Goal: Task Accomplishment & Management: Complete application form

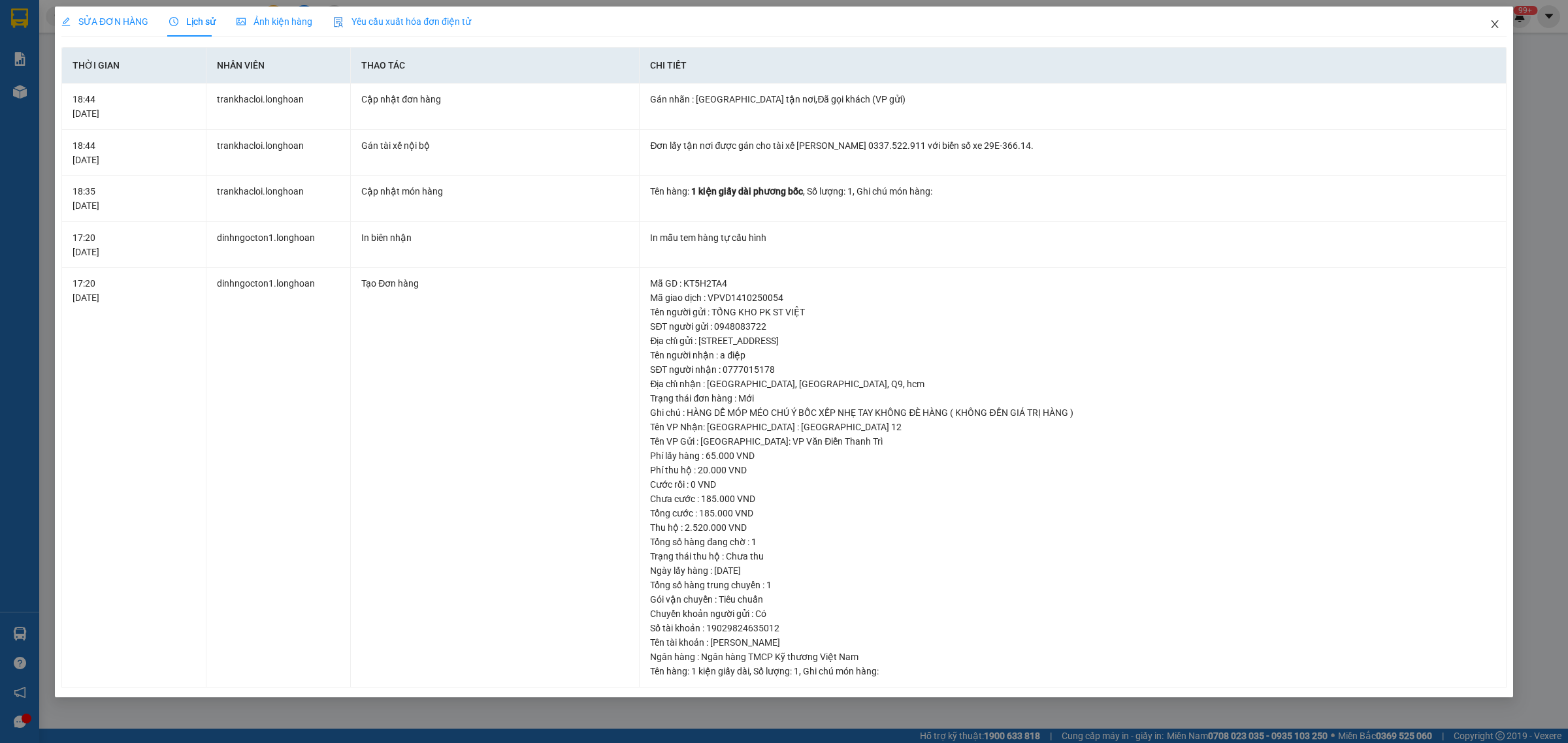
click at [1496, 25] on icon "close" at bounding box center [1495, 24] width 11 height 11
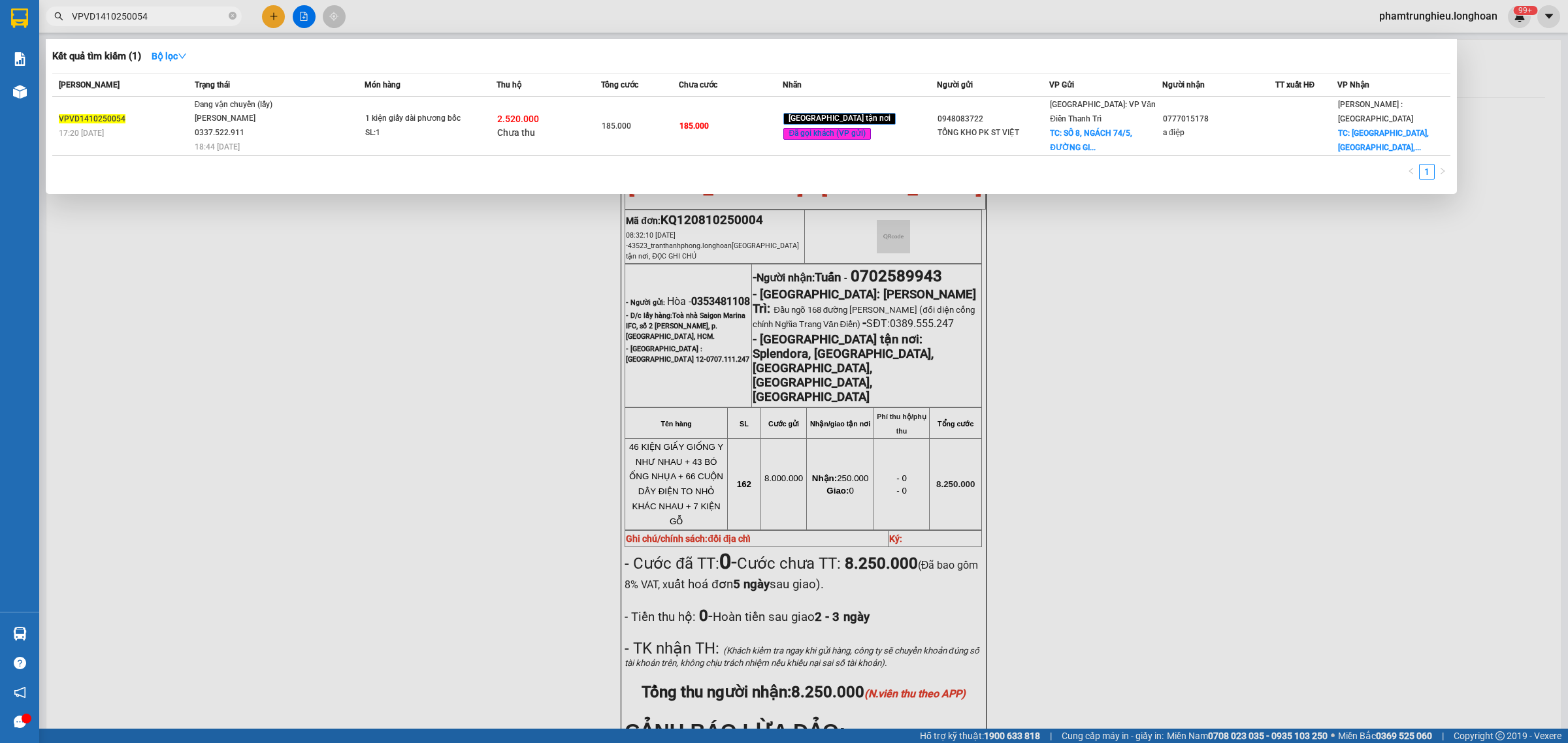
click at [184, 13] on input "VPVD1410250054" at bounding box center [148, 16] width 154 height 14
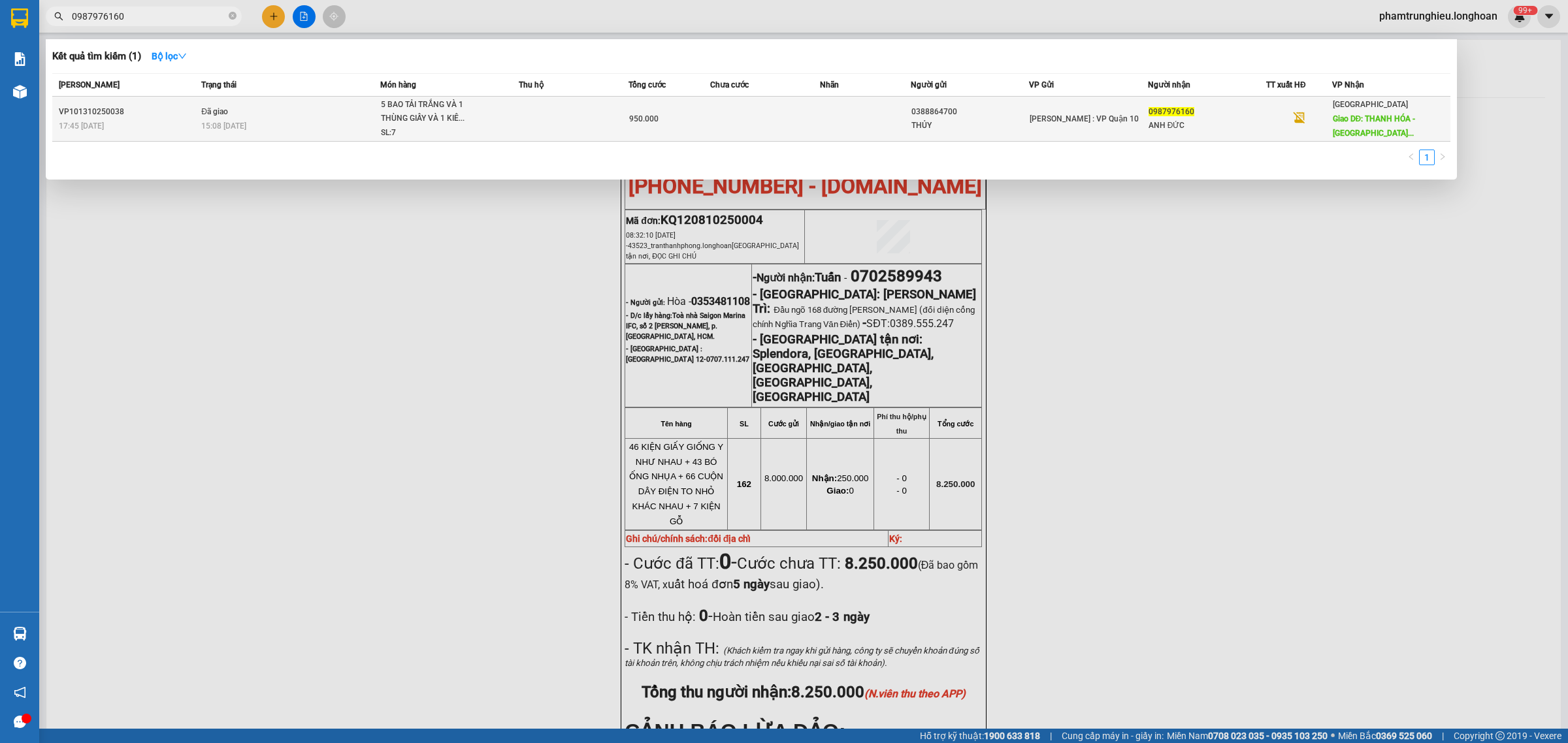
type input "0987976160"
click at [475, 121] on div "5 BAO TẢI TRẮNG VÀ 1 THÙNG GIẤY VÀ 1 KIÊ..." at bounding box center [430, 112] width 98 height 28
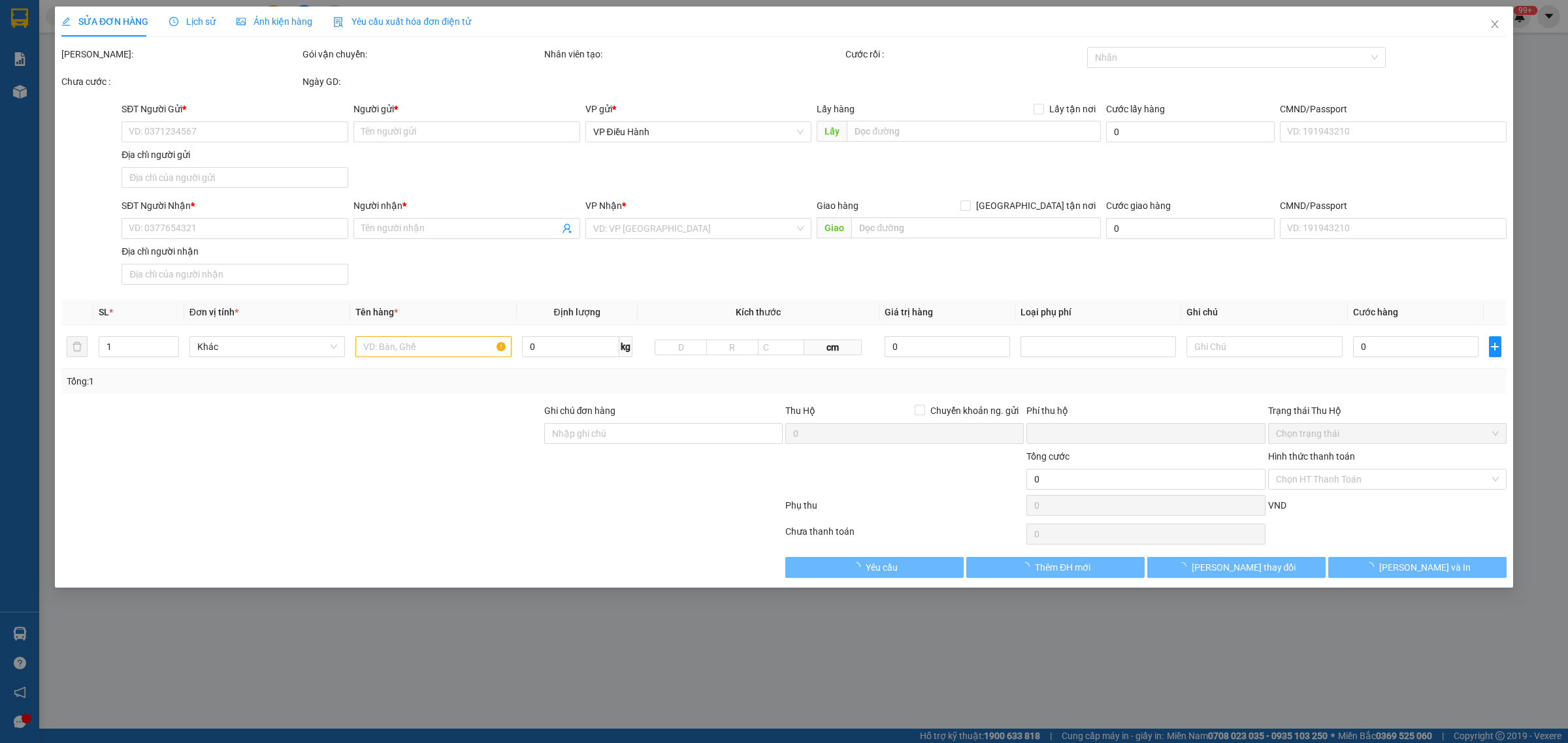
type input "0388864700"
type input "THỦY"
type input "0987976160"
type input "ANH ĐỨC"
type input "THANH HÓA - Quảng Xương giao trên QL 1A"
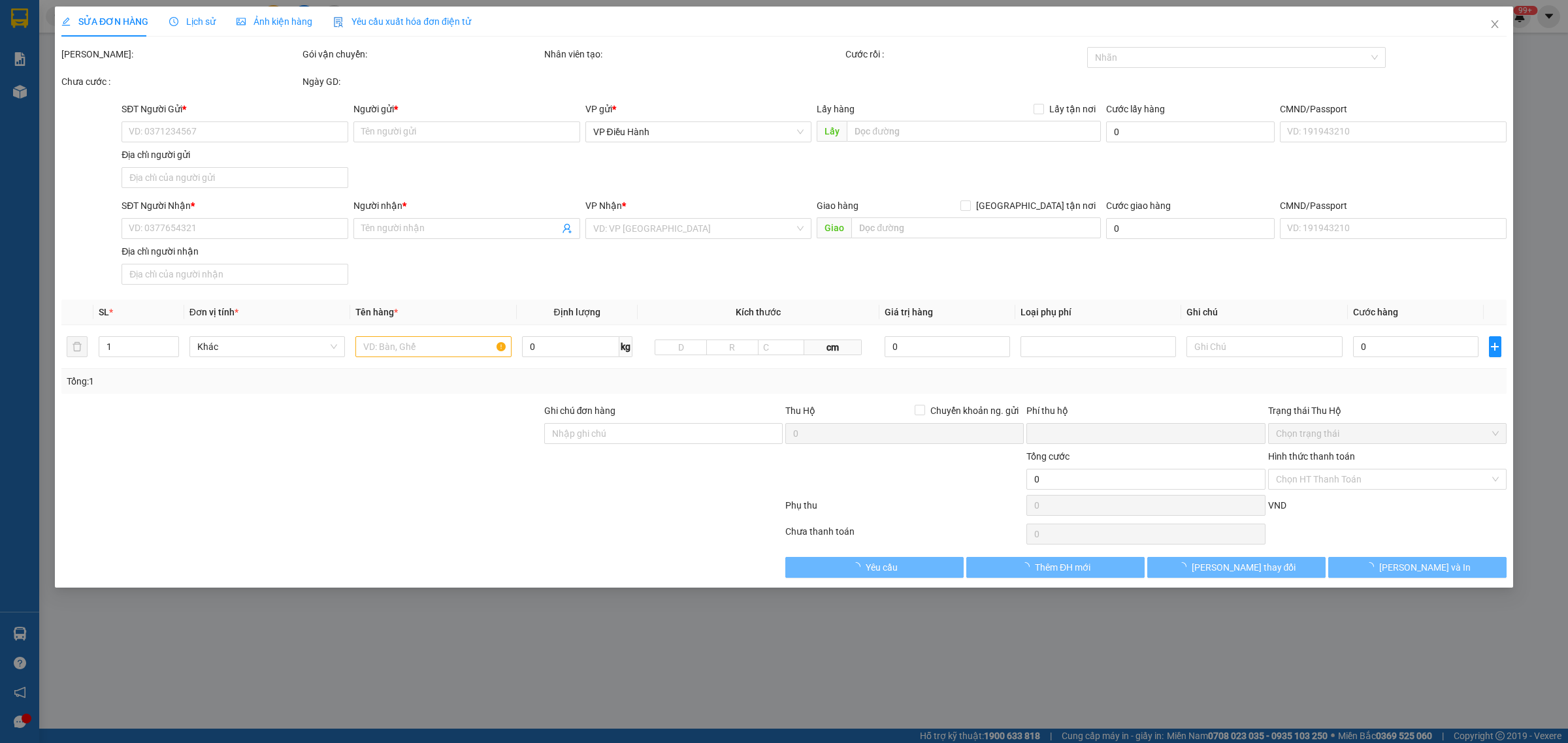
type input "hàng k bao bể vỡ hư hỏng"
type input "0"
type input "950.000"
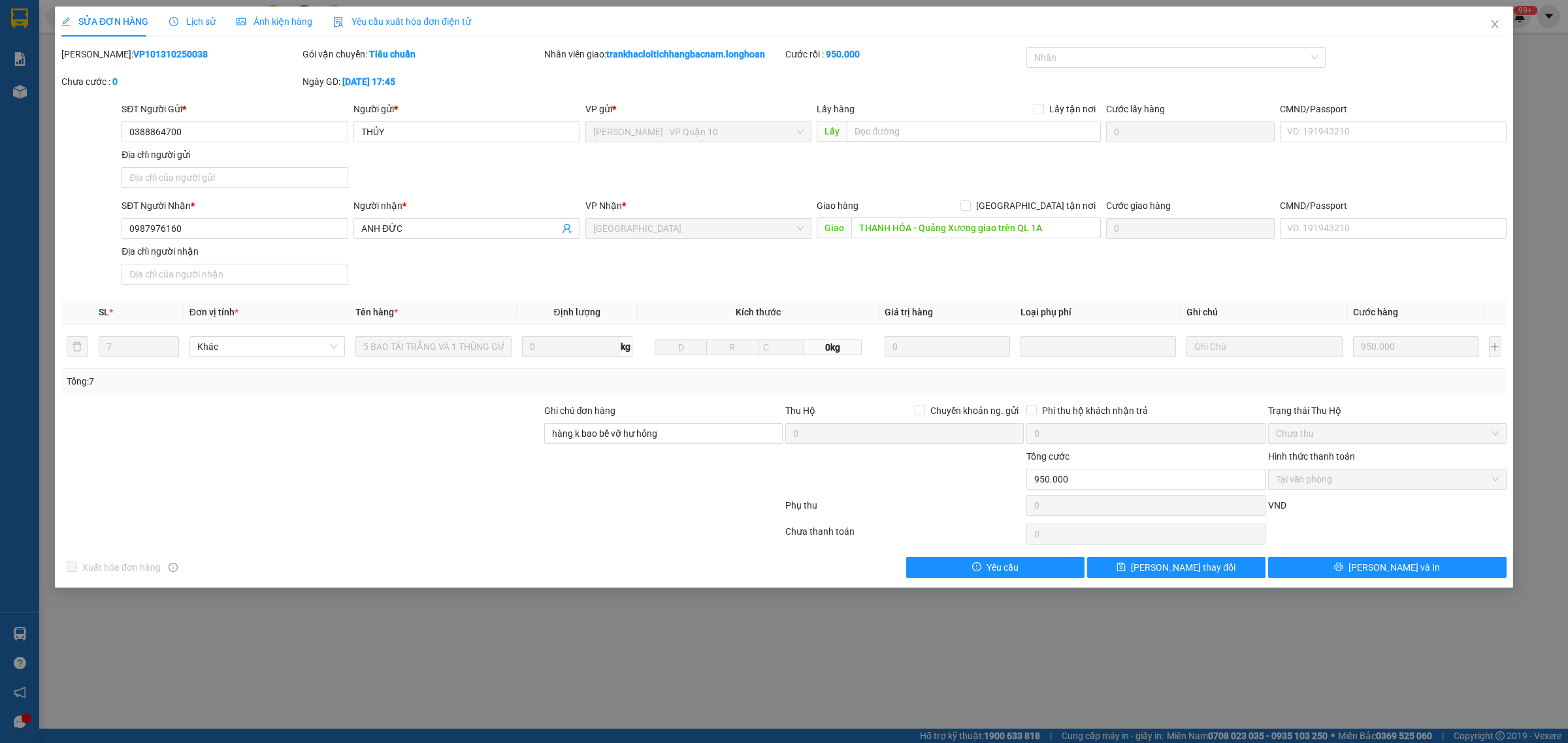
click at [169, 20] on icon "clock-circle" at bounding box center [174, 21] width 9 height 9
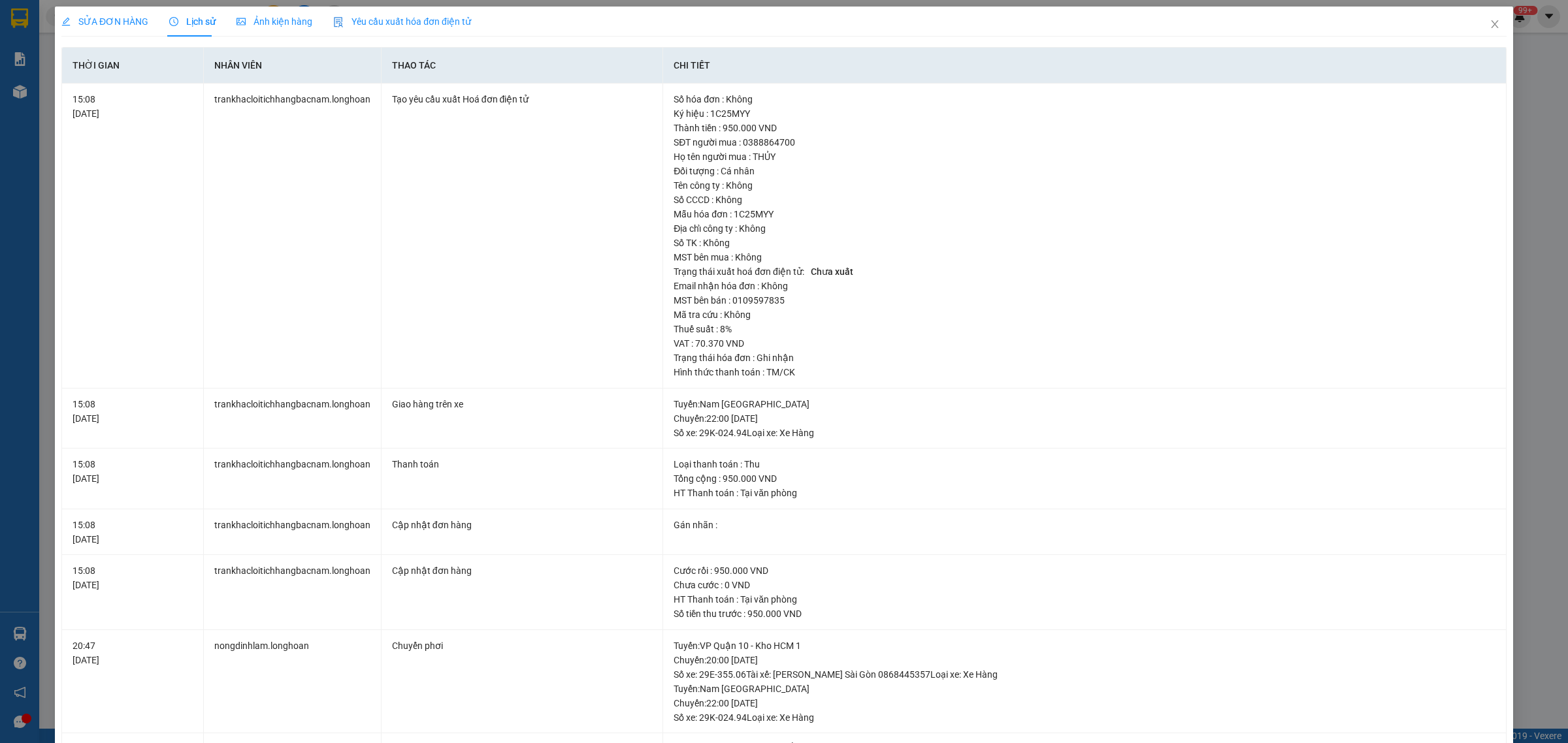
click at [107, 21] on span "SỬA ĐƠN HÀNG" at bounding box center [105, 21] width 87 height 11
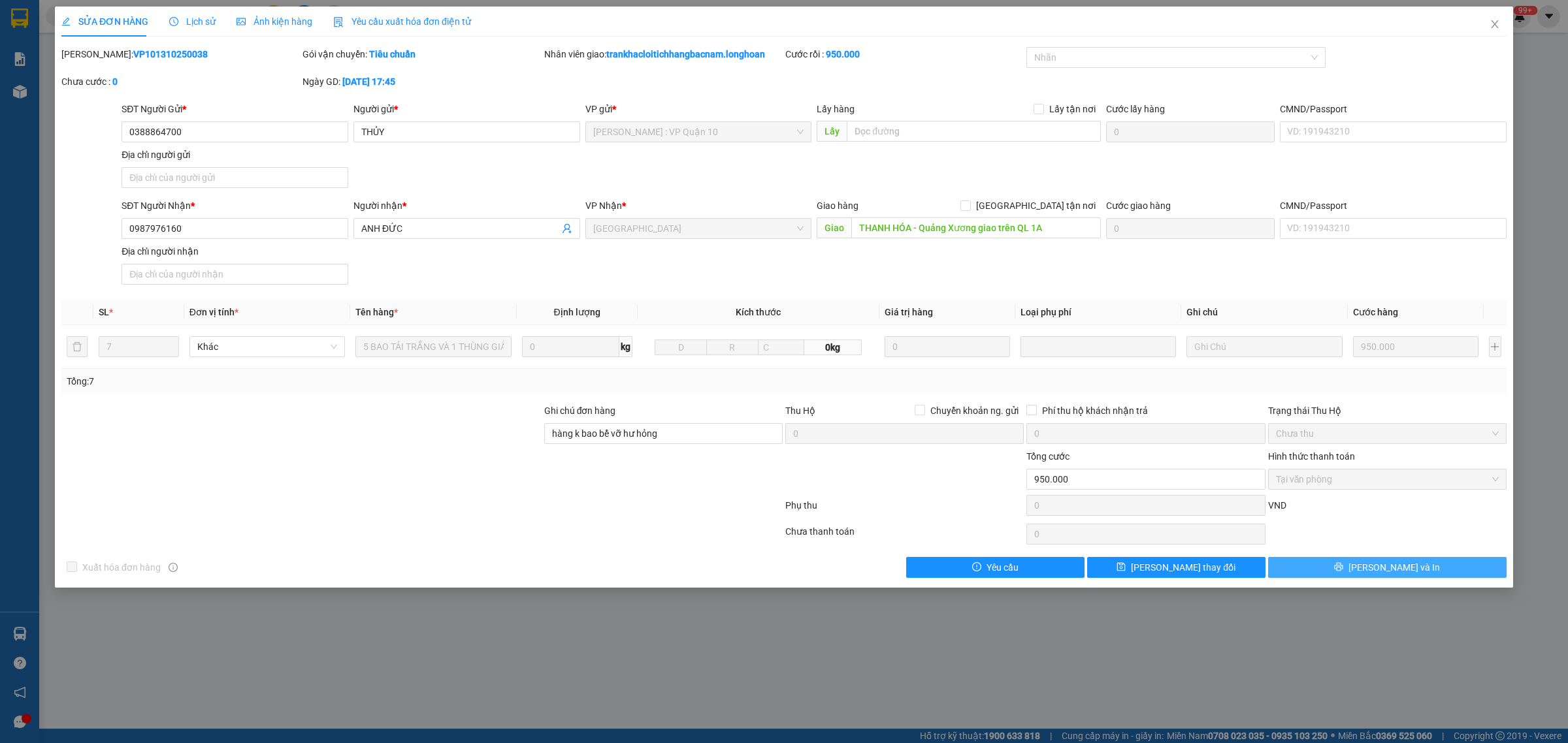
click at [1421, 568] on button "[PERSON_NAME] và In" at bounding box center [1387, 567] width 238 height 21
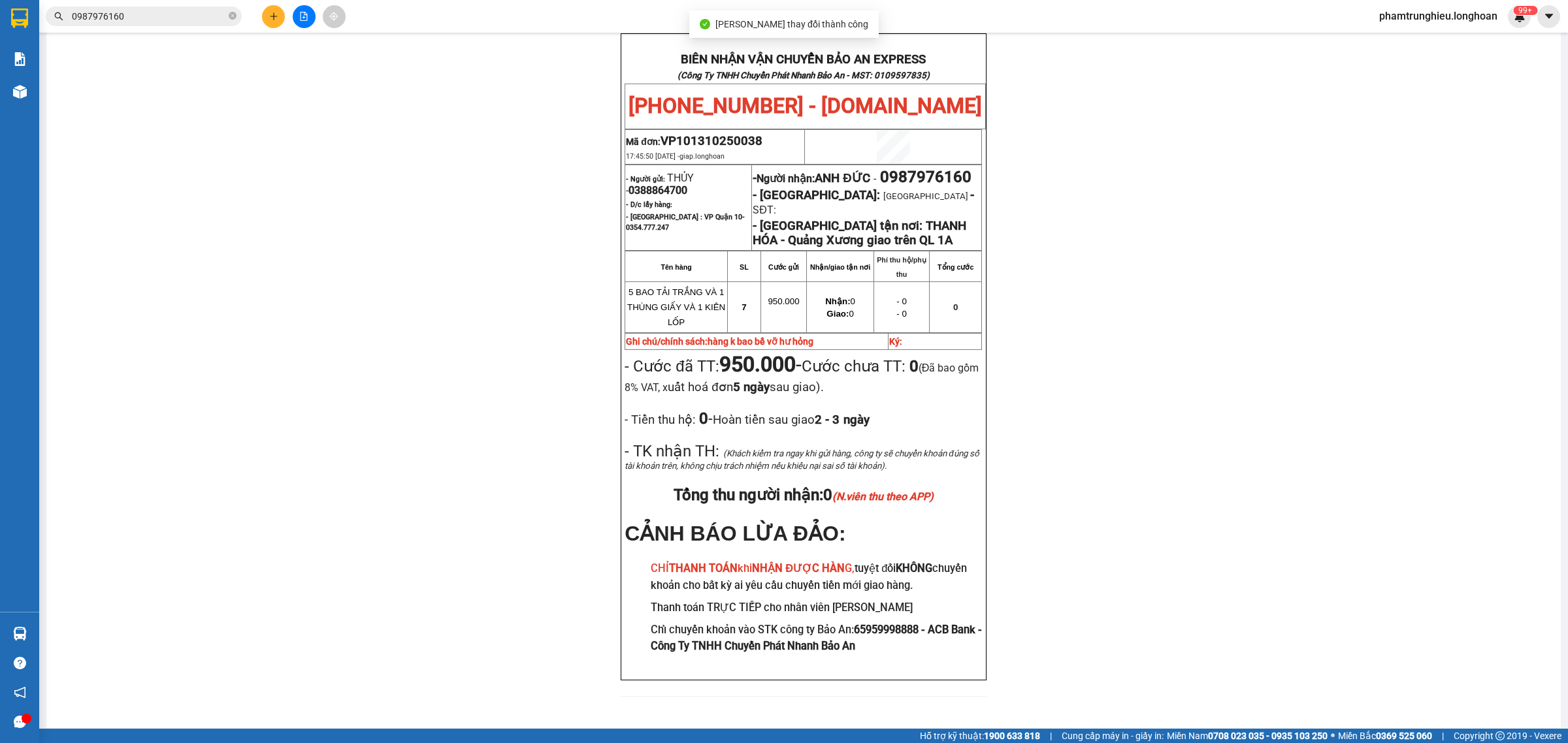
scroll to position [81, 0]
click at [145, 7] on span "0987976160" at bounding box center [143, 17] width 196 height 20
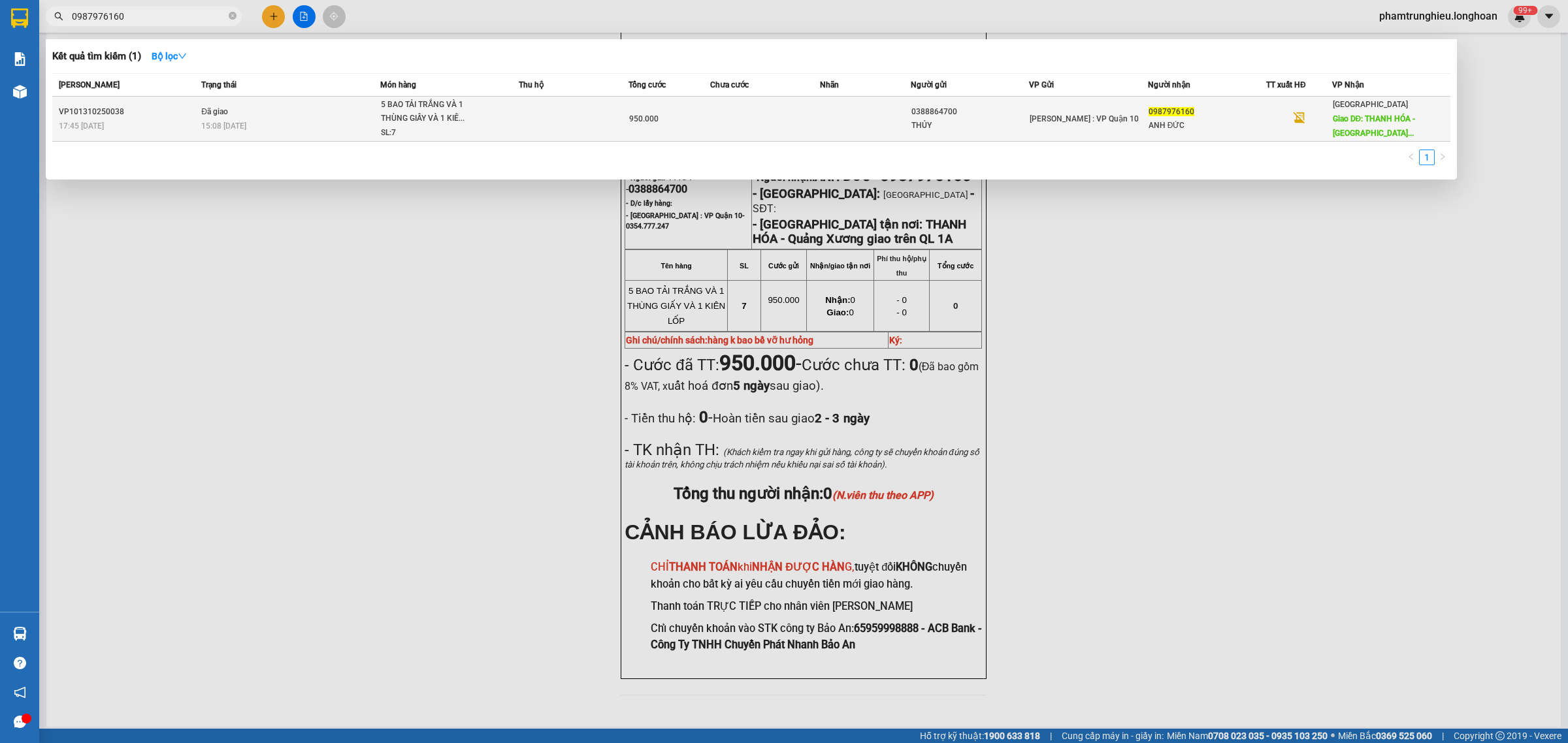
click at [260, 108] on td "Đã giao 15:08 [DATE]" at bounding box center [289, 119] width 182 height 45
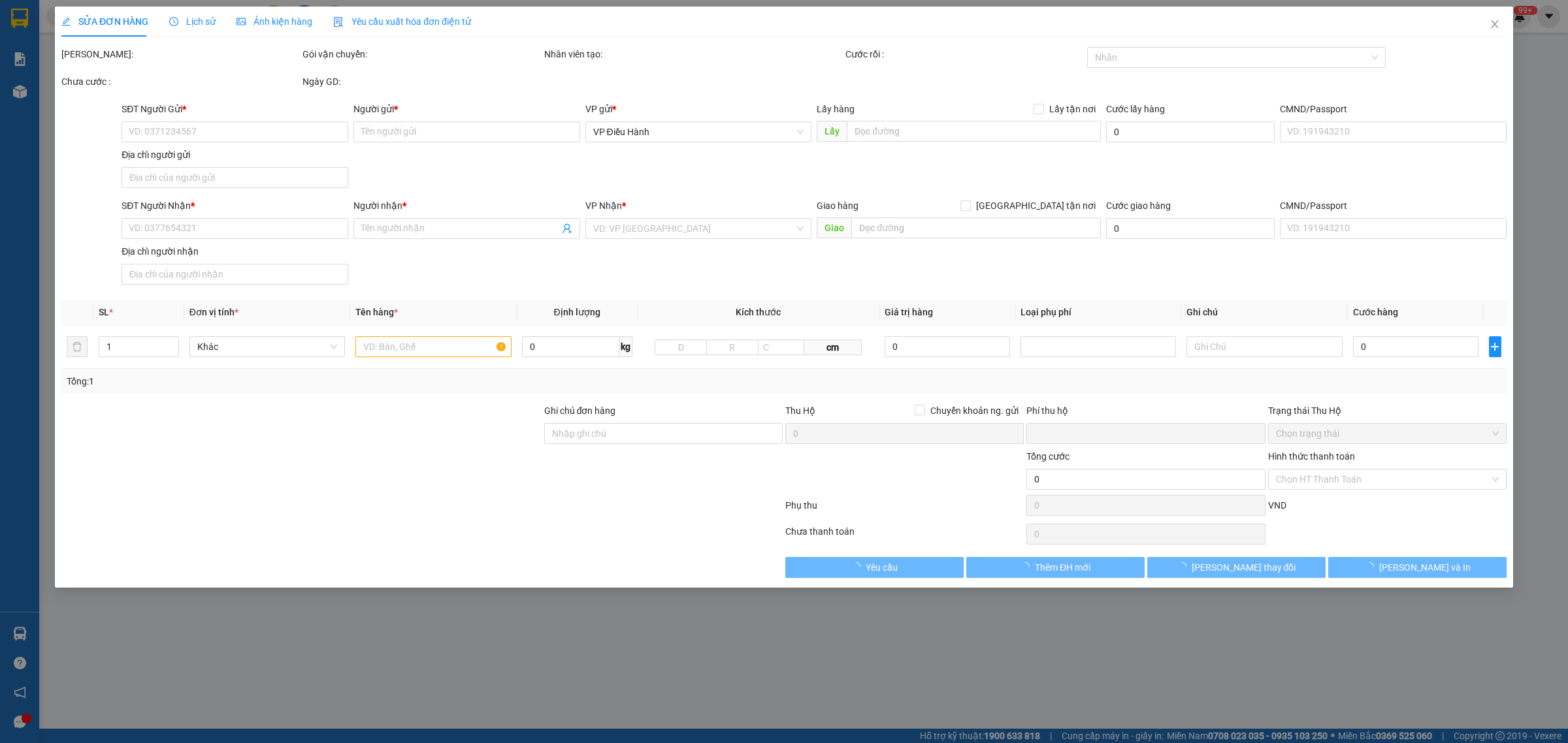
type input "0388864700"
type input "THỦY"
type input "0987976160"
type input "ANH ĐỨC"
type input "THANH HÓA - Quảng Xương giao trên QL 1A"
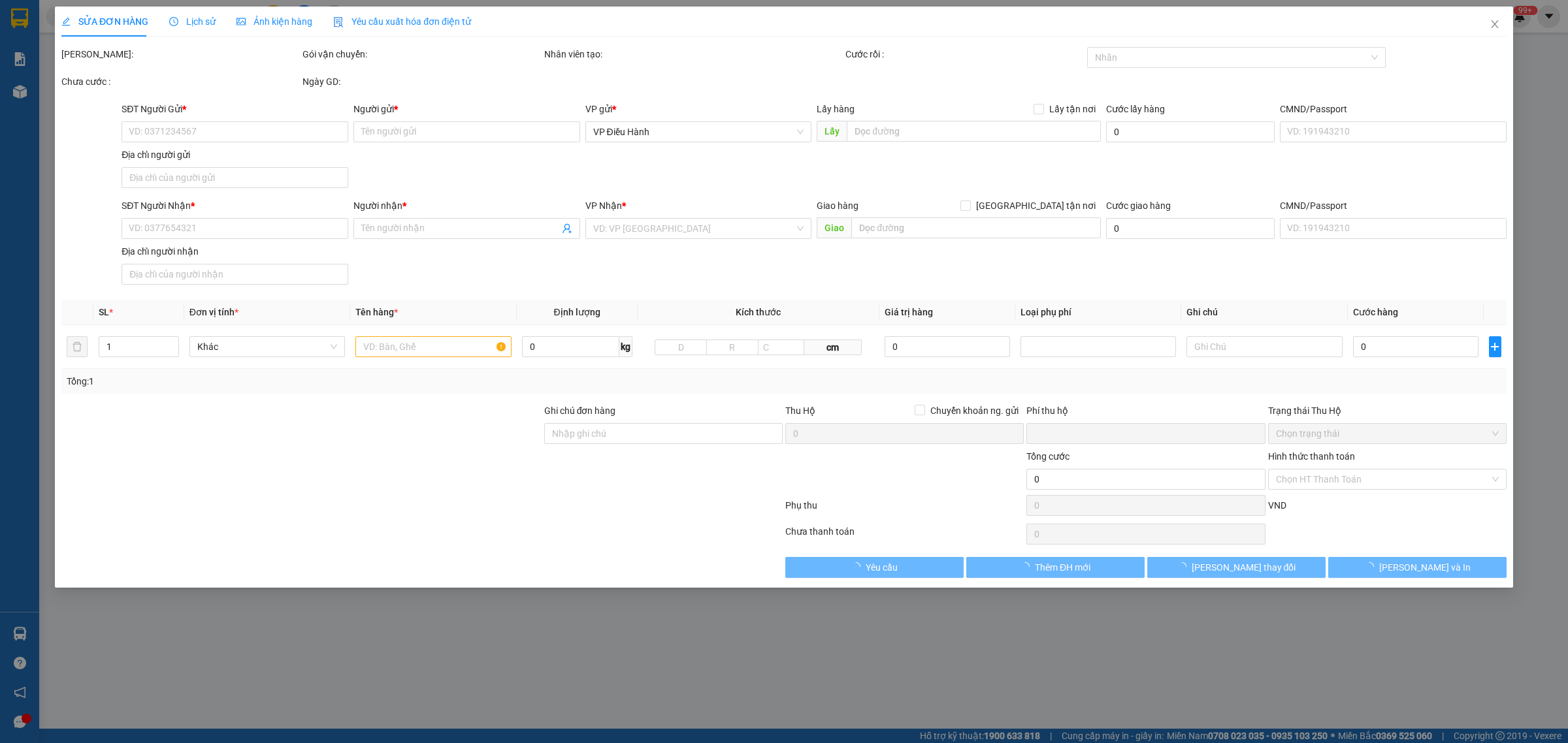
type input "hàng k bao bể vỡ hư hỏng"
type input "0"
type input "950.000"
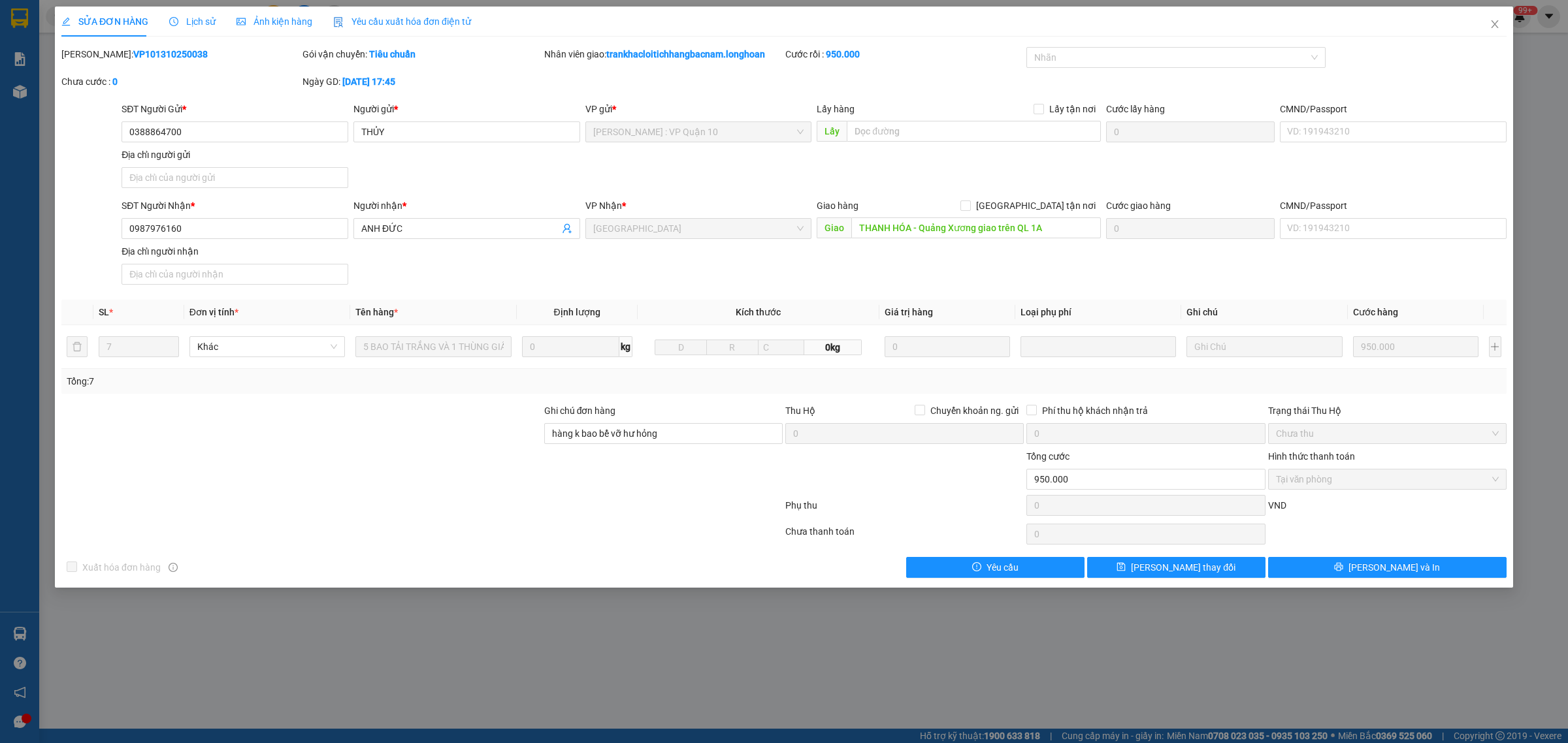
click at [190, 20] on span "Lịch sử" at bounding box center [192, 21] width 46 height 11
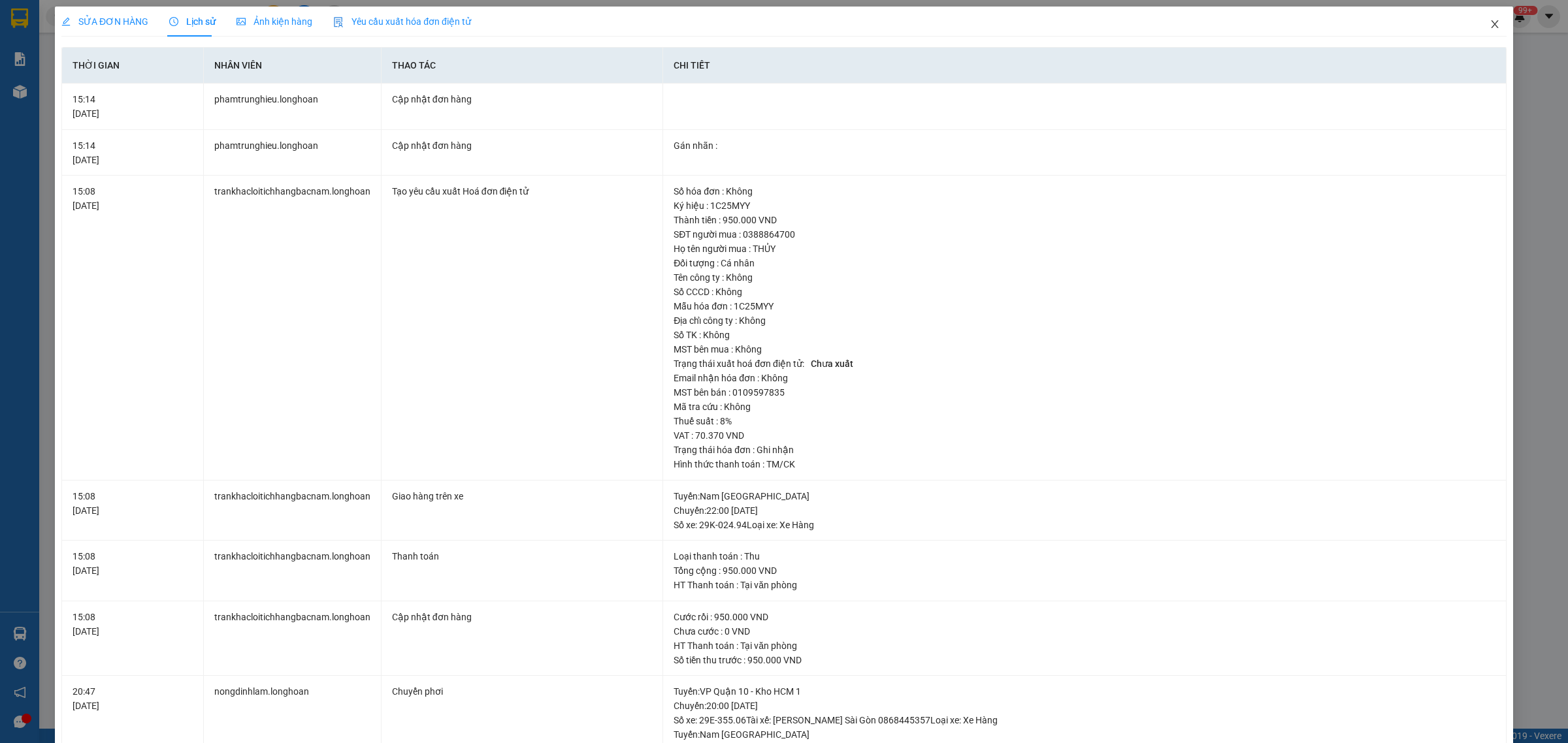
click at [1490, 27] on icon "close" at bounding box center [1495, 24] width 11 height 11
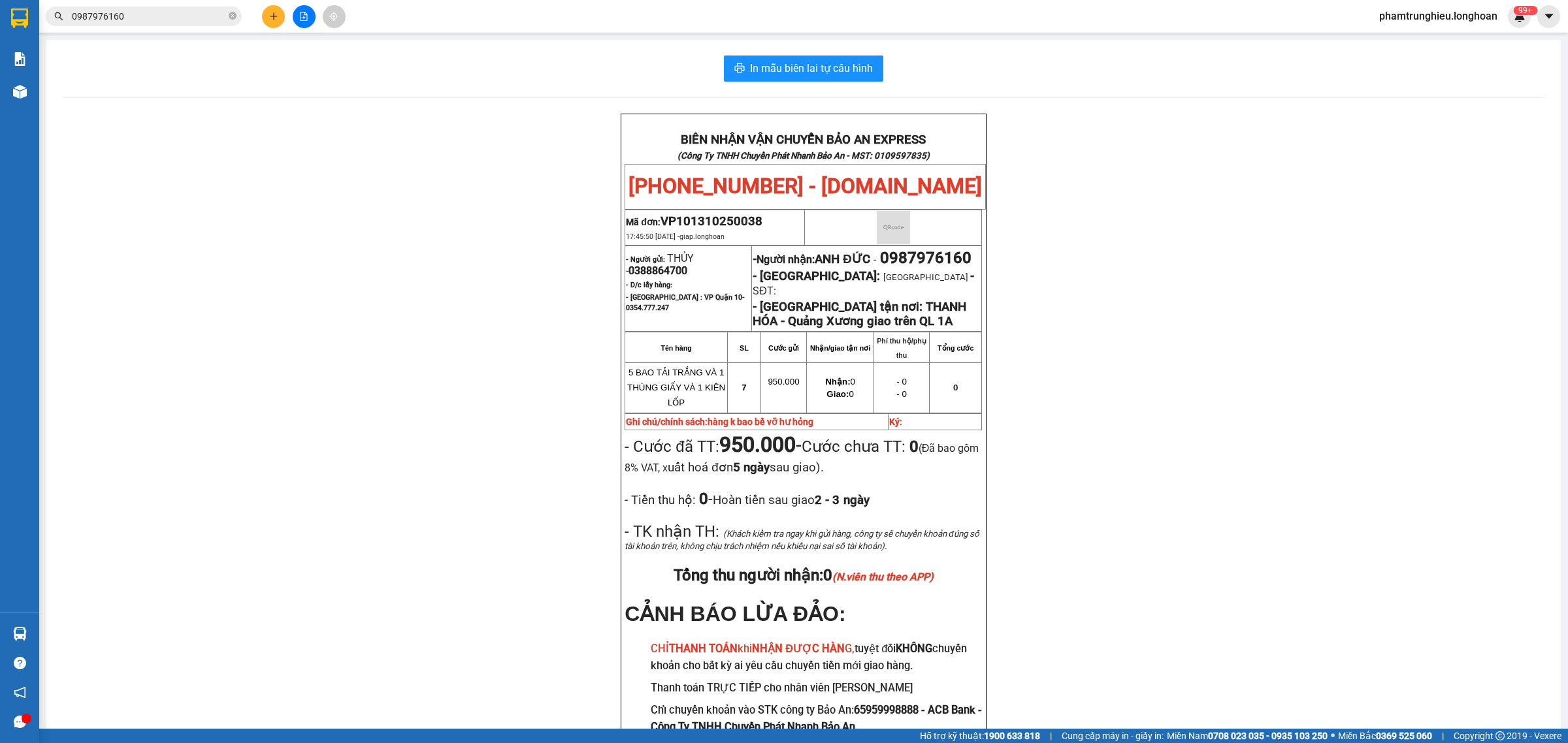
click at [158, 15] on input "0987976160" at bounding box center [148, 16] width 154 height 14
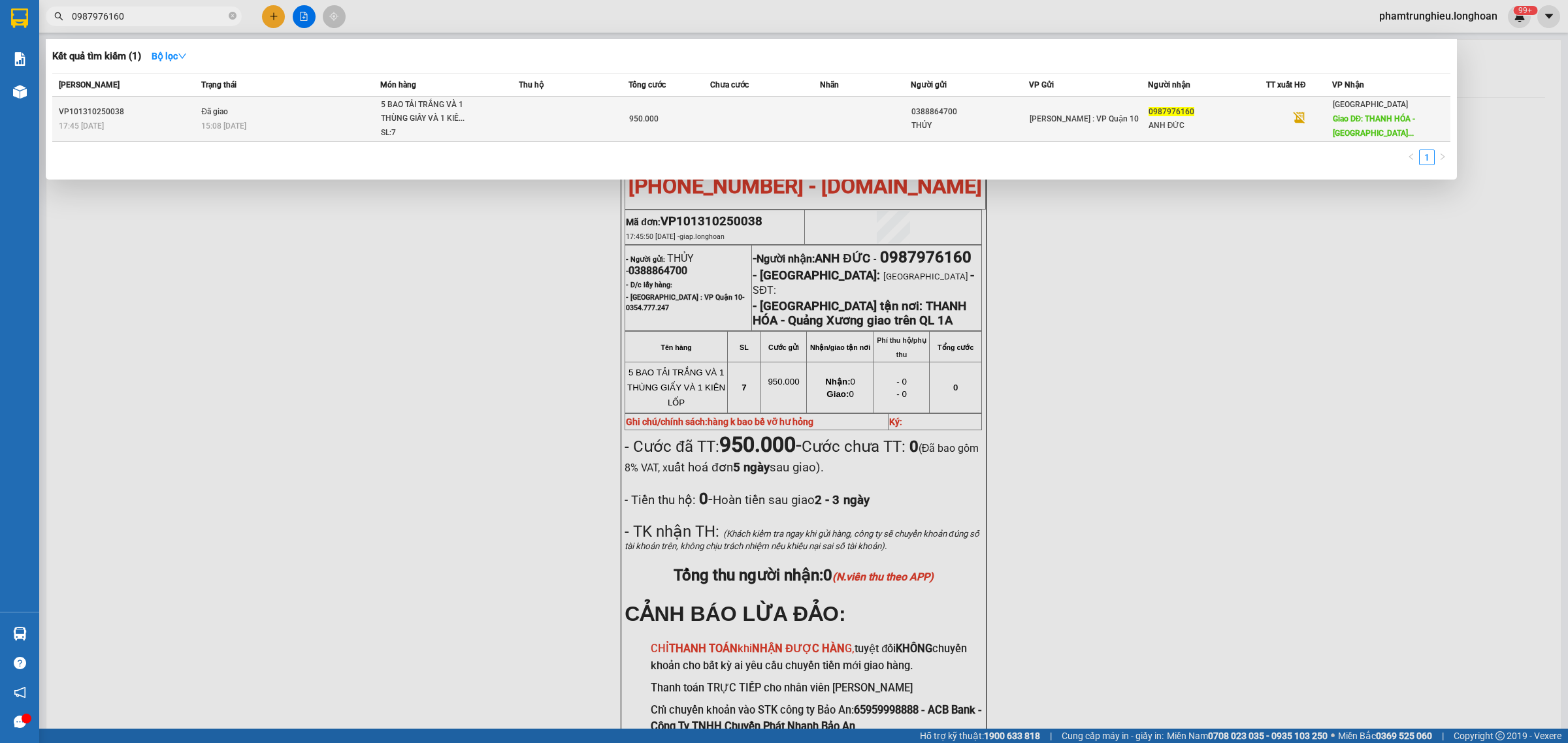
click at [304, 113] on td "Đã giao 15:08 [DATE]" at bounding box center [289, 119] width 182 height 45
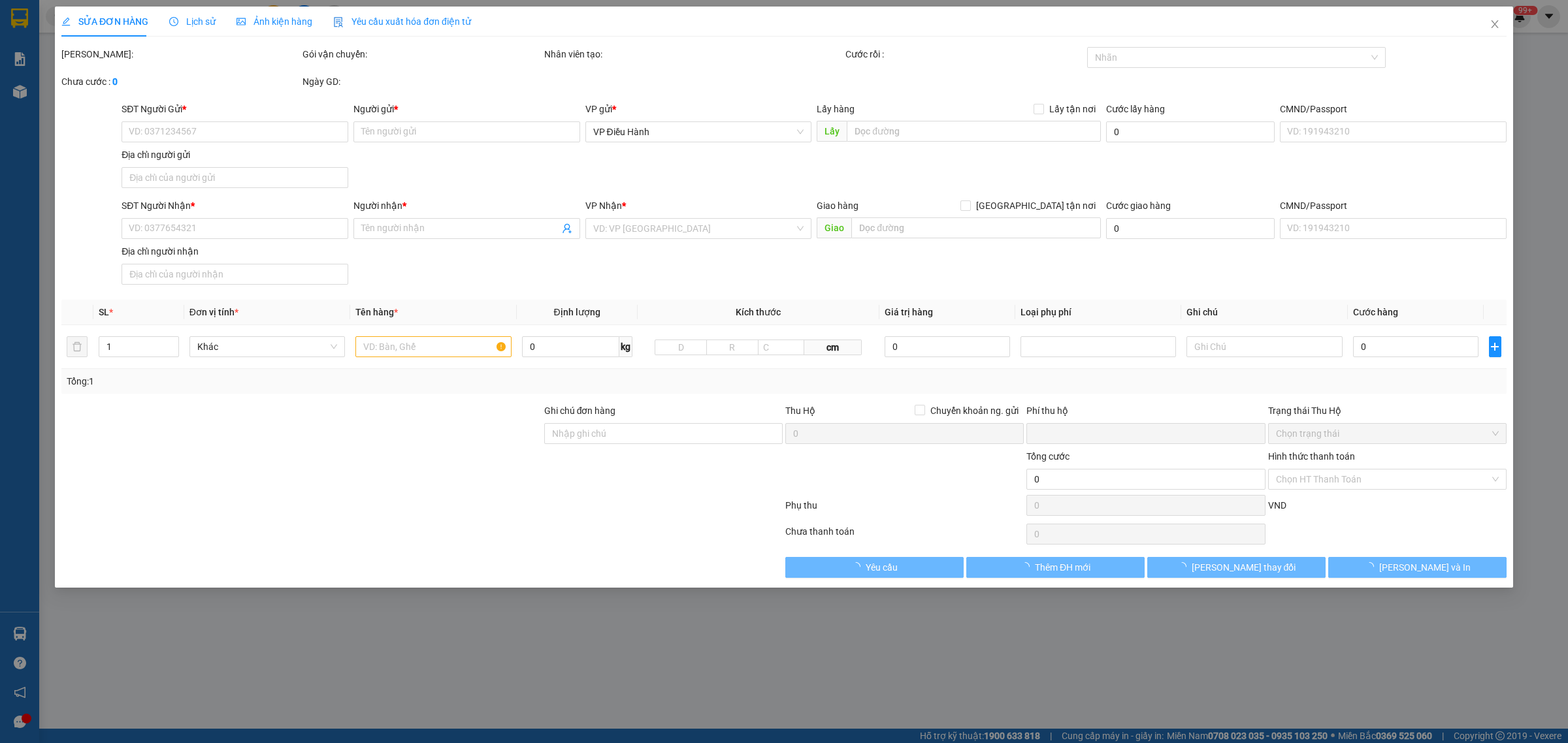
type input "0388864700"
type input "THỦY"
type input "0987976160"
type input "ANH ĐỨC"
type input "THANH HÓA - Quảng Xương giao trên QL 1A"
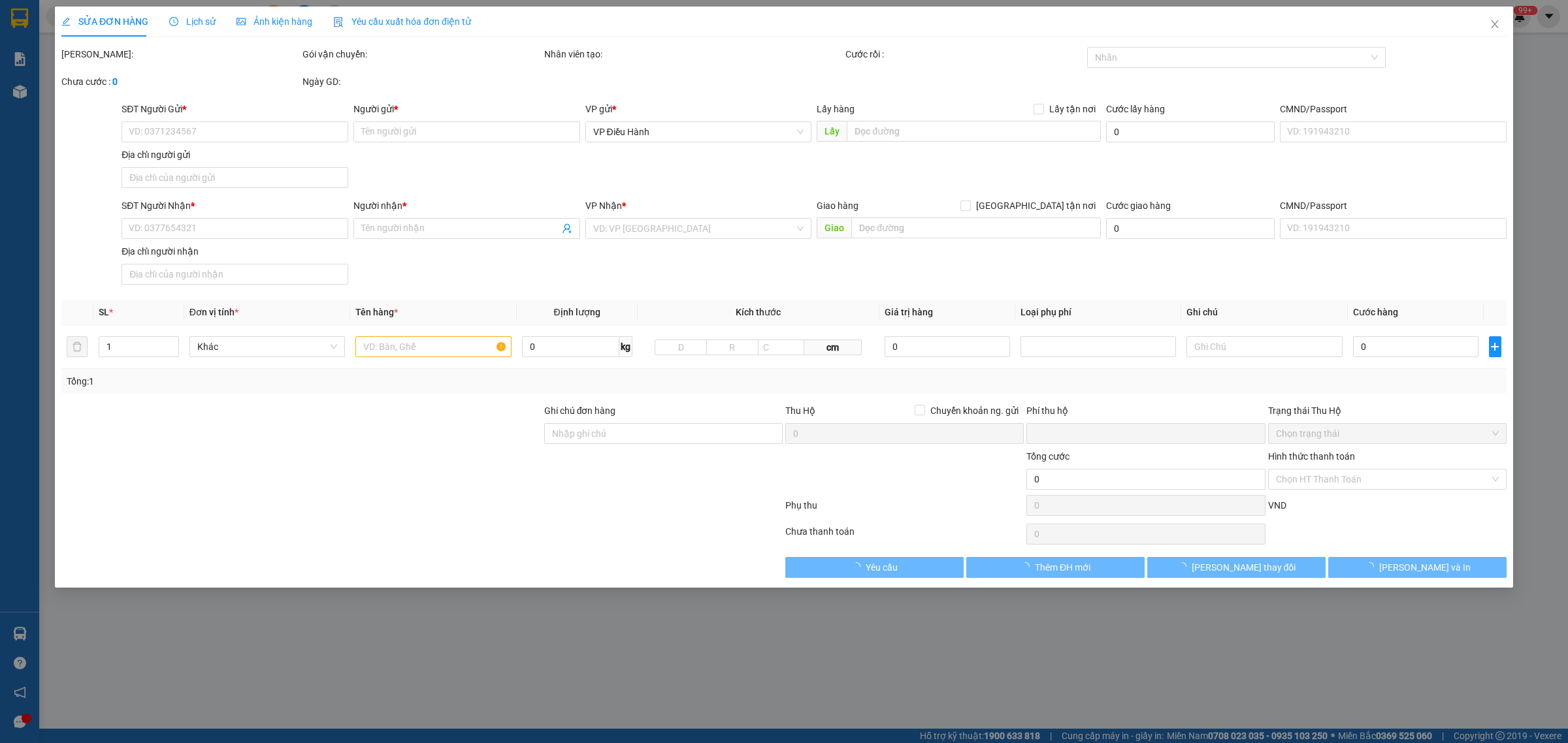
type input "hàng k bao bể vỡ hư hỏng"
type input "0"
type input "950.000"
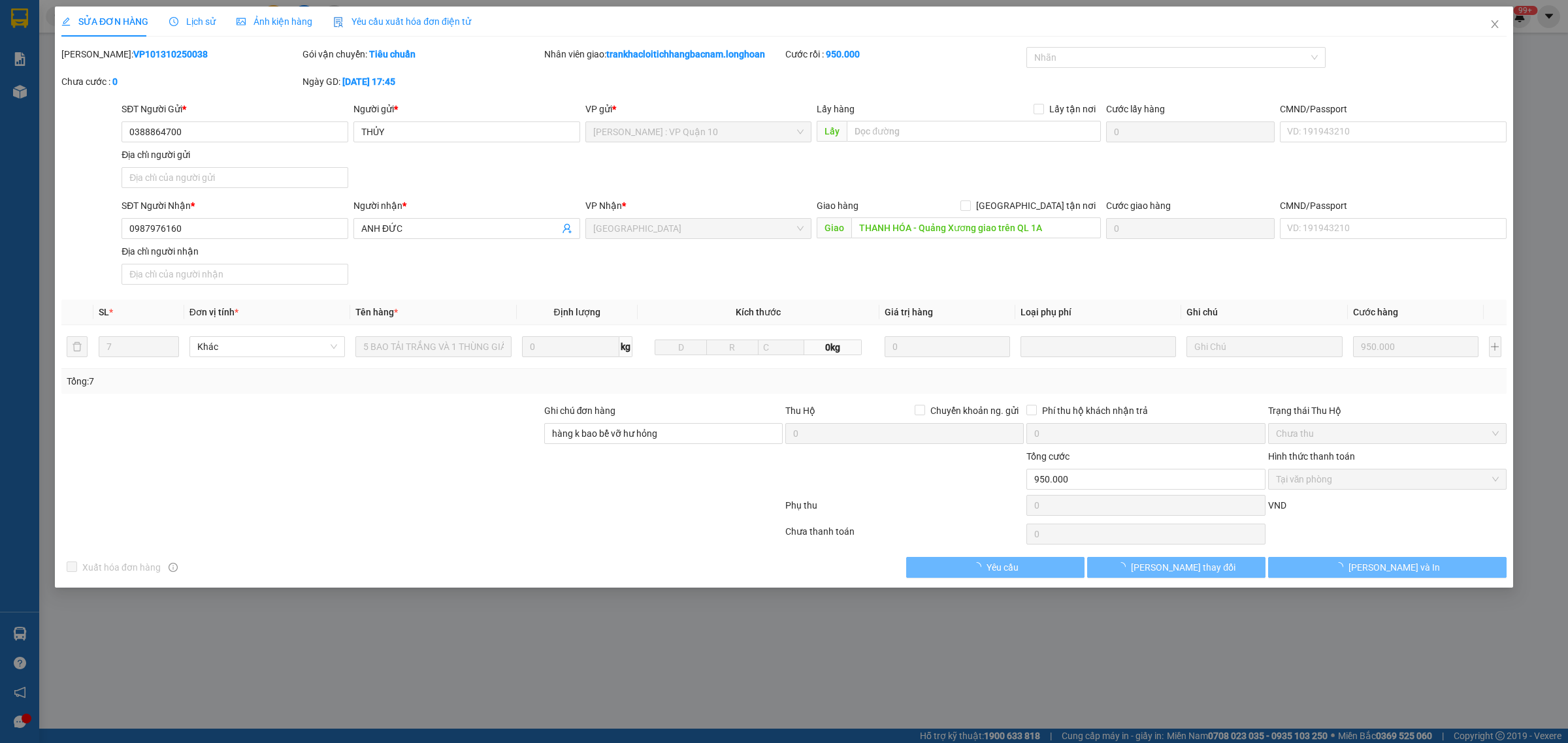
click at [194, 21] on span "Lịch sử" at bounding box center [192, 21] width 46 height 11
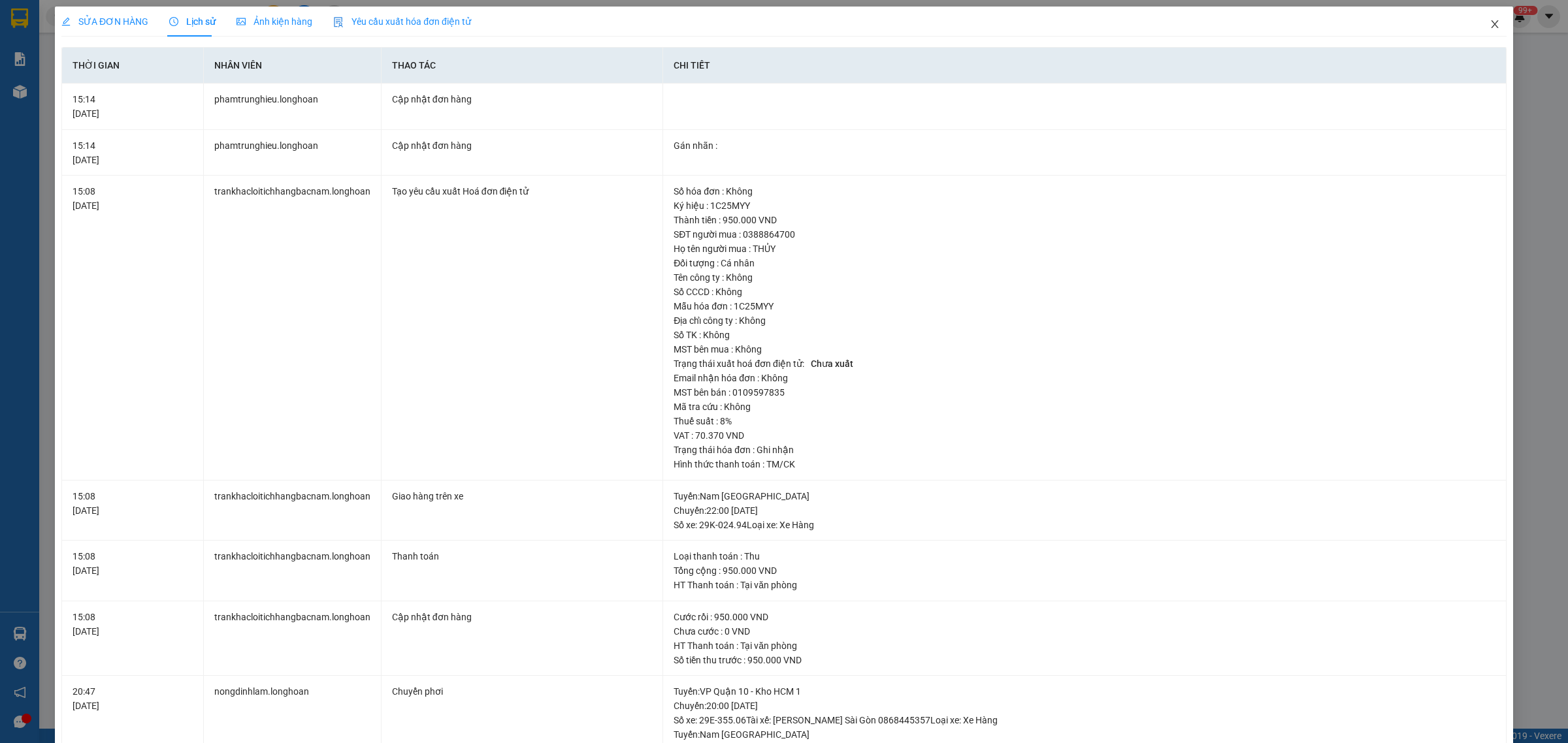
click at [1490, 26] on icon "close" at bounding box center [1495, 24] width 11 height 11
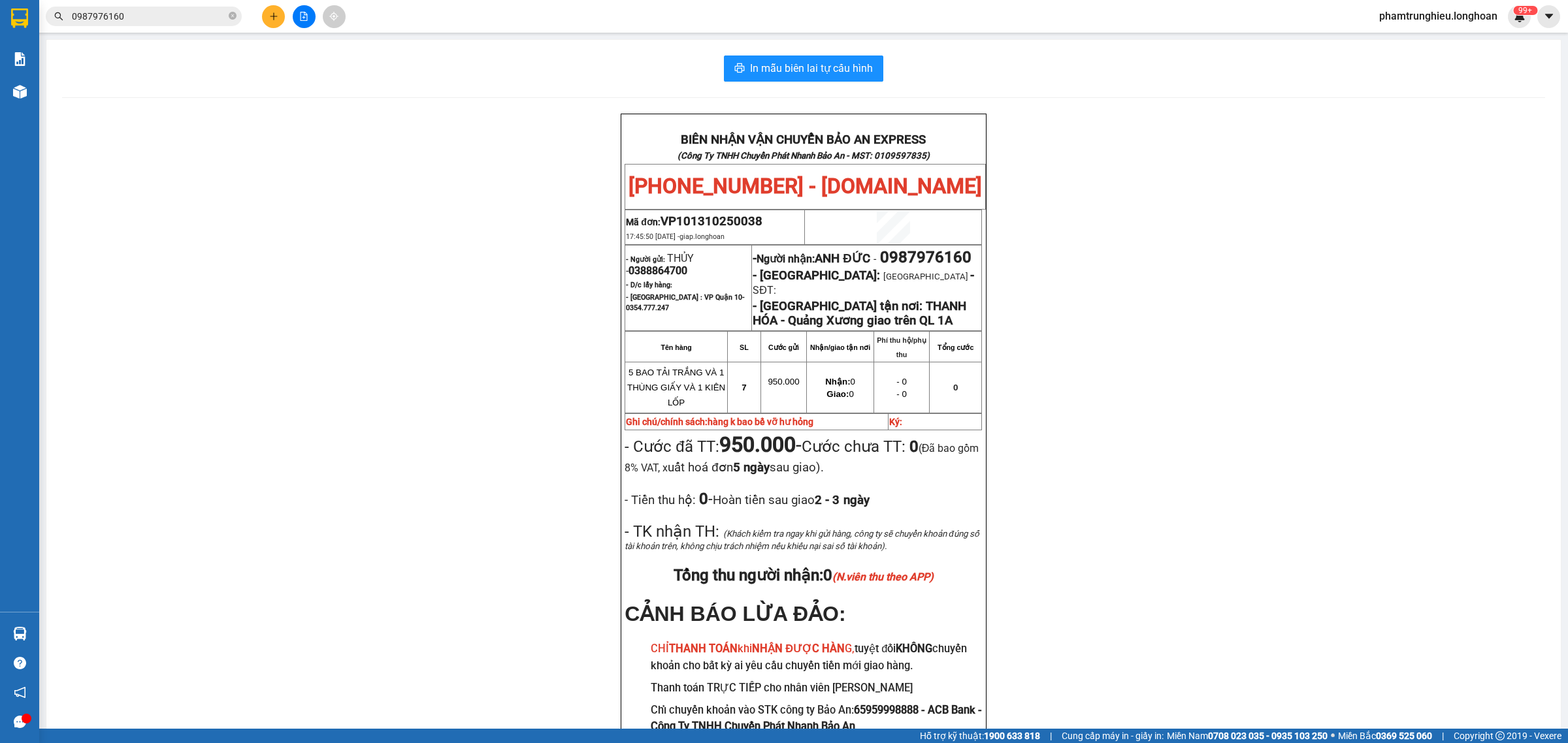
click at [151, 18] on input "0987976160" at bounding box center [148, 16] width 154 height 14
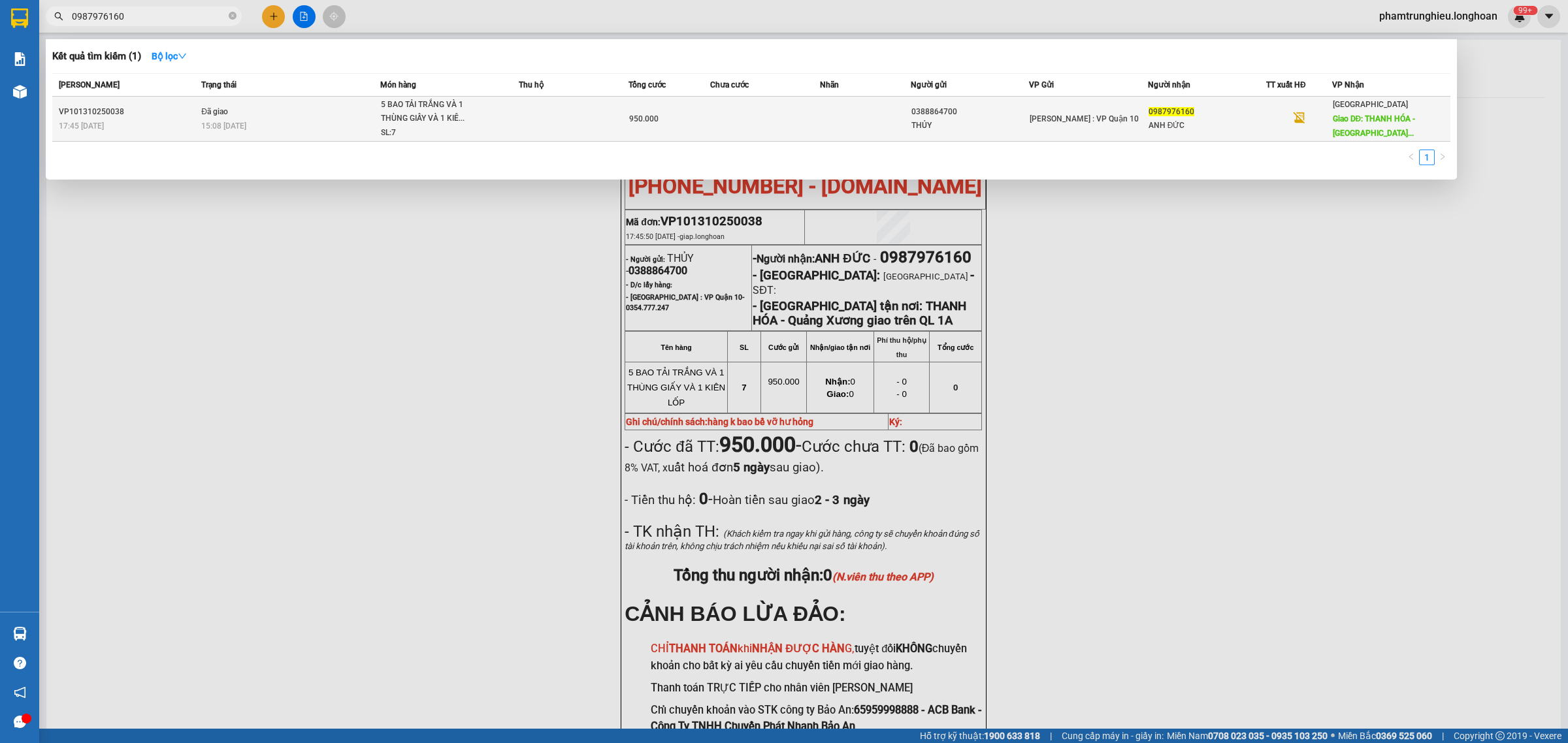
click at [318, 121] on div "15:08 [DATE]" at bounding box center [290, 126] width 178 height 14
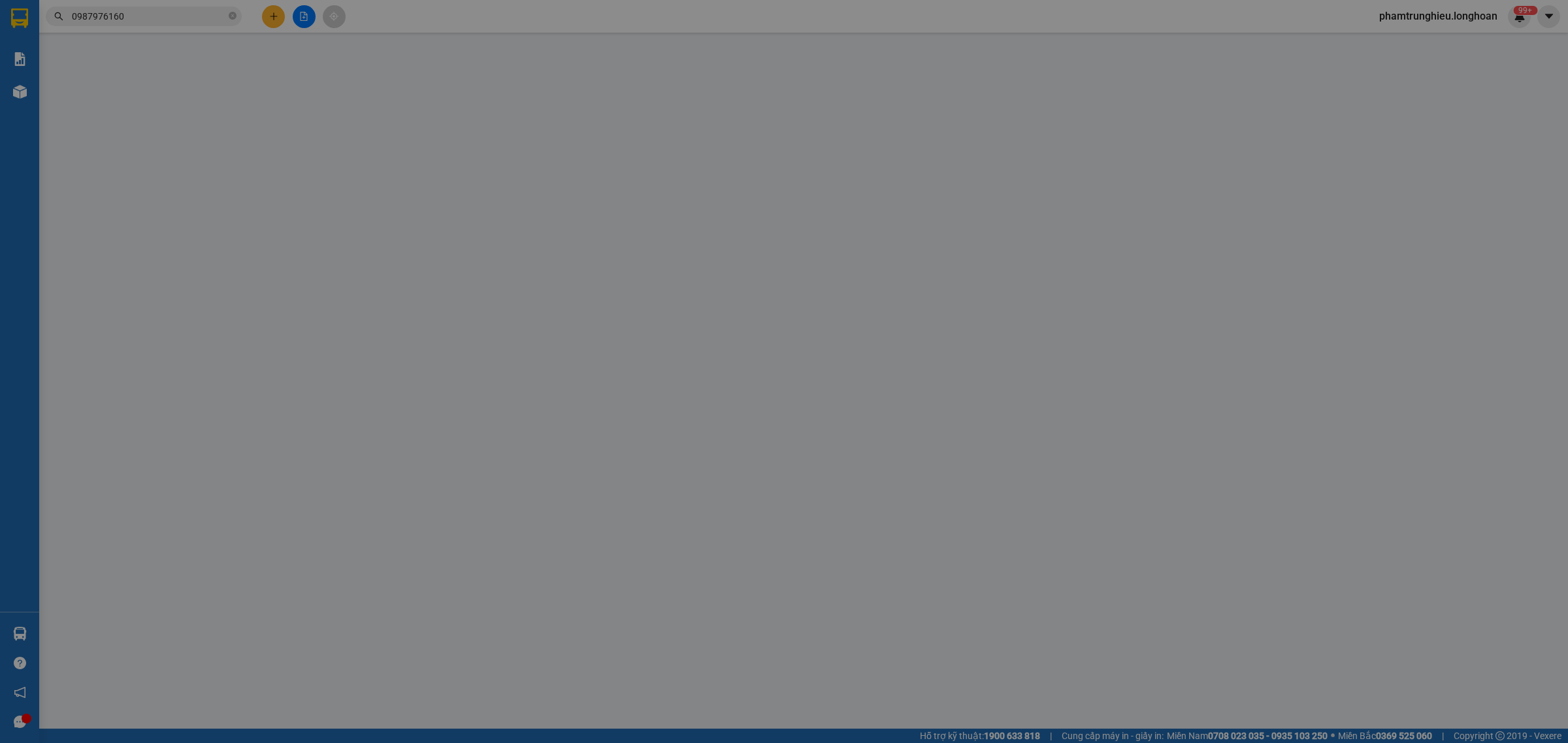
type input "0388864700"
type input "THỦY"
type input "0987976160"
type input "ANH ĐỨC"
type input "THANH HÓA - Quảng Xương giao trên QL 1A"
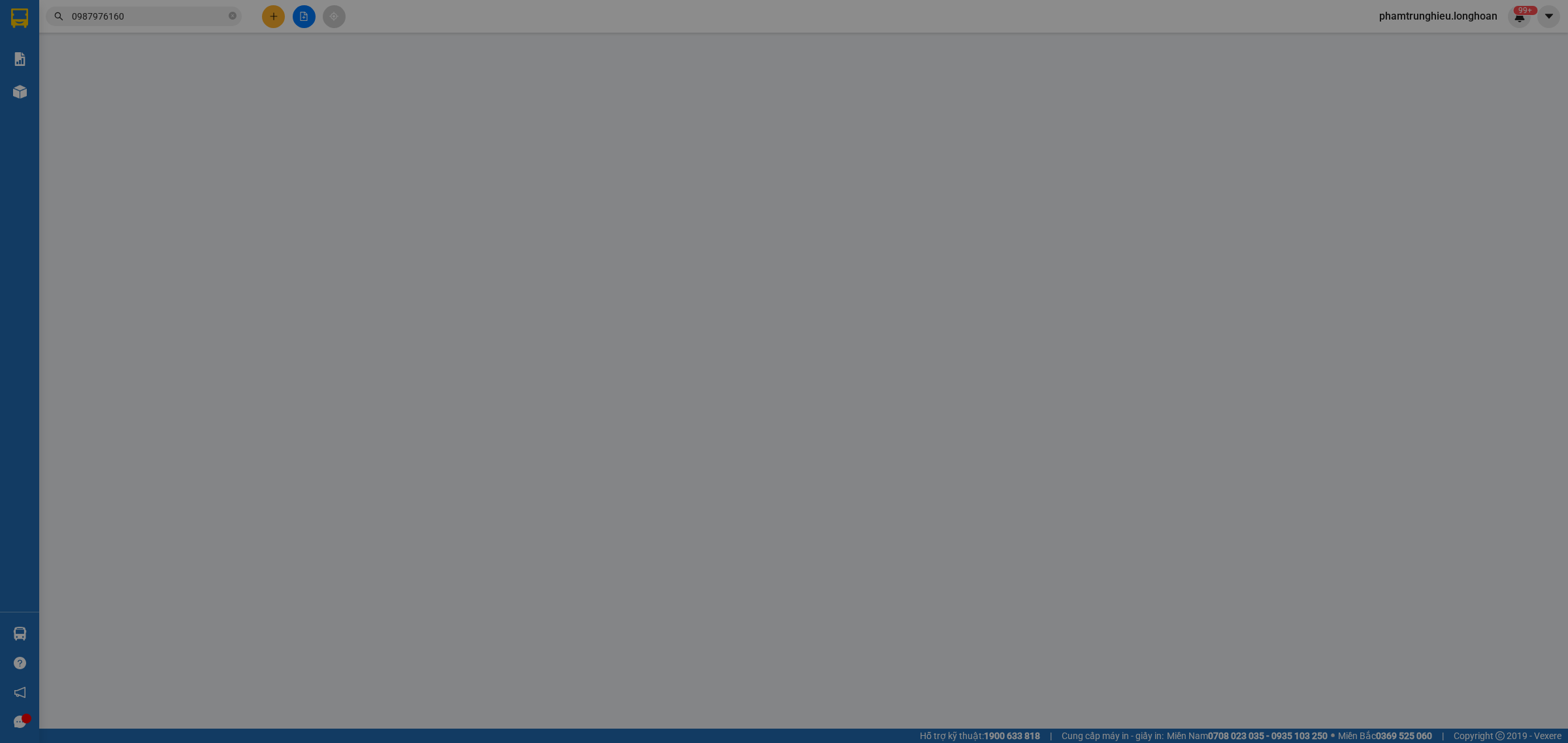
type input "hàng k bao bể vỡ hư hỏng"
type input "0"
type input "950.000"
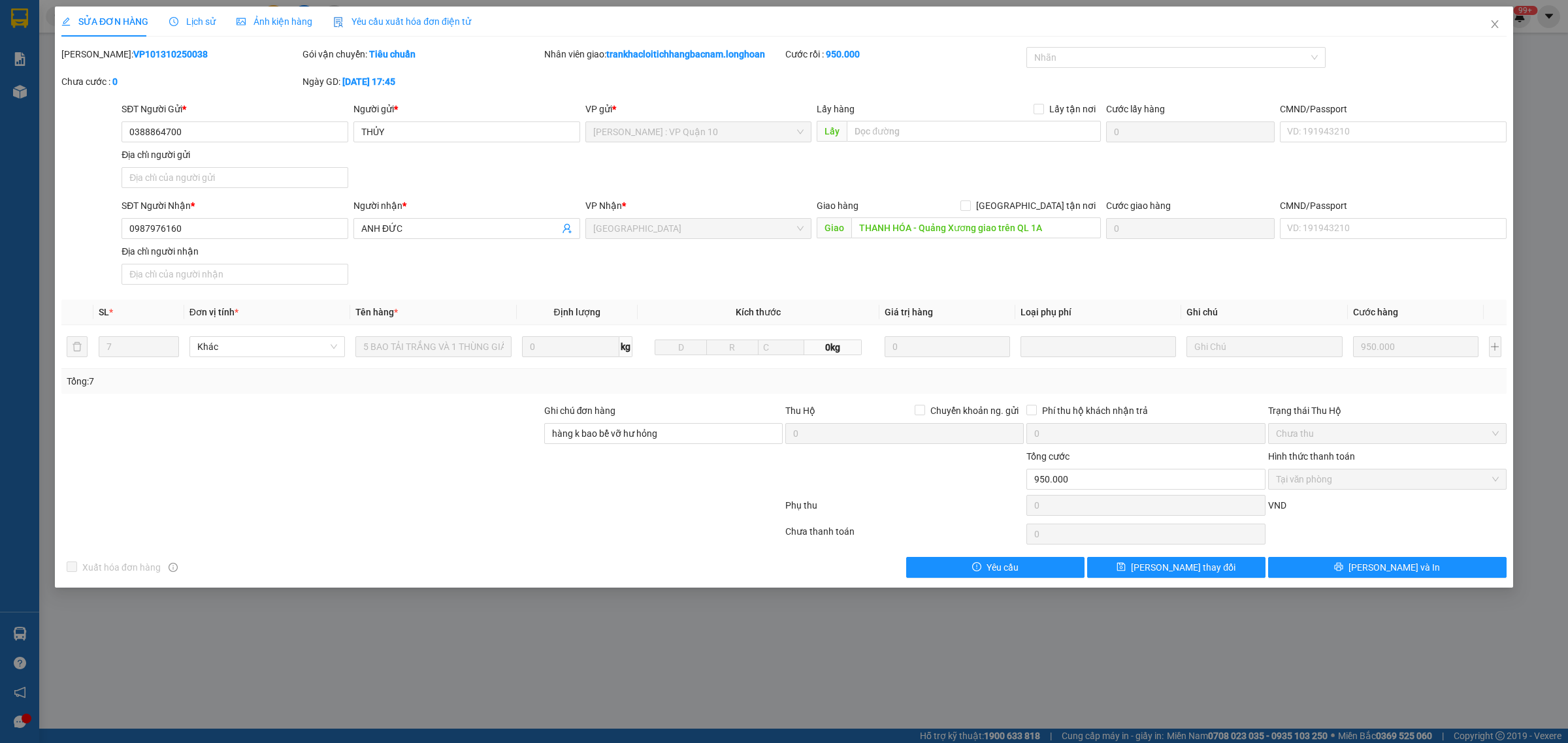
click at [191, 18] on span "Lịch sử" at bounding box center [192, 21] width 46 height 11
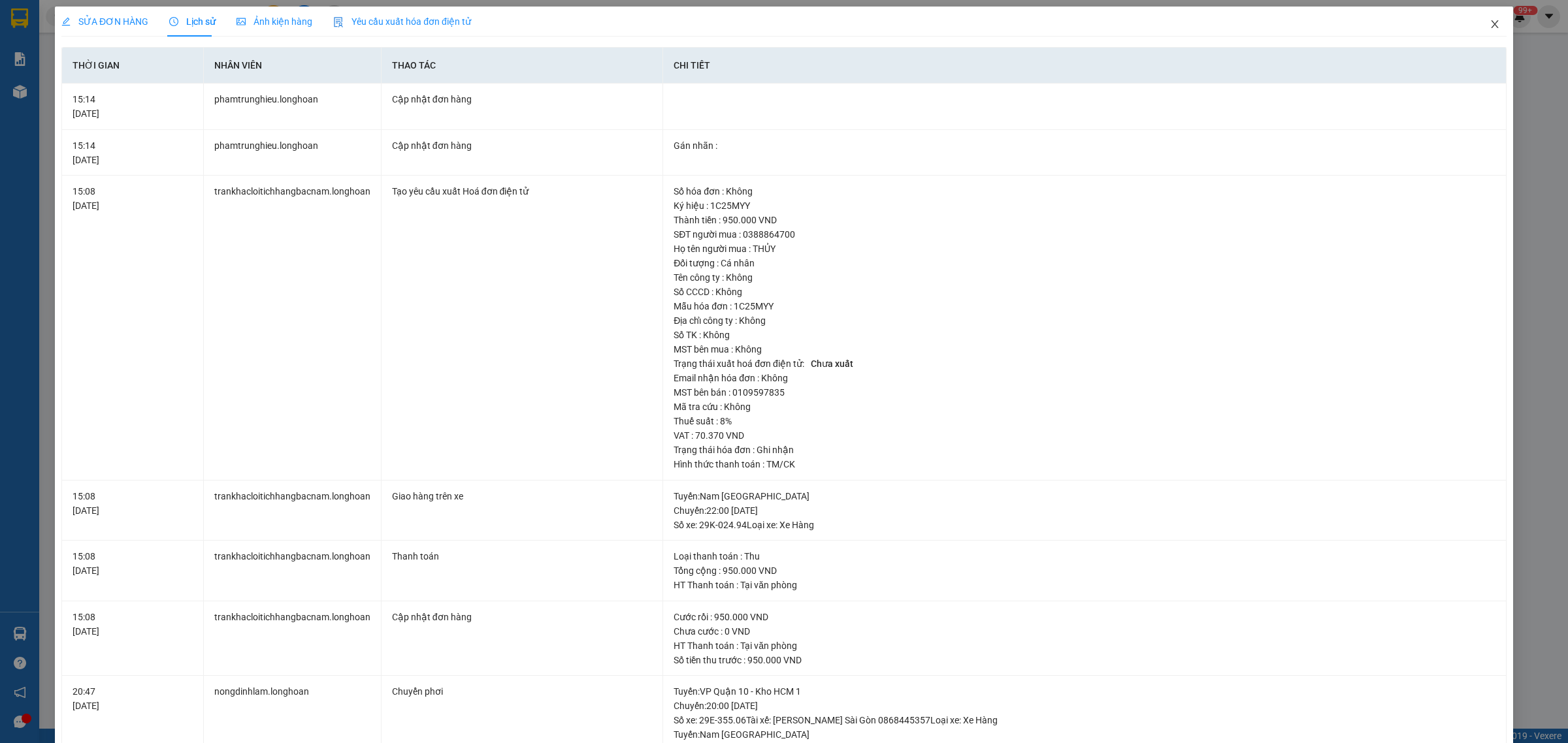
click at [1490, 26] on icon "close" at bounding box center [1495, 24] width 11 height 11
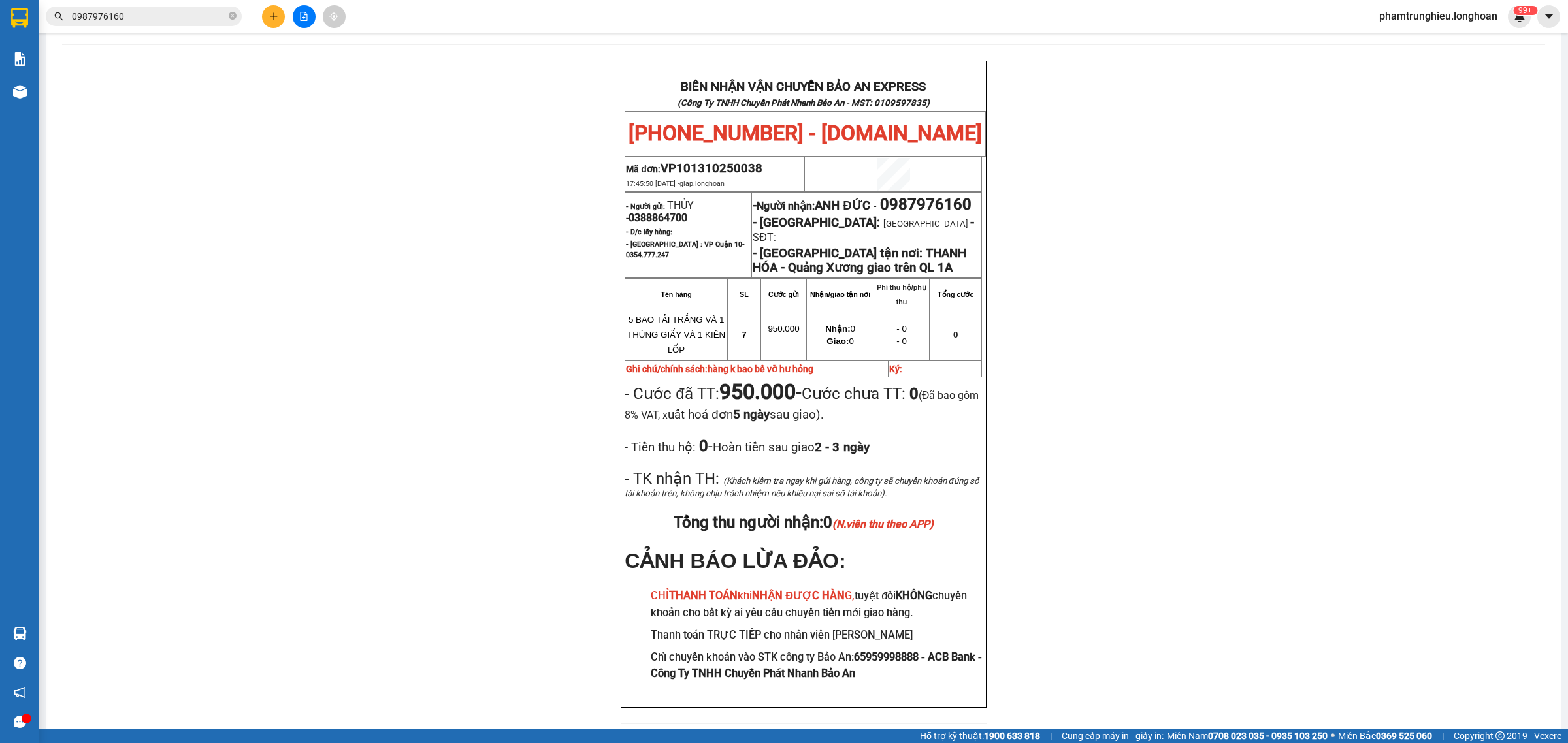
scroll to position [81, 0]
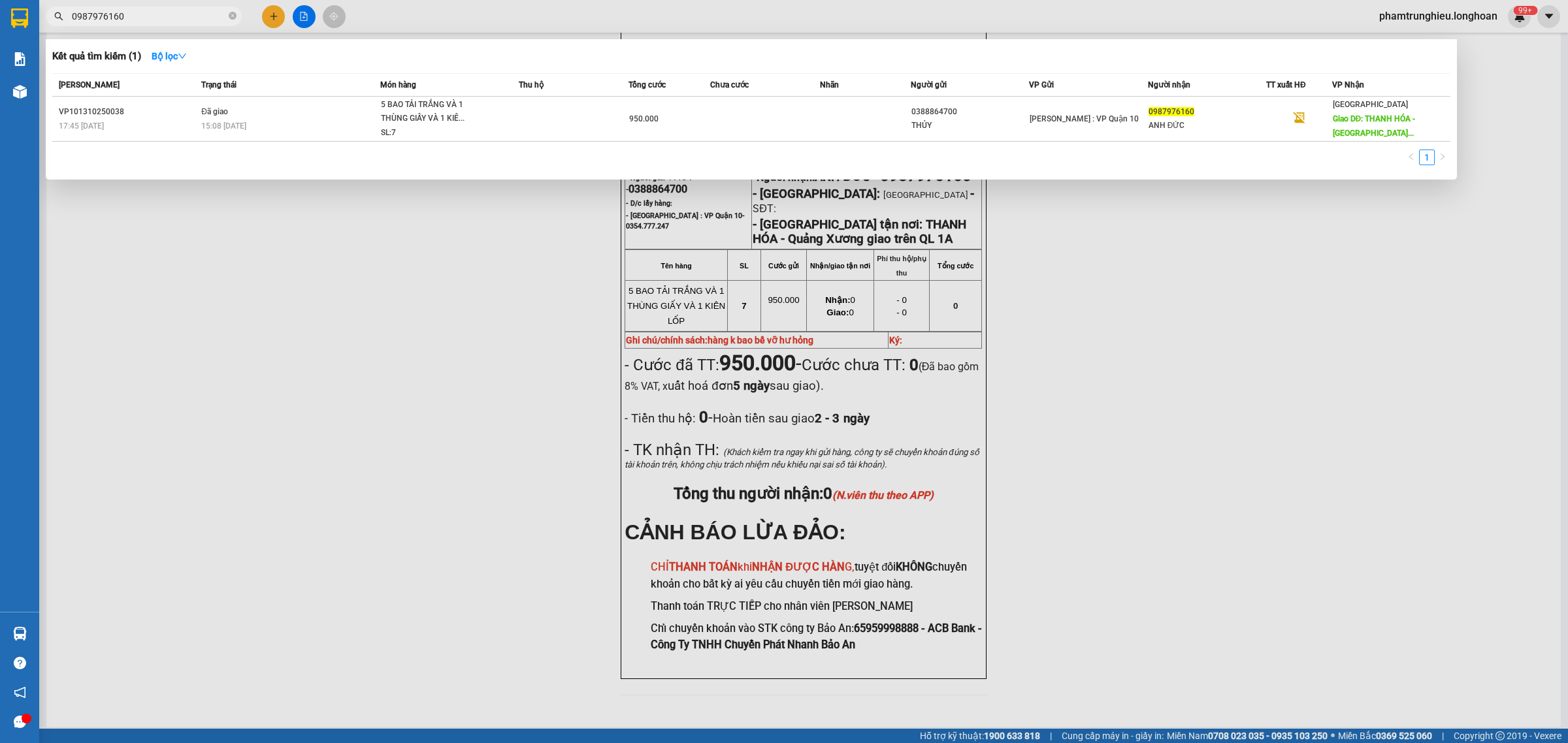
click at [171, 17] on input "0987976160" at bounding box center [148, 16] width 154 height 14
paste input "766811596"
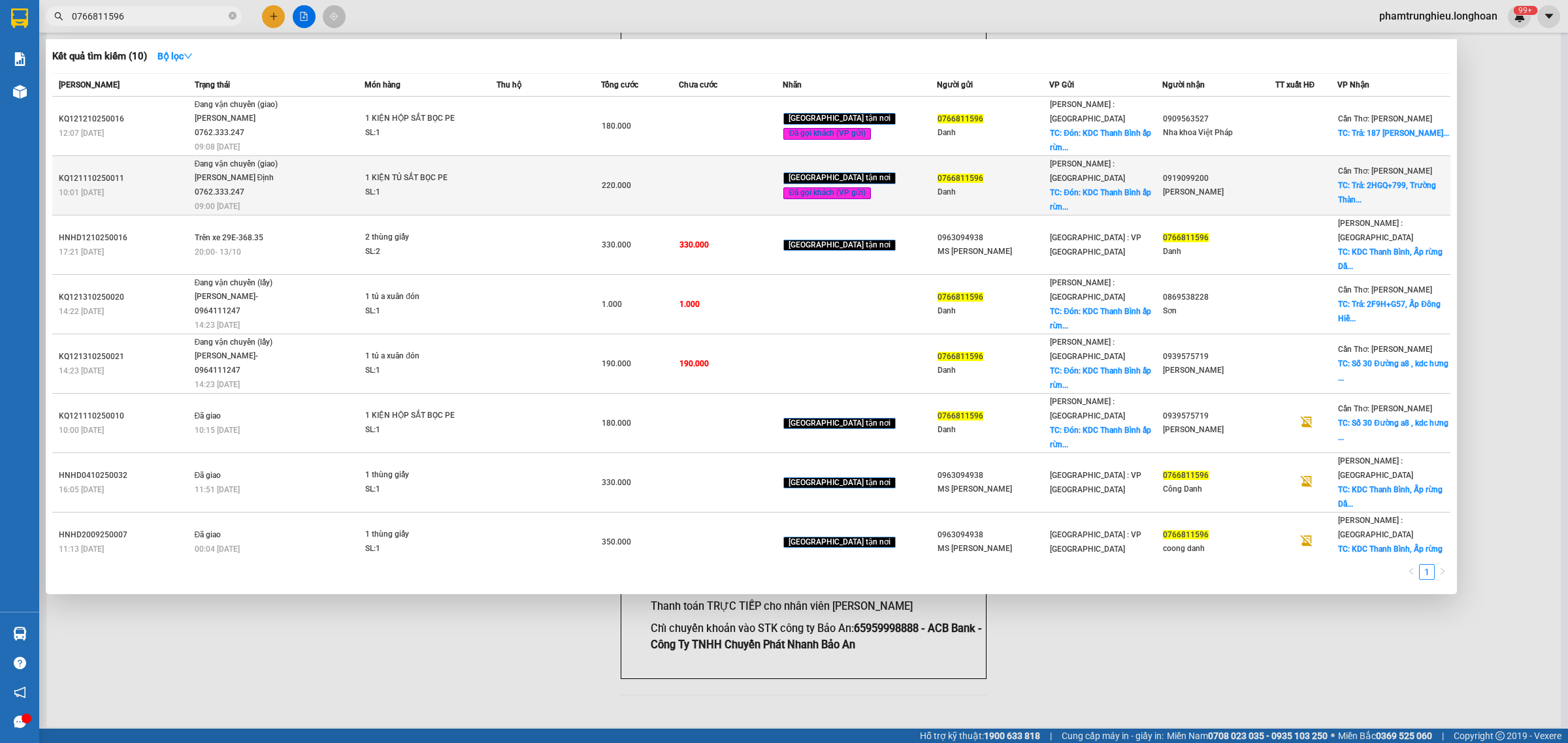
type input "0766811596"
click at [1338, 181] on span "TC: Trả: 2HGQ+799, Trường Thàn..." at bounding box center [1387, 193] width 98 height 24
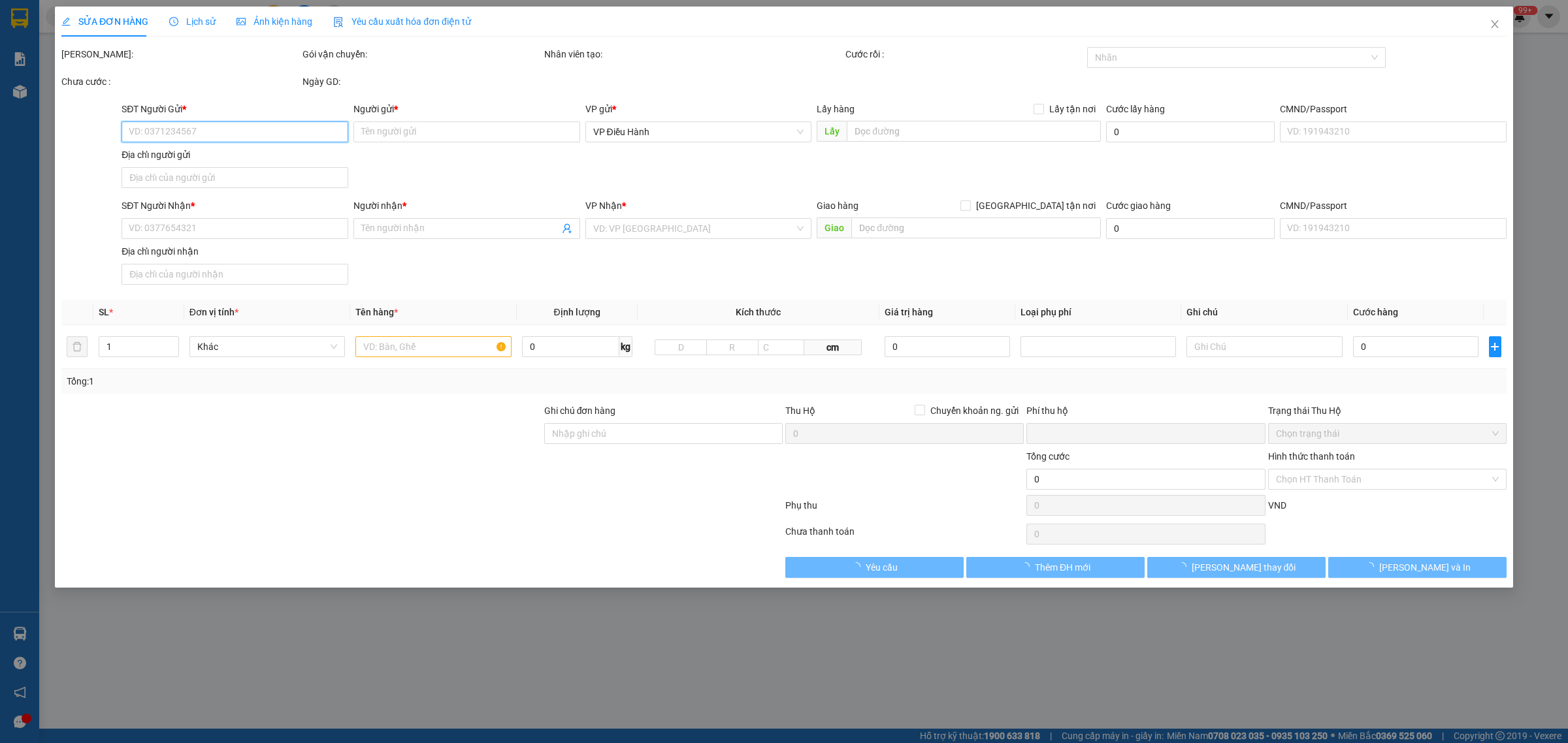
type input "0766811596"
type input "Danh"
checkbox input "true"
type input "Đón: KDC [GEOGRAPHIC_DATA] ấp rừng dầu xã [GEOGRAPHIC_DATA] [GEOGRAPHIC_DATA] […"
type input "0919099200"
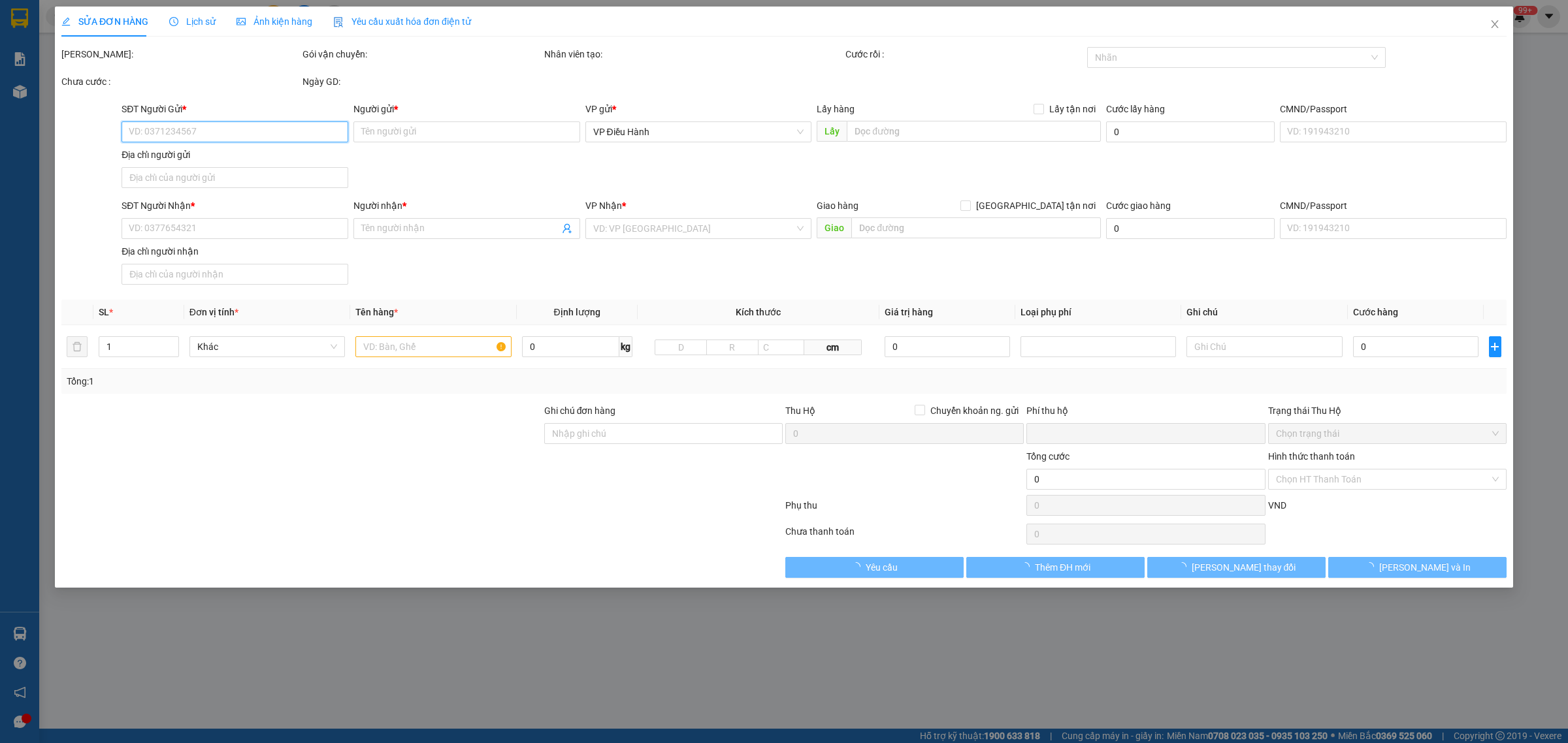
type input "[PERSON_NAME]"
checkbox input "true"
type input "Trả: 2HGQ+799, [GEOGRAPHIC_DATA], [GEOGRAPHIC_DATA], [GEOGRAPHIC_DATA], [GEOGRA…"
type input "0"
type input "220.000"
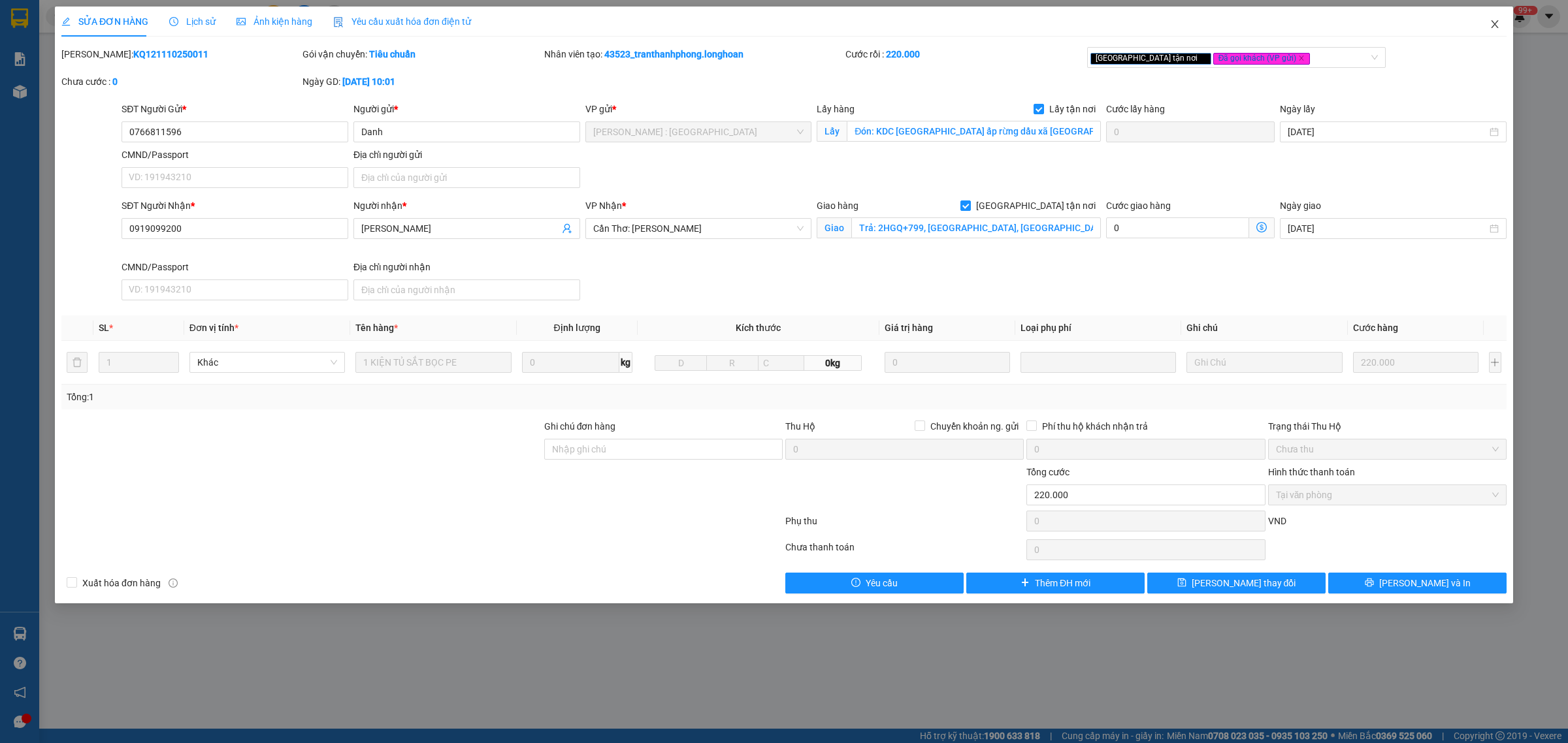
click at [1489, 27] on span "Close" at bounding box center [1495, 25] width 37 height 37
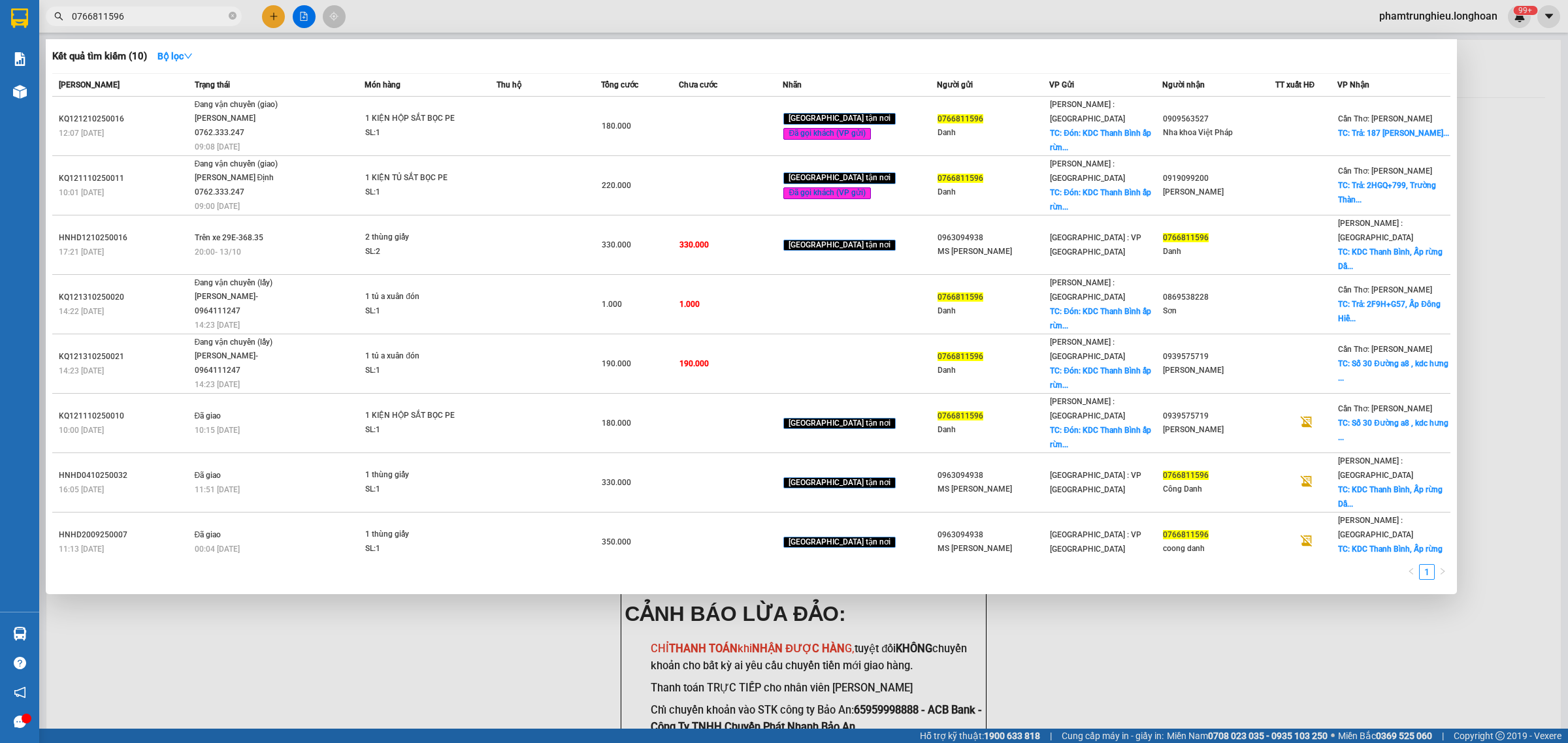
click at [219, 17] on input "0766811596" at bounding box center [148, 16] width 154 height 14
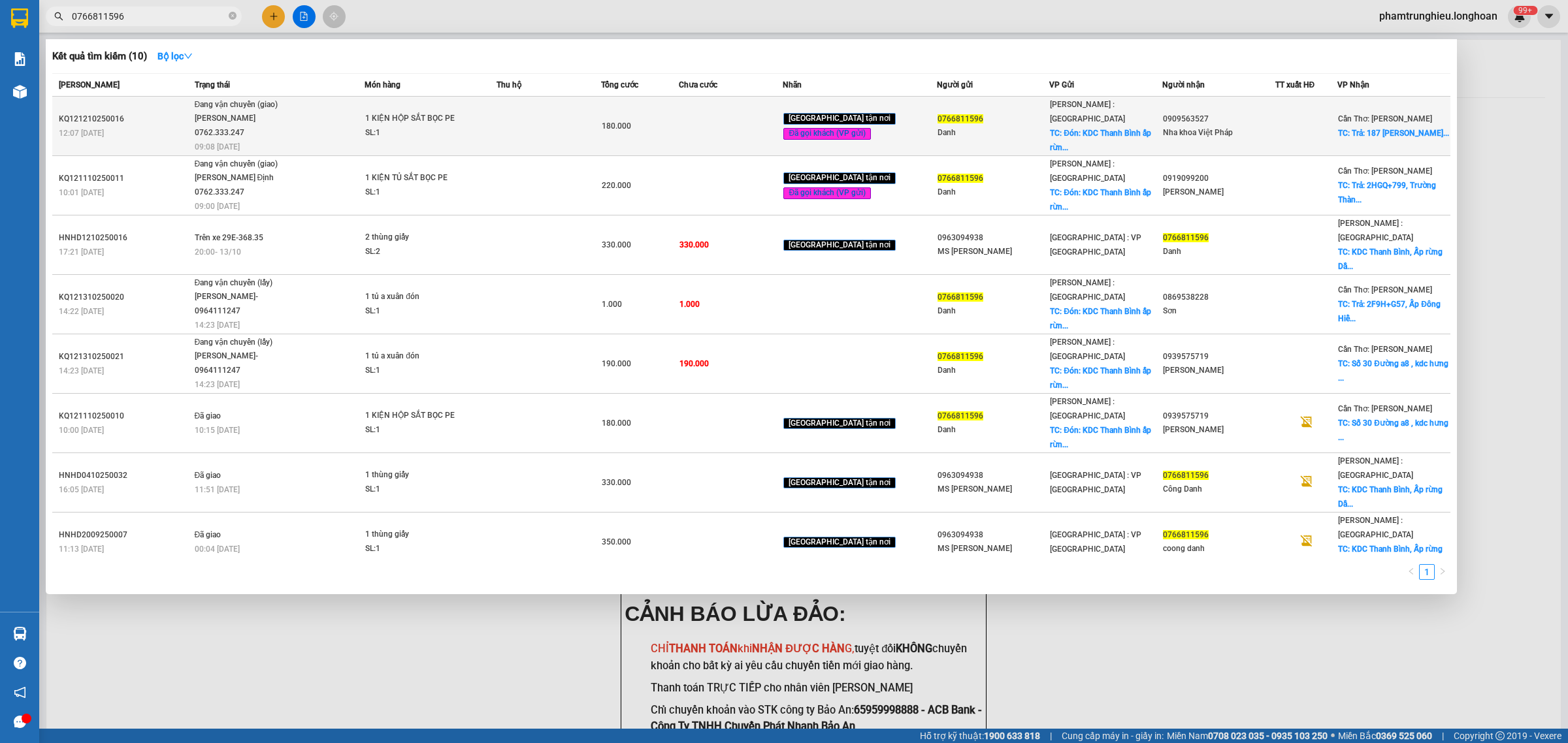
click at [1317, 121] on div at bounding box center [1307, 126] width 62 height 14
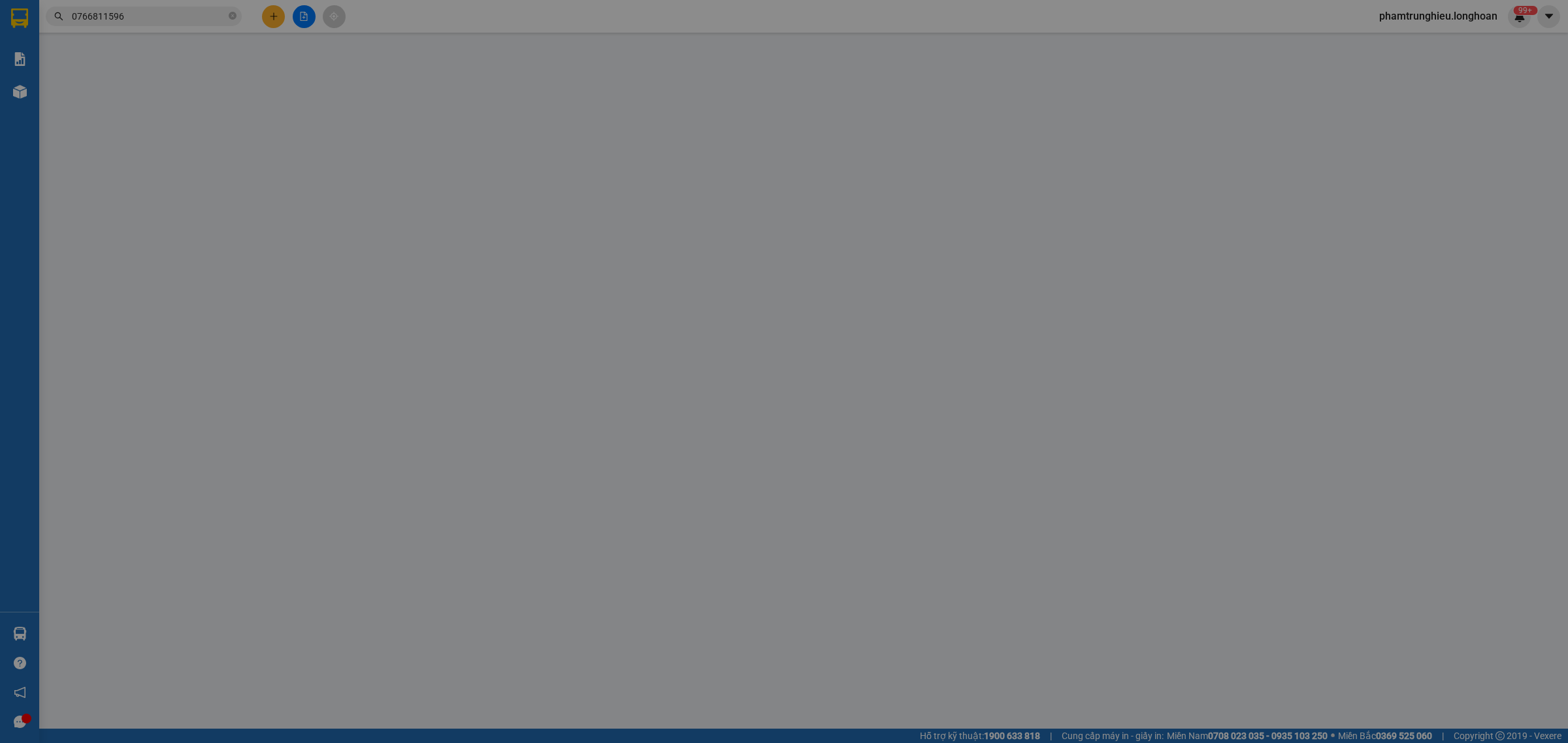
type input "0766811596"
type input "Danh"
checkbox input "true"
type input "Đón: KDC [GEOGRAPHIC_DATA] ấp rừng dầu xã [GEOGRAPHIC_DATA] [GEOGRAPHIC_DATA] […"
type input "0909563527"
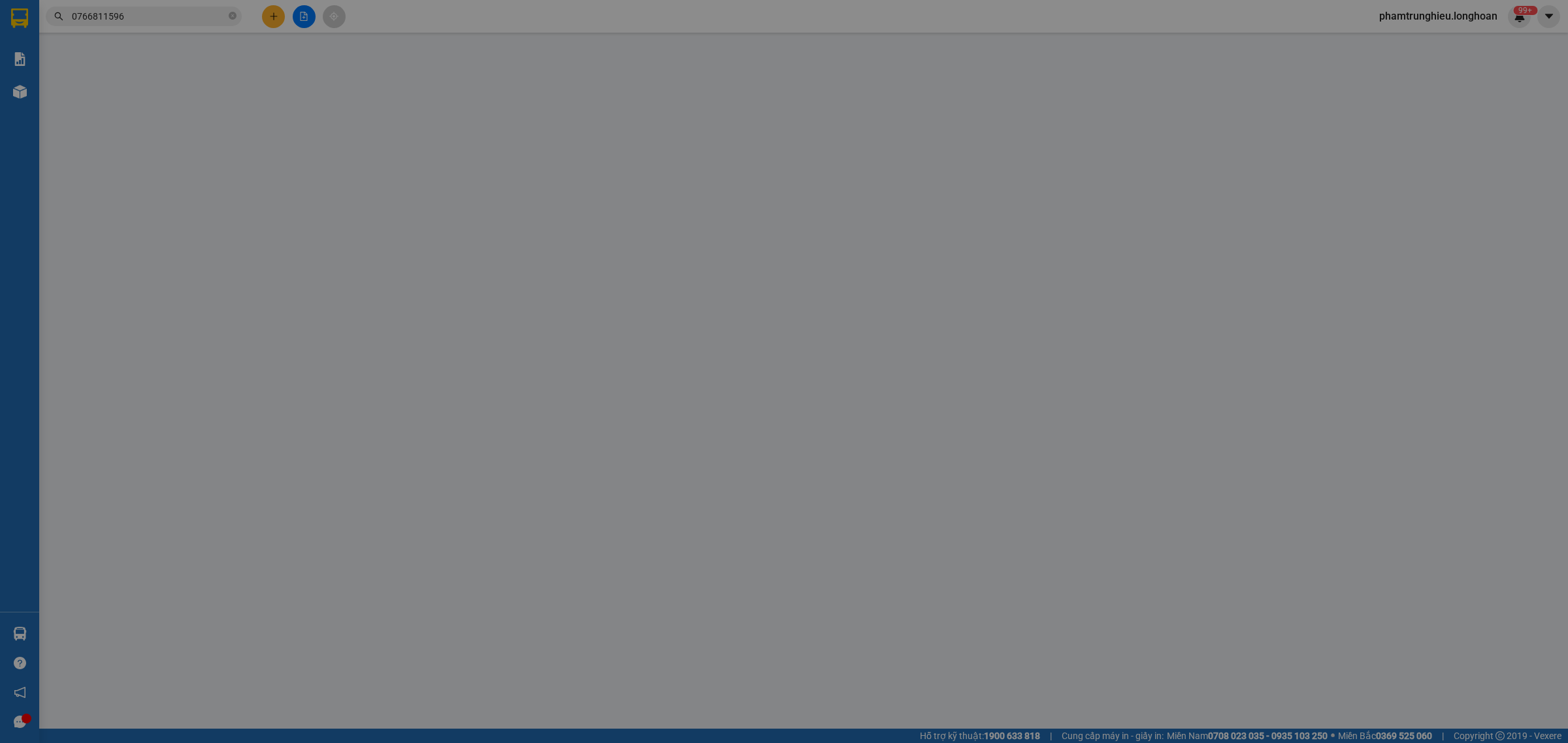
type input "Nha khoa Việt Pháp"
checkbox input "true"
type input "Trả: [STREET_ADDRESS][PERSON_NAME] [GEOGRAPHIC_DATA]"
type input "đổi sdt và tên người nhận"
type input "0"
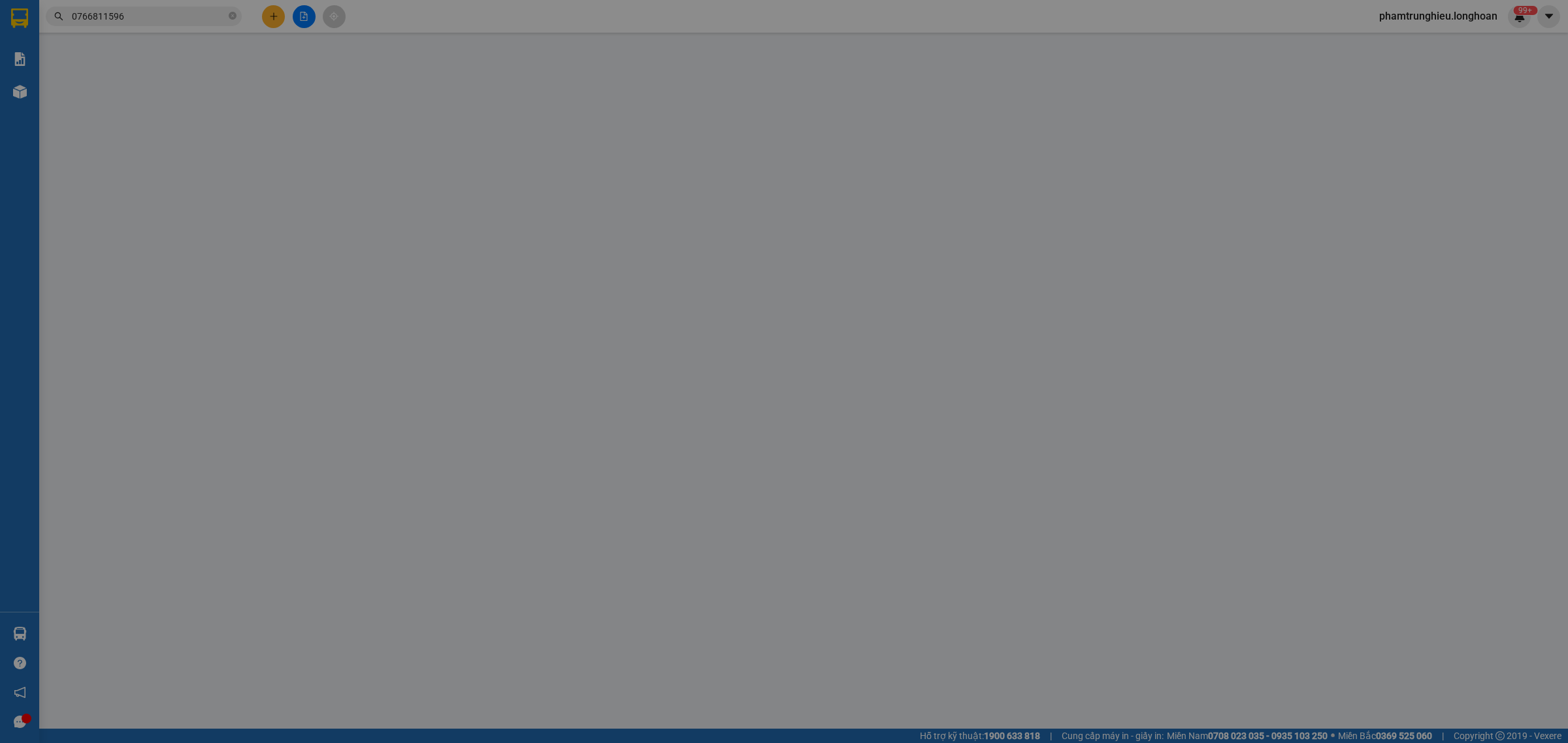
type input "180.000"
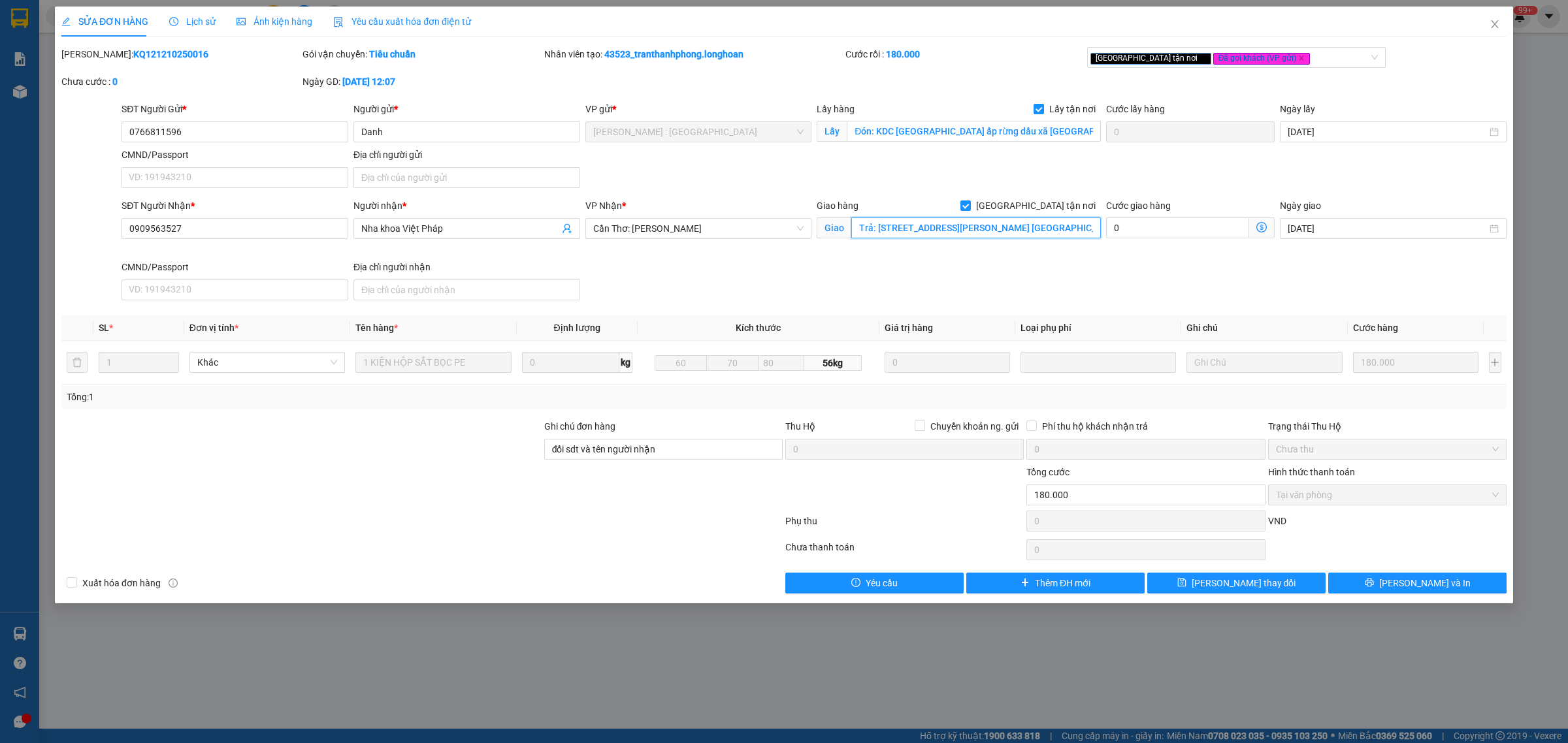
click at [1057, 229] on input "Trả: [STREET_ADDRESS][PERSON_NAME] [GEOGRAPHIC_DATA]" at bounding box center [976, 228] width 250 height 21
click at [1067, 229] on input "Trả: [STREET_ADDRESS][PERSON_NAME] [GEOGRAPHIC_DATA]" at bounding box center [976, 228] width 250 height 21
click at [1498, 21] on icon "close" at bounding box center [1495, 24] width 11 height 11
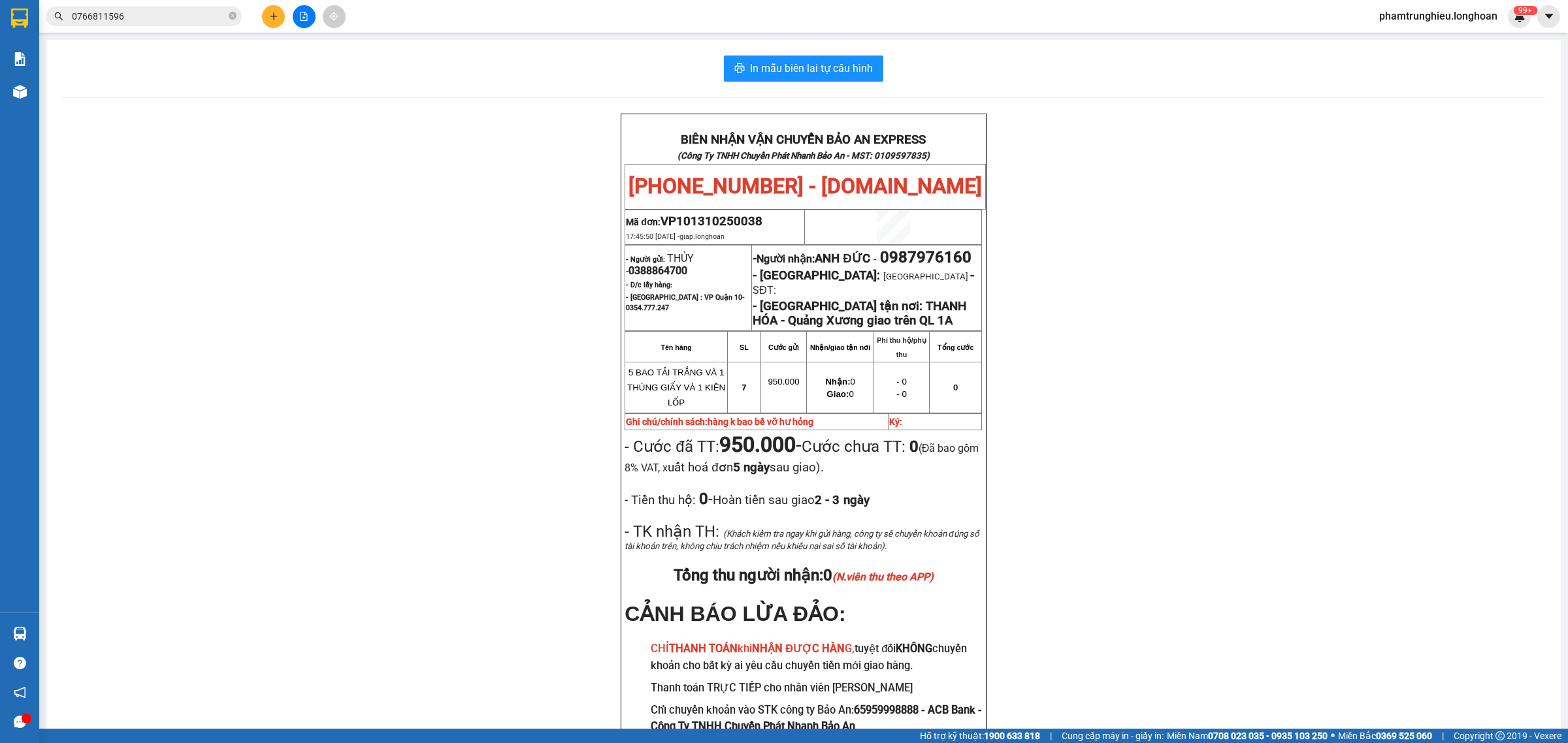
click at [196, 11] on input "0766811596" at bounding box center [148, 16] width 154 height 14
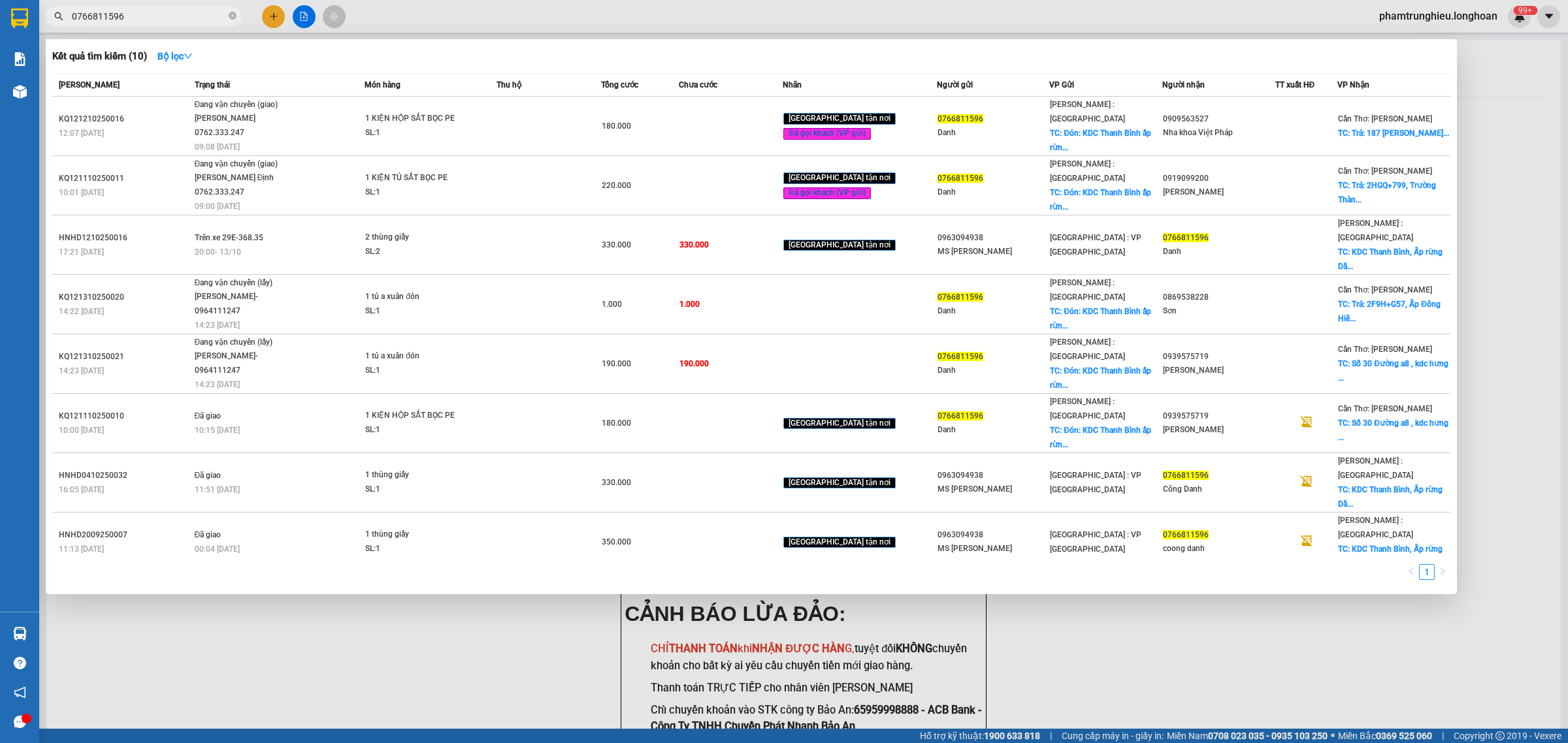
click at [196, 11] on input "0766811596" at bounding box center [148, 16] width 154 height 14
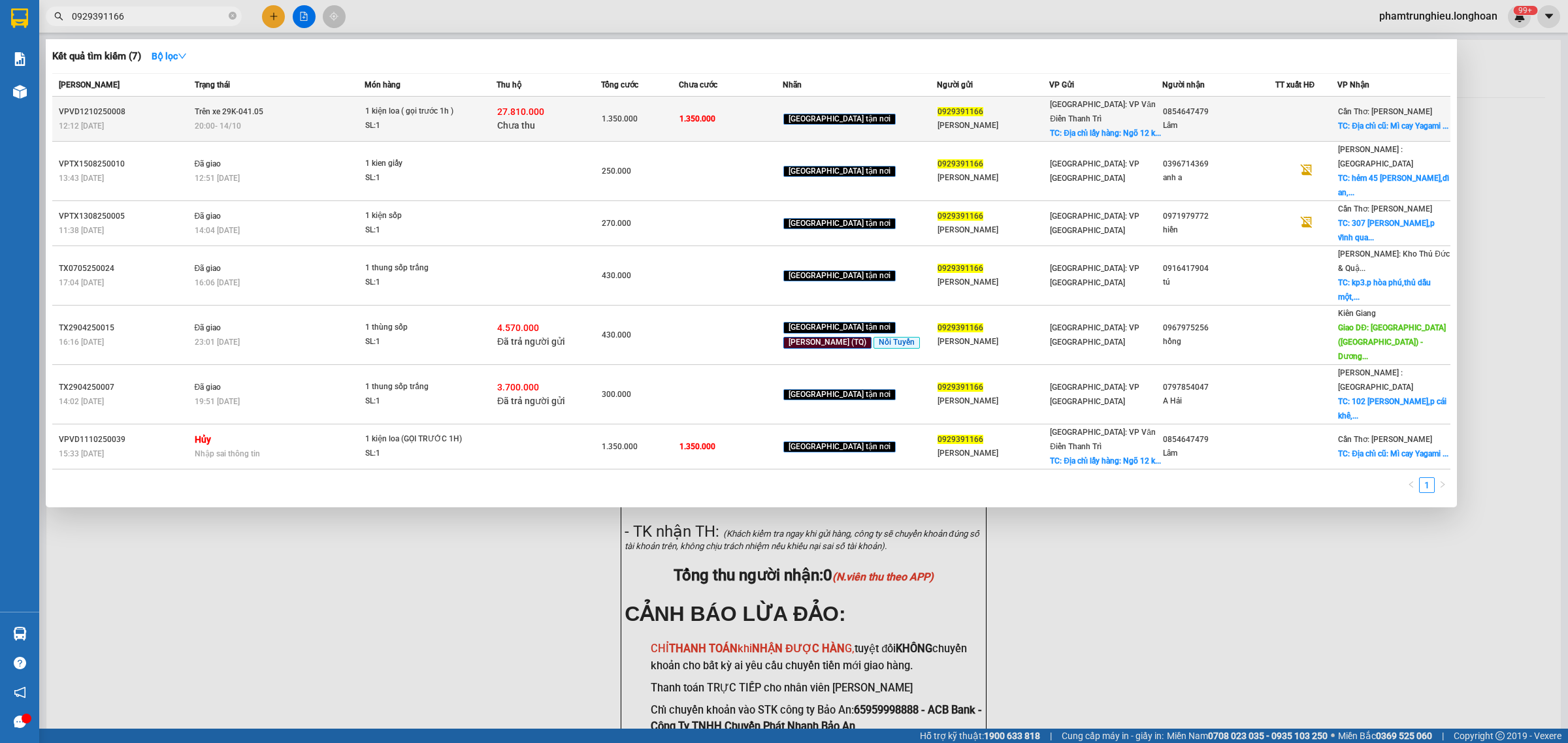
type input "0929391166"
click at [487, 116] on span "1 kiện loa ( gọi trước 1h ) SL: 1" at bounding box center [431, 118] width 131 height 28
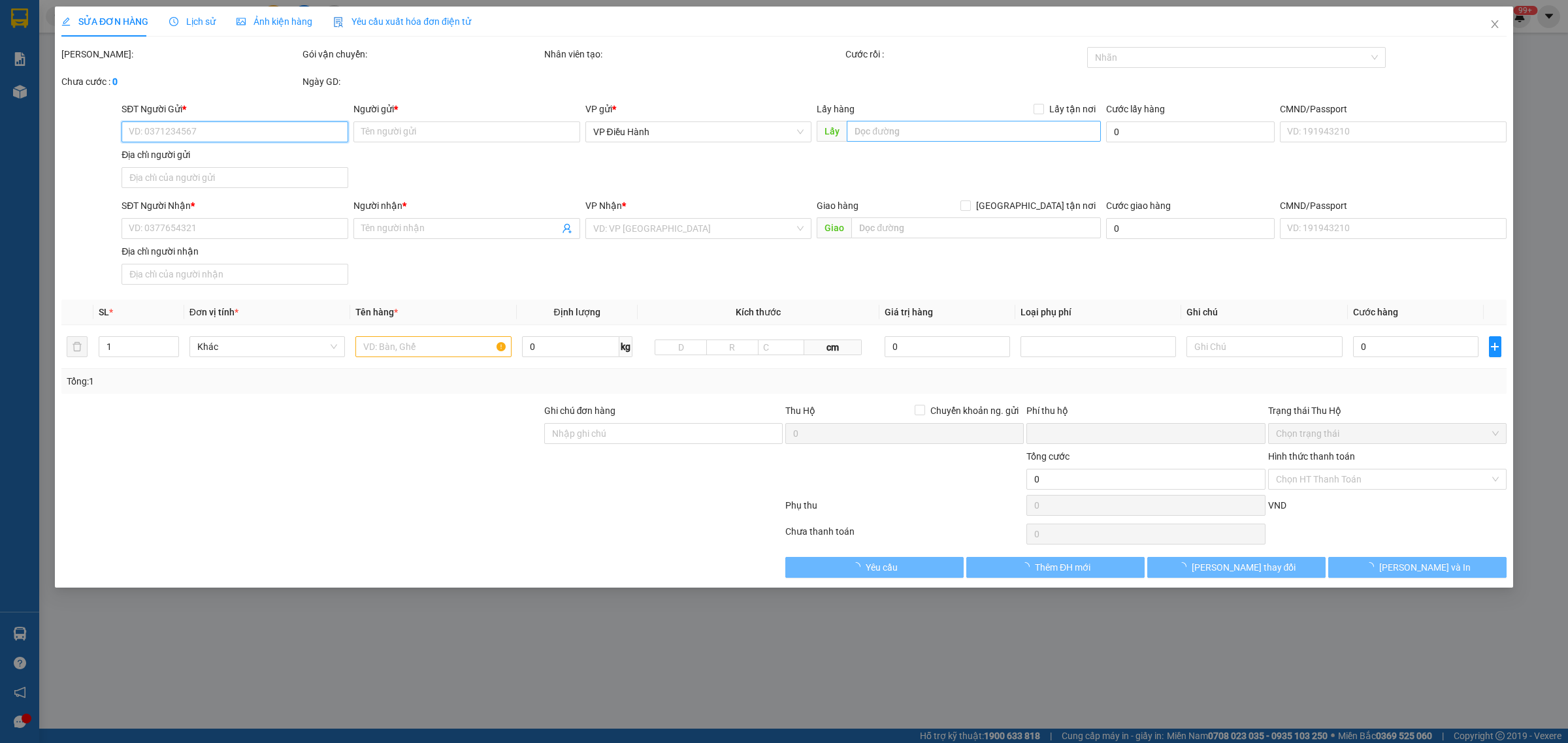
type input "0929391166"
type input "[PERSON_NAME]"
checkbox input "true"
type input "Địa chỉ lấy hàng: Ngõ 12 khuất duy tiến, [PERSON_NAME] đi vào (G.S77 pickleball)"
type input "0854647479"
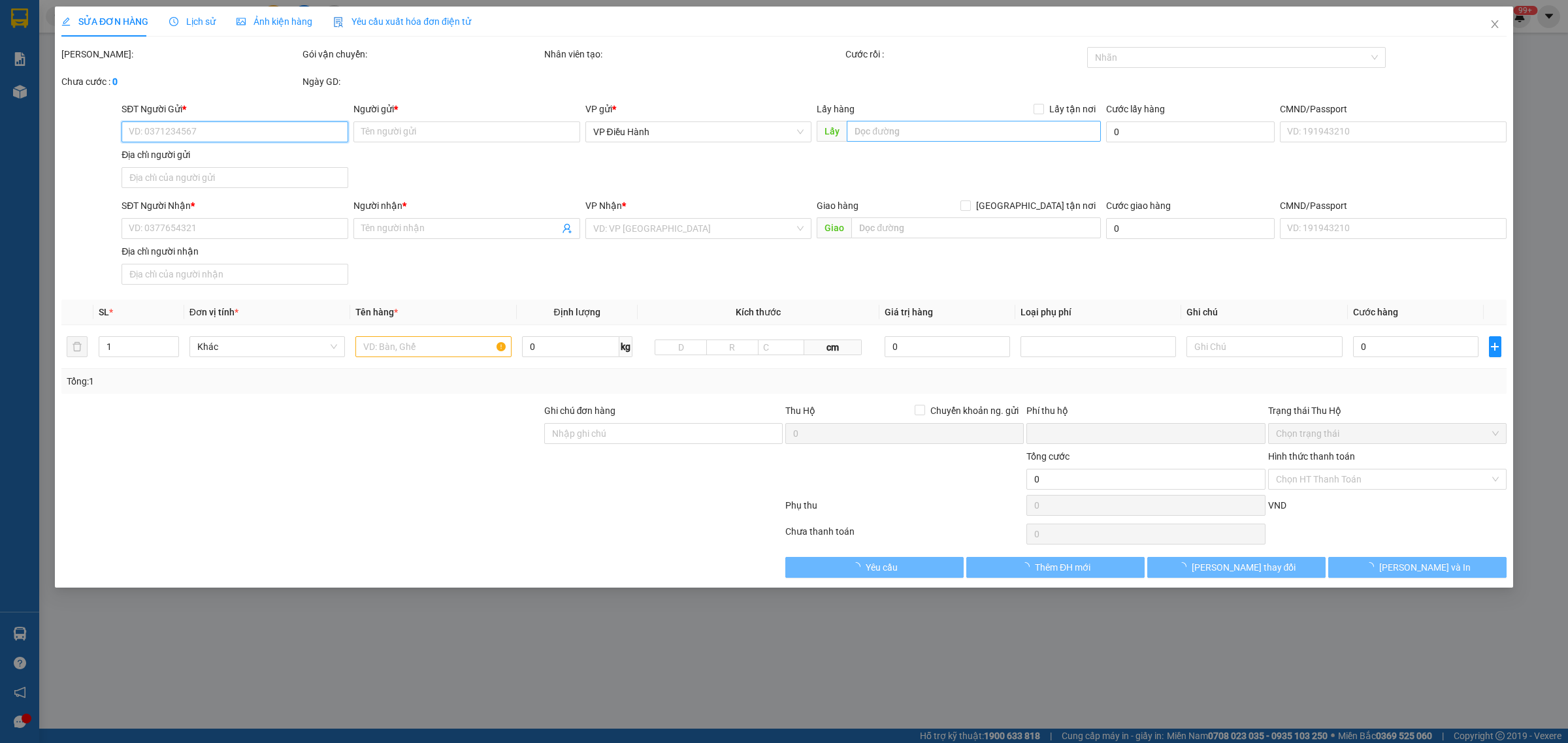
type input "Lâm"
checkbox input "true"
type input "Địa chỉ cũ: [STREET_ADDRESS]"
type input "HÀNG DỄ MÓP MÉO CHÚ Ý BỐC XẾP NHẸ TAY KHÔNG ĐÈ HÀNG ( KHÔNG ĐỀN GIÁ TRỊ HÀNG )"
type input "1.350.000"
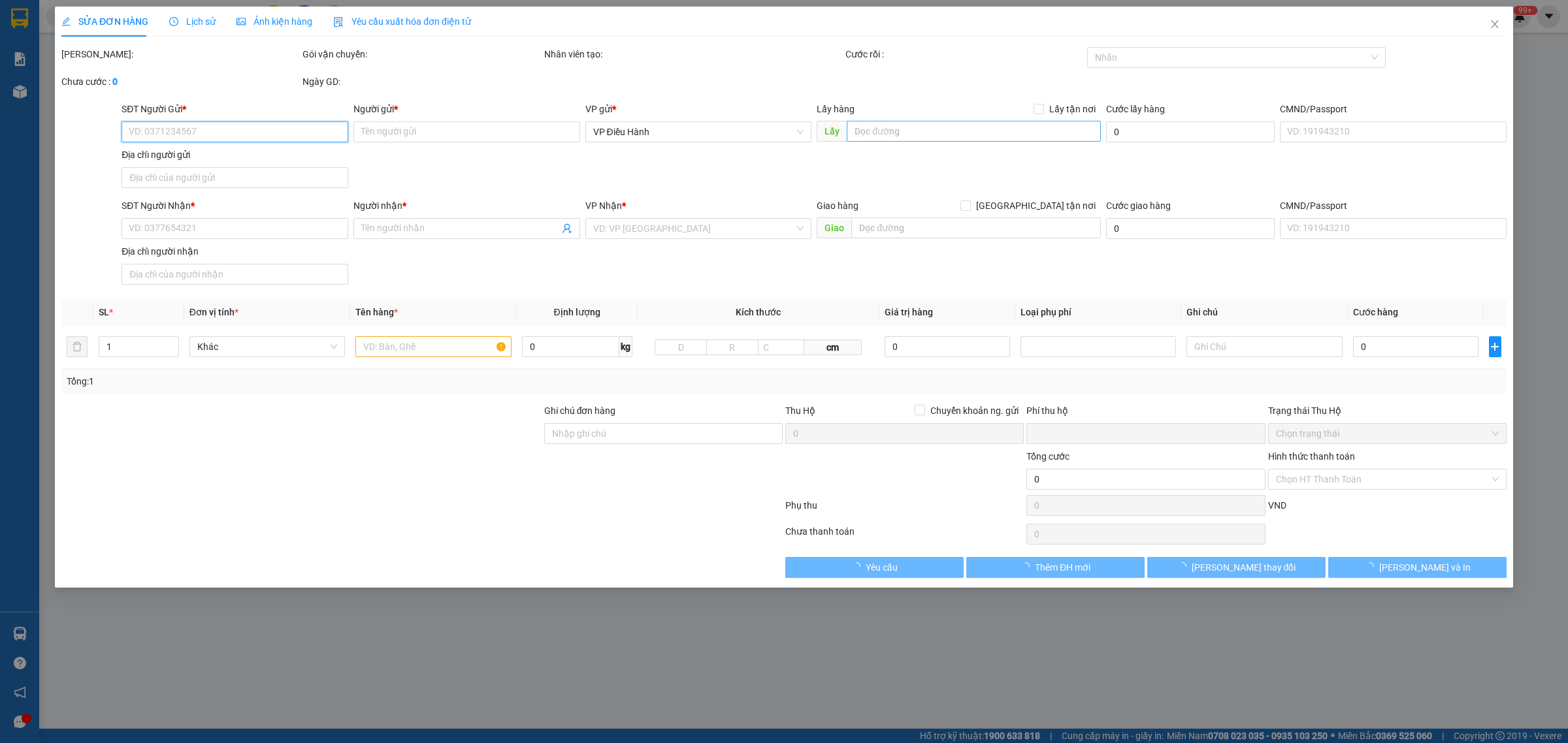
type input "1.350.000"
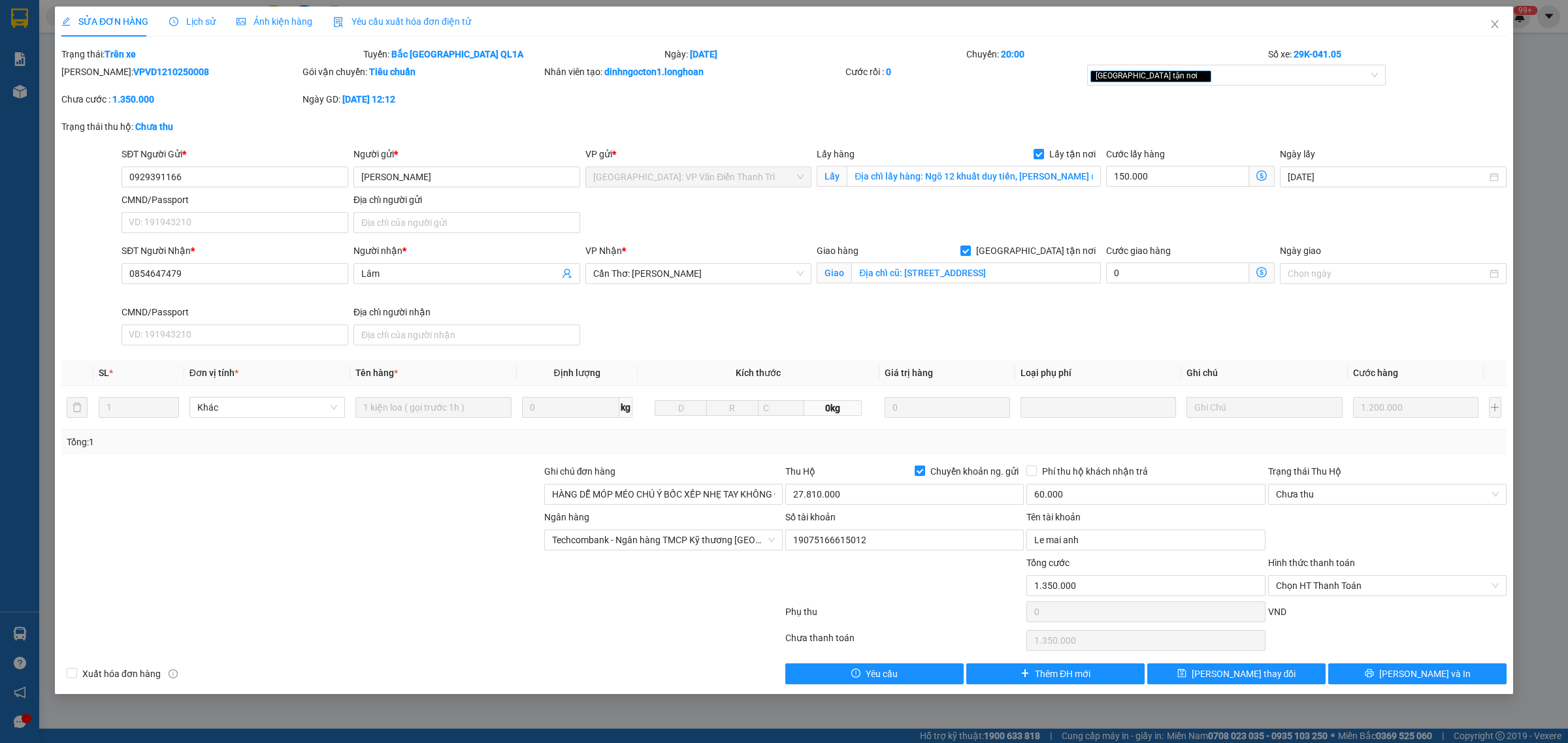
drag, startPoint x: 178, startPoint y: 21, endPoint x: 193, endPoint y: 23, distance: 15.1
click at [180, 21] on span "Lịch sử" at bounding box center [192, 21] width 46 height 11
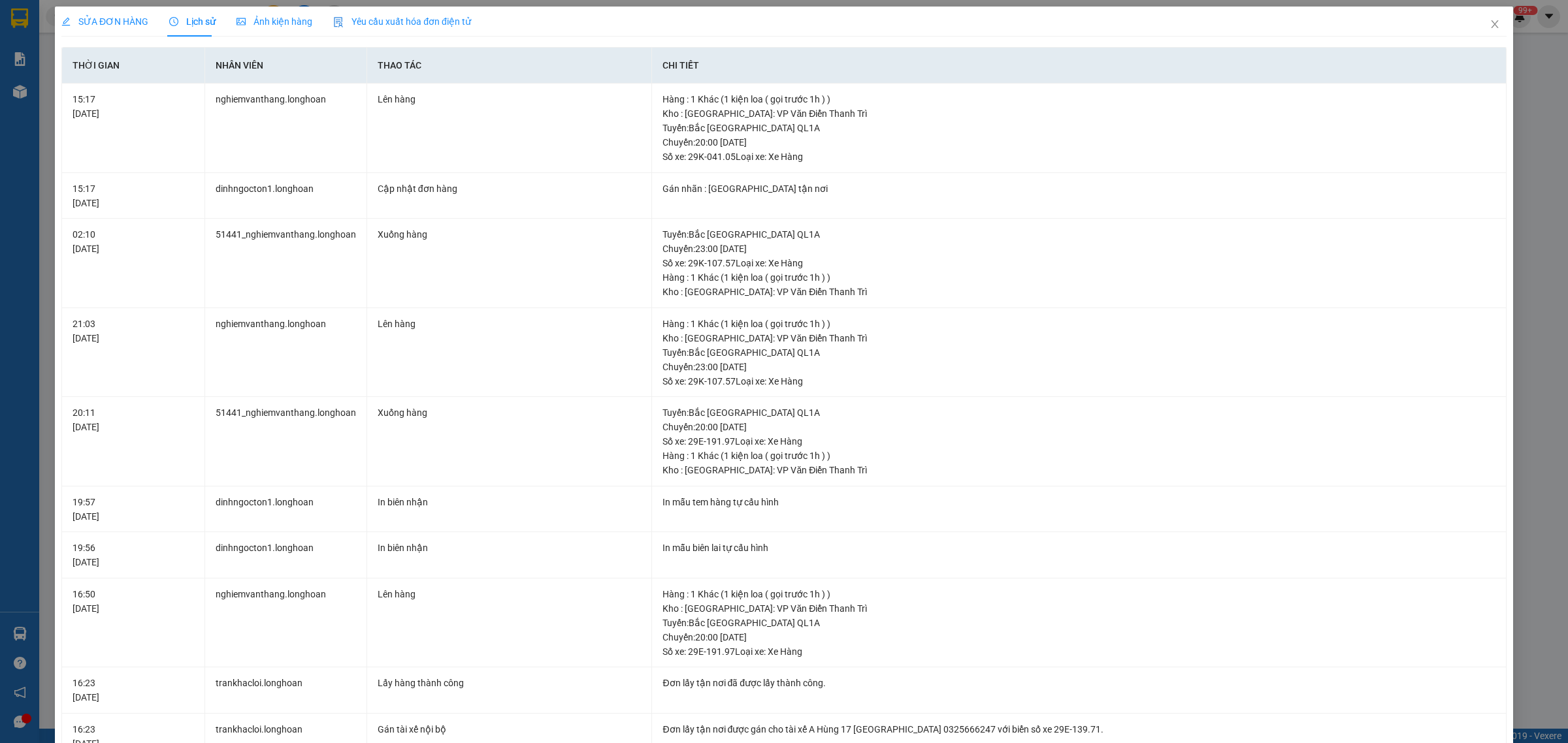
drag, startPoint x: 112, startPoint y: 27, endPoint x: 184, endPoint y: 25, distance: 72.0
click at [113, 26] on span "SỬA ĐƠN HÀNG" at bounding box center [105, 21] width 87 height 11
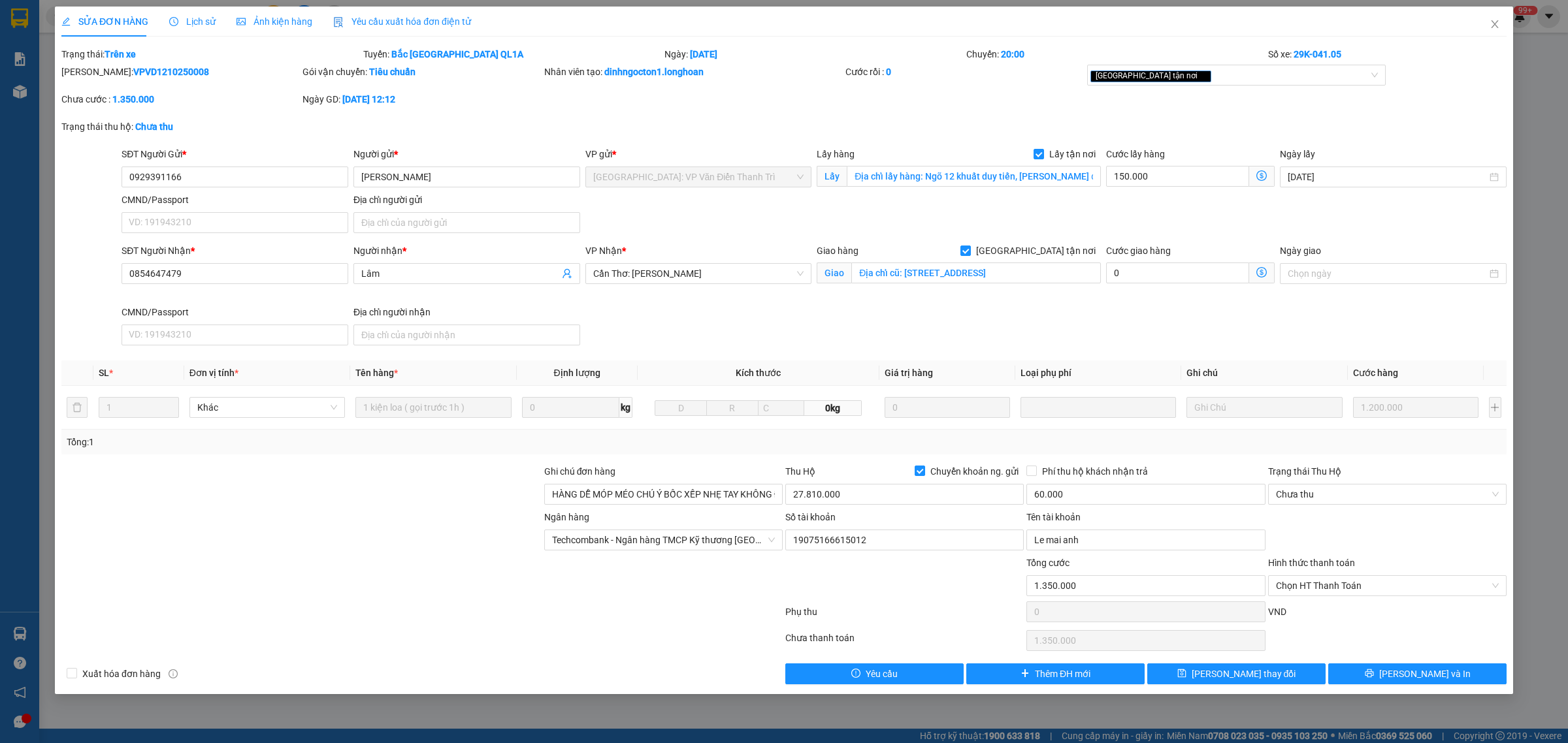
click at [190, 21] on span "Lịch sử" at bounding box center [192, 21] width 46 height 11
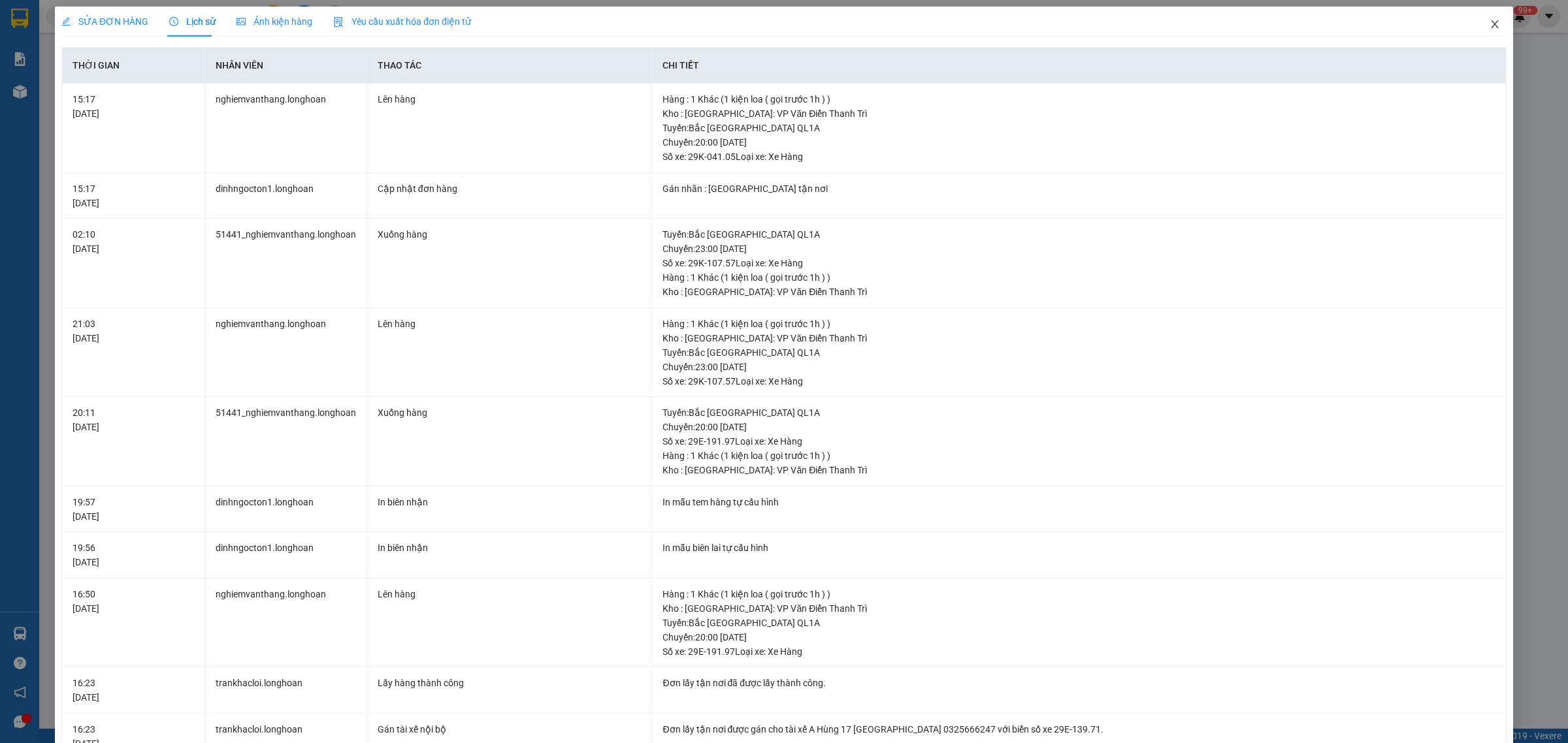
click at [1484, 33] on span "Close" at bounding box center [1495, 25] width 37 height 37
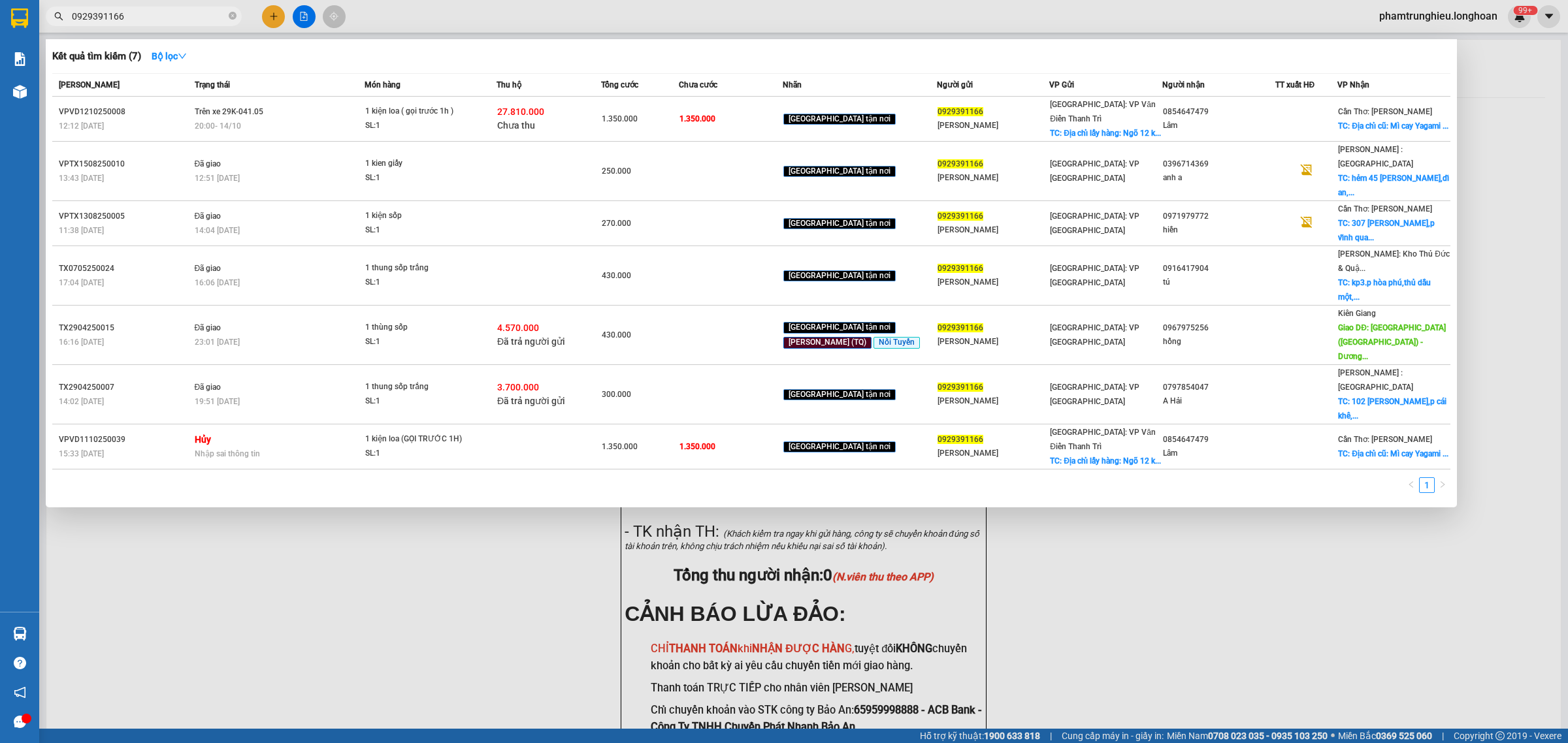
click at [168, 17] on input "0929391166" at bounding box center [148, 16] width 154 height 14
paste input "68905904"
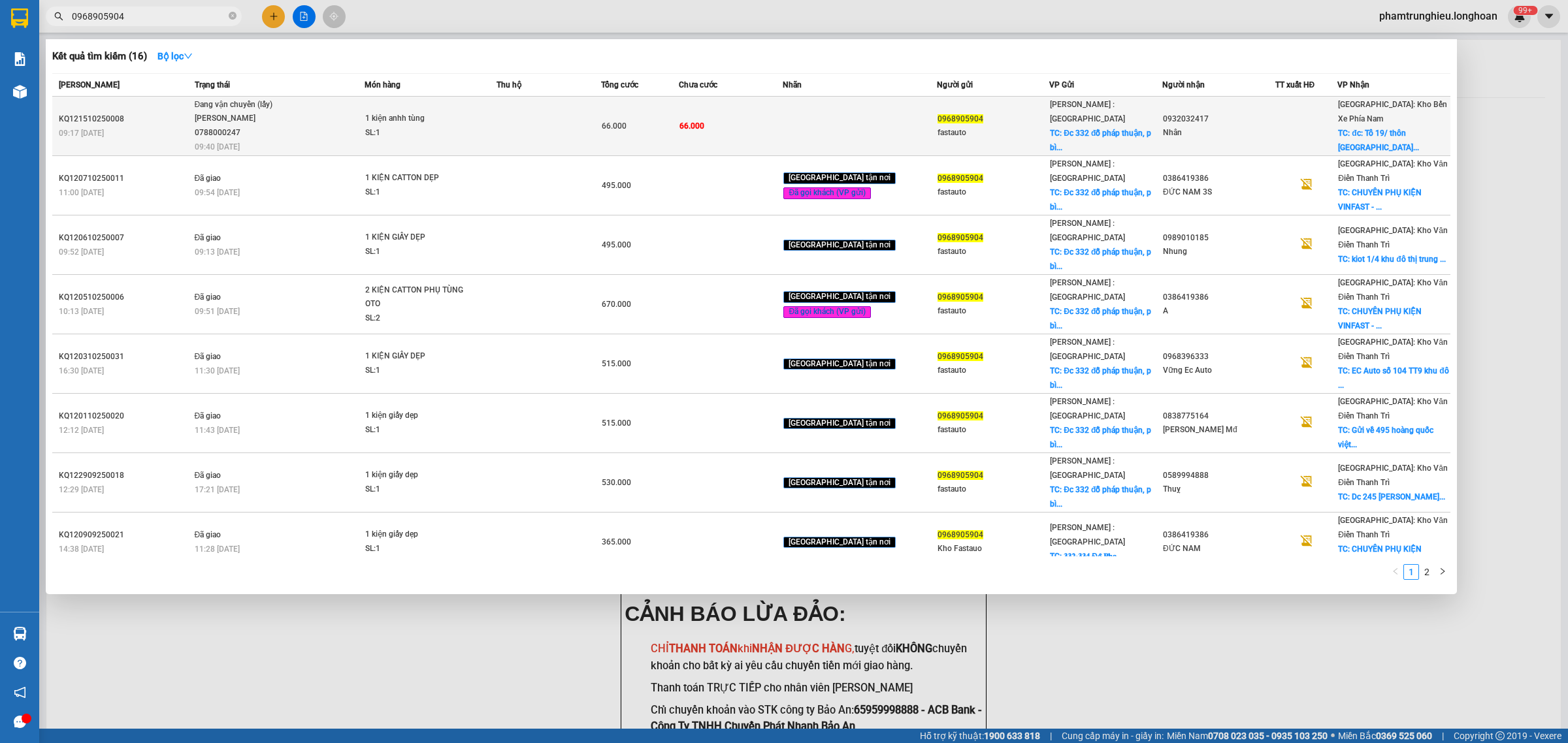
type input "0968905904"
click at [315, 115] on span "Đang vận chuyển (lấy) [PERSON_NAME] 0788000247 09:40 [DATE]" at bounding box center [279, 125] width 170 height 54
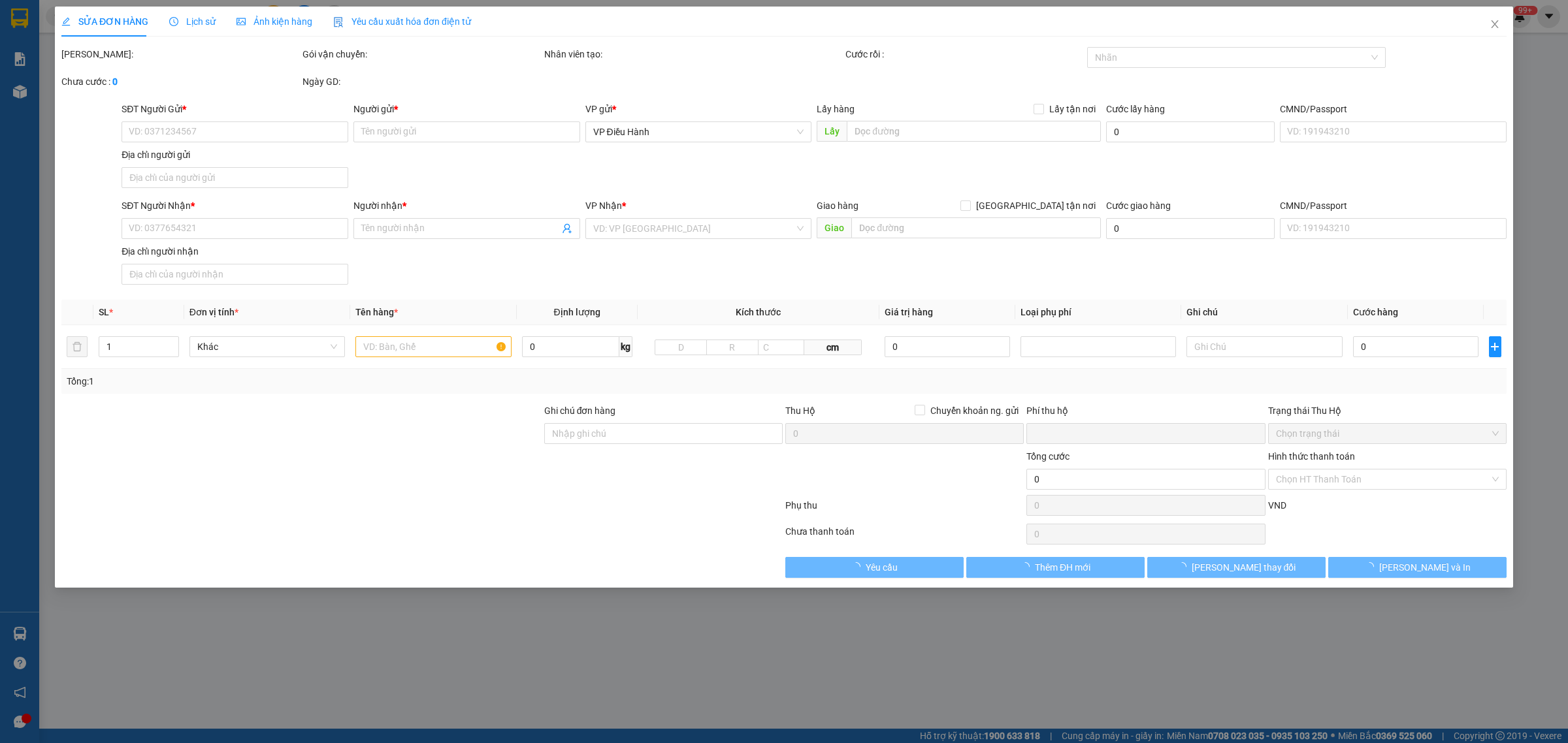
type input "0968905904"
type input "fastauto"
checkbox input "true"
type input "Đc 332 đỗ pháp thuận, p bình trưng, tp. HCM"
type input "0932032417"
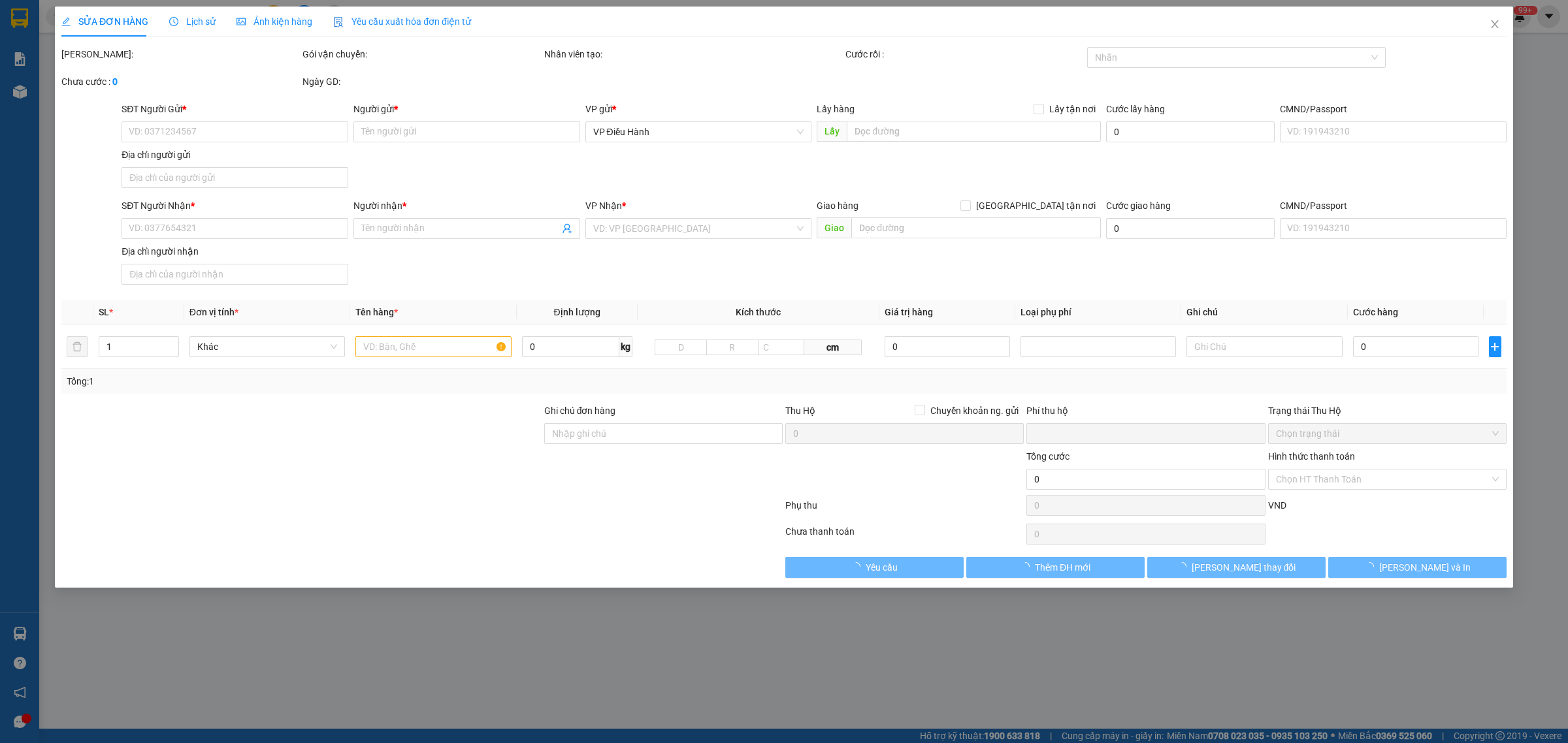
type input "Nhân"
checkbox input "true"
type input "đc: Tổ 19/ thôn [GEOGRAPHIC_DATA] / xã [GEOGRAPHIC_DATA]/ [GEOGRAPHIC_DATA]/ [G…"
type input "0"
type input "66.000"
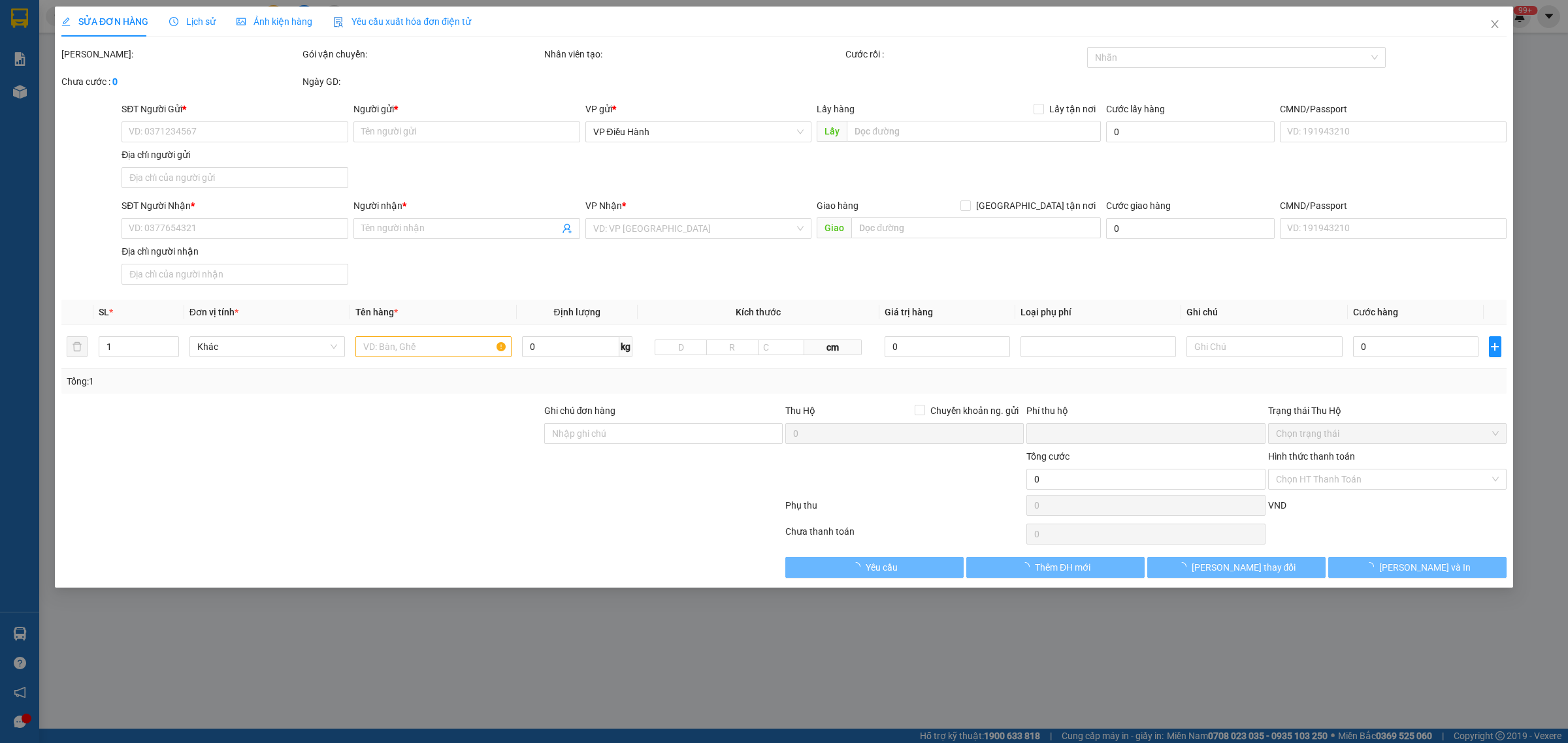
type input "66.000"
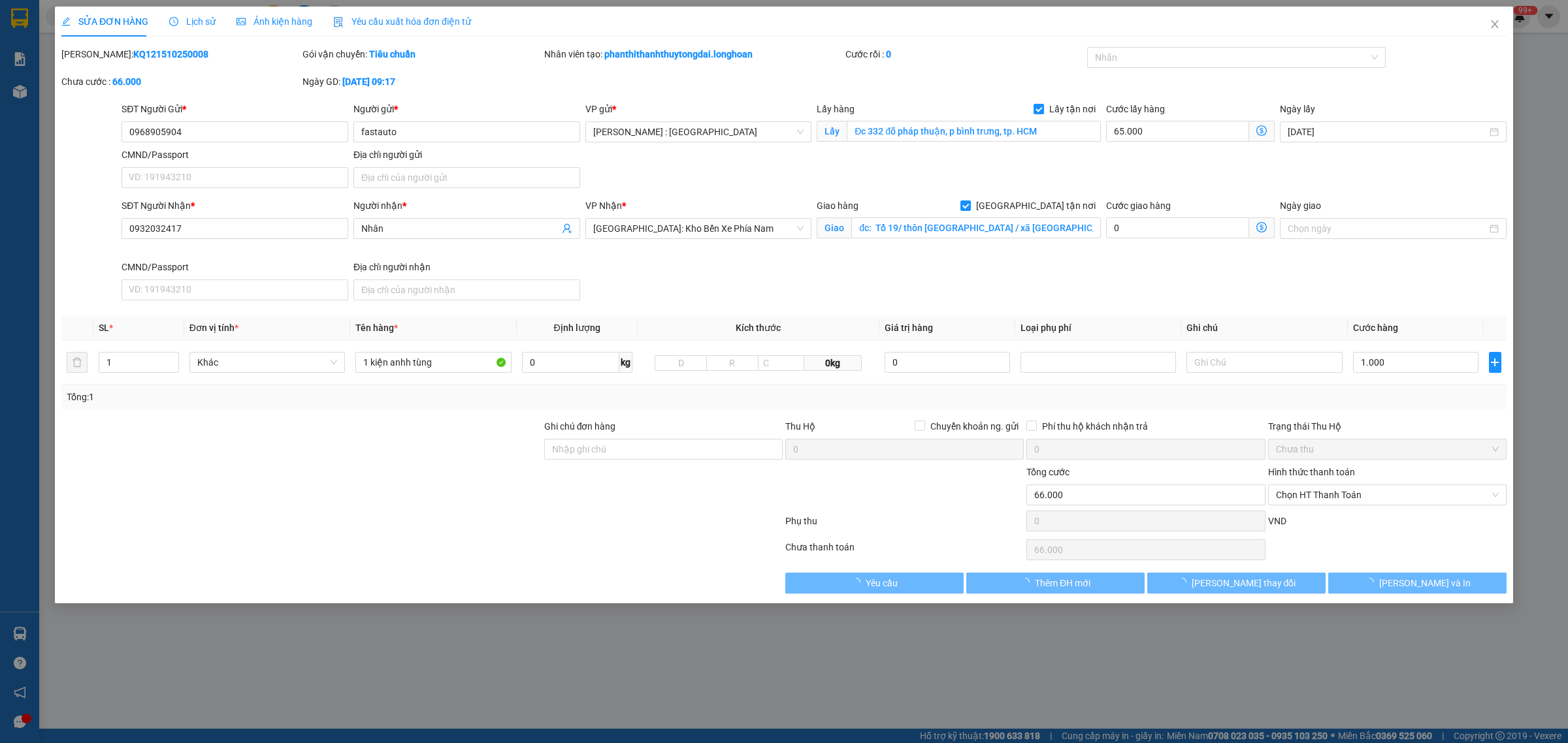
click at [184, 21] on span "Lịch sử" at bounding box center [192, 21] width 46 height 11
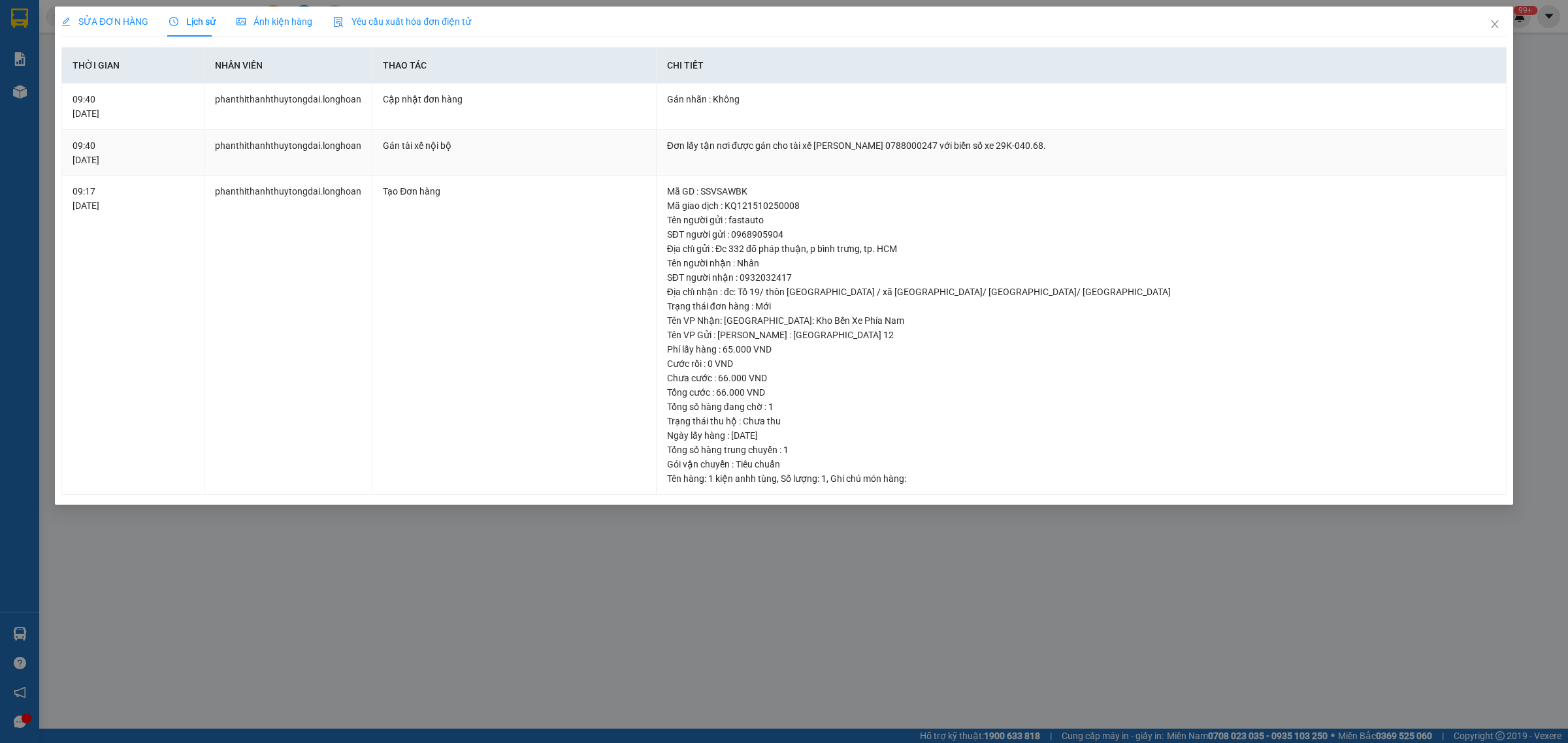
click at [953, 148] on div "Đơn lấy tận nơi được gán cho tài xế [PERSON_NAME] 0788000247 với biển số xe 29K…" at bounding box center [1081, 145] width 829 height 14
copy div "0788000247"
click at [1496, 26] on icon "close" at bounding box center [1494, 24] width 7 height 8
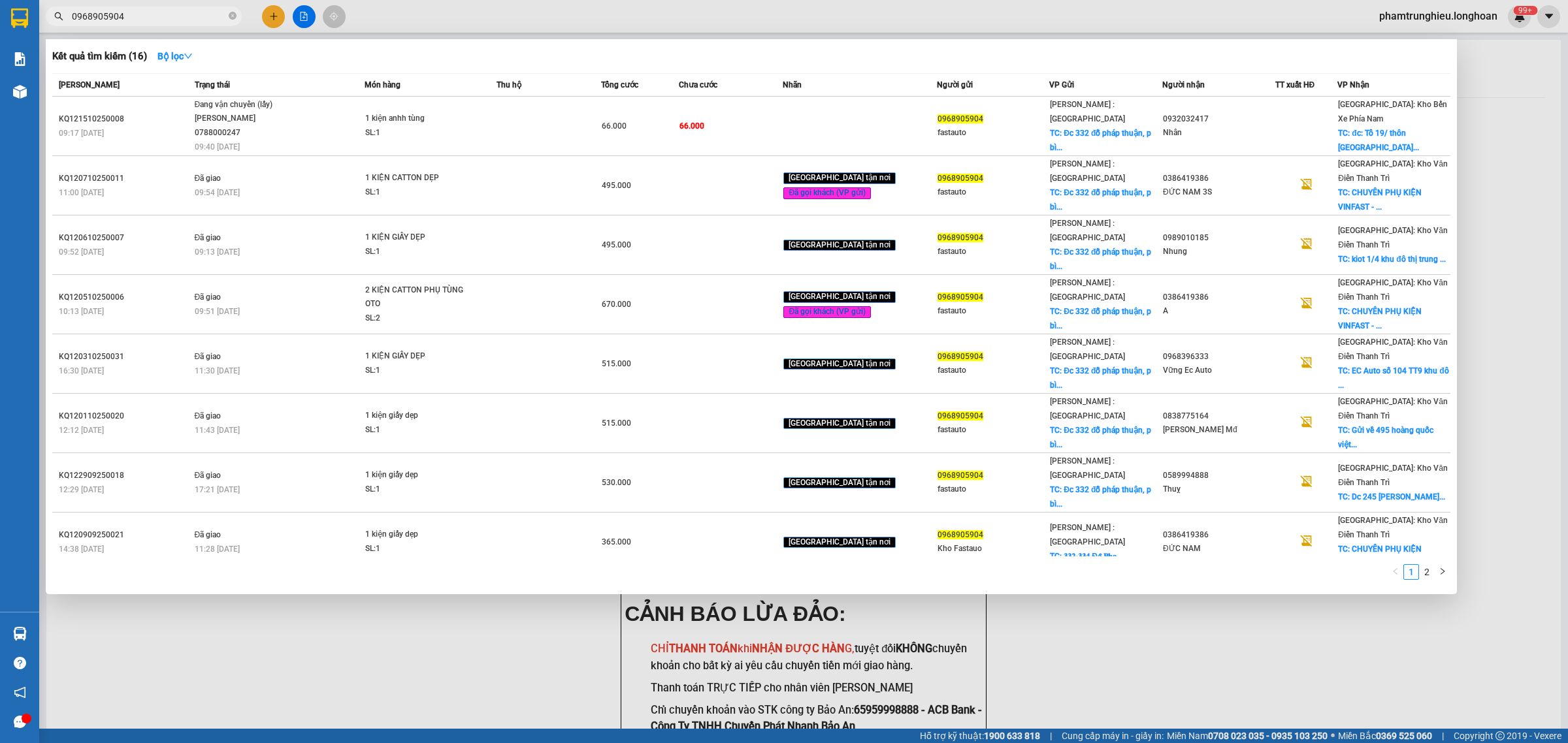
click at [171, 18] on input "0968905904" at bounding box center [148, 16] width 154 height 14
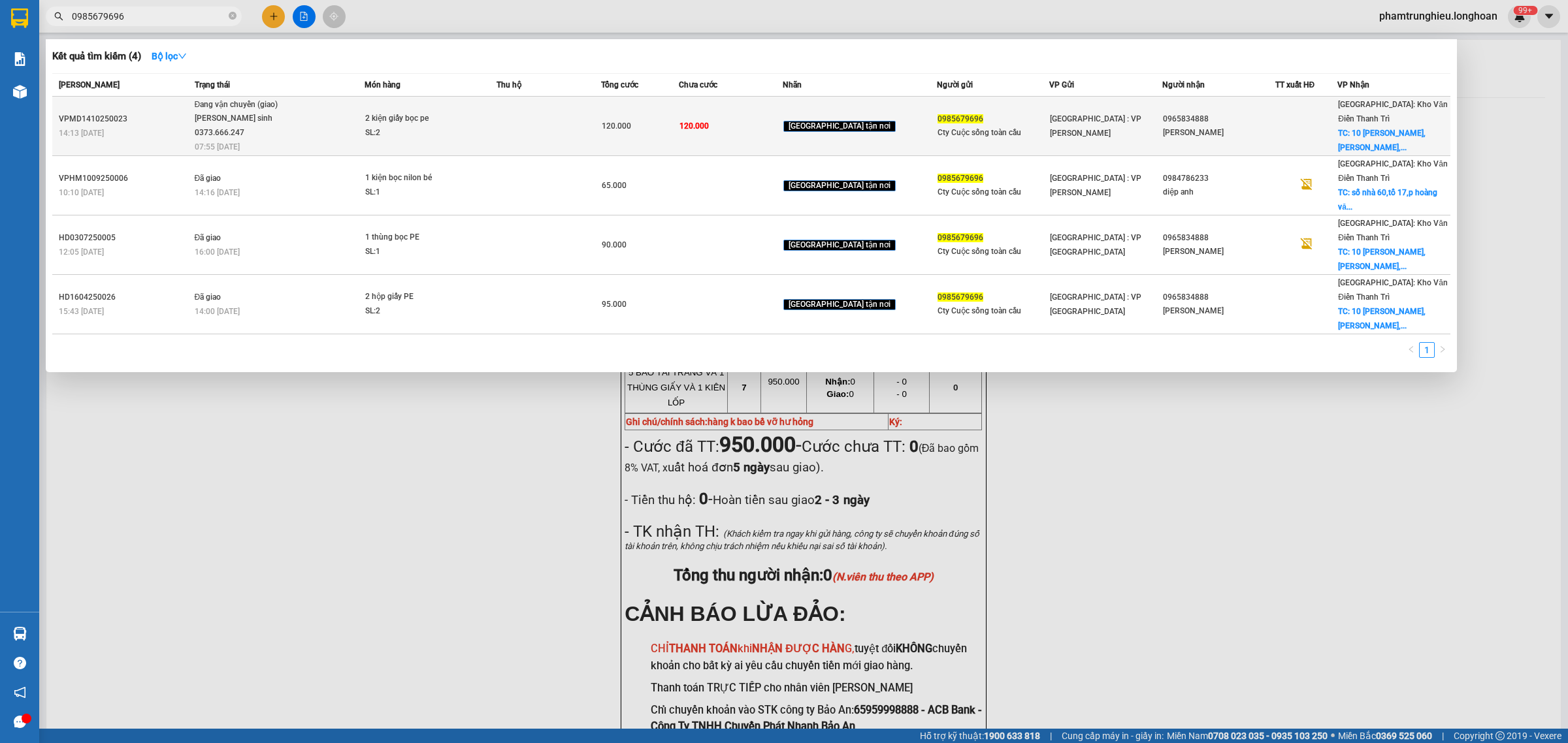
type input "0985679696"
click at [292, 116] on div "[PERSON_NAME] sinh 0373.666.247" at bounding box center [244, 126] width 98 height 28
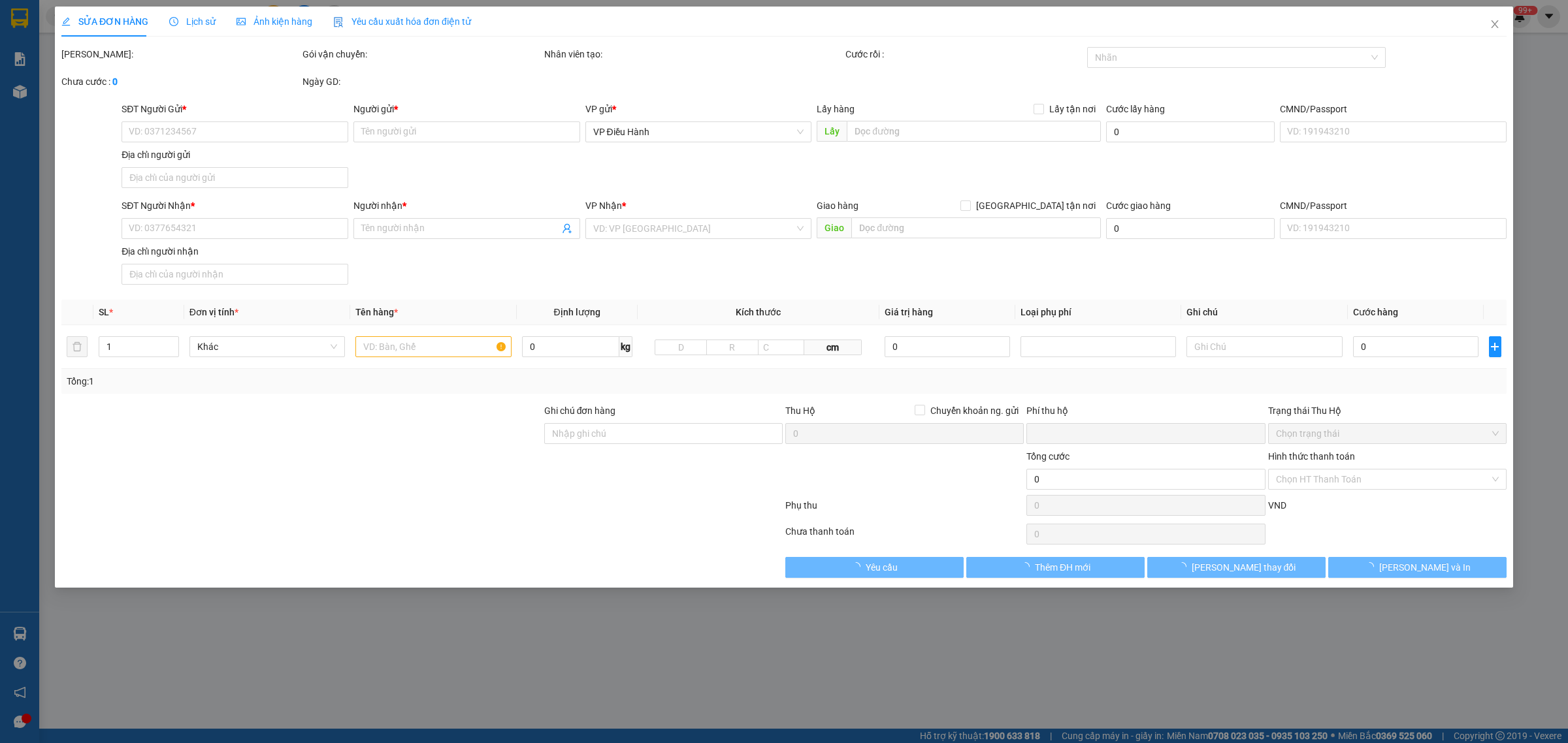
type input "0985679696"
type input "Cty Cuộc sống toàn cầu"
type input "0965834888"
type input "[PERSON_NAME]"
checkbox input "true"
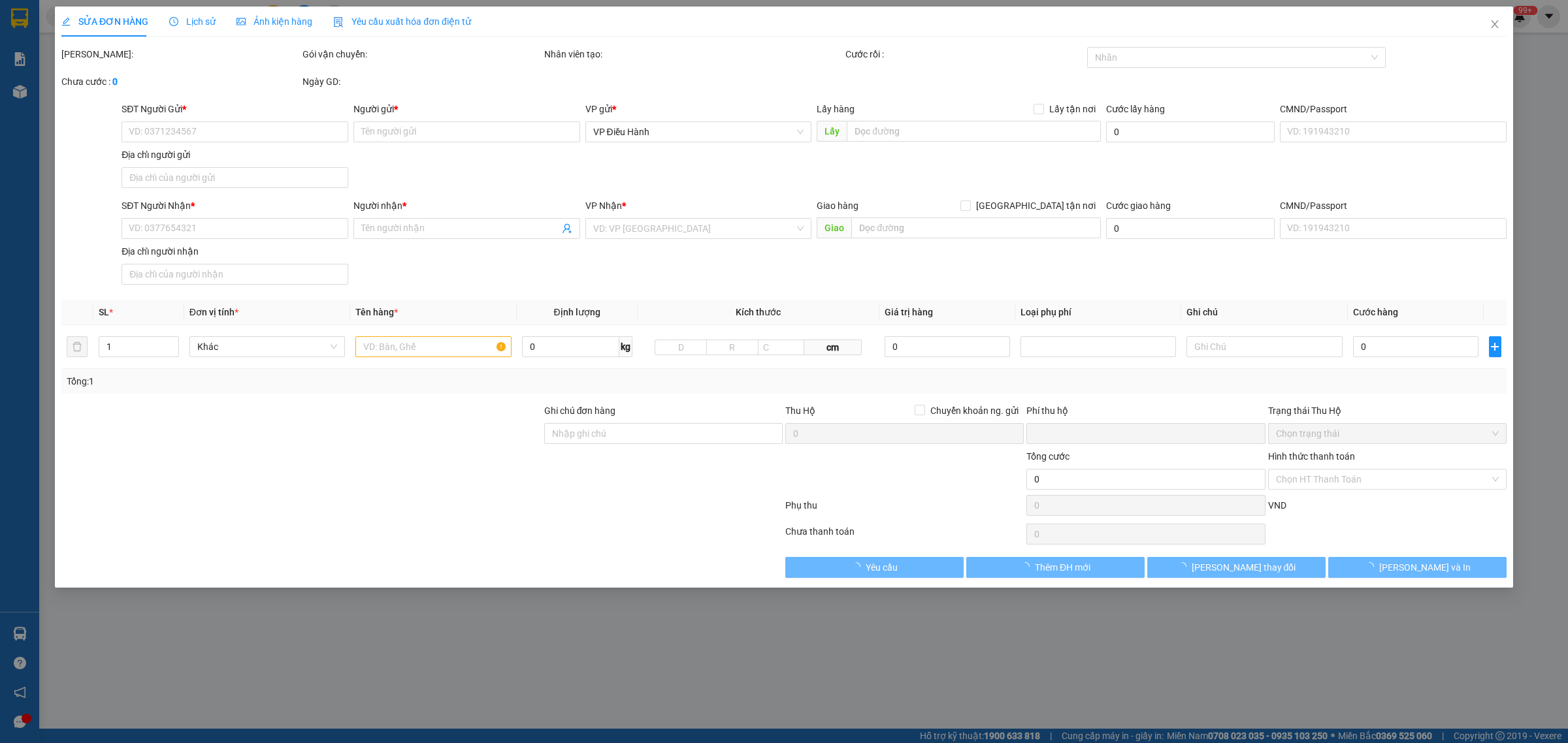
type input "10 [PERSON_NAME], [PERSON_NAME], [PERSON_NAME], [GEOGRAPHIC_DATA]"
type input "0"
type input "120.000"
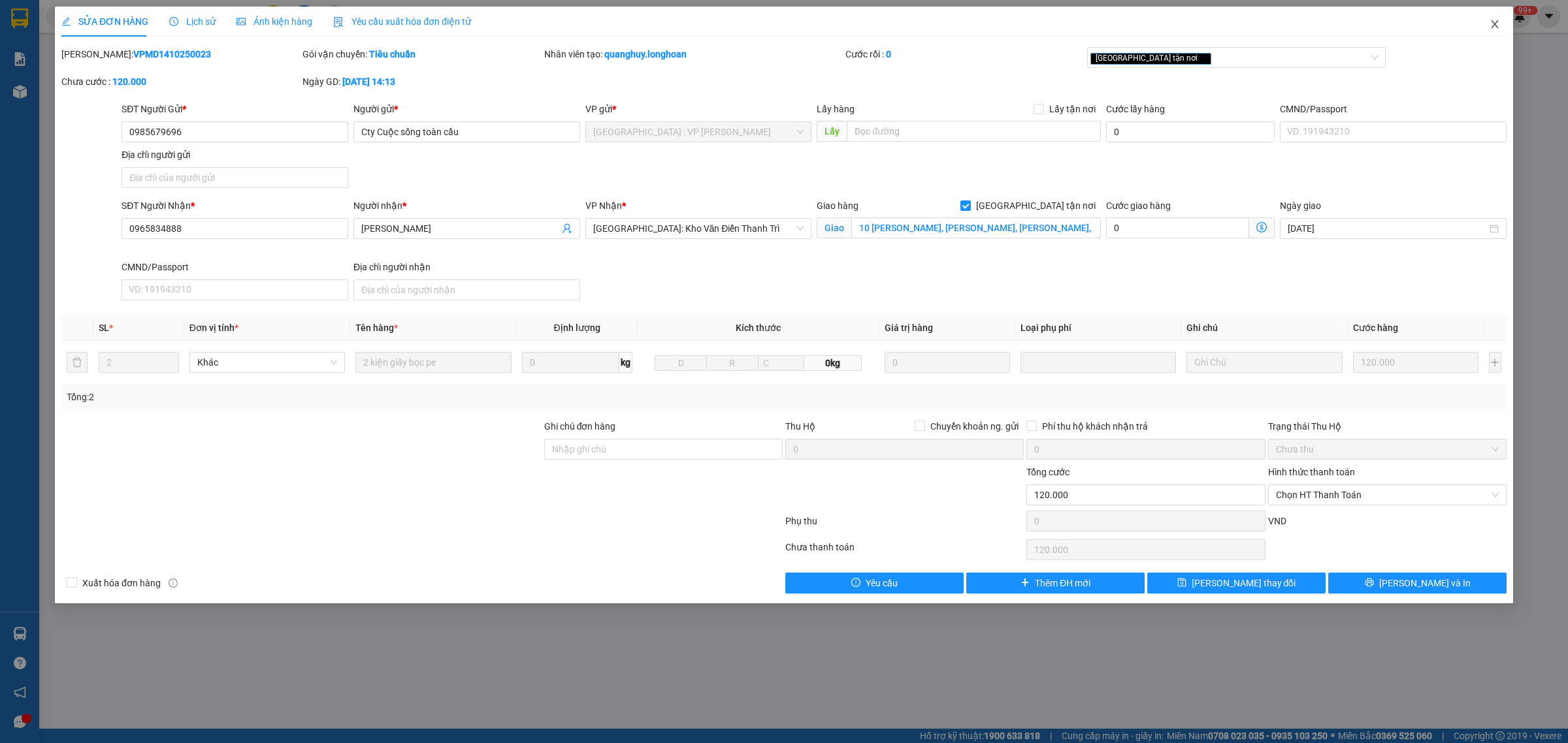
click at [1500, 24] on span "Close" at bounding box center [1495, 25] width 37 height 37
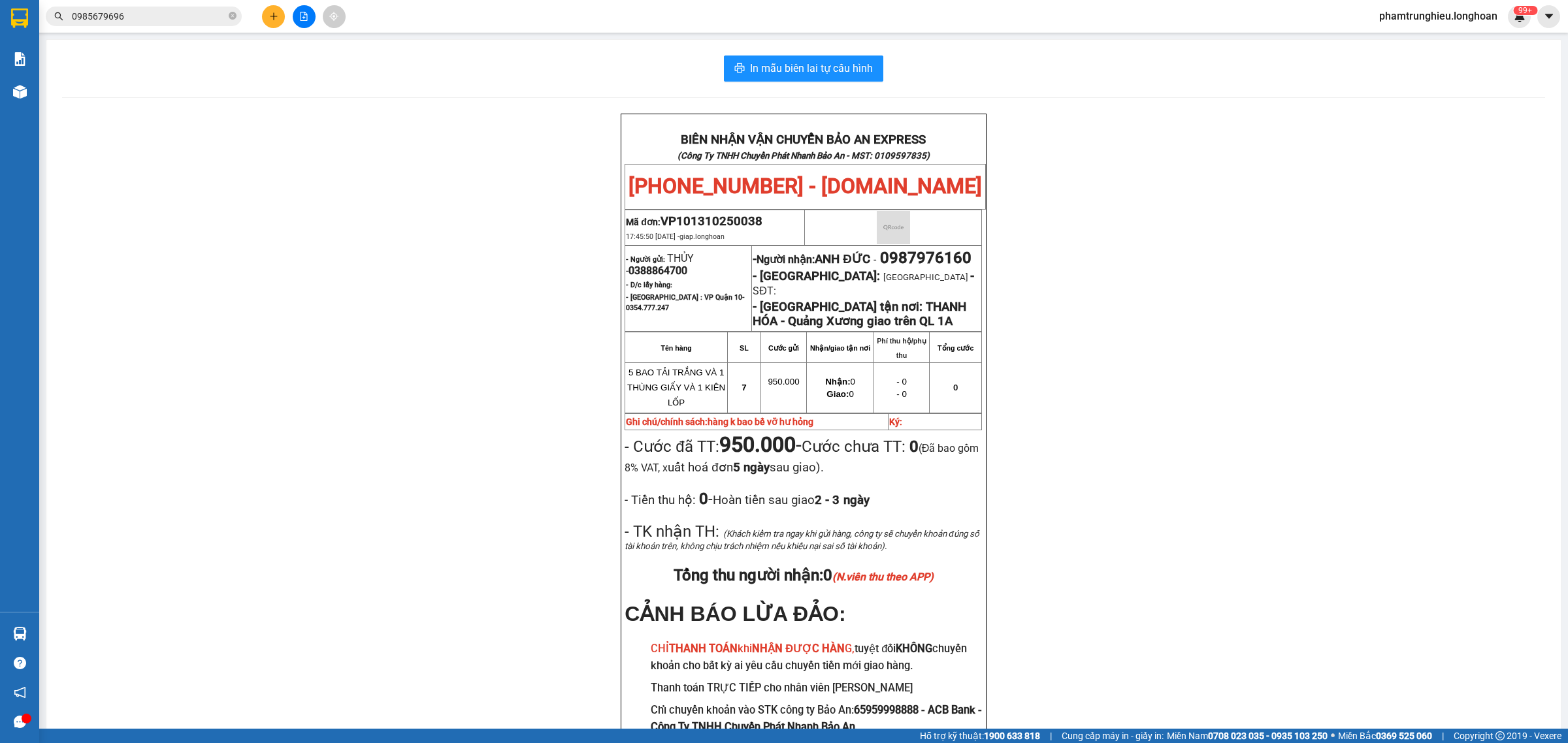
click at [157, 16] on input "0985679696" at bounding box center [148, 16] width 154 height 14
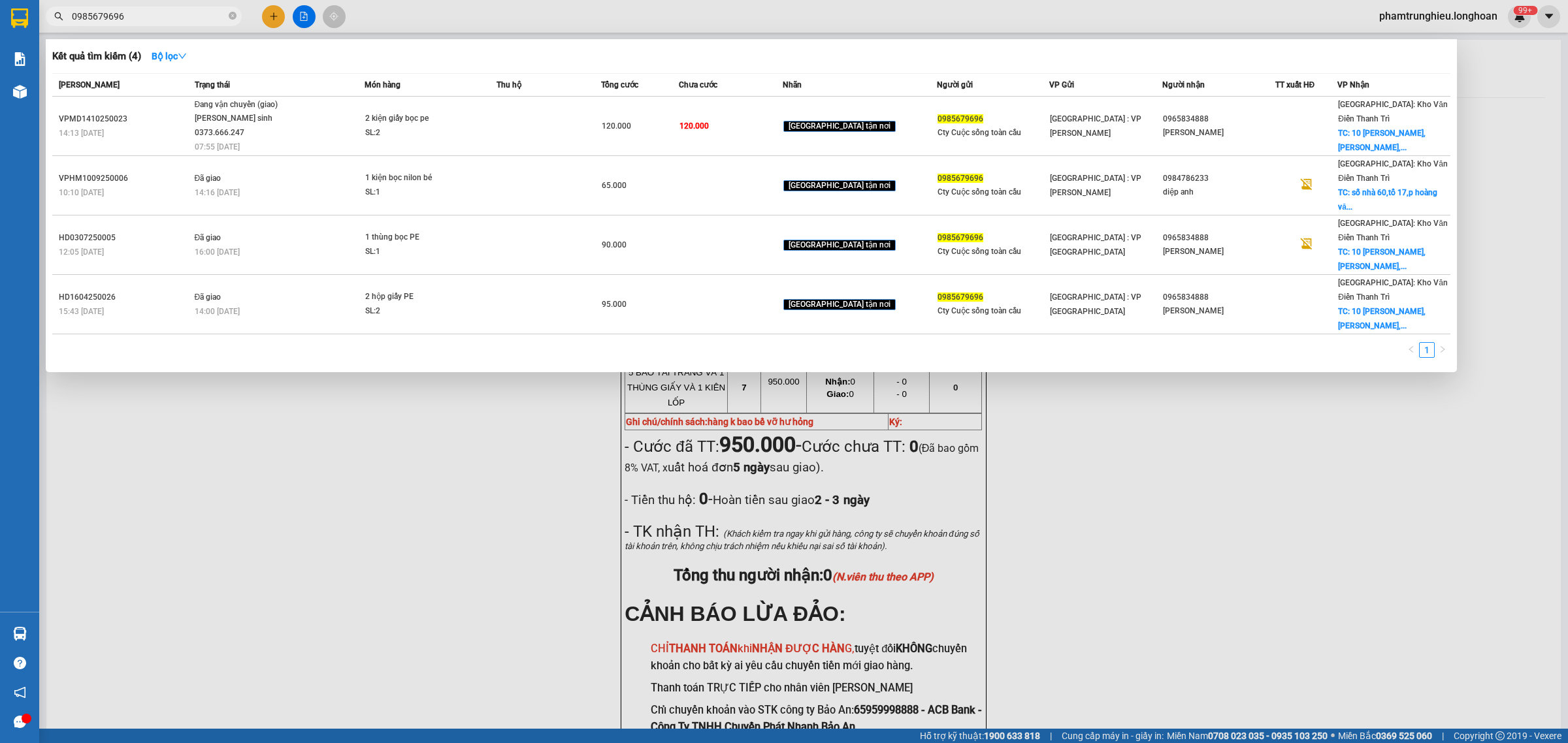
click at [157, 16] on input "0985679696" at bounding box center [148, 16] width 154 height 14
paste input "364717475"
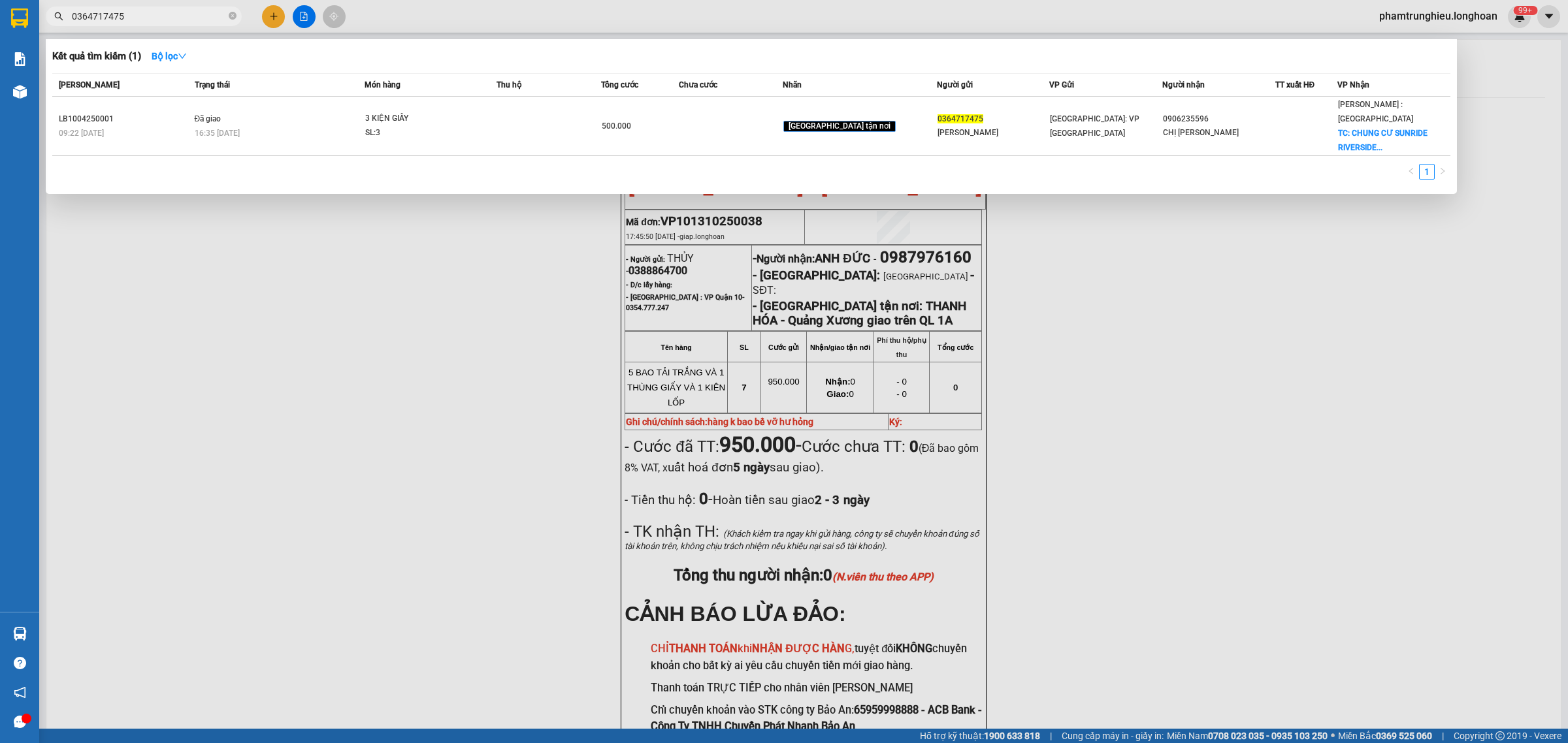
click at [188, 13] on input "0364717475" at bounding box center [148, 16] width 154 height 14
paste input "931594931"
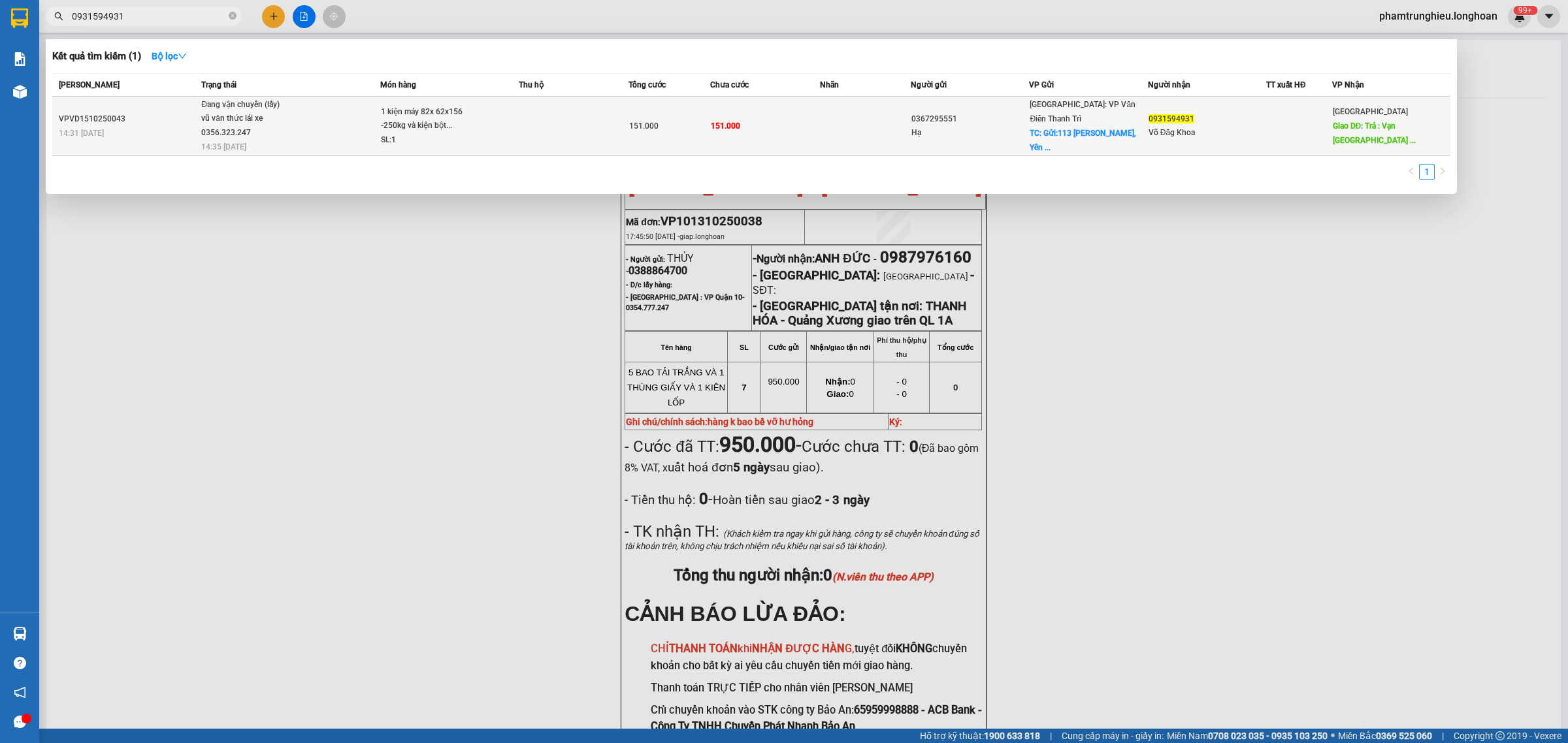
type input "0931594931"
click at [449, 126] on div "1 kiện máy 82x 62x156 -250kg và kiện bột..." at bounding box center [430, 119] width 98 height 28
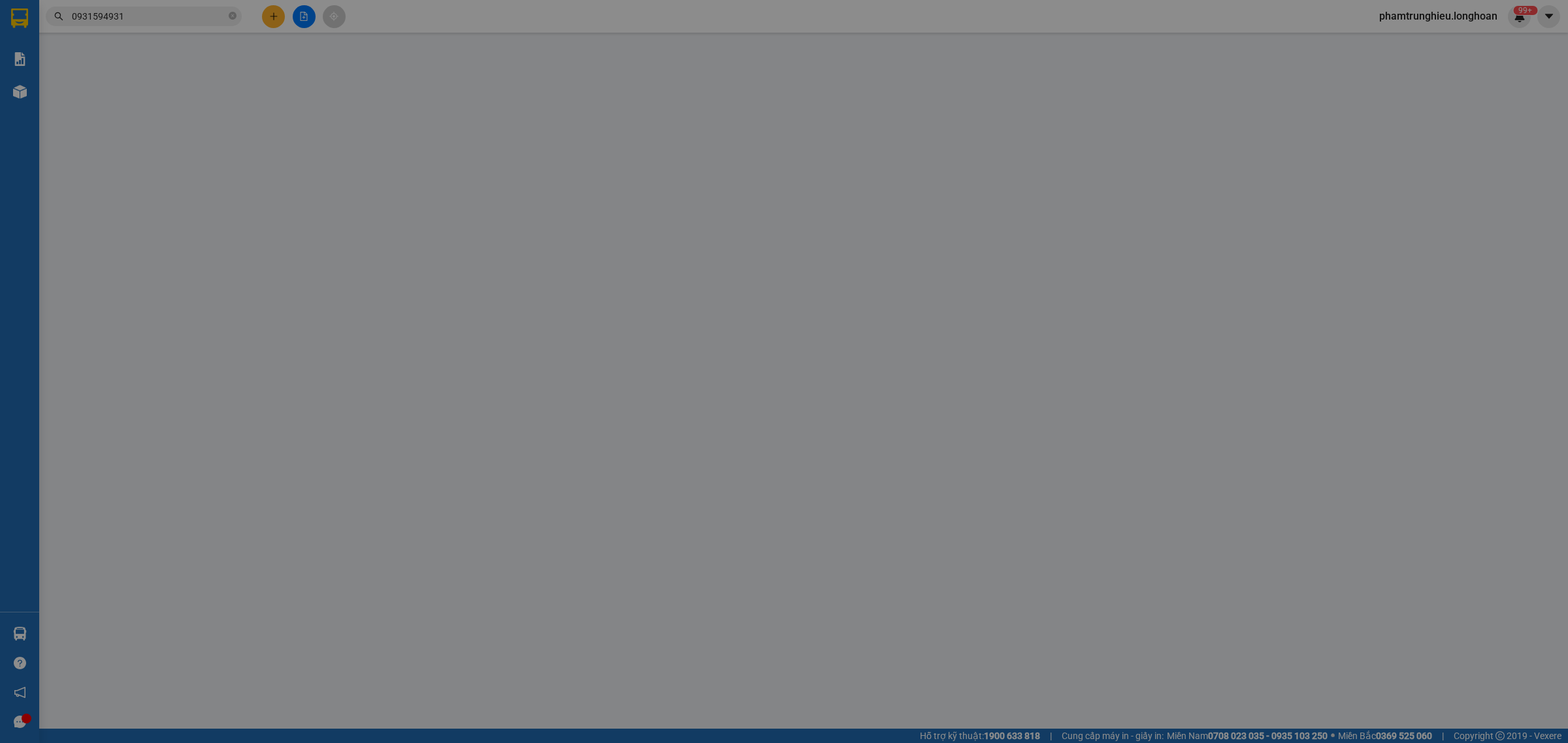
type input "0367295551"
type input "Hạ"
checkbox input "true"
type input "Gửi:113 [PERSON_NAME], [GEOGRAPHIC_DATA], [GEOGRAPHIC_DATA]"
type input "0931594931"
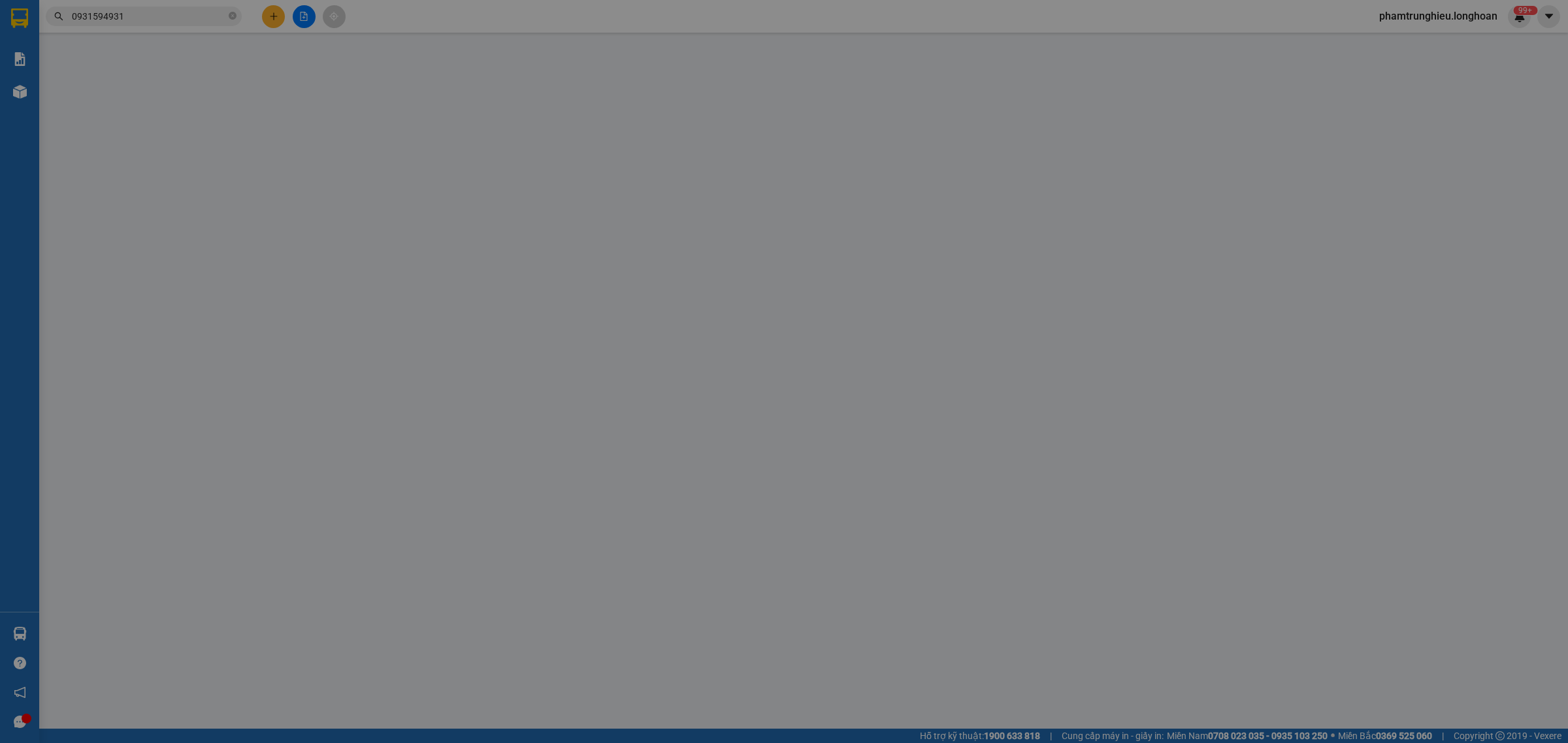
type input "Võ Đăg Khoa"
type input "Trả : Vạn Ninh Khánh Hoà QL1A"
type input "0"
type input "151.000"
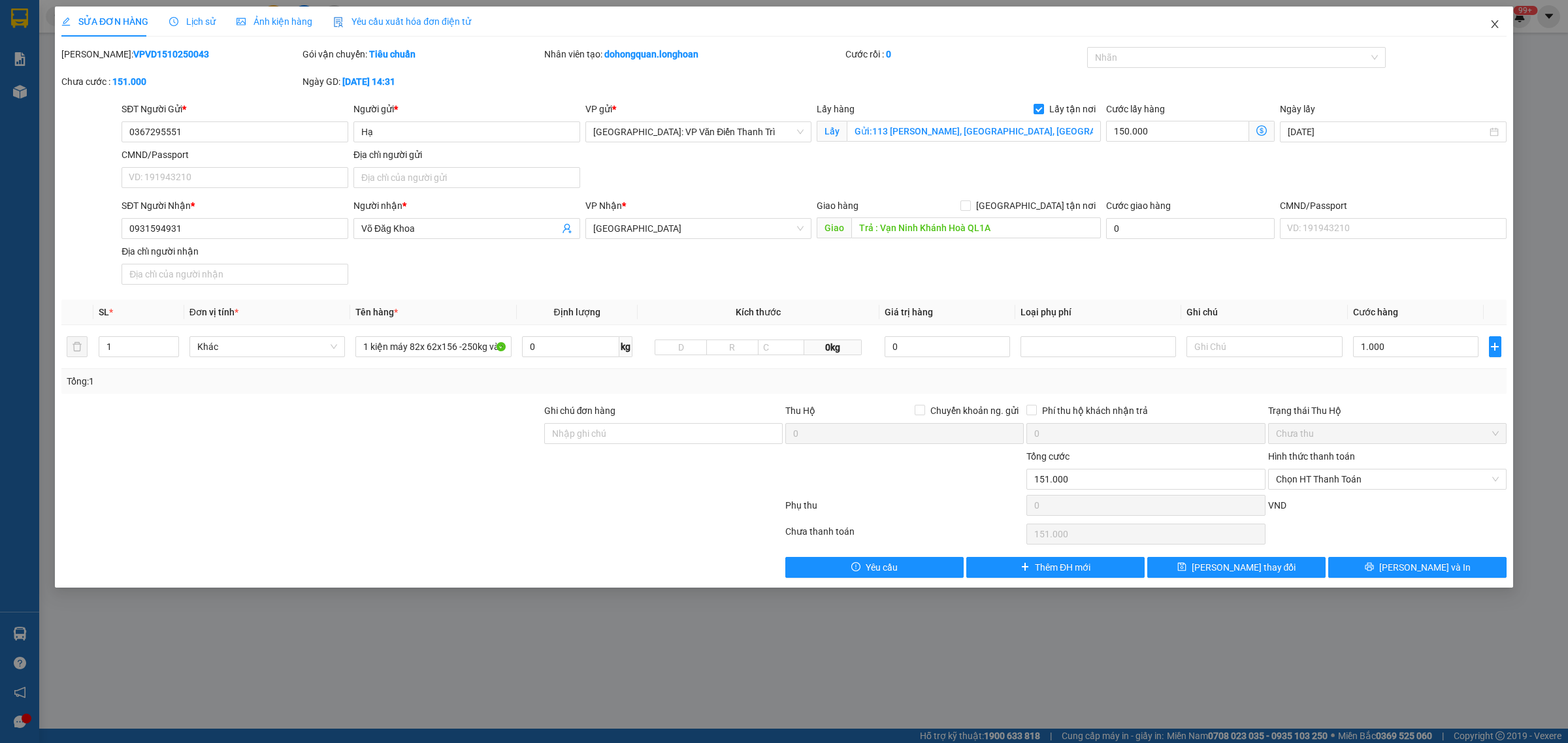
click at [1493, 21] on icon "close" at bounding box center [1495, 24] width 11 height 11
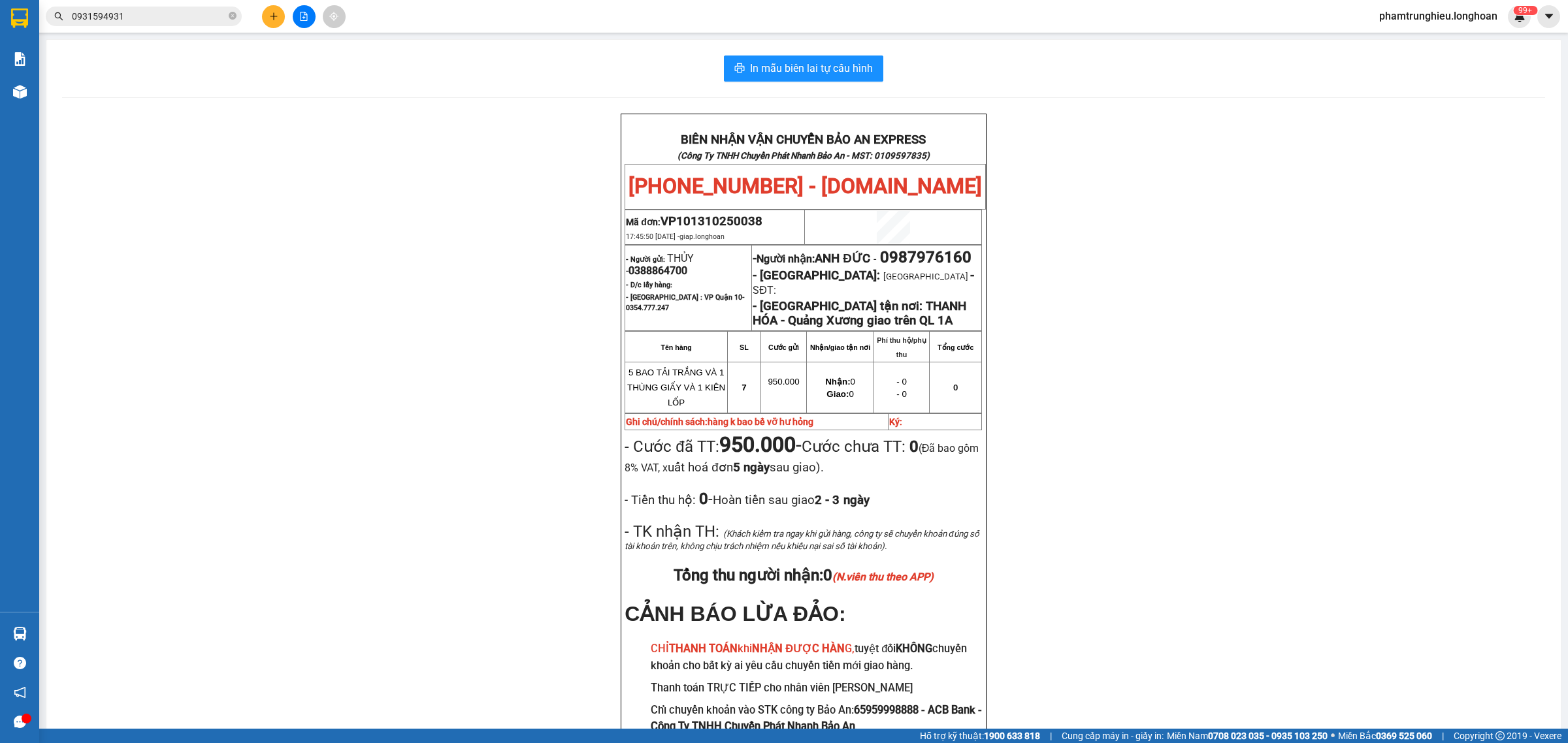
click at [140, 18] on input "0931594931" at bounding box center [148, 16] width 154 height 14
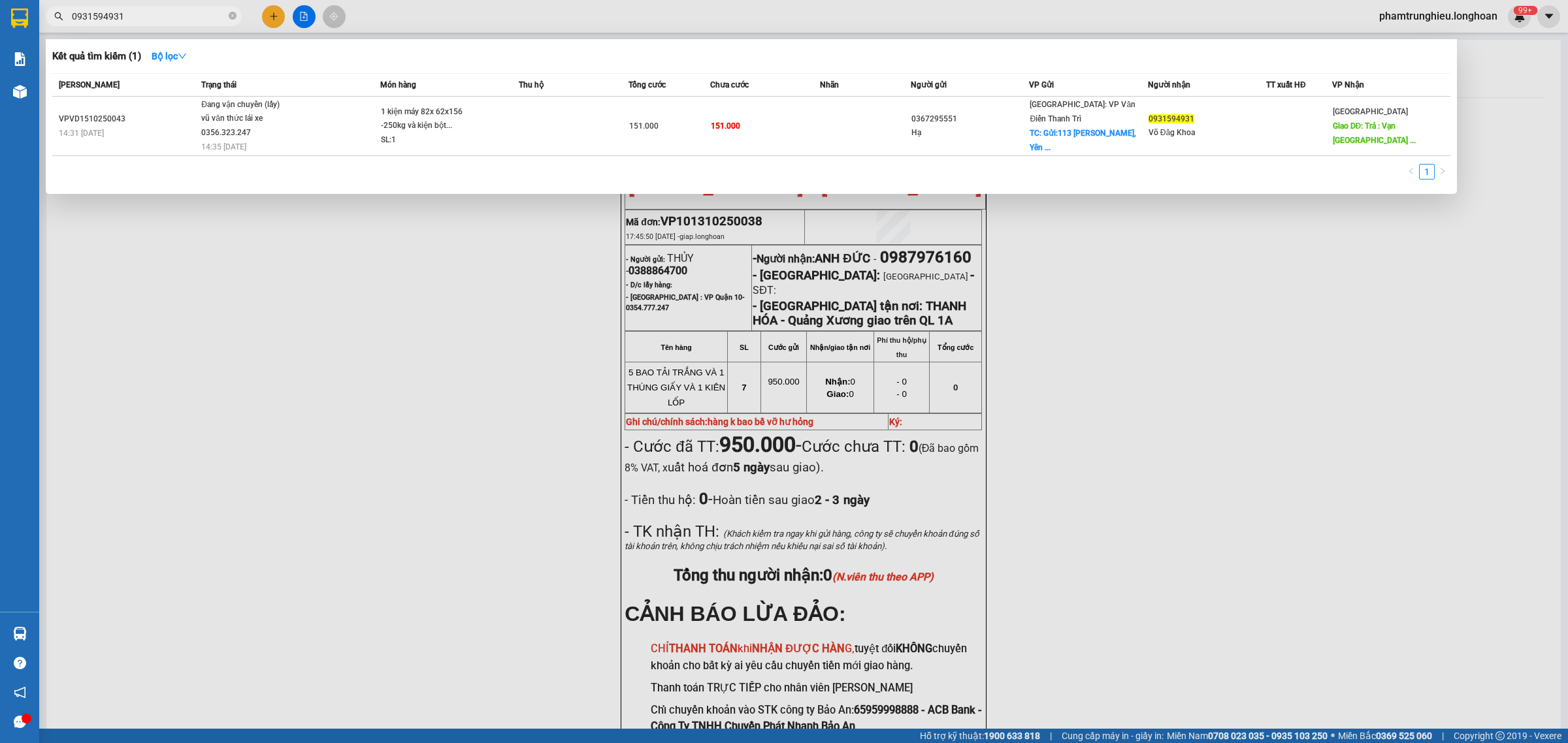
click at [140, 18] on input "0931594931" at bounding box center [148, 16] width 154 height 14
click at [162, 15] on input "0931594931" at bounding box center [148, 16] width 154 height 14
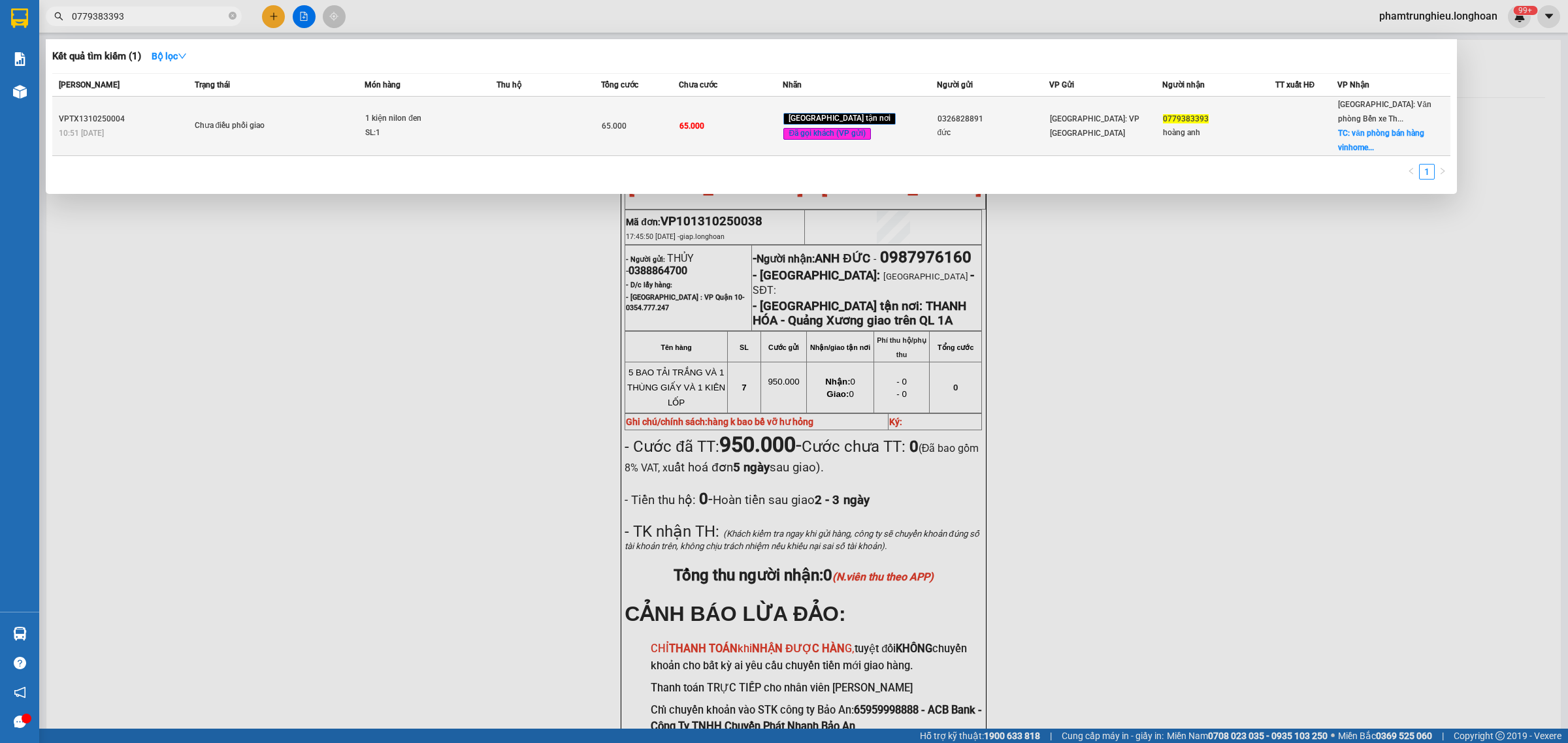
type input "0779383393"
click at [444, 117] on div "1 kiện nilon đen" at bounding box center [414, 119] width 98 height 14
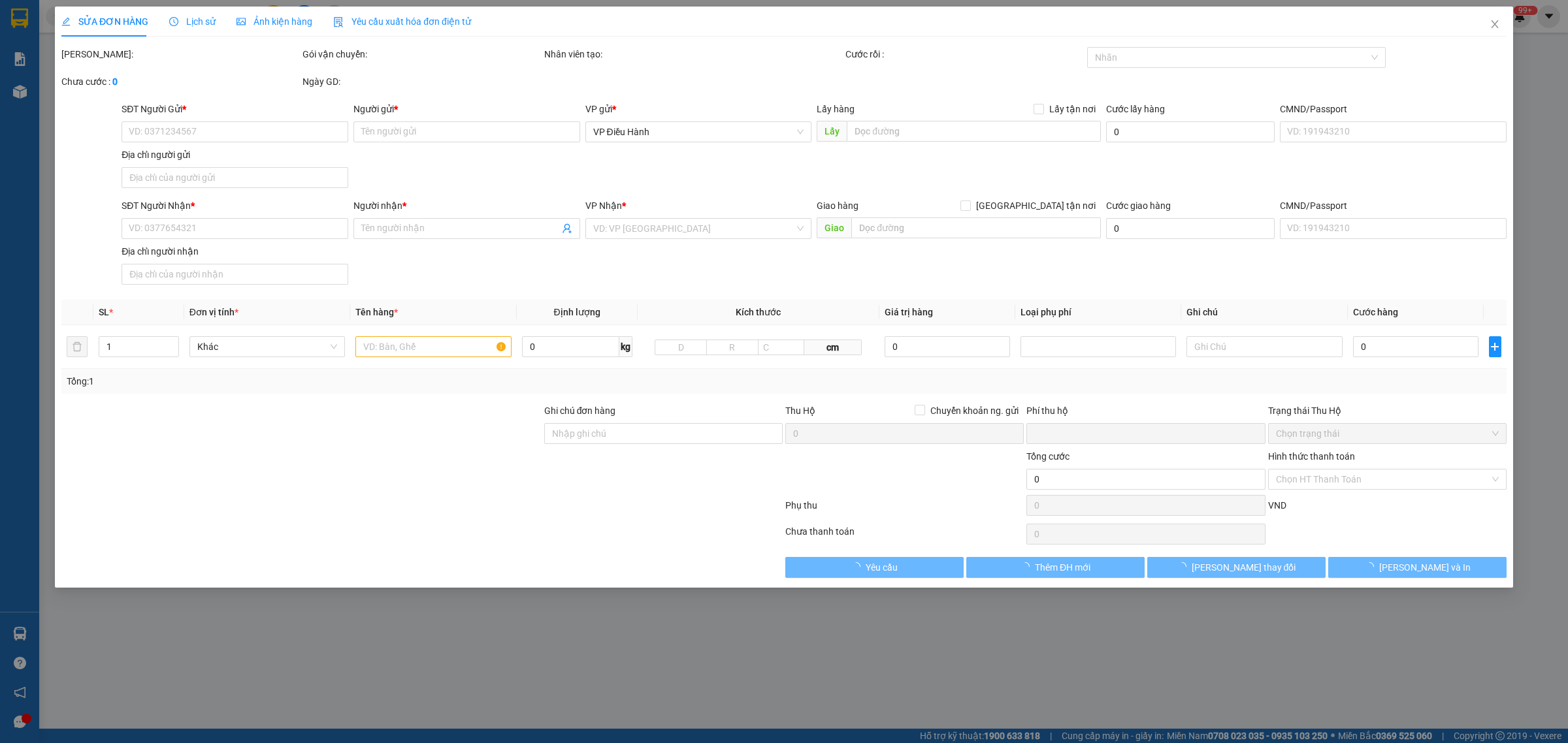
type input "0326828891"
type input "đức"
type input "0779383393"
type input "hoàng anh"
checkbox input "true"
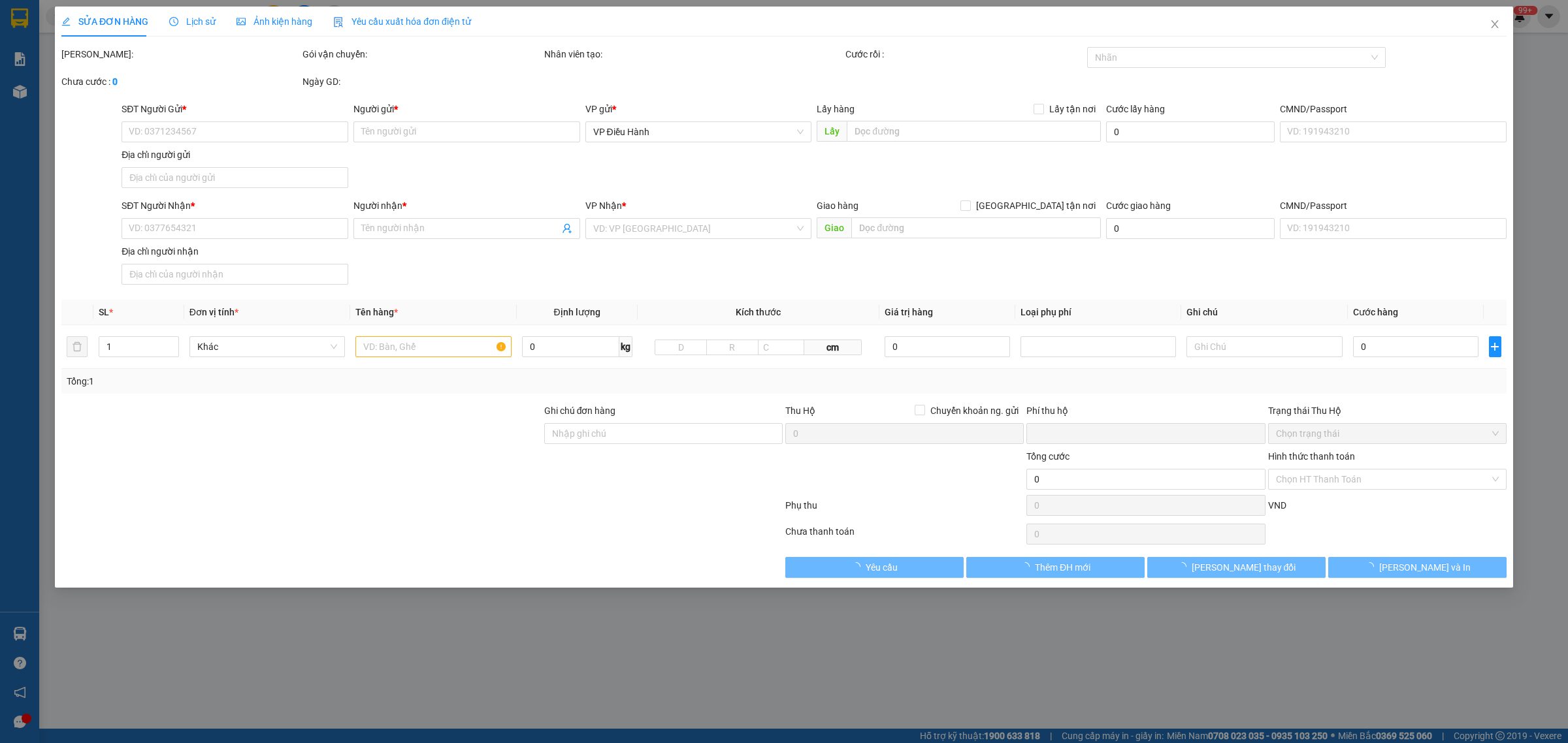
type input "văn phòng bán hàng vinhome vũ yên p thủy nguyên [GEOGRAPHIC_DATA]"
type input "nhận nguyên kiện bể vỡ không đền"
type input "0"
type input "65.000"
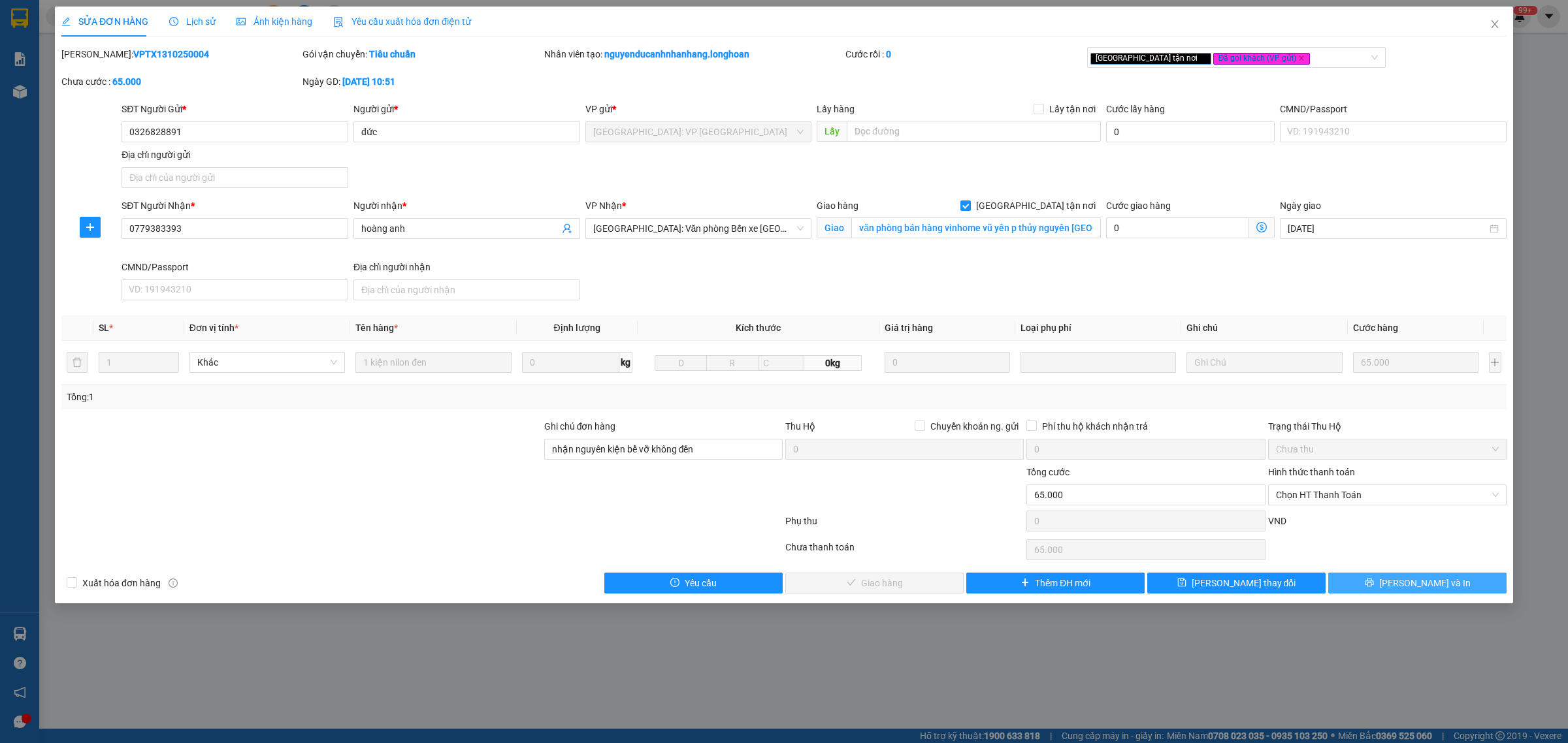
click at [1420, 579] on span "[PERSON_NAME] và In" at bounding box center [1425, 583] width 91 height 14
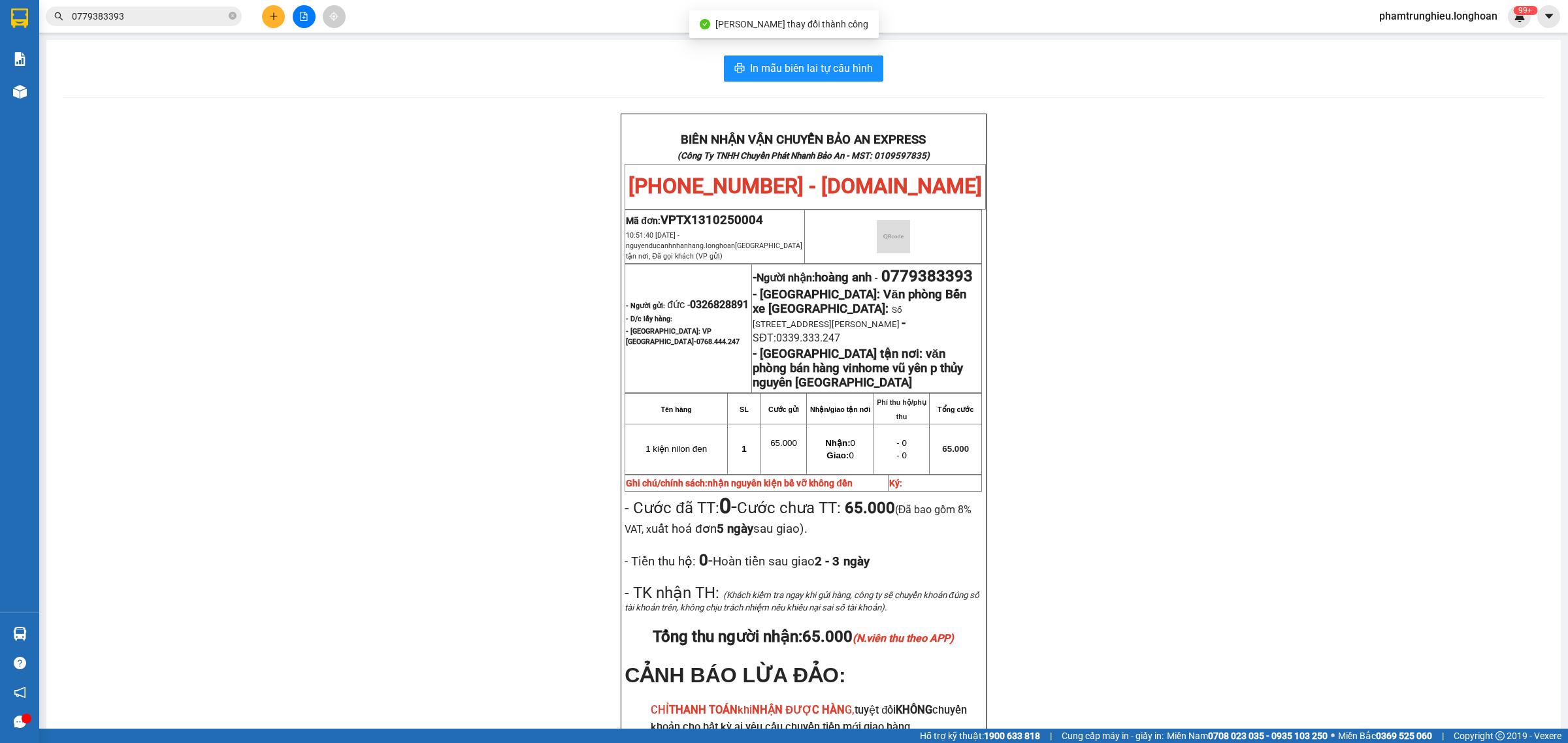
scroll to position [81, 0]
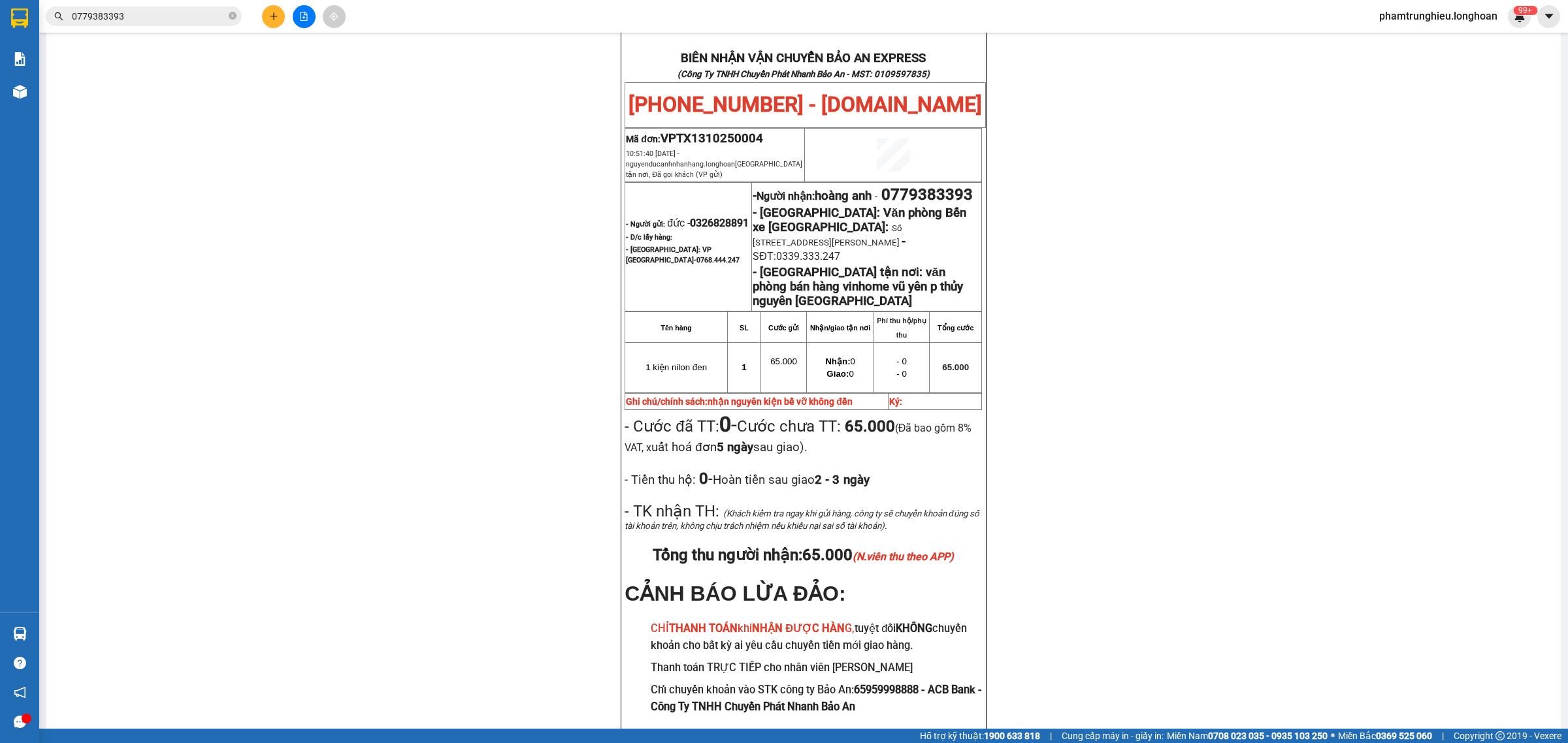
click at [168, 13] on input "0779383393" at bounding box center [148, 16] width 154 height 14
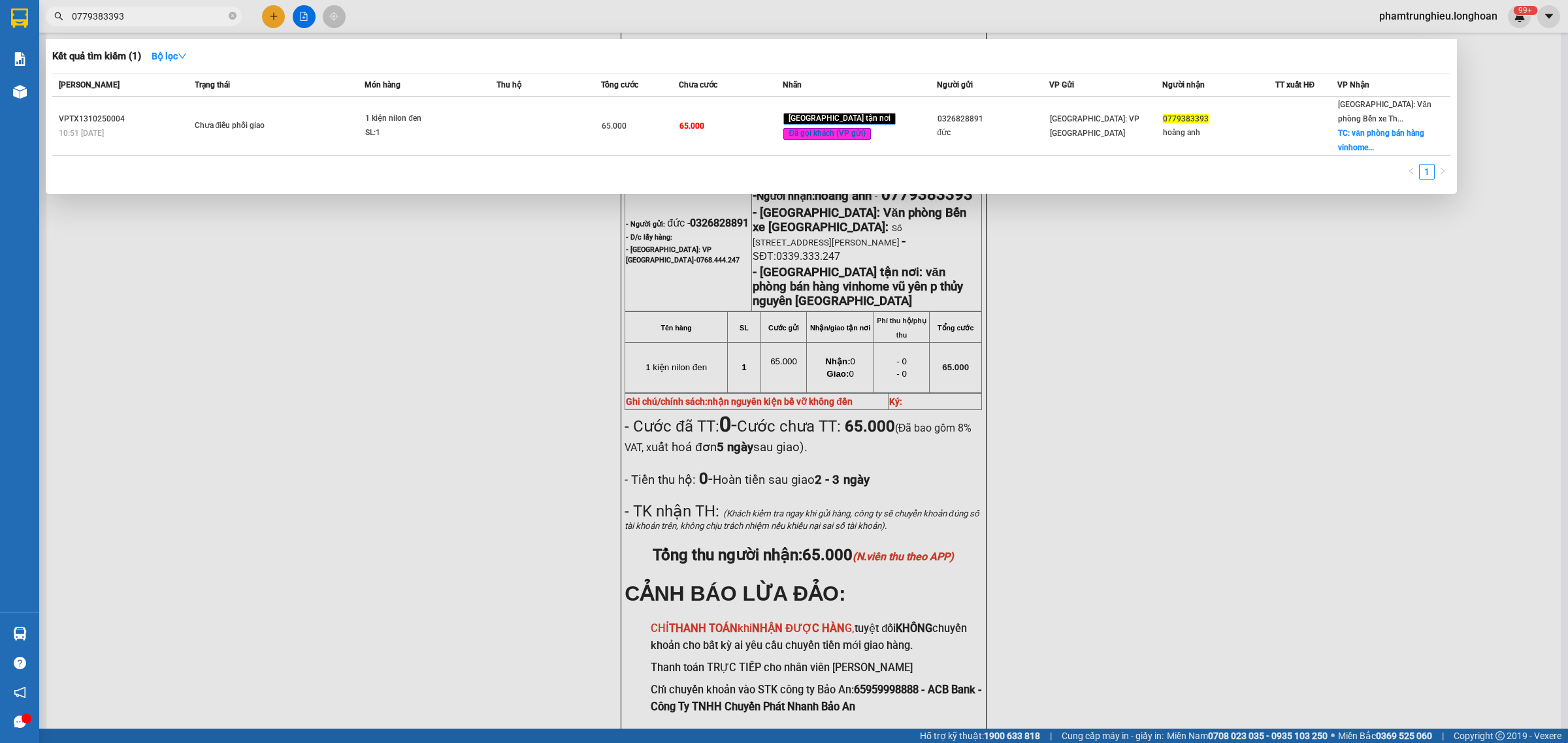
click at [168, 13] on input "0779383393" at bounding box center [148, 16] width 154 height 14
paste input "333926379"
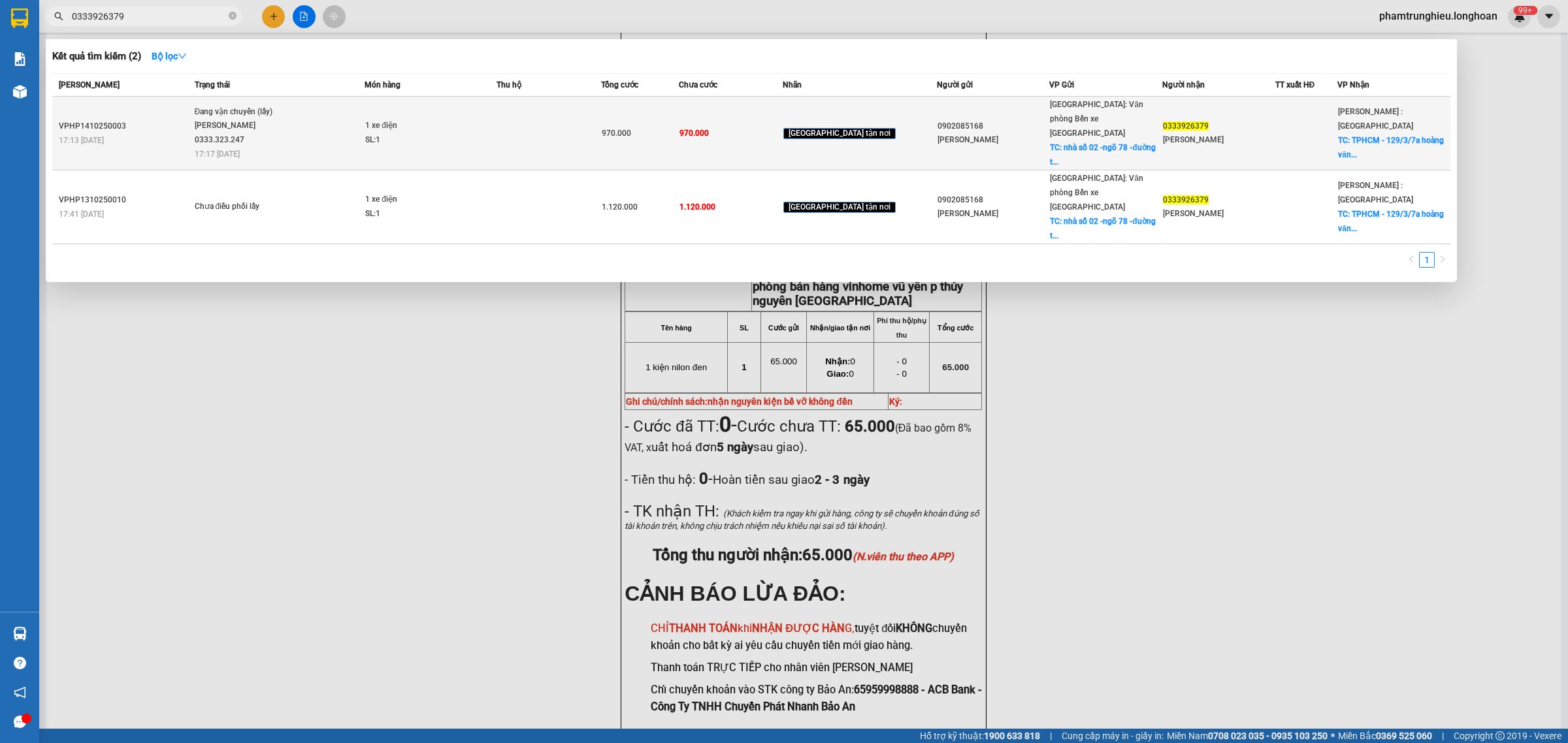
click at [417, 133] on div "SL: 1" at bounding box center [414, 140] width 98 height 14
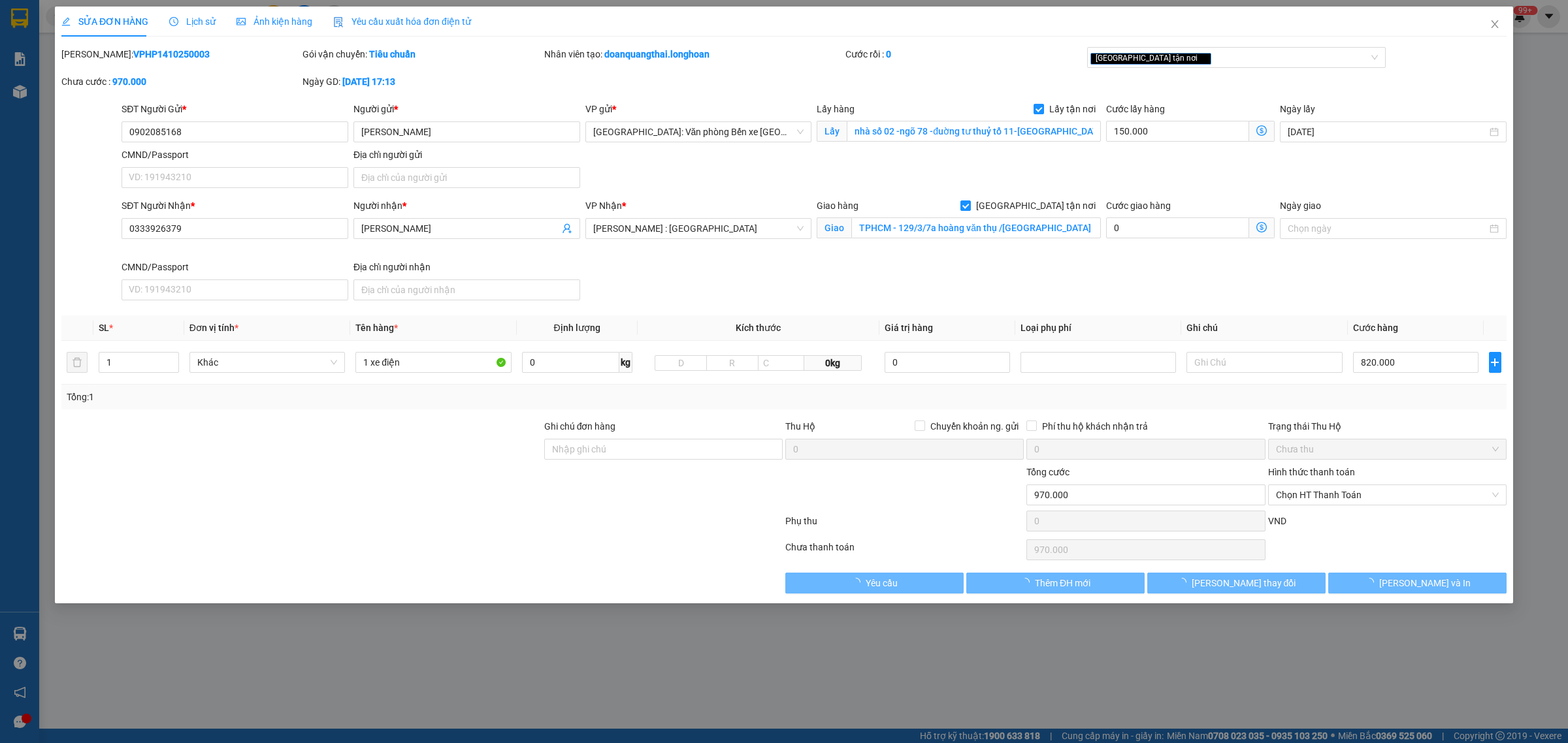
click at [200, 17] on span "Lịch sử" at bounding box center [192, 21] width 46 height 11
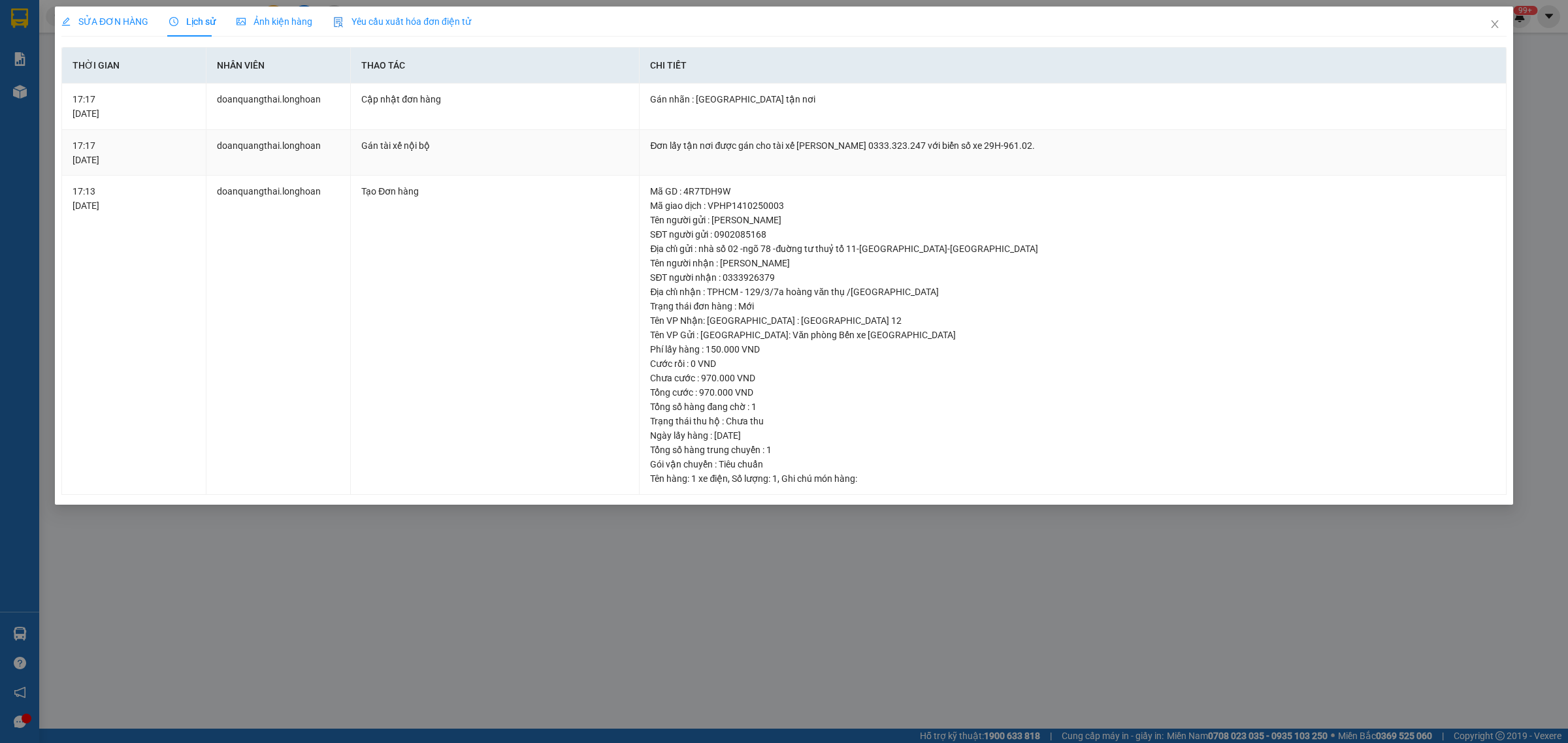
click at [892, 142] on div "Đơn lấy tận nơi được gán cho tài xế [PERSON_NAME] 0333.323.247 với biển số xe 2…" at bounding box center [1073, 145] width 845 height 14
copy div "0333.323.247"
click at [1493, 28] on icon "close" at bounding box center [1495, 24] width 11 height 11
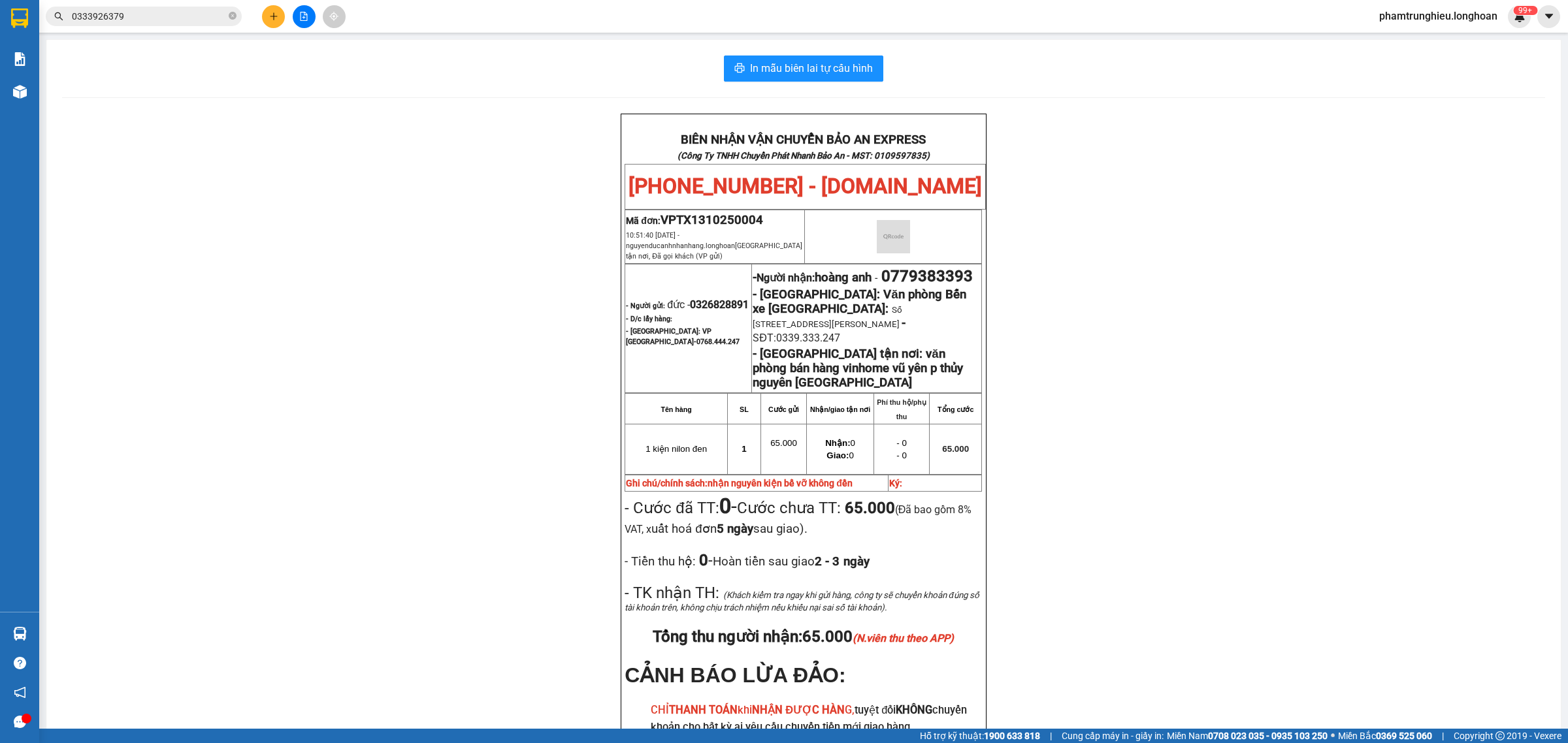
click at [180, 18] on input "0333926379" at bounding box center [148, 16] width 154 height 14
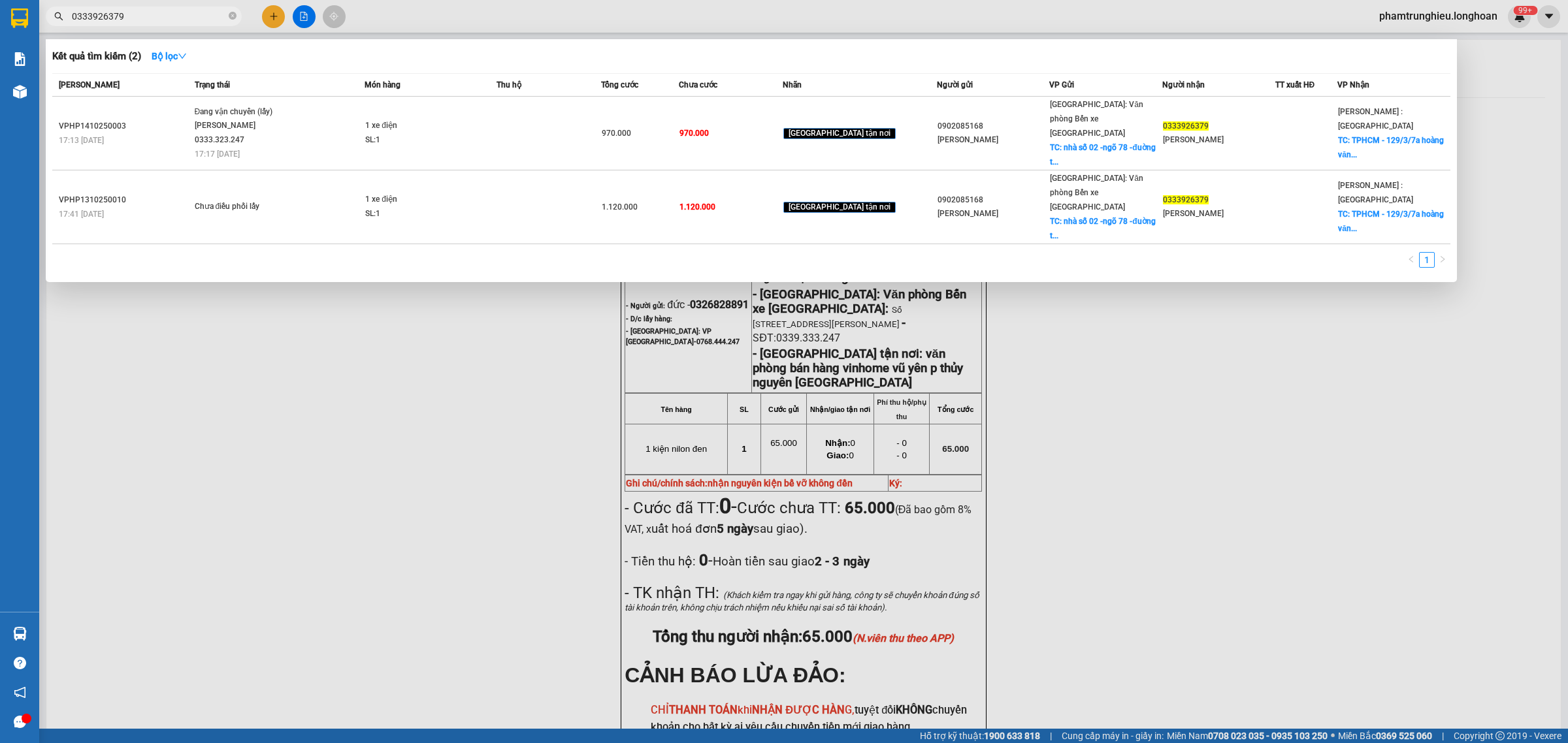
click at [180, 18] on input "0333926379" at bounding box center [148, 16] width 154 height 14
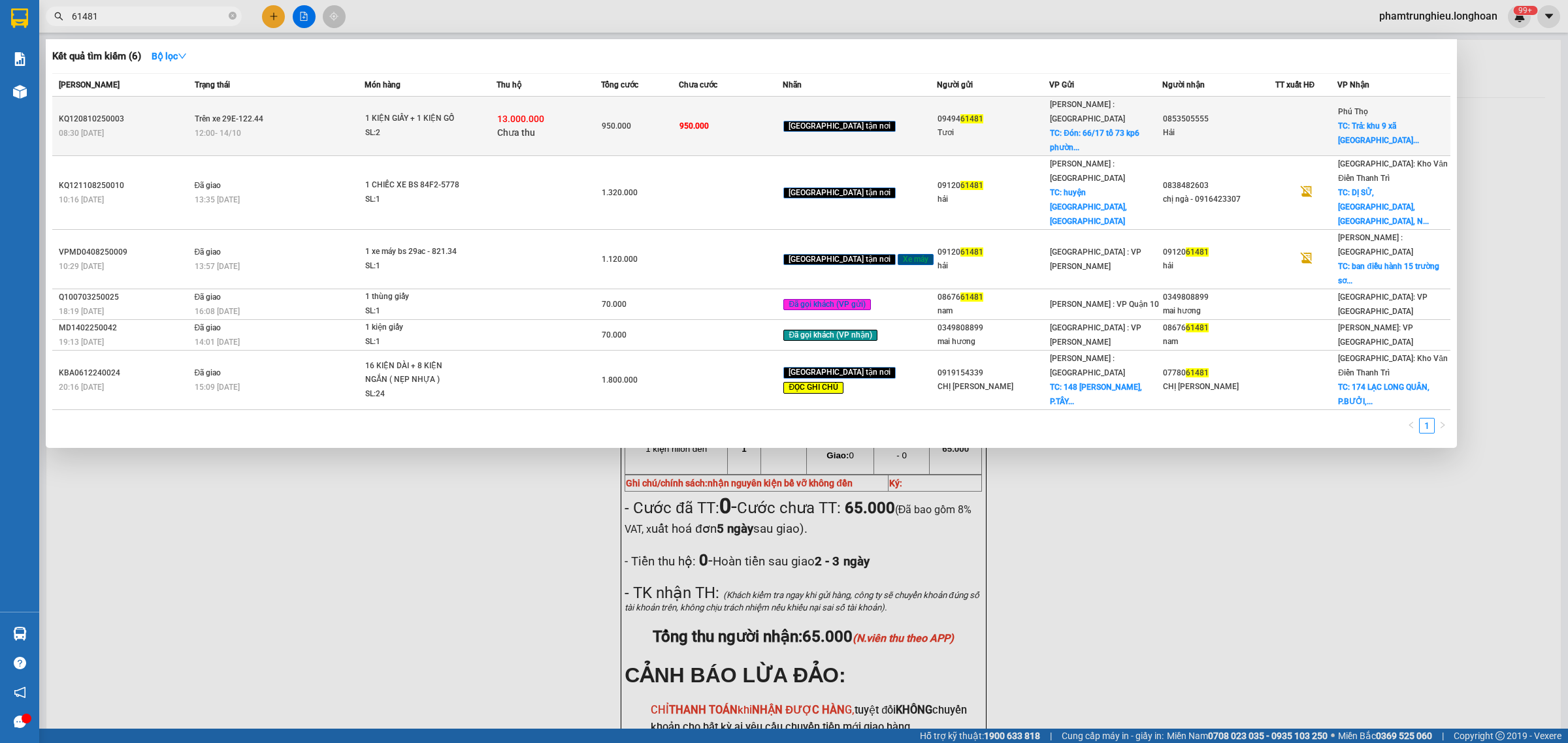
type input "61481"
click at [276, 126] on div "12:00 [DATE]" at bounding box center [279, 133] width 170 height 14
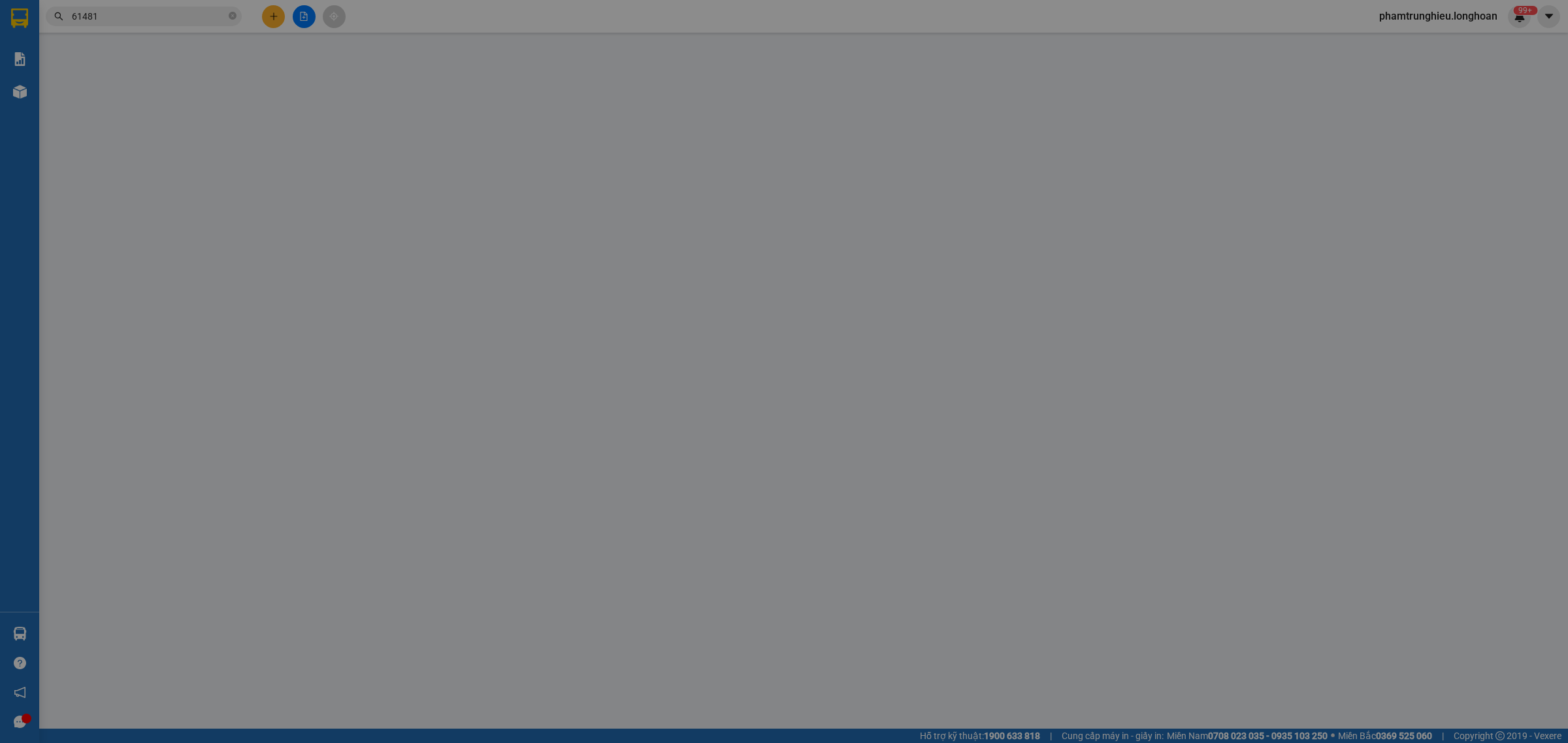
type input "0949461481"
type input "Tươi"
checkbox input "true"
type input "Đón: 66/17 tổ 73 kp6 phường [GEOGRAPHIC_DATA]"
type input "0853505555"
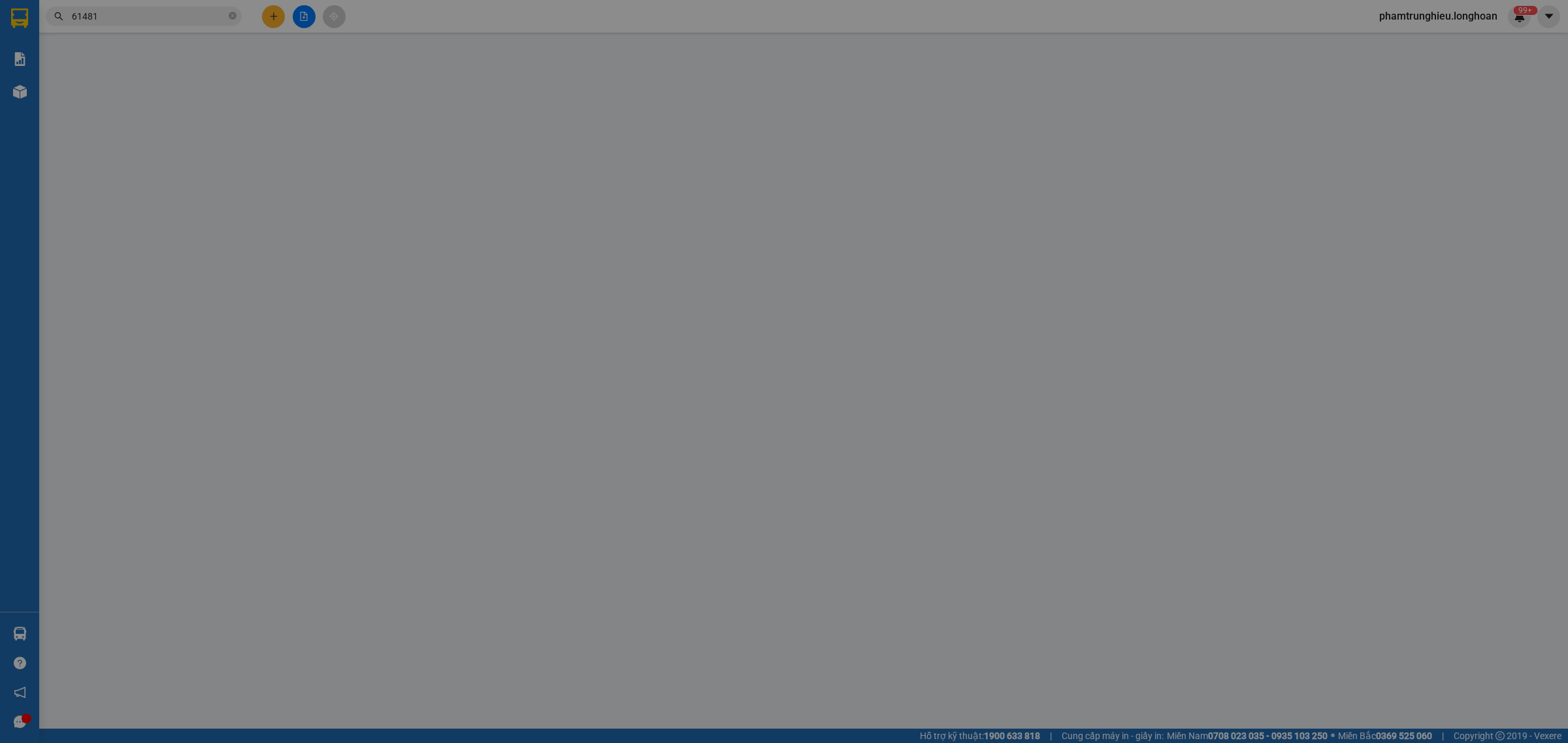
type input "Hải"
checkbox input "true"
type input "[GEOGRAPHIC_DATA]: khu 9 xã [GEOGRAPHIC_DATA] huyện [GEOGRAPHIC_DATA]"
type input "NHẬN THEO KIỆN-GIAO NGUYÊN KIỆN - HƯ VỠ KHÔNG ĐỀN"
type input "950.000"
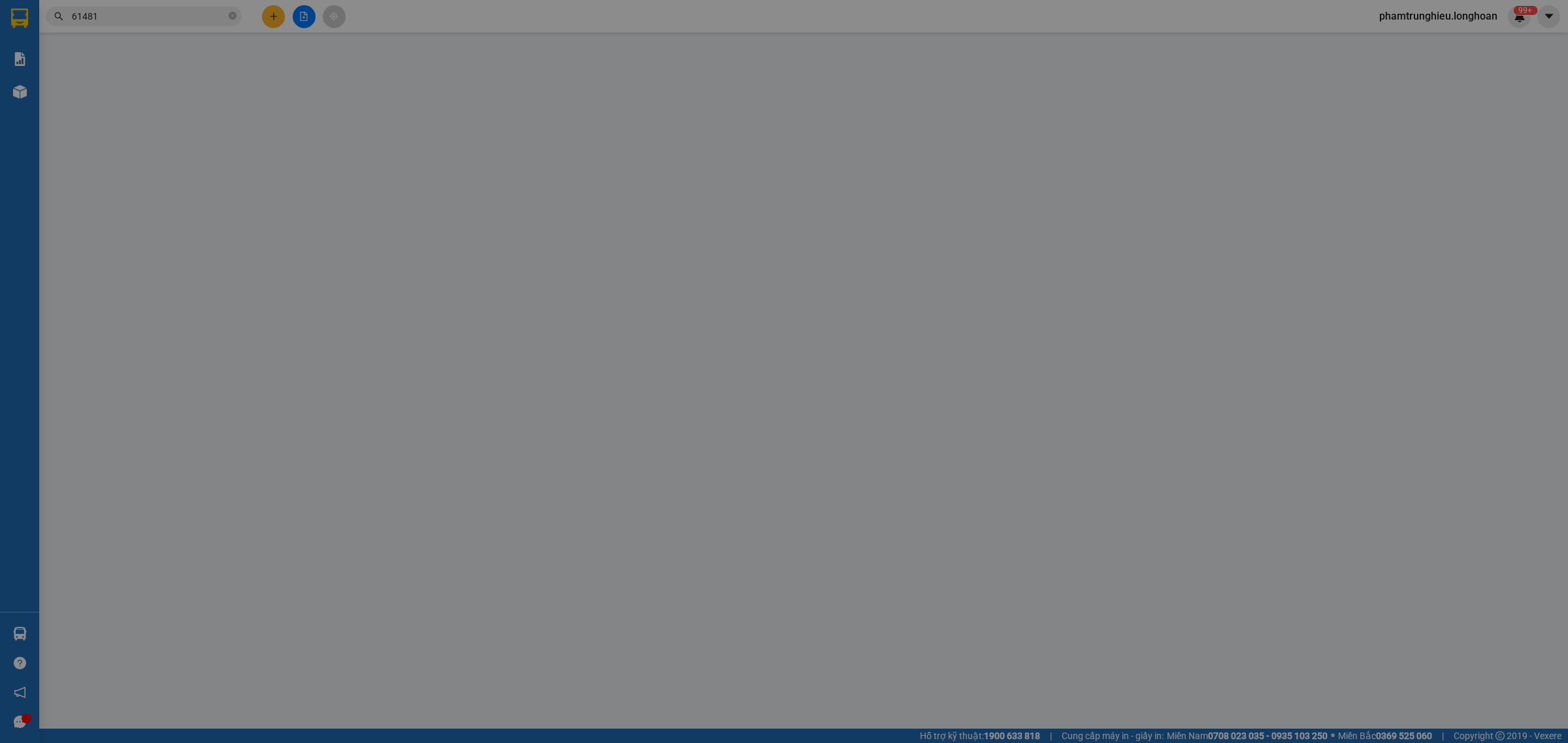
type input "950.000"
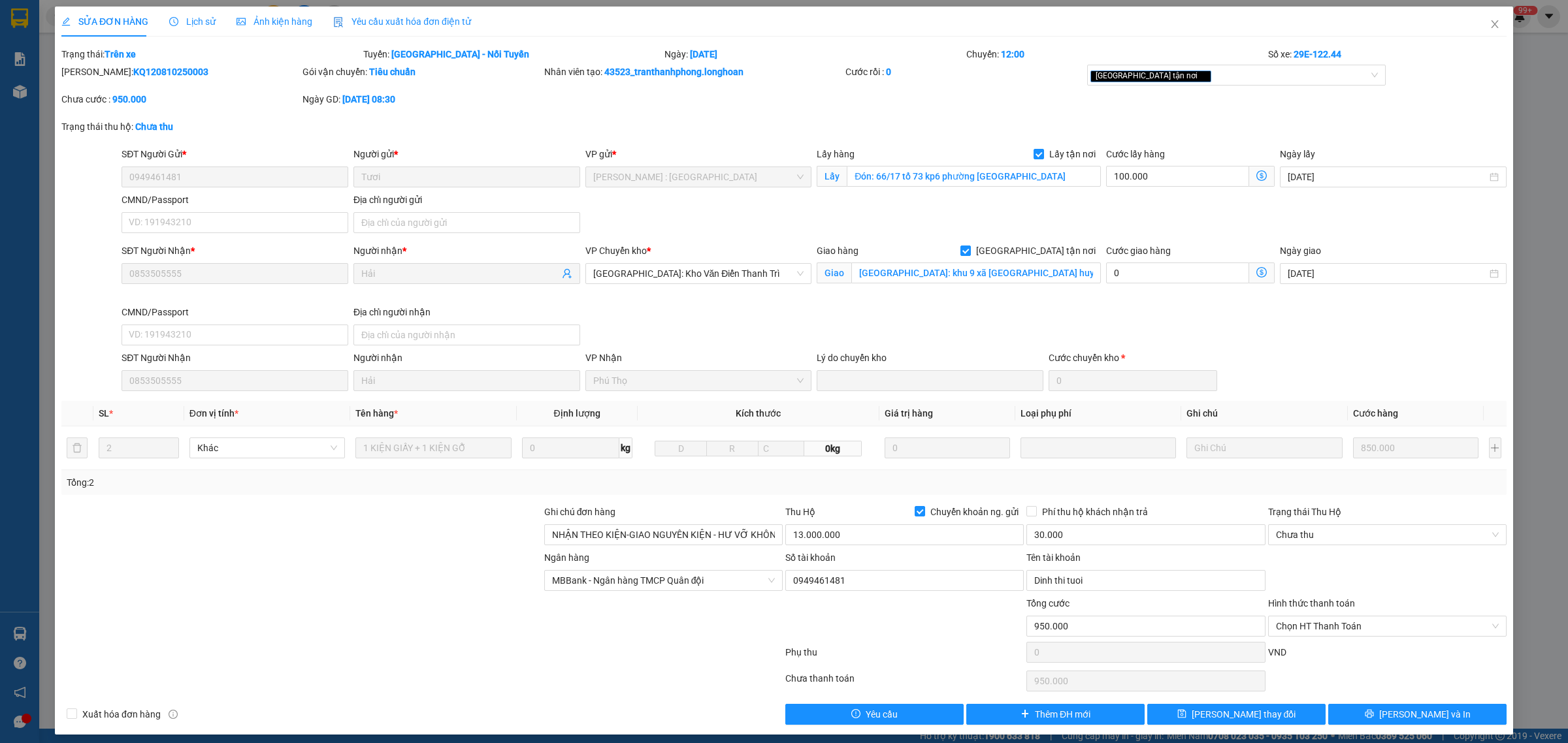
click at [194, 21] on span "Lịch sử" at bounding box center [192, 21] width 46 height 11
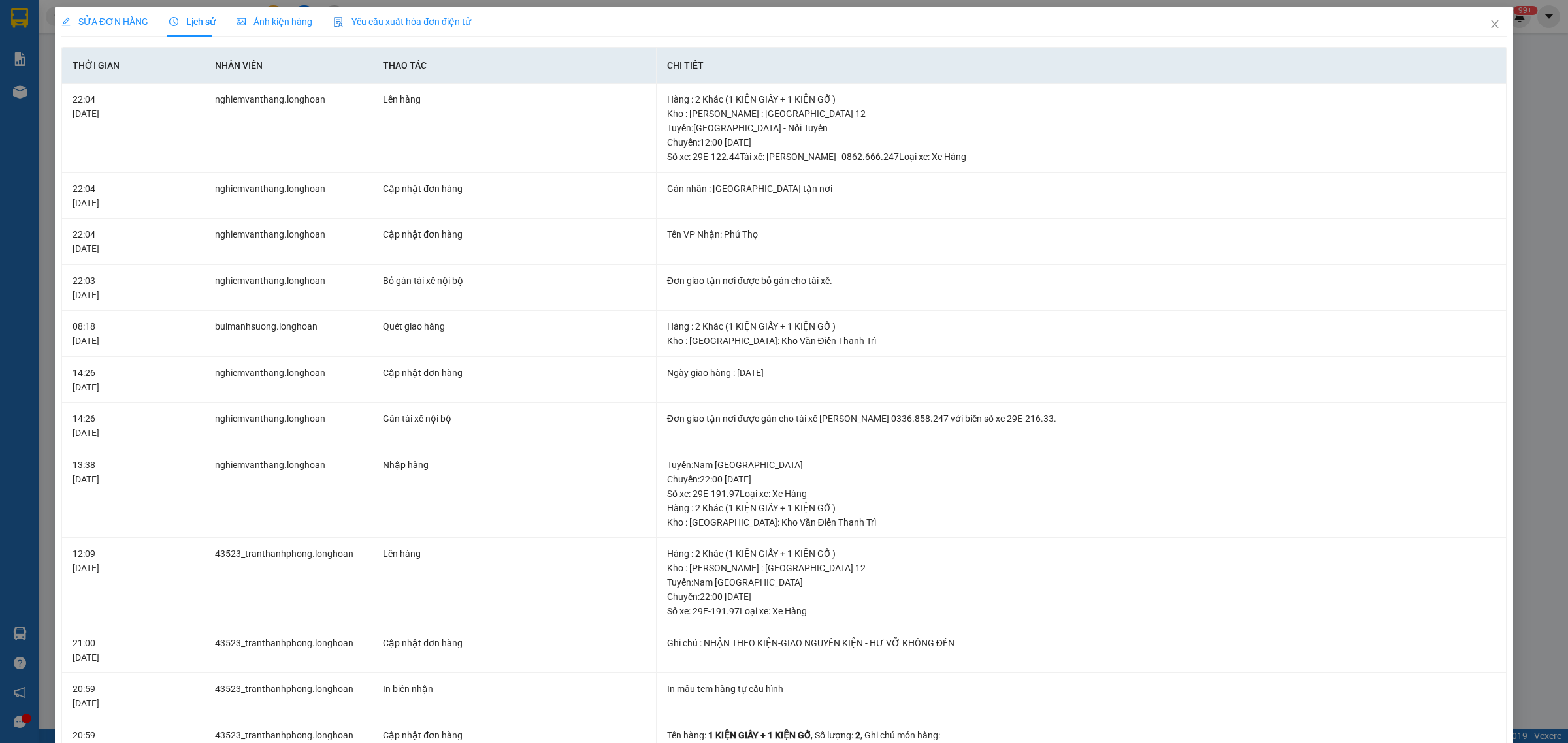
click at [94, 28] on div "SỬA ĐƠN HÀNG" at bounding box center [105, 21] width 87 height 14
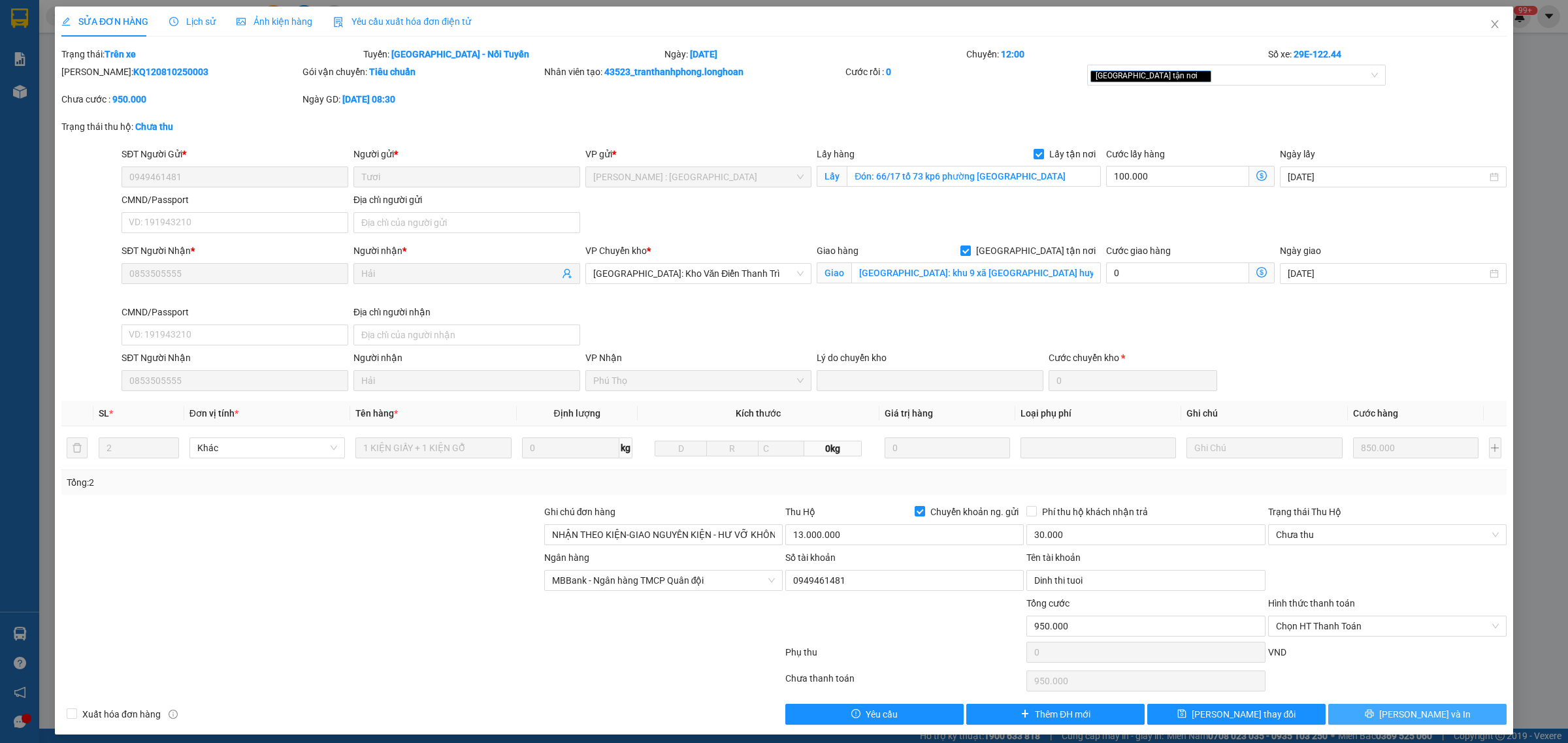
click at [1420, 712] on span "[PERSON_NAME] và In" at bounding box center [1425, 714] width 91 height 14
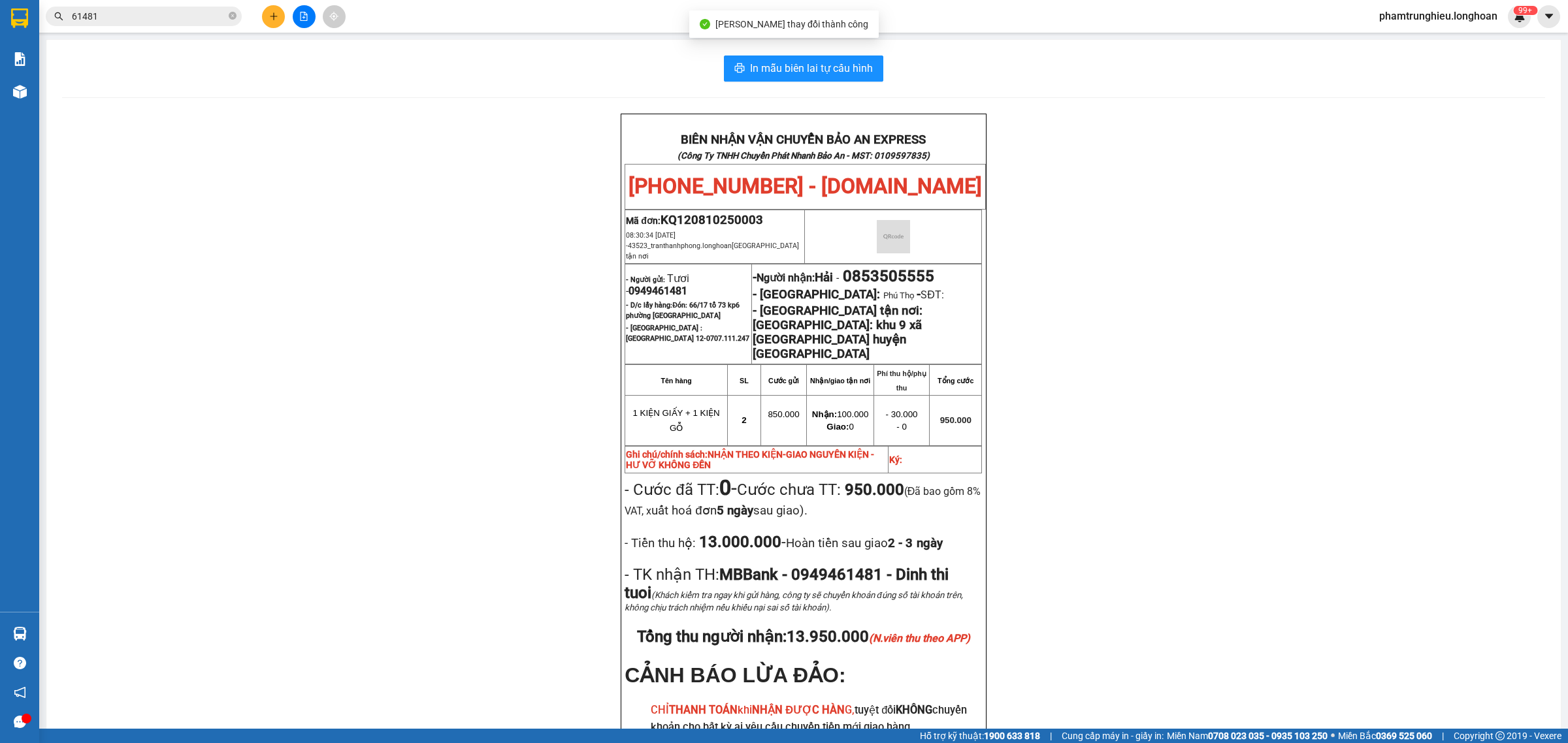
scroll to position [81, 0]
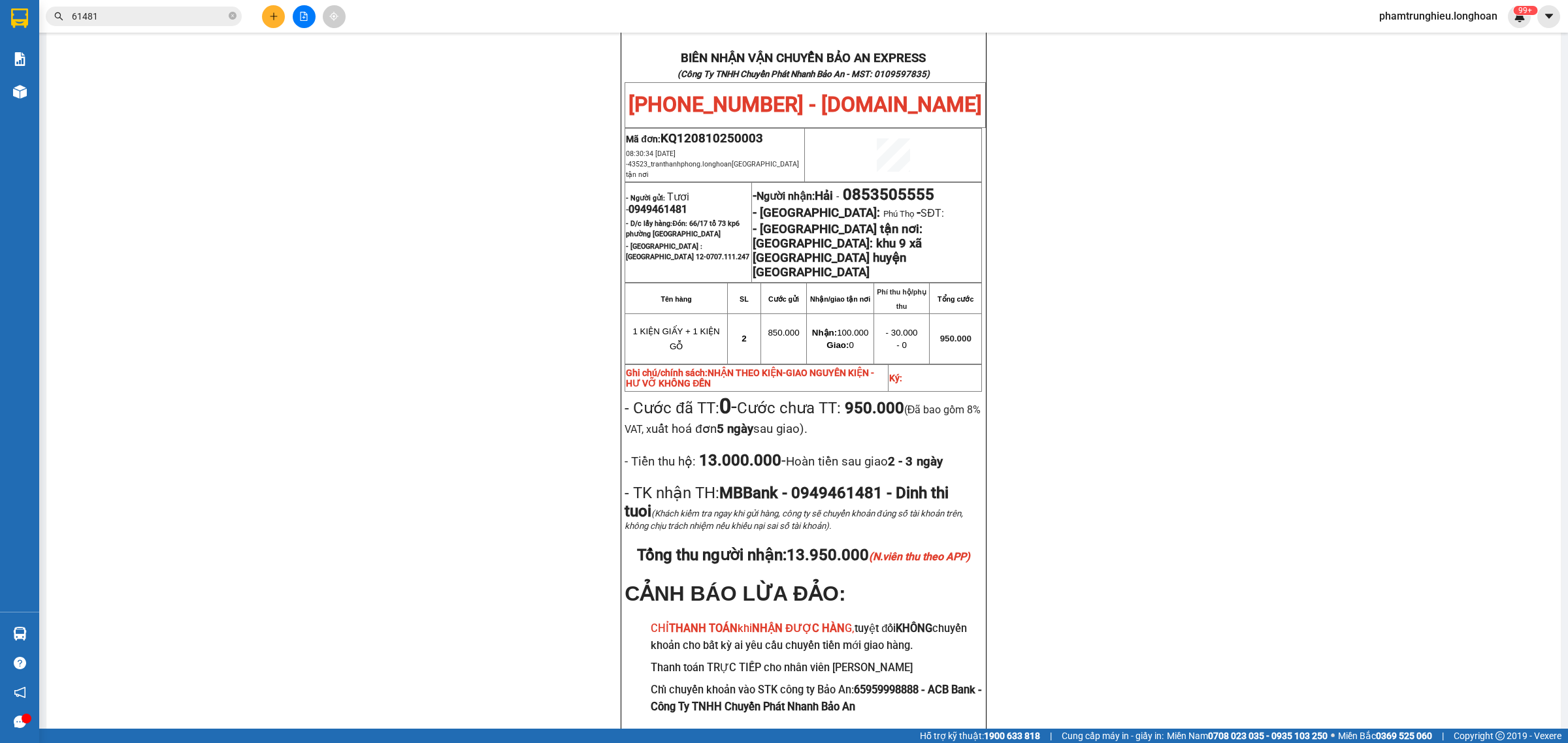
click at [159, 11] on input "61481" at bounding box center [148, 16] width 154 height 14
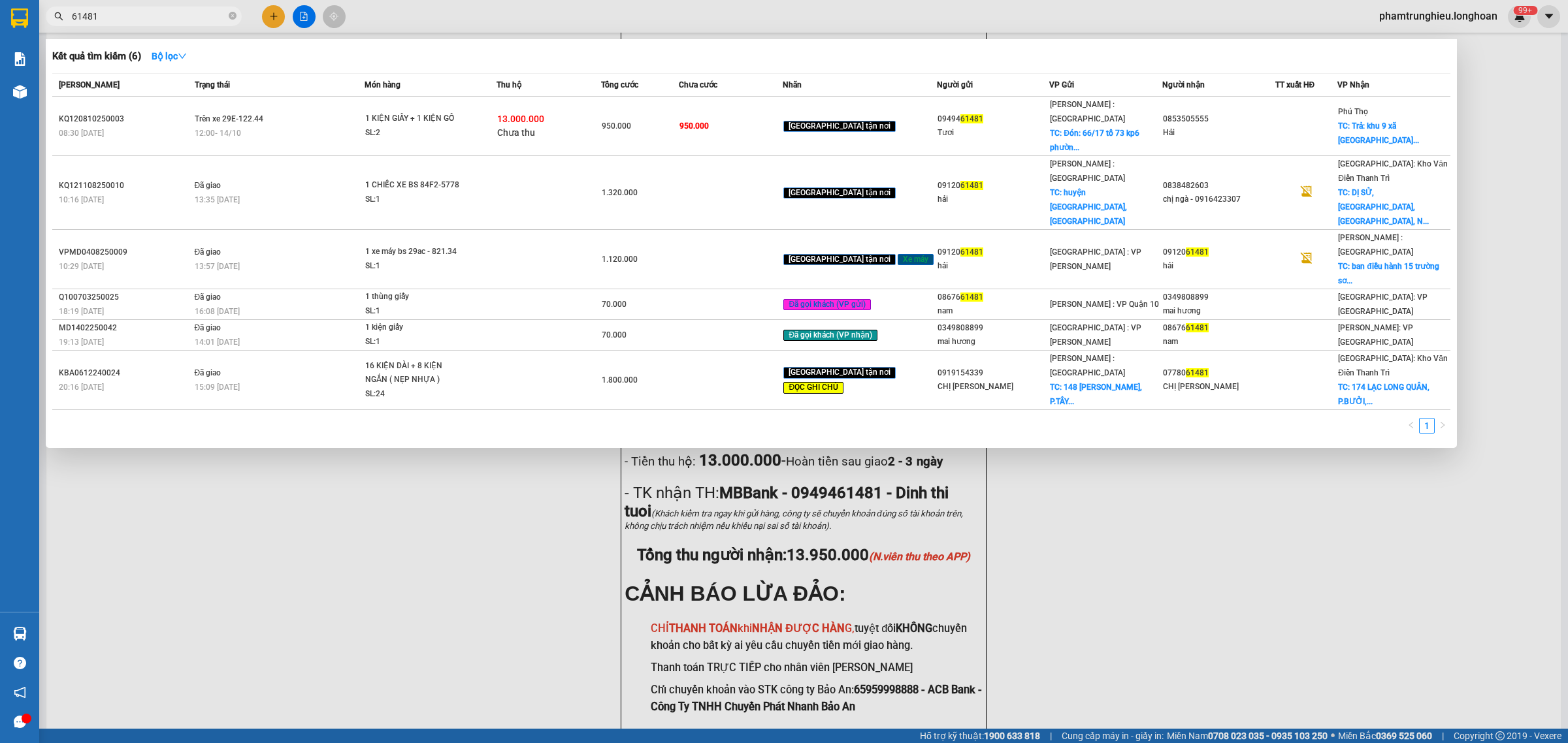
click at [159, 11] on input "61481" at bounding box center [148, 16] width 154 height 14
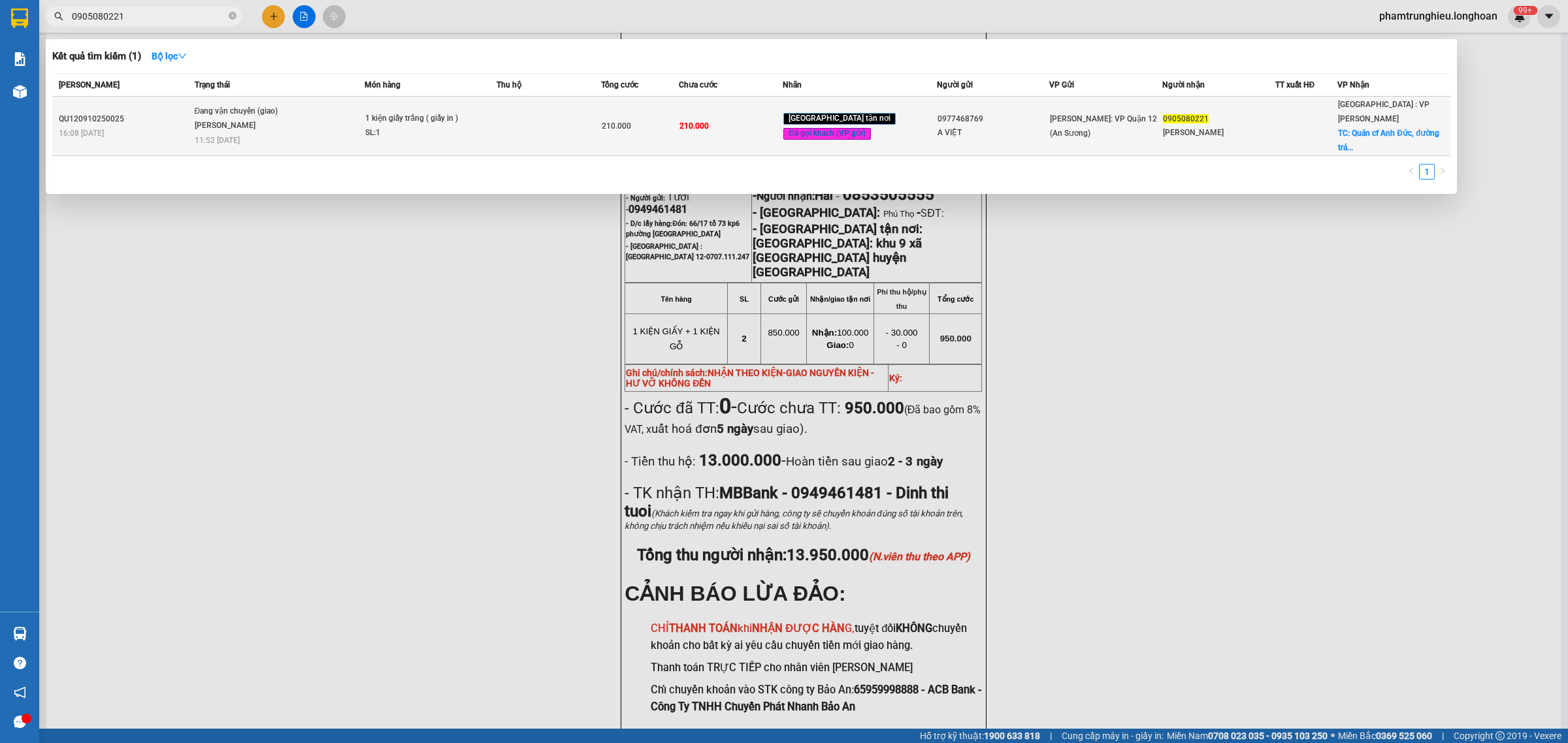
type input "0905080221"
click at [461, 126] on div "SL: 1" at bounding box center [414, 133] width 98 height 14
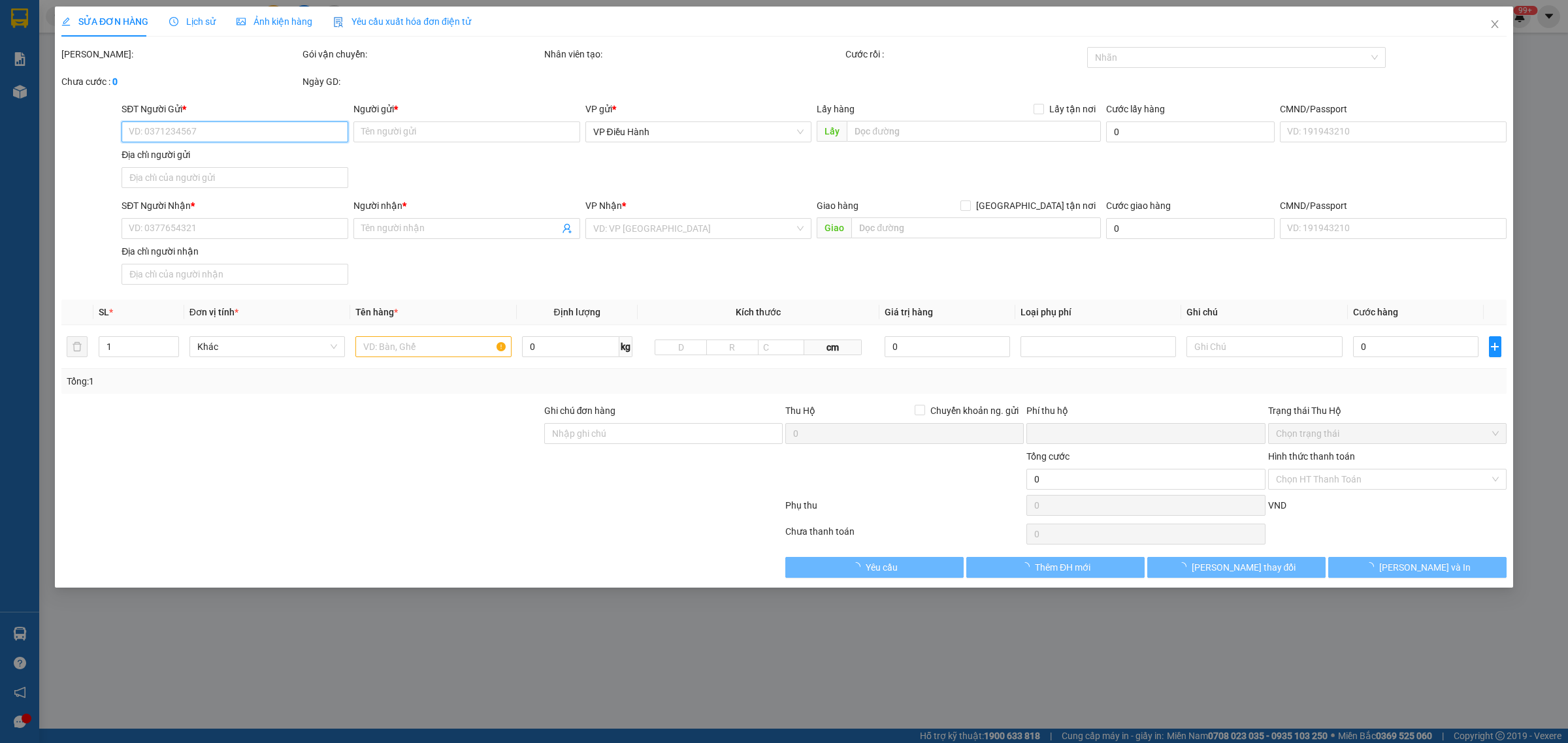
type input "0977468769"
type input "A VIỆT"
type input "0905080221"
type input "[PERSON_NAME]"
checkbox input "true"
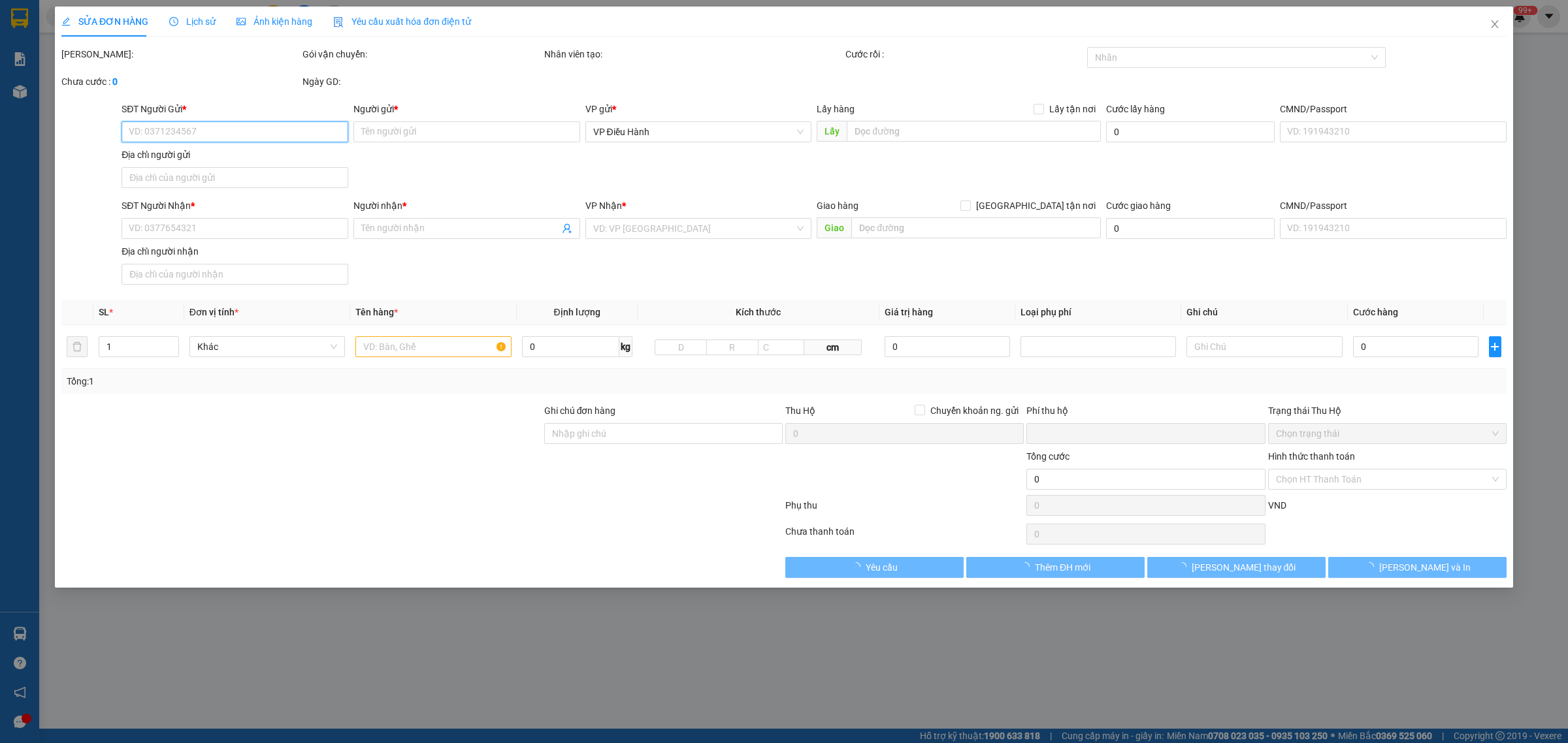
type input "Quán cf Anh Đức, đường tránh [GEOGRAPHIC_DATA], [GEOGRAPHIC_DATA]"
type input "nhận theo kiện - hư hỏng không chịu trách nhiệm"
type input "0"
type input "210.000"
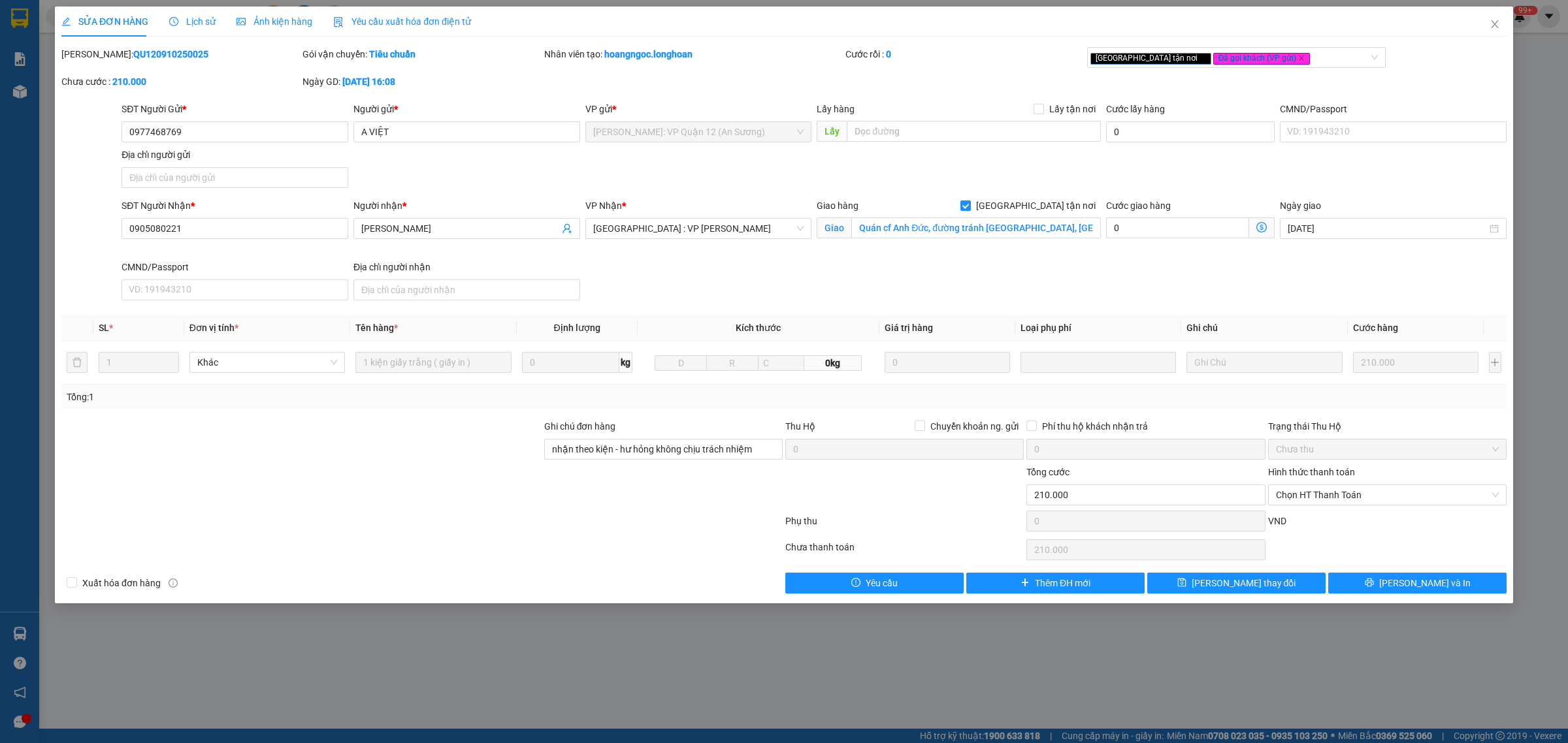
click at [182, 18] on span "Lịch sử" at bounding box center [192, 21] width 46 height 11
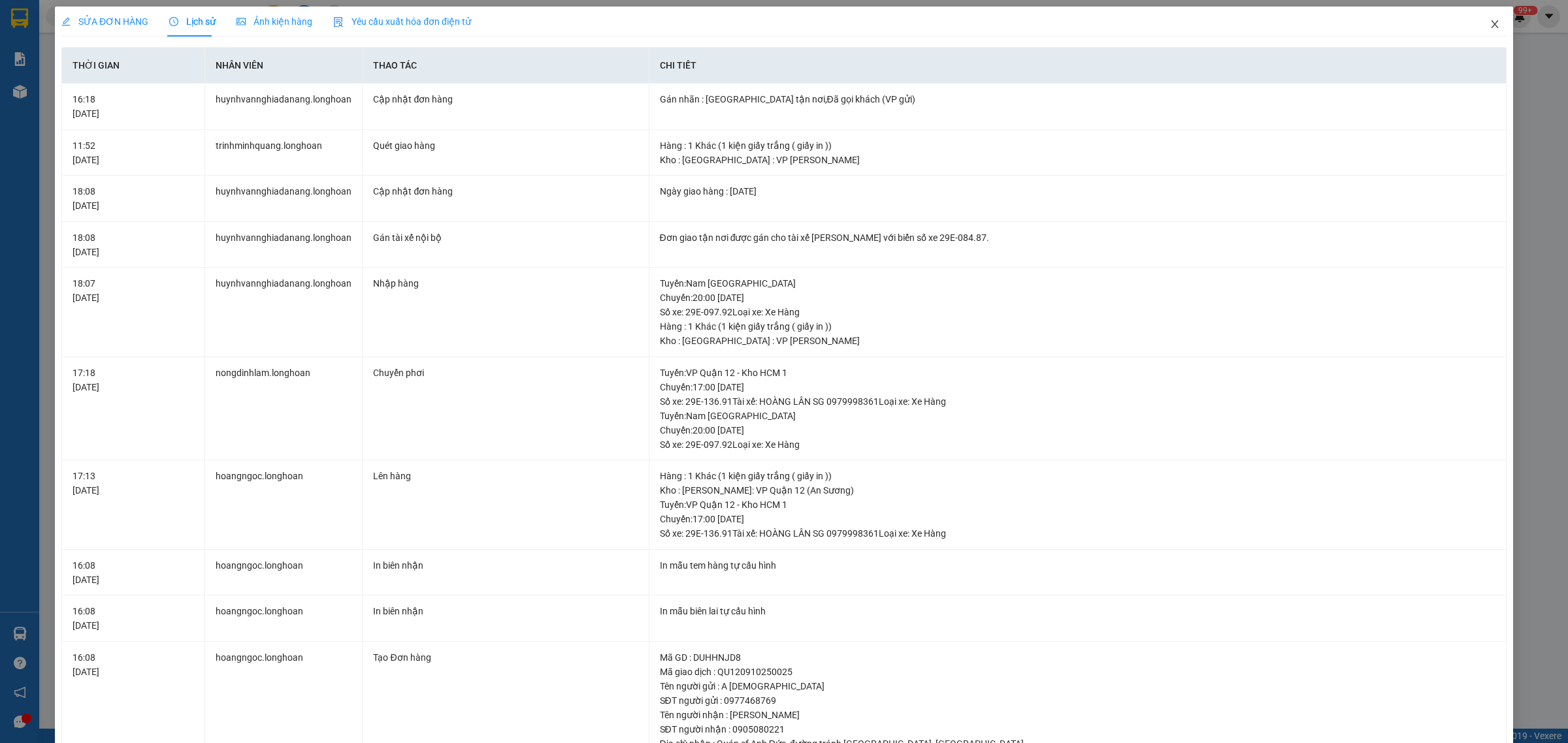
click at [1490, 24] on icon "close" at bounding box center [1495, 24] width 11 height 11
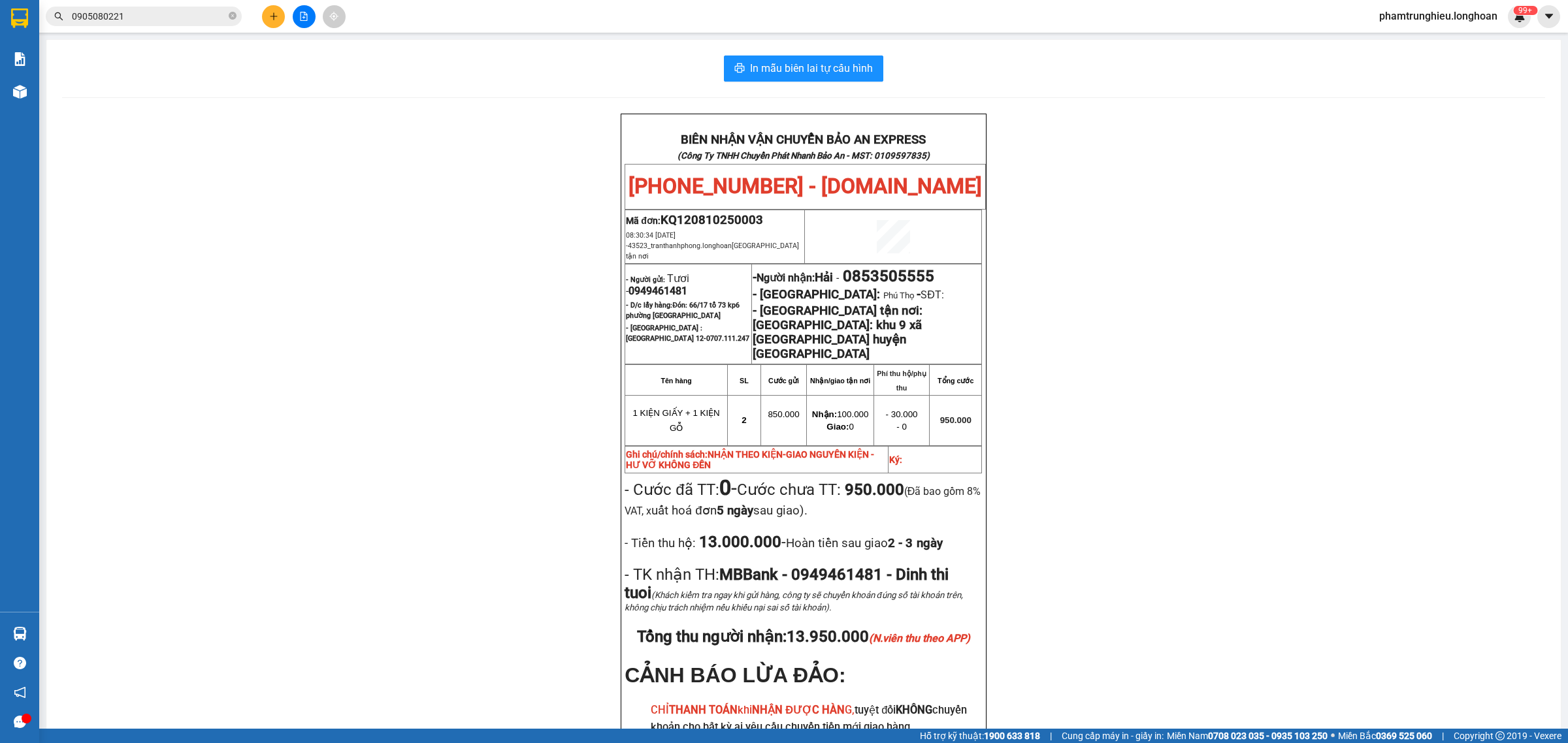
click at [164, 20] on input "0905080221" at bounding box center [148, 16] width 154 height 14
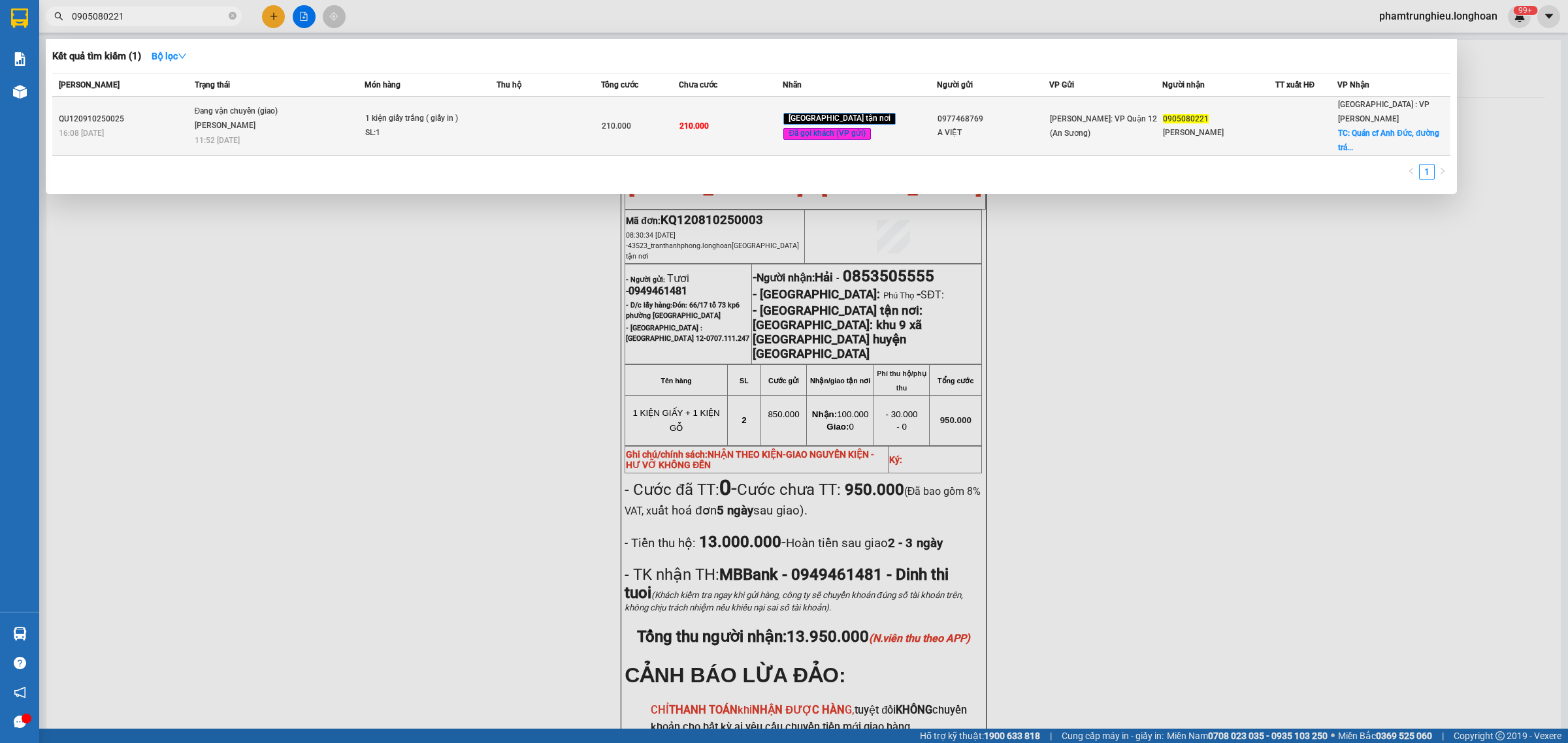
click at [355, 116] on span "Đang vận chuyển (giao) [PERSON_NAME] 11:52 [DATE]" at bounding box center [279, 124] width 170 height 40
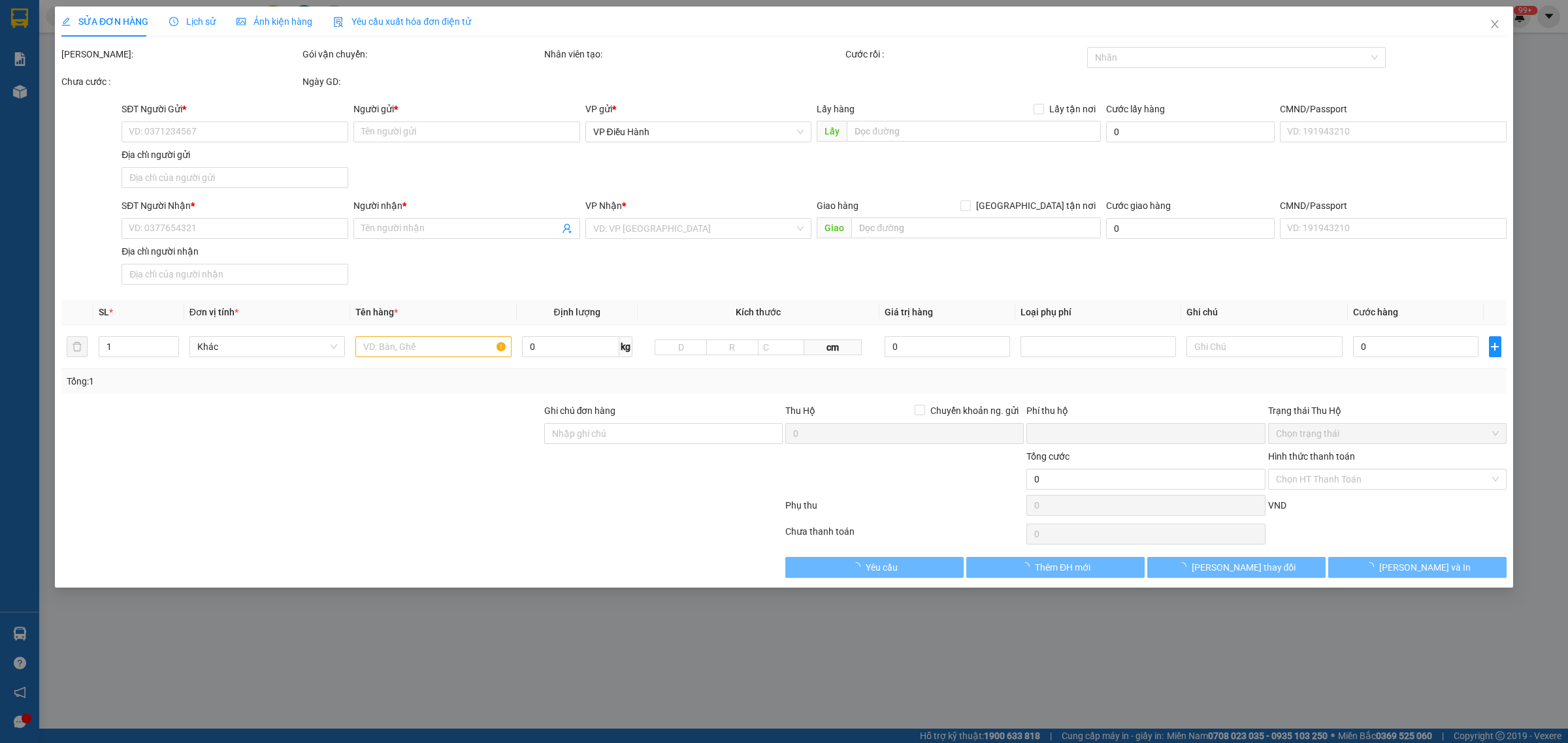
type input "0977468769"
type input "A VIỆT"
type input "0905080221"
type input "[PERSON_NAME]"
checkbox input "true"
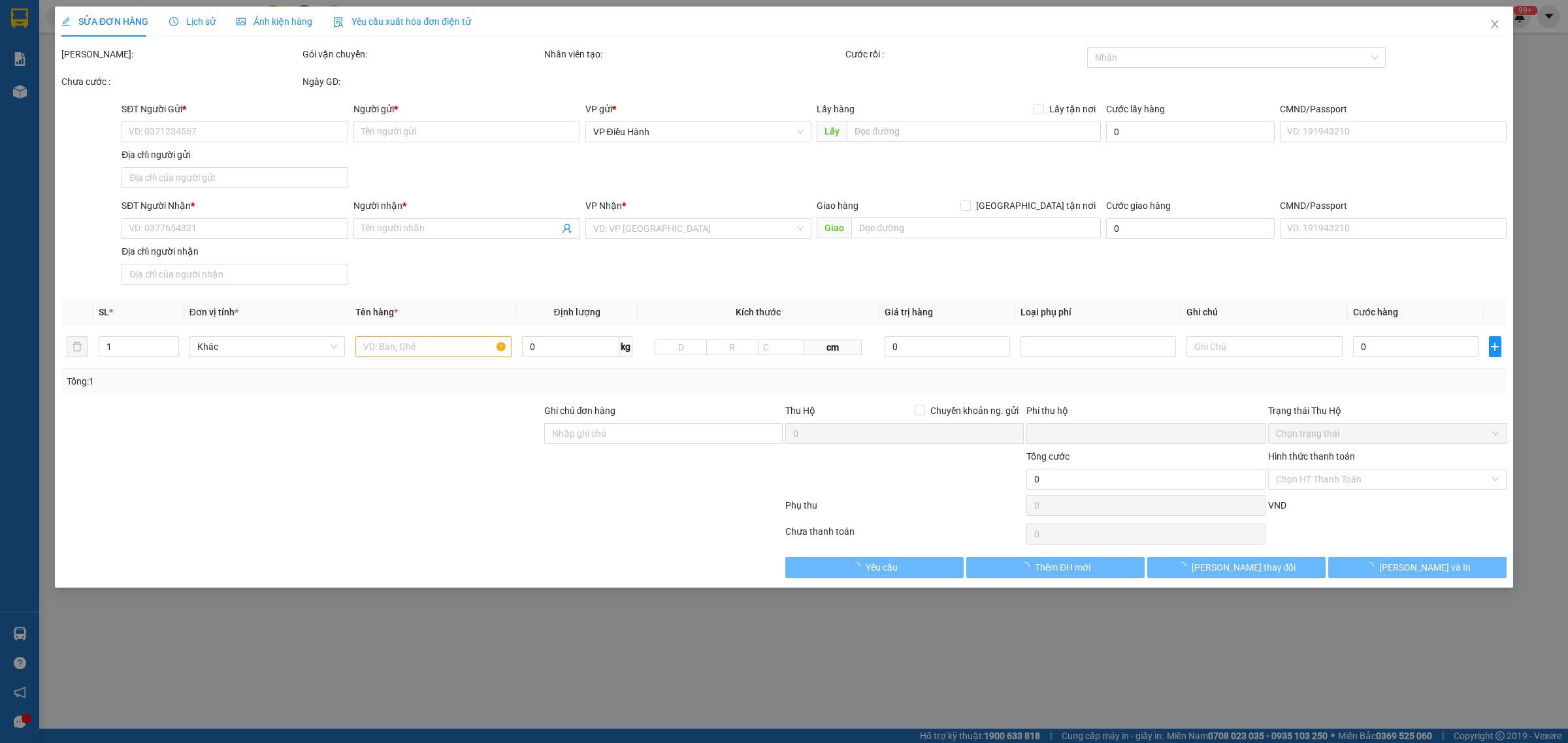
type input "Quán cf Anh Đức, đường tránh [GEOGRAPHIC_DATA], [GEOGRAPHIC_DATA]"
type input "nhận theo kiện - hư hỏng không chịu trách nhiệm"
type input "0"
type input "210.000"
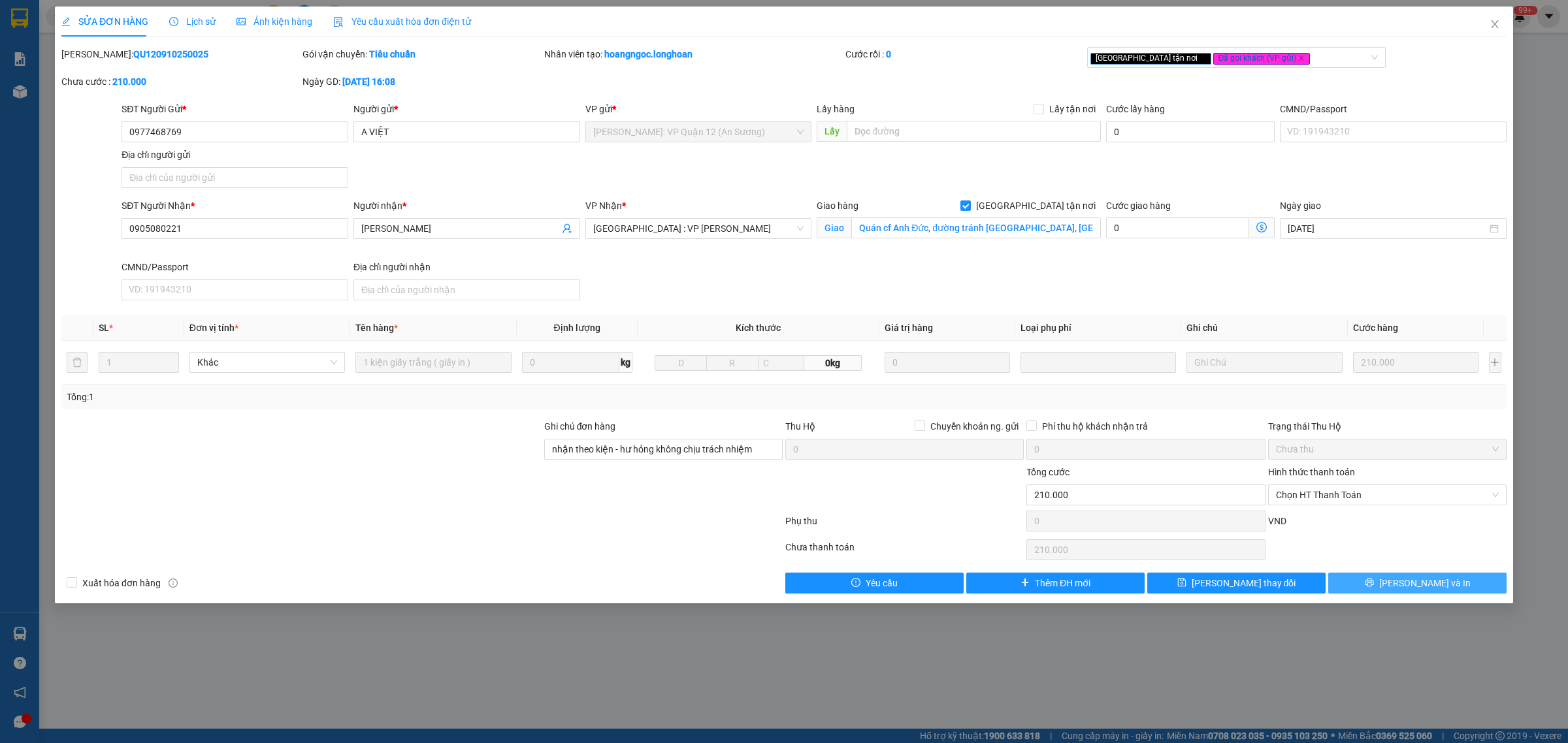
click at [1451, 586] on button "[PERSON_NAME] và In" at bounding box center [1417, 582] width 178 height 21
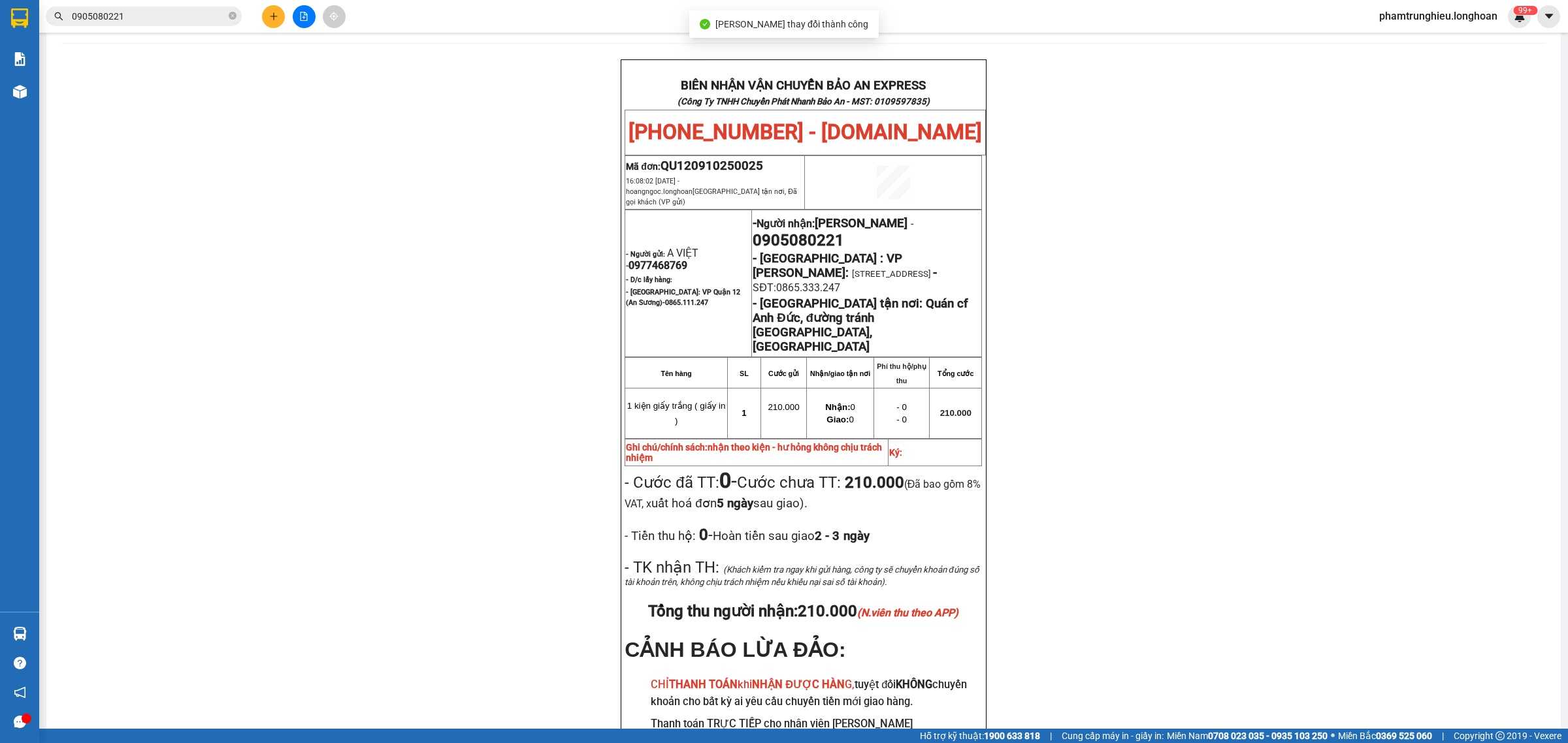
scroll to position [81, 0]
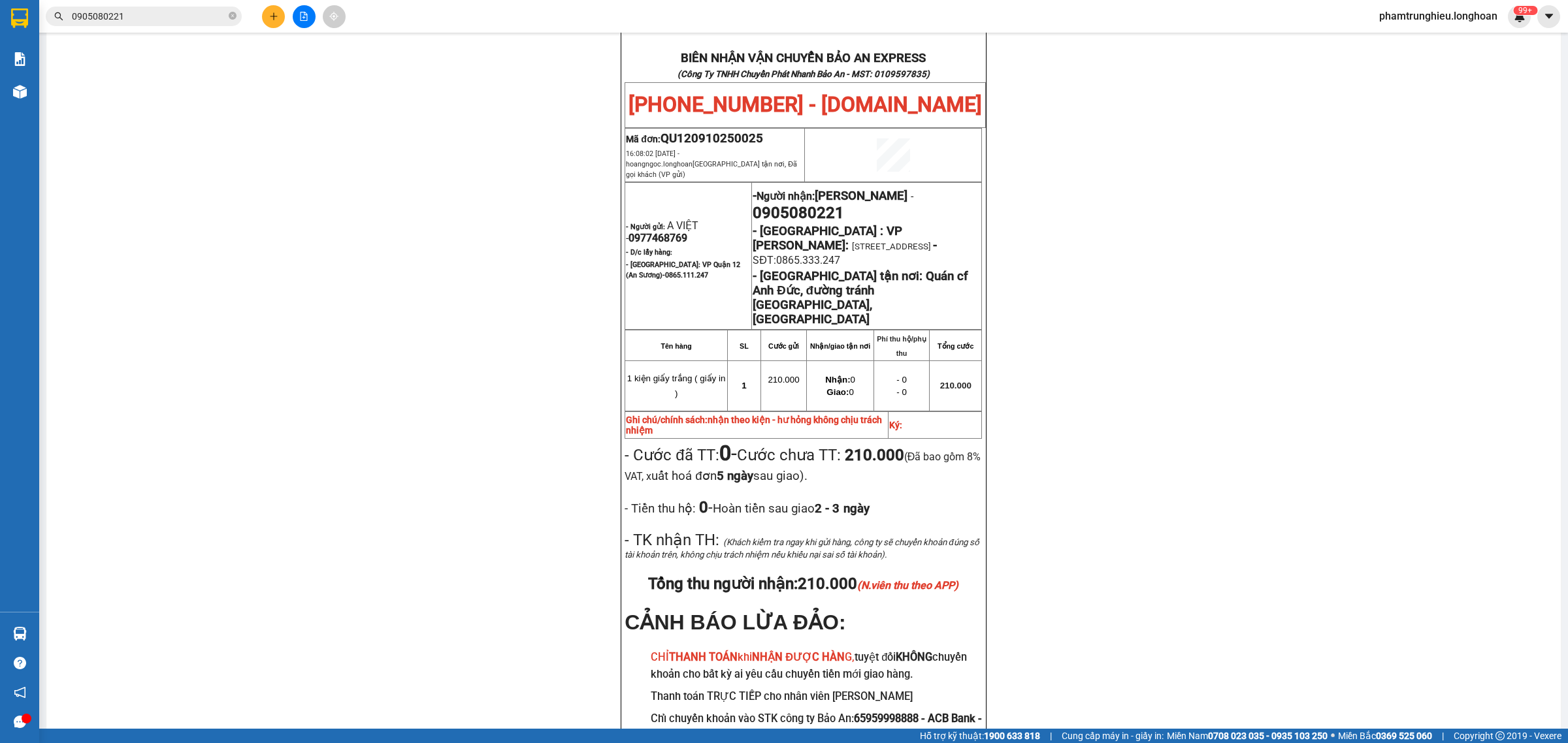
click at [161, 11] on input "0905080221" at bounding box center [148, 16] width 154 height 14
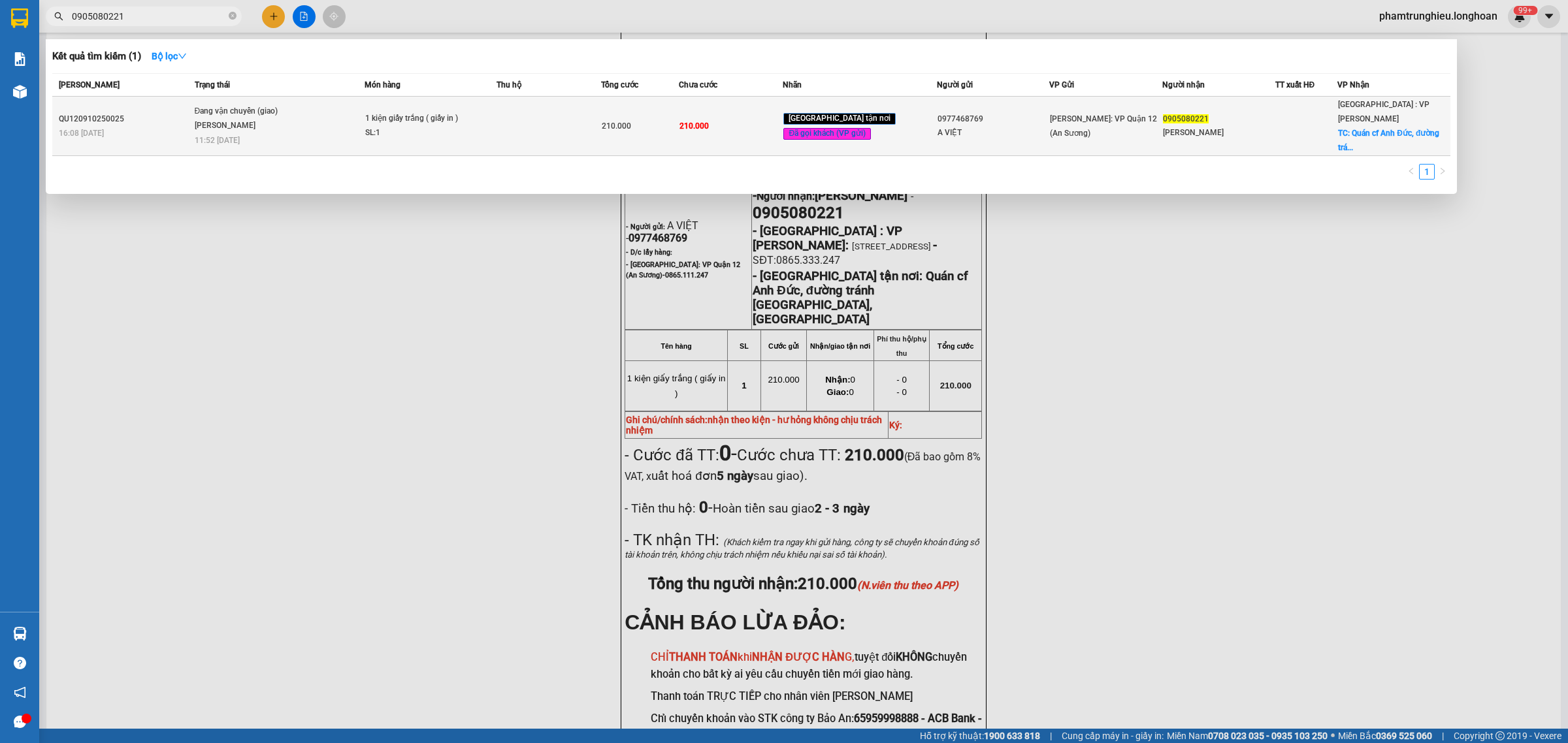
click at [292, 119] on div "[PERSON_NAME]" at bounding box center [244, 126] width 98 height 14
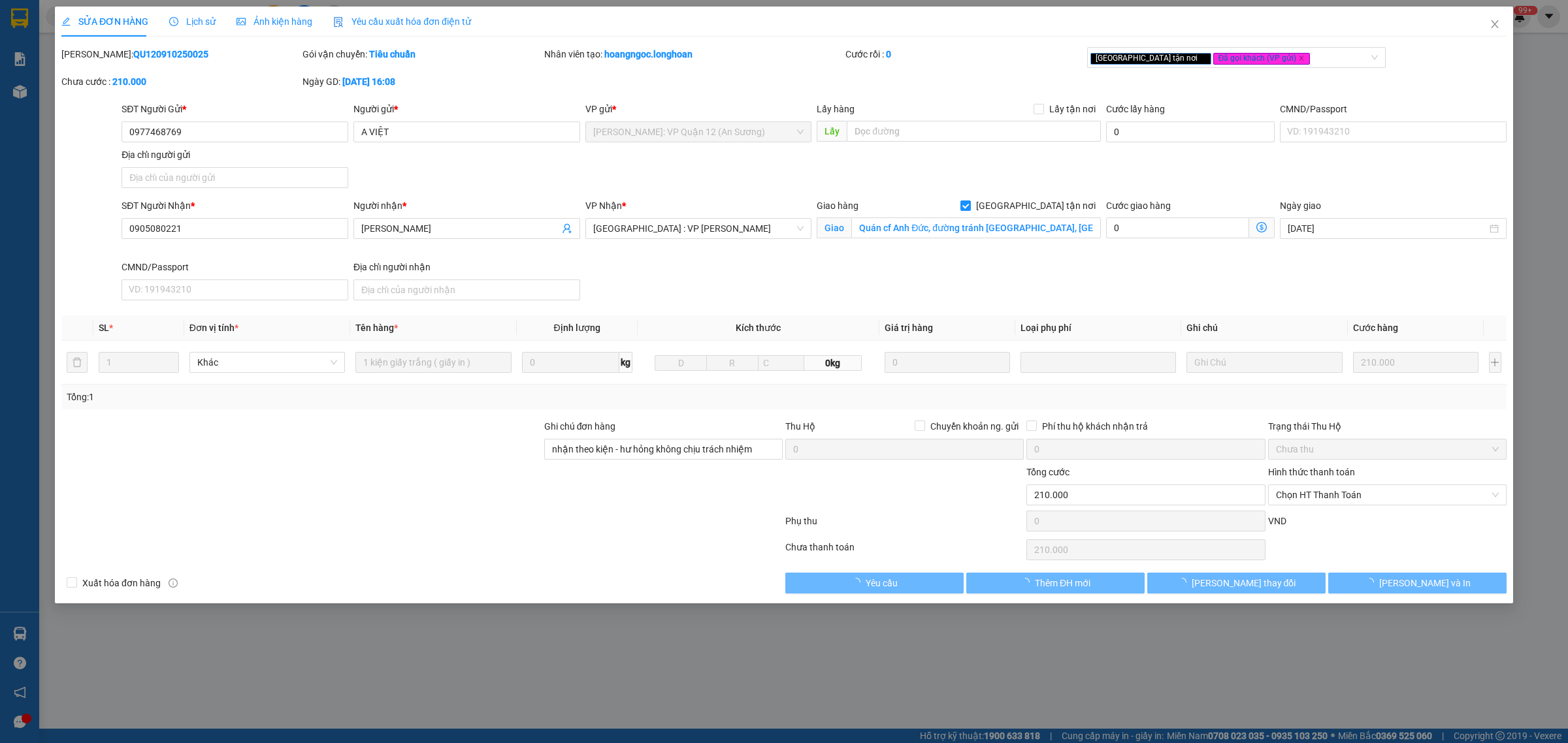
click at [187, 18] on span "Lịch sử" at bounding box center [192, 21] width 46 height 11
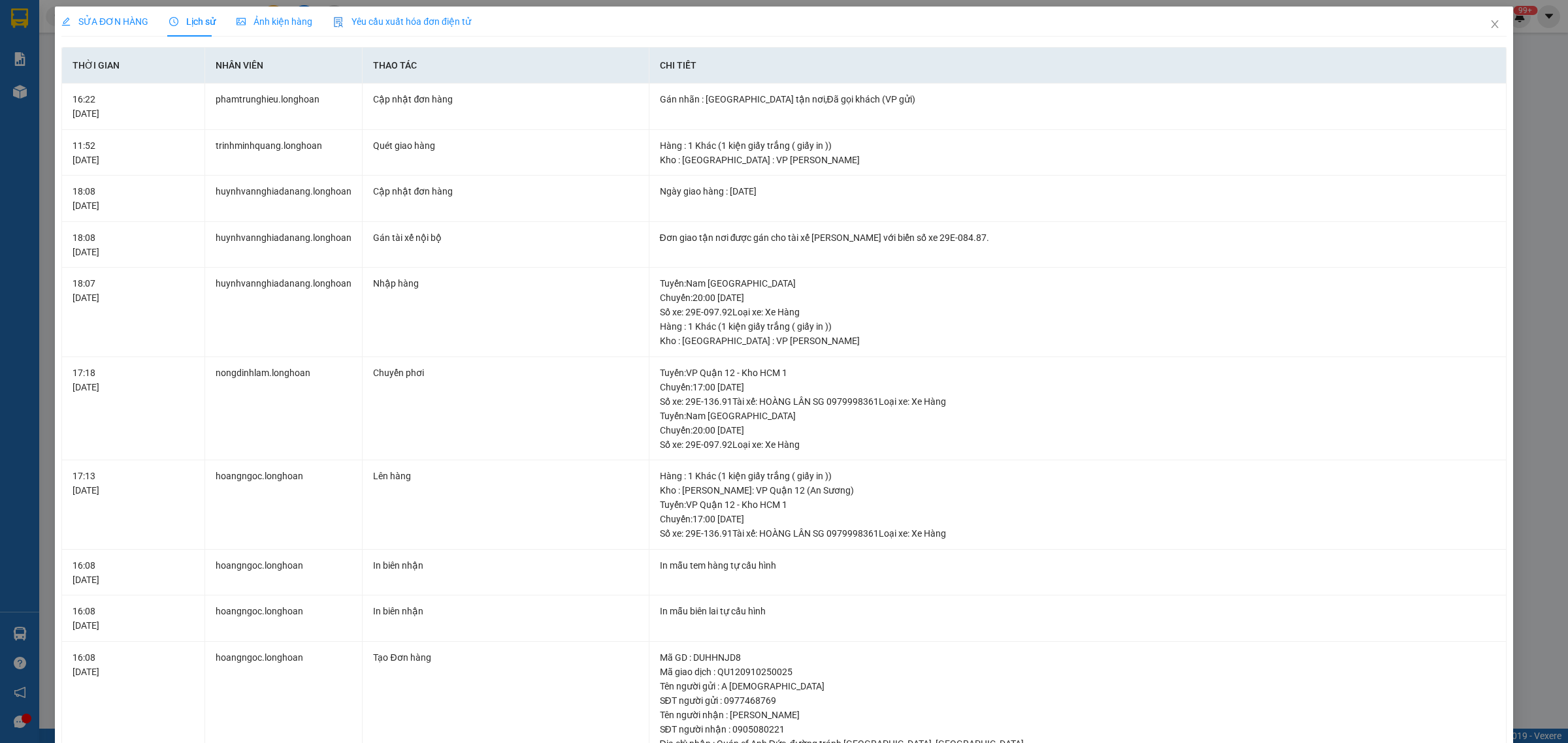
click at [111, 24] on span "SỬA ĐƠN HÀNG" at bounding box center [105, 21] width 87 height 11
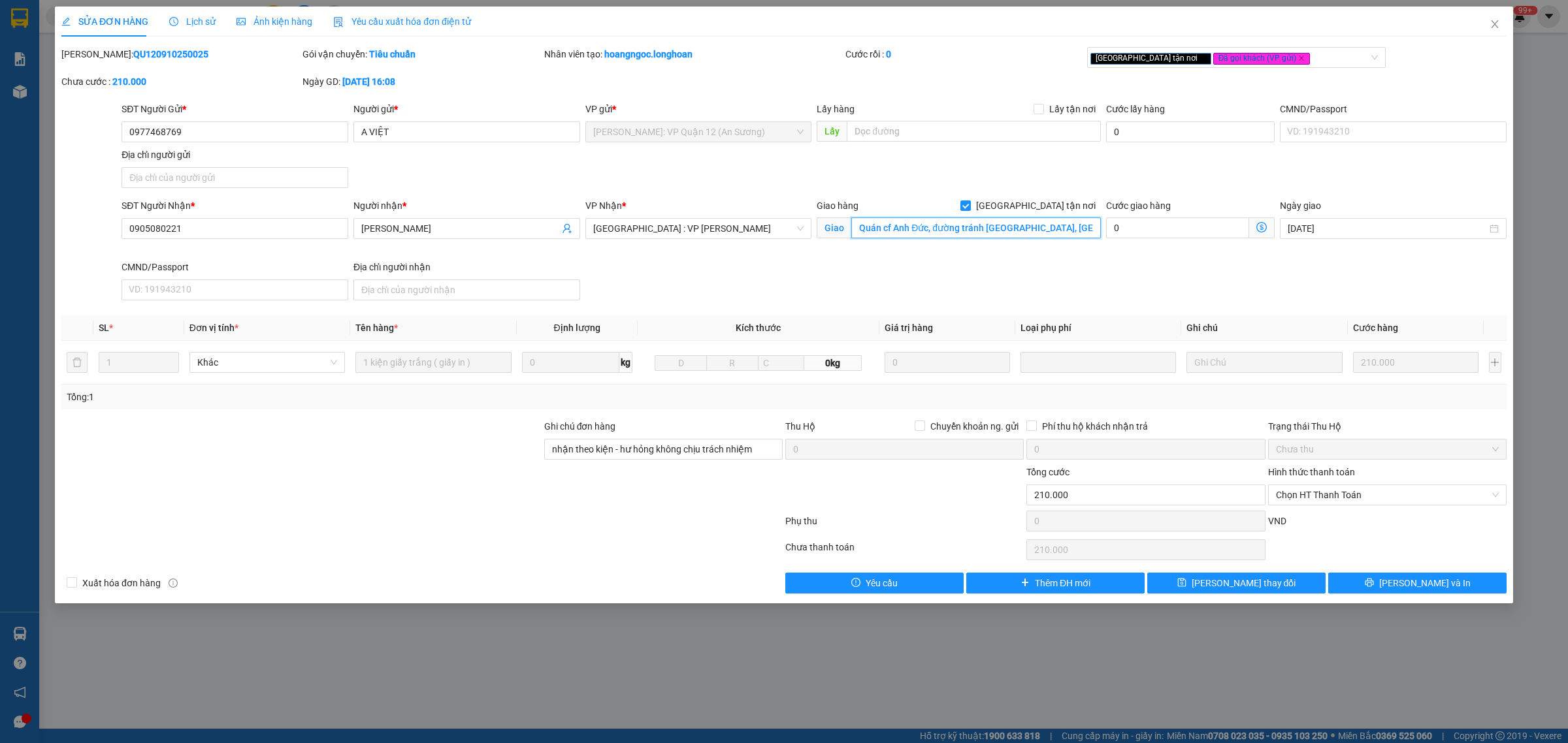
drag, startPoint x: 1050, startPoint y: 234, endPoint x: 1059, endPoint y: 236, distance: 9.2
click at [1049, 234] on input "Quán cf Anh Đức, đường tránh [GEOGRAPHIC_DATA], [GEOGRAPHIC_DATA]" at bounding box center [976, 228] width 250 height 21
click at [1059, 229] on input "Quán cf Anh Đức, đường tránh [GEOGRAPHIC_DATA], [GEOGRAPHIC_DATA]" at bounding box center [976, 228] width 250 height 21
click at [1494, 24] on icon "close" at bounding box center [1494, 24] width 7 height 8
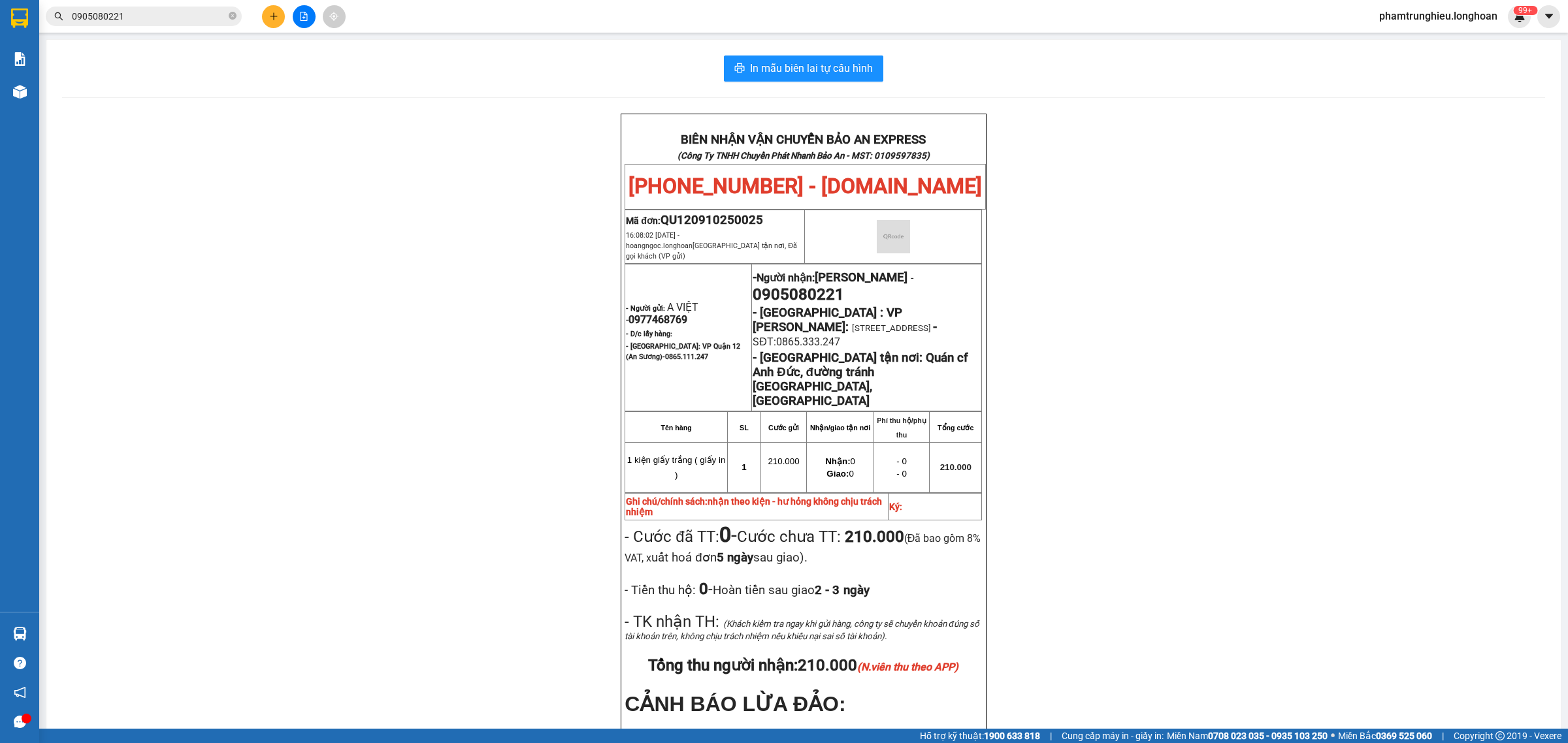
click at [173, 16] on input "0905080221" at bounding box center [148, 16] width 154 height 14
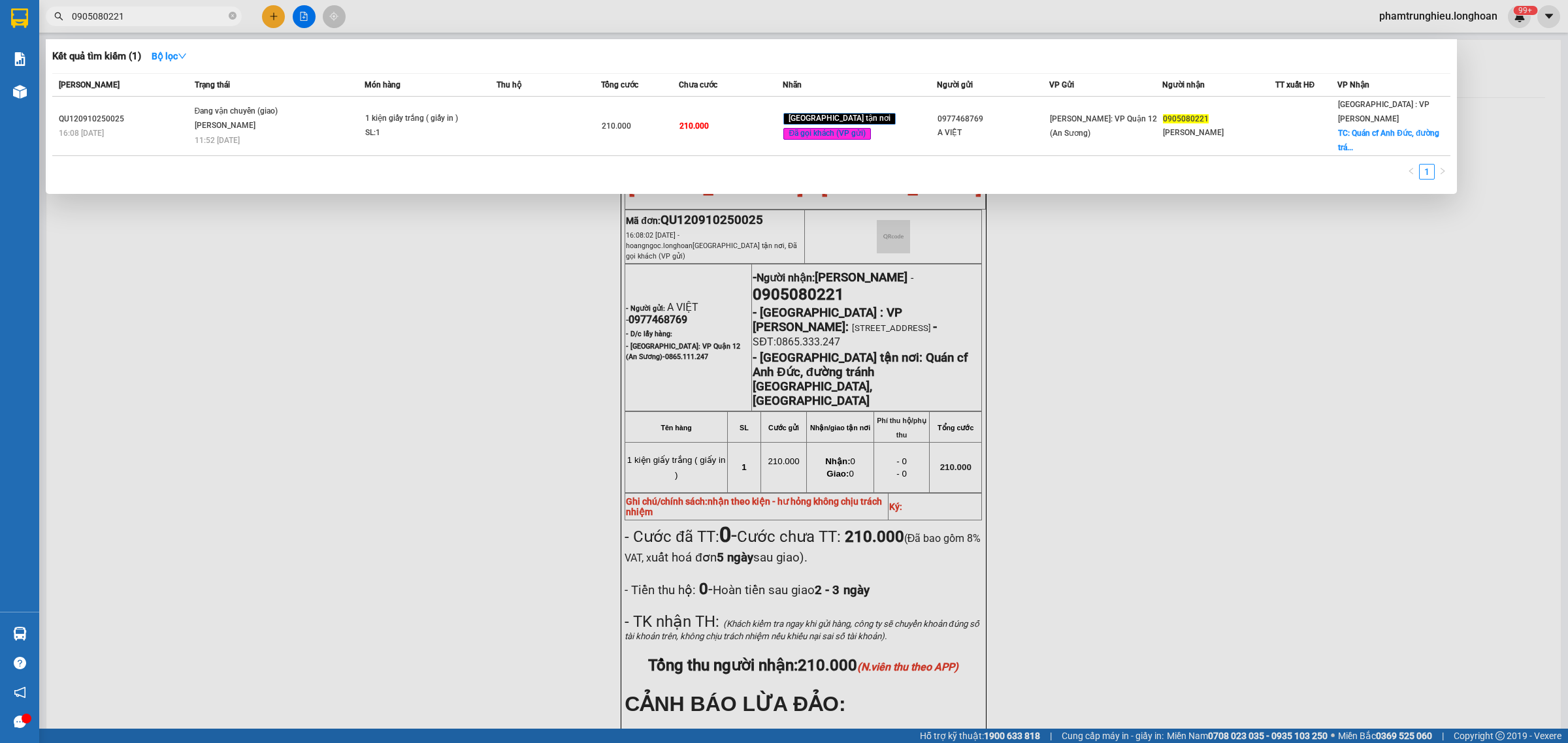
click at [173, 16] on input "0905080221" at bounding box center [148, 16] width 154 height 14
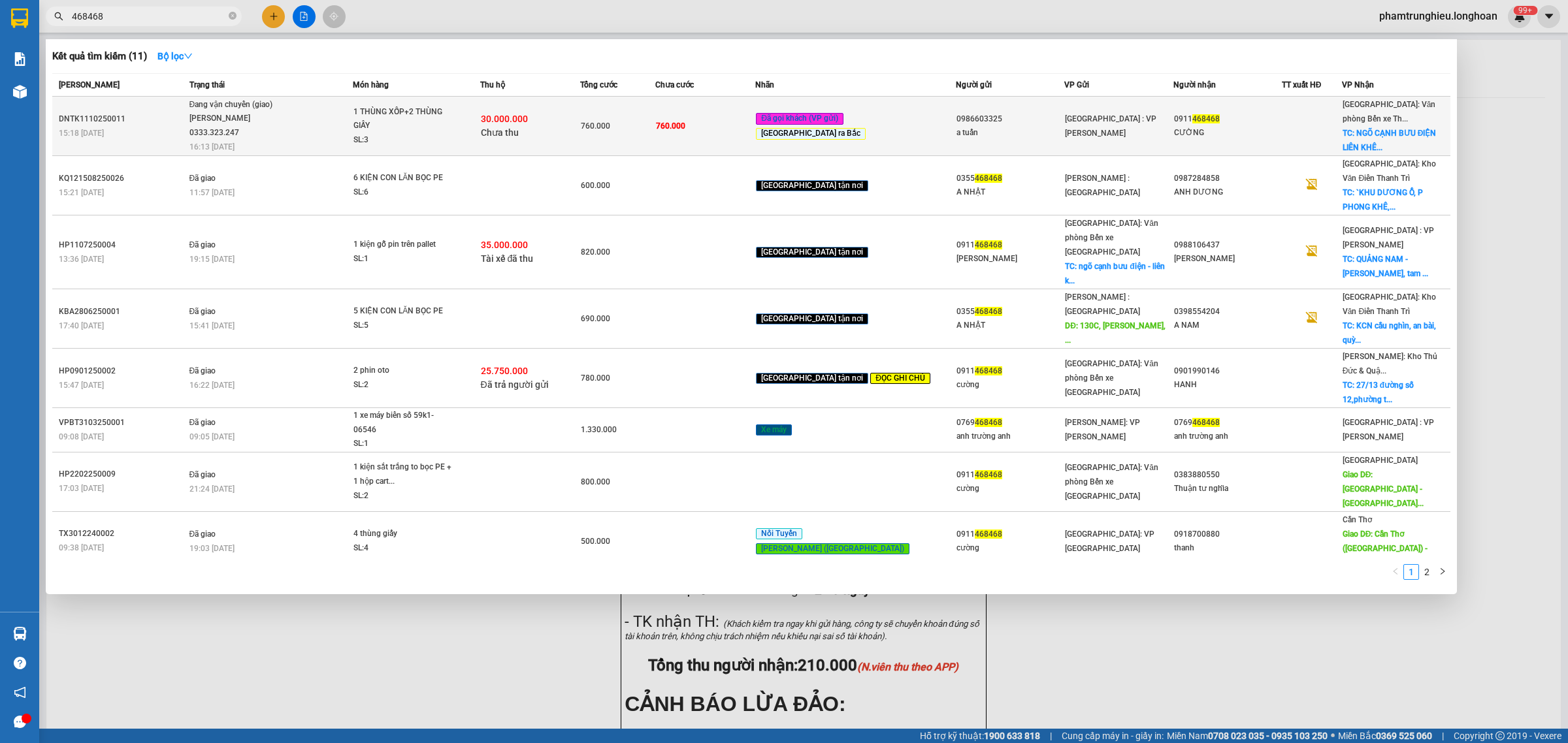
type input "468468"
click at [334, 124] on span "Đang vận chuyển (giao) [PERSON_NAME] 0333.323.247 16:13 [DATE]" at bounding box center [271, 125] width 164 height 54
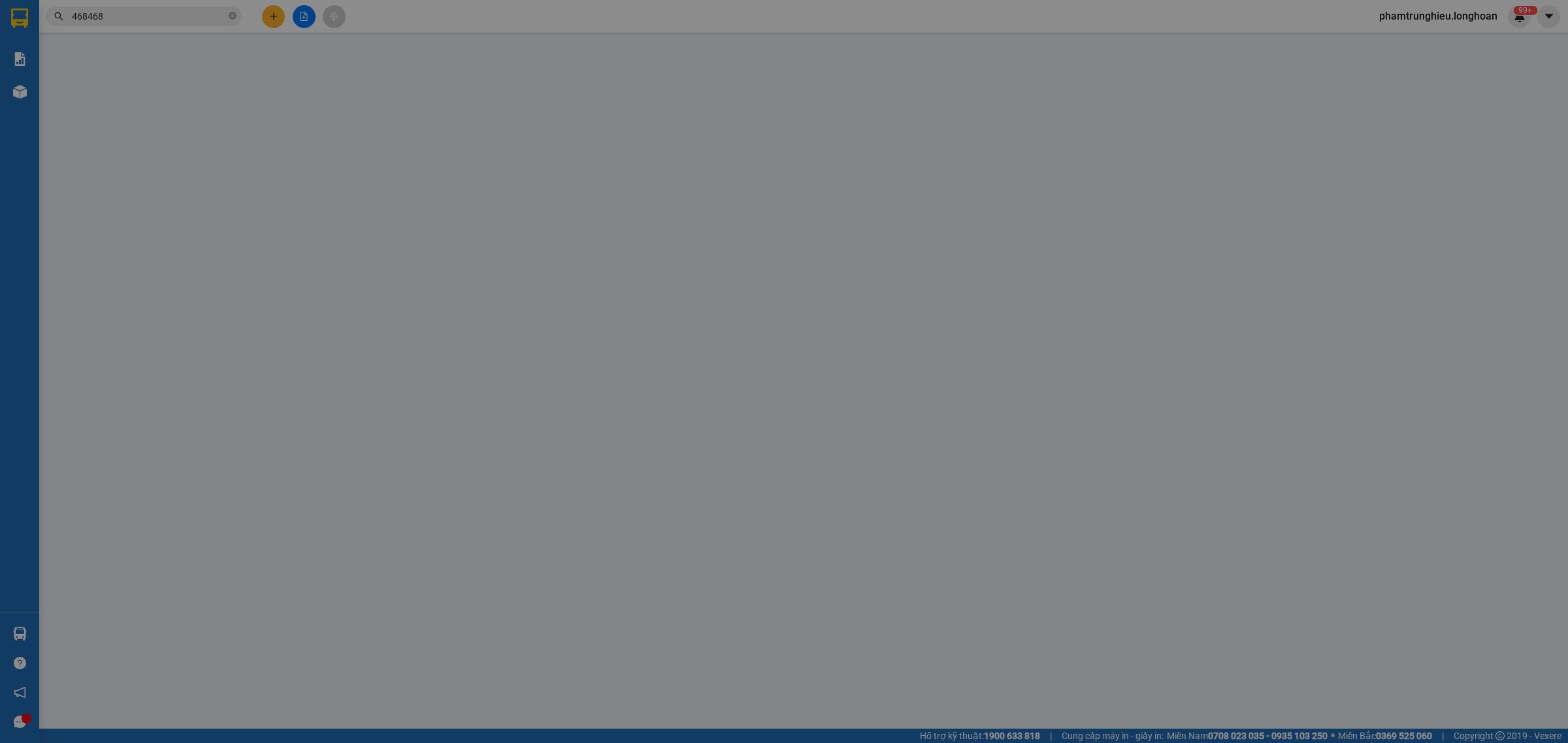
type input "0986603325"
type input "a tuấn"
type input "0911468468"
type input "CƯỜNG"
checkbox input "true"
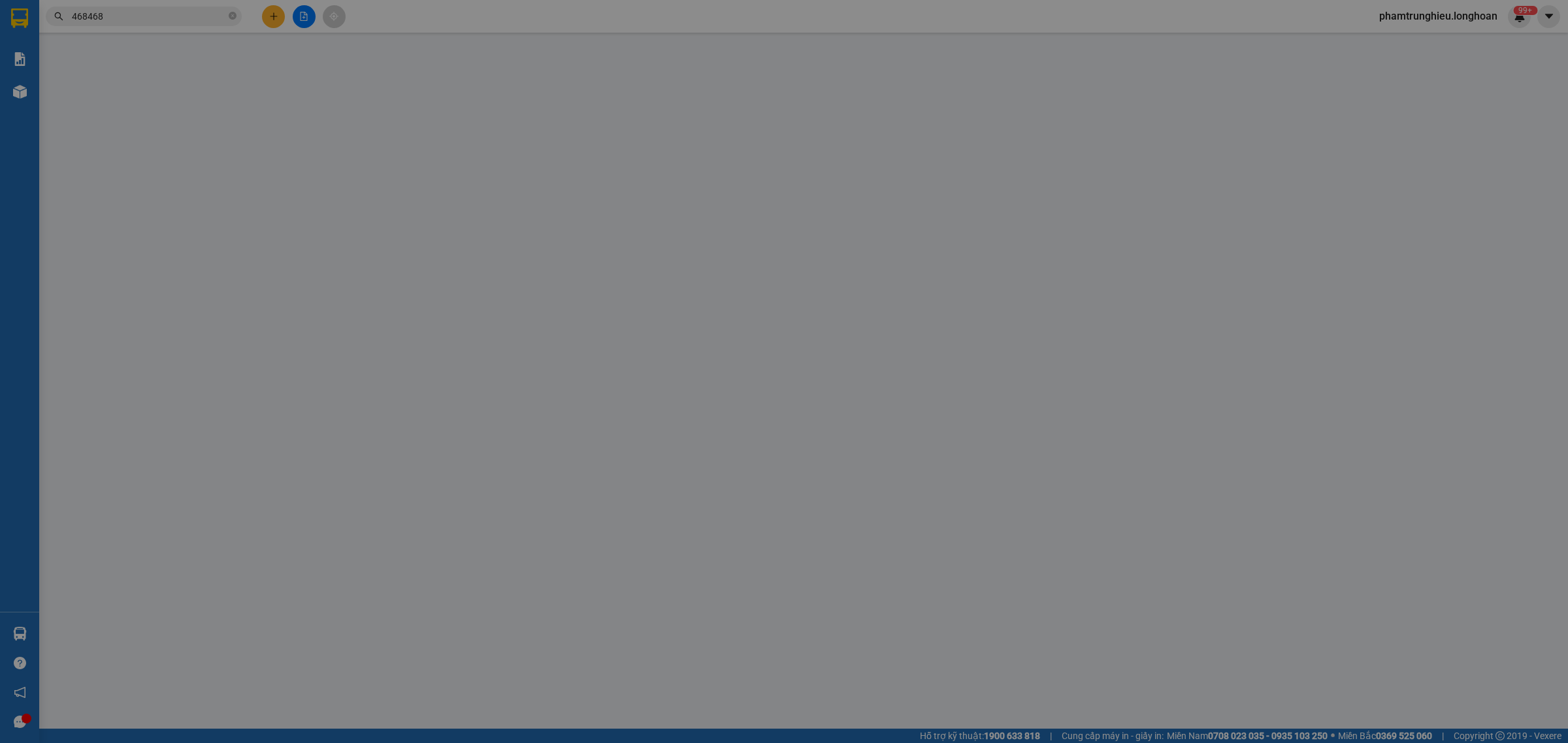
type input "NGÕ CẠNH BƯU ĐIỆN LIÊN KHÊ,THỦY NGUYÊN,[GEOGRAPHIC_DATA]"
type input "ĐỂ THEO CHIỀU.KHÔNG BAO HƯ VỠ,MÓP MÉO"
type input "760.000"
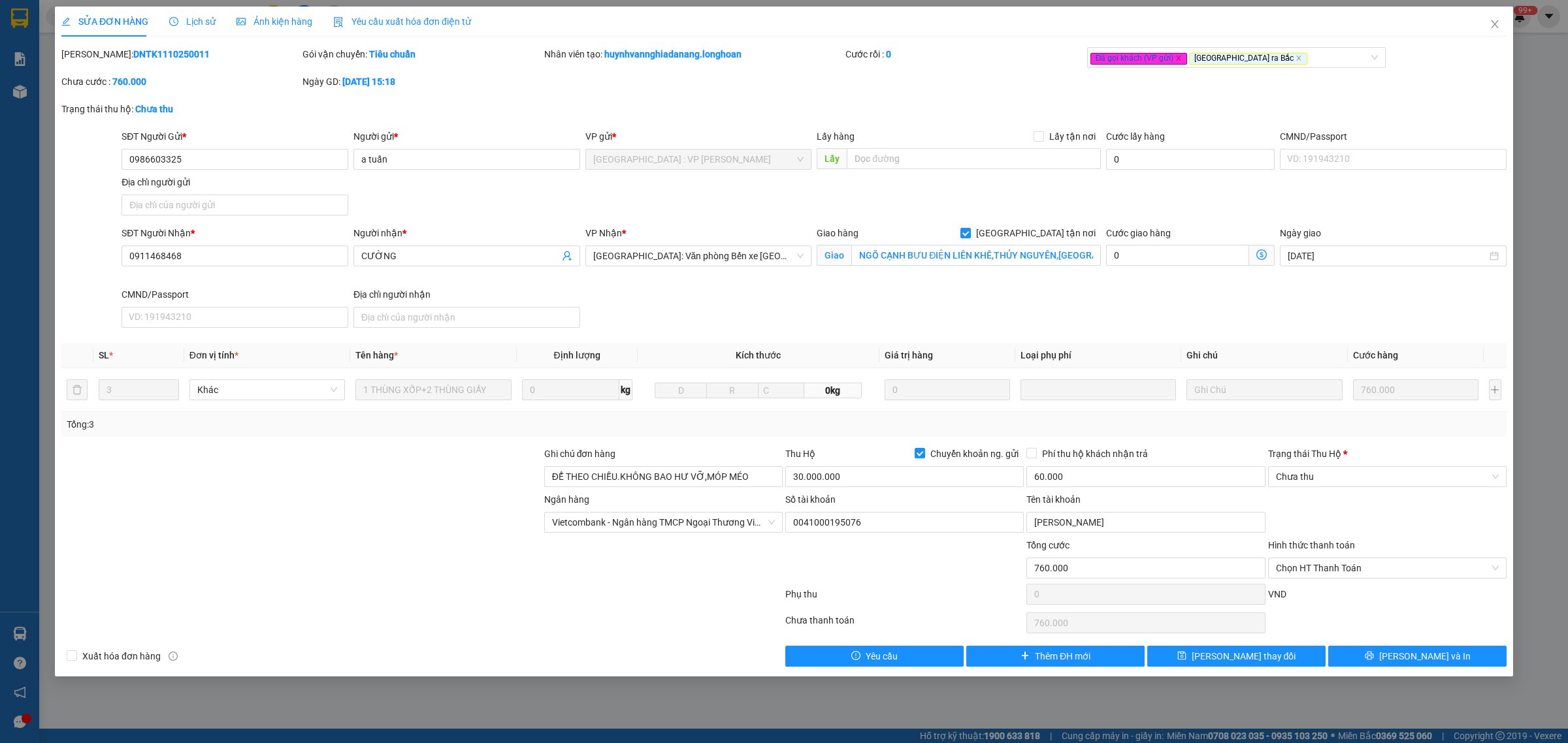
click at [187, 18] on span "Lịch sử" at bounding box center [192, 21] width 46 height 11
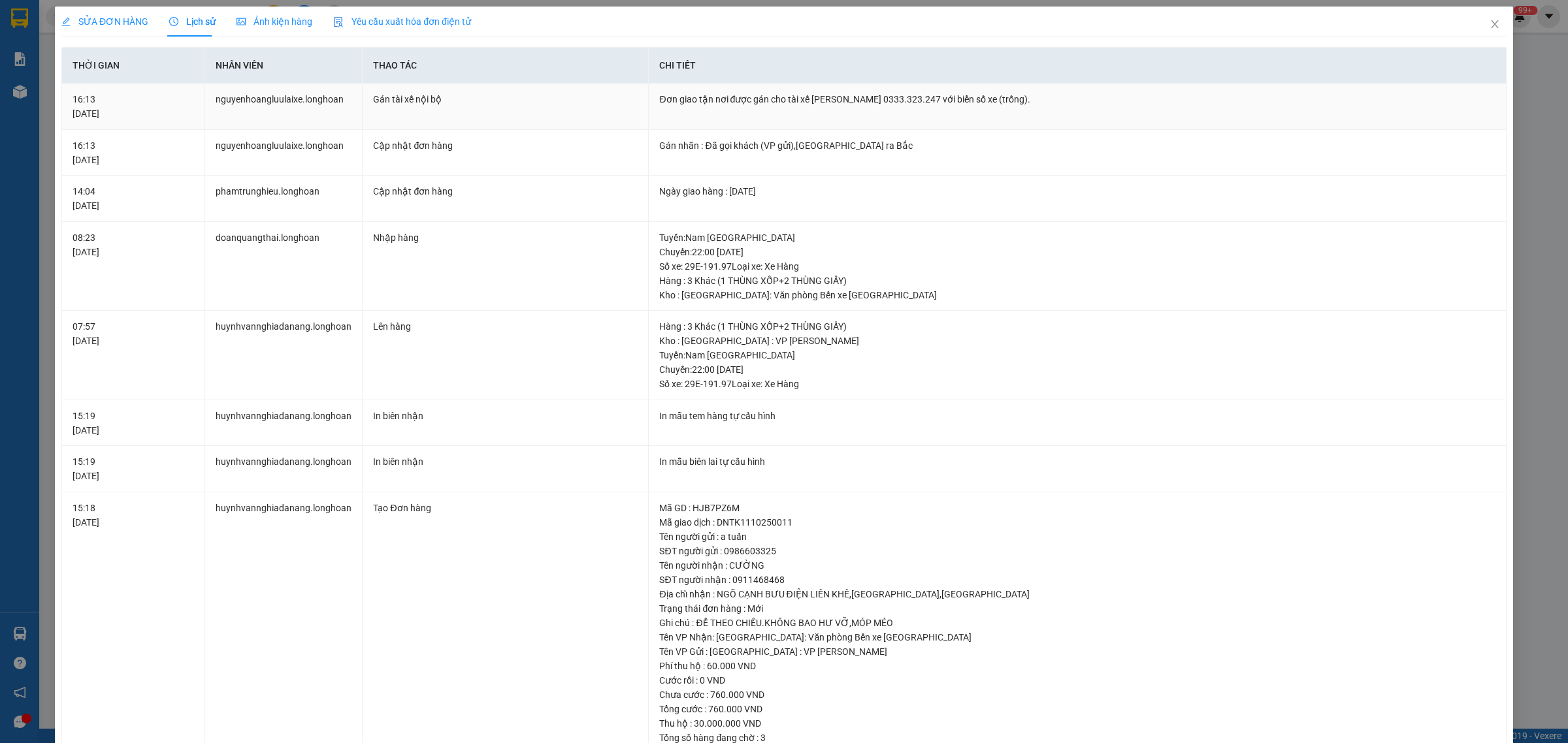
click at [903, 99] on div "Đơn giao tận nơi được gán cho tài xế [PERSON_NAME] 0333.323.247 với biển số xe …" at bounding box center [1078, 99] width 836 height 14
copy div "0333.323.247"
click at [1490, 24] on icon "close" at bounding box center [1495, 24] width 11 height 11
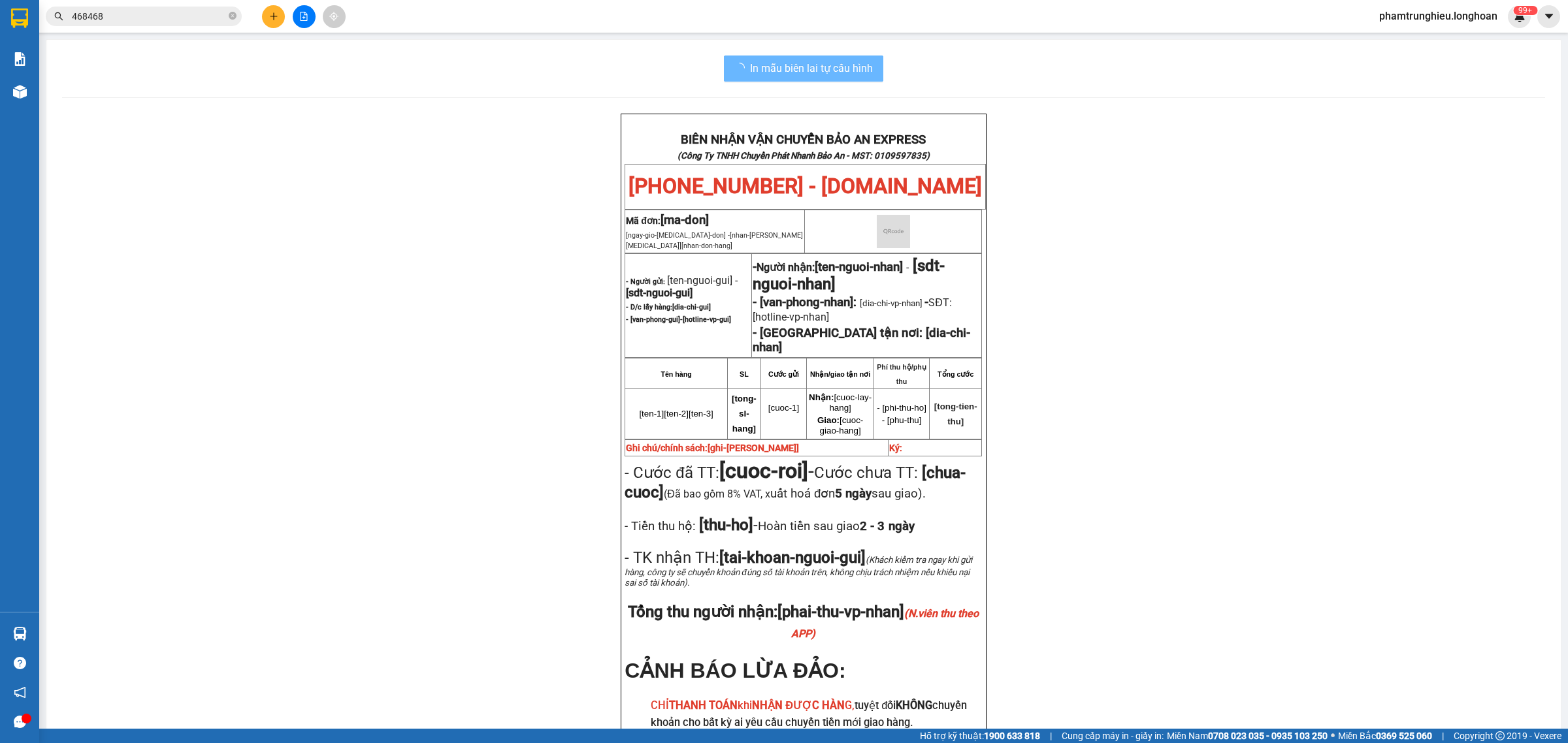
click at [152, 17] on input "468468" at bounding box center [148, 16] width 154 height 14
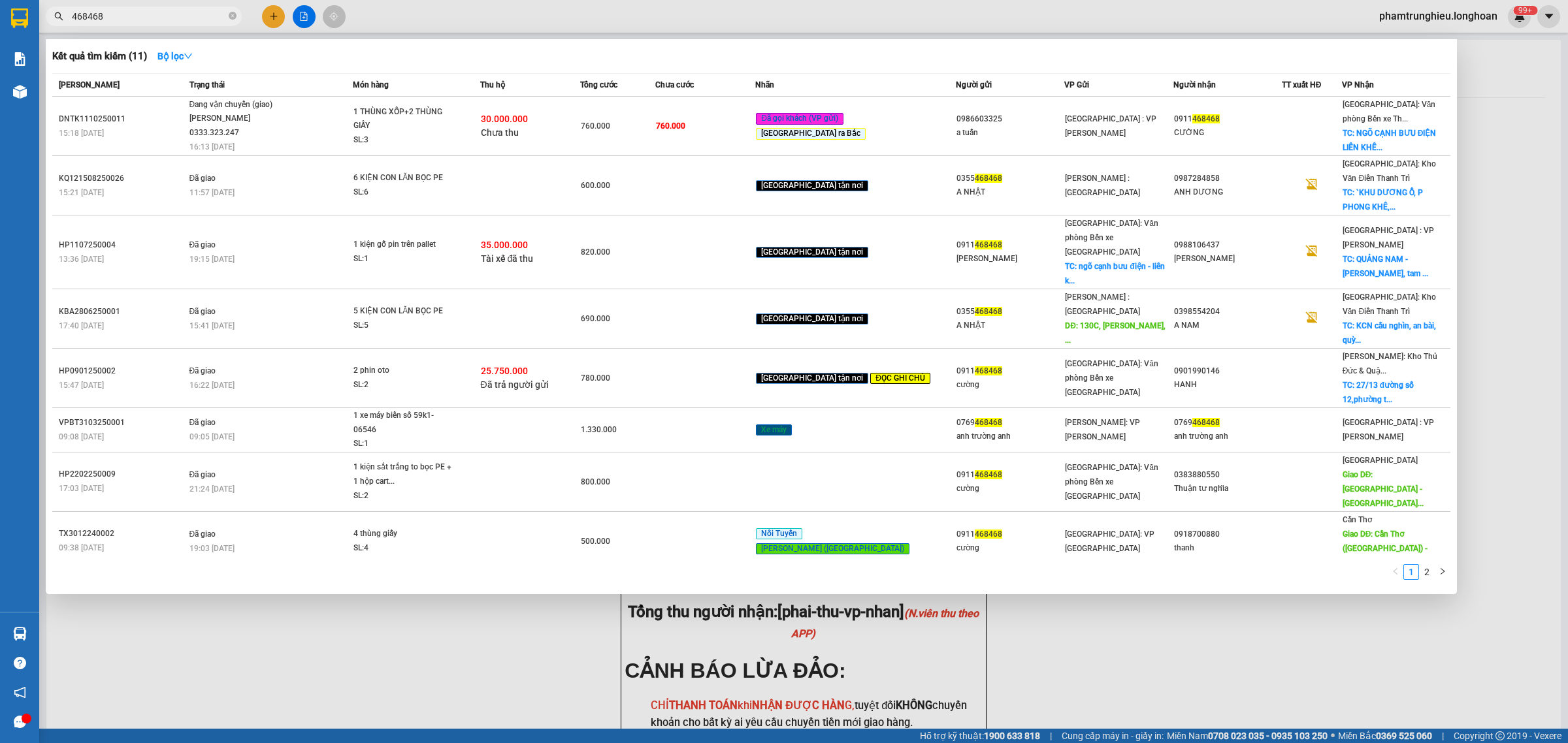
click at [152, 17] on input "468468" at bounding box center [148, 16] width 154 height 14
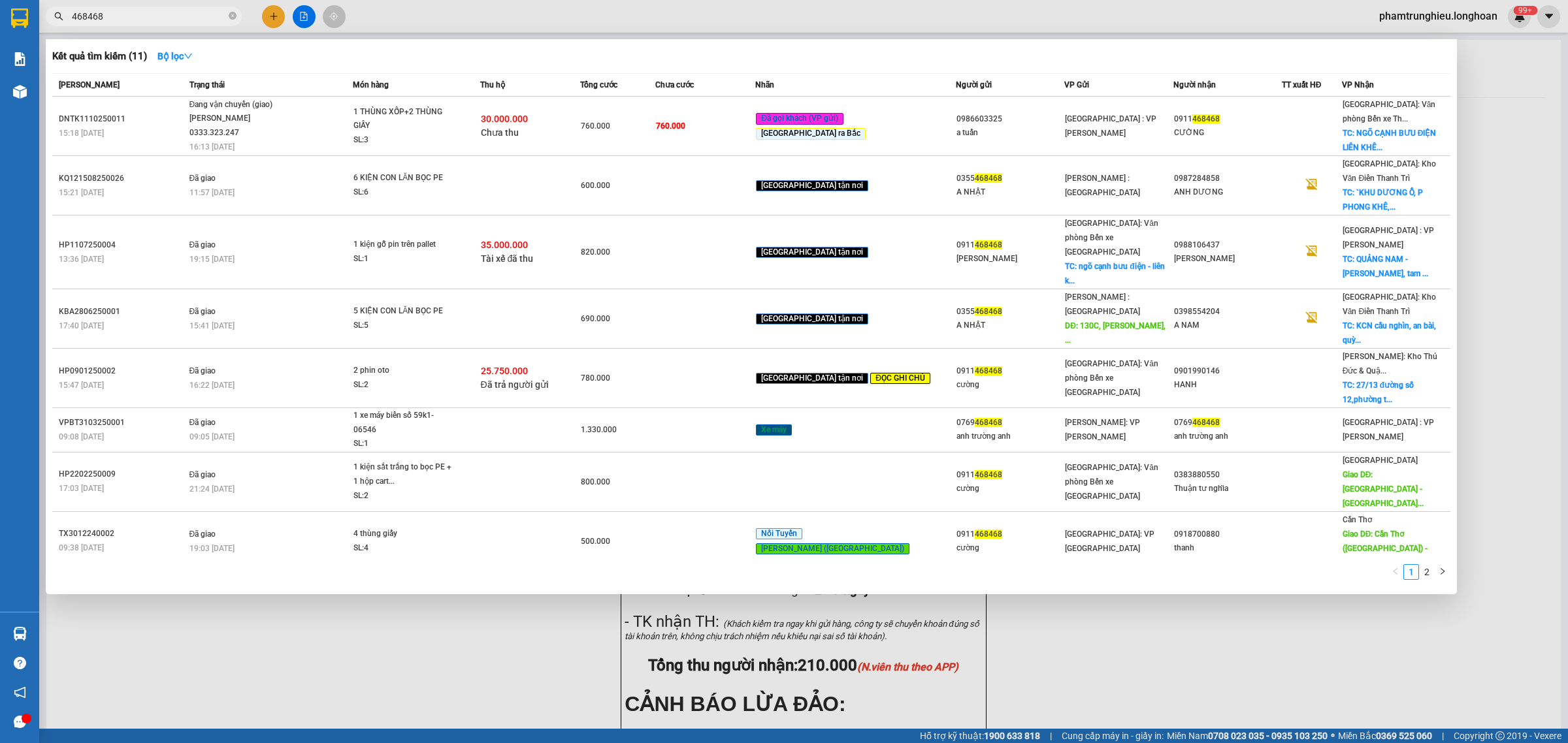
paste input "KQ120810250003"
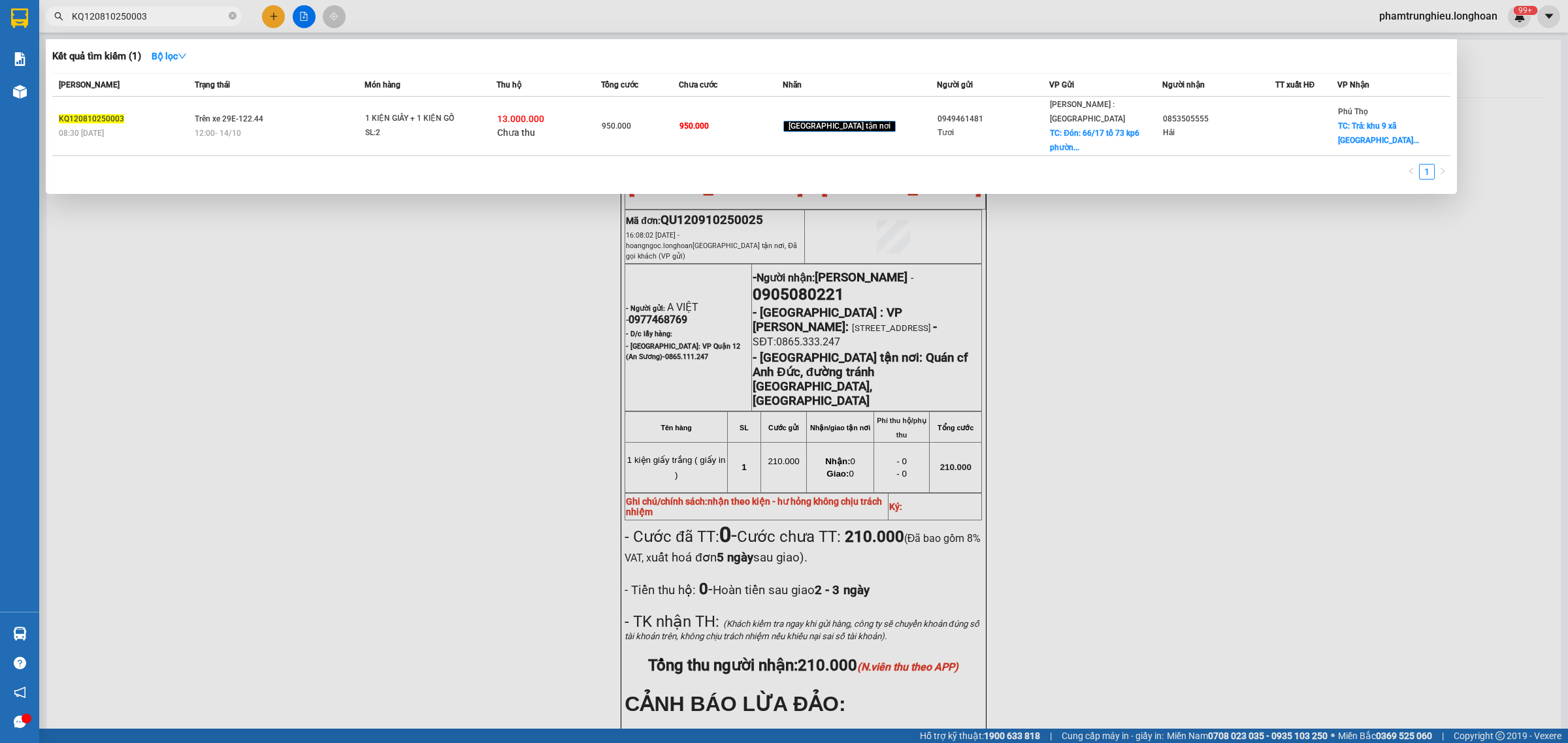
click at [164, 15] on input "KQ120810250003" at bounding box center [148, 16] width 154 height 14
click at [180, 14] on input "KQ120810250003" at bounding box center [148, 16] width 154 height 14
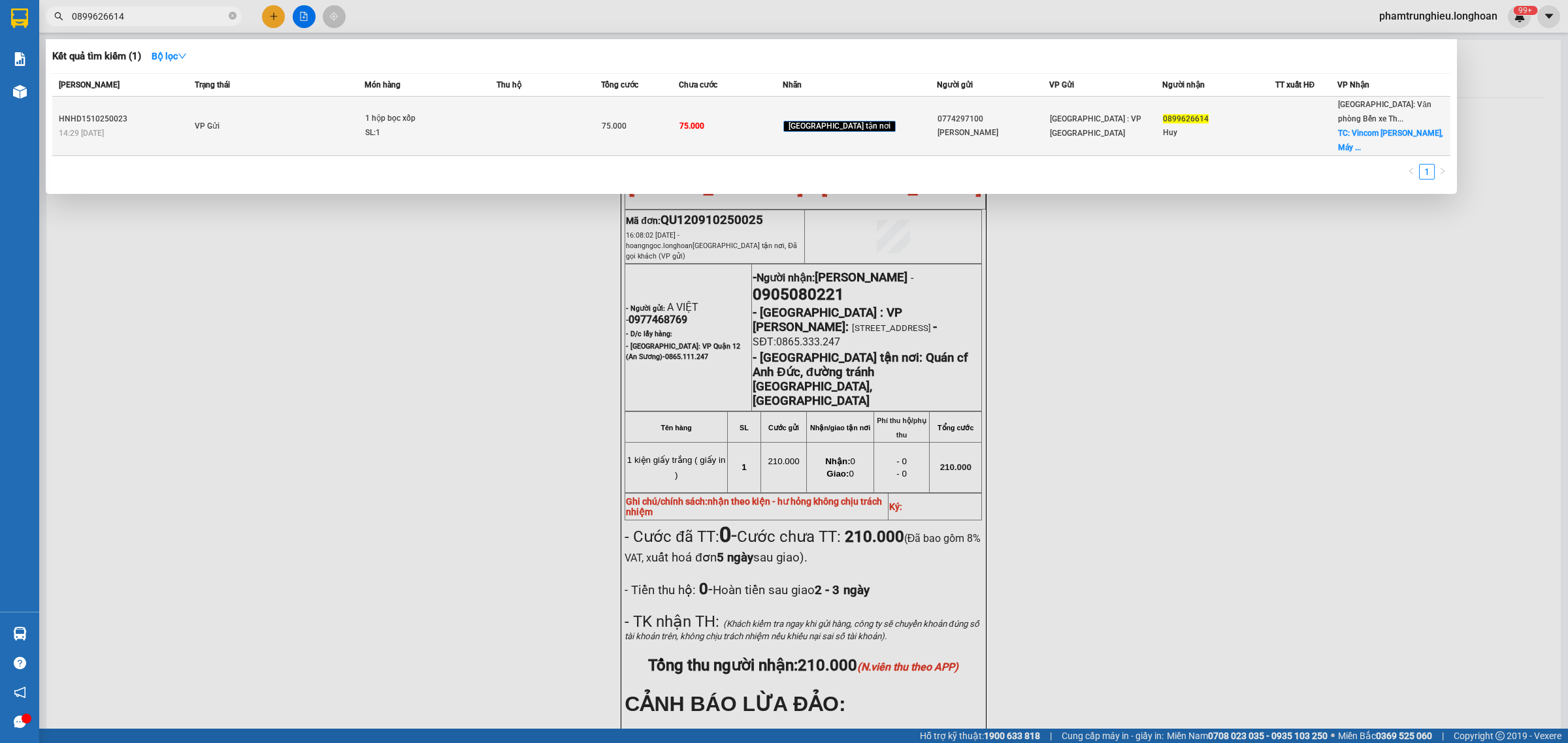
type input "0899626614"
click at [522, 137] on td at bounding box center [548, 126] width 104 height 59
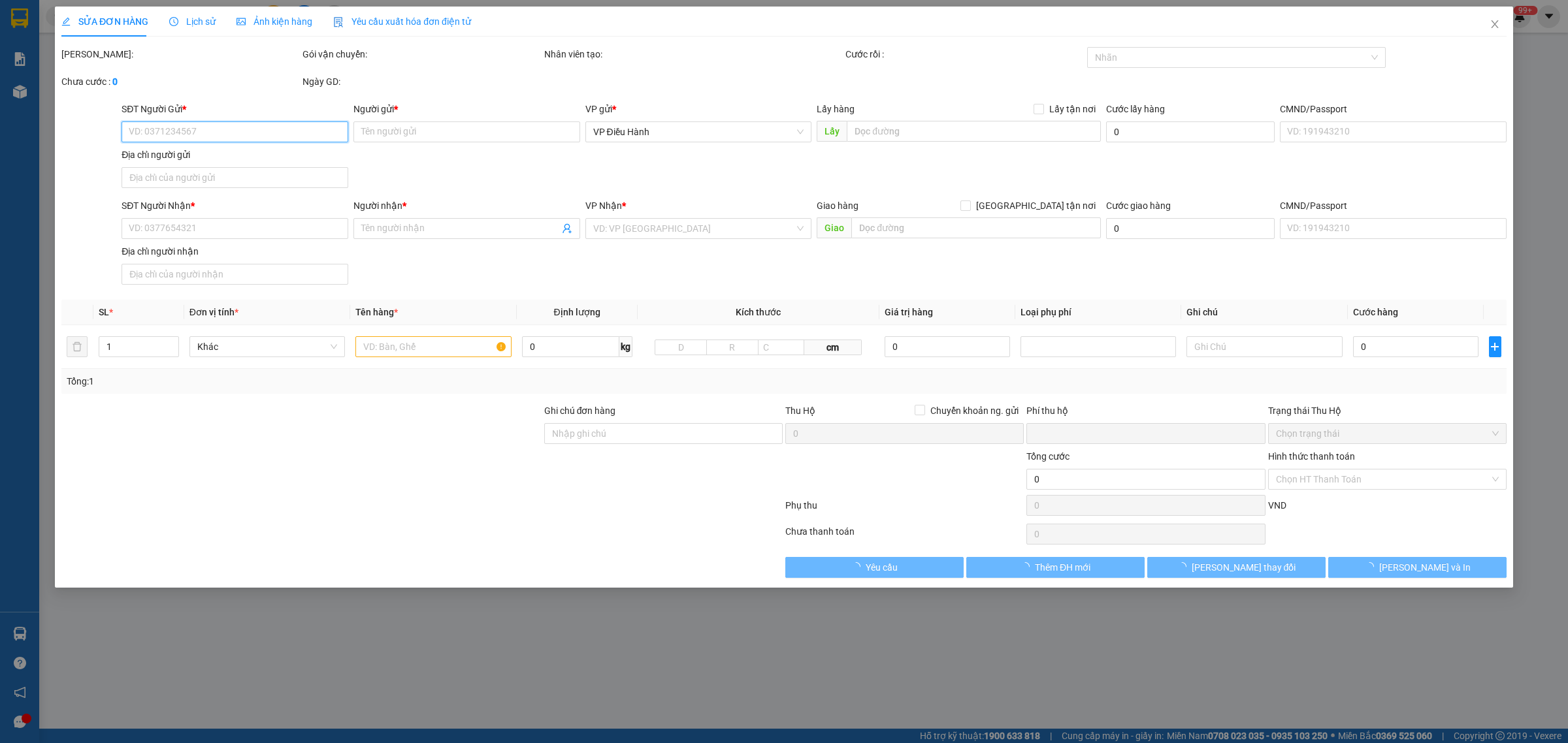
type input "0774297100"
type input "[PERSON_NAME]"
type input "0899626614"
type input "Huy"
checkbox input "true"
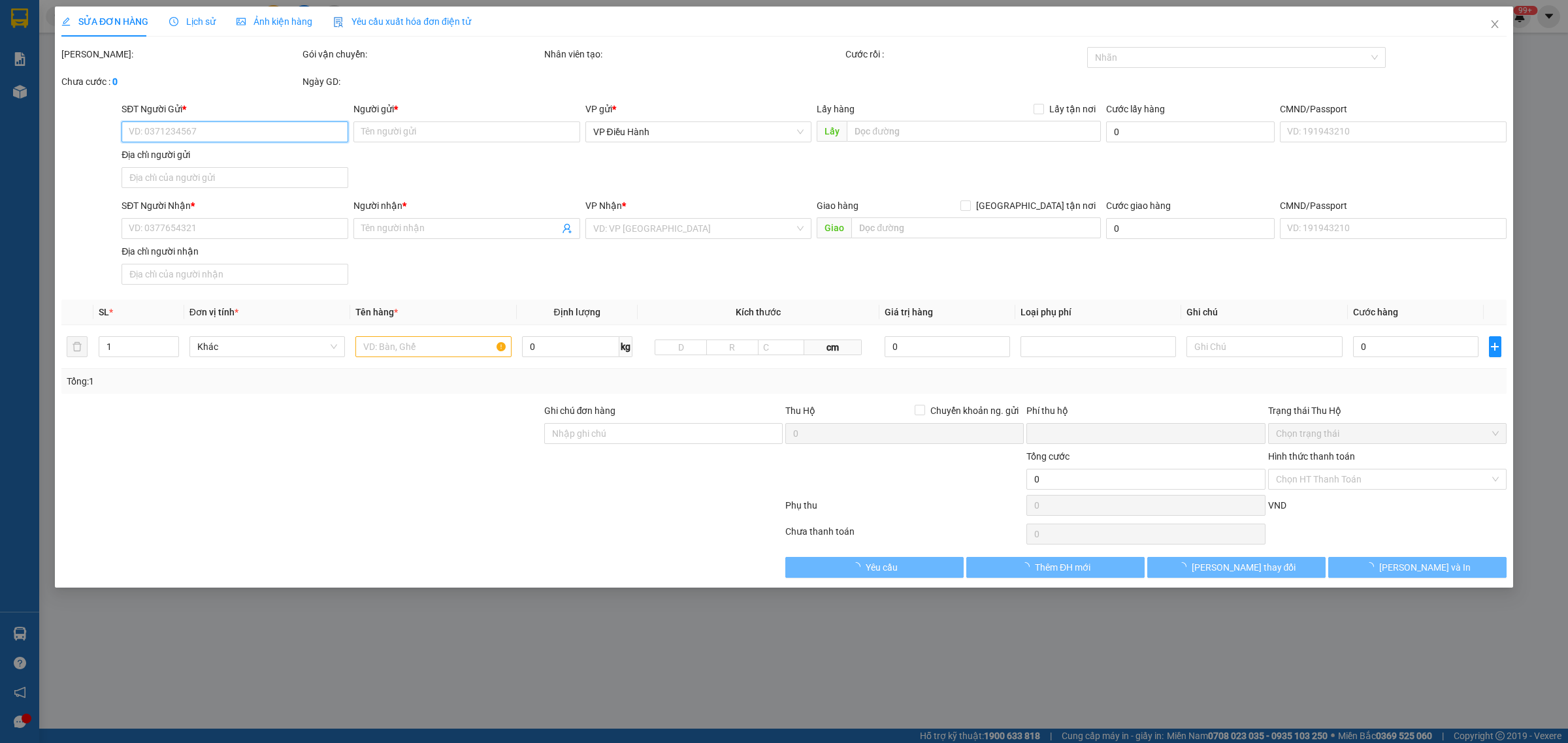
type input "Vincom [PERSON_NAME], [PERSON_NAME], [PERSON_NAME] ,Hai Phòng"
type input "HÀNG DỄ VỠ CHÚ Ý BỐC XẾP NHẸ TAY KHÔNG ĐÈ HÀNG ( HƯ VỠ KHÔNG ĐỀN GIÁ TRỊ HÀNG )"
type input "0"
type input "75.000"
type input "10.000"
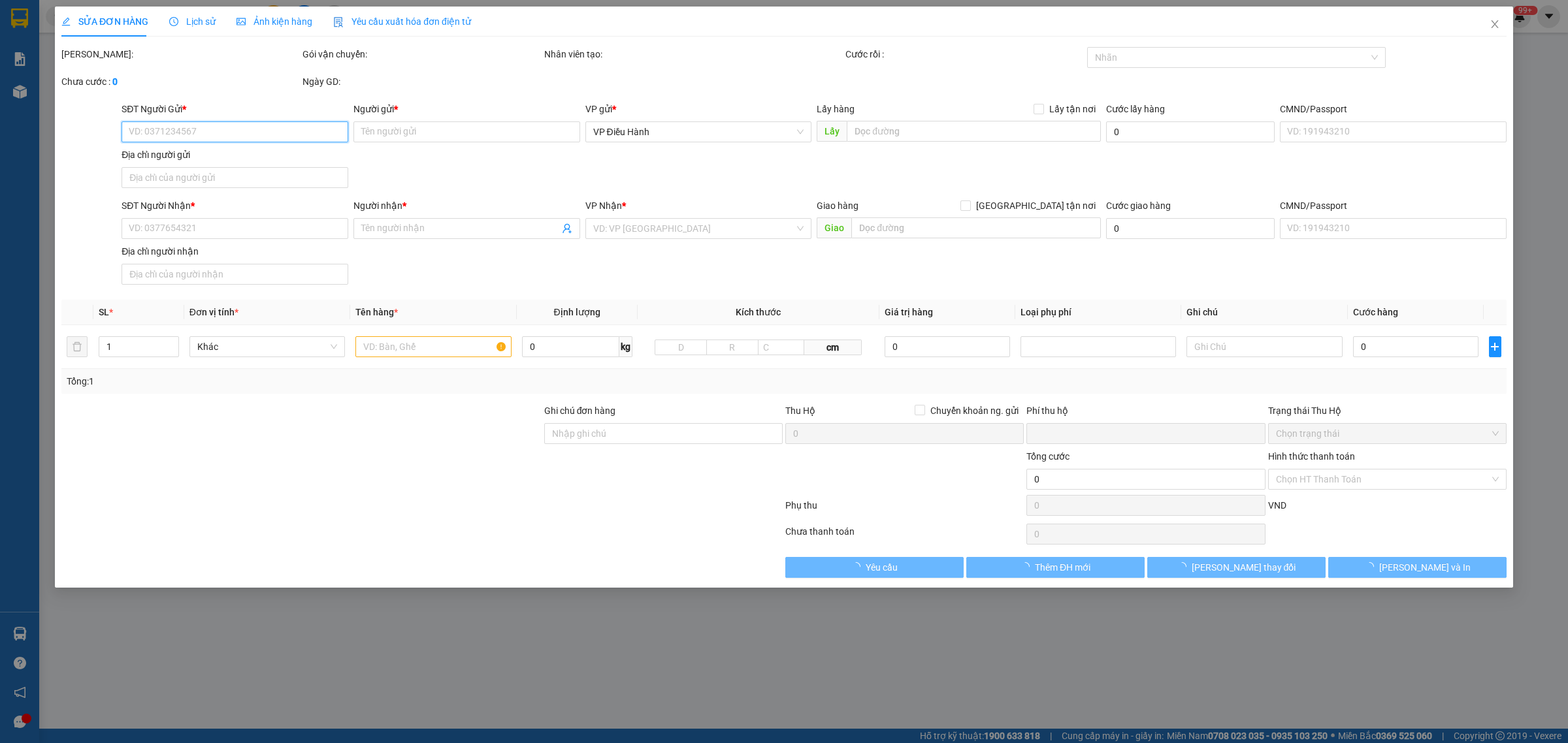
type input "75.000"
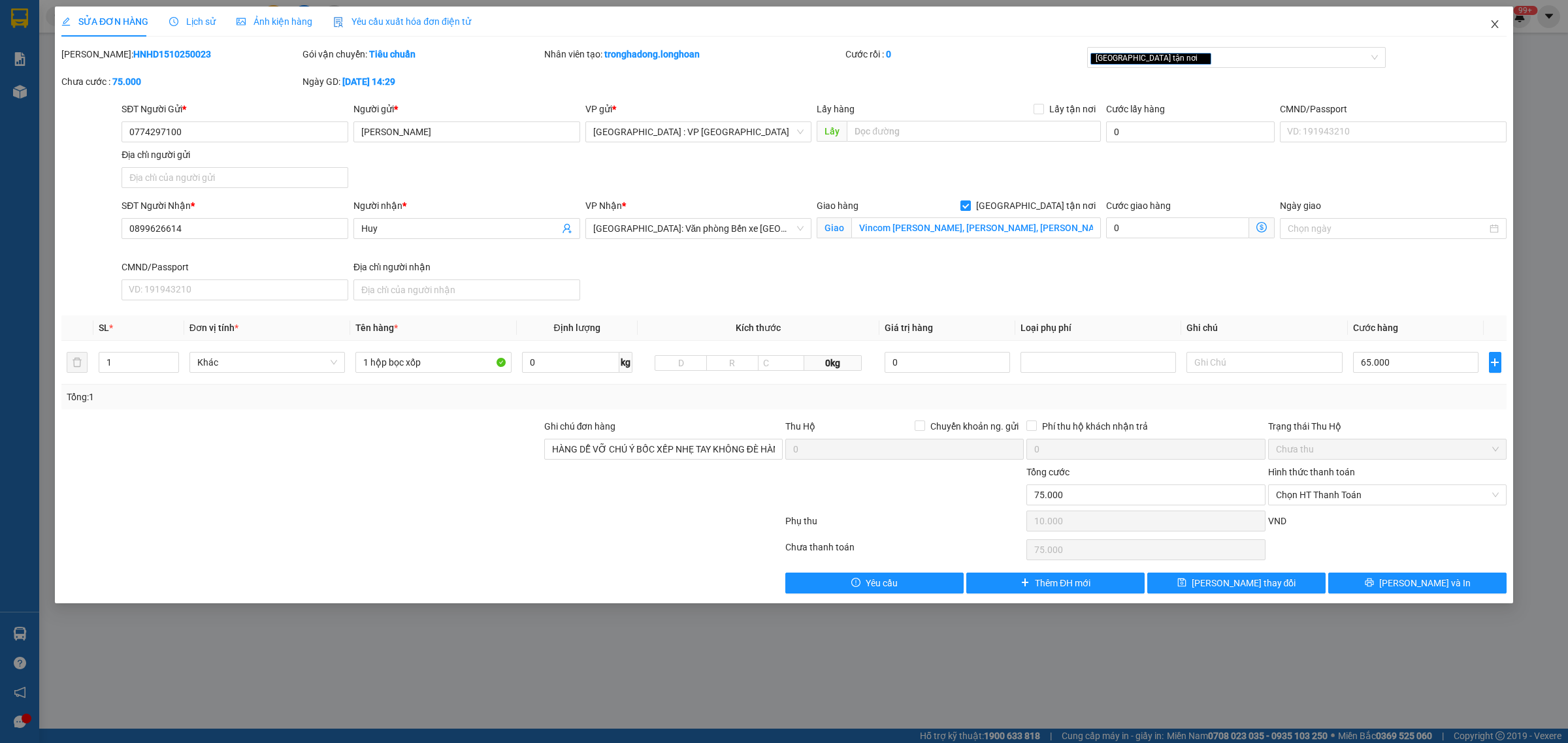
click at [1507, 24] on span "Close" at bounding box center [1495, 25] width 37 height 37
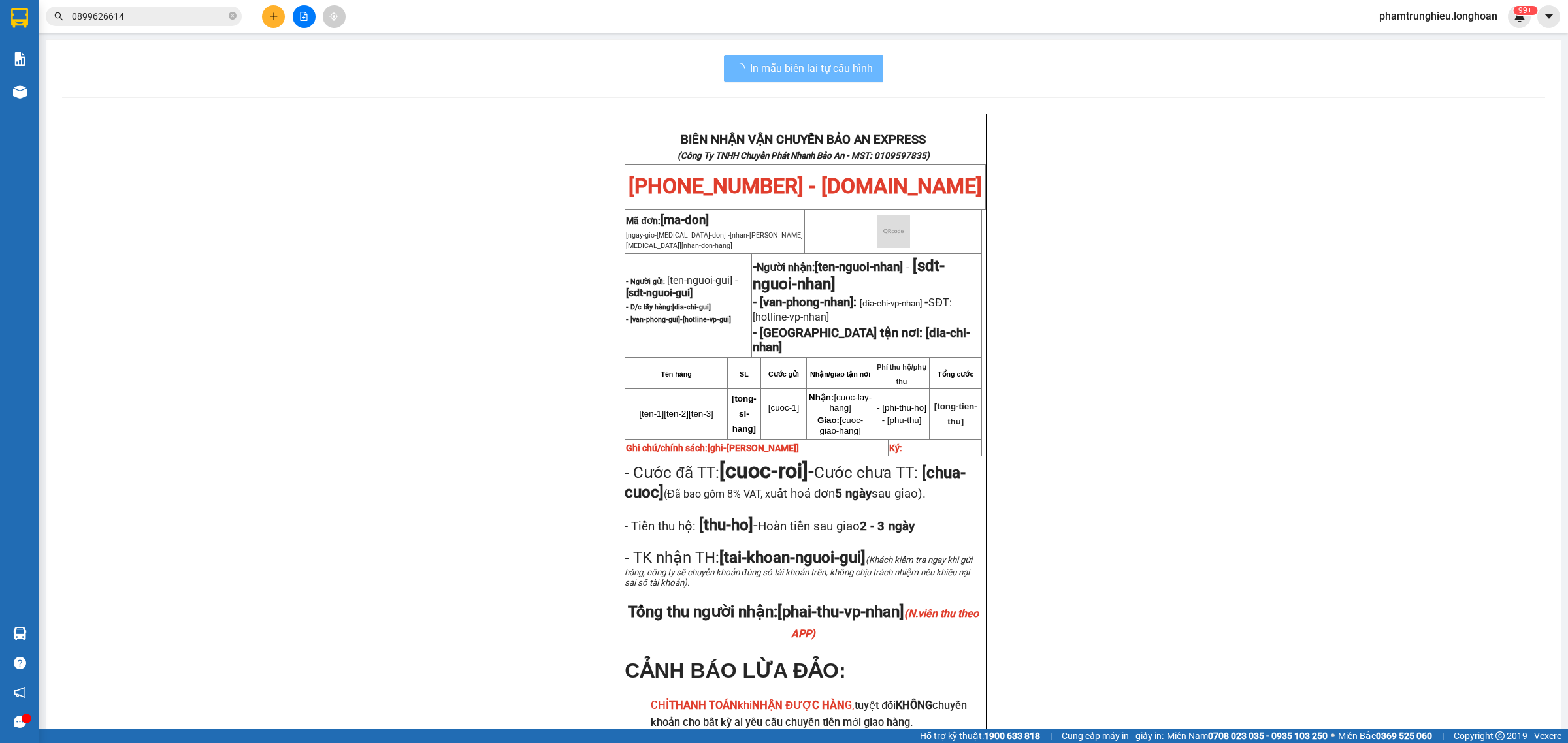
click at [206, 14] on input "0899626614" at bounding box center [148, 16] width 154 height 14
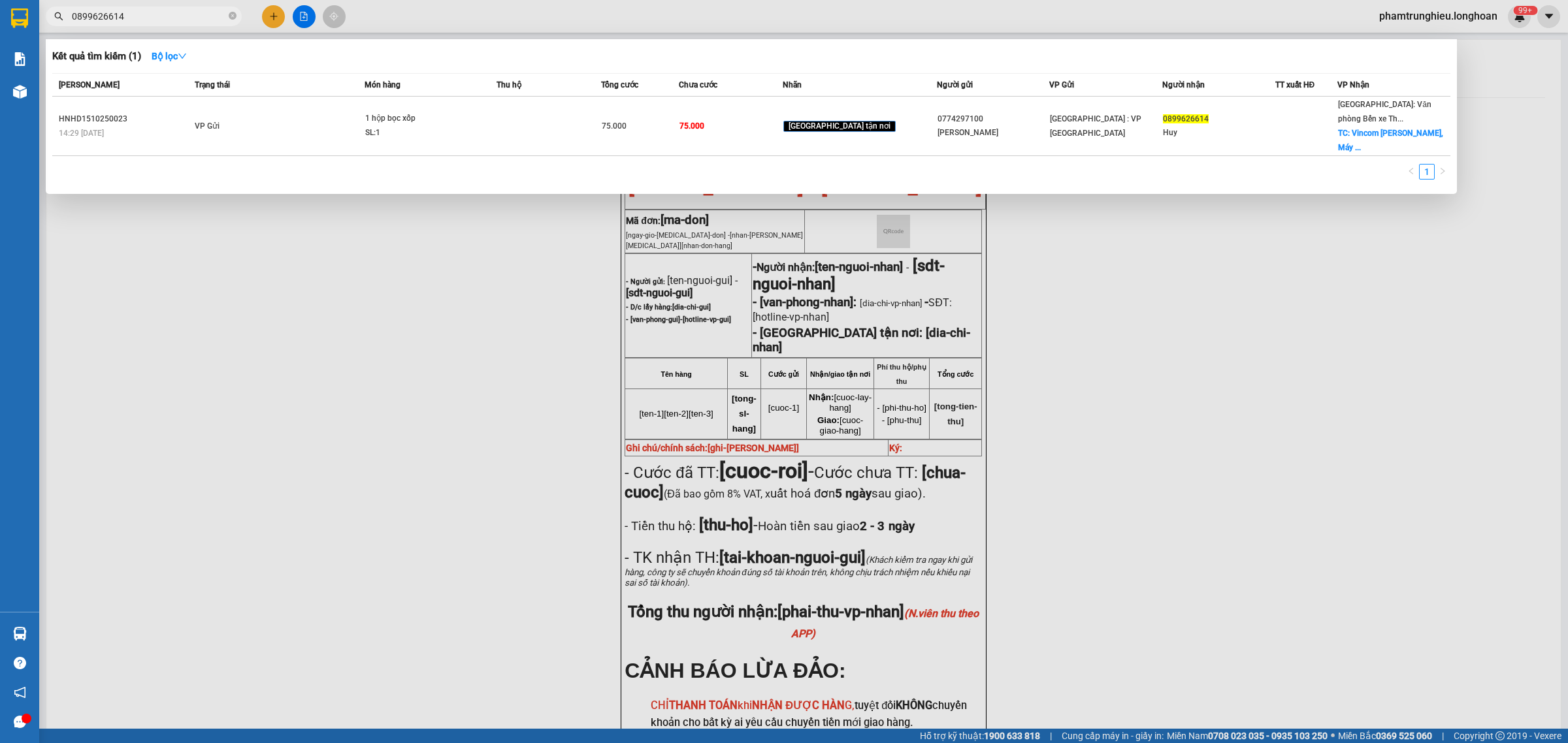
click at [206, 14] on input "0899626614" at bounding box center [148, 16] width 154 height 14
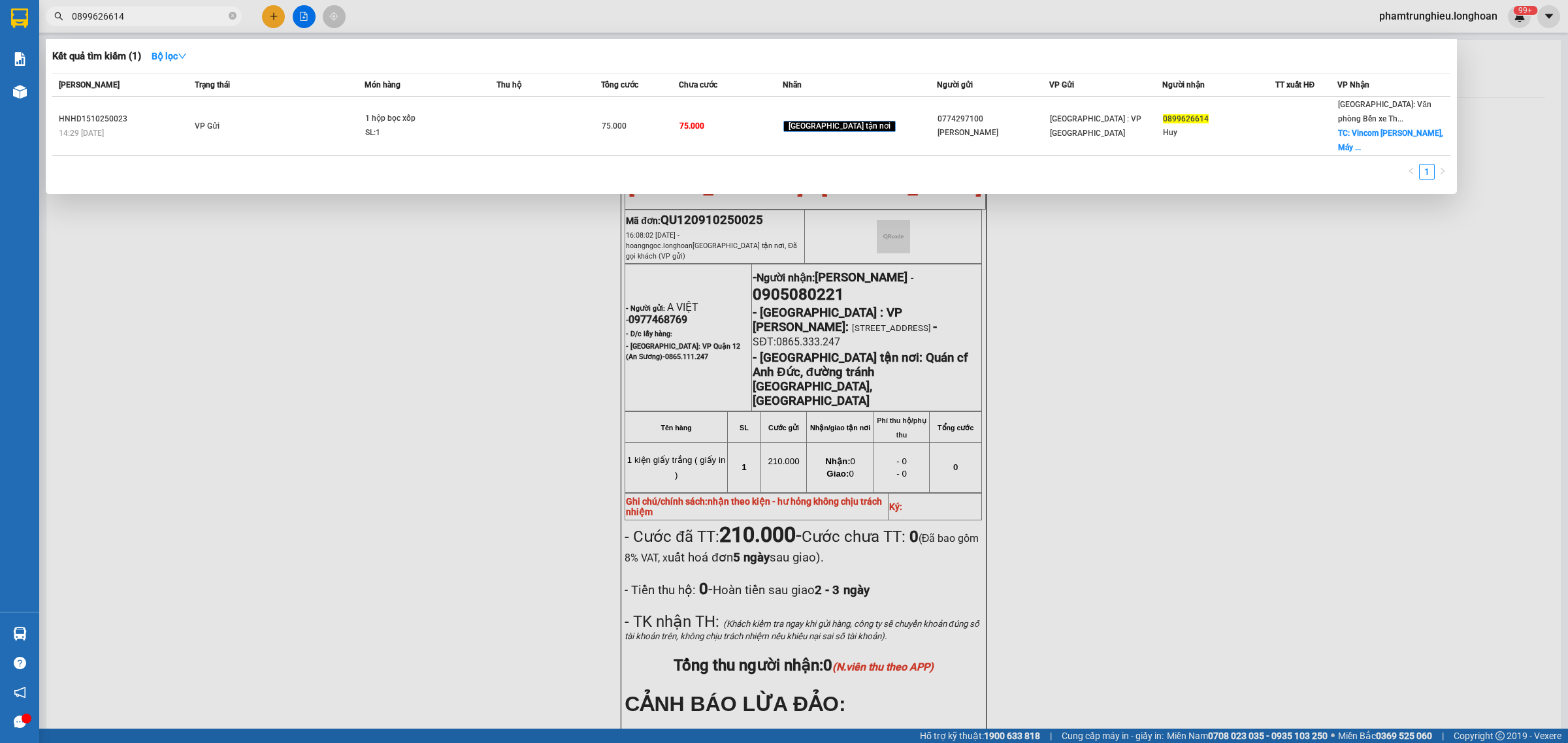
paste input "96890590"
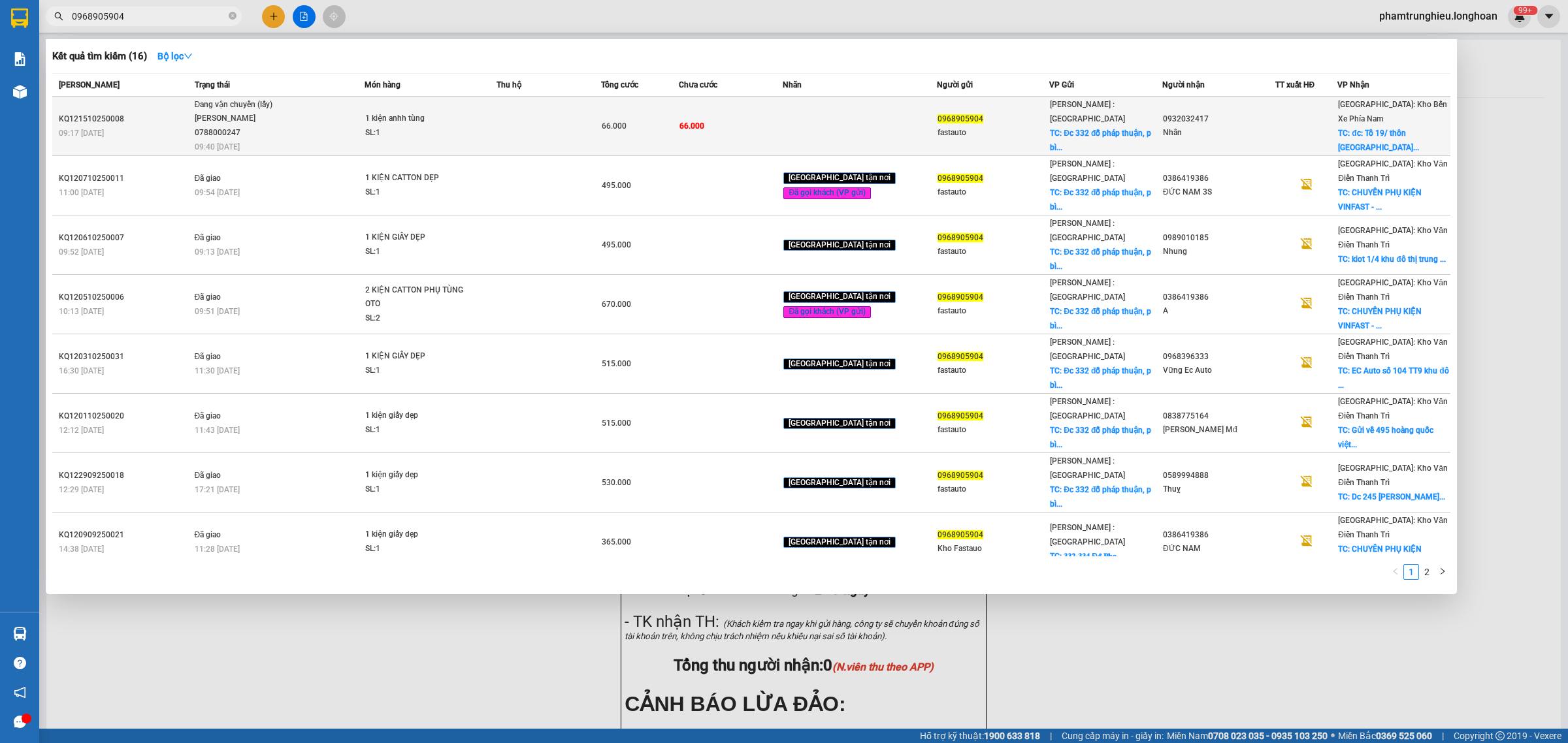
type input "0968905904"
click at [1050, 131] on div "[PERSON_NAME] : Kho Quận 12 TC: Đc 332 đỗ pháp thuận, p bì..." at bounding box center [1106, 126] width 112 height 58
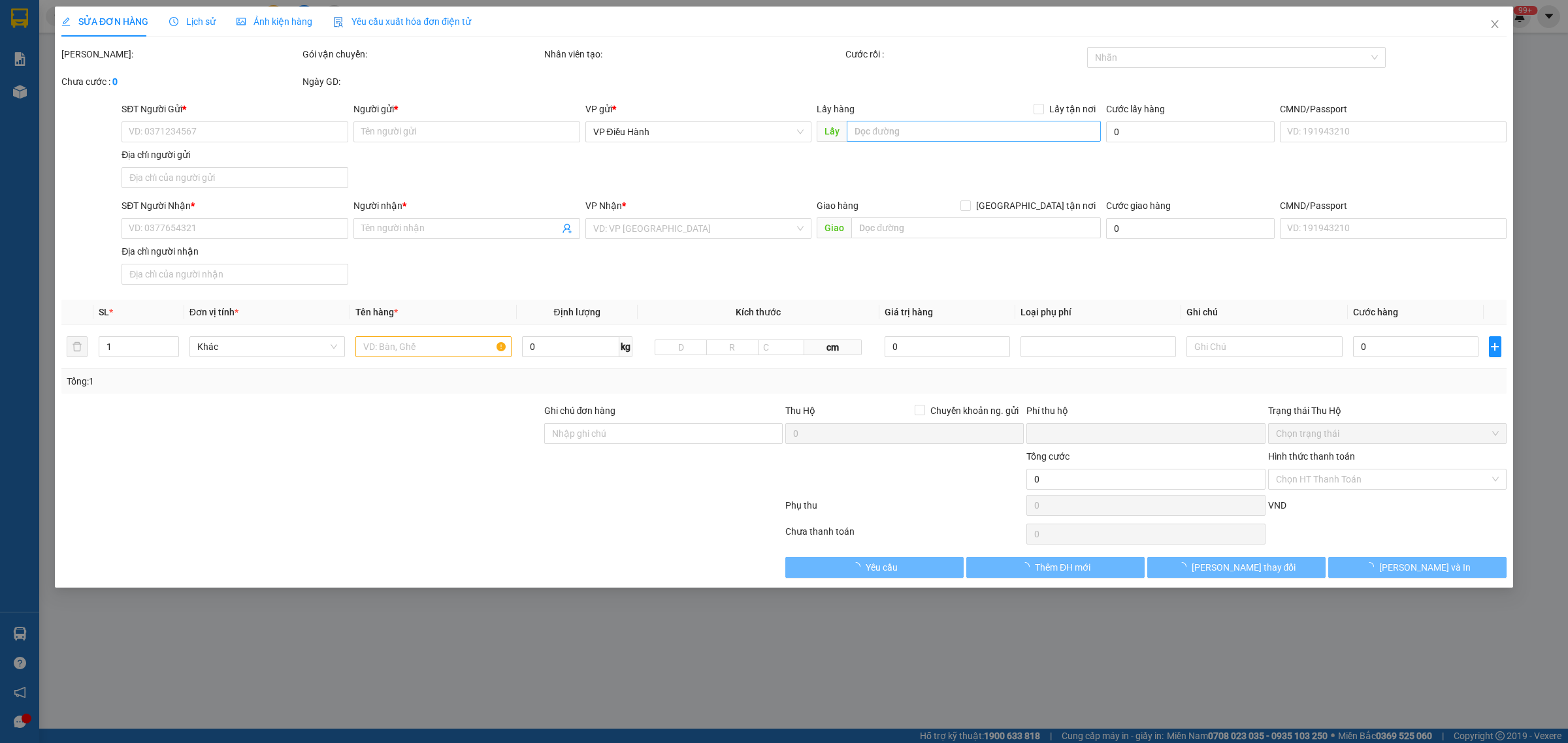
type input "0968905904"
type input "fastauto"
checkbox input "true"
type input "Đc 332 đỗ pháp thuận, p bình trưng, tp. HCM"
type input "0932032417"
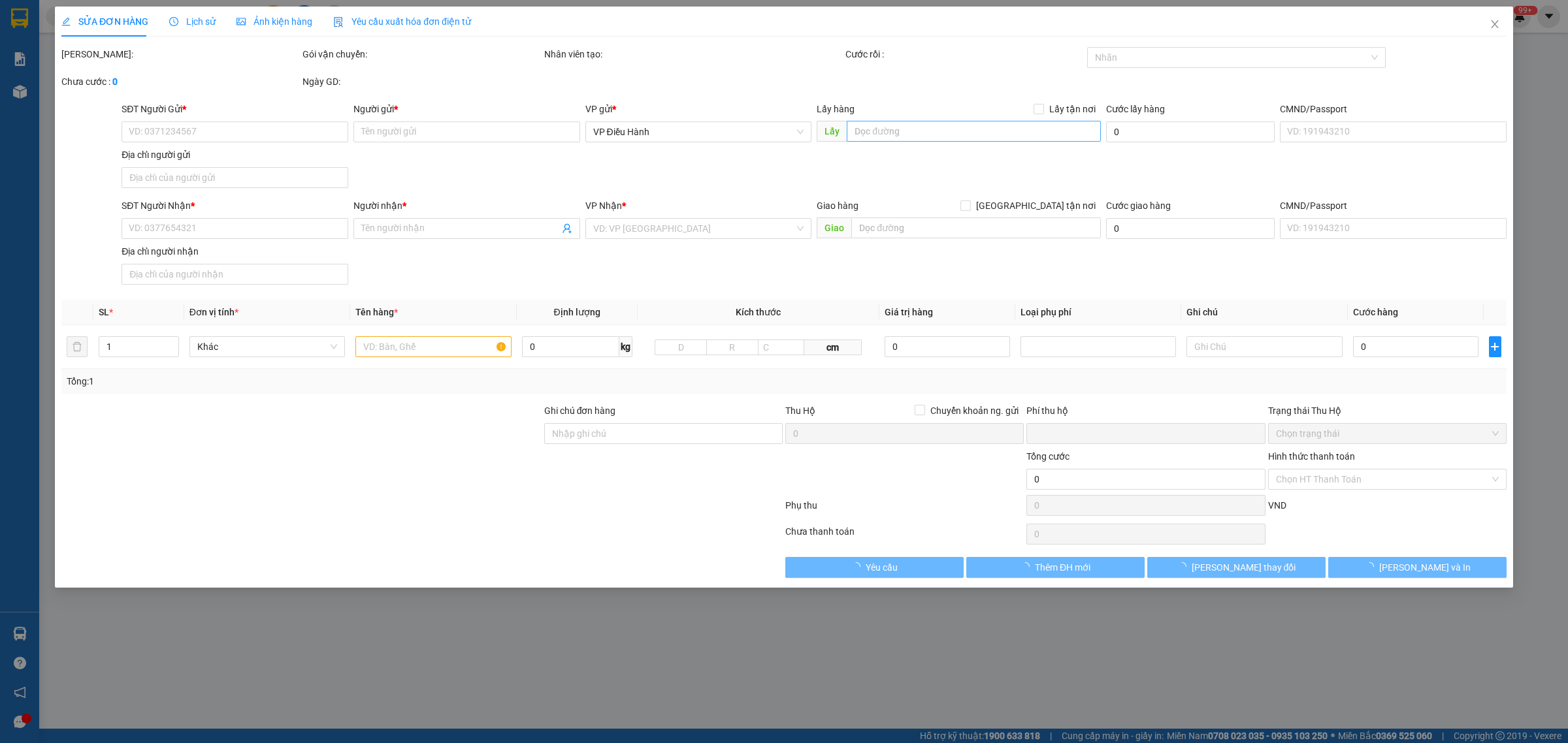
type input "Nhân"
checkbox input "true"
type input "đc: Tổ 19/ thôn [GEOGRAPHIC_DATA] / xã [GEOGRAPHIC_DATA]/ [GEOGRAPHIC_DATA]/ [G…"
type input "0"
type input "66.000"
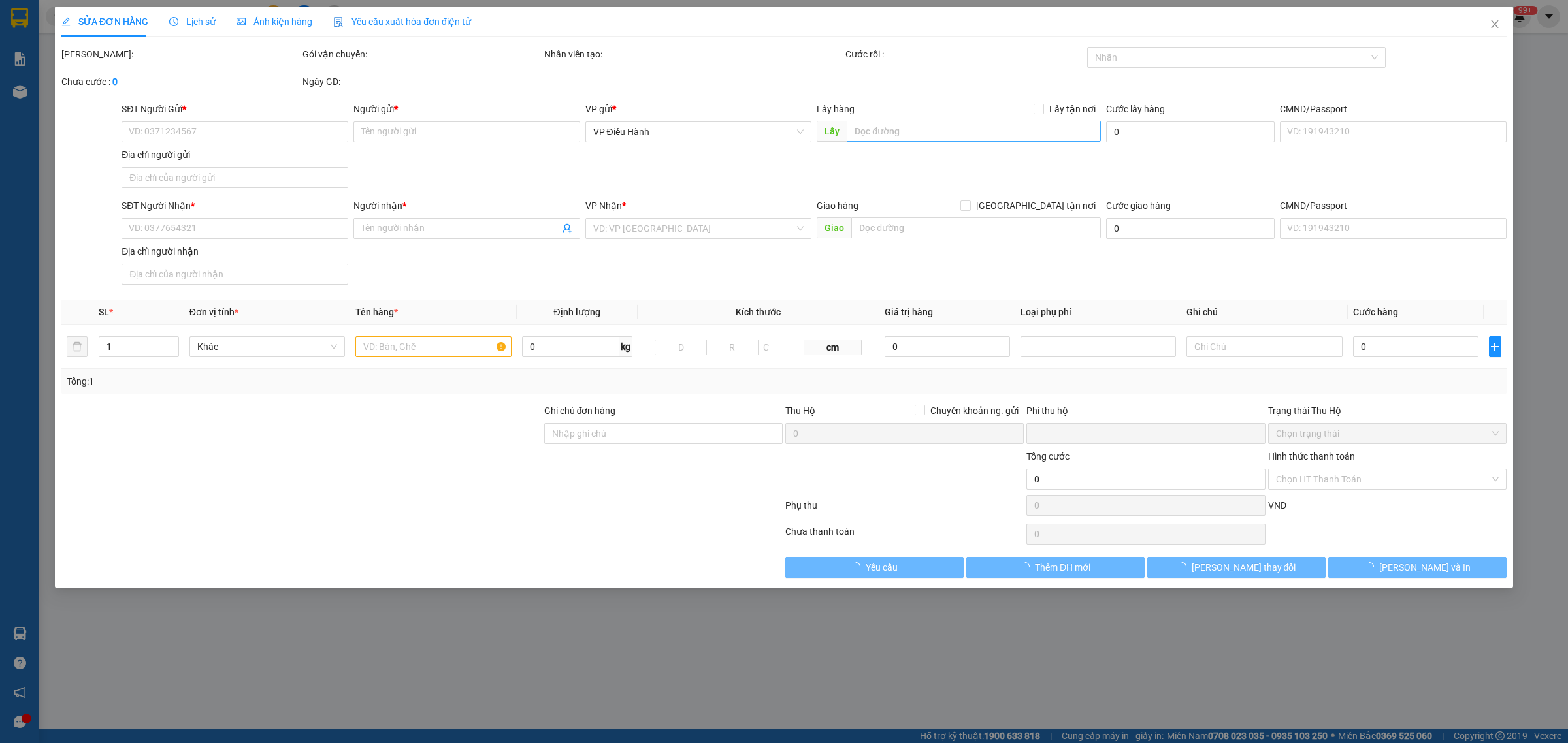
type input "66.000"
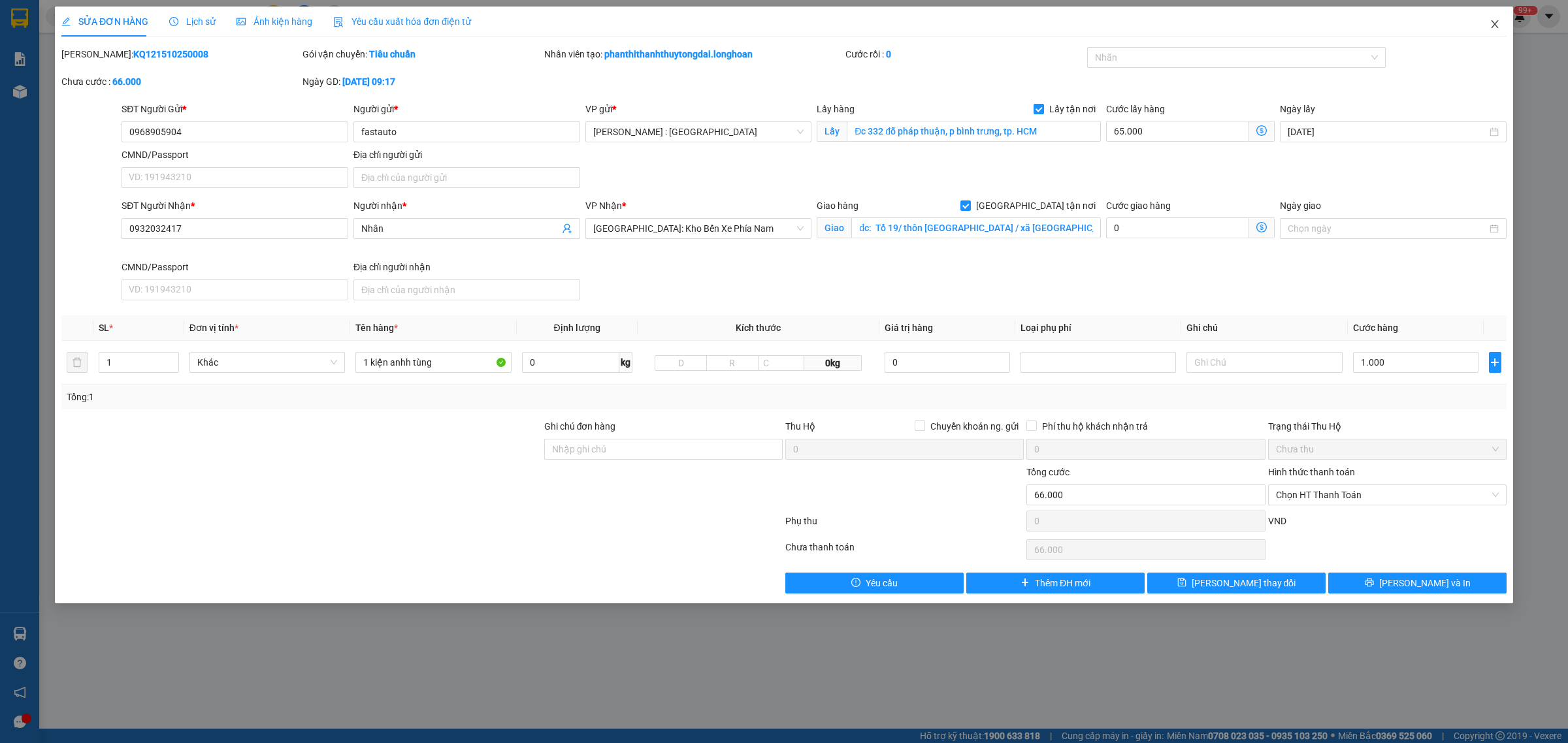
drag, startPoint x: 1498, startPoint y: 26, endPoint x: 1454, endPoint y: 30, distance: 44.2
click at [1497, 26] on icon "close" at bounding box center [1495, 24] width 11 height 11
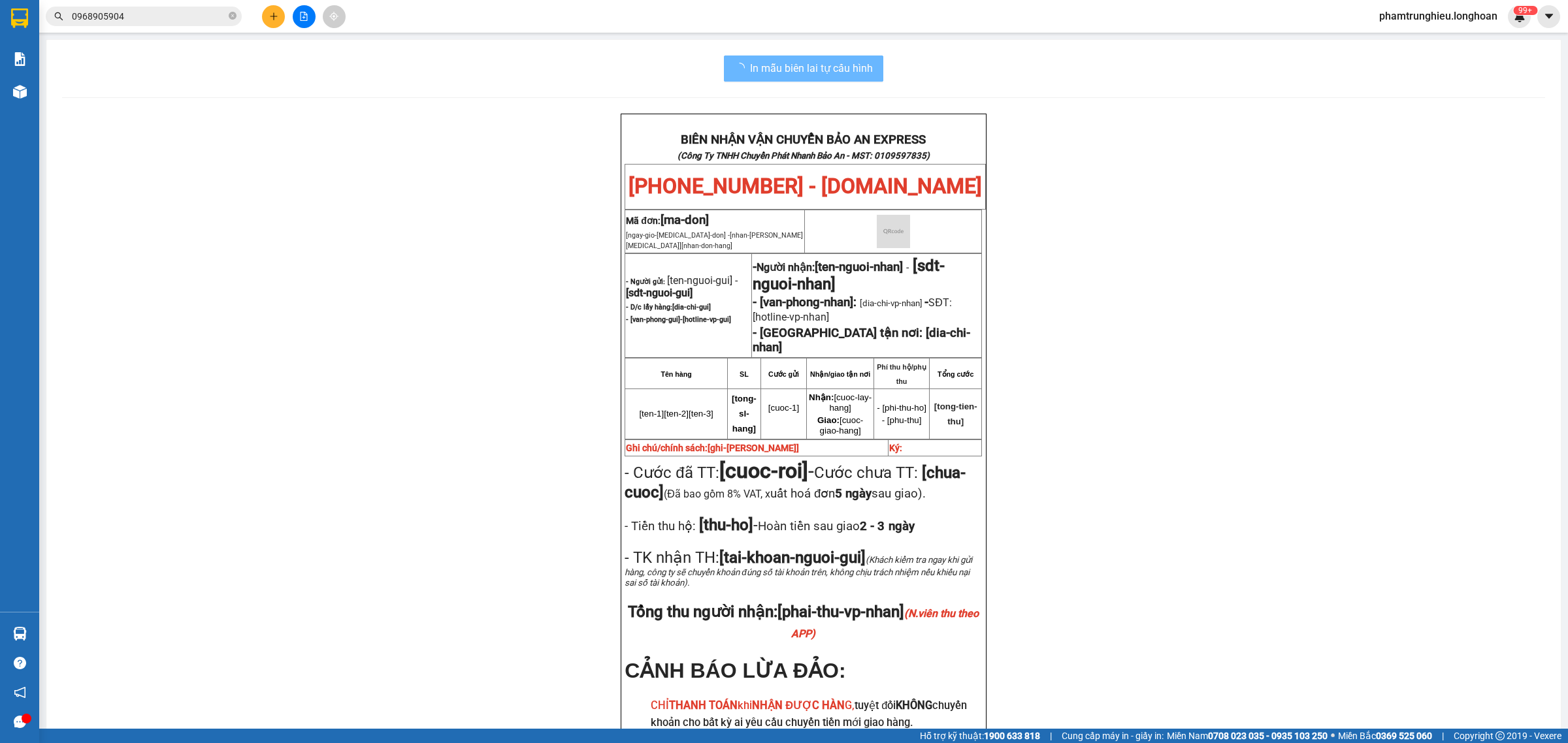
click at [140, 17] on input "0968905904" at bounding box center [148, 16] width 154 height 14
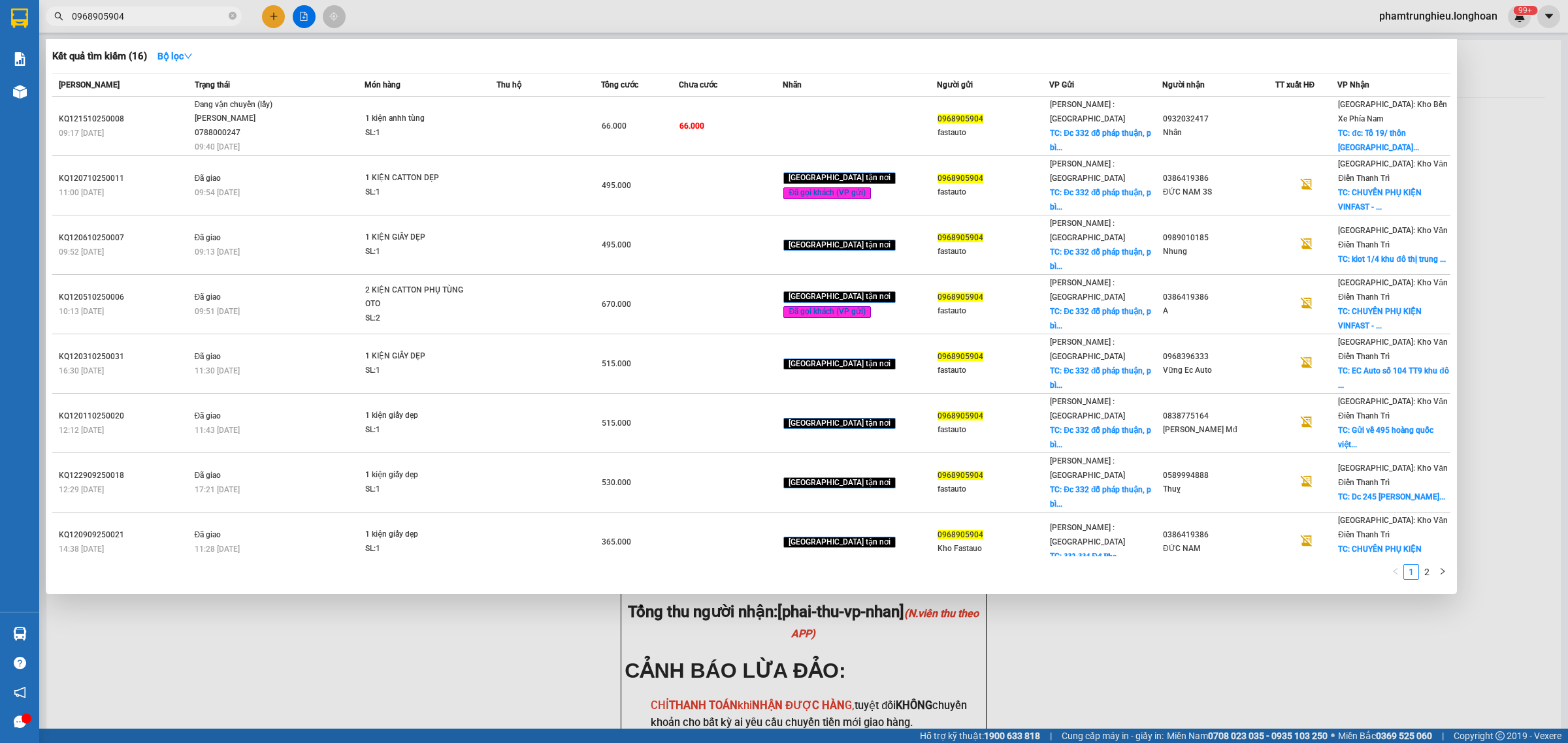
click at [140, 17] on input "0968905904" at bounding box center [148, 16] width 154 height 14
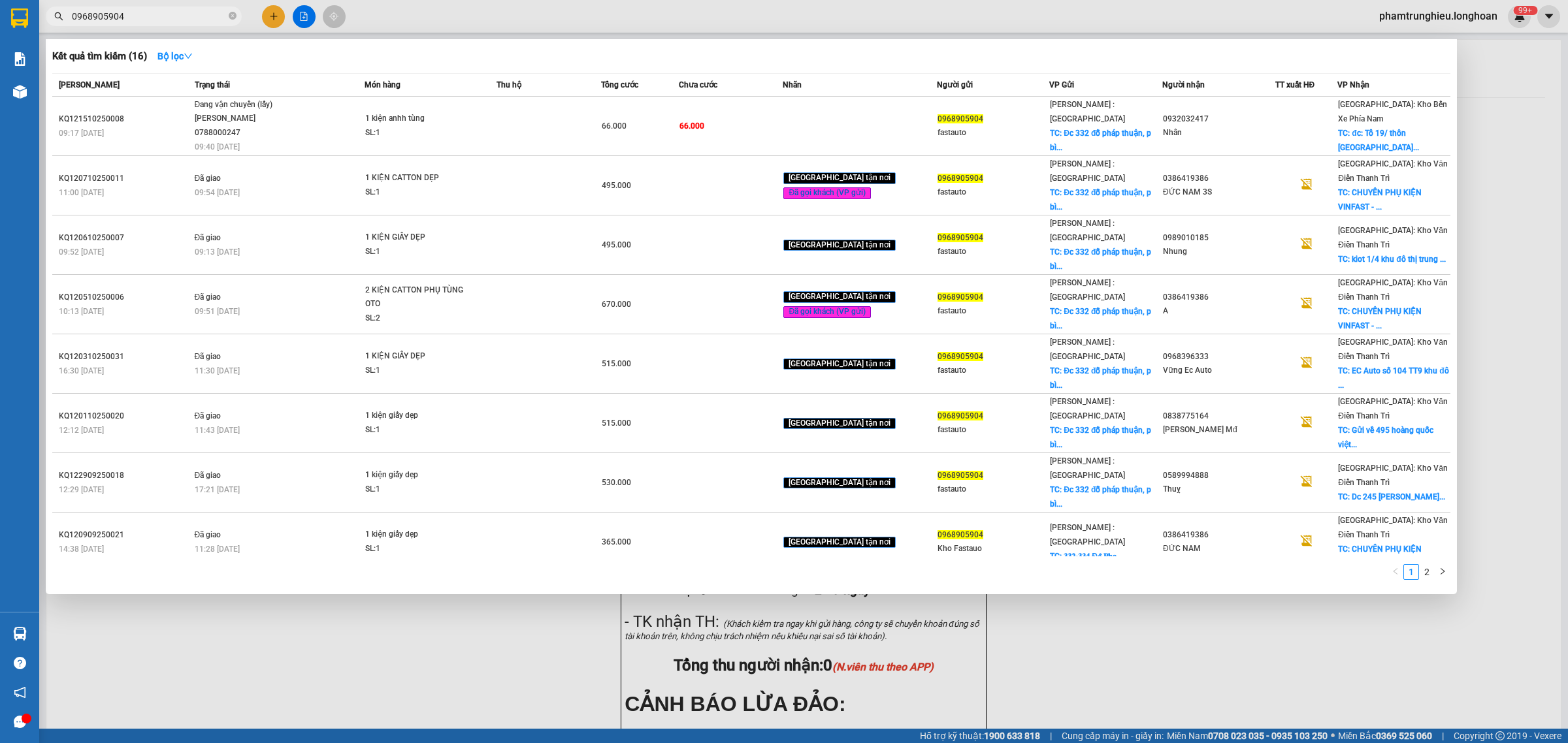
paste input "32032417"
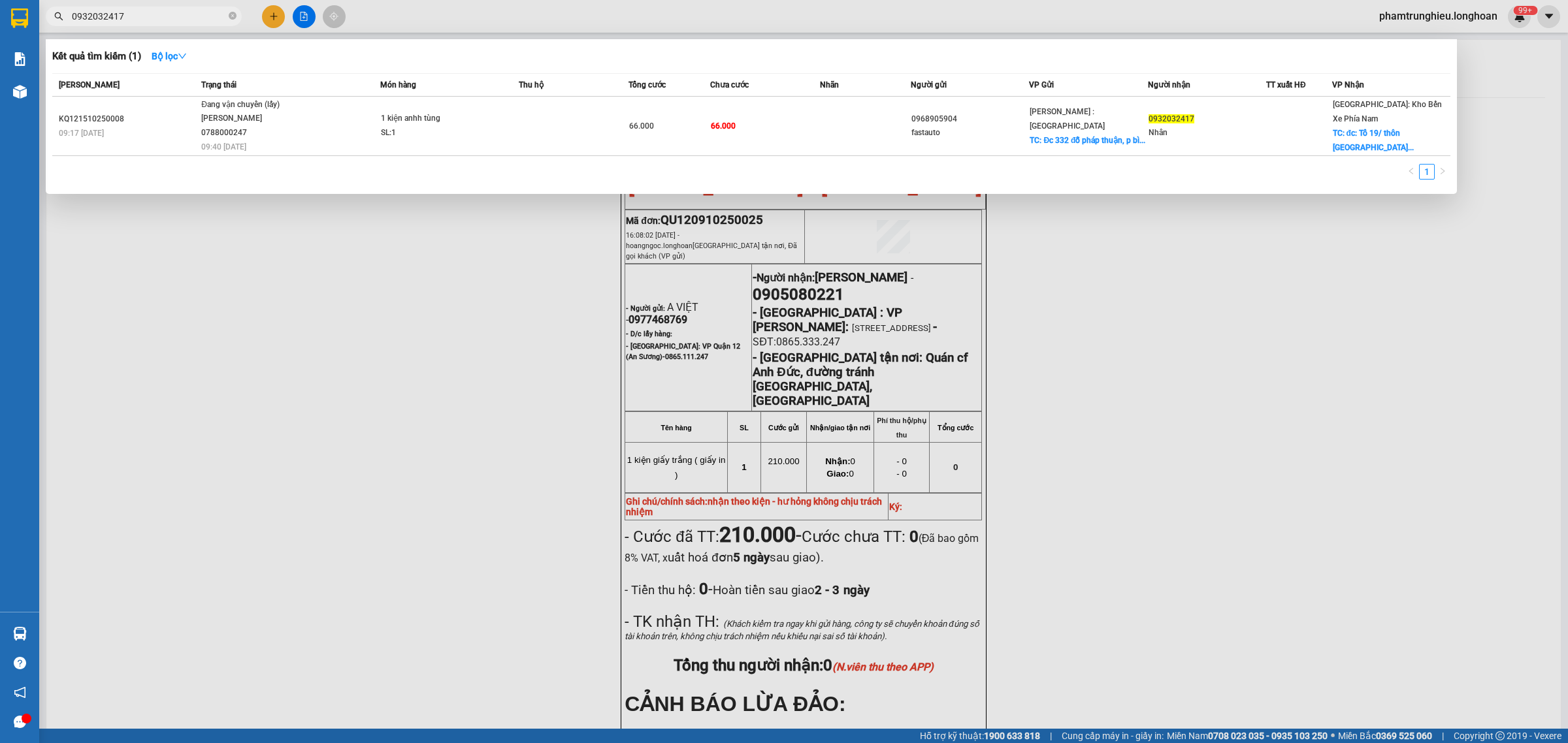
type input "0932032417"
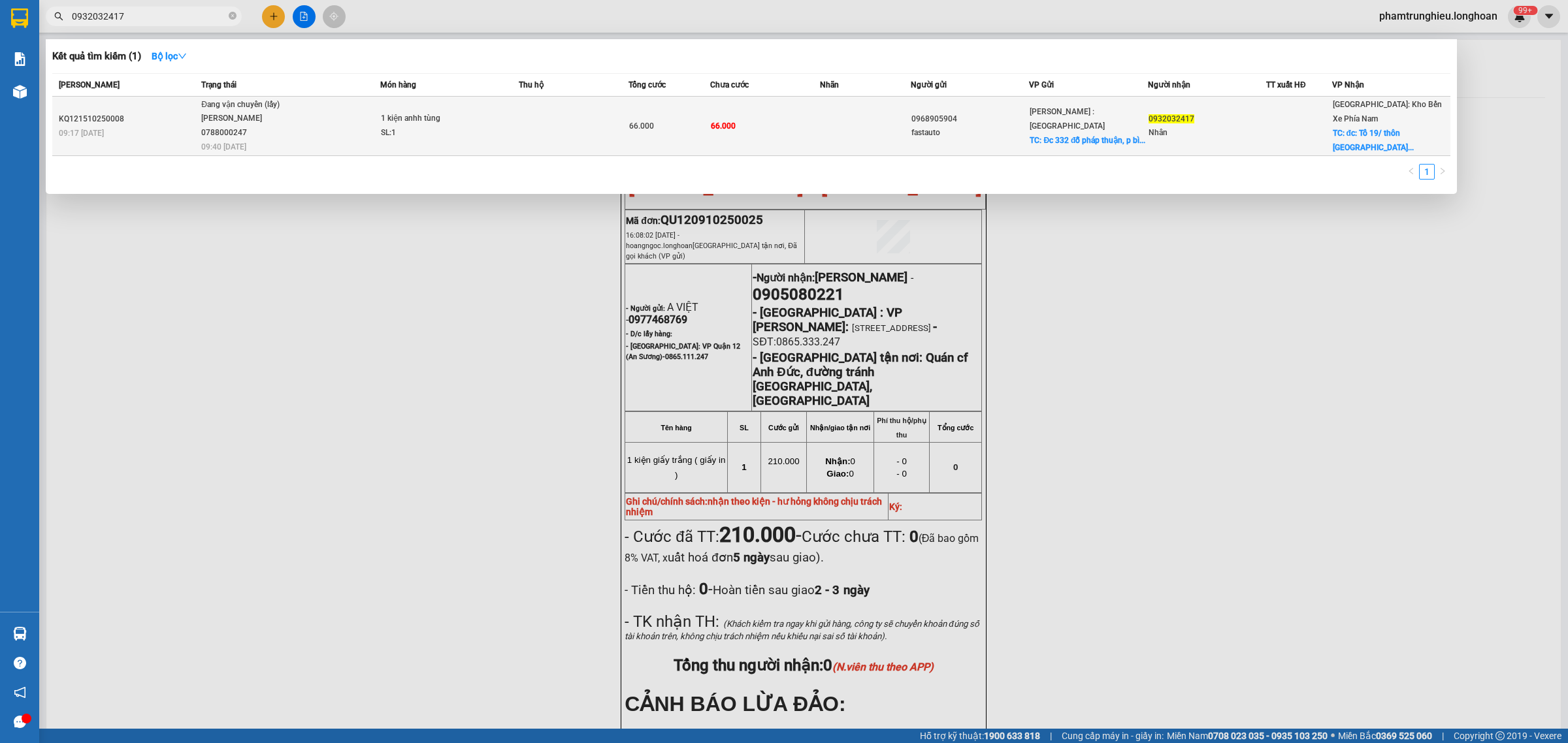
click at [276, 119] on div "[PERSON_NAME] 0788000247" at bounding box center [250, 126] width 98 height 28
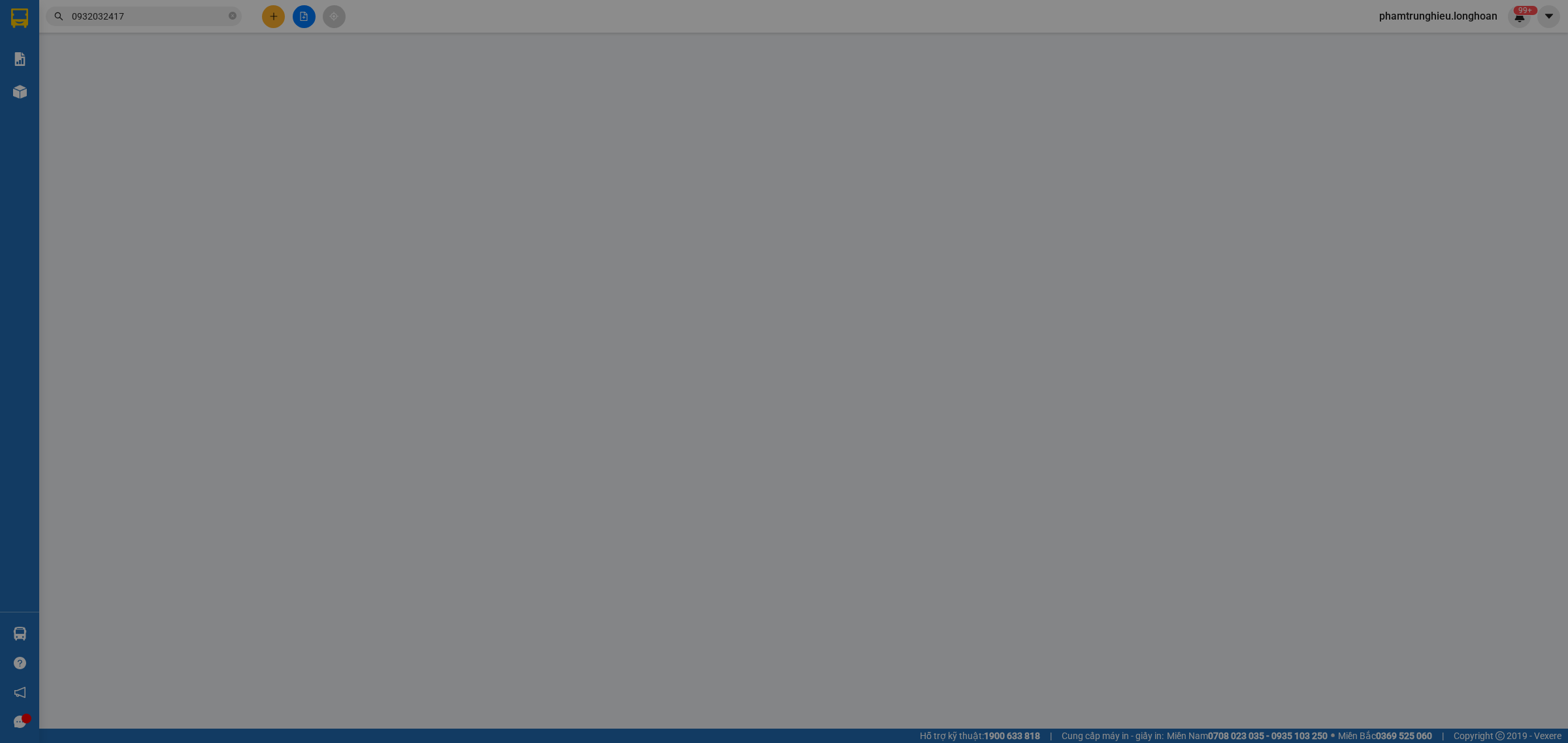
type input "0968905904"
type input "fastauto"
checkbox input "true"
type input "Đc 332 đỗ pháp thuận, p bình trưng, tp. HCM"
type input "0932032417"
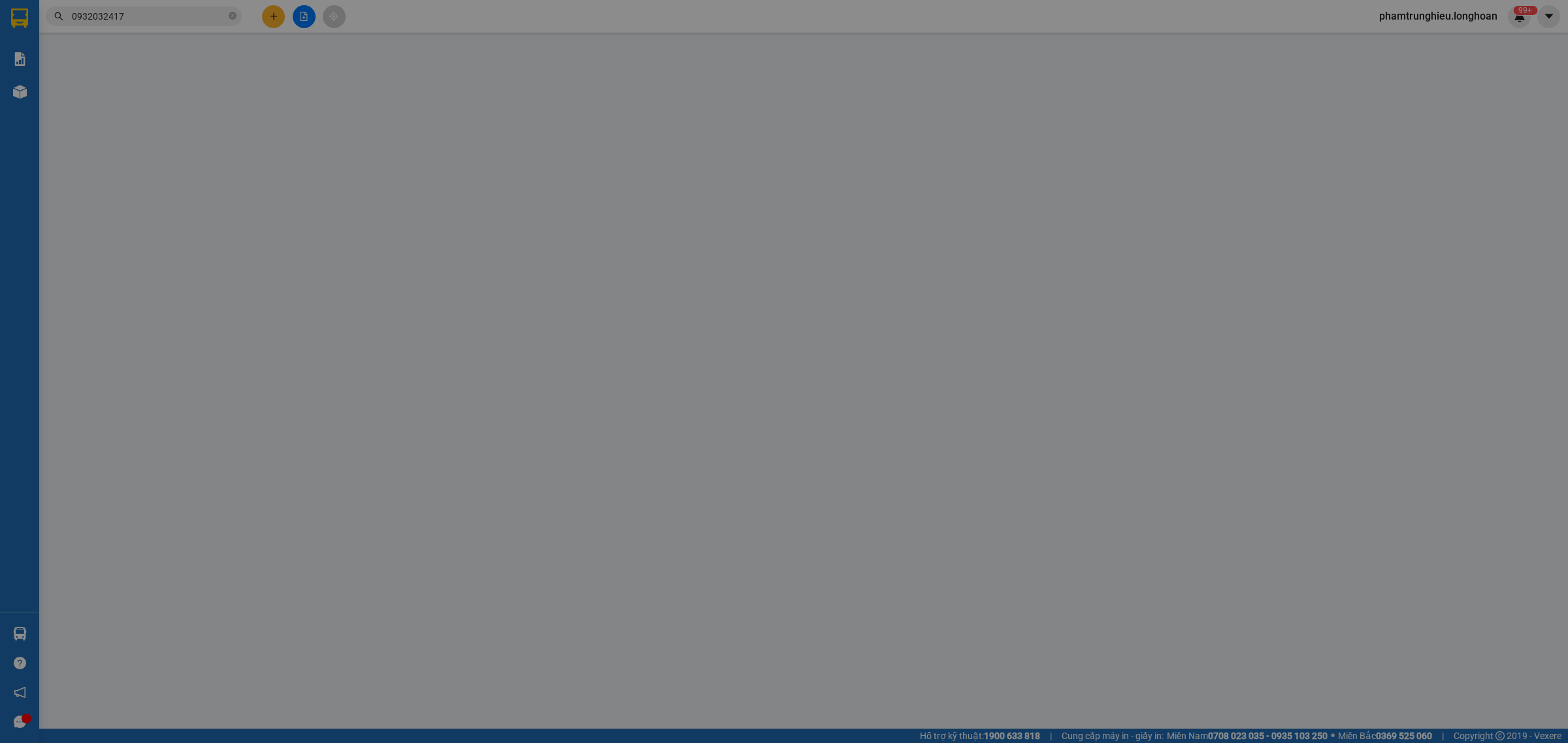
type input "Nhân"
checkbox input "true"
type input "đc: Tổ 19/ thôn [GEOGRAPHIC_DATA] / xã [GEOGRAPHIC_DATA]/ [GEOGRAPHIC_DATA]/ [G…"
type input "0"
type input "66.000"
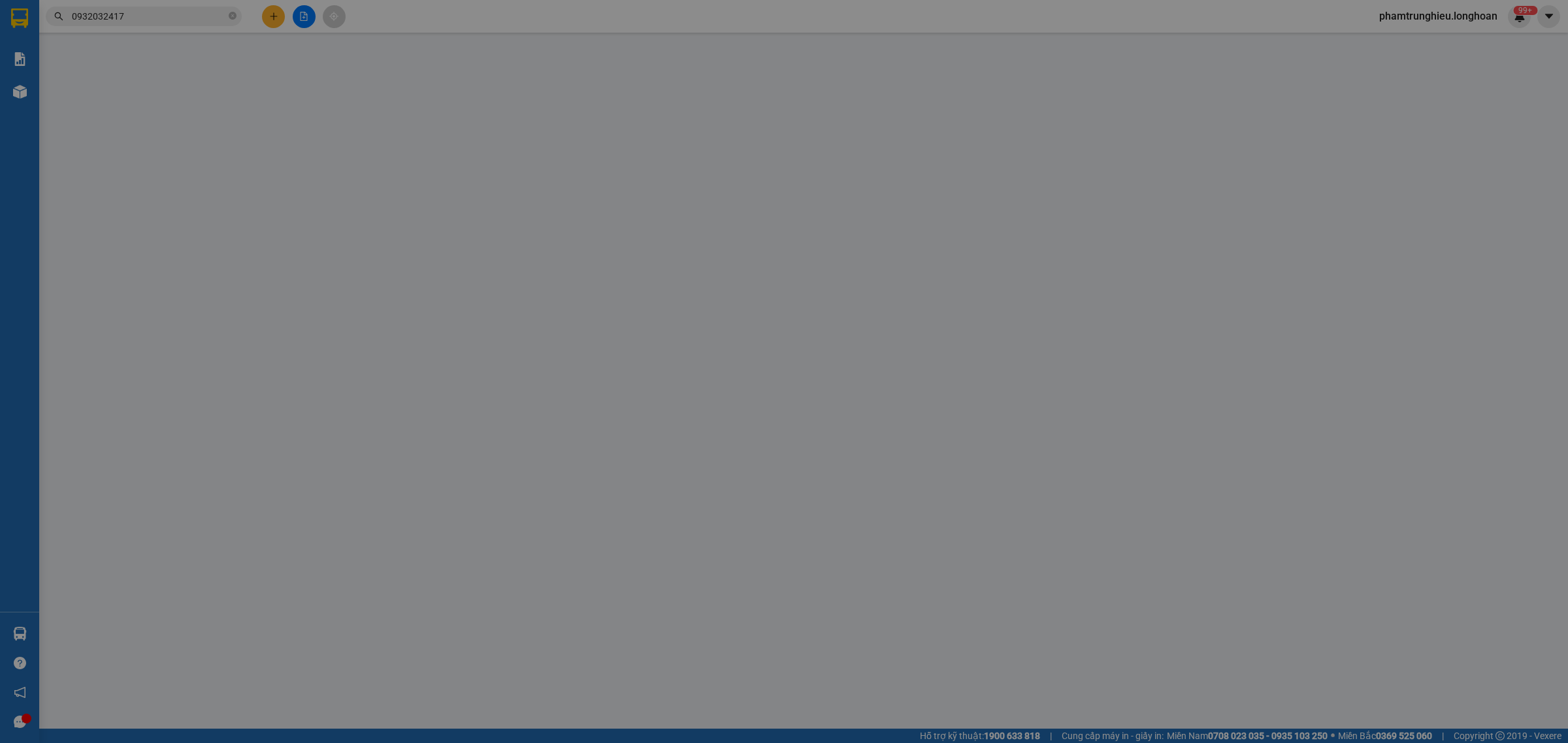
type input "66.000"
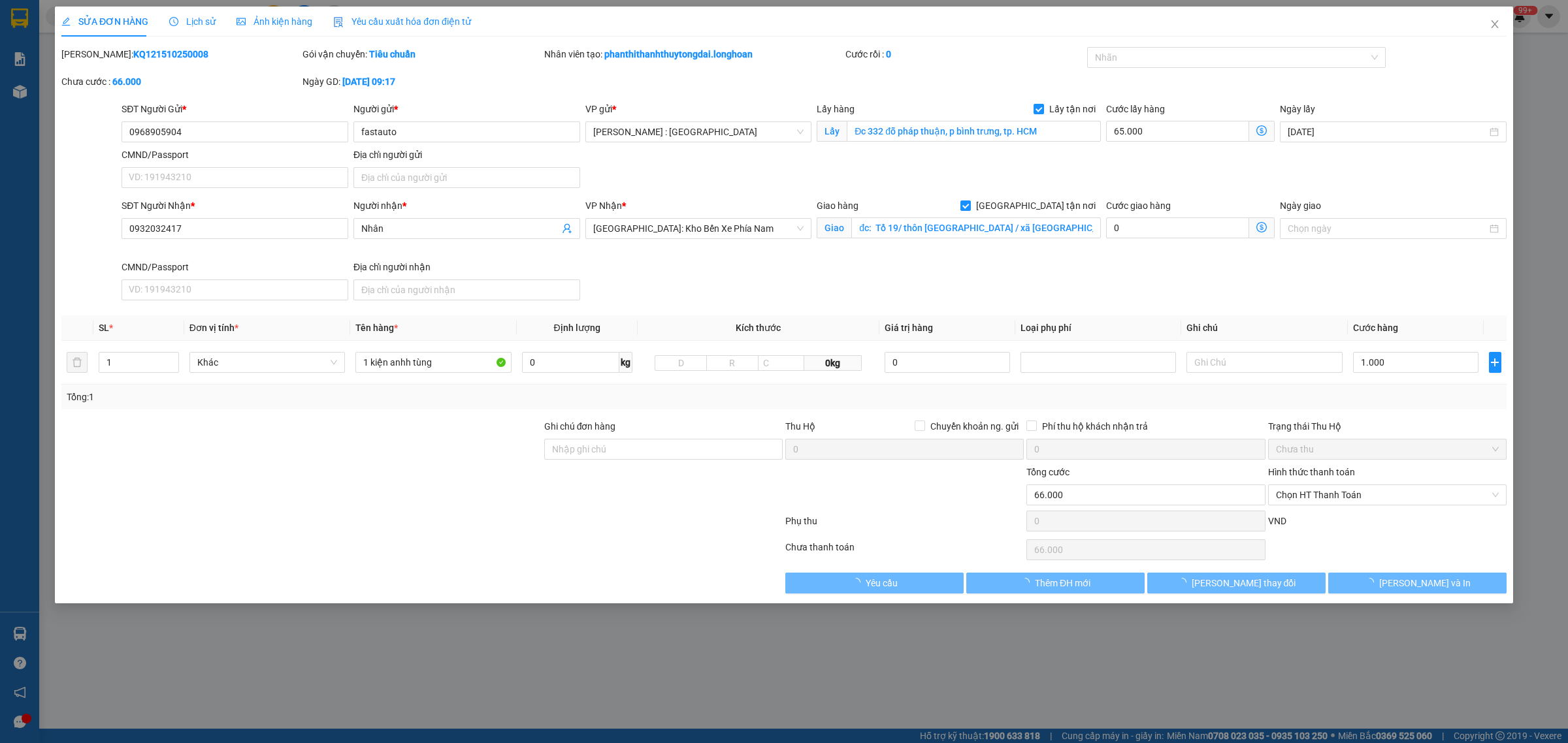
click at [195, 21] on span "Lịch sử" at bounding box center [192, 21] width 46 height 11
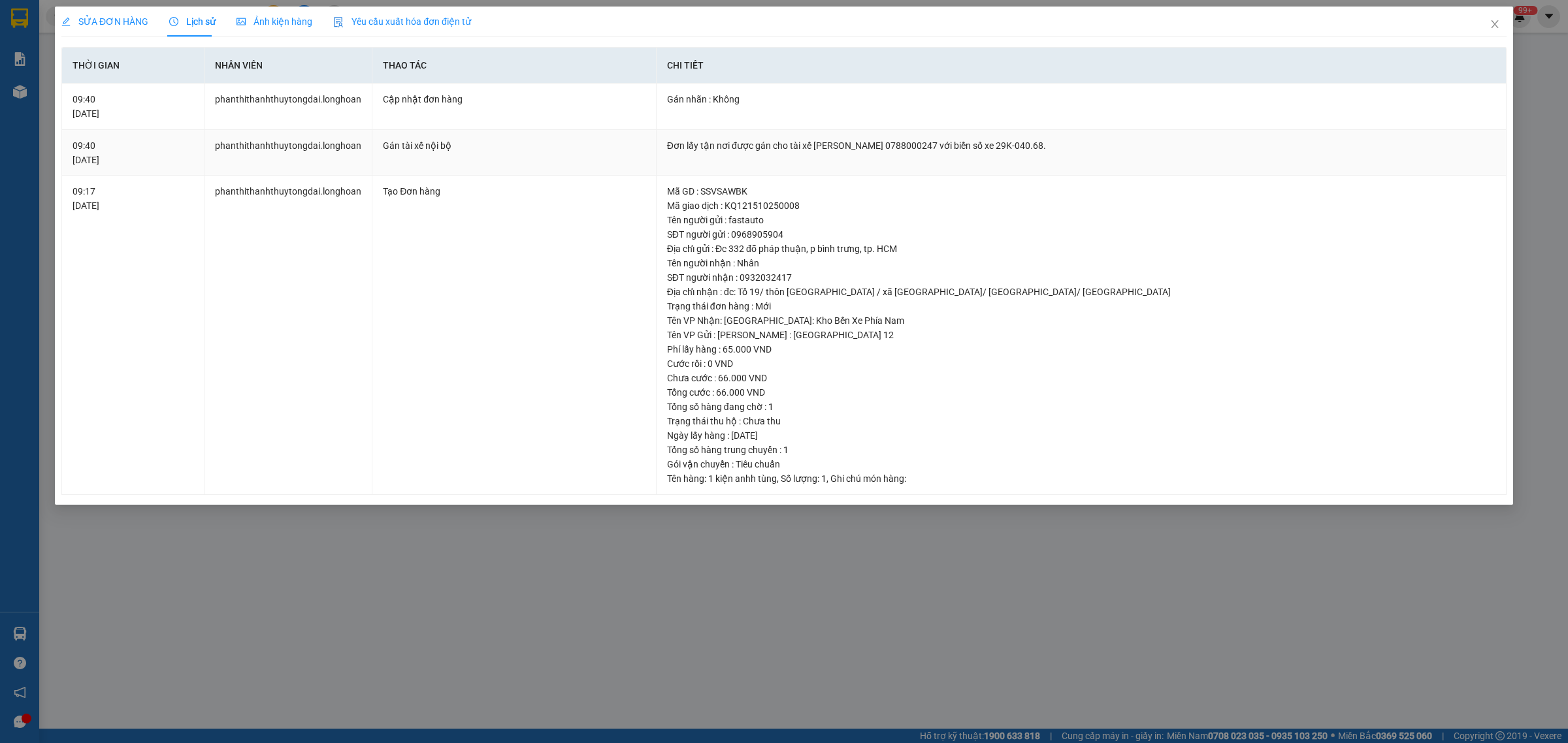
click at [825, 147] on div "Đơn lấy tận nơi được gán cho tài xế [PERSON_NAME] 0788000247 với biển số xe 29K…" at bounding box center [1081, 145] width 829 height 14
click at [912, 145] on div "Đơn lấy tận nơi được gán cho tài xế [PERSON_NAME] 0788000247 với biển số xe 29K…" at bounding box center [1081, 145] width 829 height 14
drag, startPoint x: 812, startPoint y: 147, endPoint x: 933, endPoint y: 151, distance: 121.1
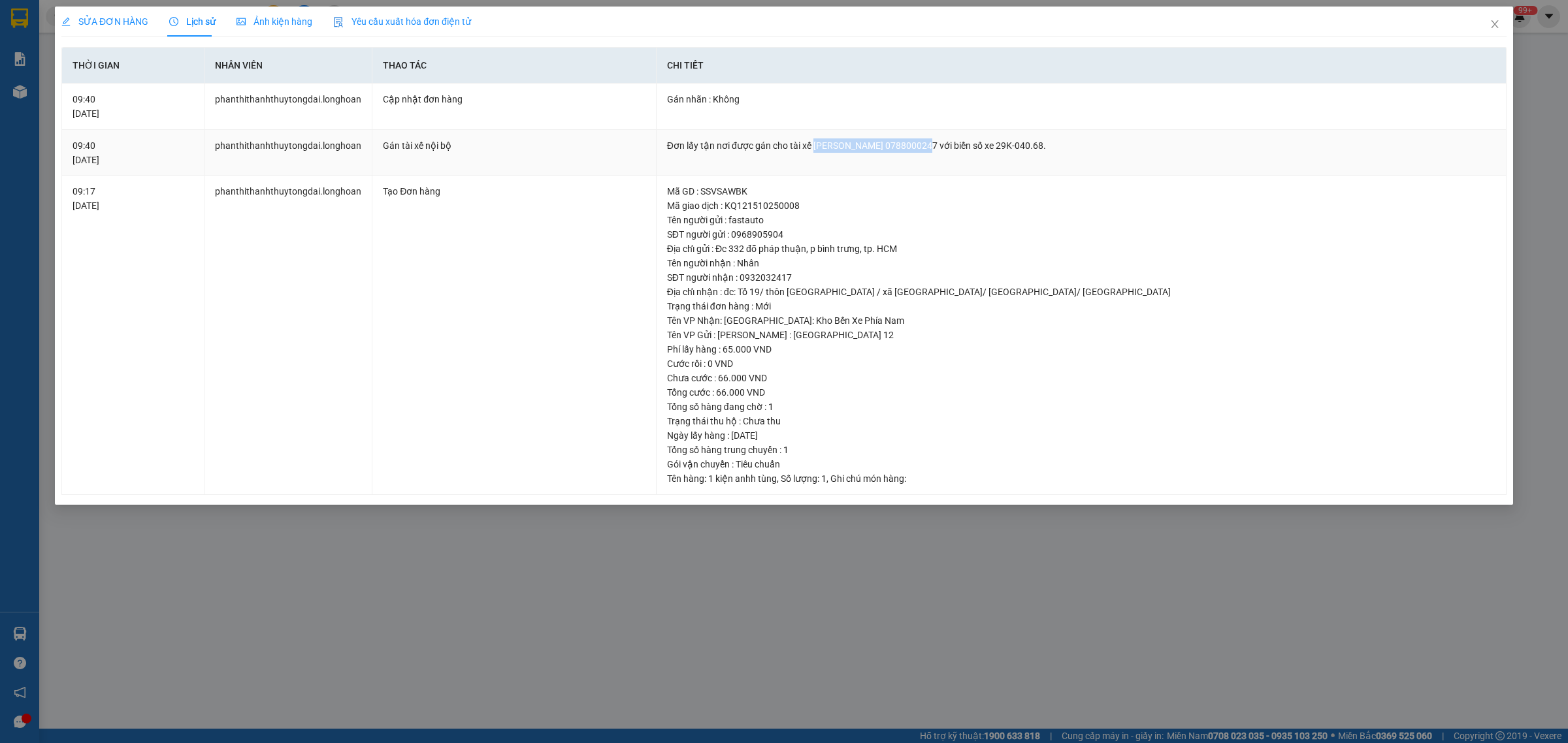
click at [933, 151] on div "Đơn lấy tận nơi được gán cho tài xế [PERSON_NAME] 0788000247 với biển số xe 29K…" at bounding box center [1081, 145] width 829 height 14
copy div "[PERSON_NAME]"
click at [1496, 30] on icon "close" at bounding box center [1495, 24] width 11 height 11
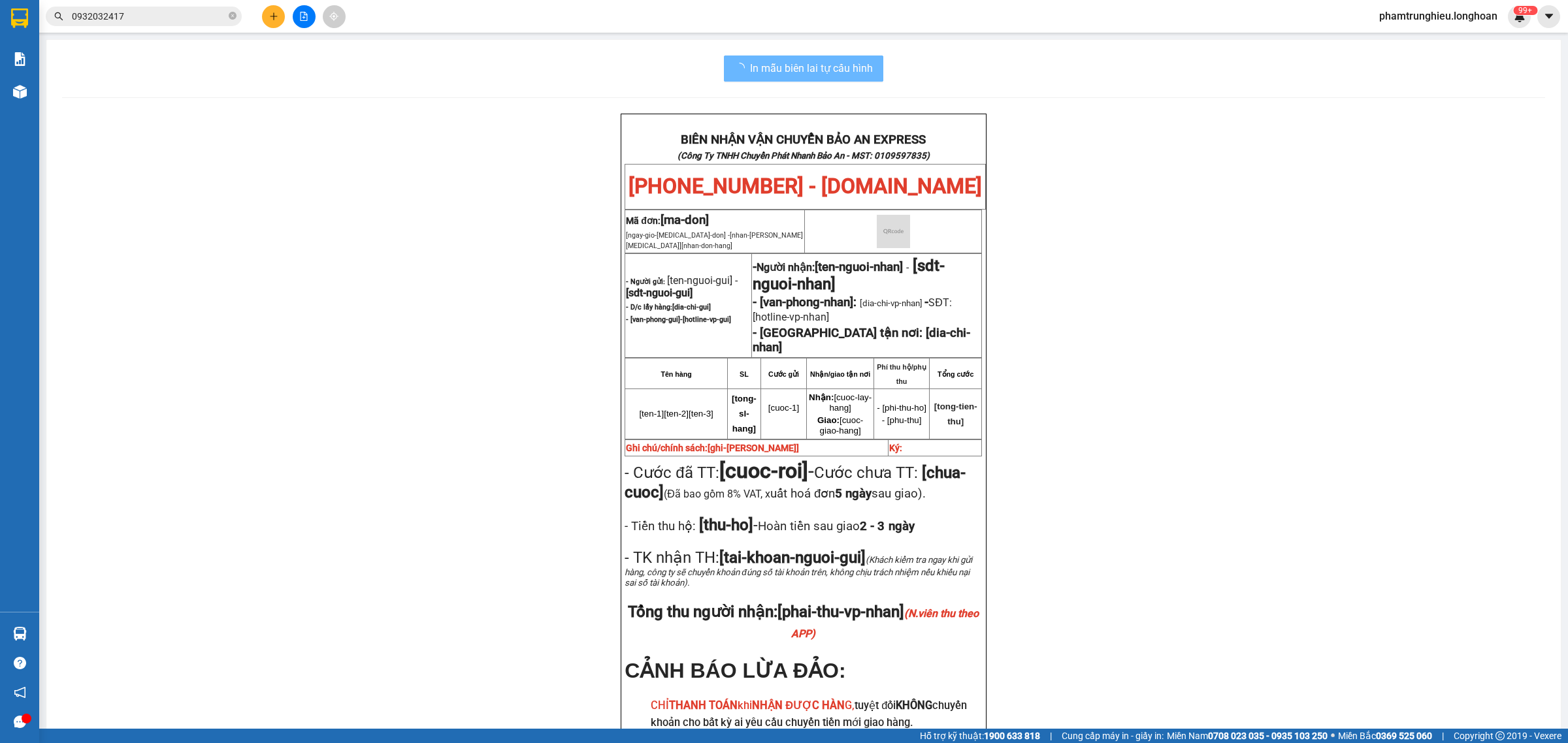
click at [198, 14] on input "0932032417" at bounding box center [148, 16] width 154 height 14
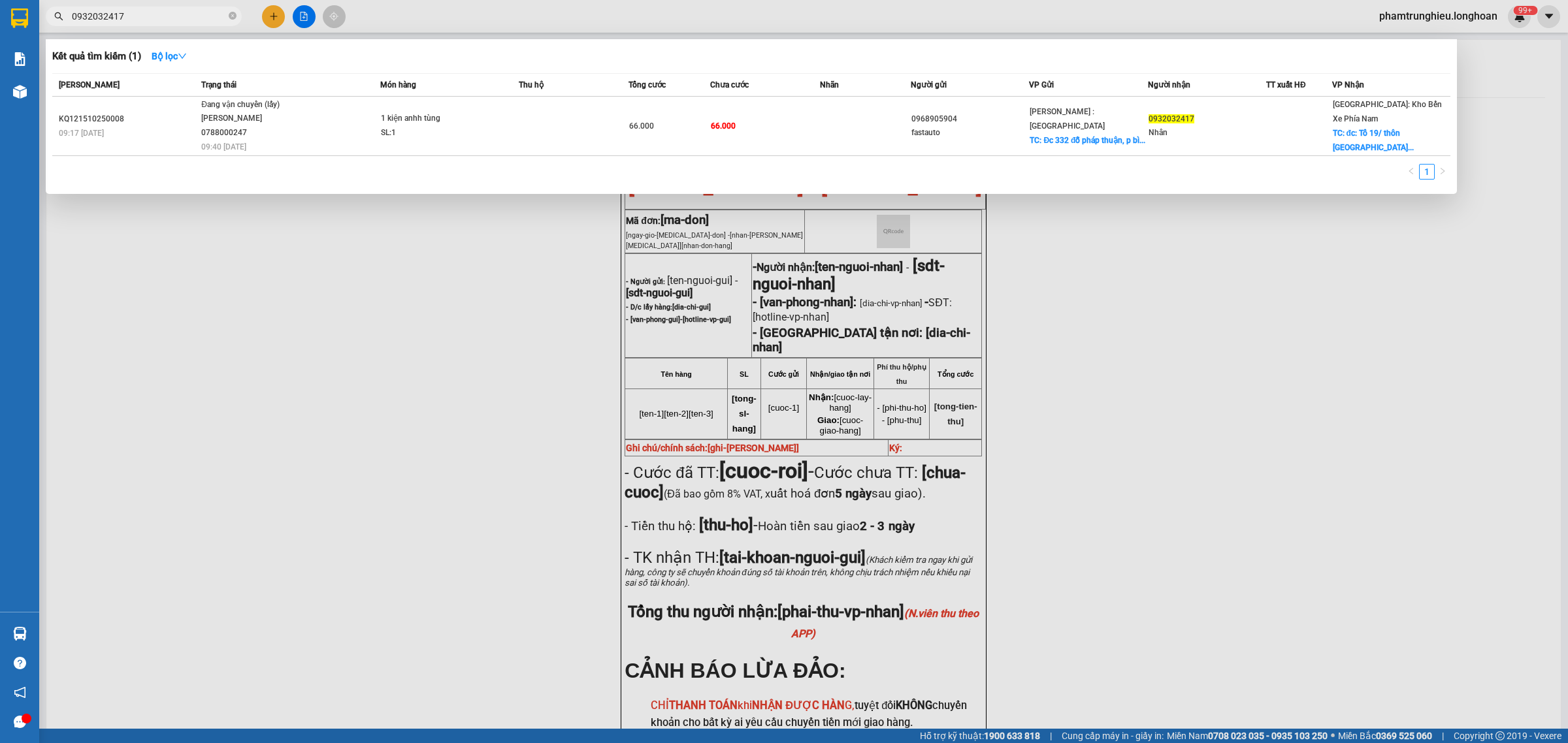
click at [198, 14] on input "0932032417" at bounding box center [148, 16] width 154 height 14
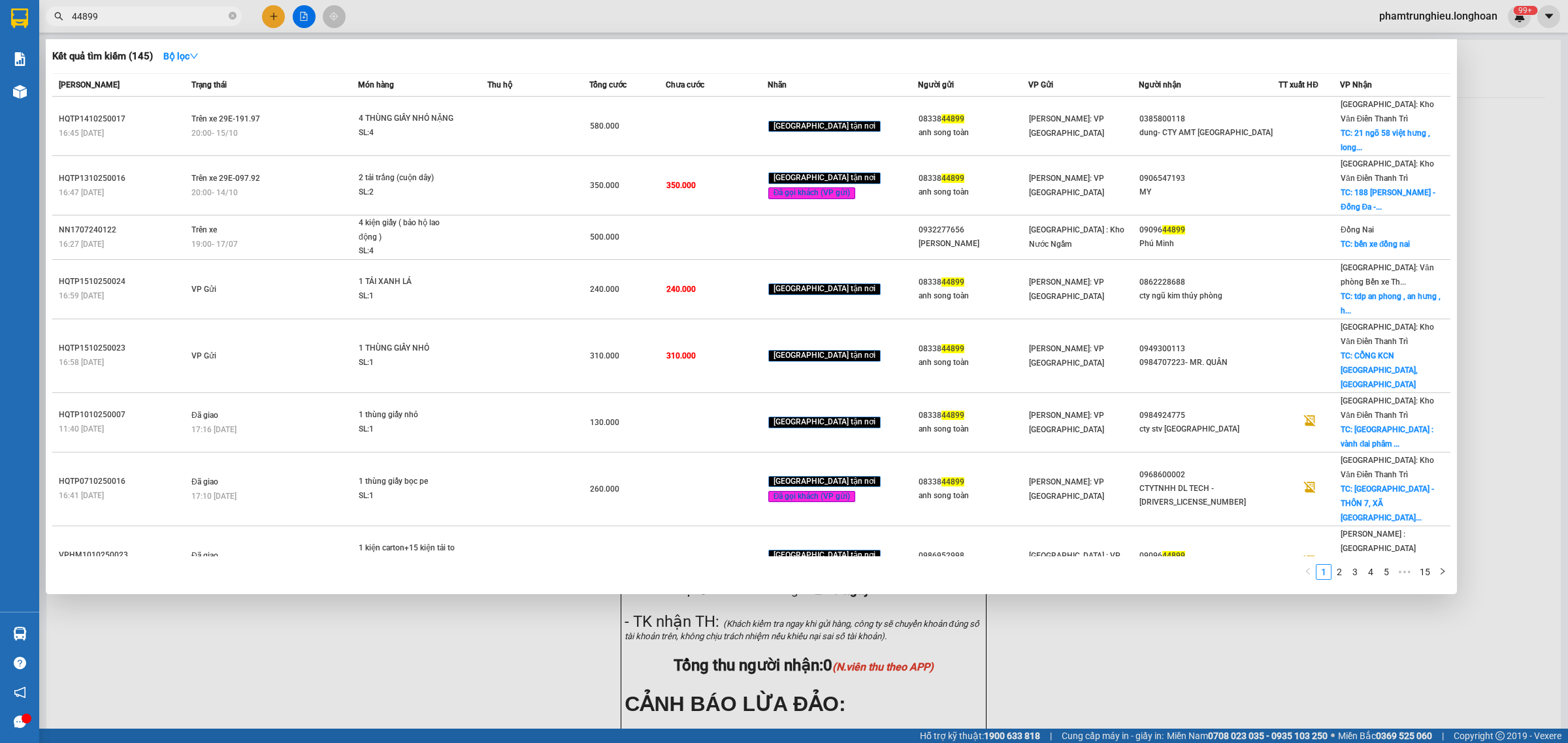
type input "44899"
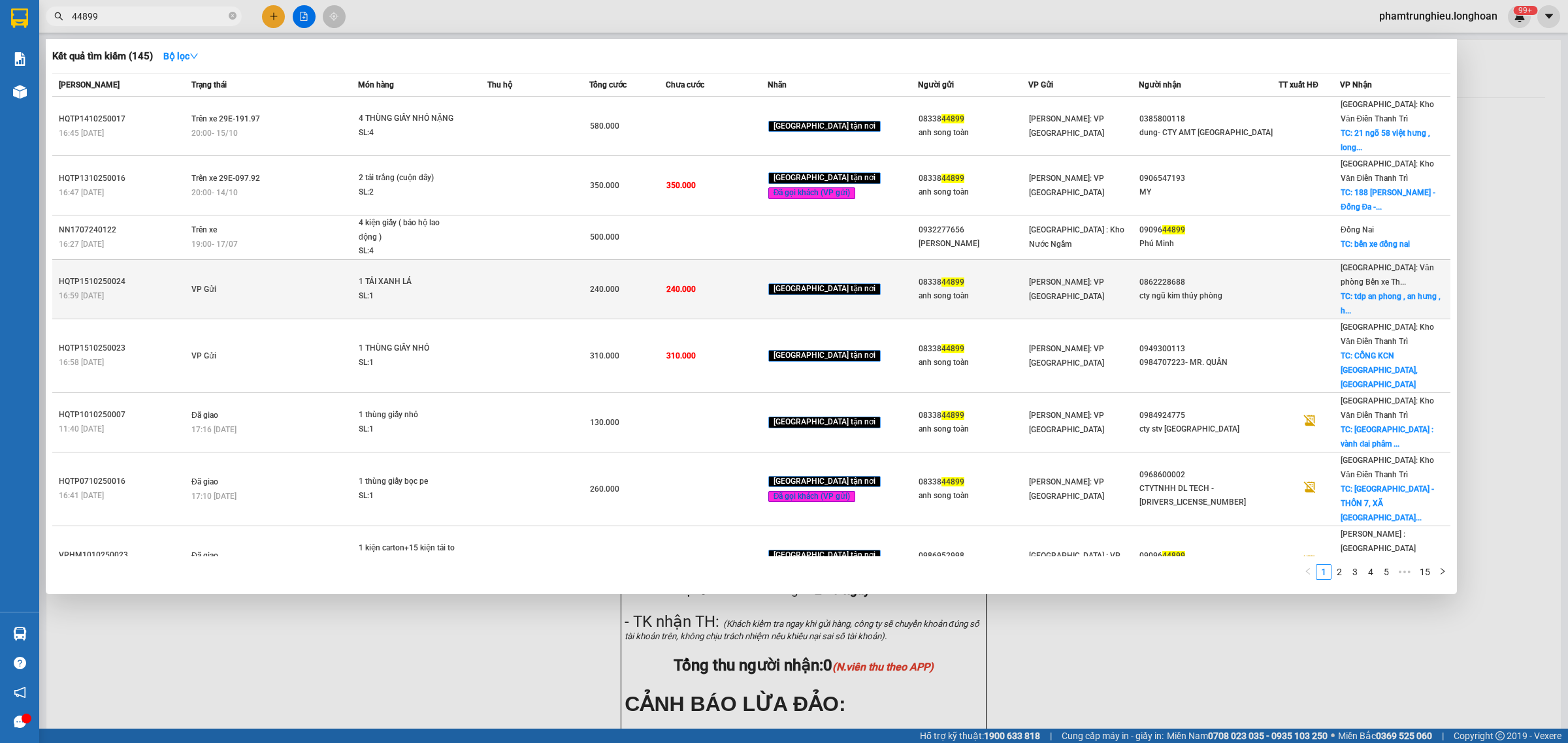
click at [288, 260] on td "VP Gửi" at bounding box center [273, 289] width 170 height 59
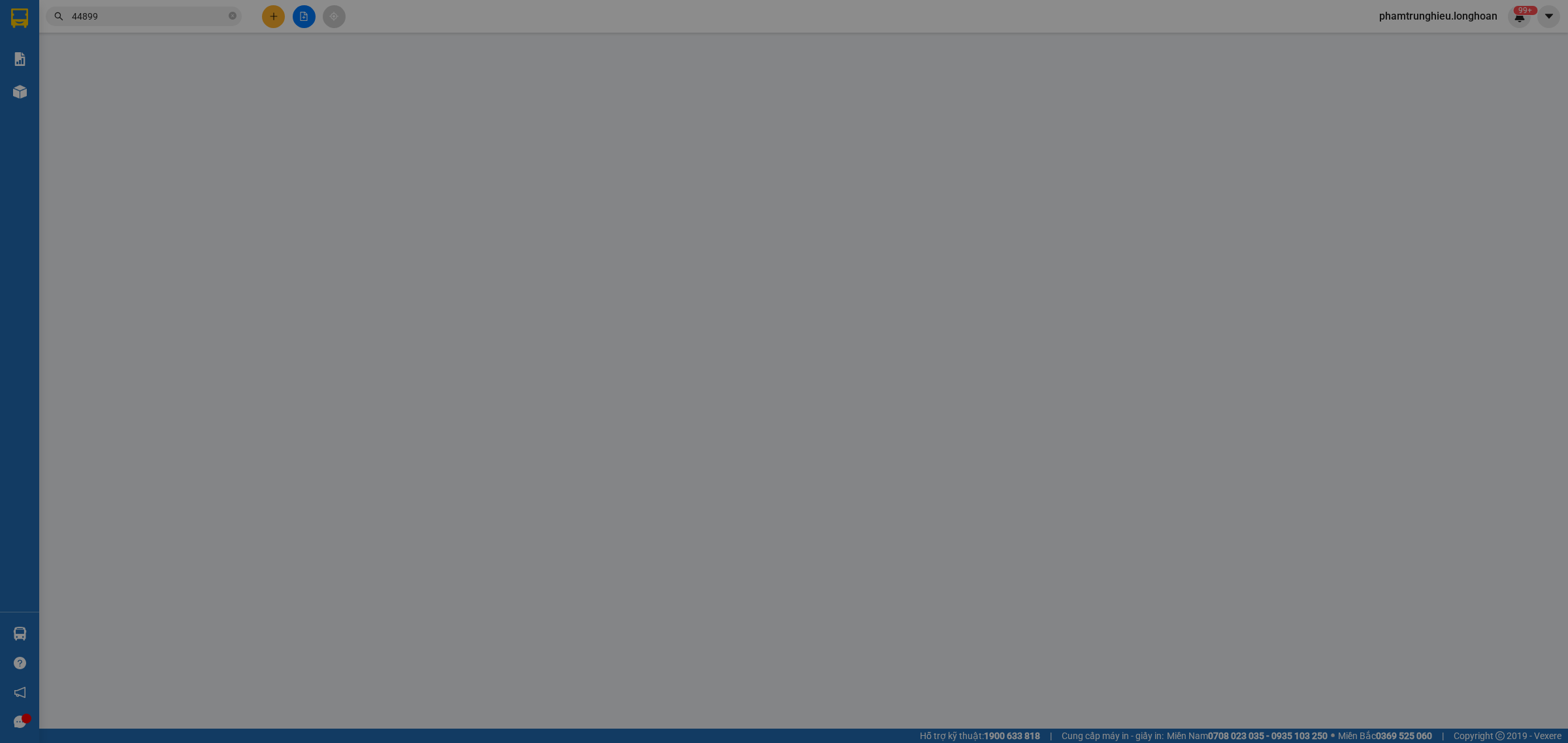
type input "0833844899"
type input "anh song toàn"
type input "0862228688"
type input "cty ngũ kim thủy phòng"
checkbox input "true"
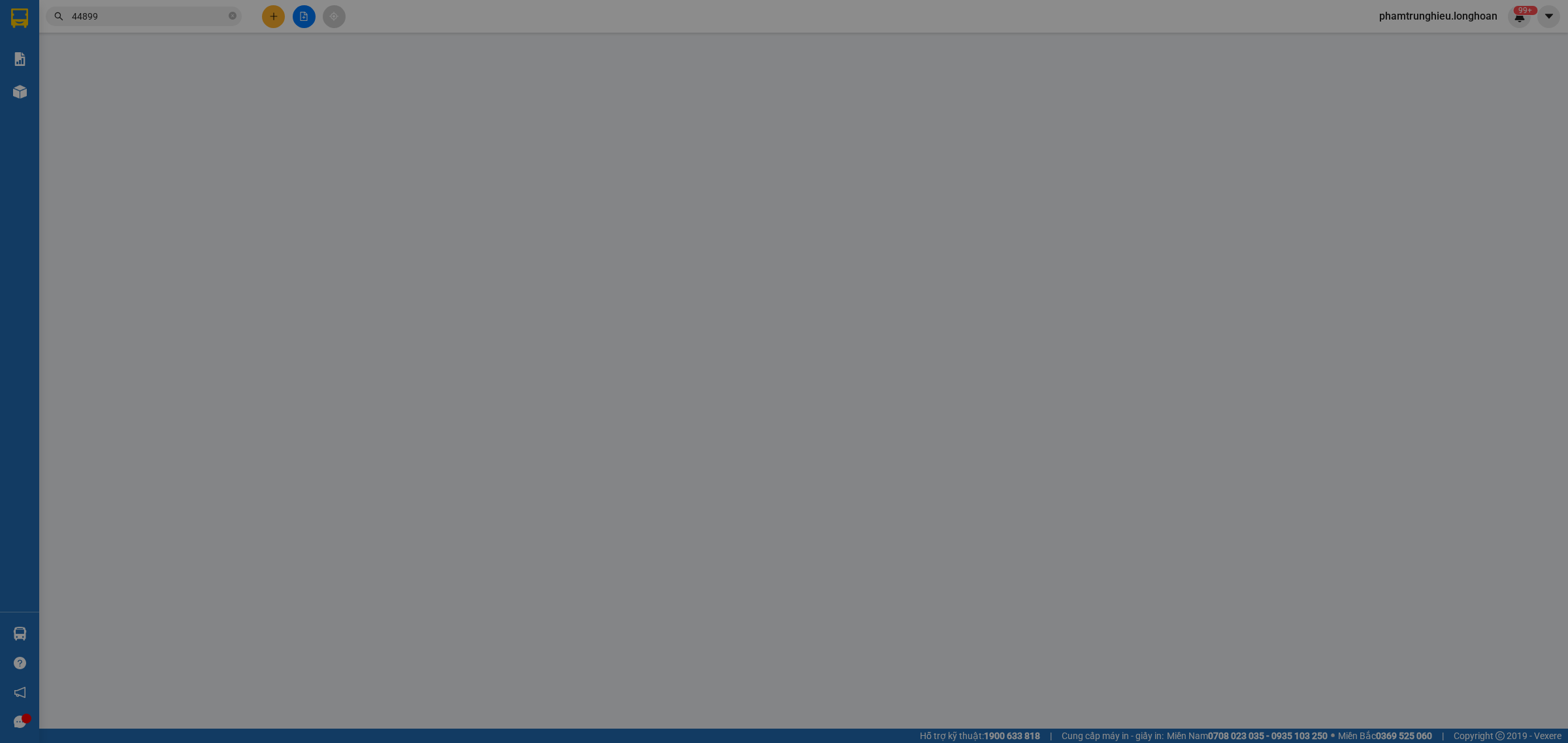
type input "tdp an phong , [GEOGRAPHIC_DATA] , [GEOGRAPHIC_DATA]"
type input "0"
type input "240.000"
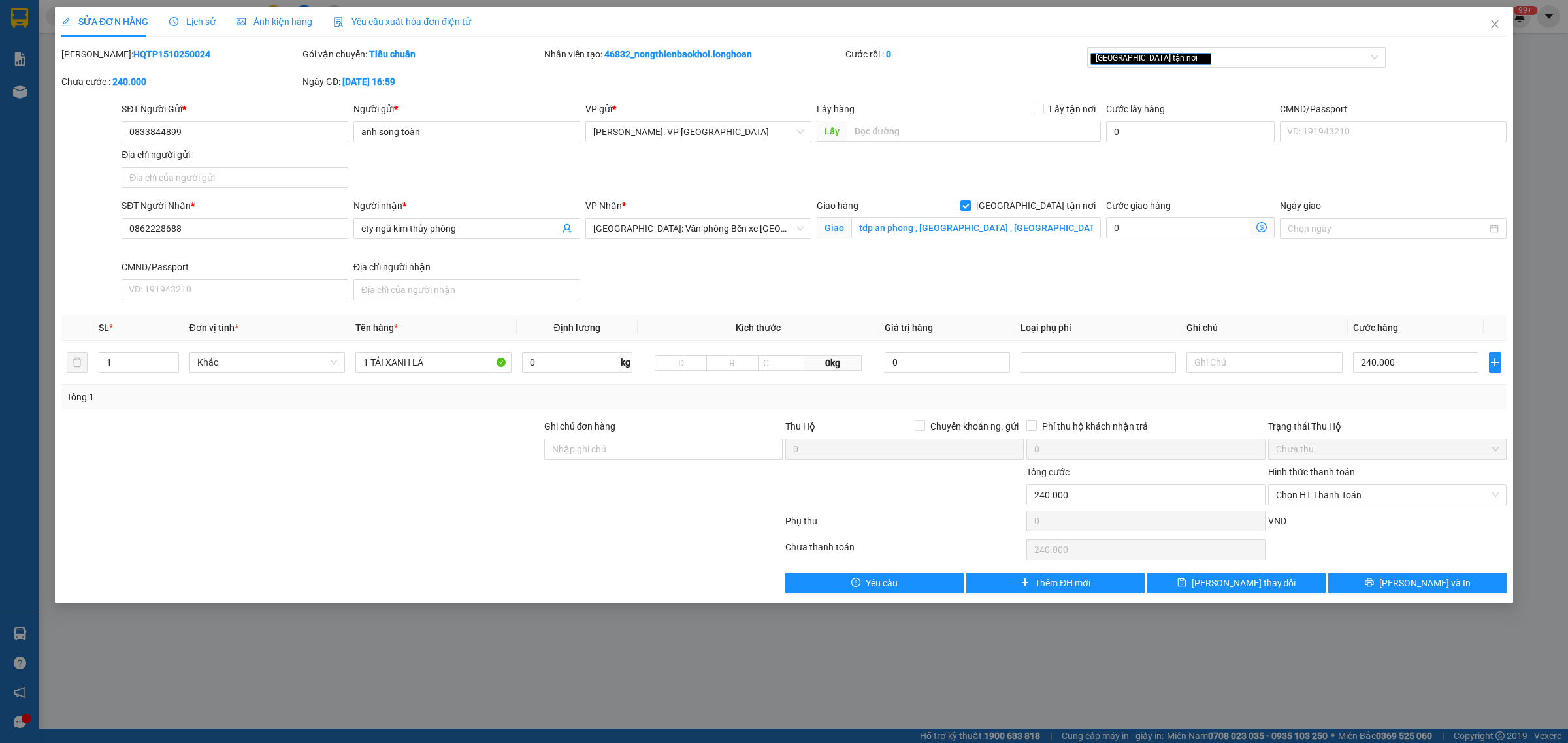
click at [133, 53] on b "HQTP1510250024" at bounding box center [171, 54] width 77 height 11
copy b "HQTP1510250024"
click at [1502, 21] on span "Close" at bounding box center [1495, 25] width 37 height 37
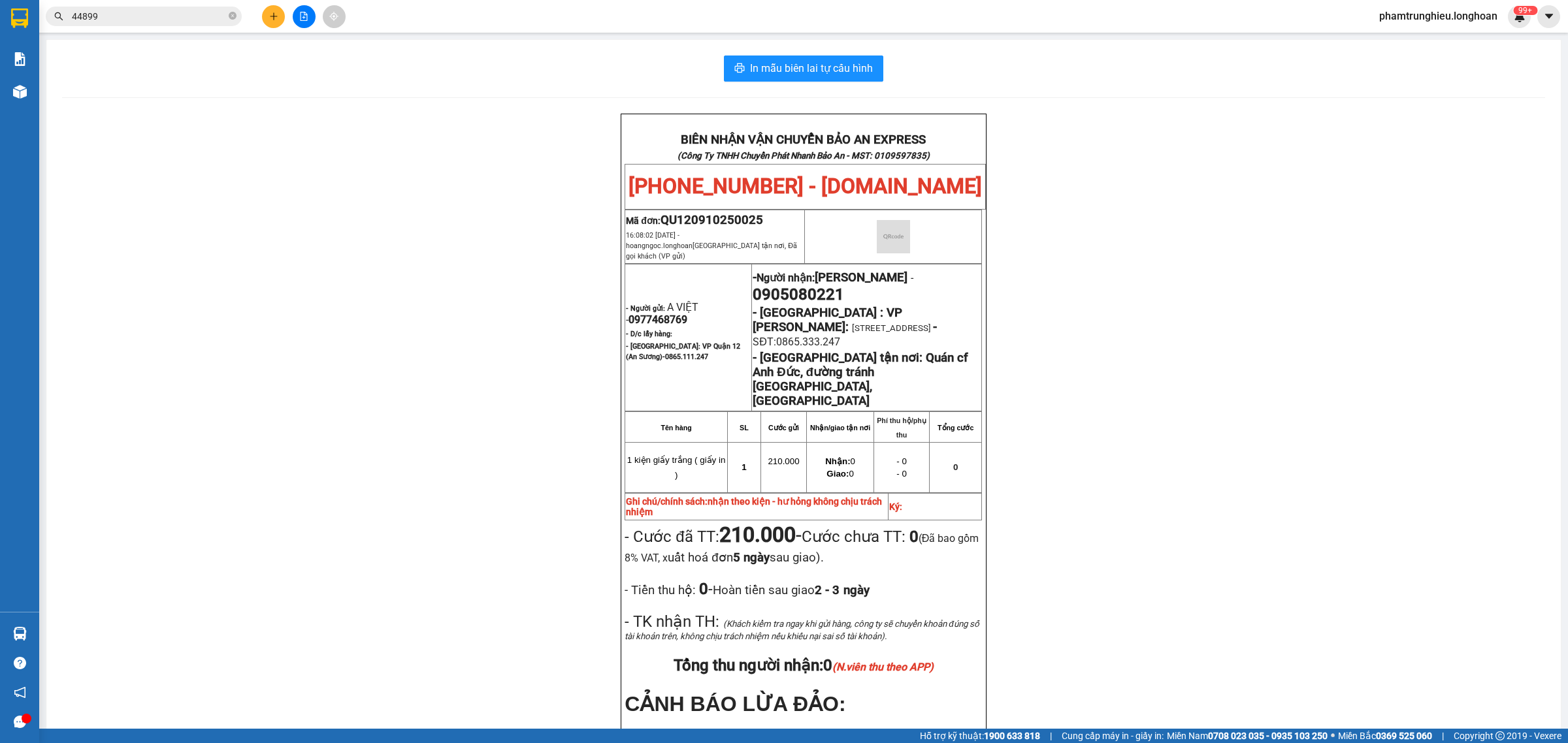
click at [131, 14] on input "44899" at bounding box center [148, 16] width 154 height 14
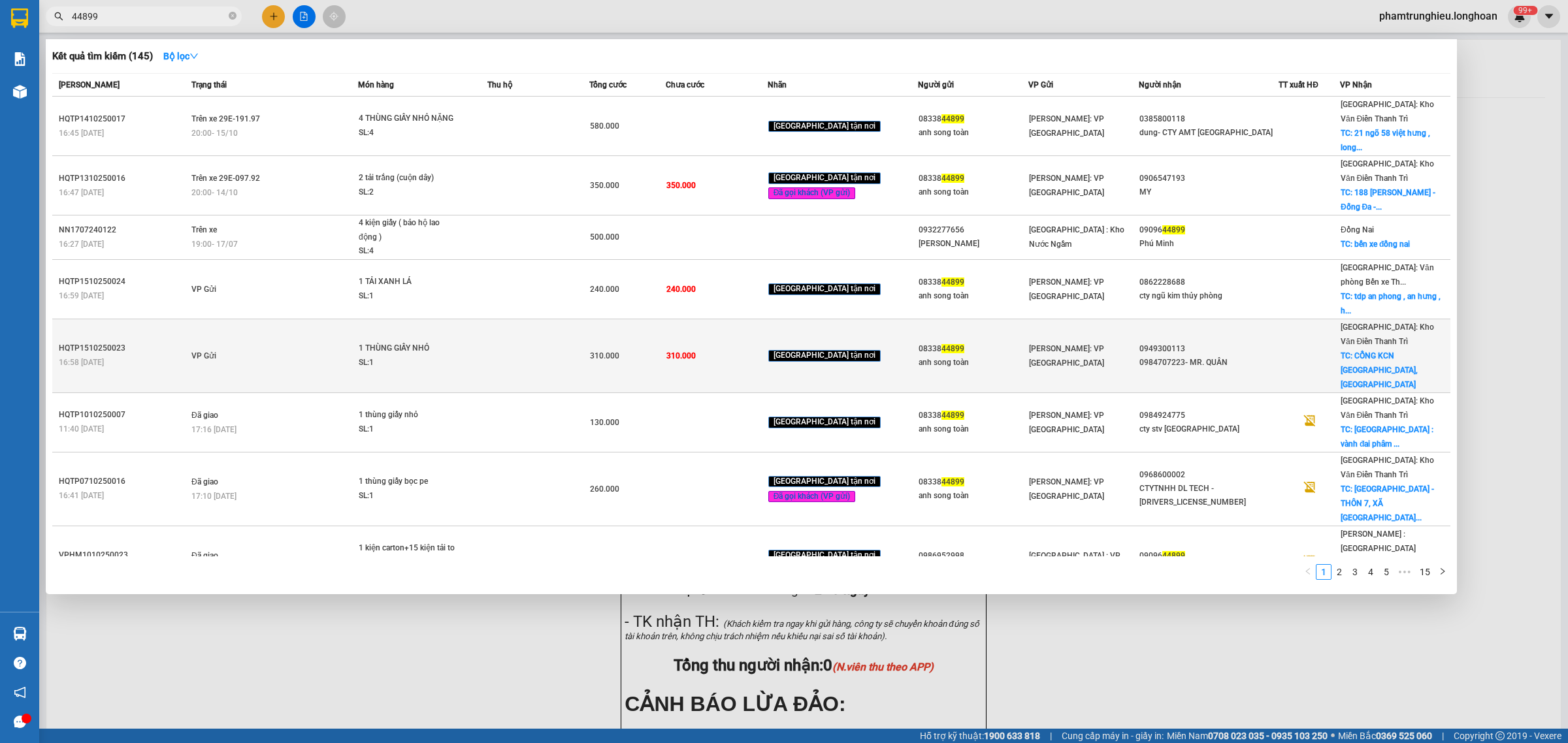
click at [325, 319] on td "VP Gửi" at bounding box center [273, 356] width 170 height 74
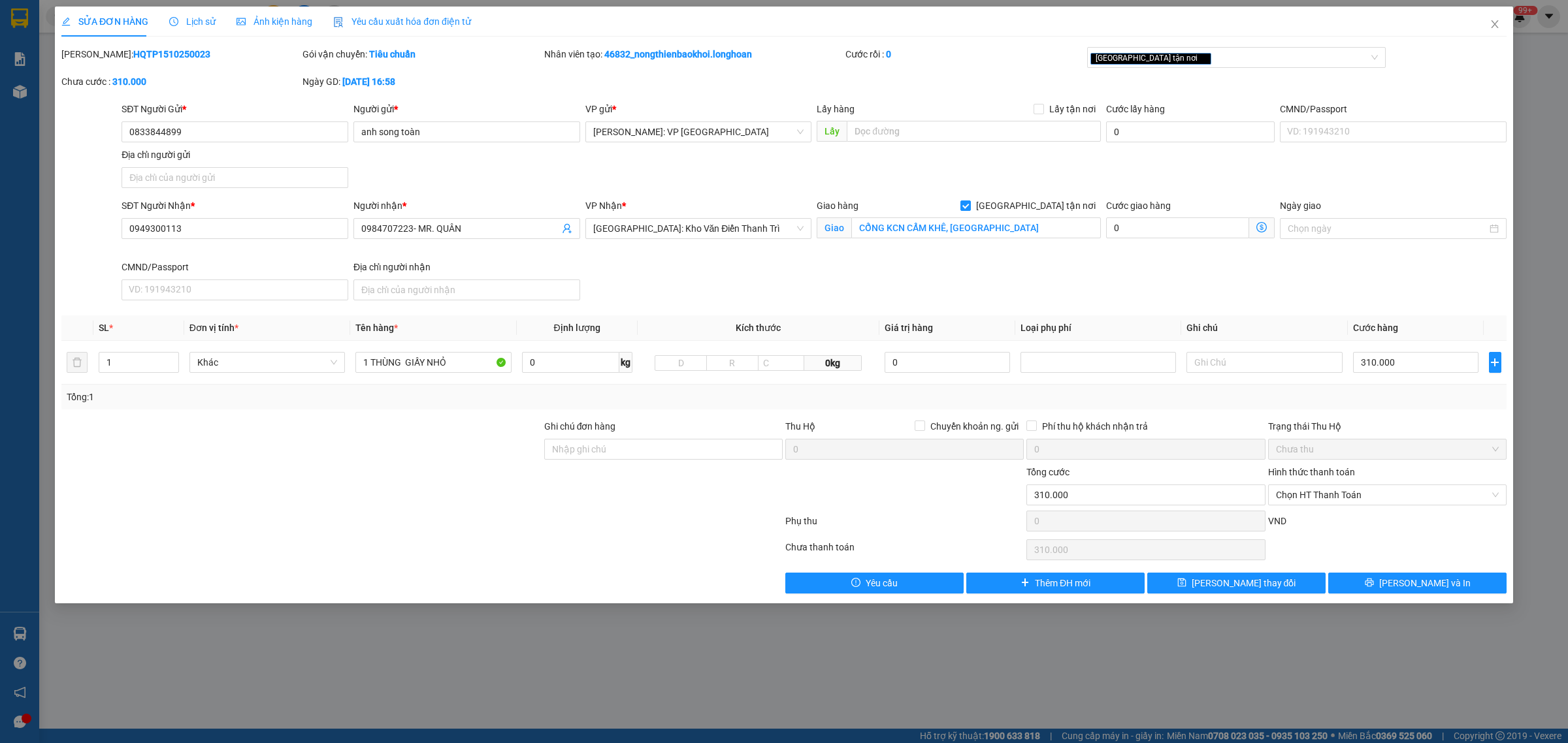
click at [145, 56] on b "HQTP1510250023" at bounding box center [171, 54] width 77 height 11
copy b "HQTP1510250023"
drag, startPoint x: 1487, startPoint y: 27, endPoint x: 1465, endPoint y: 27, distance: 22.0
click at [1475, 27] on div "SỬA ĐƠN HÀNG Lịch sử Ảnh kiện hàng Yêu cầu xuất hóa đơn điện tử Total Paid Fee …" at bounding box center [784, 305] width 1458 height 597
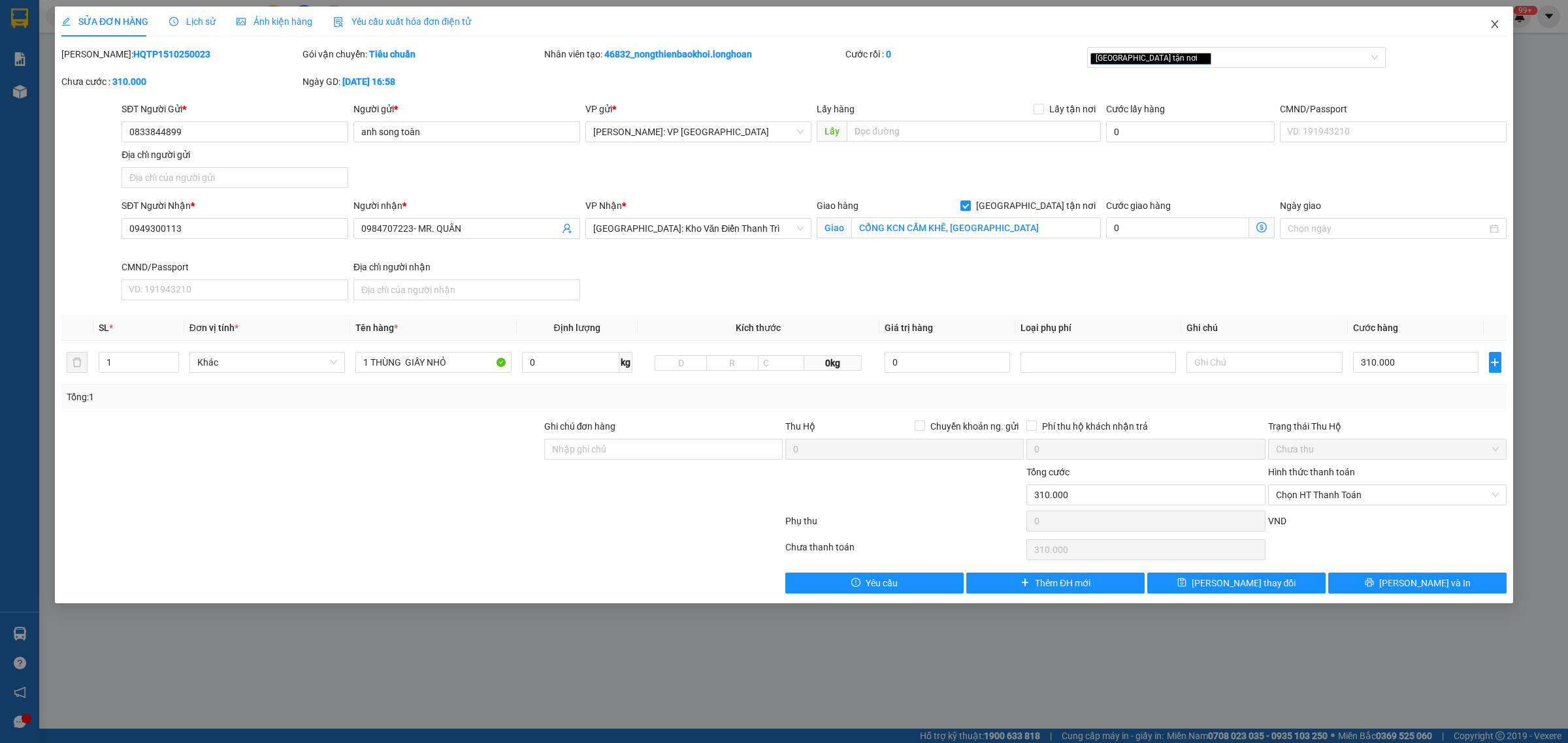
click at [1496, 26] on icon "close" at bounding box center [1494, 24] width 7 height 8
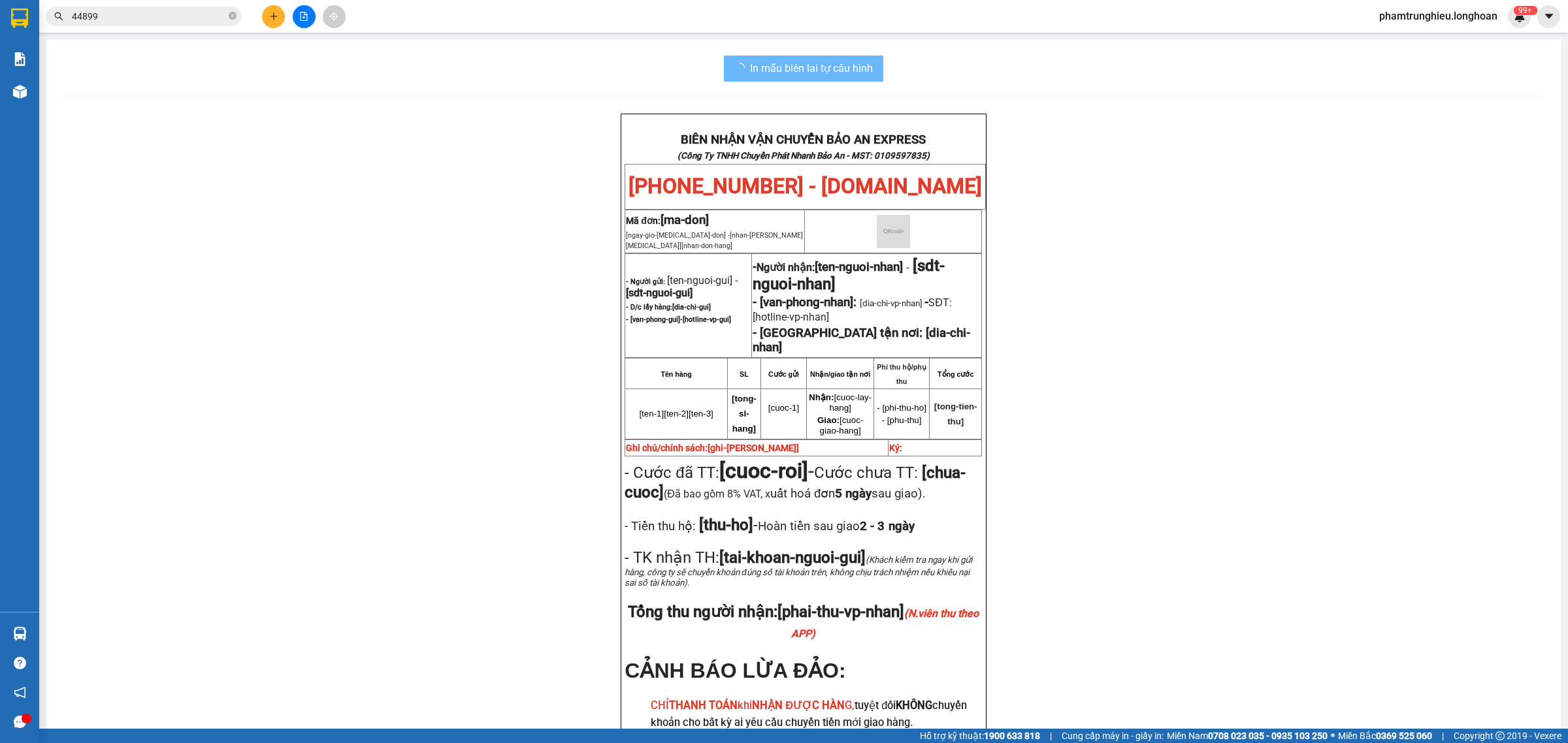
click at [191, 14] on input "44899" at bounding box center [148, 16] width 154 height 14
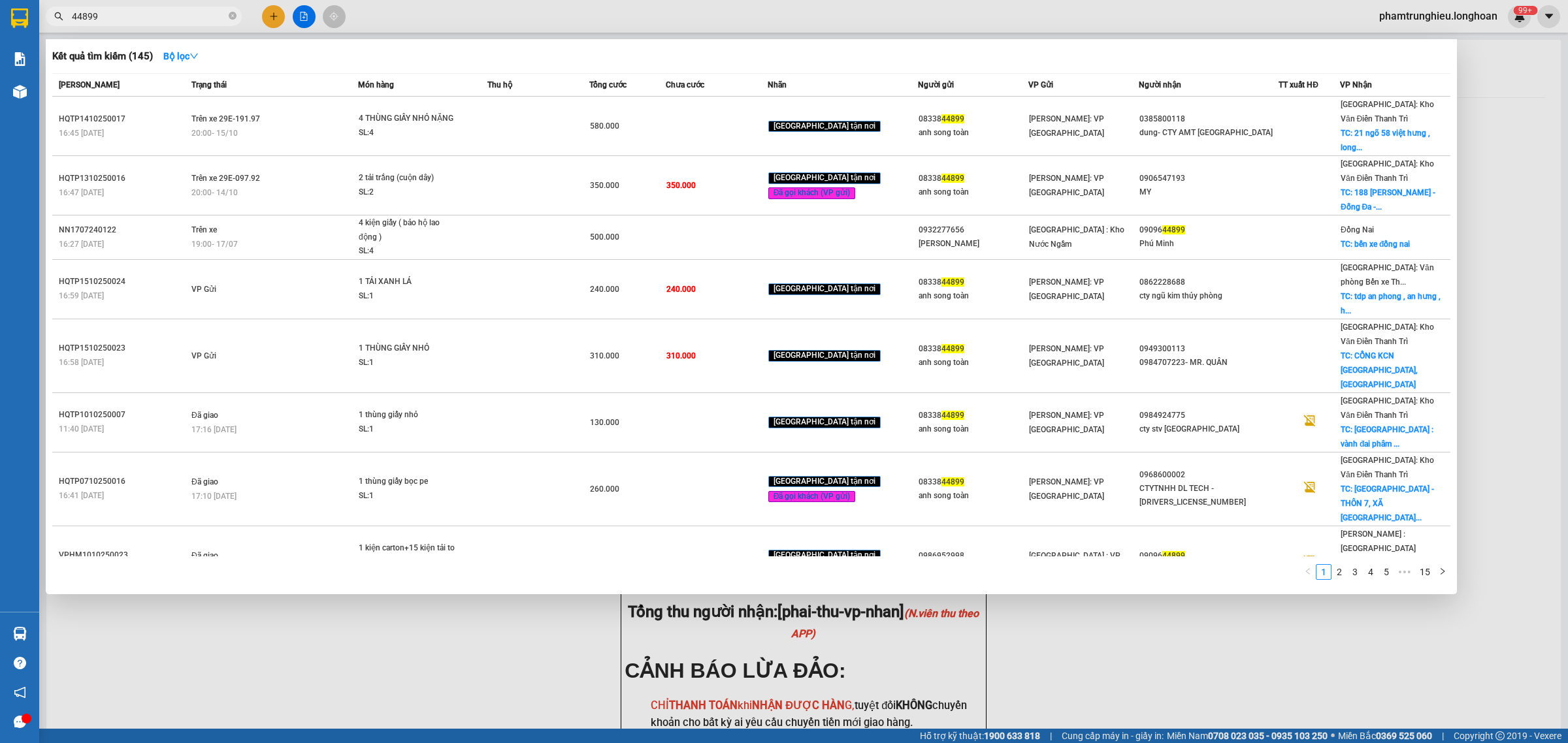
drag, startPoint x: 191, startPoint y: 14, endPoint x: 267, endPoint y: 2, distance: 76.9
click at [213, 11] on input "44899" at bounding box center [148, 16] width 154 height 14
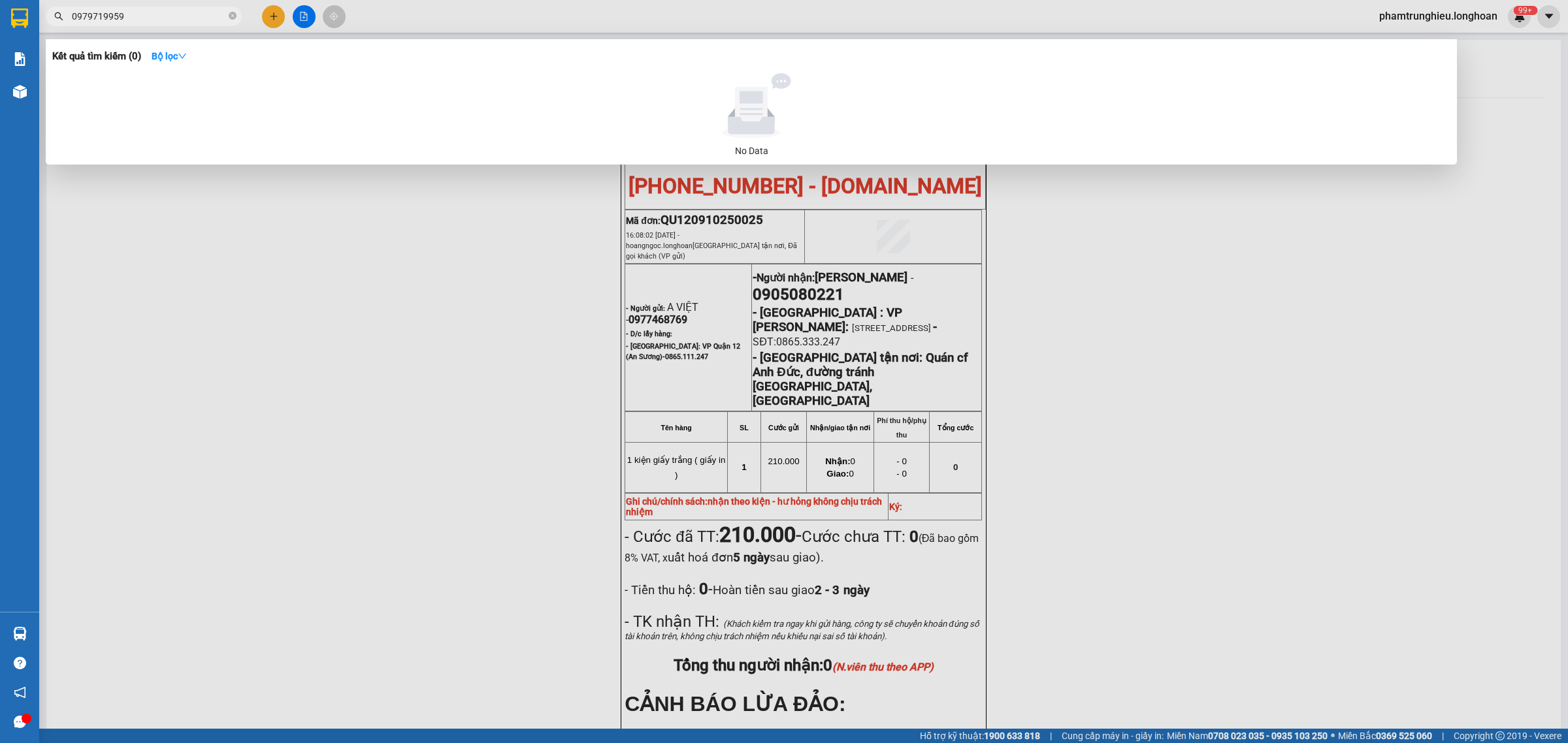
click at [172, 18] on input "0979719959" at bounding box center [148, 16] width 154 height 14
click at [187, 17] on input "0979719959" at bounding box center [148, 16] width 154 height 14
click at [187, 18] on input "0979719959" at bounding box center [148, 16] width 154 height 14
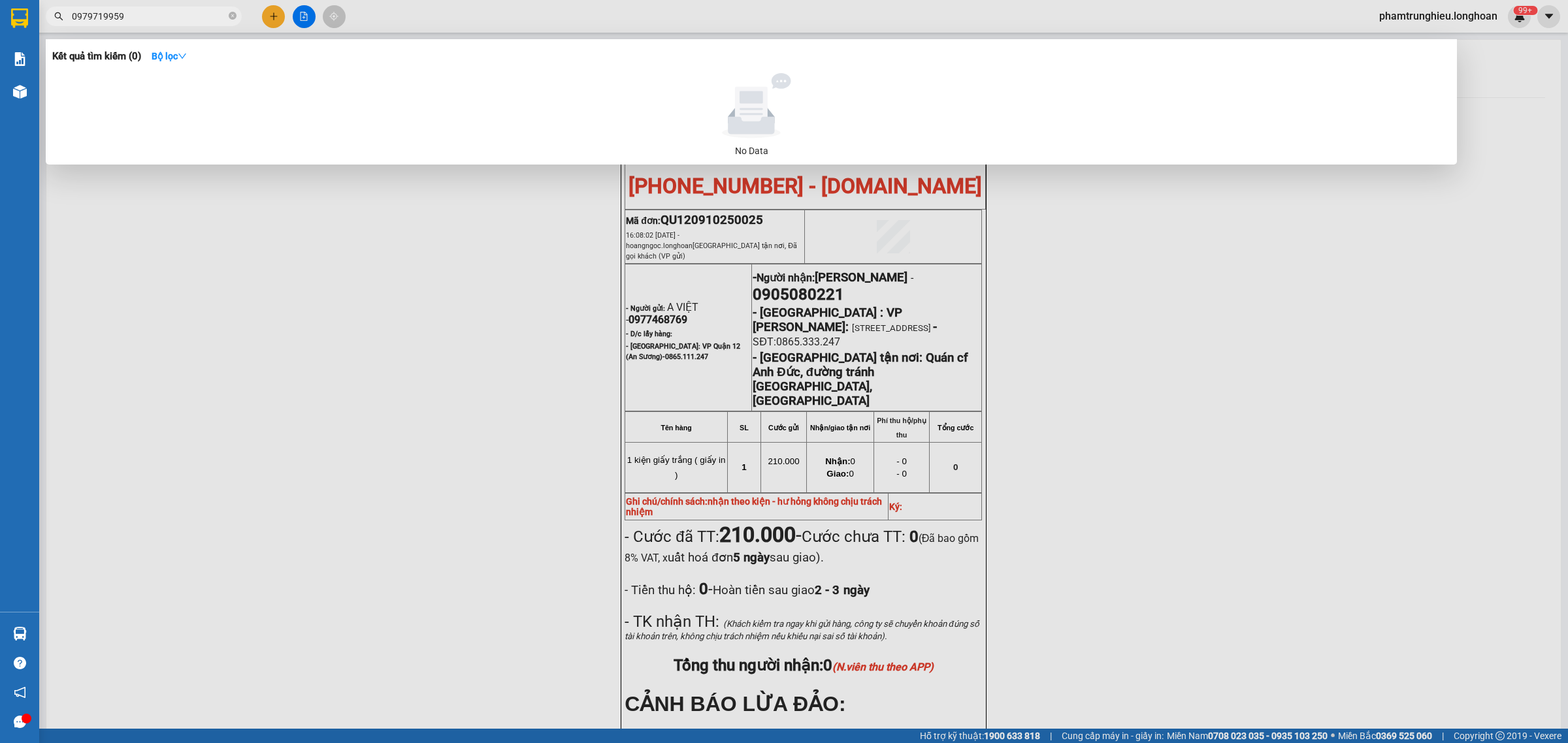
click at [187, 18] on input "0979719959" at bounding box center [148, 16] width 154 height 14
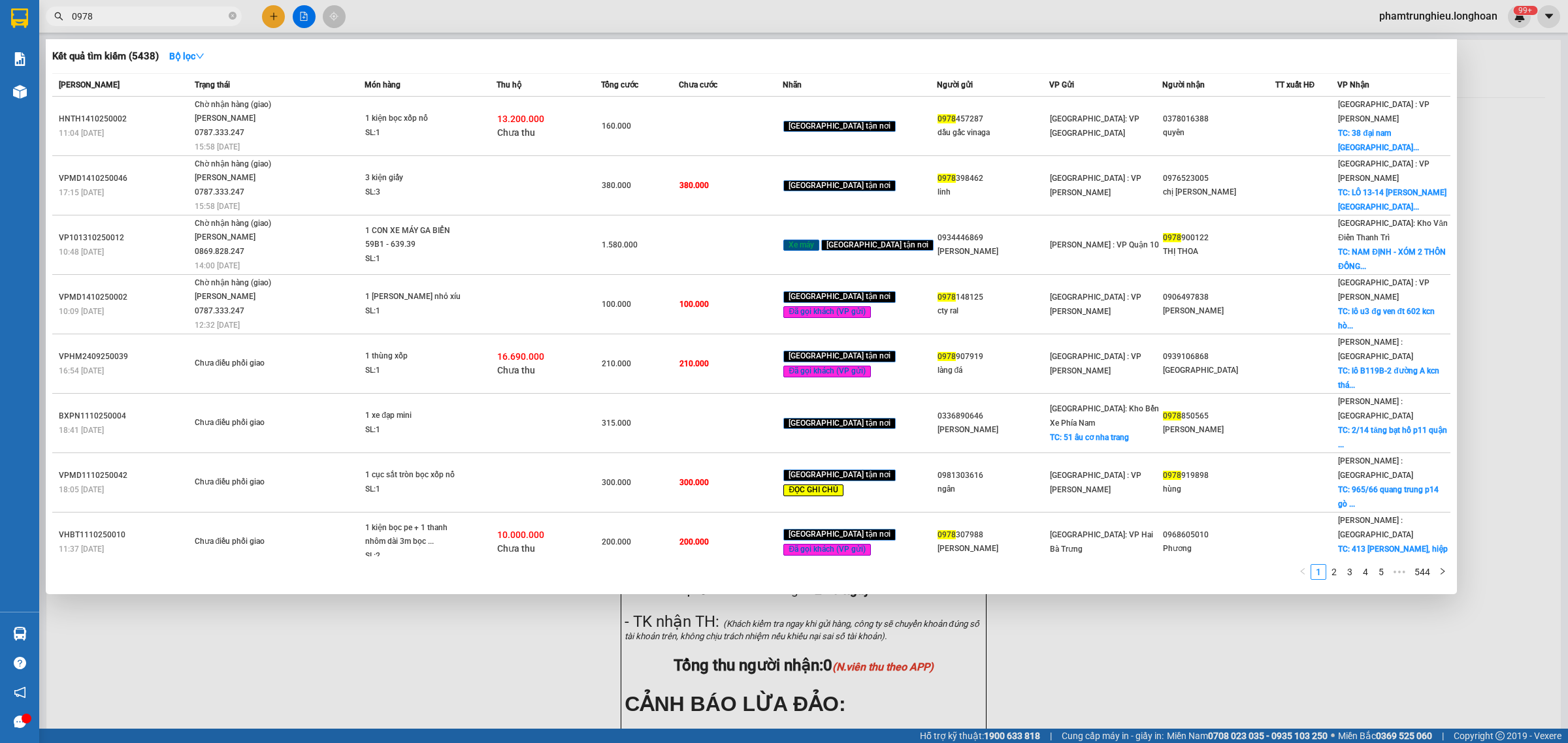
click at [128, 13] on input "0978" at bounding box center [148, 16] width 154 height 14
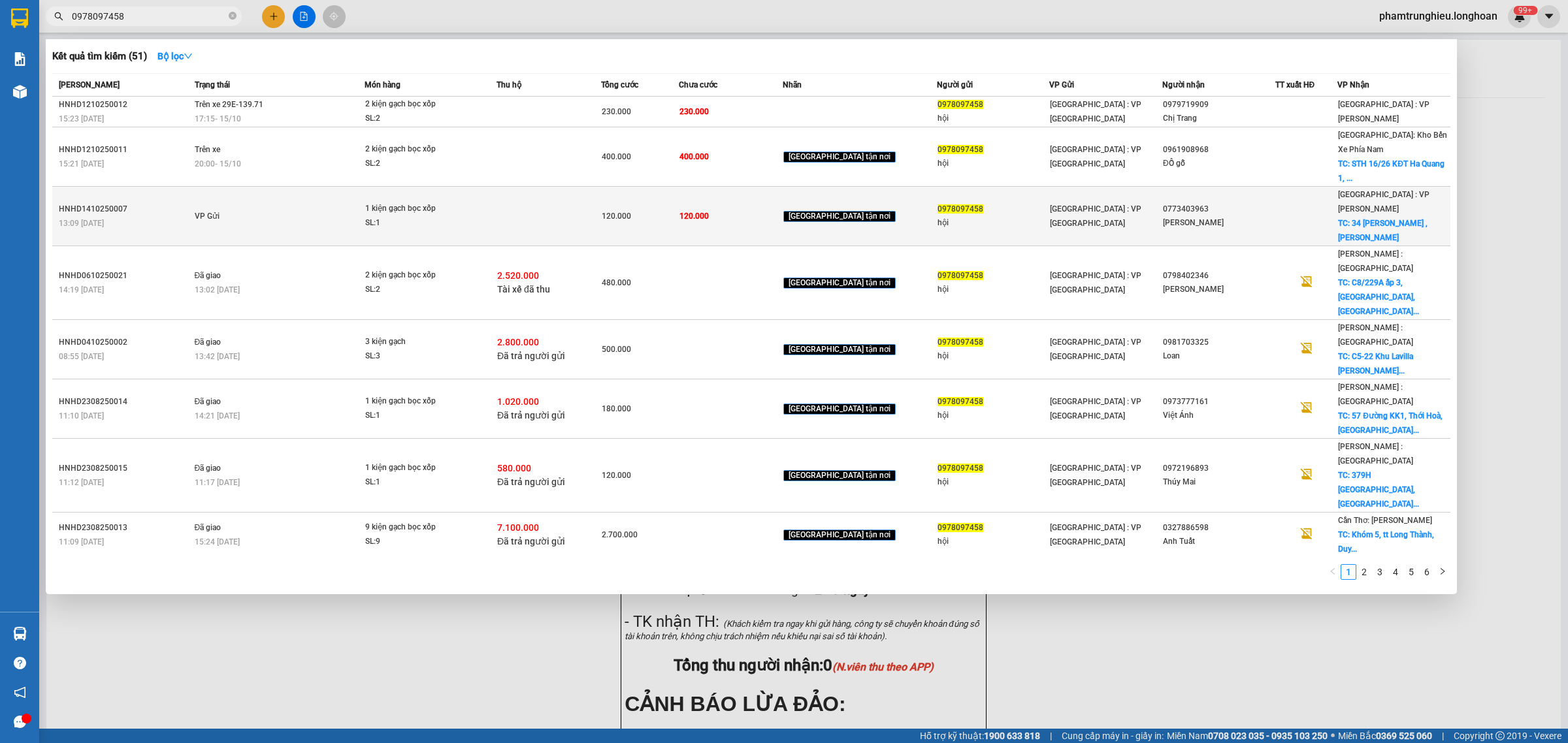
click at [356, 196] on td "VP Gửi" at bounding box center [278, 216] width 174 height 59
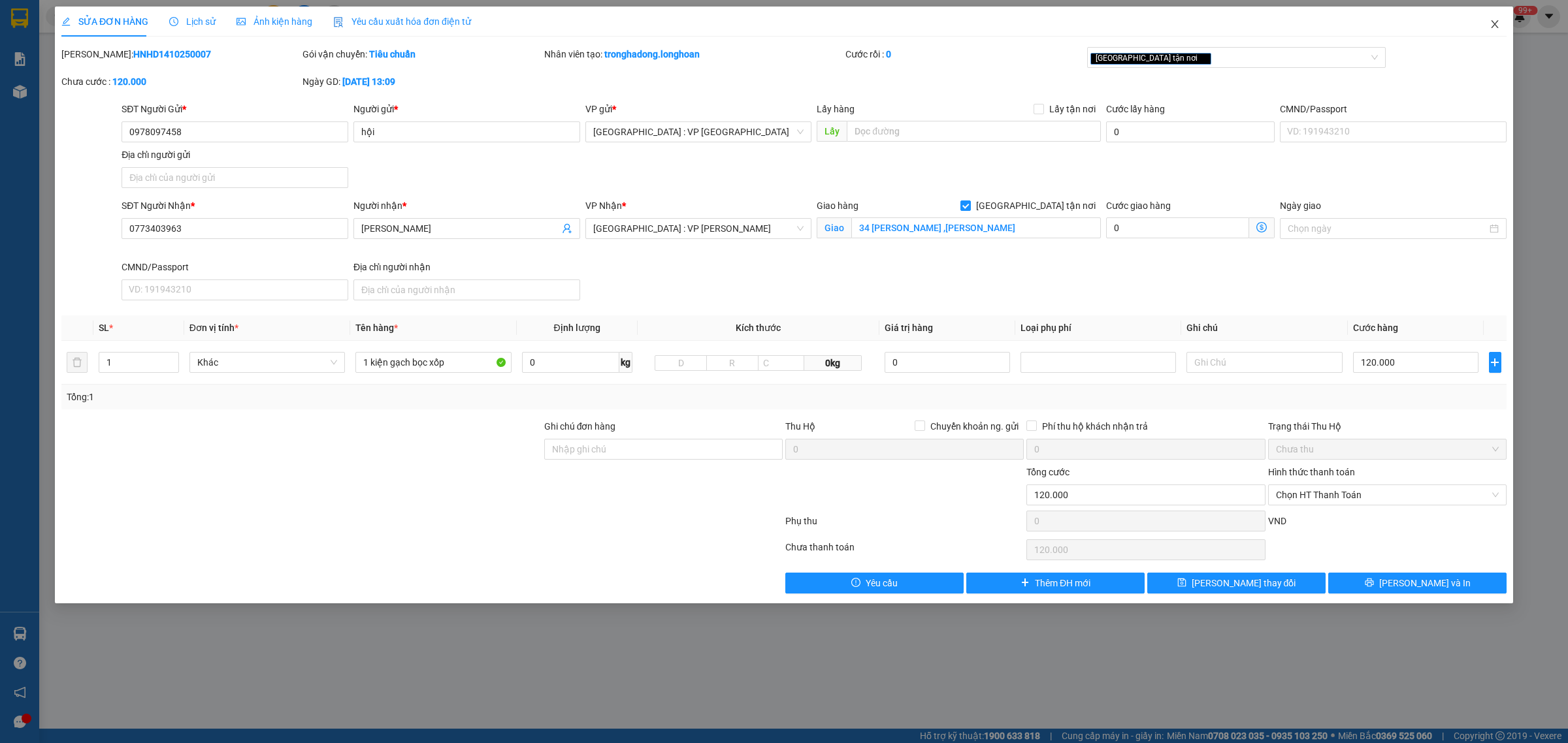
click at [1494, 23] on icon "close" at bounding box center [1495, 24] width 11 height 11
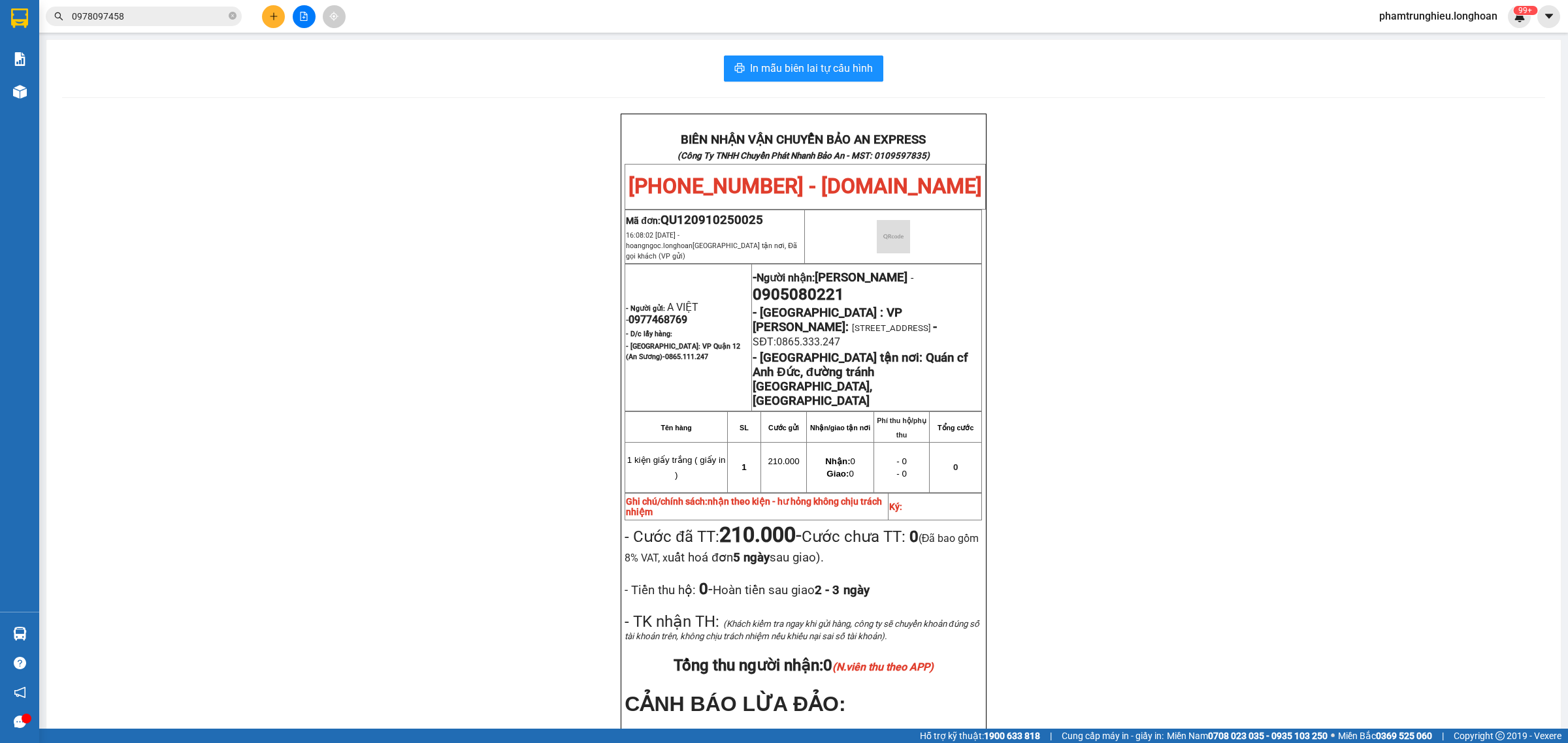
click at [181, 16] on input "0978097458" at bounding box center [148, 16] width 154 height 14
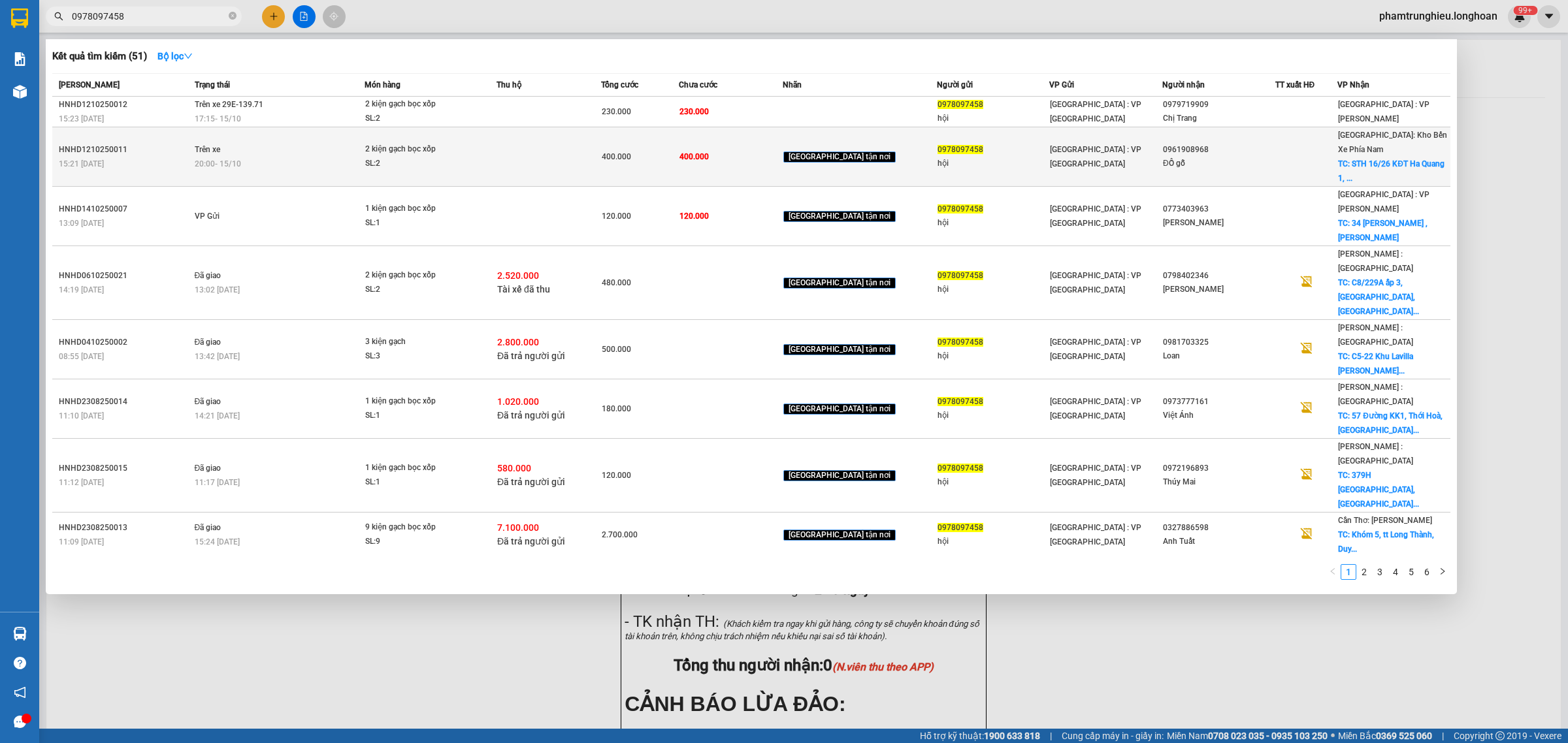
click at [279, 148] on td "Trên xe 20:00 [DATE]" at bounding box center [278, 157] width 174 height 59
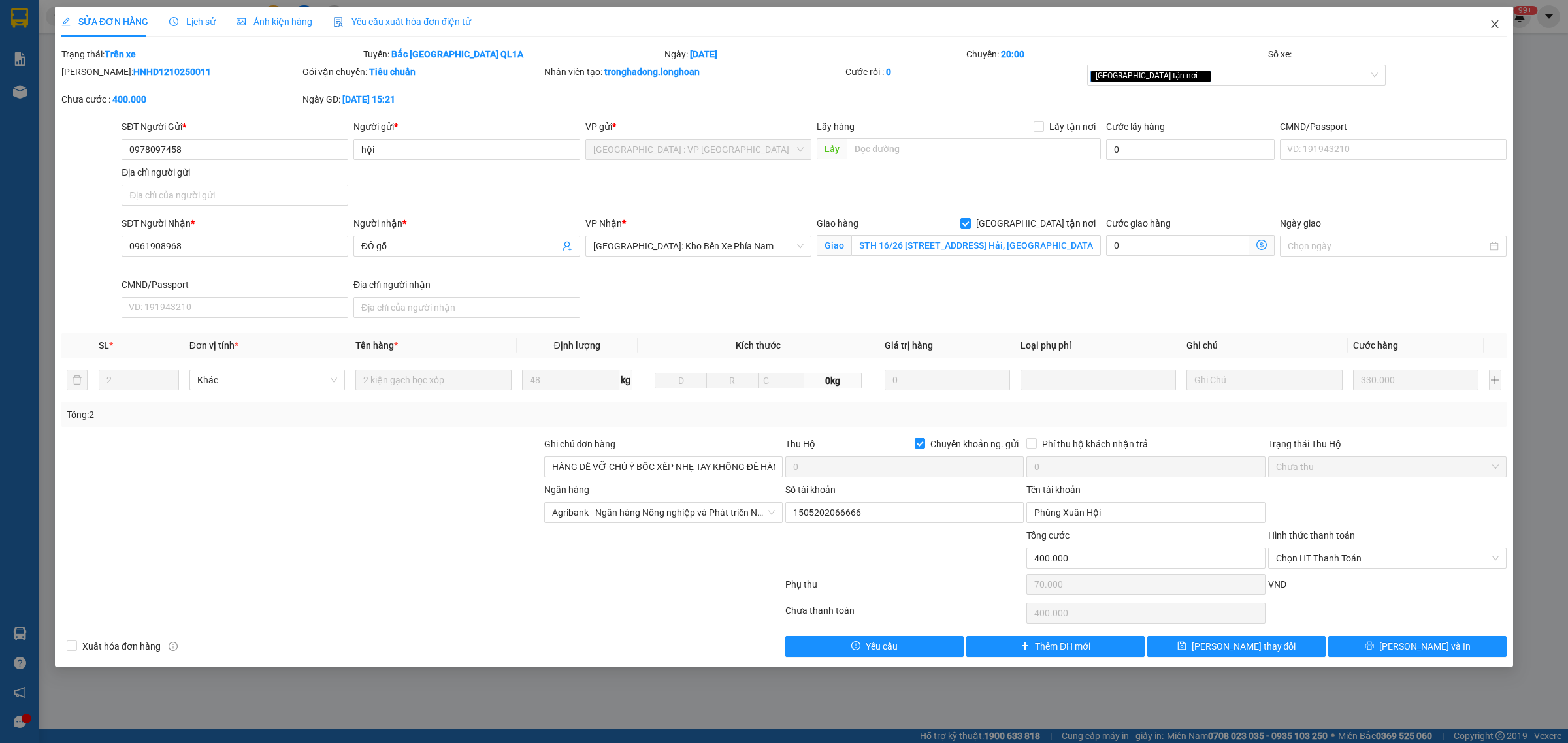
click at [1498, 20] on icon "close" at bounding box center [1495, 24] width 11 height 11
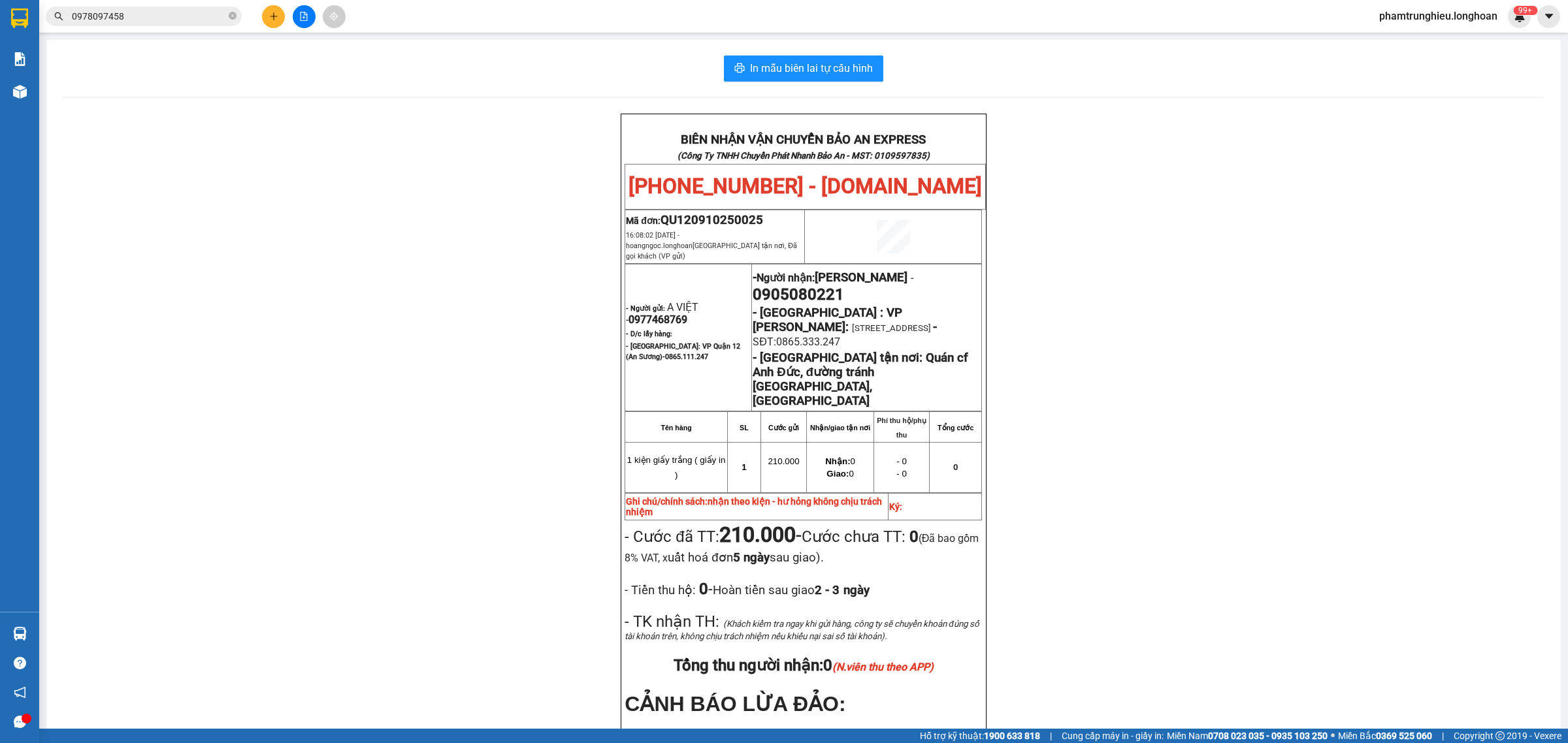
click at [164, 14] on input "0978097458" at bounding box center [148, 16] width 154 height 14
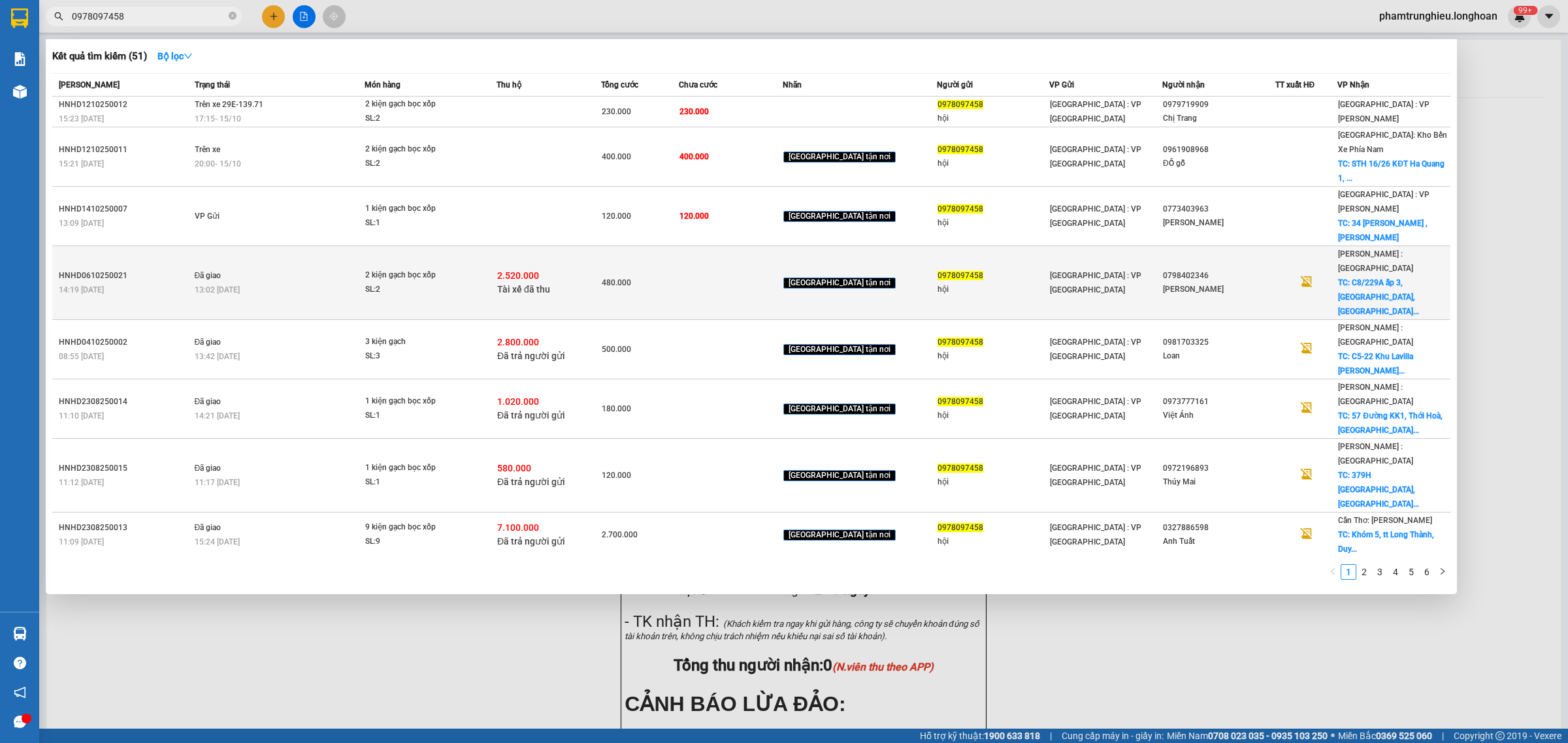
click at [286, 283] on div "13:02 [DATE]" at bounding box center [279, 290] width 170 height 14
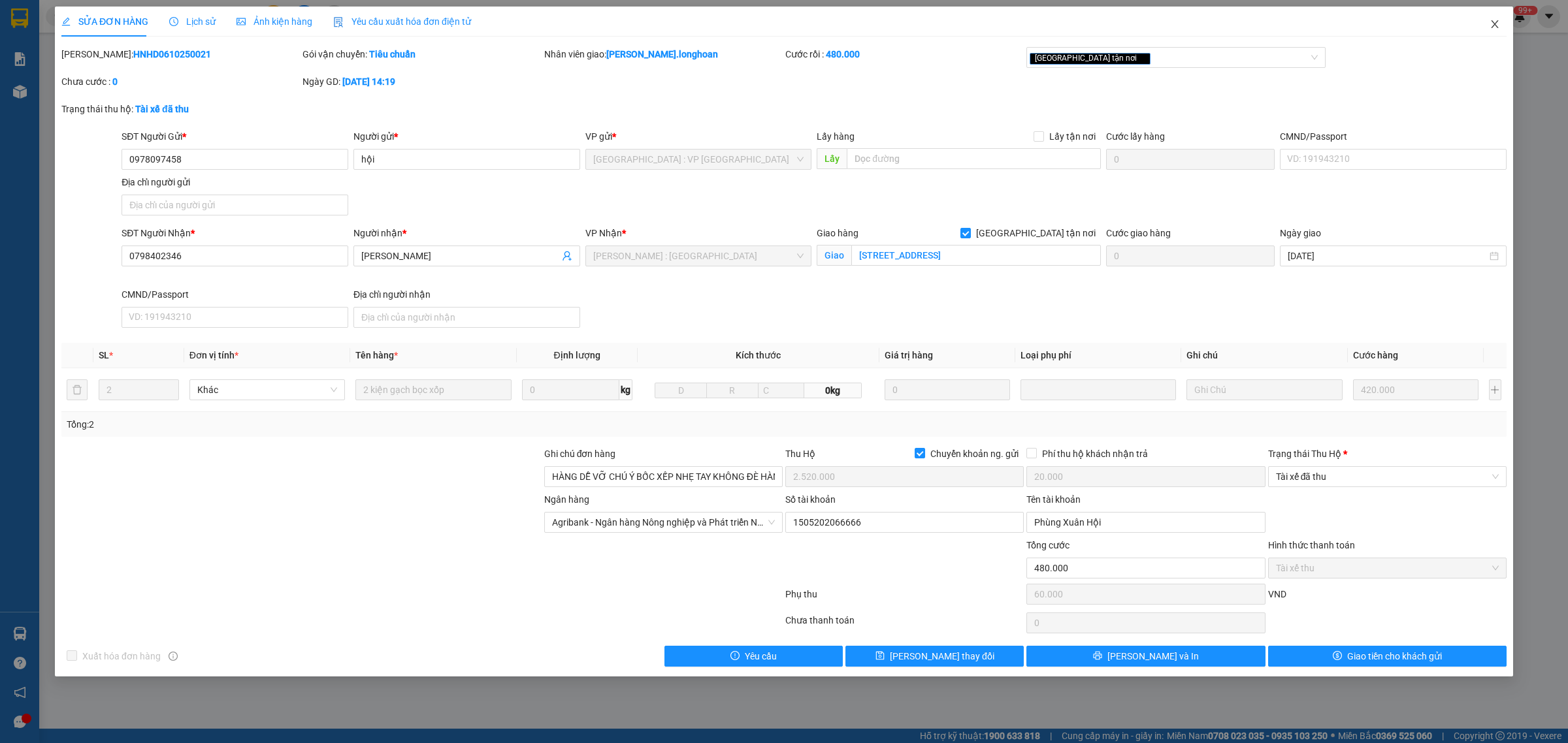
click at [1497, 25] on icon "close" at bounding box center [1495, 24] width 11 height 11
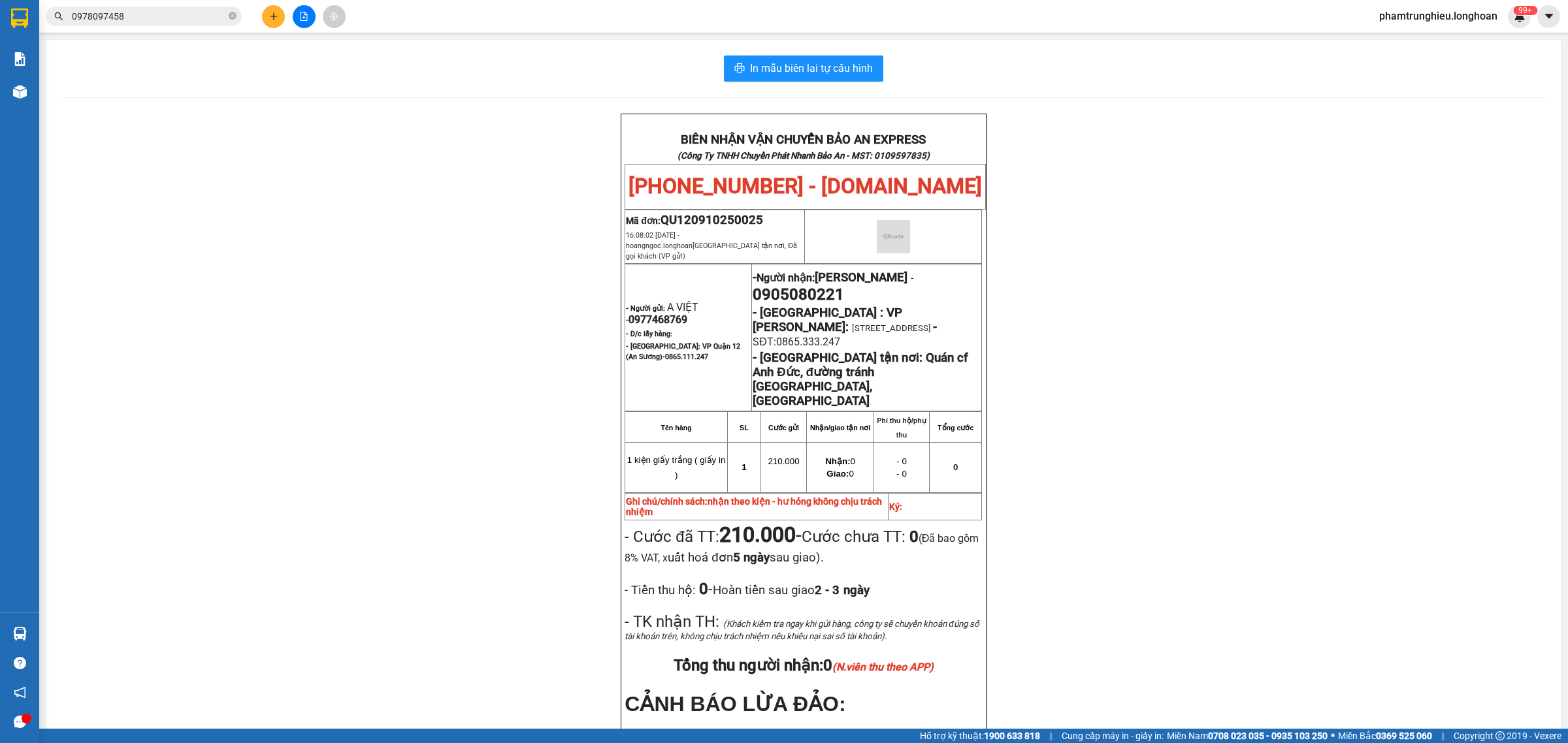
click at [174, 11] on input "0978097458" at bounding box center [148, 16] width 154 height 14
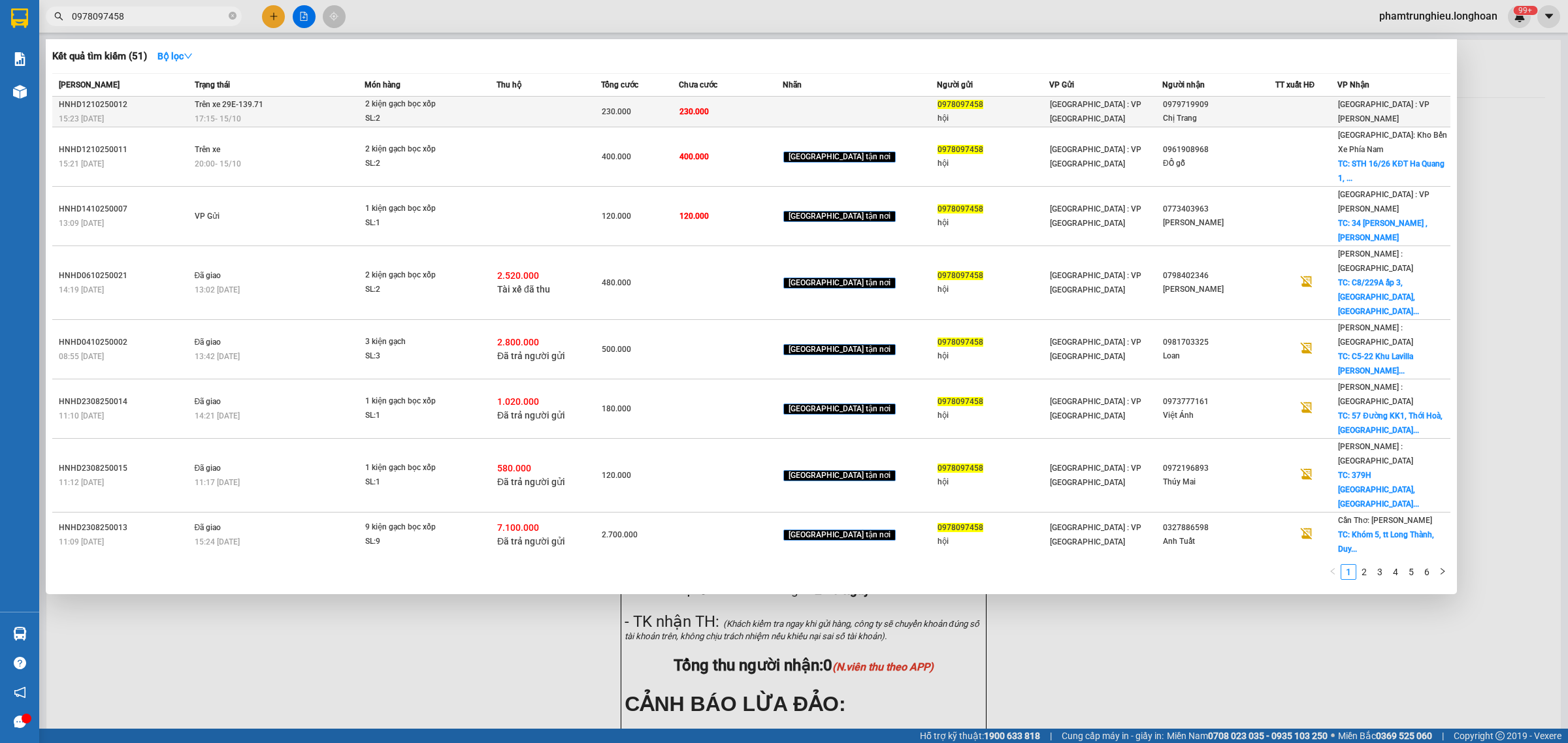
click at [285, 105] on td "Trên xe 29E-139.71 17:15 [DATE]" at bounding box center [278, 112] width 174 height 30
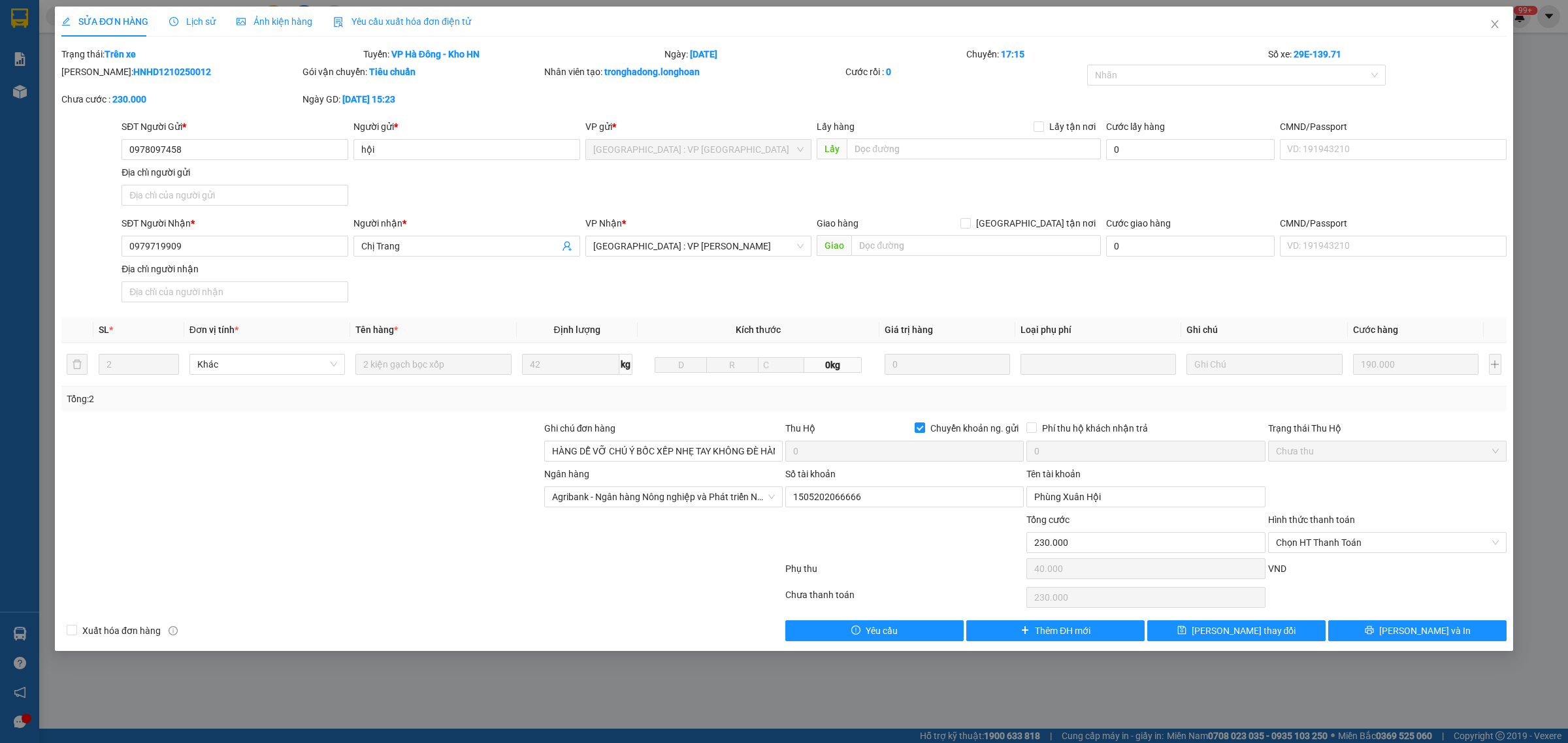
click at [178, 21] on span "Lịch sử" at bounding box center [192, 21] width 46 height 11
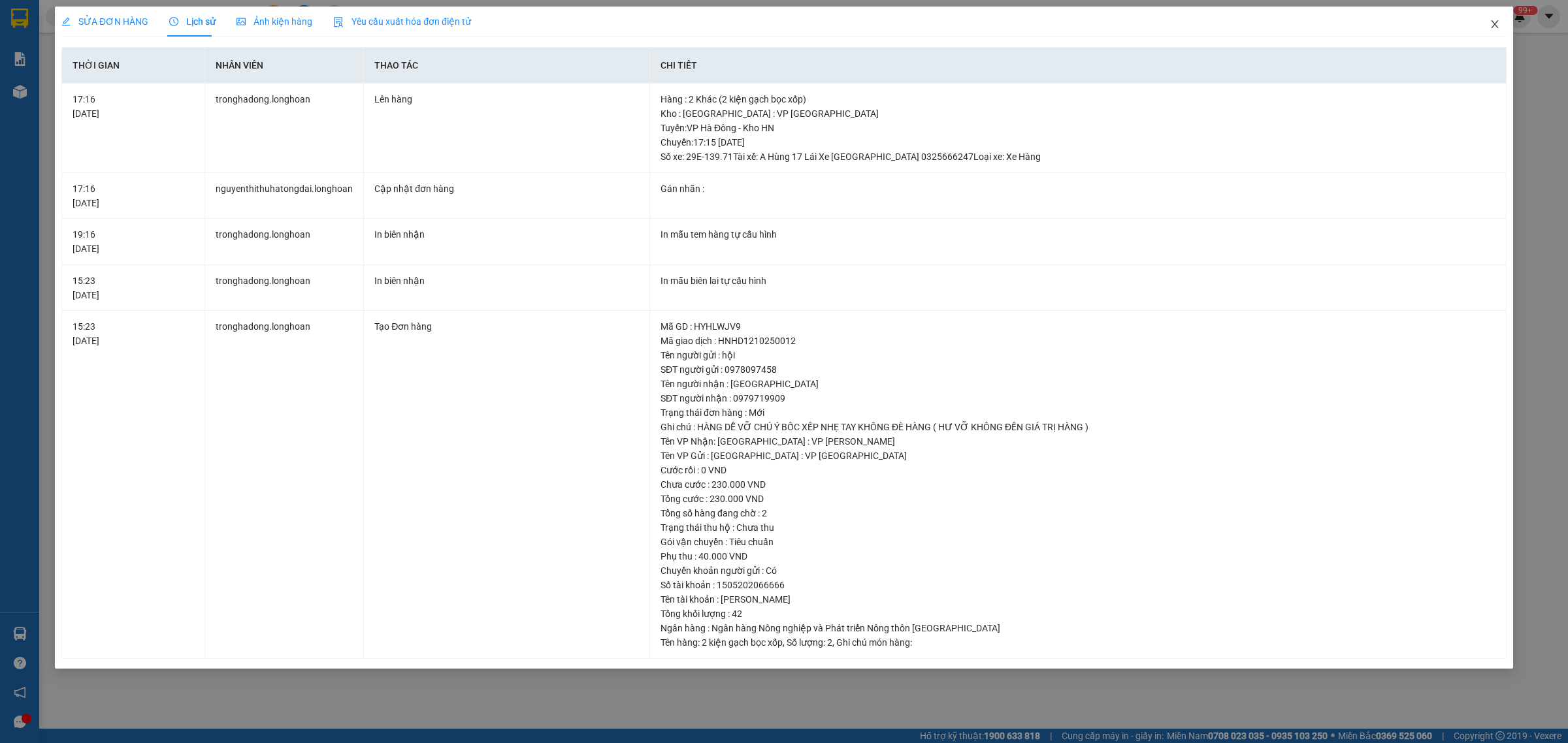
click at [1495, 24] on icon "close" at bounding box center [1494, 24] width 7 height 8
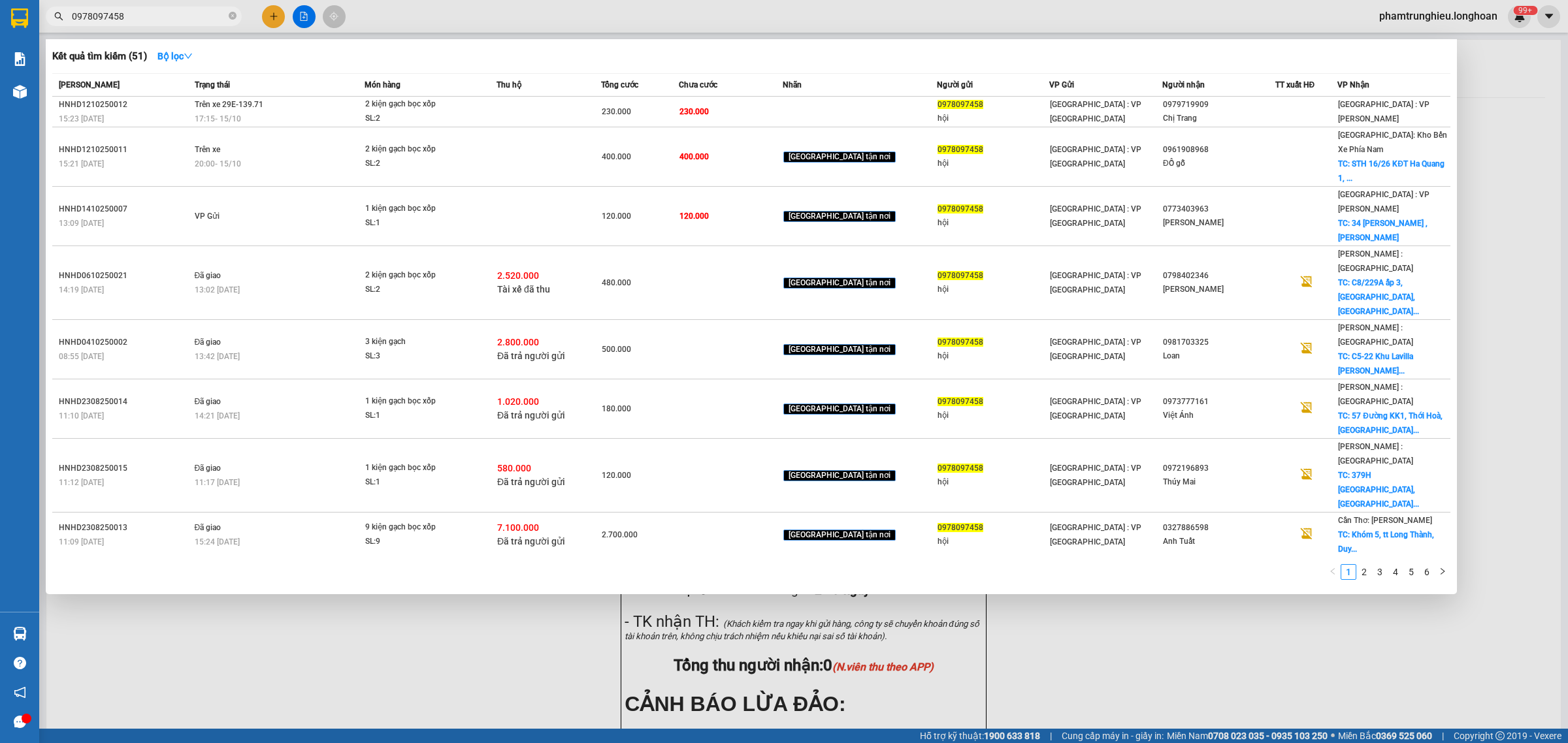
click at [160, 18] on input "0978097458" at bounding box center [148, 16] width 154 height 14
click at [283, 105] on td "Trên xe 29E-139.71 17:15 [DATE]" at bounding box center [278, 112] width 174 height 30
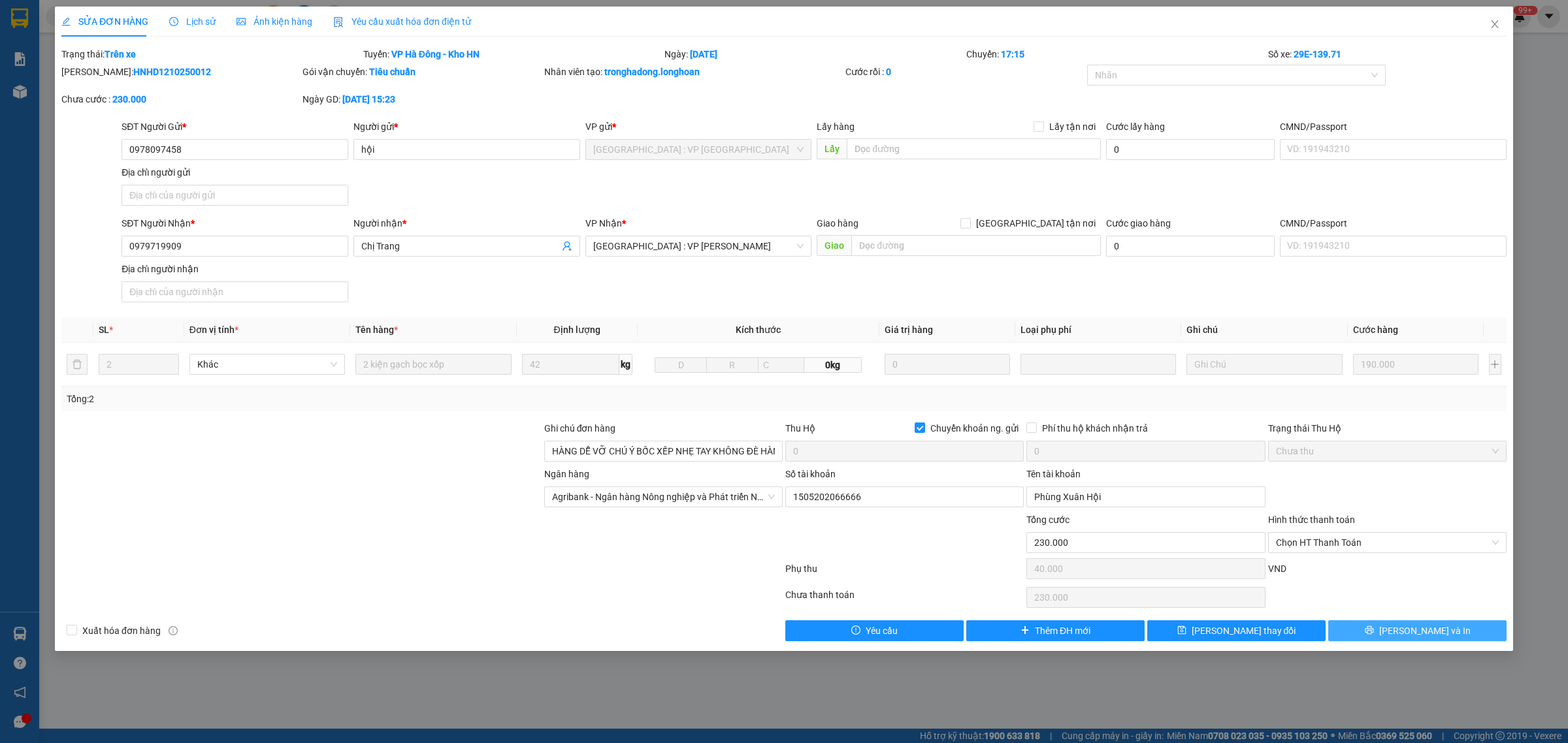
click at [1422, 628] on span "[PERSON_NAME] và In" at bounding box center [1425, 630] width 91 height 14
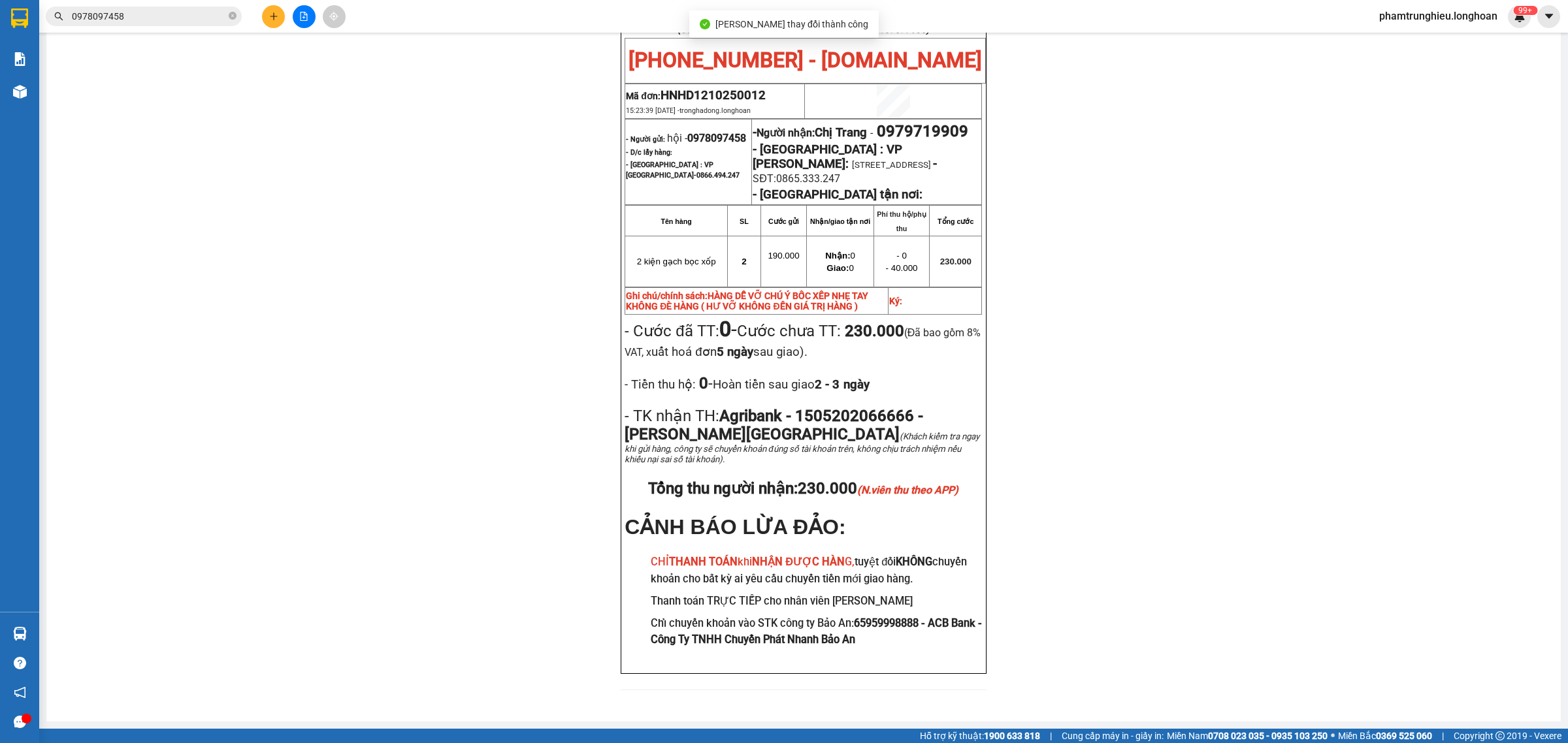
scroll to position [81, 0]
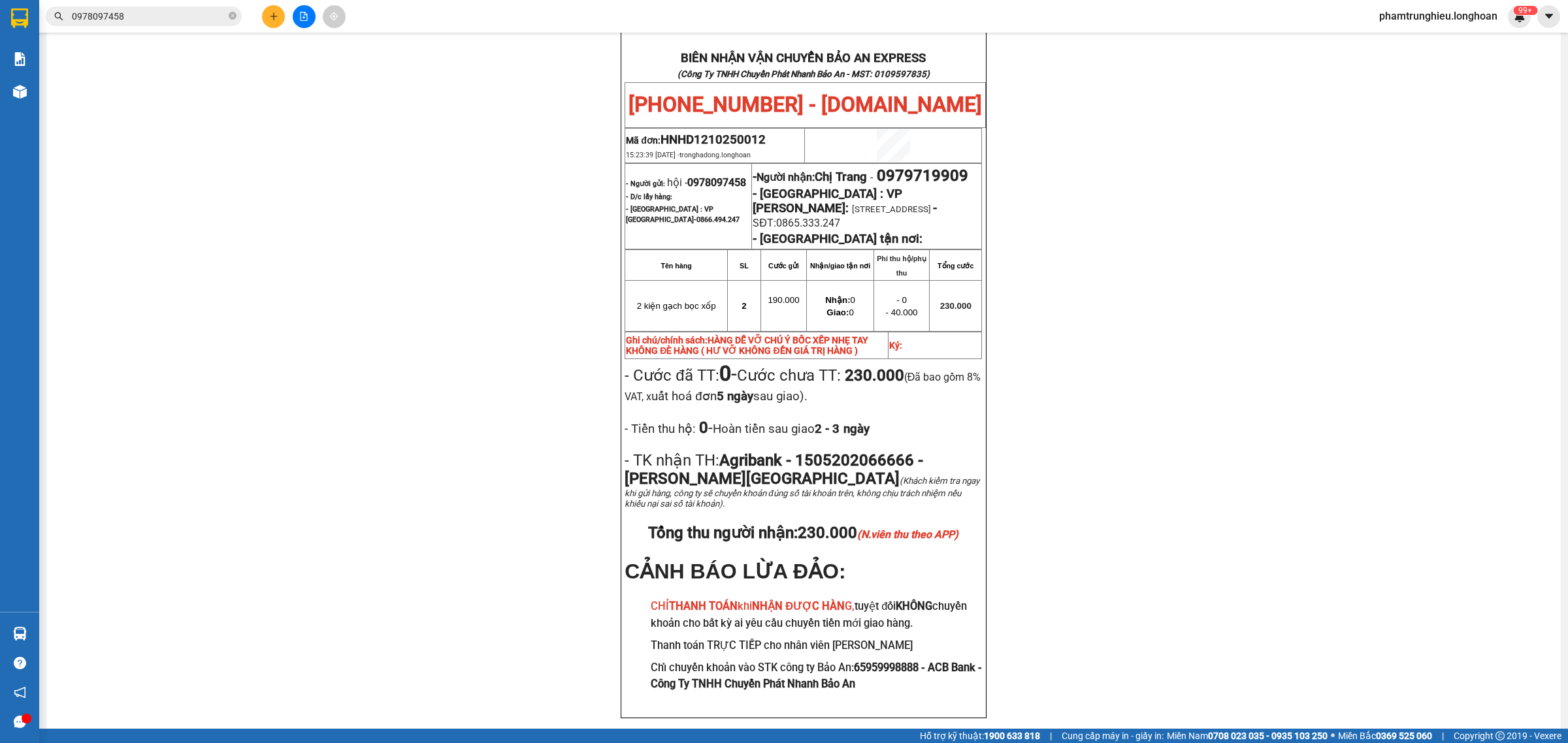
click at [177, 21] on input "0978097458" at bounding box center [148, 16] width 154 height 14
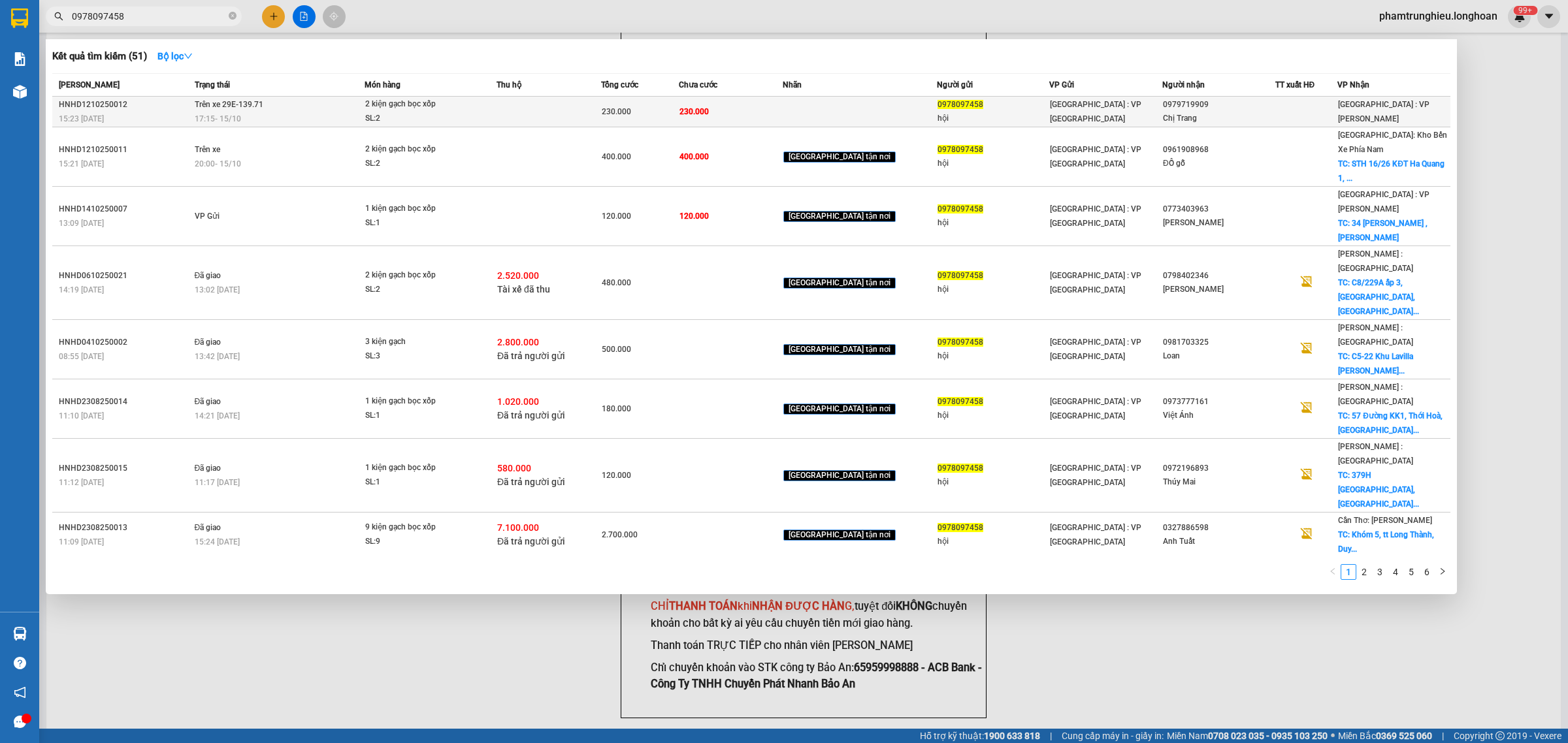
click at [307, 106] on td "Trên xe 29E-139.71 17:15 [DATE]" at bounding box center [278, 112] width 174 height 30
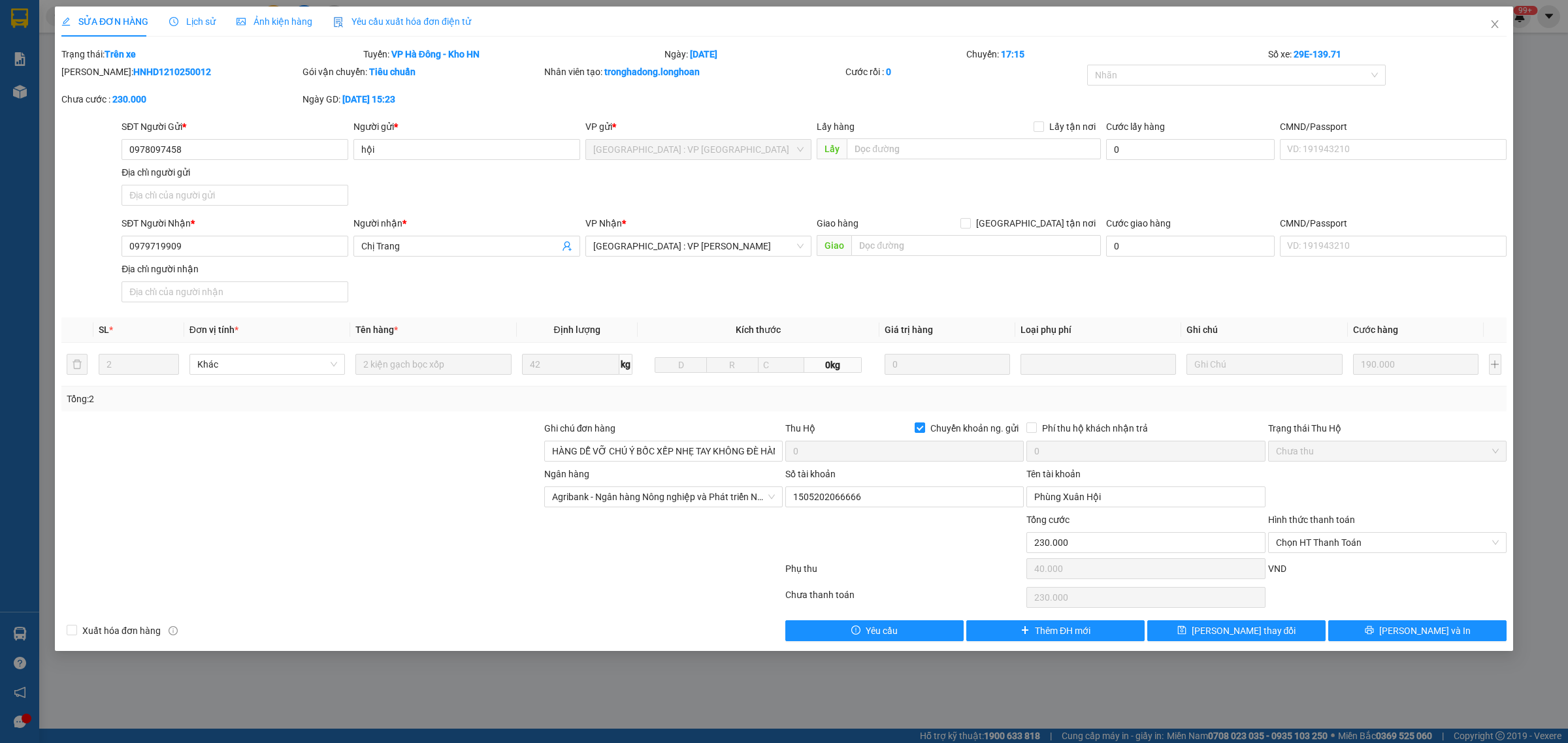
click at [196, 23] on span "Lịch sử" at bounding box center [192, 21] width 46 height 11
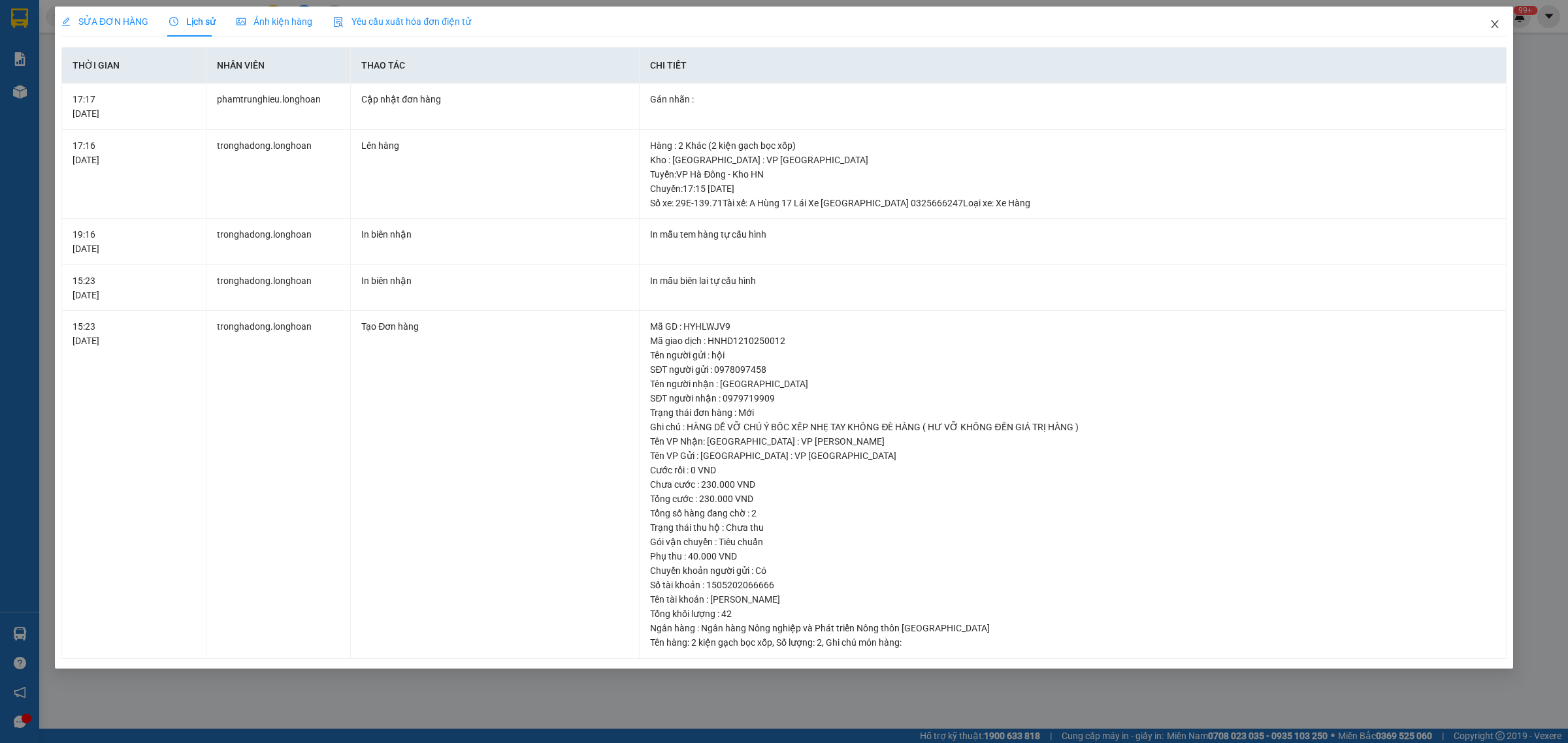
click at [1485, 25] on span "Close" at bounding box center [1495, 25] width 37 height 37
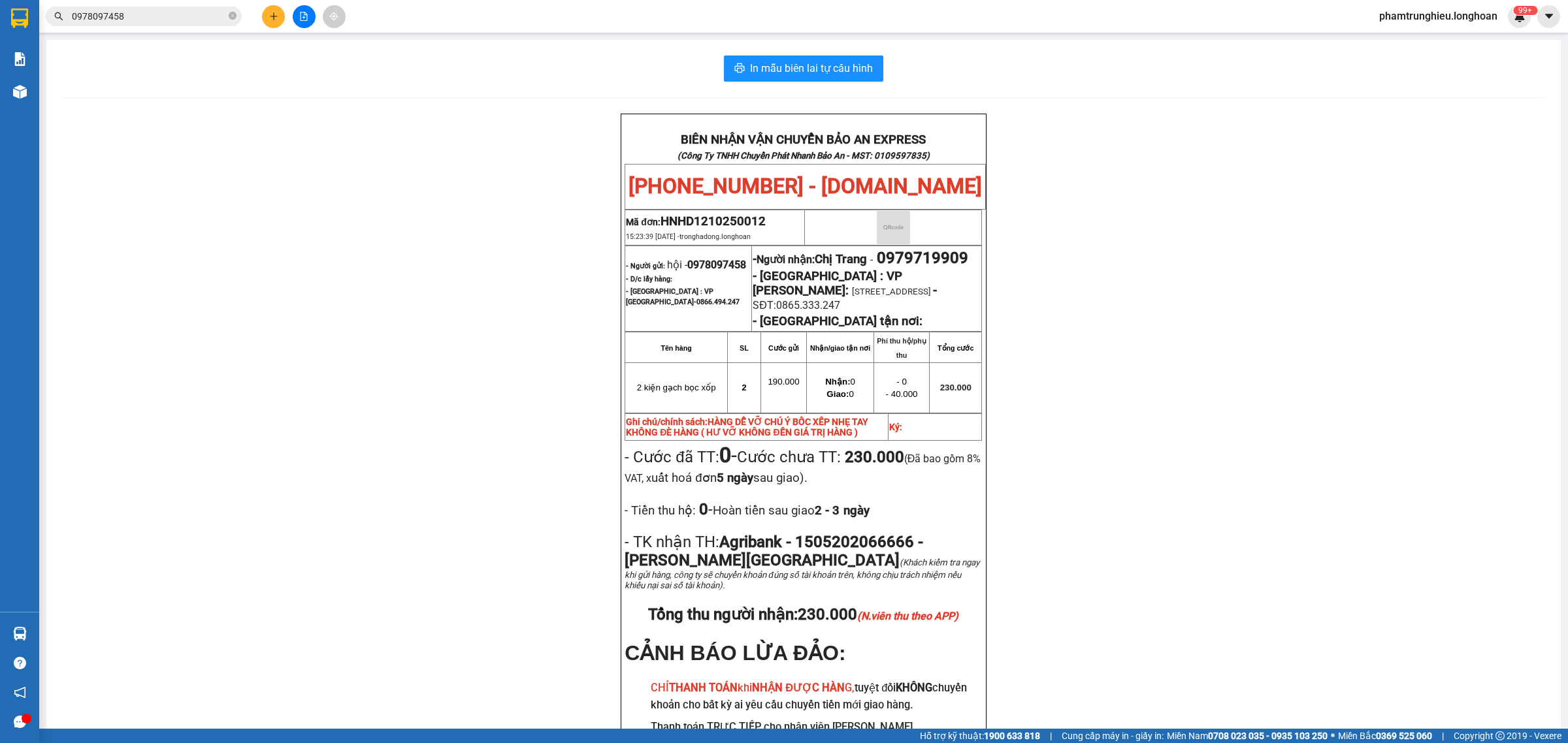
click at [152, 14] on input "0978097458" at bounding box center [148, 16] width 154 height 14
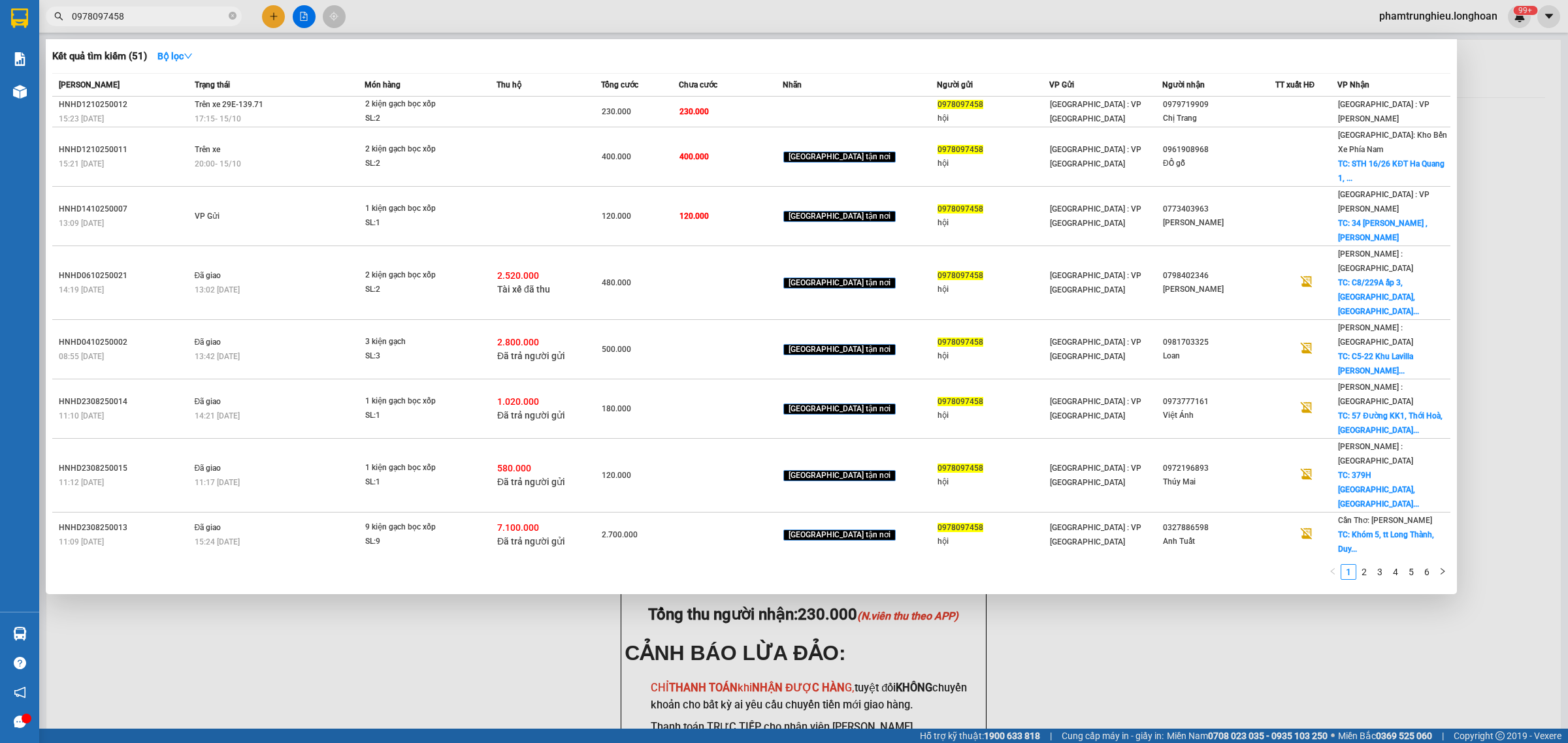
click at [152, 14] on input "0978097458" at bounding box center [148, 16] width 154 height 14
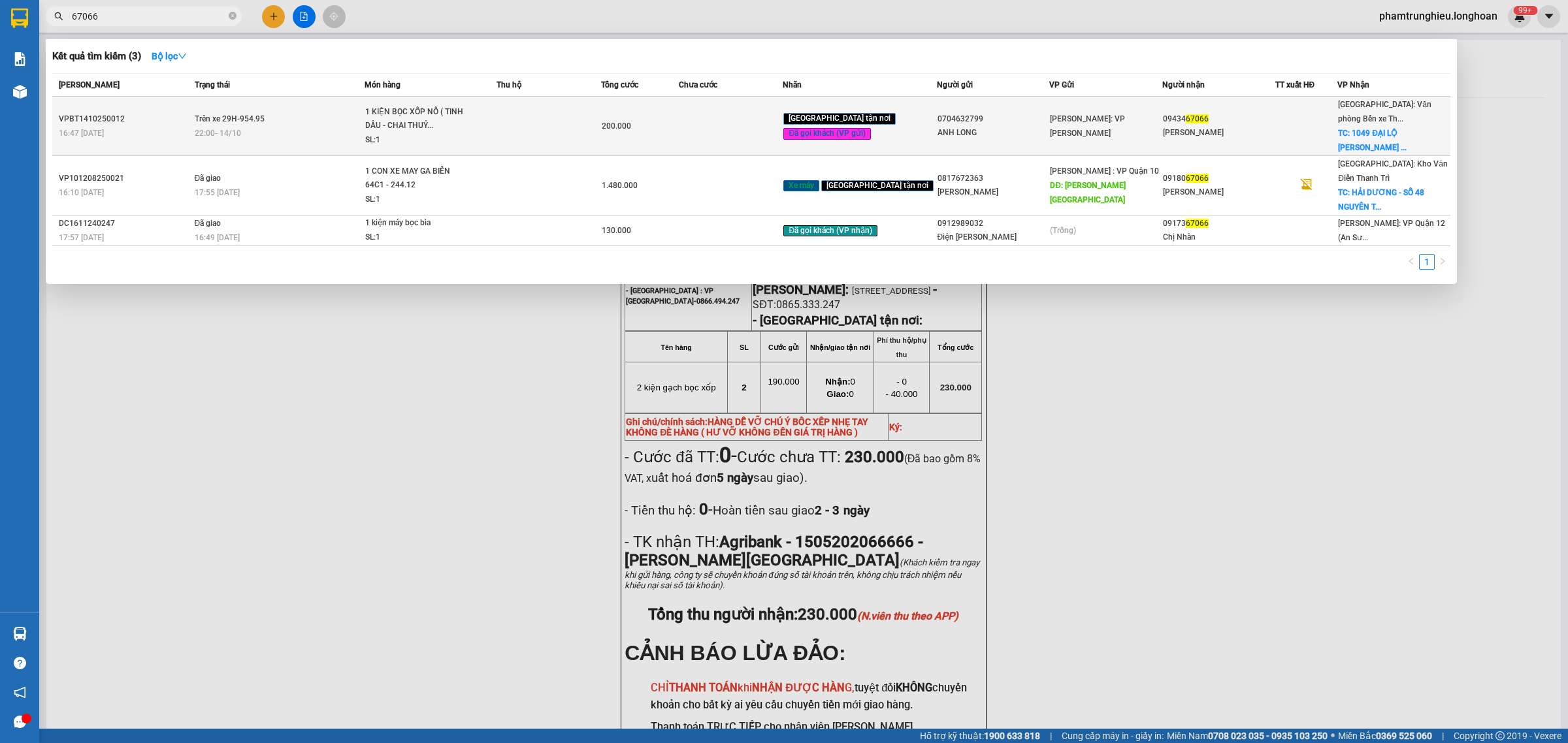
click at [332, 118] on td "Trên xe 29H-954.95 22:00 [DATE]" at bounding box center [278, 126] width 174 height 59
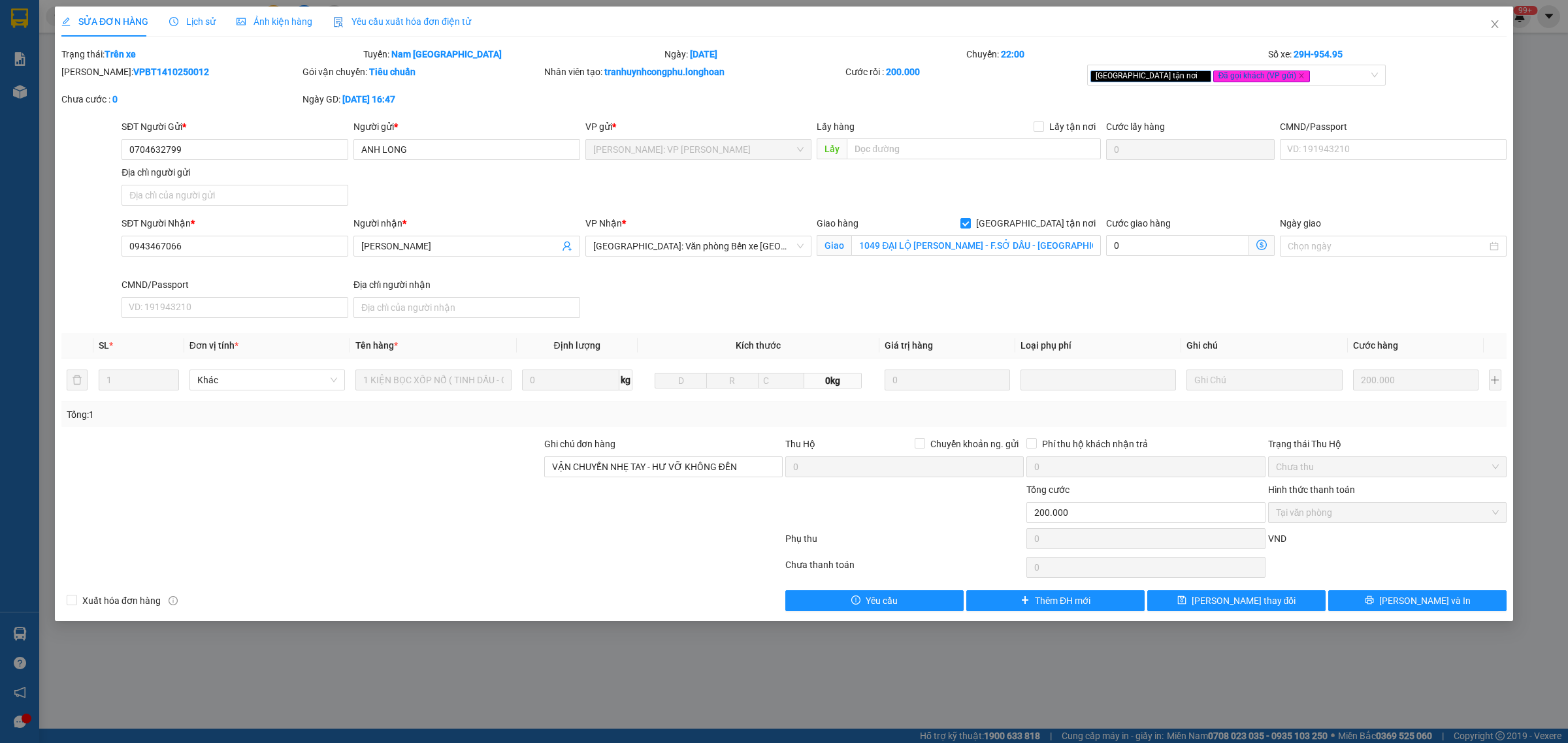
click at [177, 18] on span "Lịch sử" at bounding box center [192, 21] width 46 height 11
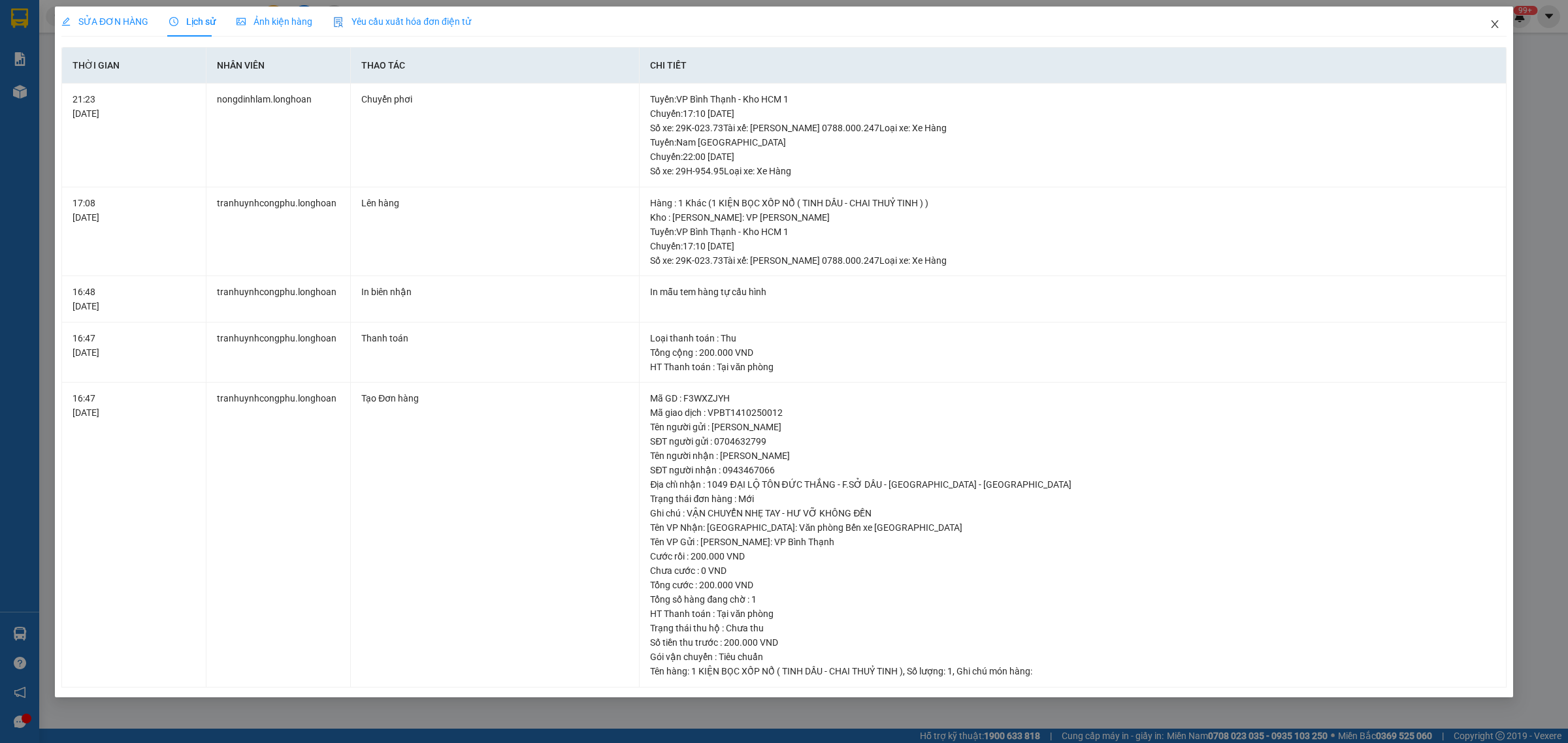
click at [1498, 24] on icon "close" at bounding box center [1495, 24] width 11 height 11
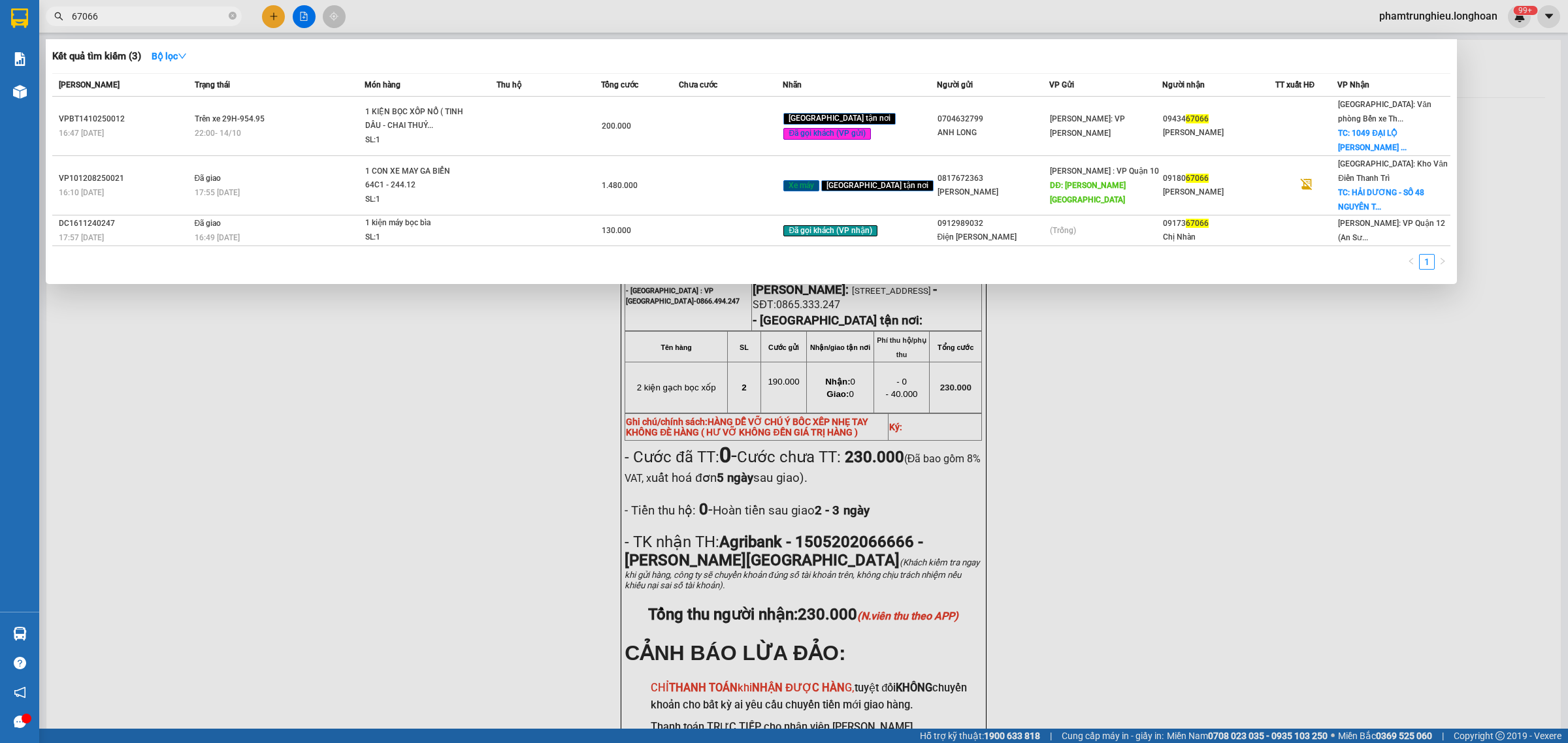
click at [145, 21] on input "67066" at bounding box center [148, 16] width 154 height 14
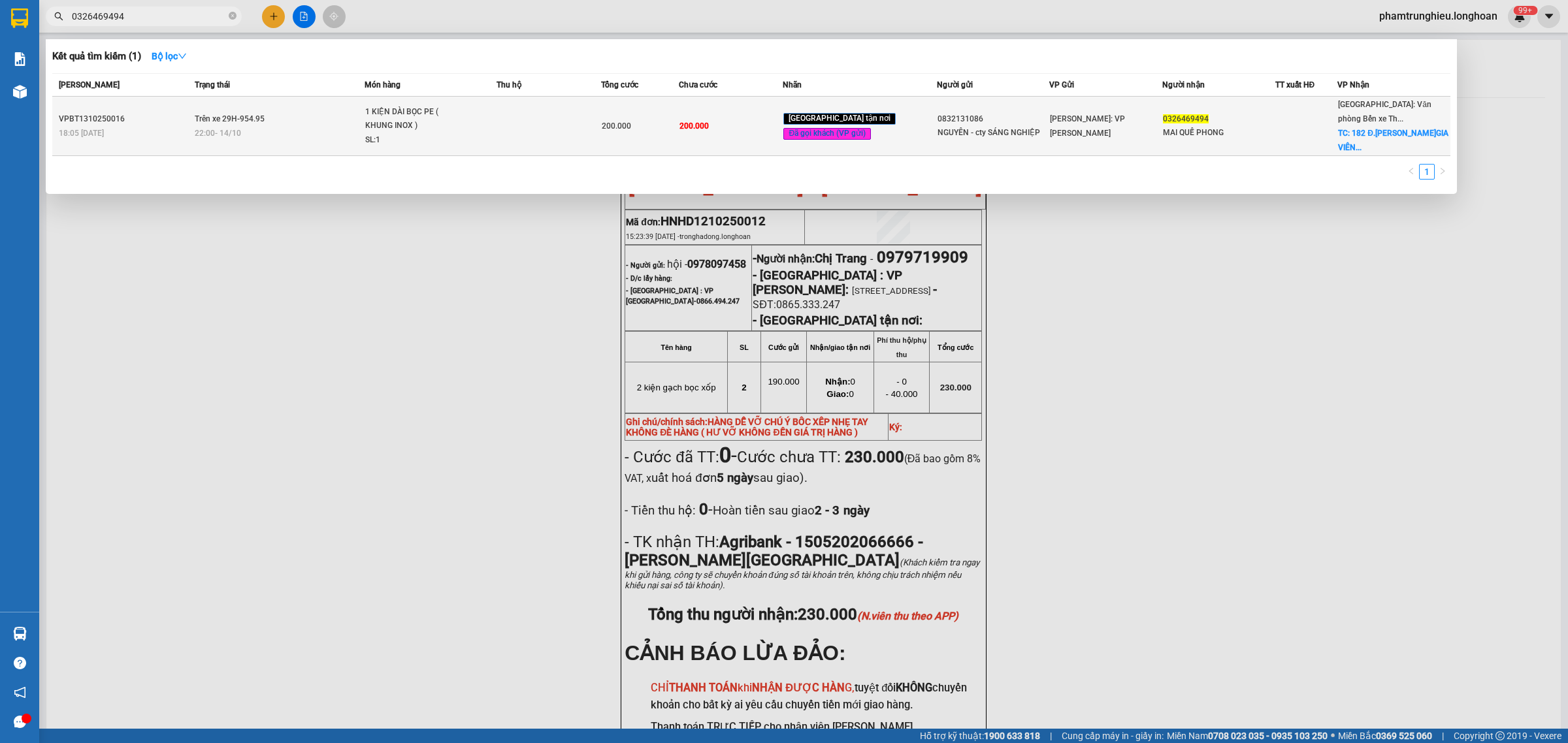
click at [389, 108] on div "1 KIỆN DÀI BỌC PE ( KHUNG INOX )" at bounding box center [414, 119] width 98 height 28
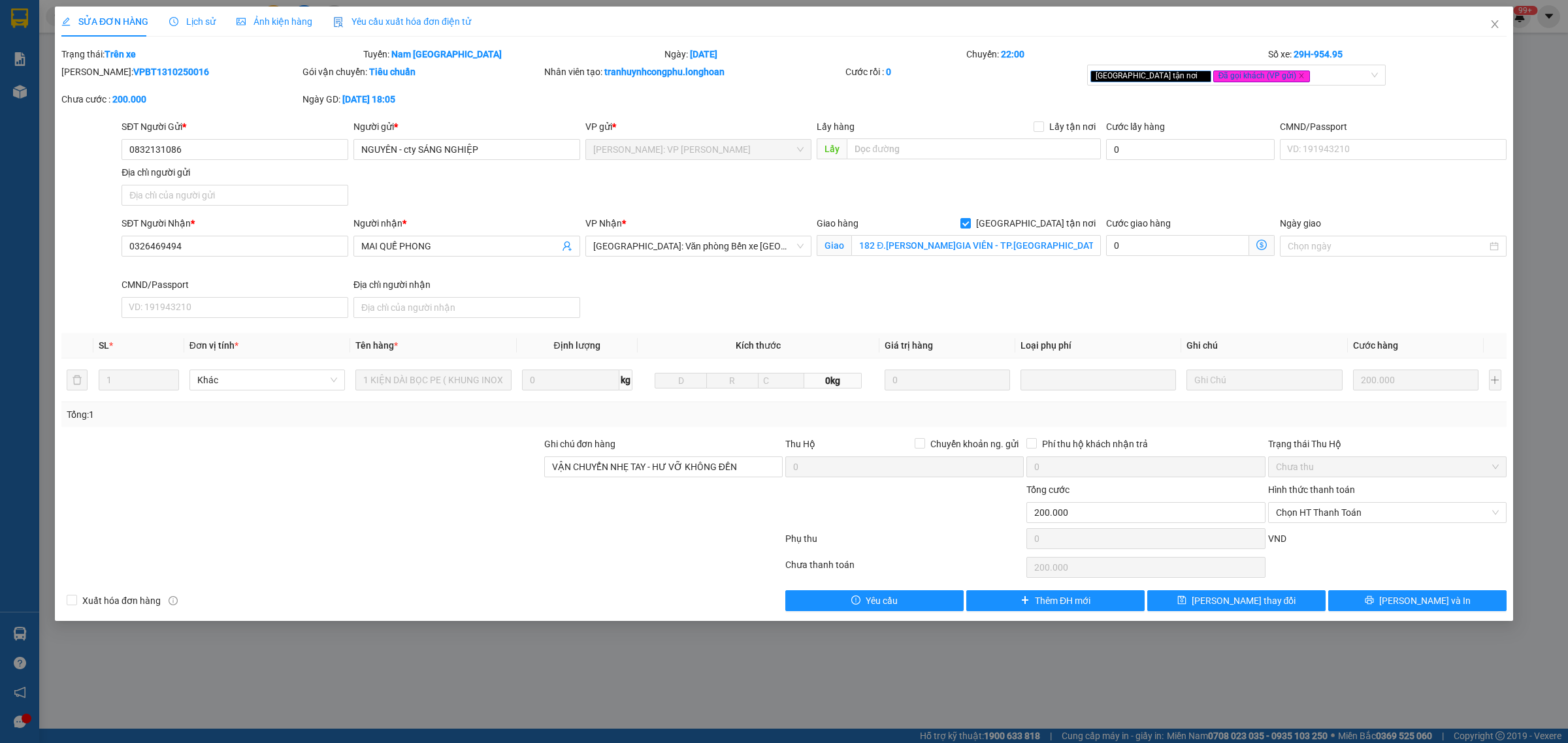
click at [177, 18] on span "Lịch sử" at bounding box center [192, 21] width 46 height 11
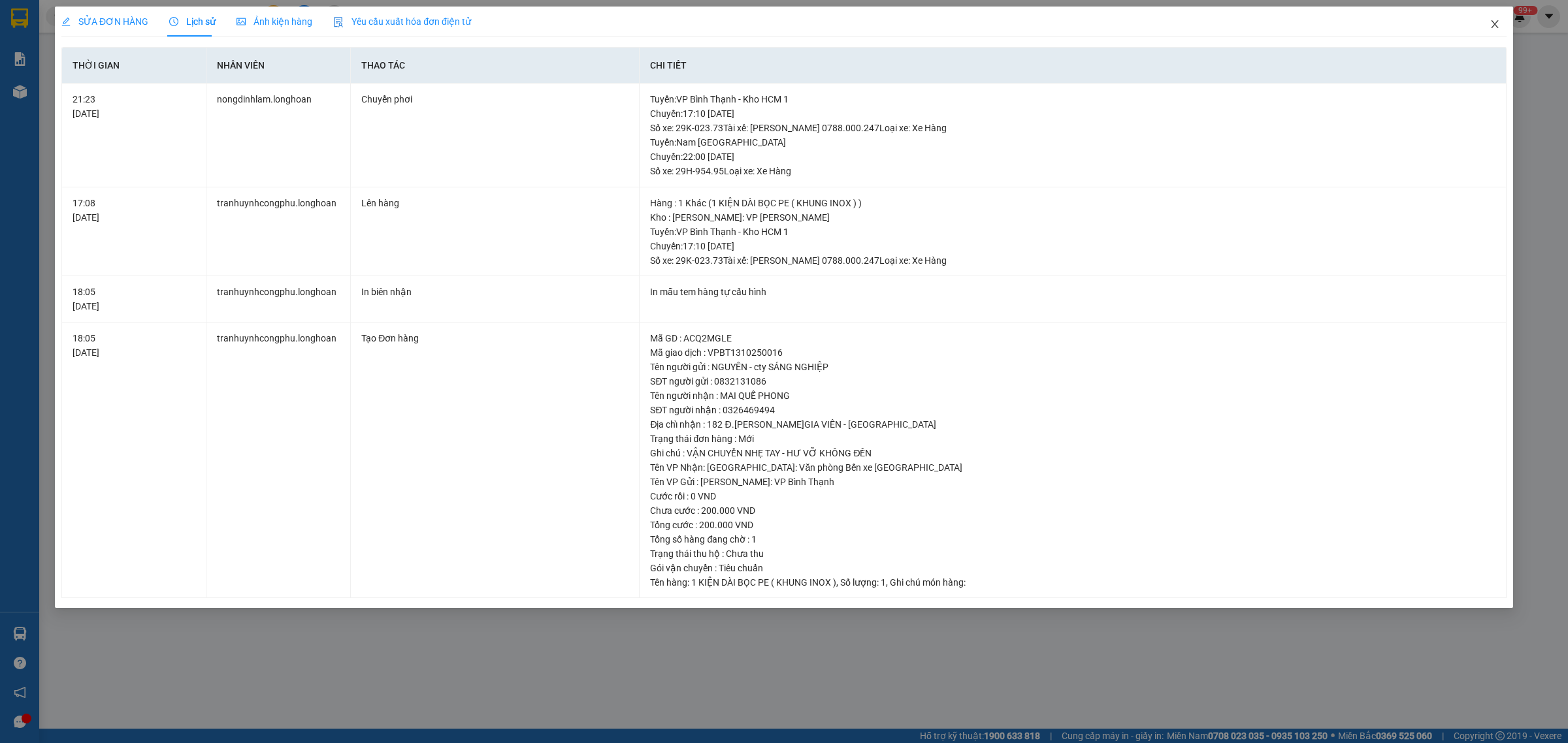
click at [1498, 21] on icon "close" at bounding box center [1495, 24] width 11 height 11
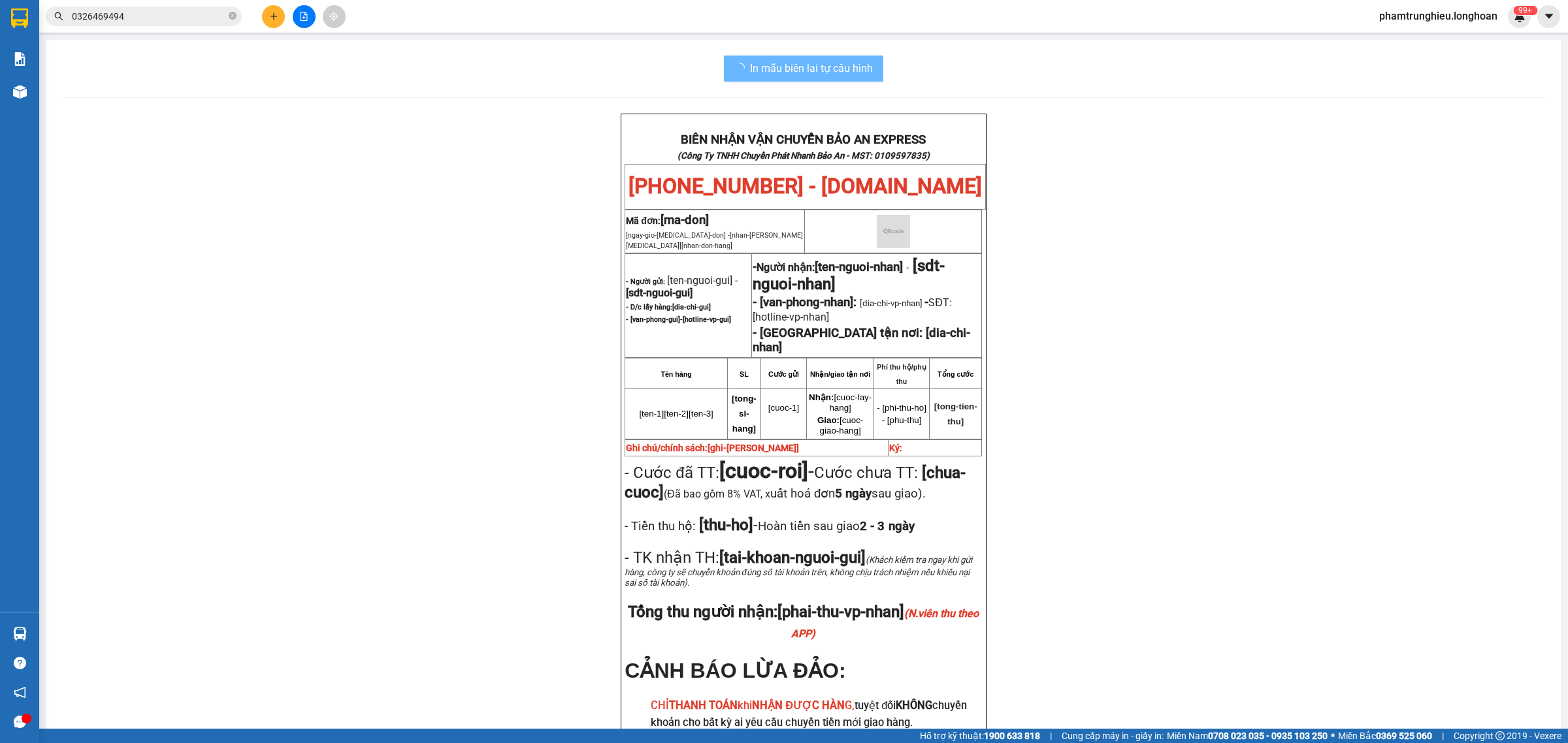
click at [161, 14] on input "0326469494" at bounding box center [148, 16] width 154 height 14
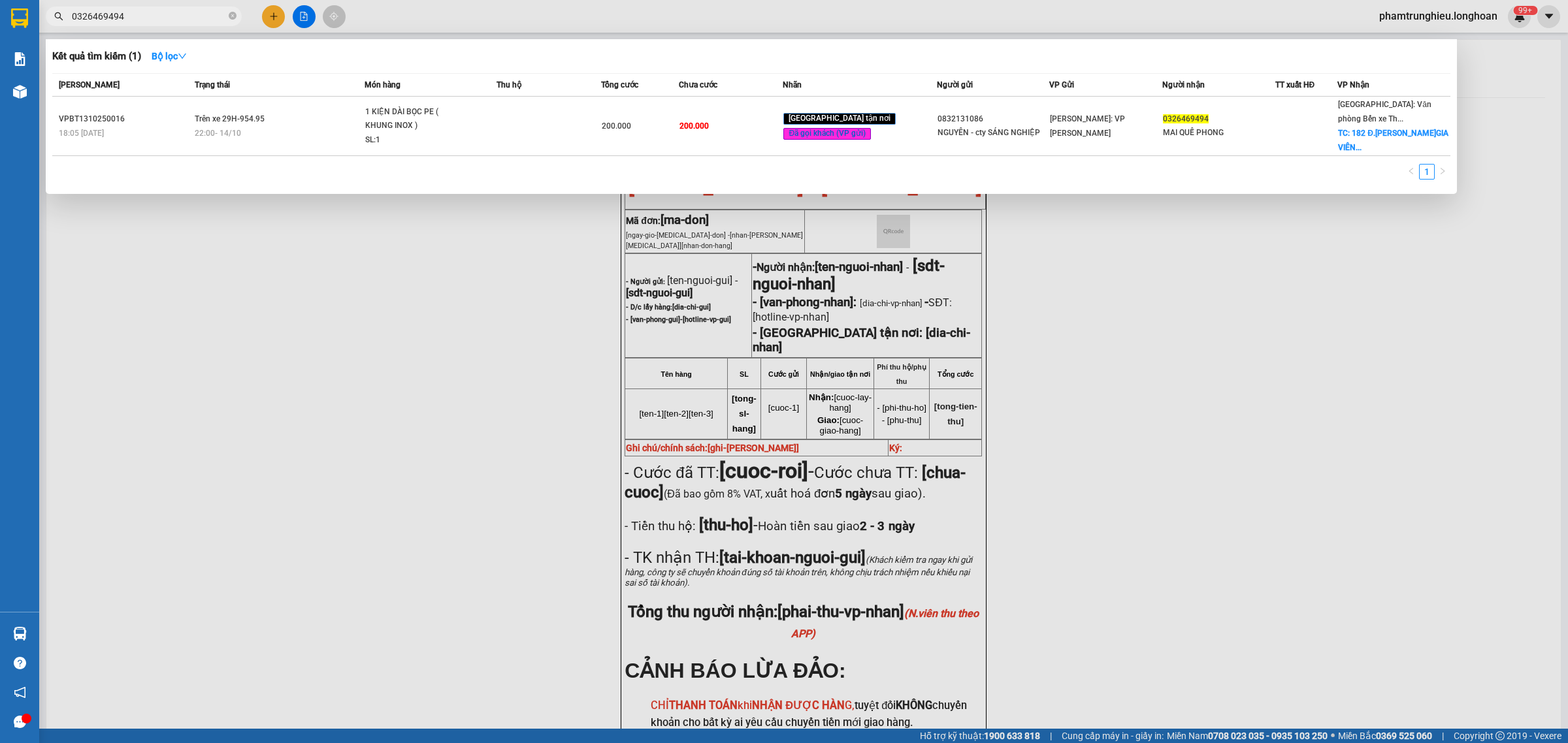
click at [161, 14] on input "0326469494" at bounding box center [148, 16] width 154 height 14
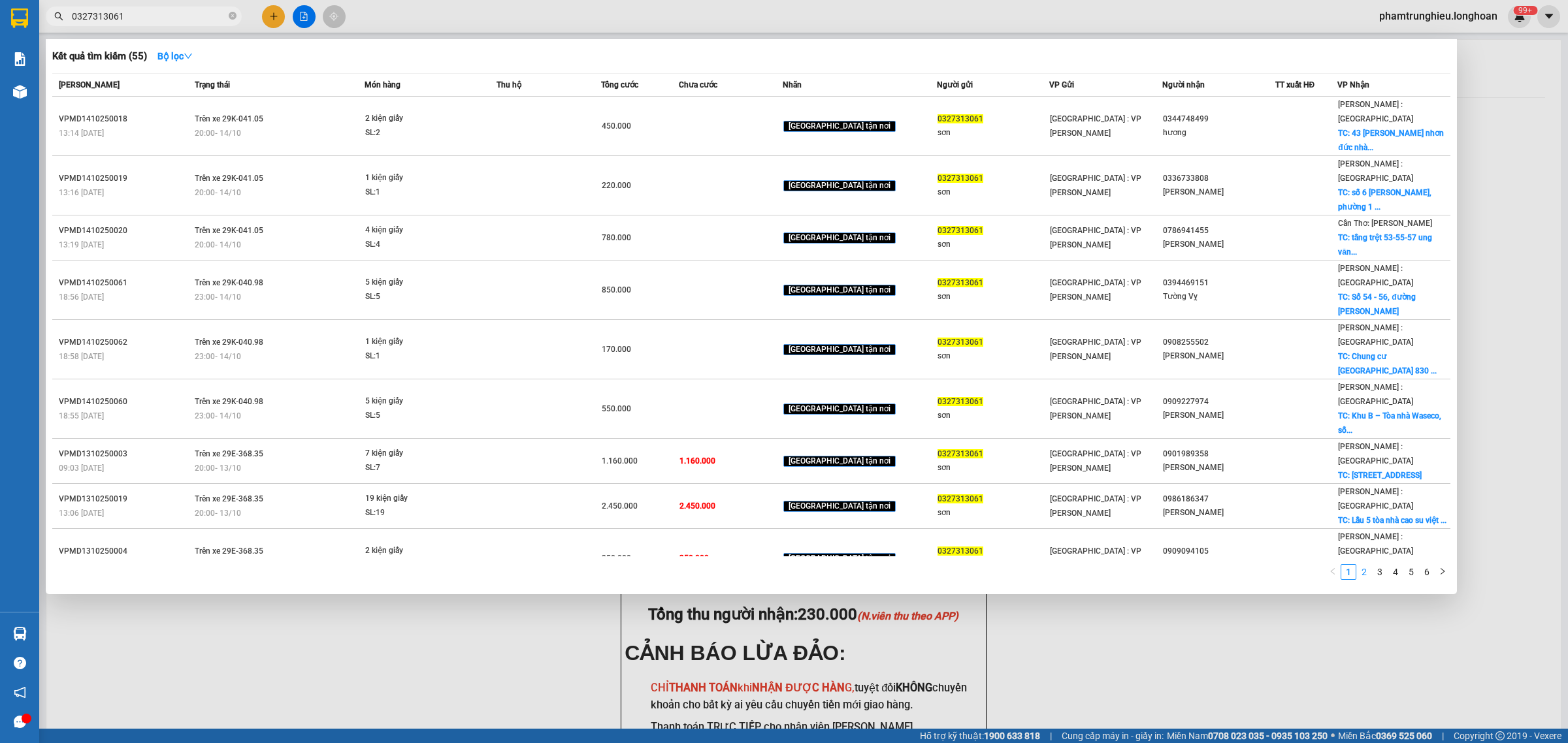
click at [1365, 565] on link "2" at bounding box center [1364, 572] width 14 height 14
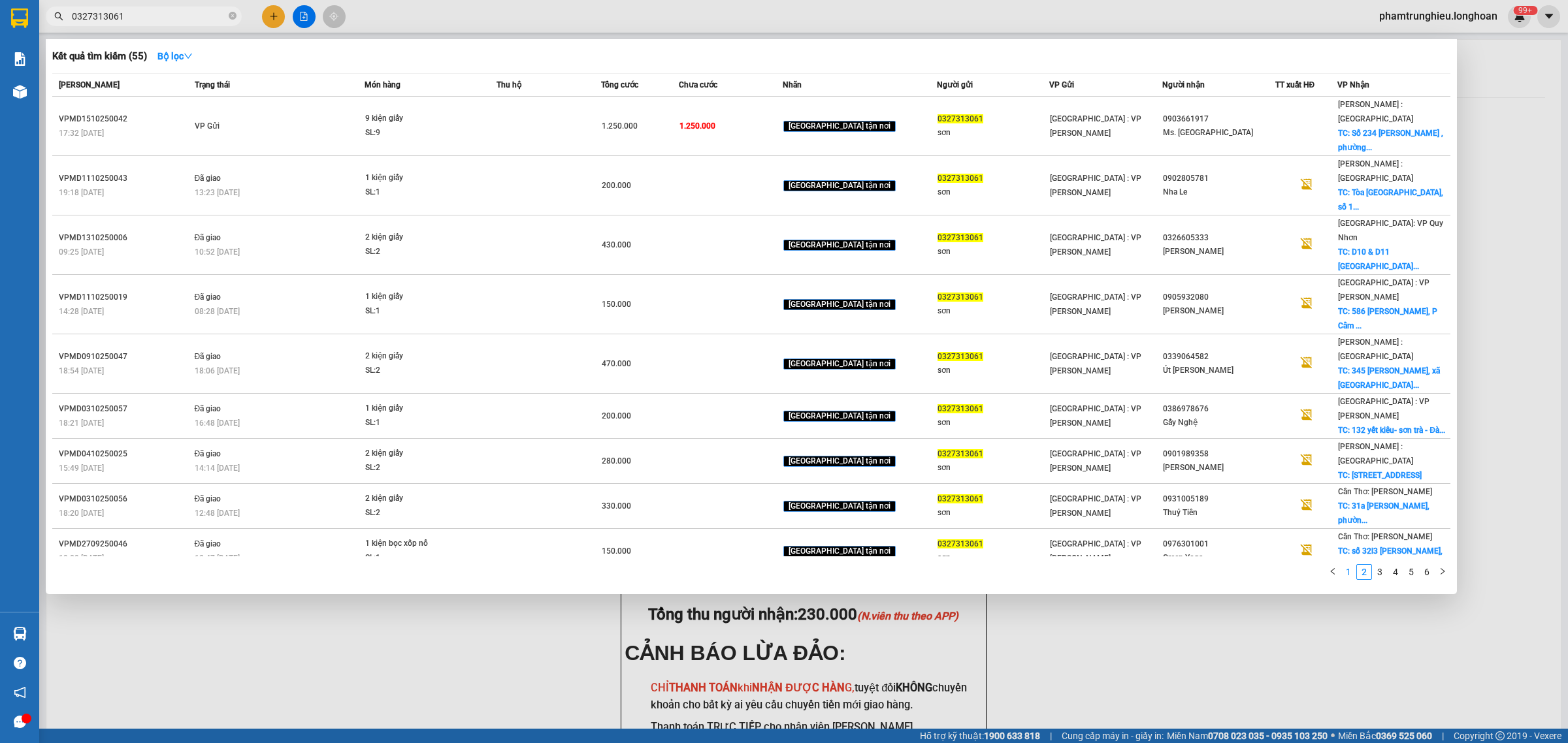
click at [1349, 565] on link "1" at bounding box center [1349, 572] width 14 height 14
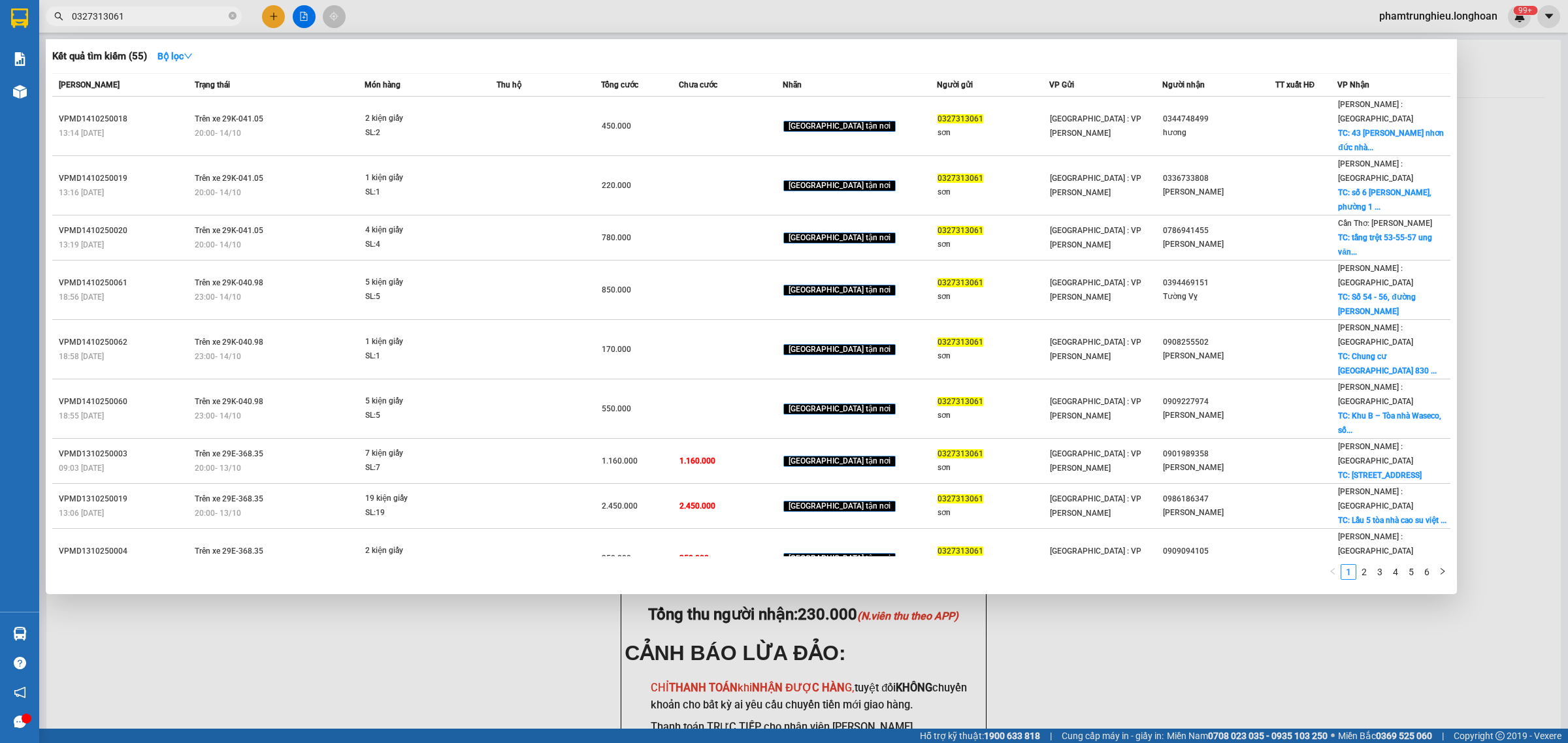
click at [187, 16] on input "0327313061" at bounding box center [148, 16] width 154 height 14
paste input "32215217"
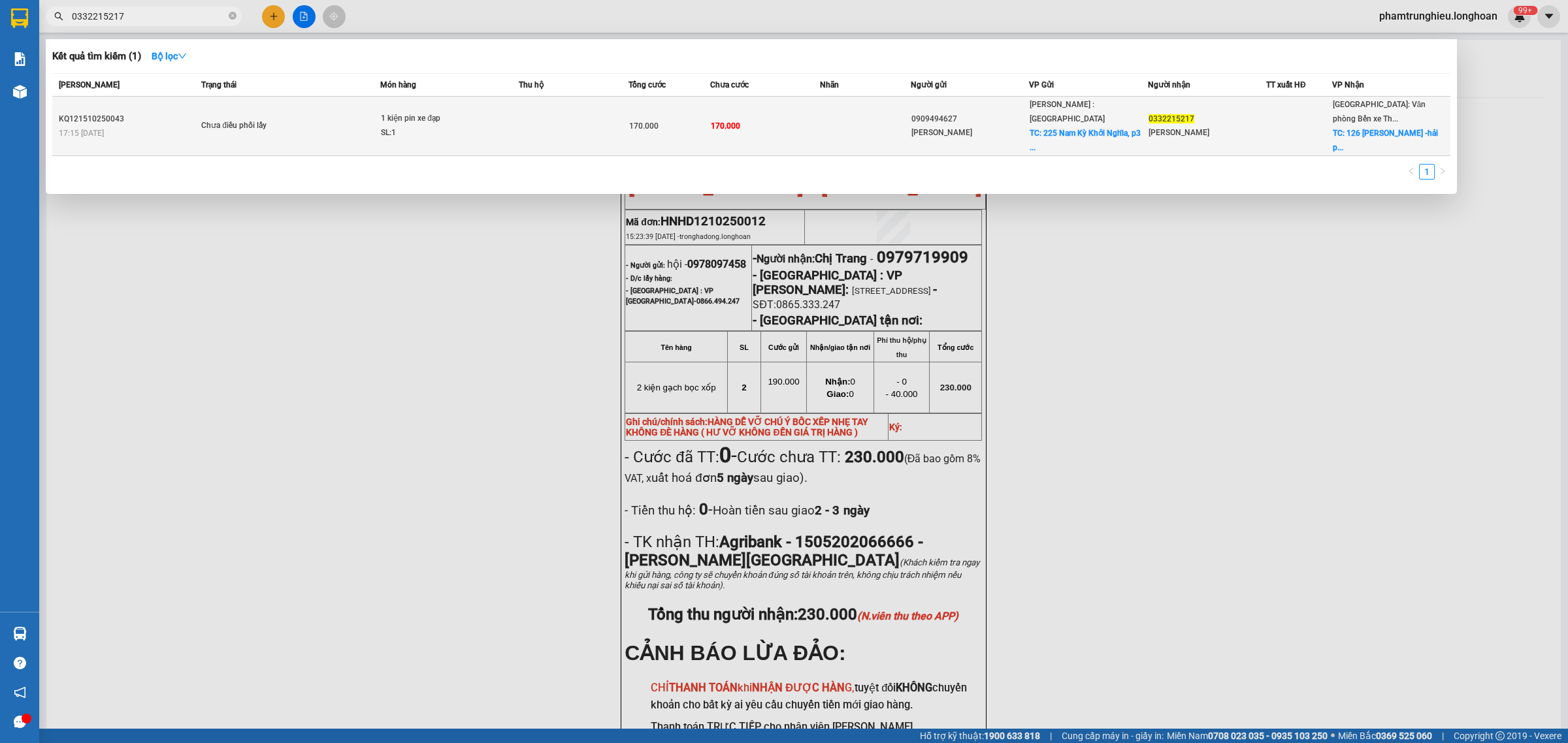
click at [395, 126] on div "SL: 1" at bounding box center [430, 133] width 98 height 14
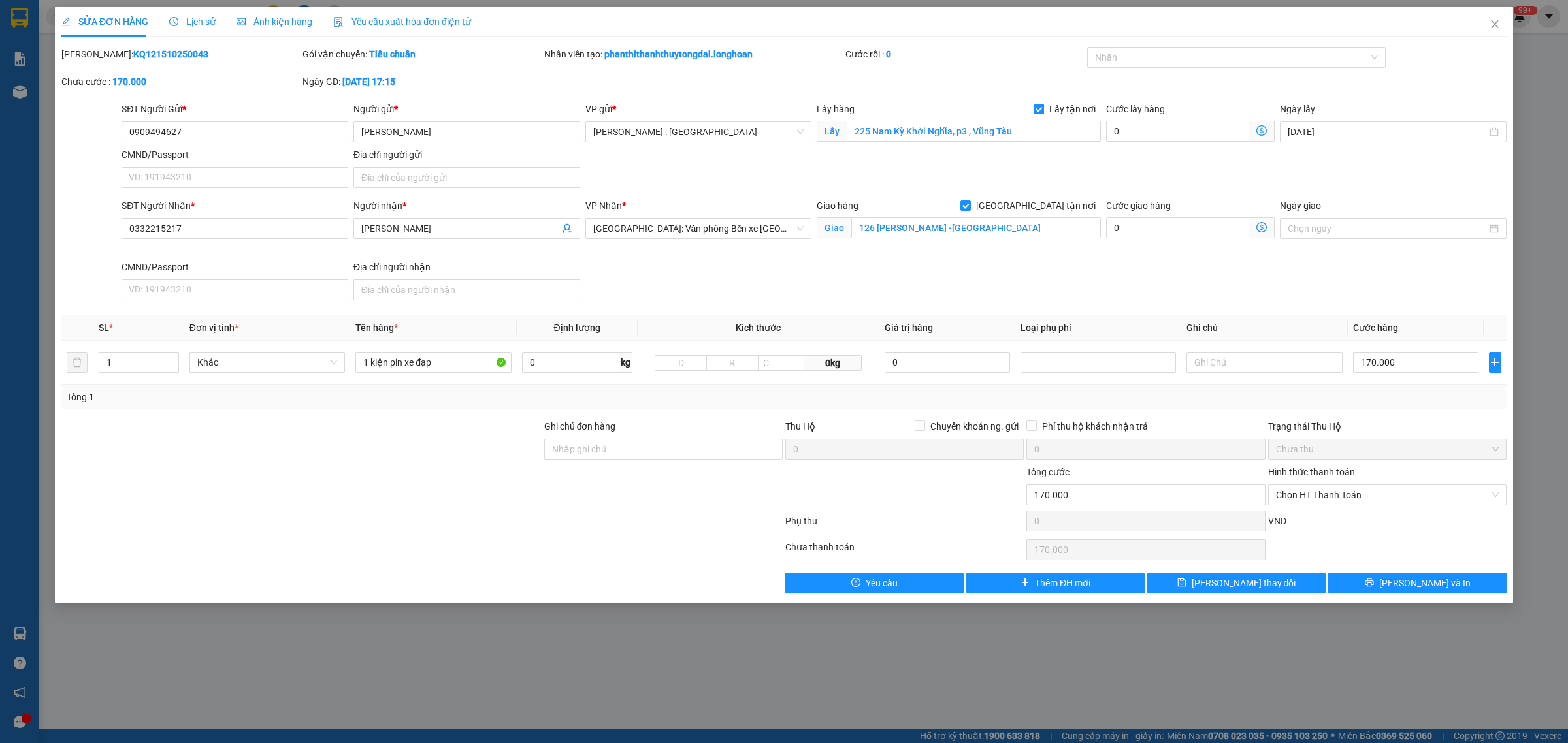
click at [194, 23] on span "Lịch sử" at bounding box center [192, 21] width 46 height 11
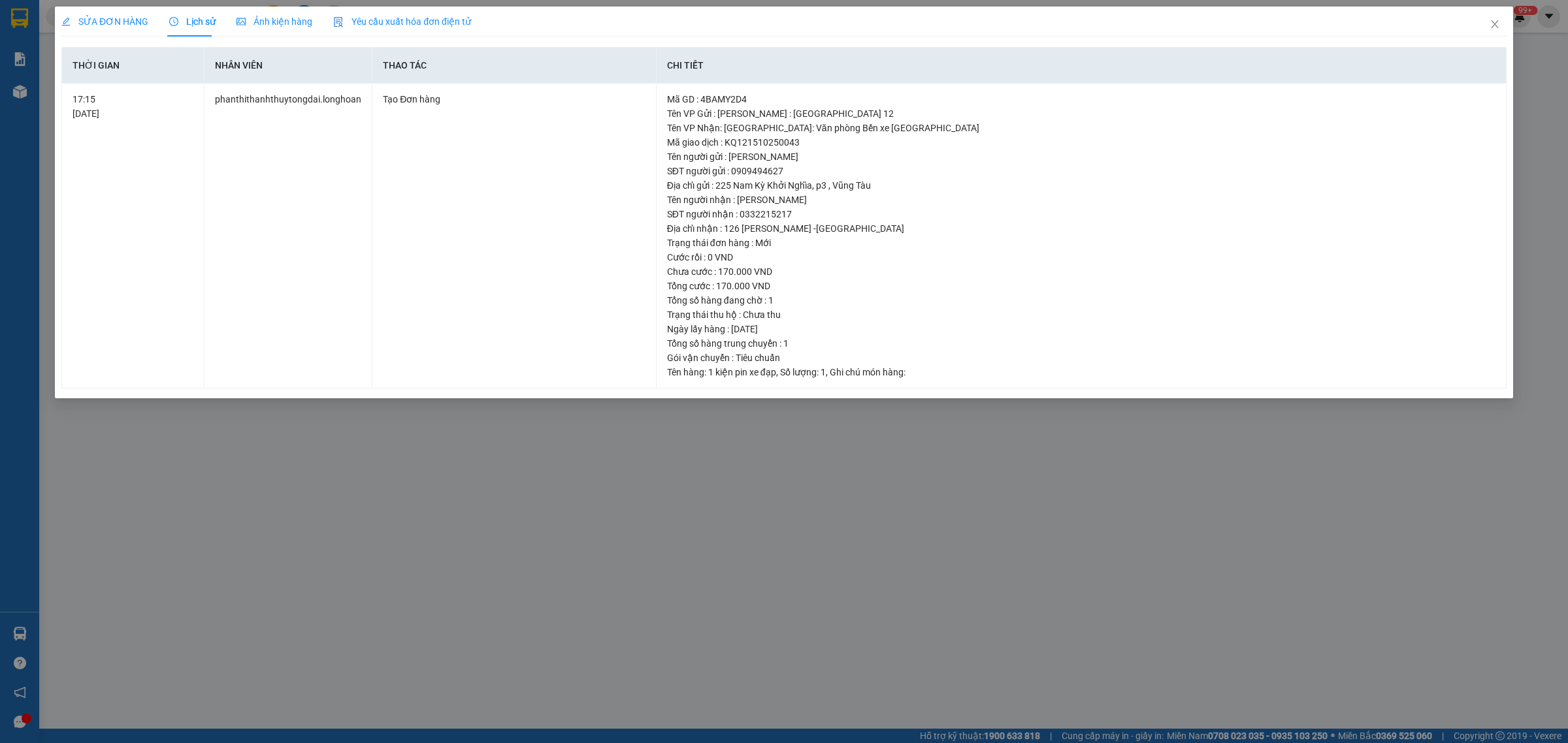
click at [118, 21] on span "SỬA ĐƠN HÀNG" at bounding box center [105, 21] width 87 height 11
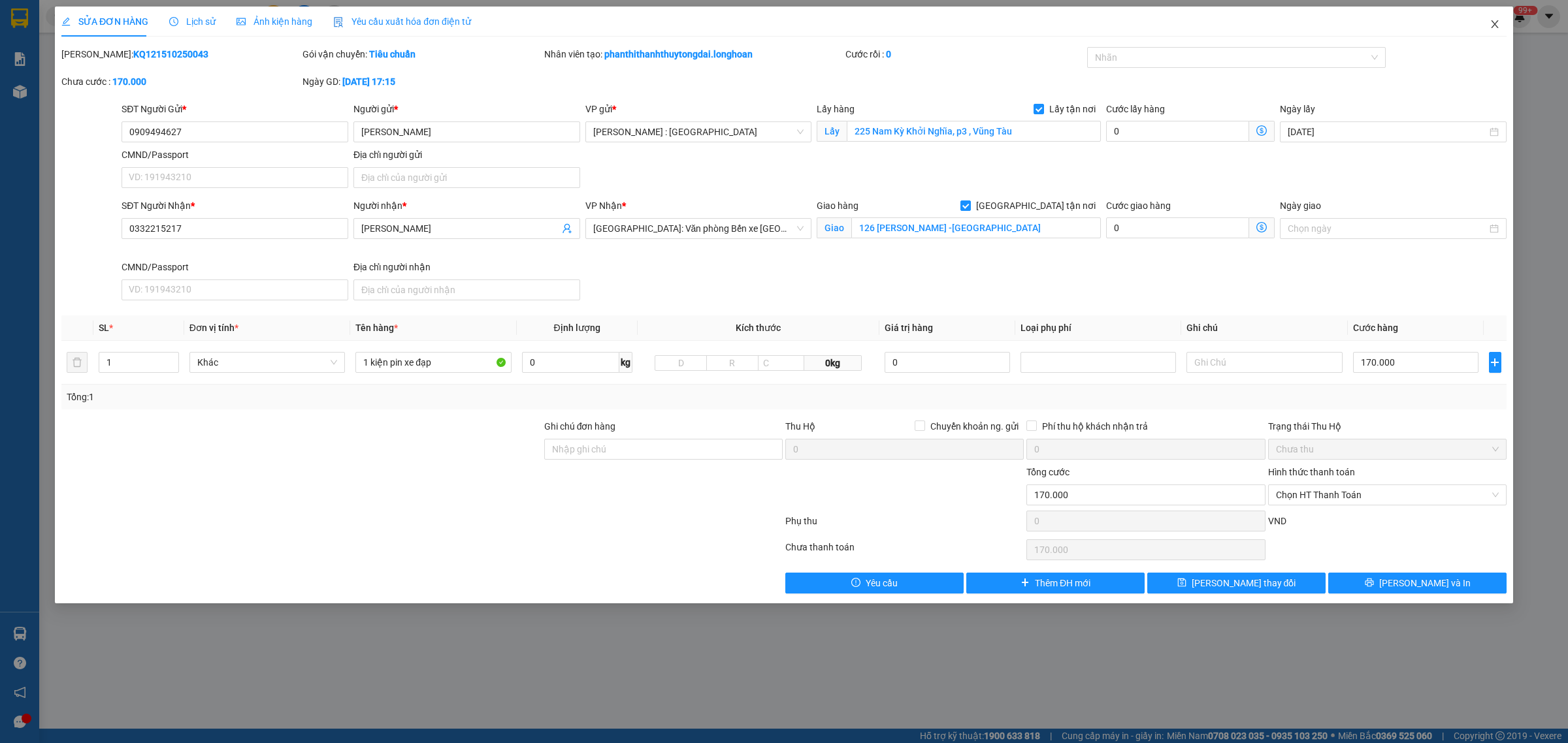
click at [1500, 30] on span "Close" at bounding box center [1495, 25] width 37 height 37
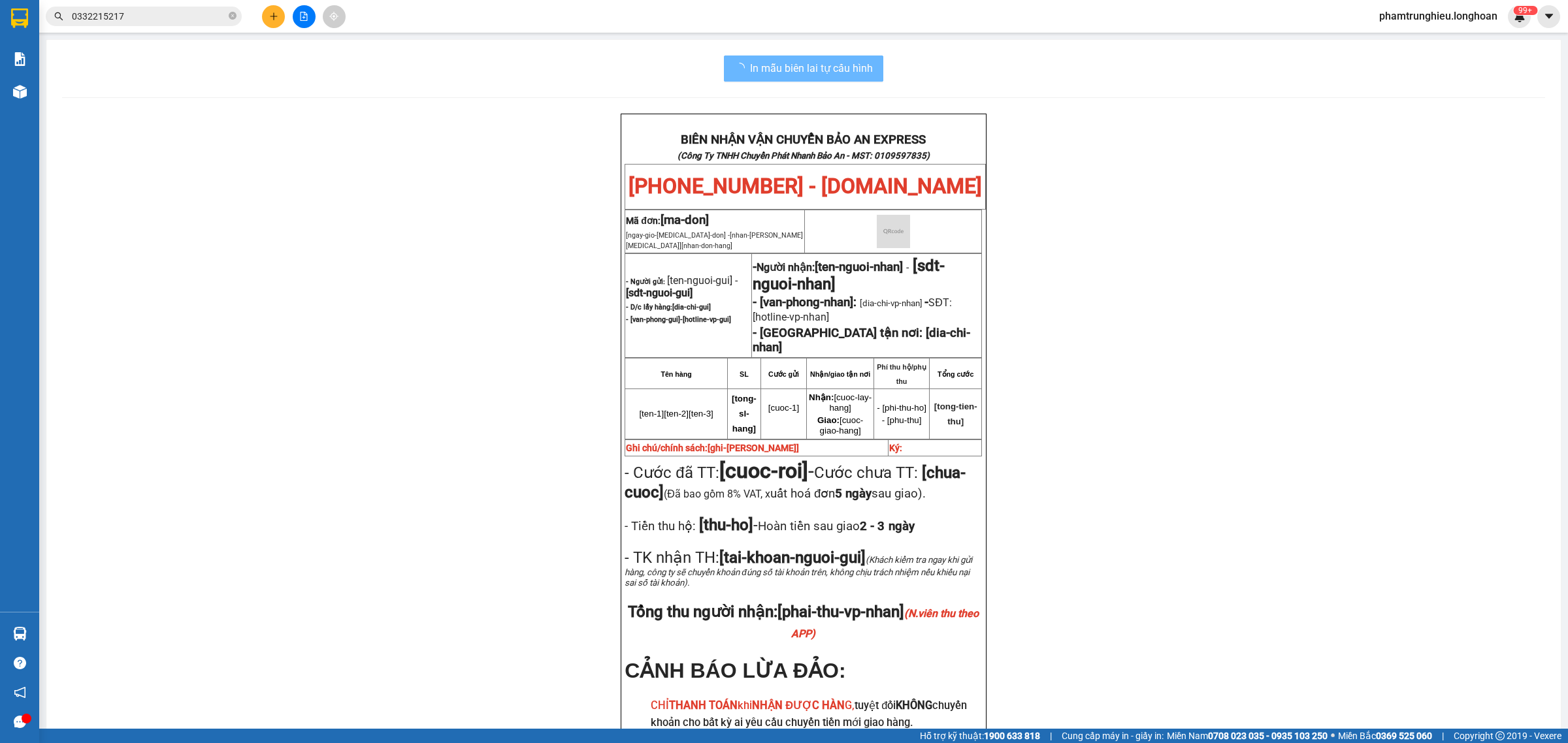
click at [190, 21] on input "0332215217" at bounding box center [148, 16] width 154 height 14
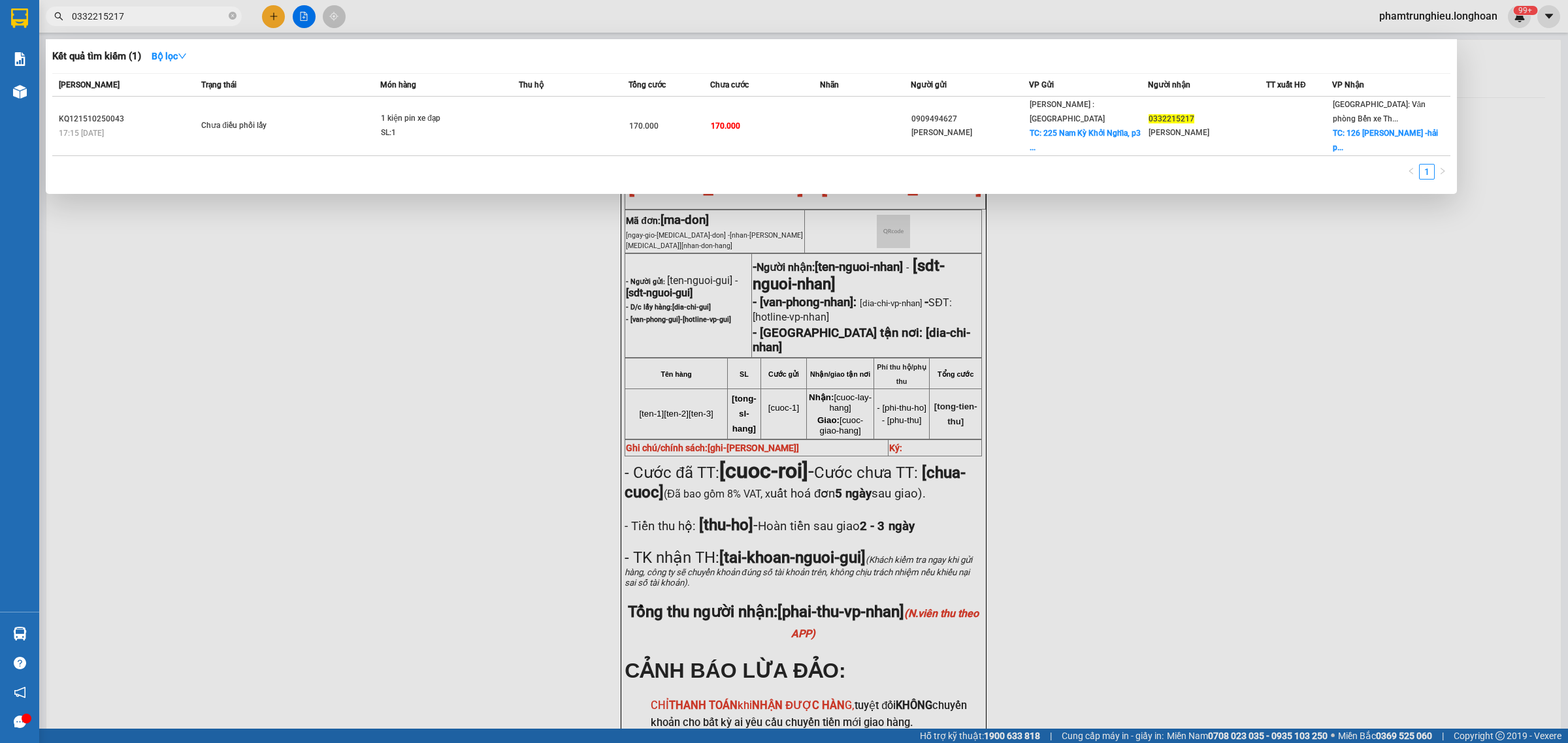
click at [190, 21] on input "0332215217" at bounding box center [148, 16] width 154 height 14
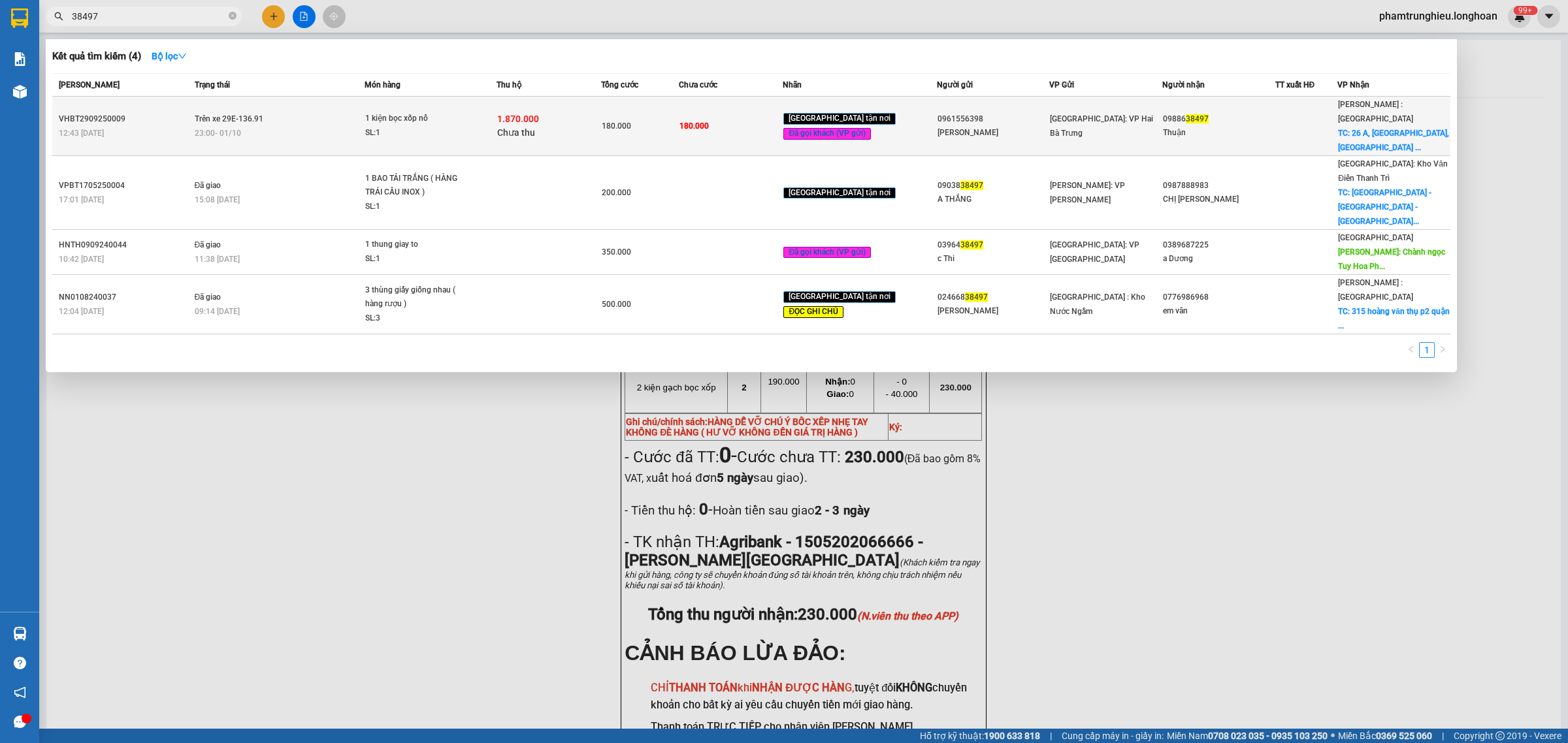
click at [306, 126] on div "23:00 [DATE]" at bounding box center [279, 133] width 170 height 14
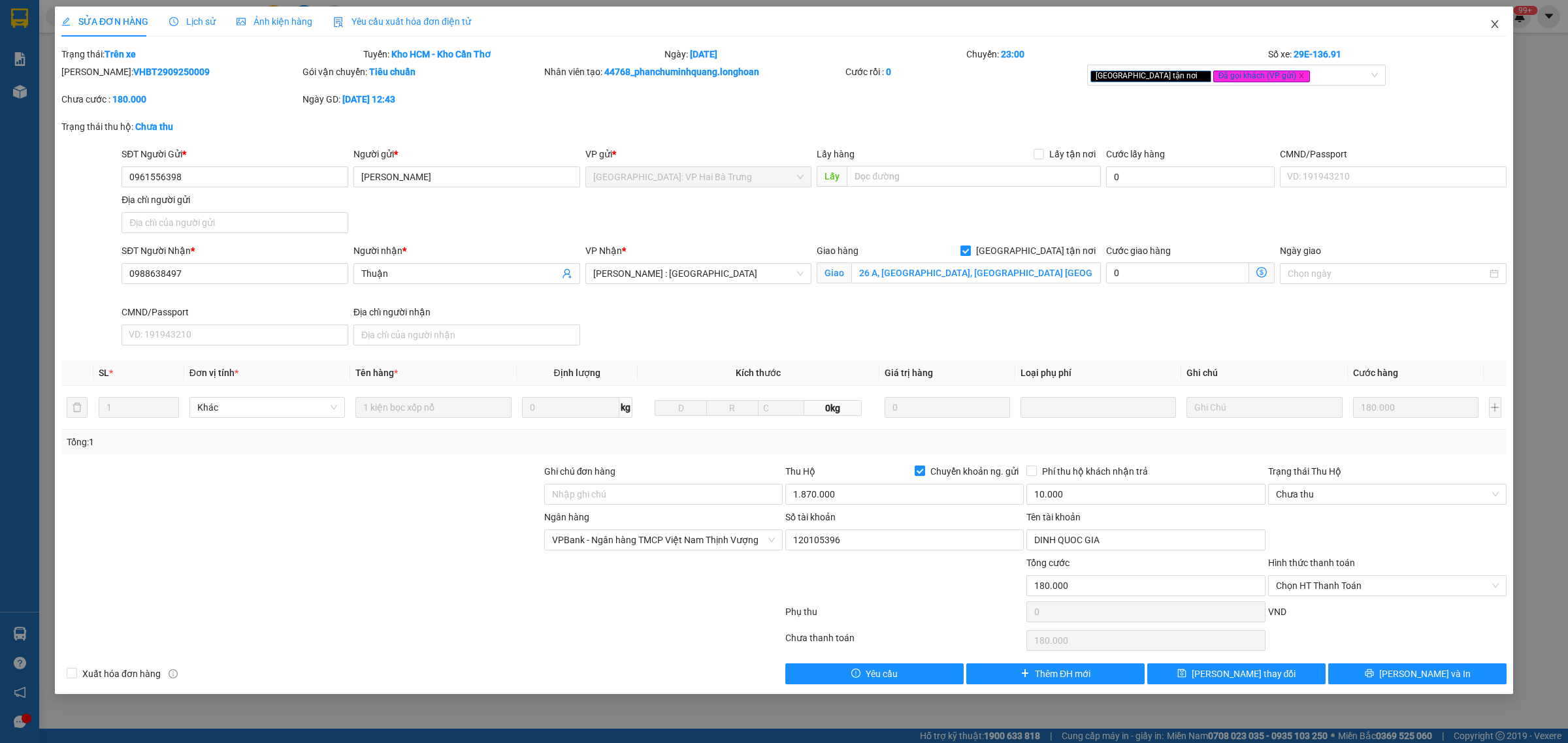
click at [1493, 21] on icon "close" at bounding box center [1495, 24] width 11 height 11
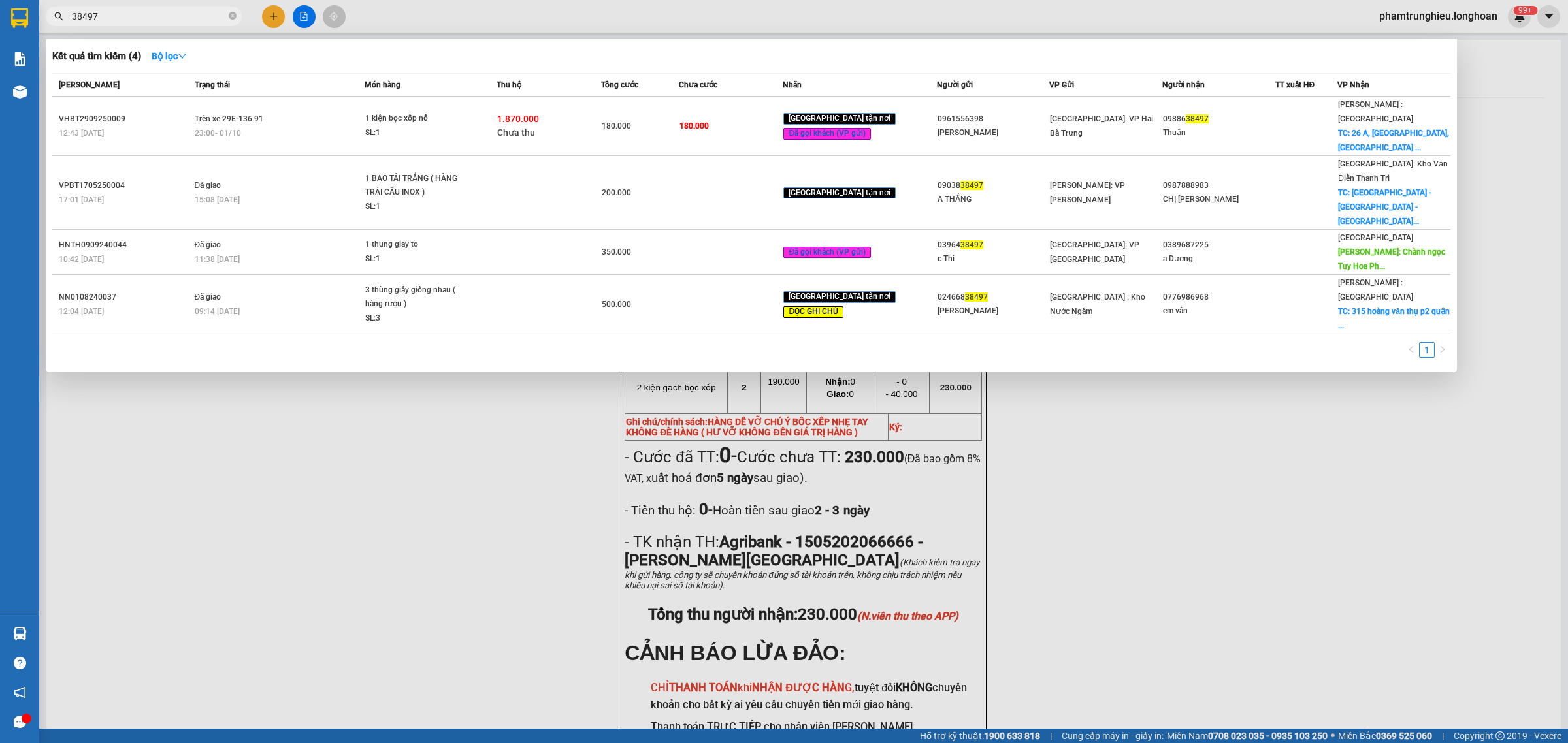
click at [175, 14] on input "38497" at bounding box center [148, 16] width 154 height 14
paste input "0967016989"
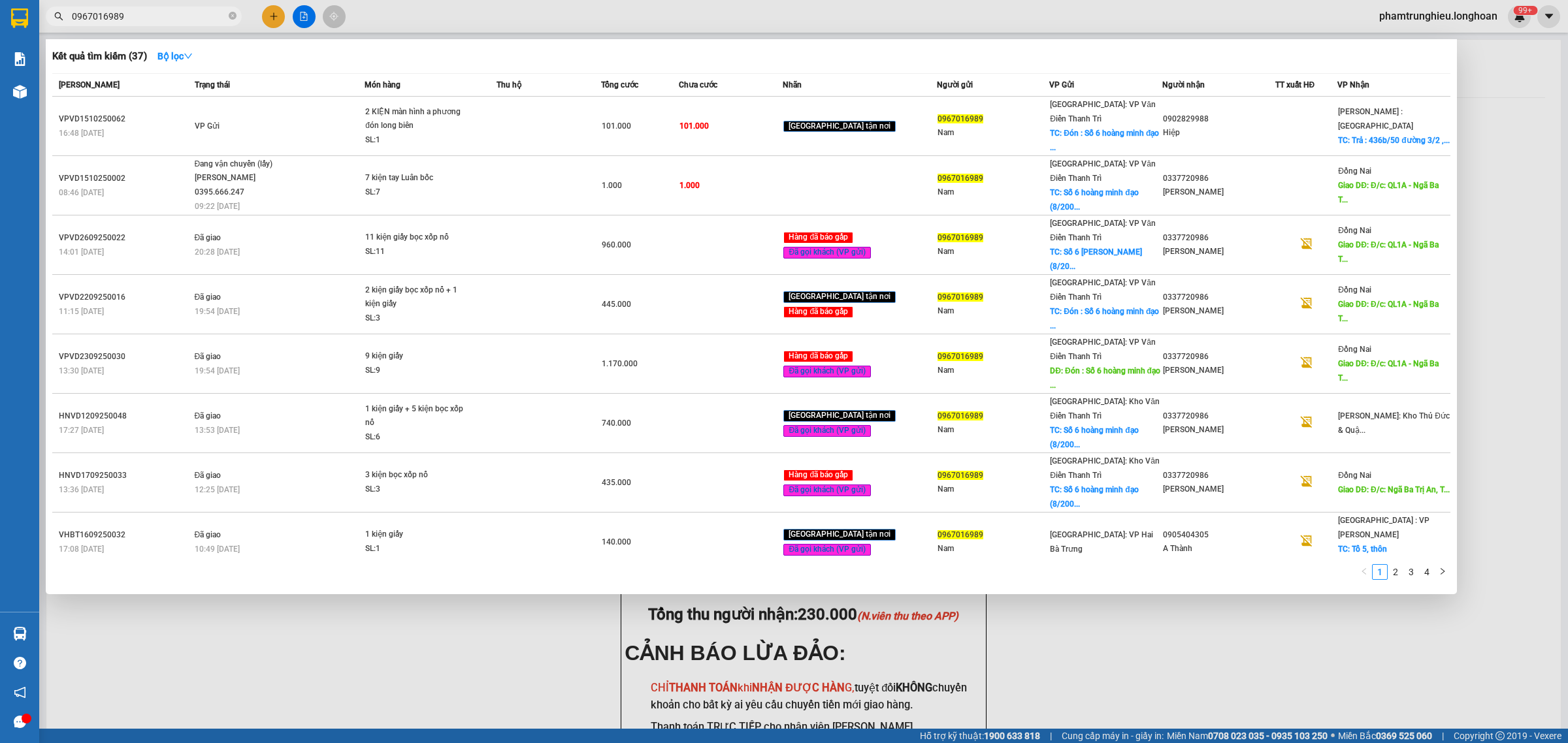
click at [183, 11] on input "0967016989" at bounding box center [148, 16] width 154 height 14
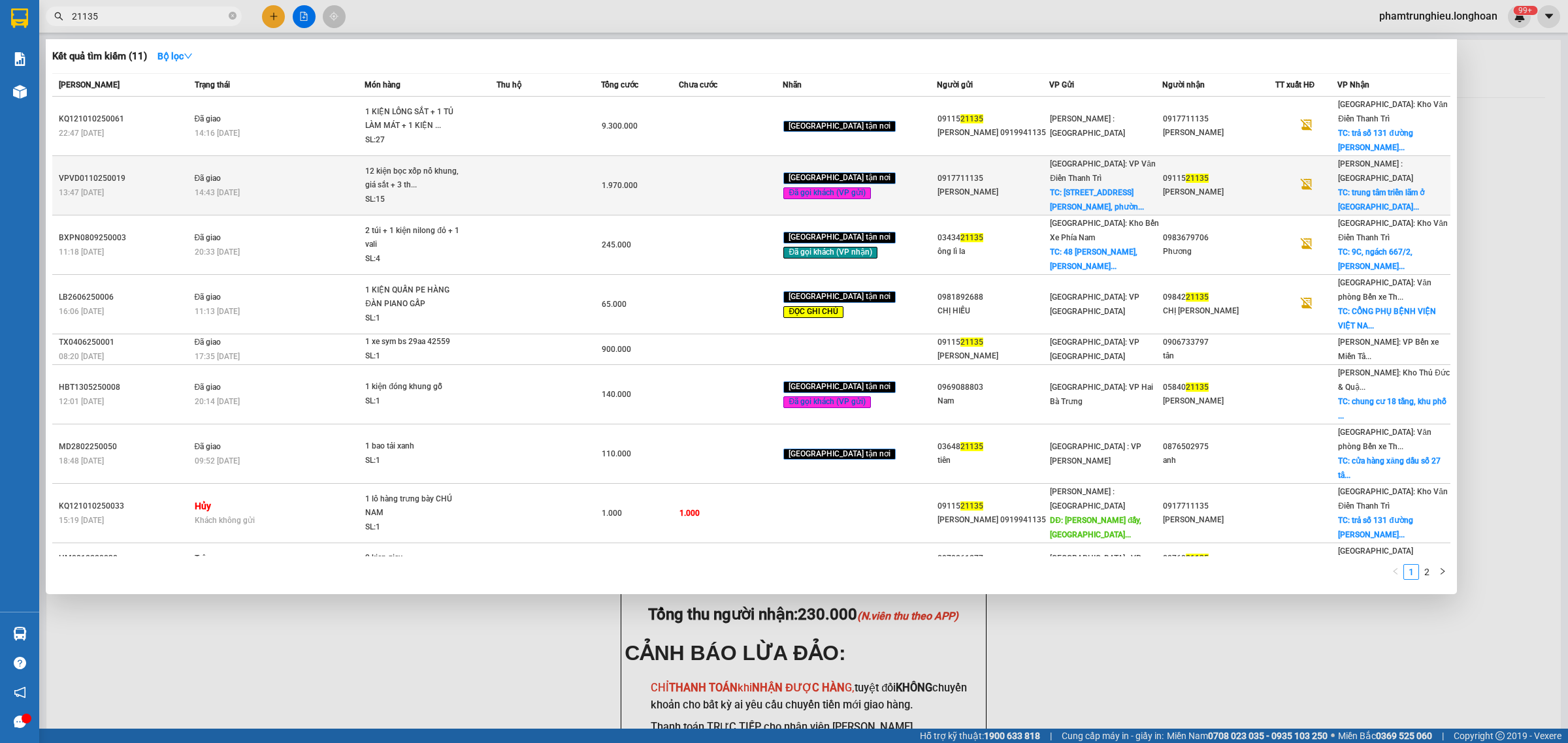
click at [273, 186] on div "14:43 [DATE]" at bounding box center [279, 193] width 170 height 14
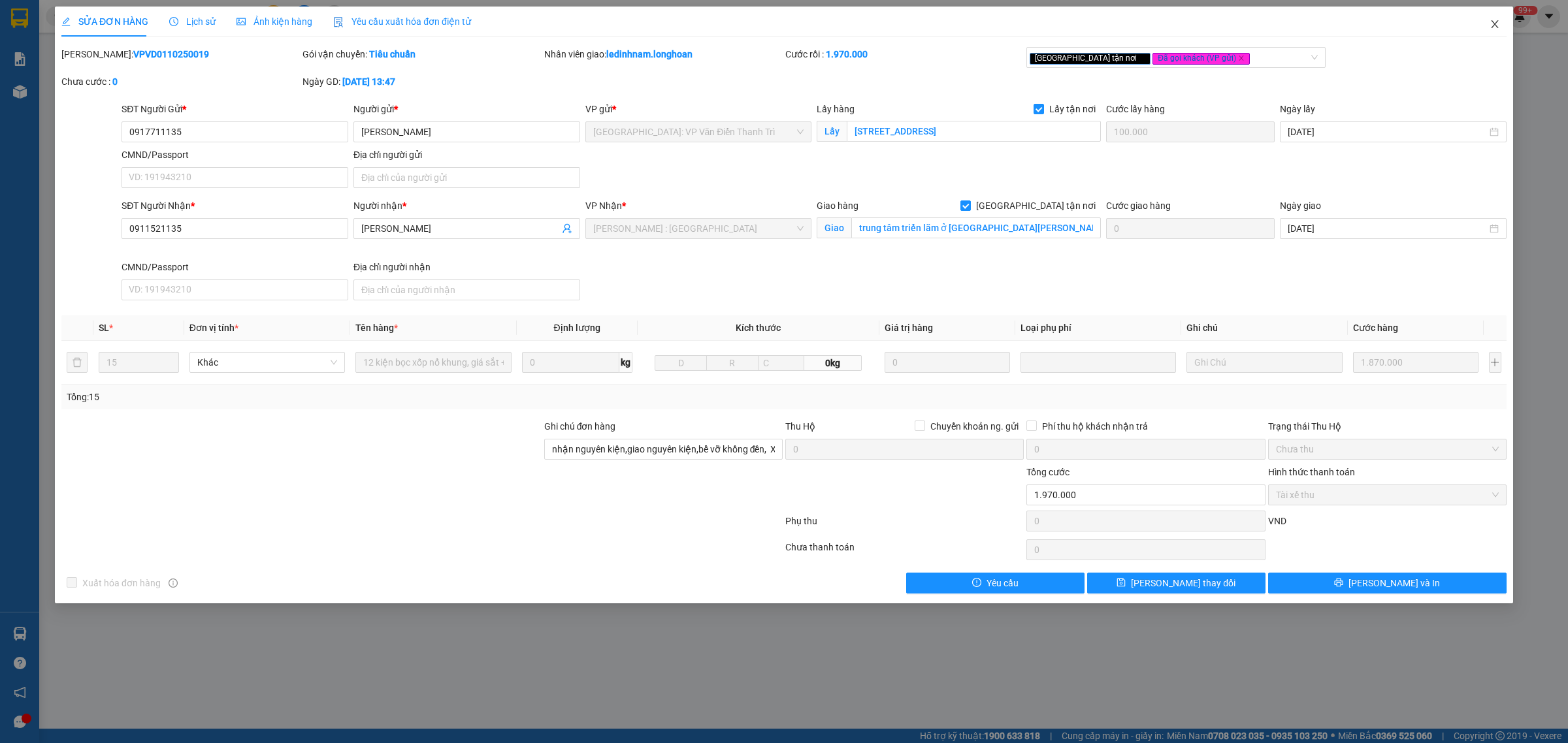
click at [1485, 21] on span "Close" at bounding box center [1495, 25] width 37 height 37
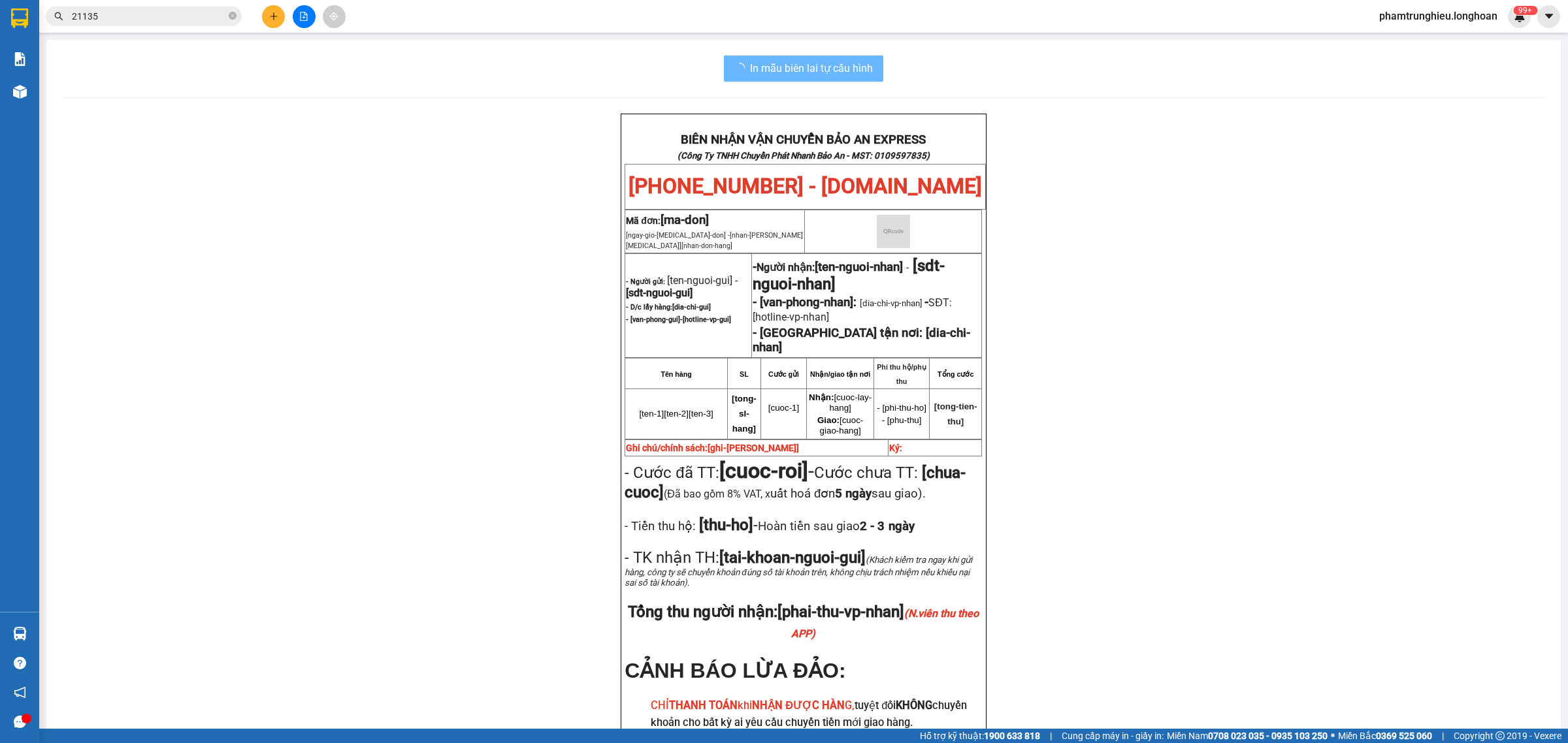
click at [151, 2] on div "Kết quả tìm kiếm ( 11 ) Bộ lọc Mã ĐH Trạng thái Món hàng Thu hộ Tổng cước Chưa …" at bounding box center [784, 16] width 1568 height 33
click at [149, 21] on input "21135" at bounding box center [148, 16] width 154 height 14
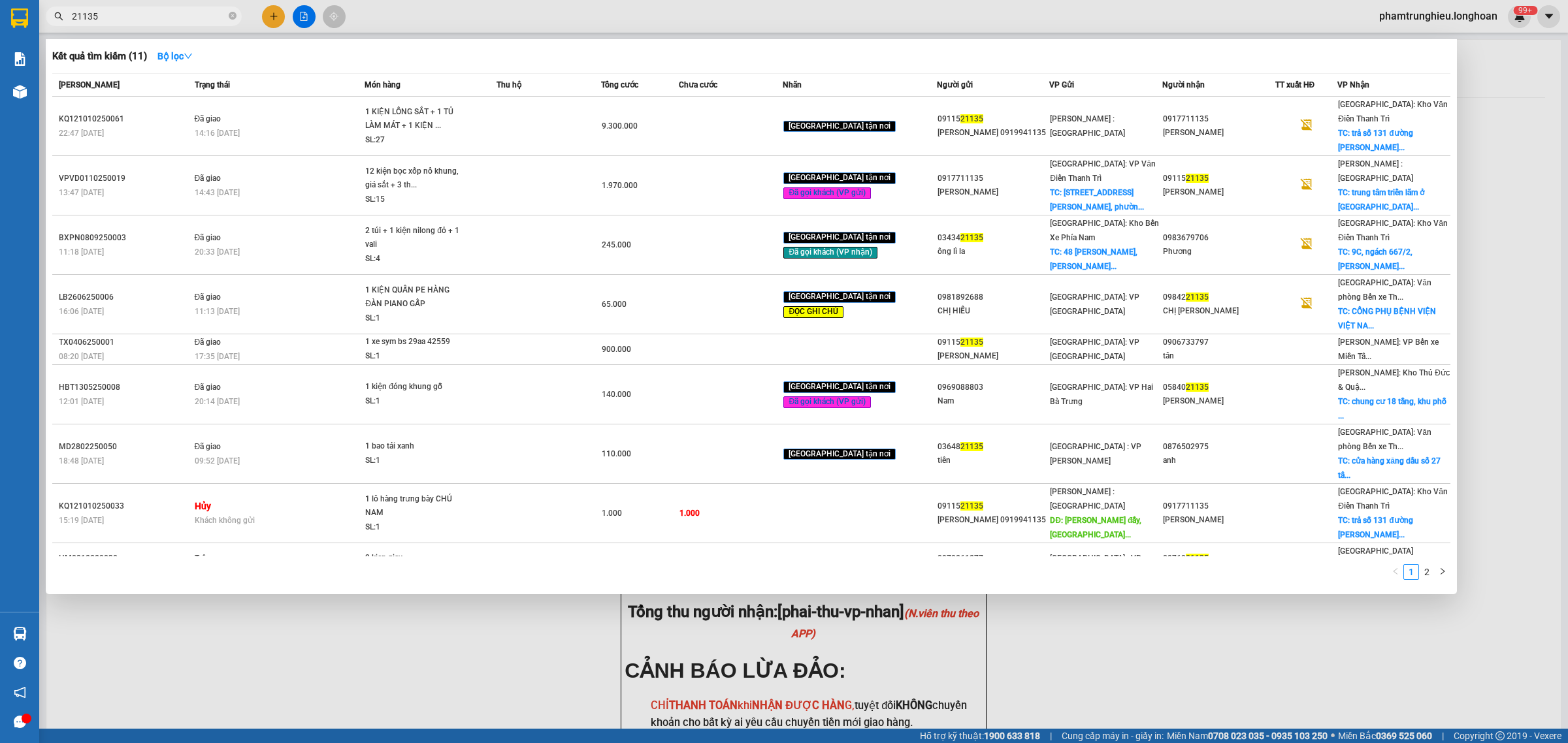
click at [149, 21] on input "21135" at bounding box center [148, 16] width 154 height 14
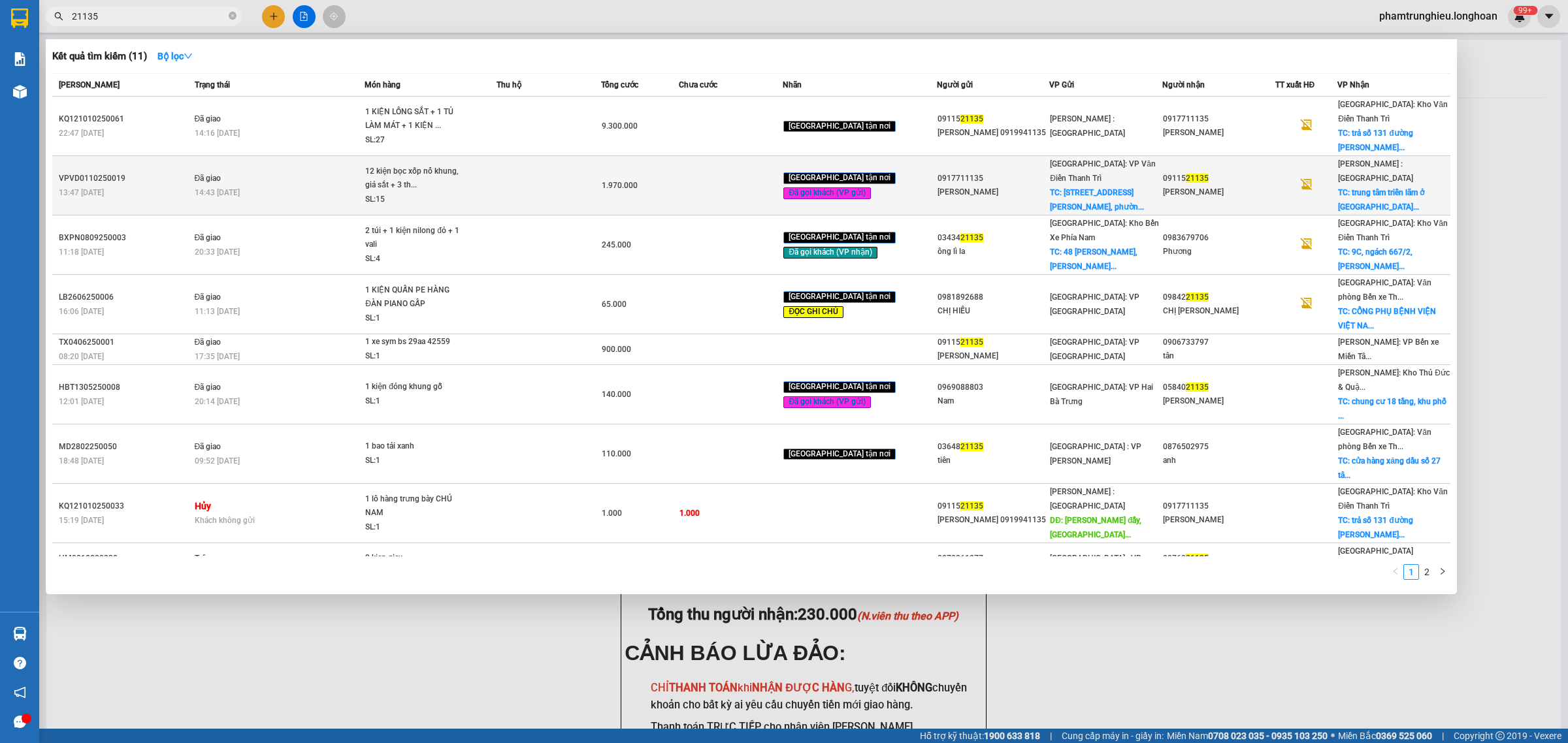
click at [331, 186] on div "14:43 [DATE]" at bounding box center [279, 193] width 170 height 14
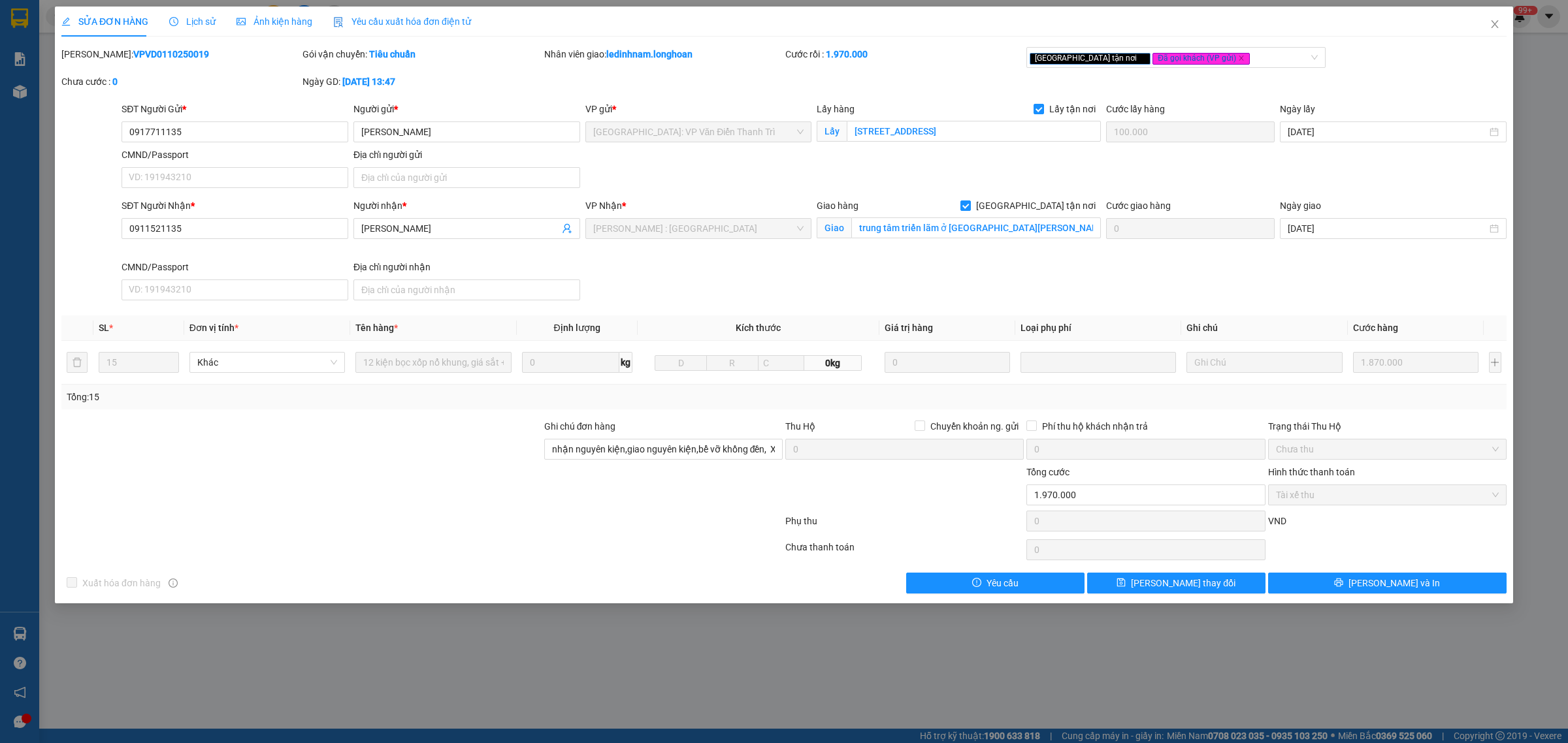
click at [142, 53] on b "VPVD0110250019" at bounding box center [171, 54] width 76 height 11
copy b "VPVD0110250019"
click at [1497, 27] on icon "close" at bounding box center [1494, 24] width 7 height 8
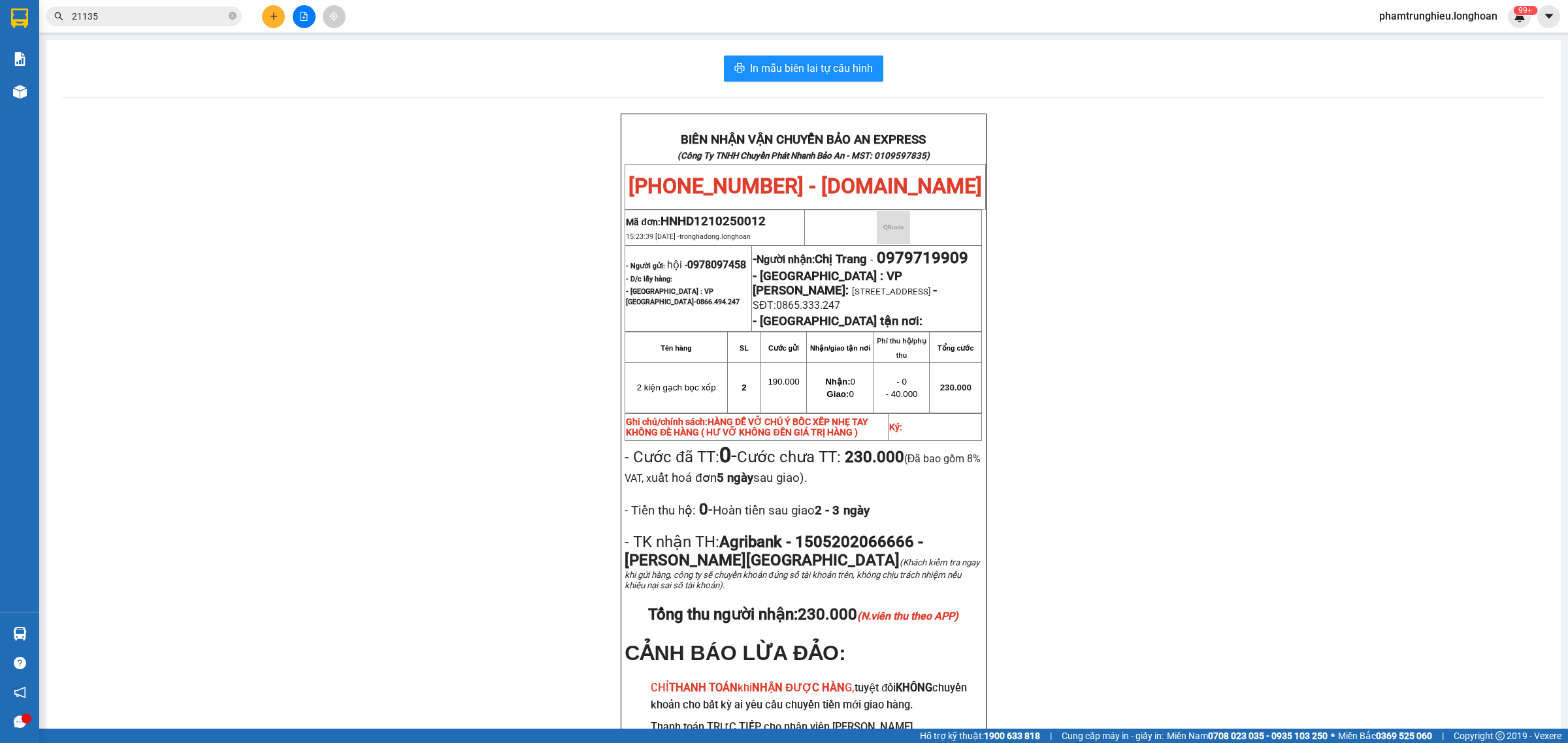
click at [164, 9] on input "21135" at bounding box center [148, 16] width 154 height 14
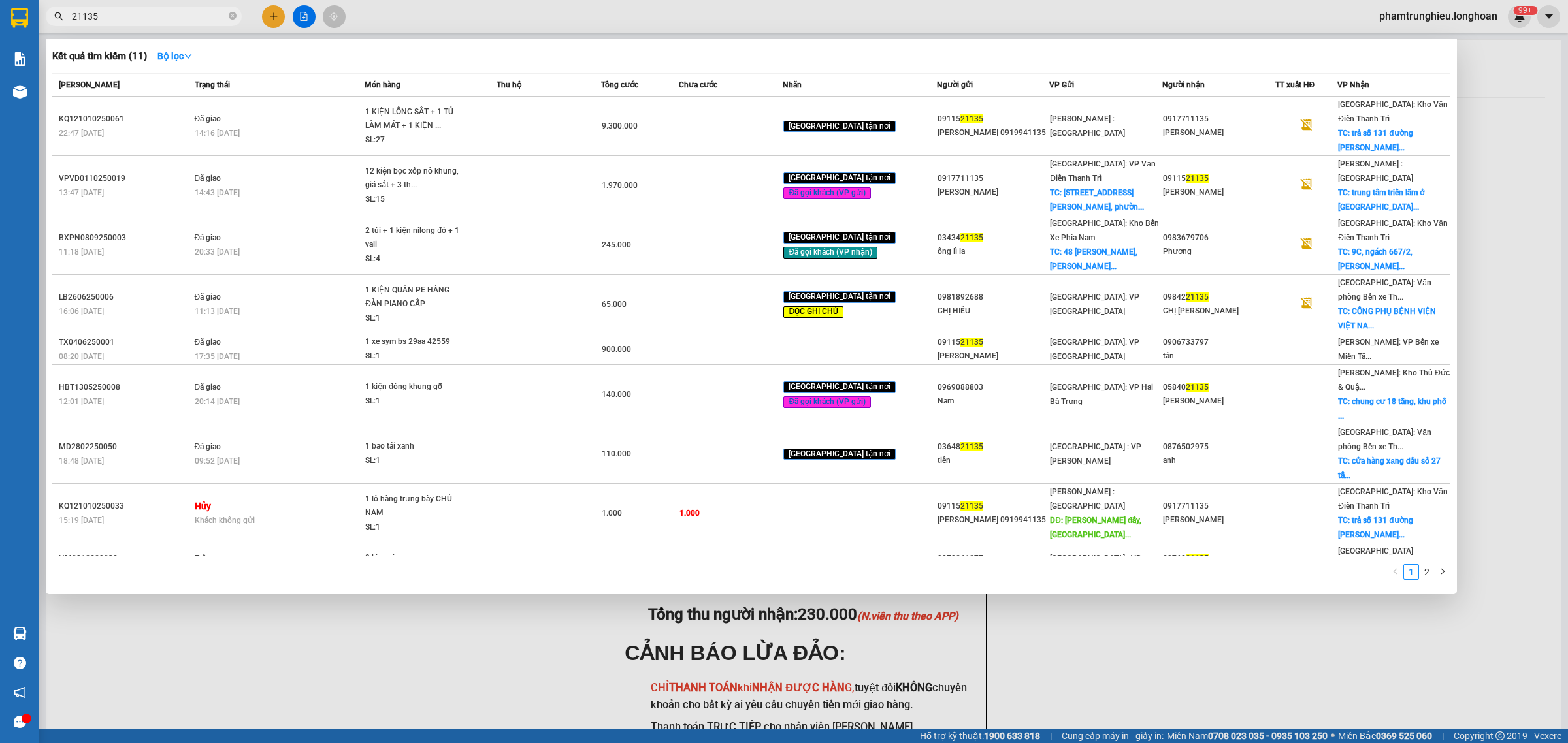
click at [164, 9] on input "21135" at bounding box center [148, 16] width 154 height 14
click at [165, 13] on input "21135" at bounding box center [148, 16] width 154 height 14
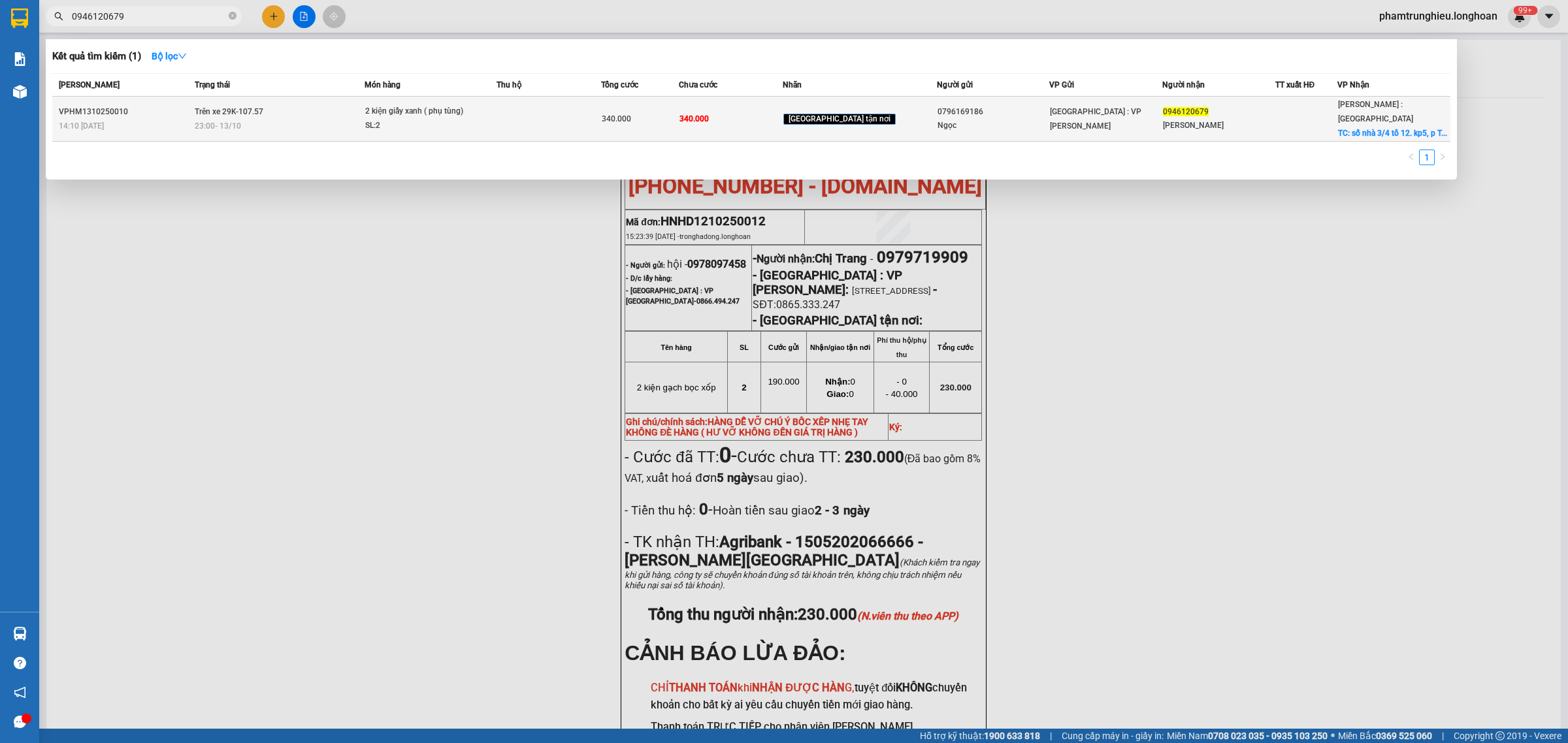
click at [420, 118] on div "2 kiện giấy xanh ( phụ tùng)" at bounding box center [414, 111] width 98 height 14
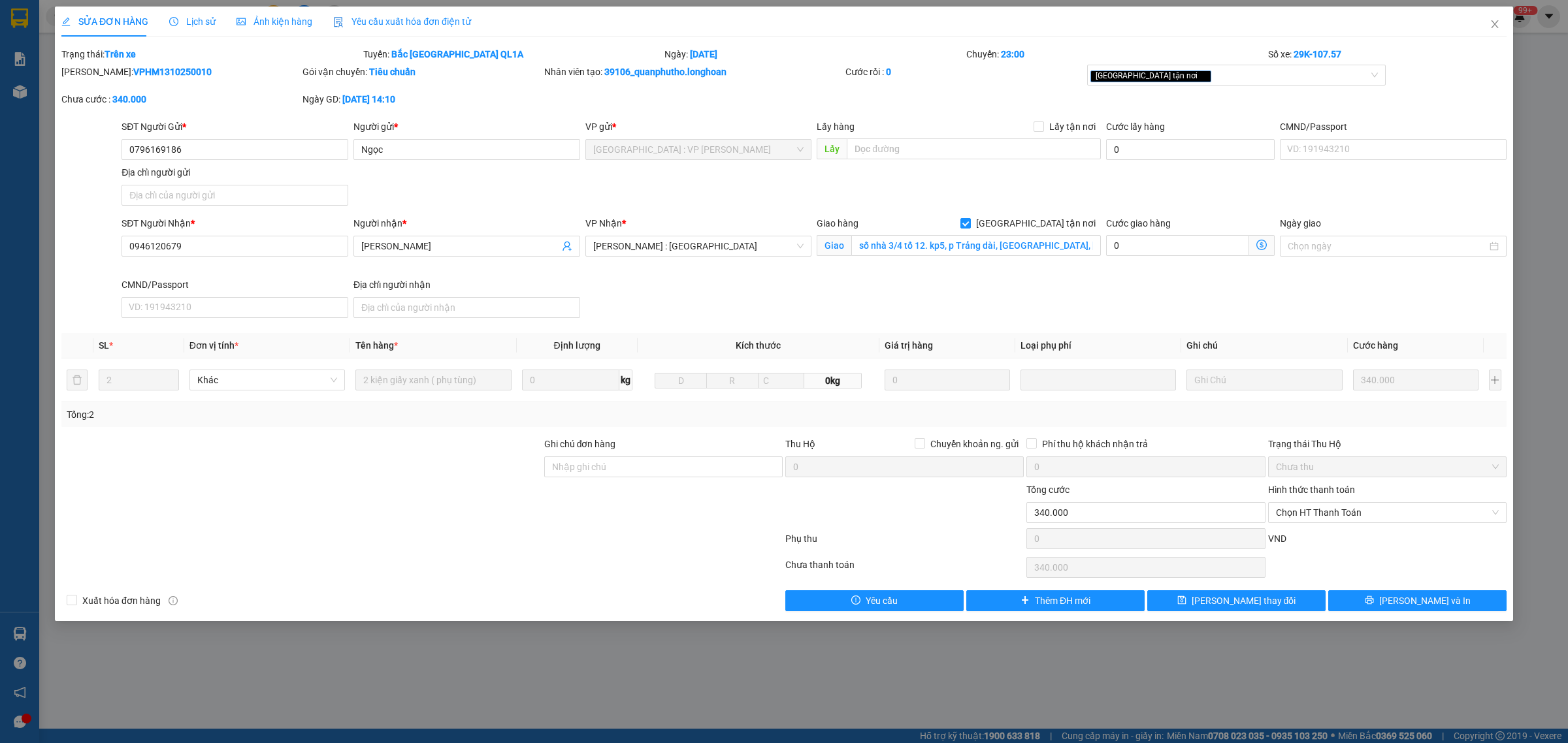
click at [177, 27] on span "Lịch sử" at bounding box center [192, 21] width 46 height 11
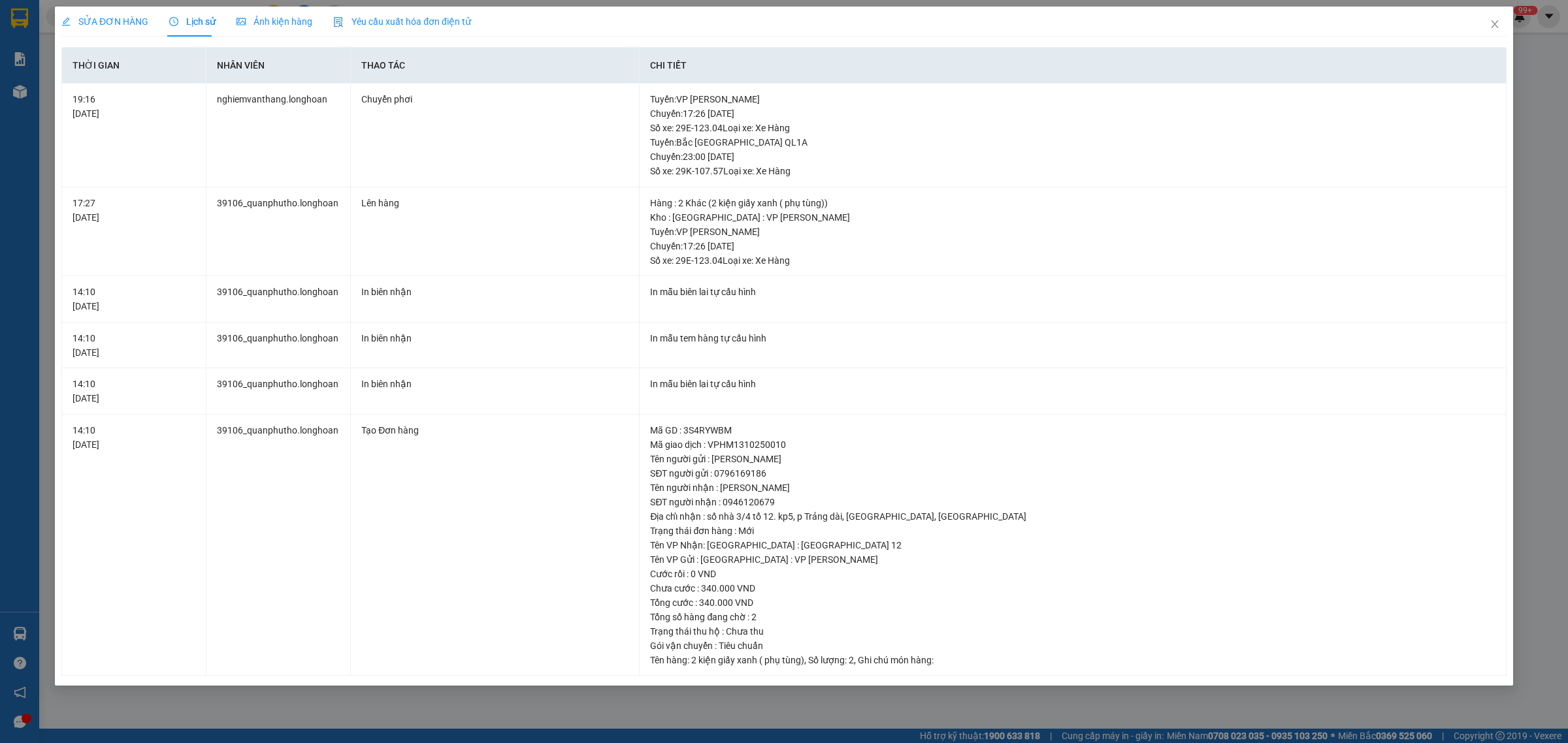
click at [131, 14] on div "SỬA ĐƠN HÀNG" at bounding box center [105, 21] width 87 height 14
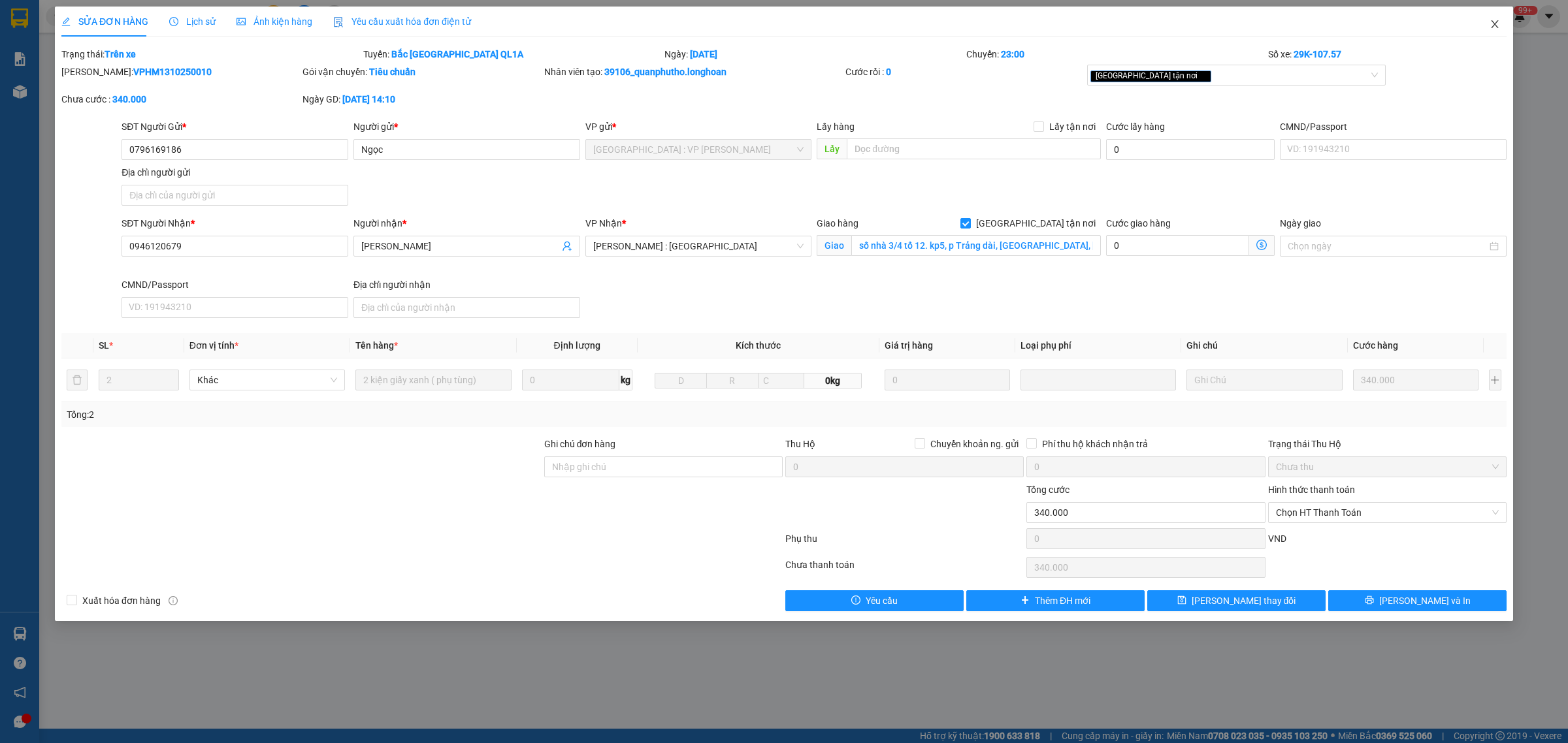
click at [1495, 26] on icon "close" at bounding box center [1495, 24] width 11 height 11
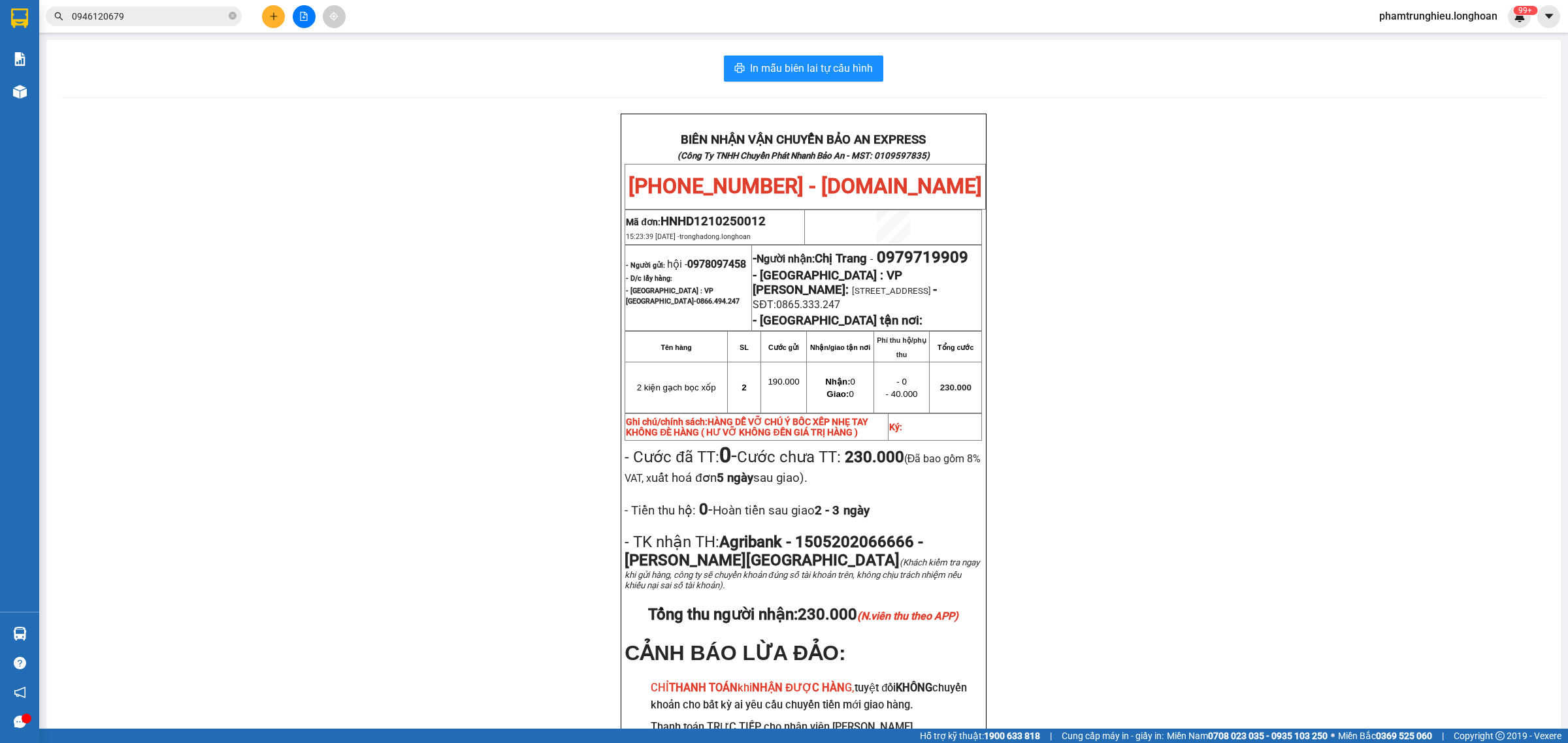
click at [151, 18] on input "0946120679" at bounding box center [148, 16] width 154 height 14
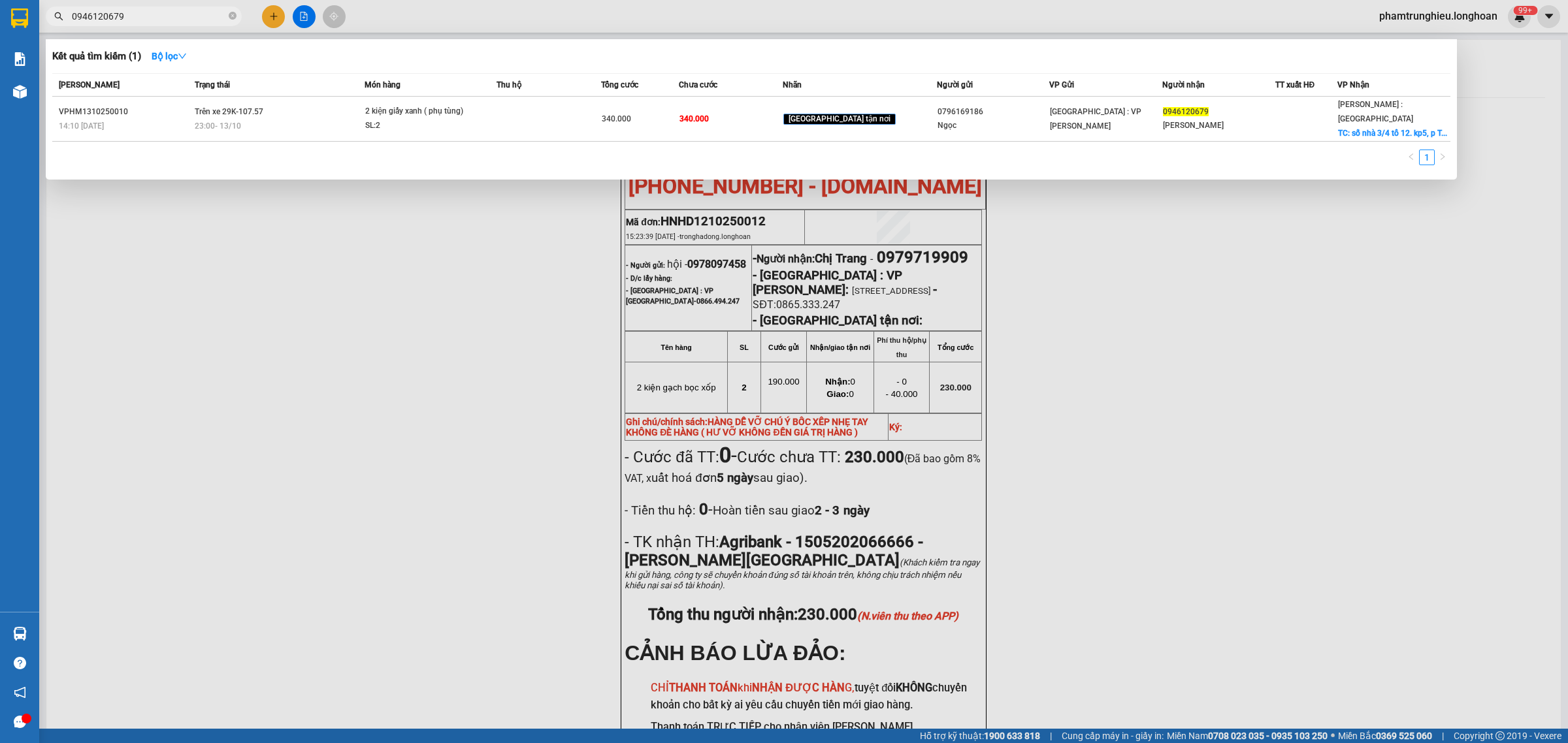
click at [151, 18] on input "0946120679" at bounding box center [148, 16] width 154 height 14
paste input "5659596"
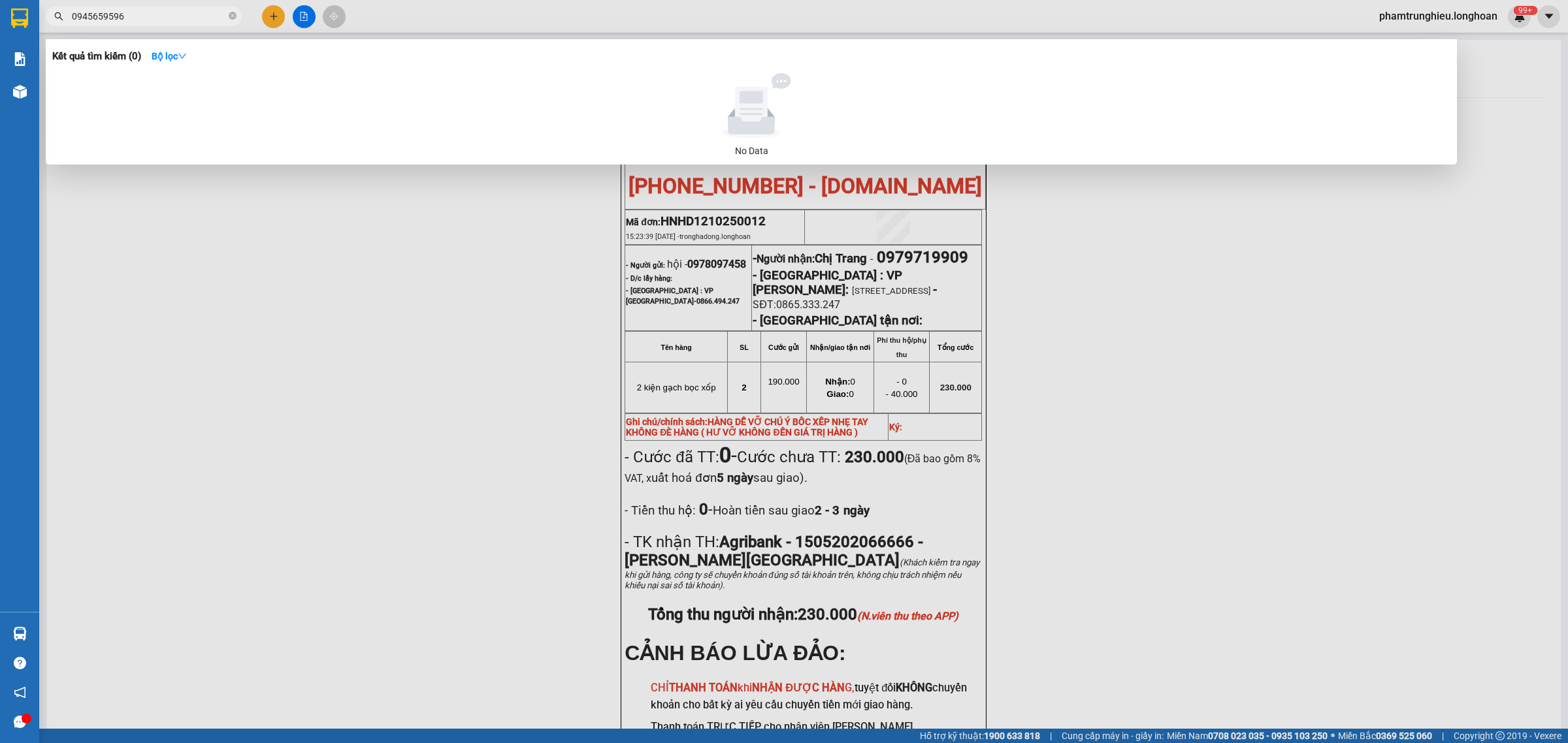
click at [187, 11] on input "0945659596" at bounding box center [148, 16] width 154 height 14
paste input "73915372"
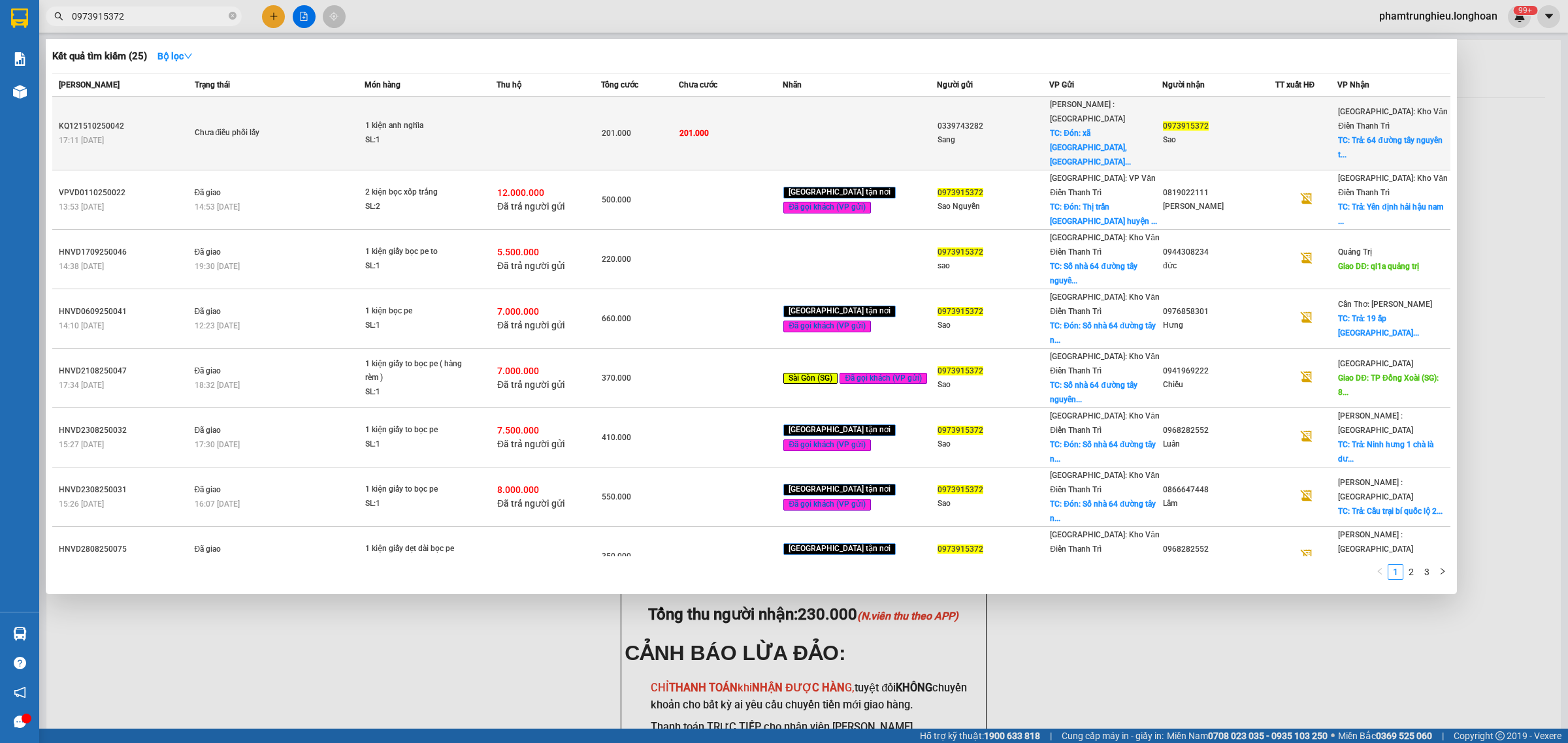
click at [335, 126] on span "Chưa điều phối lấy" at bounding box center [279, 133] width 170 height 14
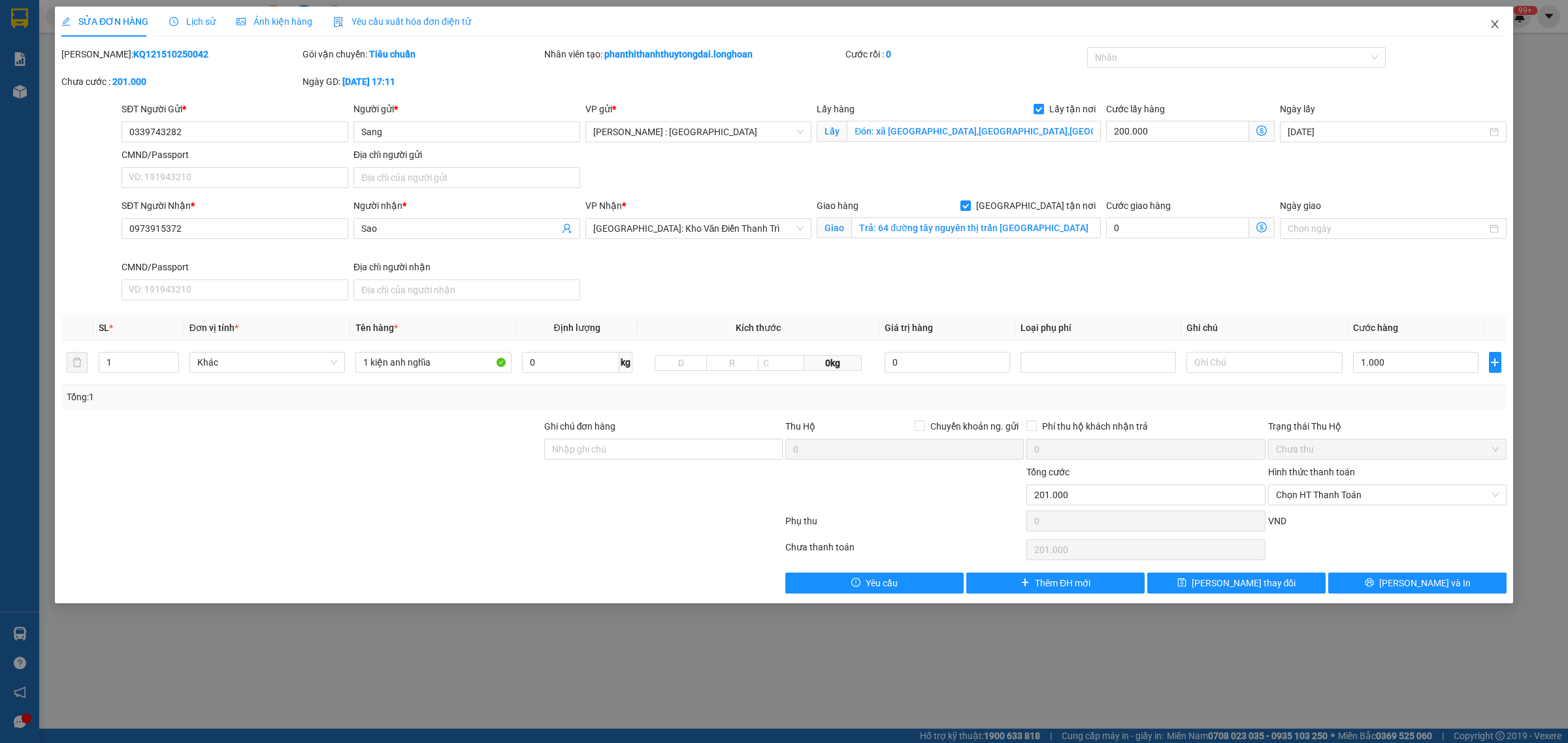
click at [1494, 24] on icon "close" at bounding box center [1494, 24] width 7 height 8
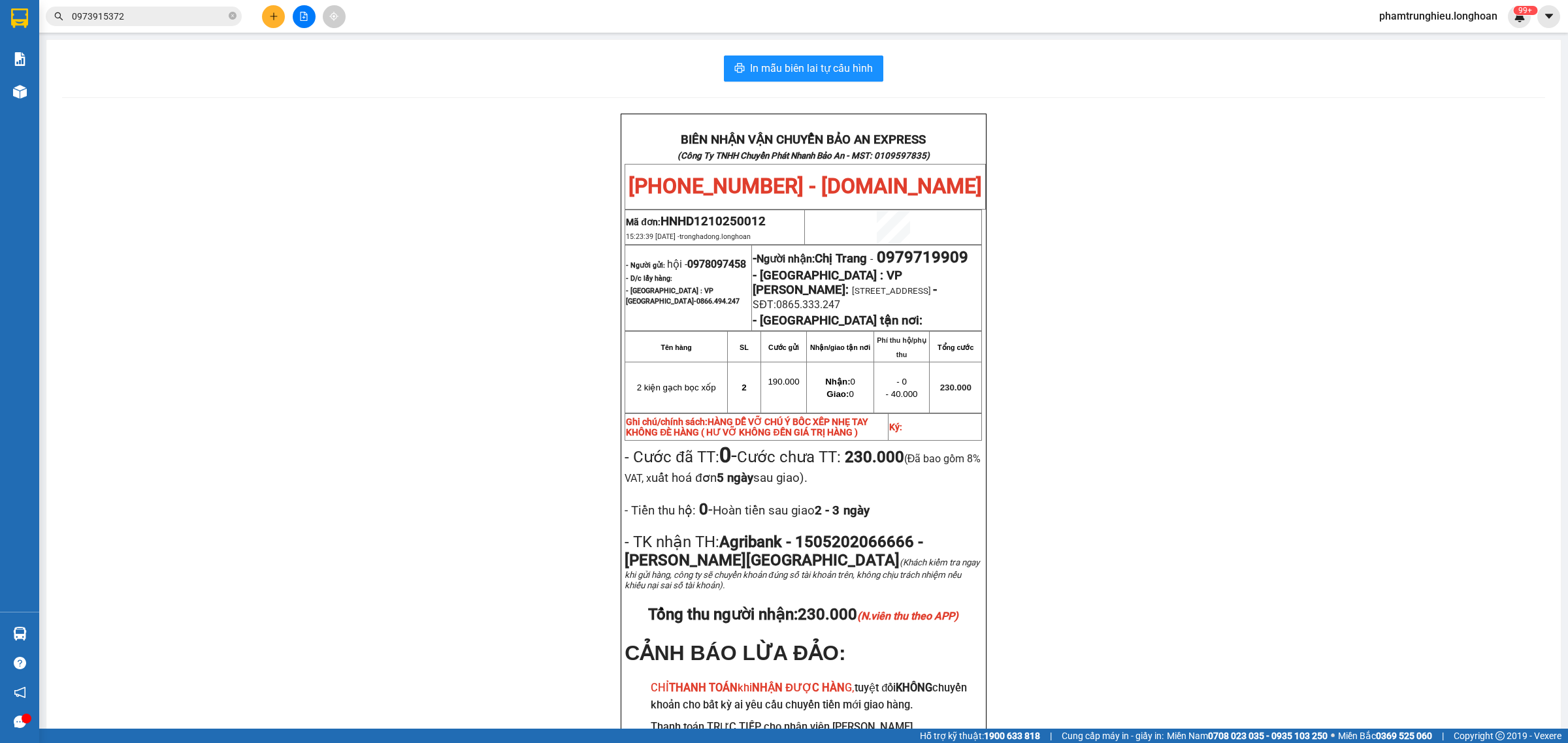
click at [162, 18] on input "0973915372" at bounding box center [148, 16] width 154 height 14
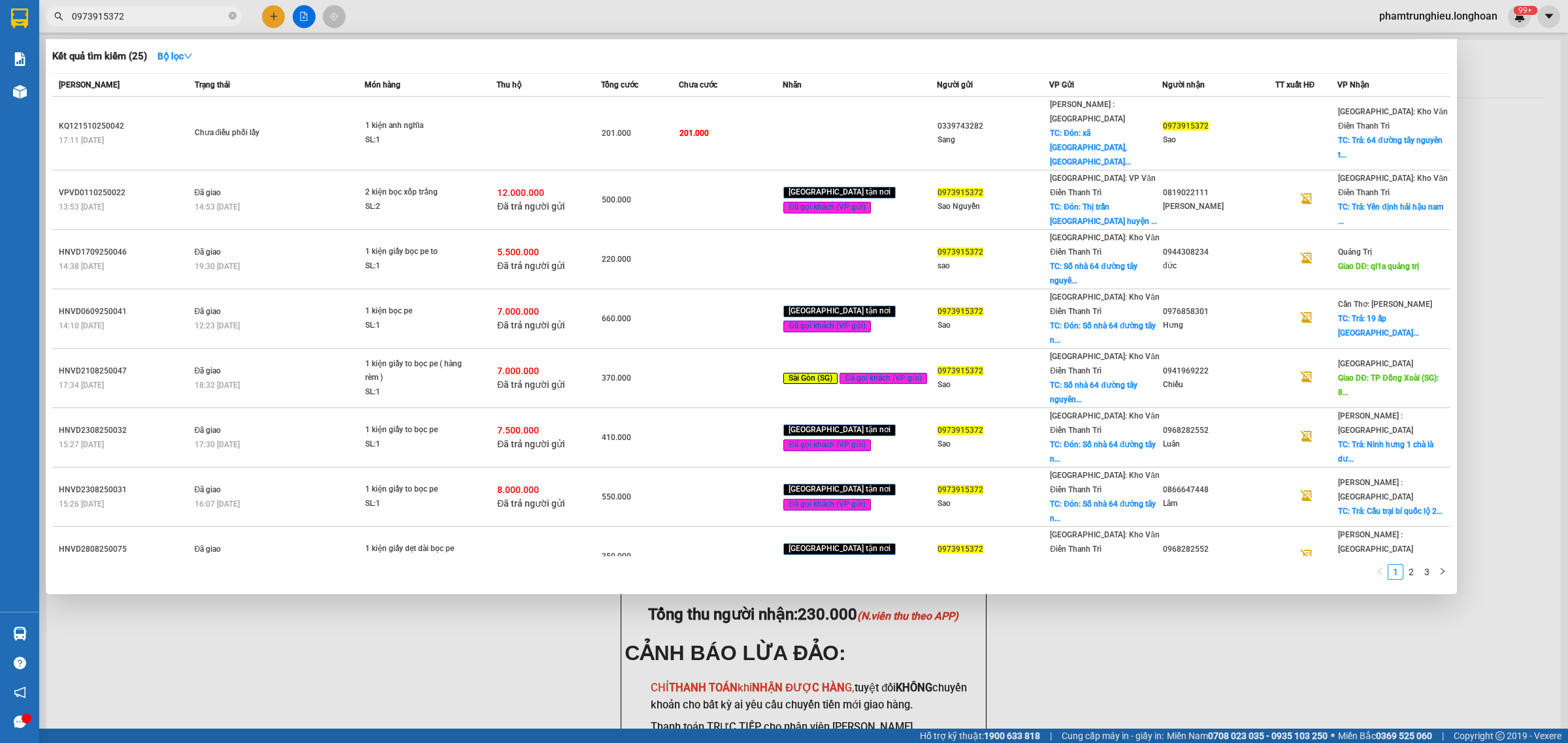
click at [162, 18] on input "0973915372" at bounding box center [148, 16] width 154 height 14
paste input "37834923"
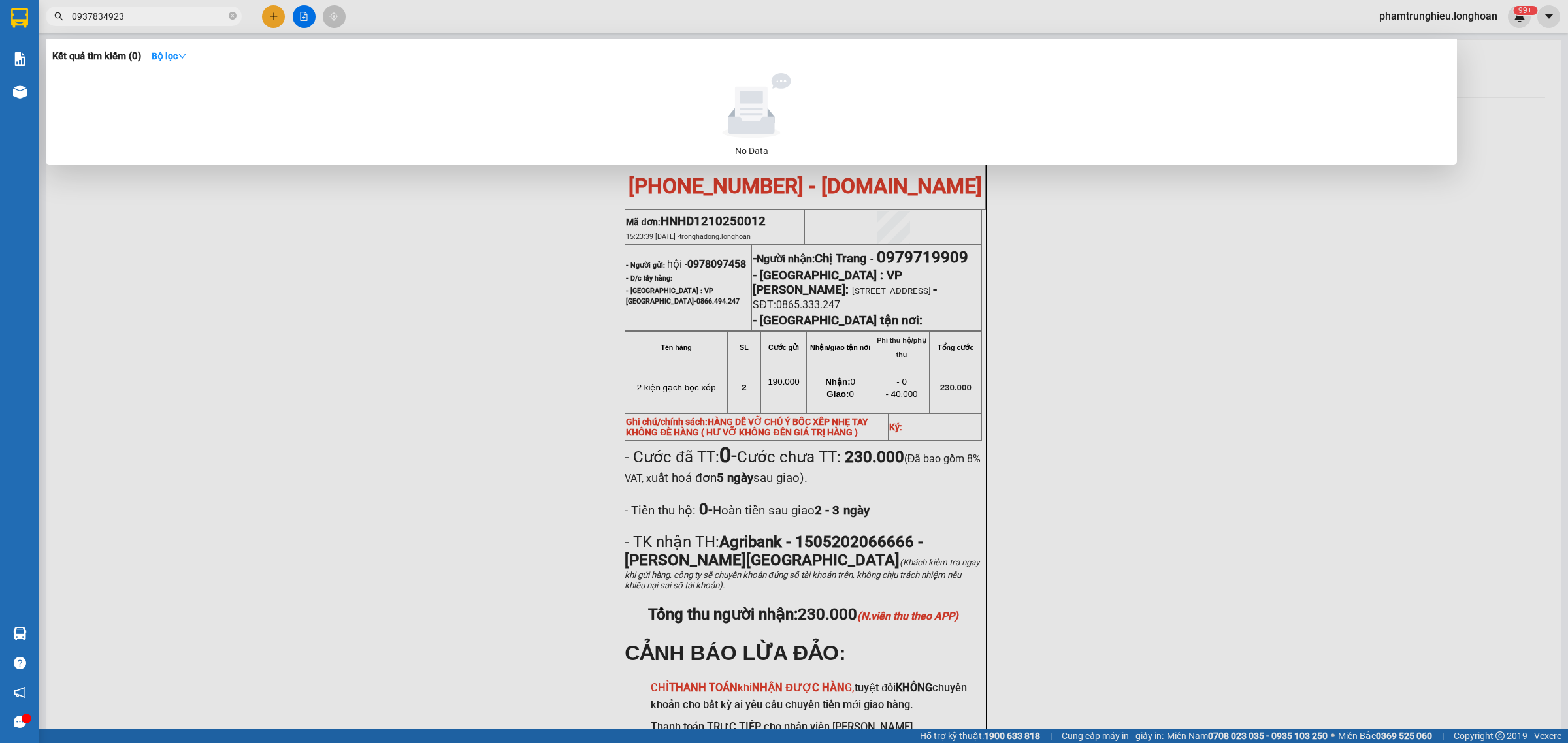
click at [148, 5] on div at bounding box center [784, 372] width 1568 height 743
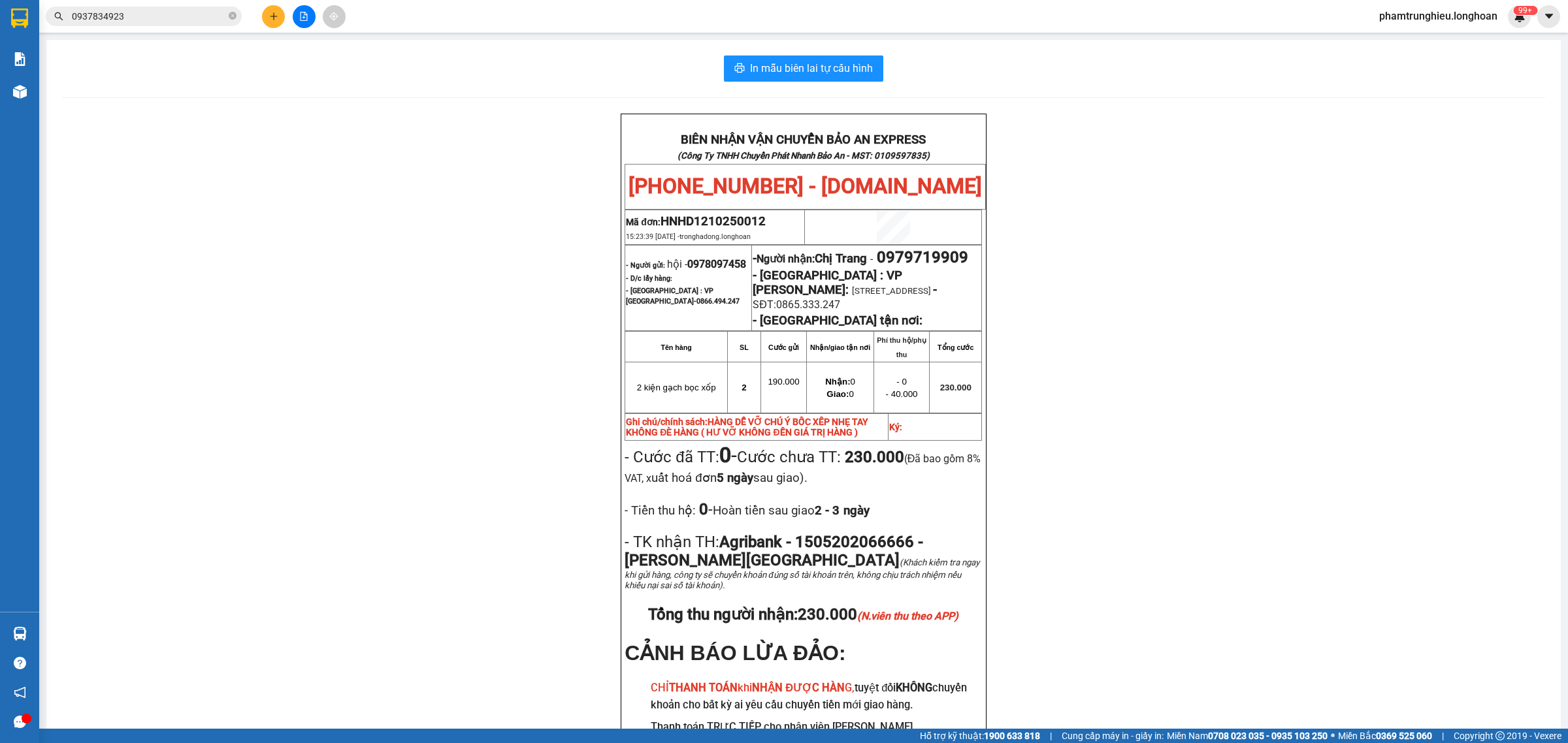
click at [145, 14] on input "0937834923" at bounding box center [148, 16] width 154 height 14
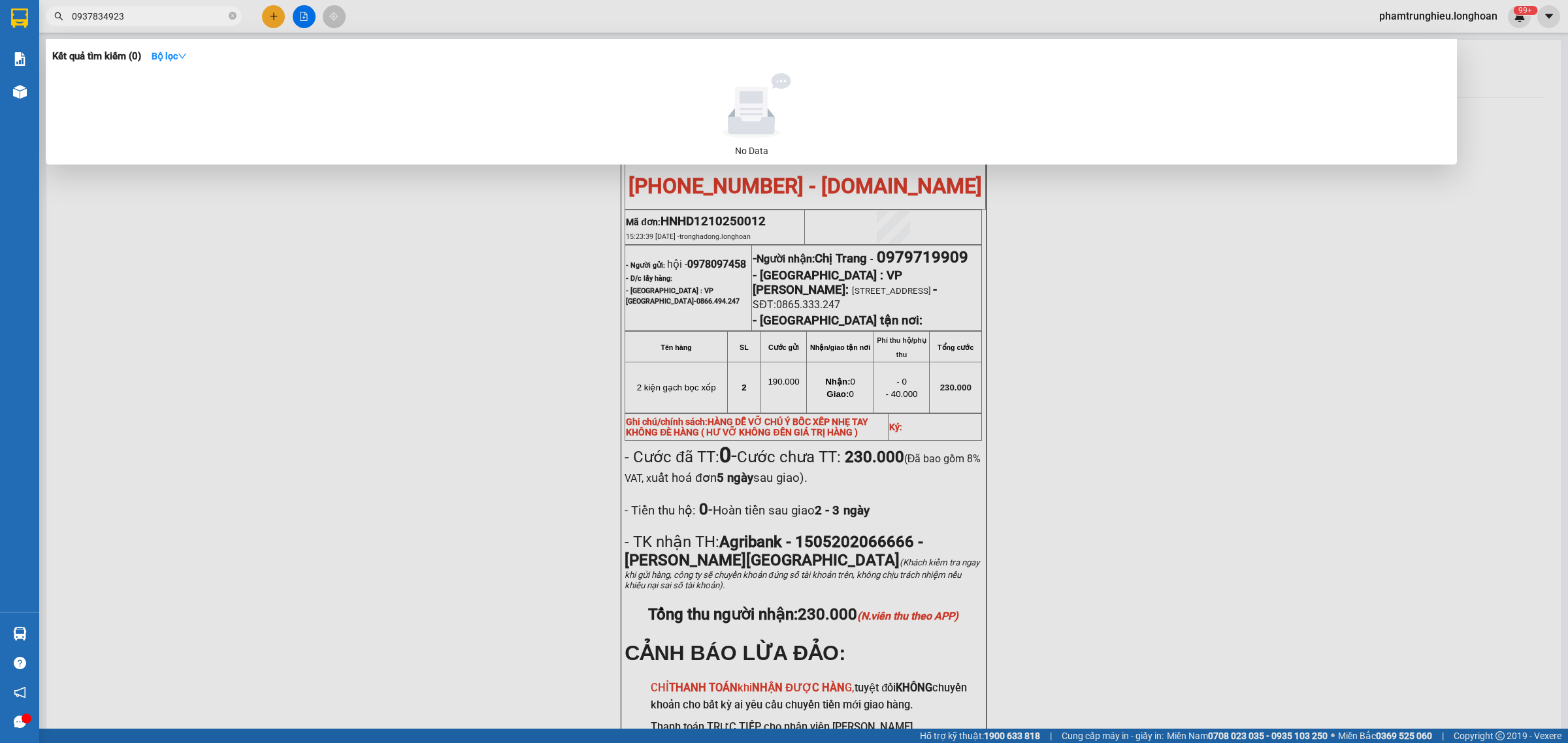
click at [145, 14] on input "0937834923" at bounding box center [148, 16] width 154 height 14
paste input "2"
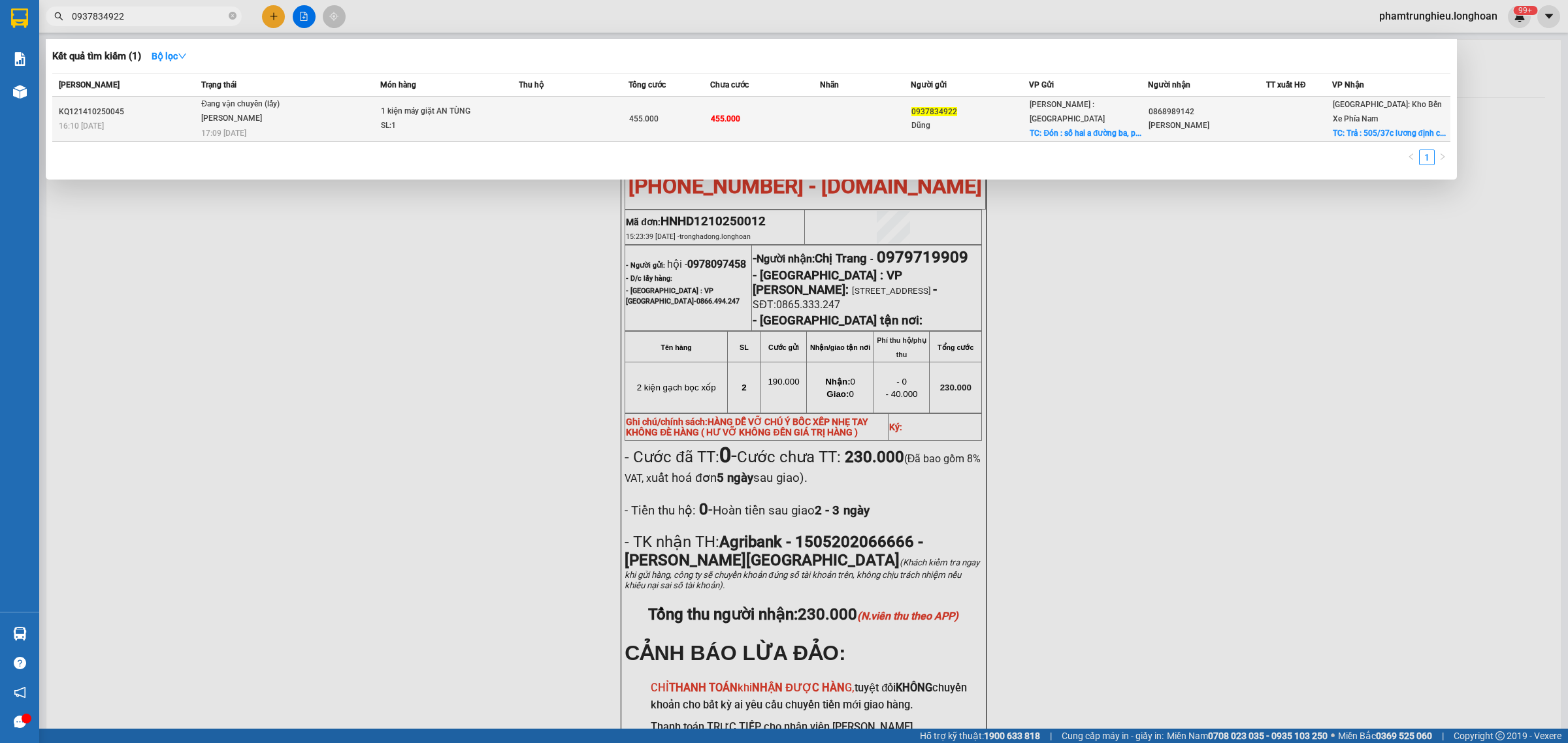
click at [880, 113] on td at bounding box center [866, 119] width 91 height 45
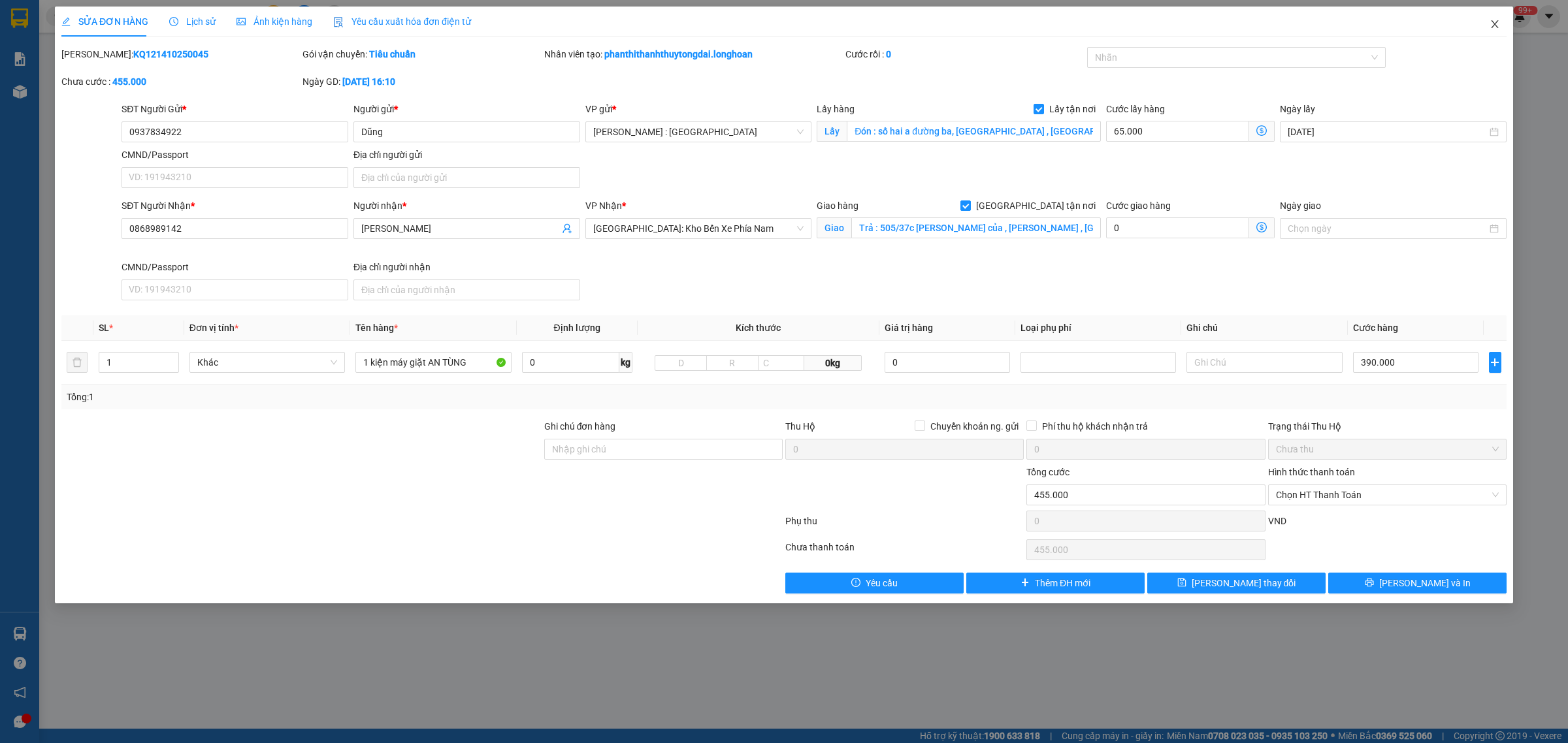
click at [1488, 18] on span "Close" at bounding box center [1495, 25] width 37 height 37
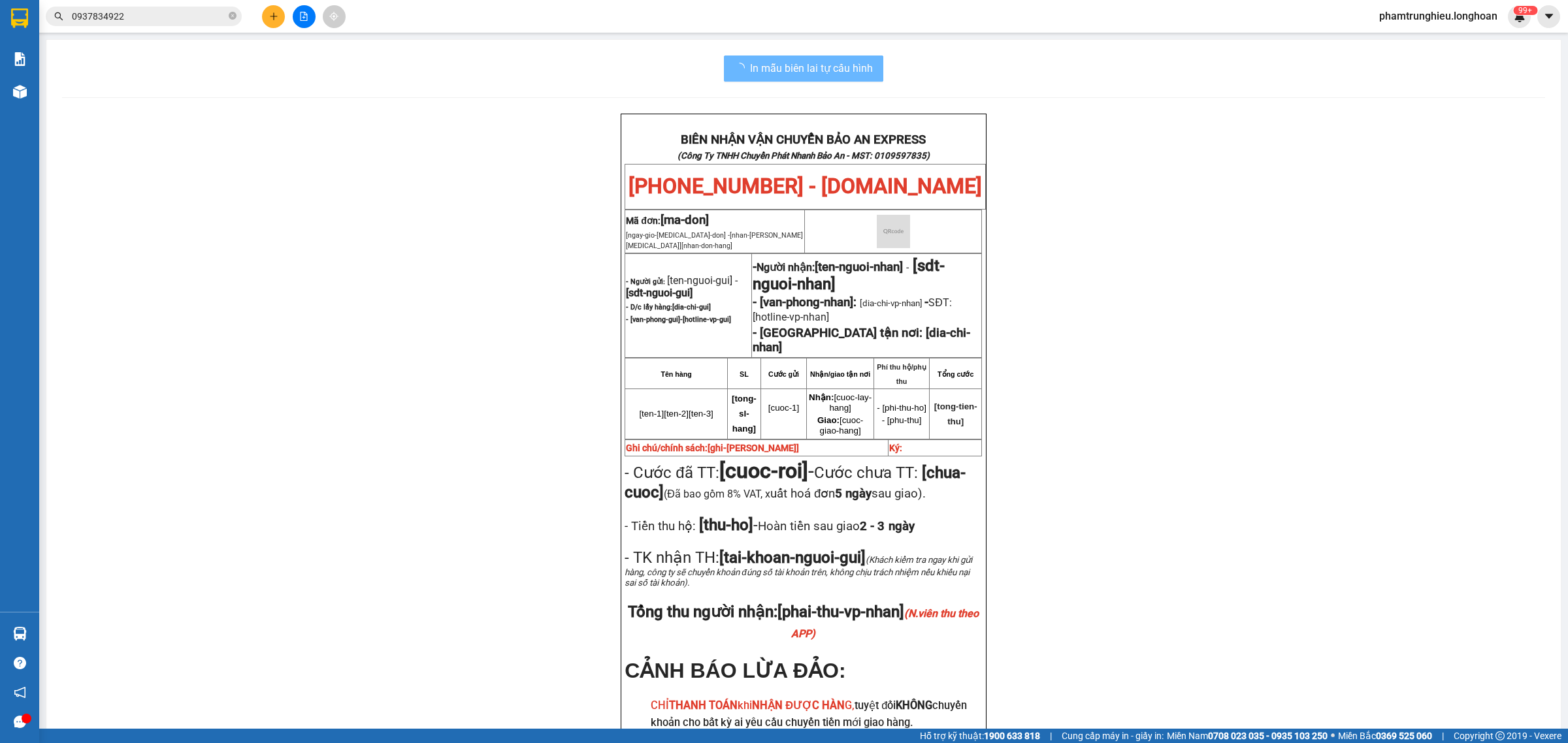
click at [177, 11] on input "0937834922" at bounding box center [148, 16] width 154 height 14
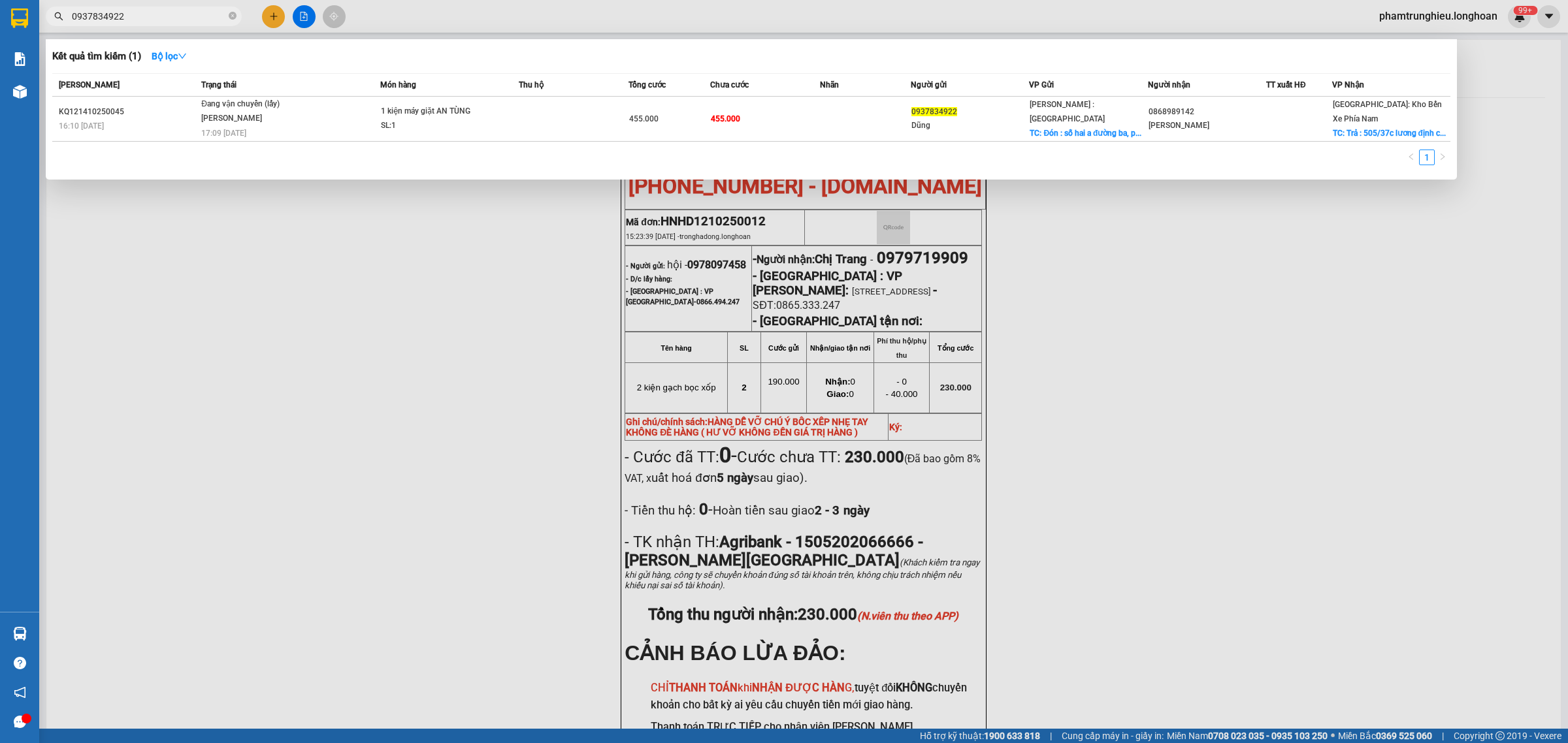
click at [177, 11] on input "0937834922" at bounding box center [148, 16] width 154 height 14
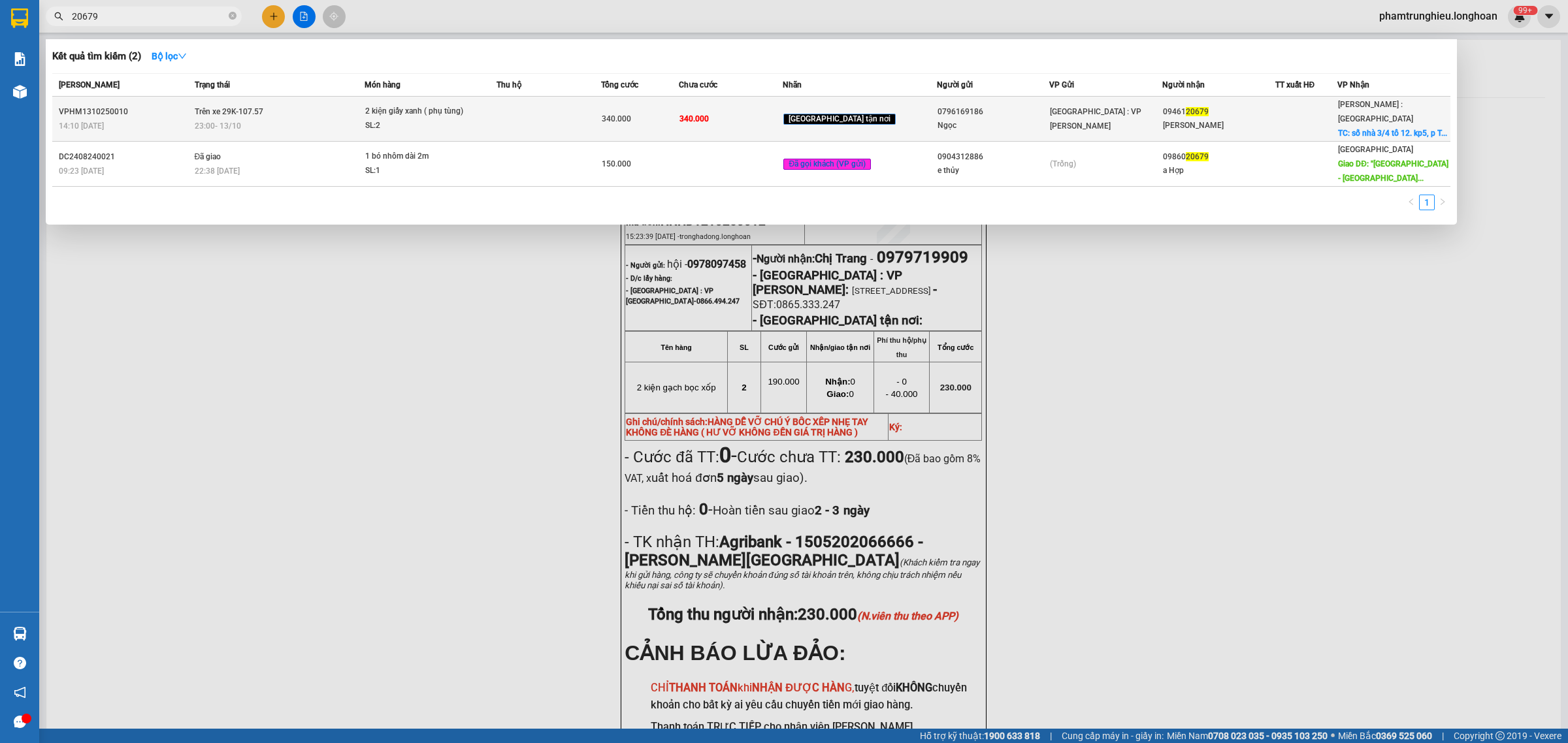
click at [433, 119] on div "2 kiện giấy xanh ( phụ tùng)" at bounding box center [414, 111] width 98 height 14
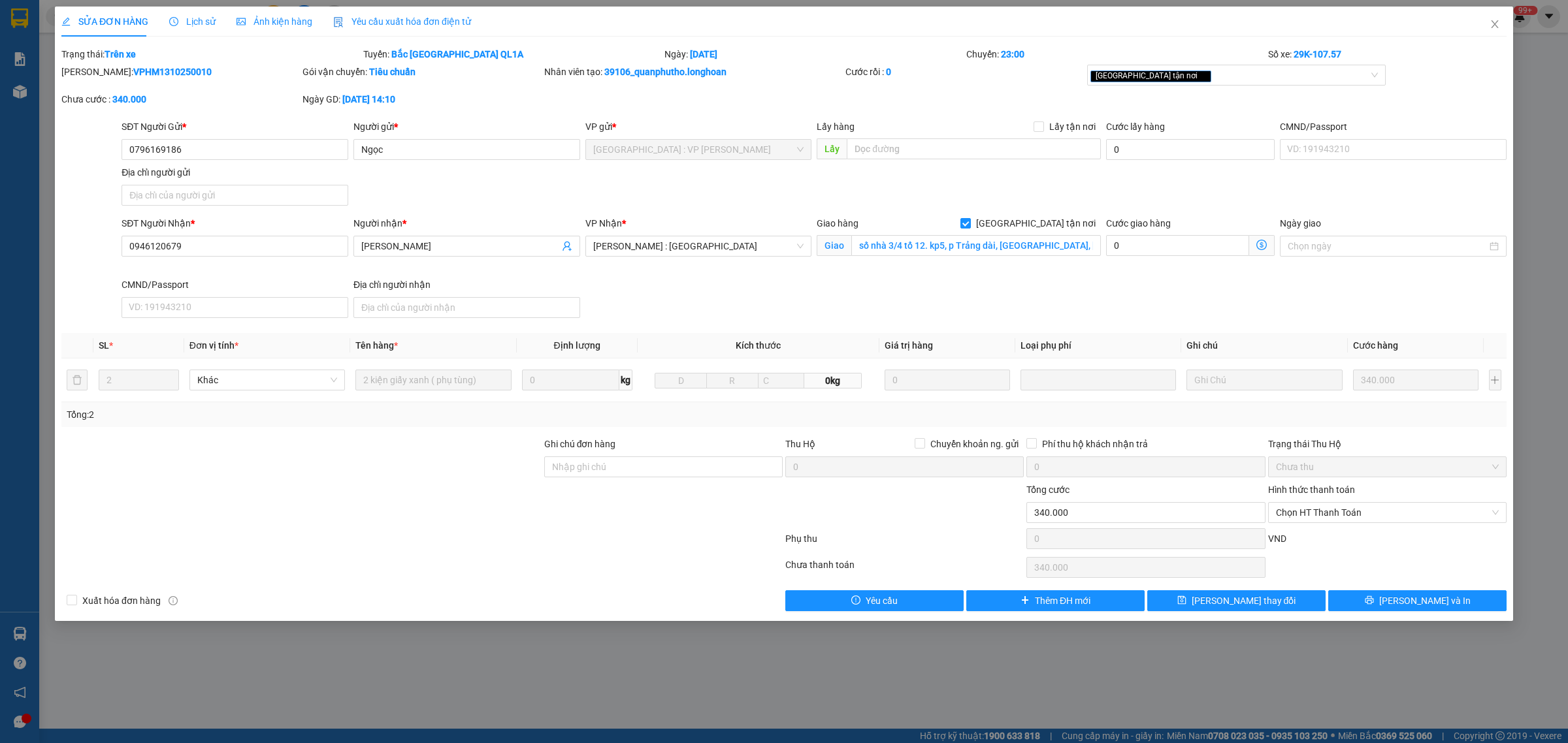
click at [193, 20] on span "Lịch sử" at bounding box center [192, 21] width 46 height 11
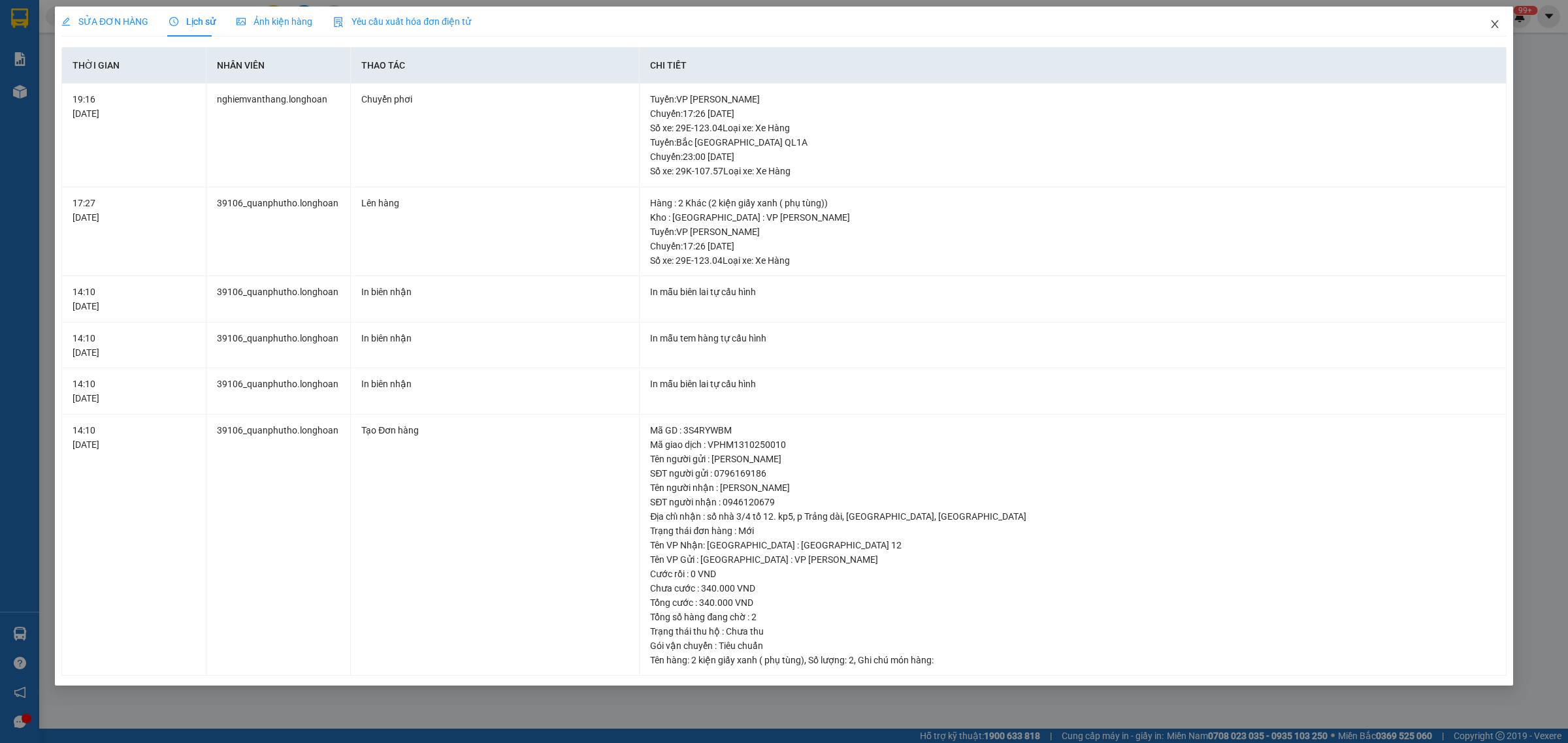
click at [1490, 21] on icon "close" at bounding box center [1495, 24] width 11 height 11
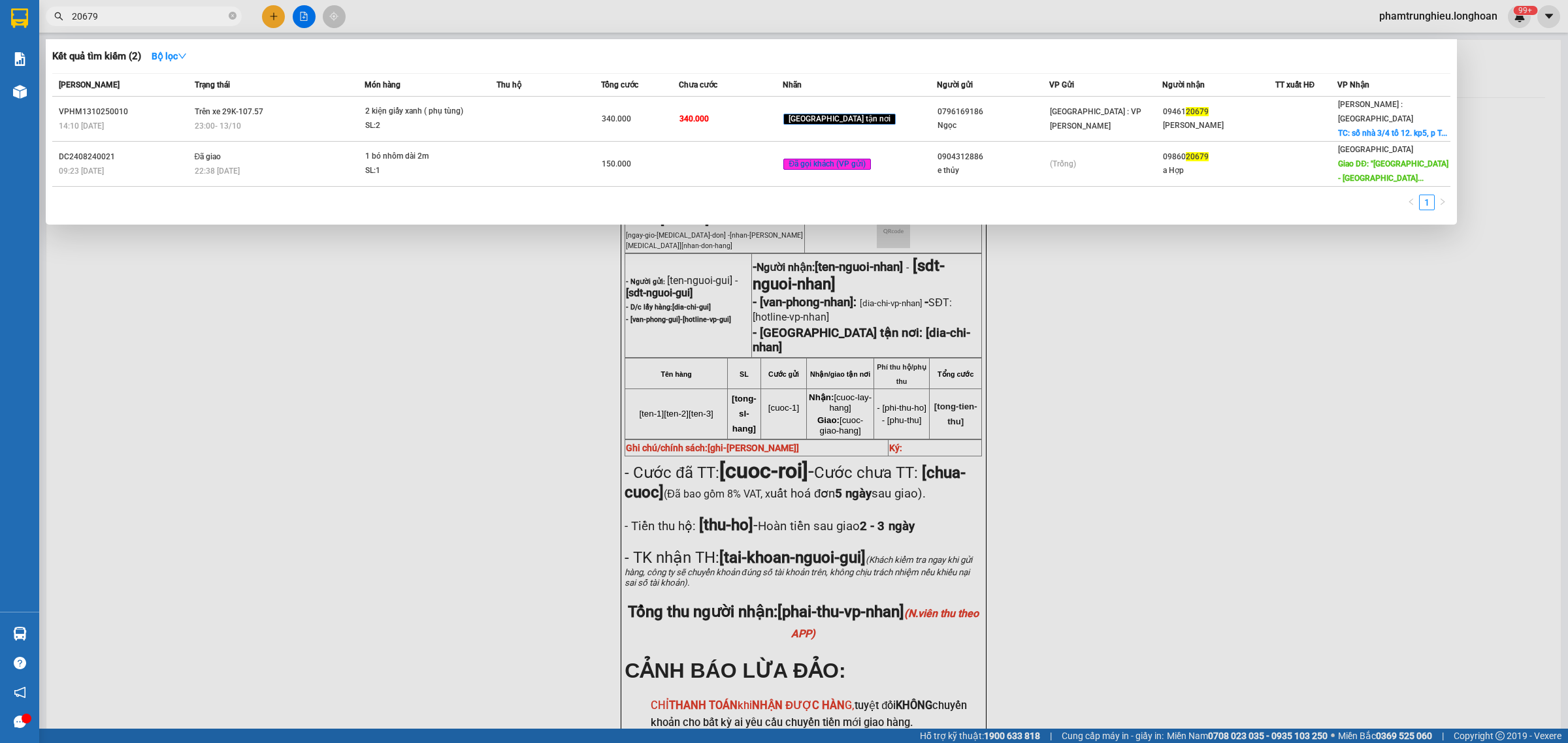
click at [174, 23] on input "20679" at bounding box center [148, 16] width 154 height 14
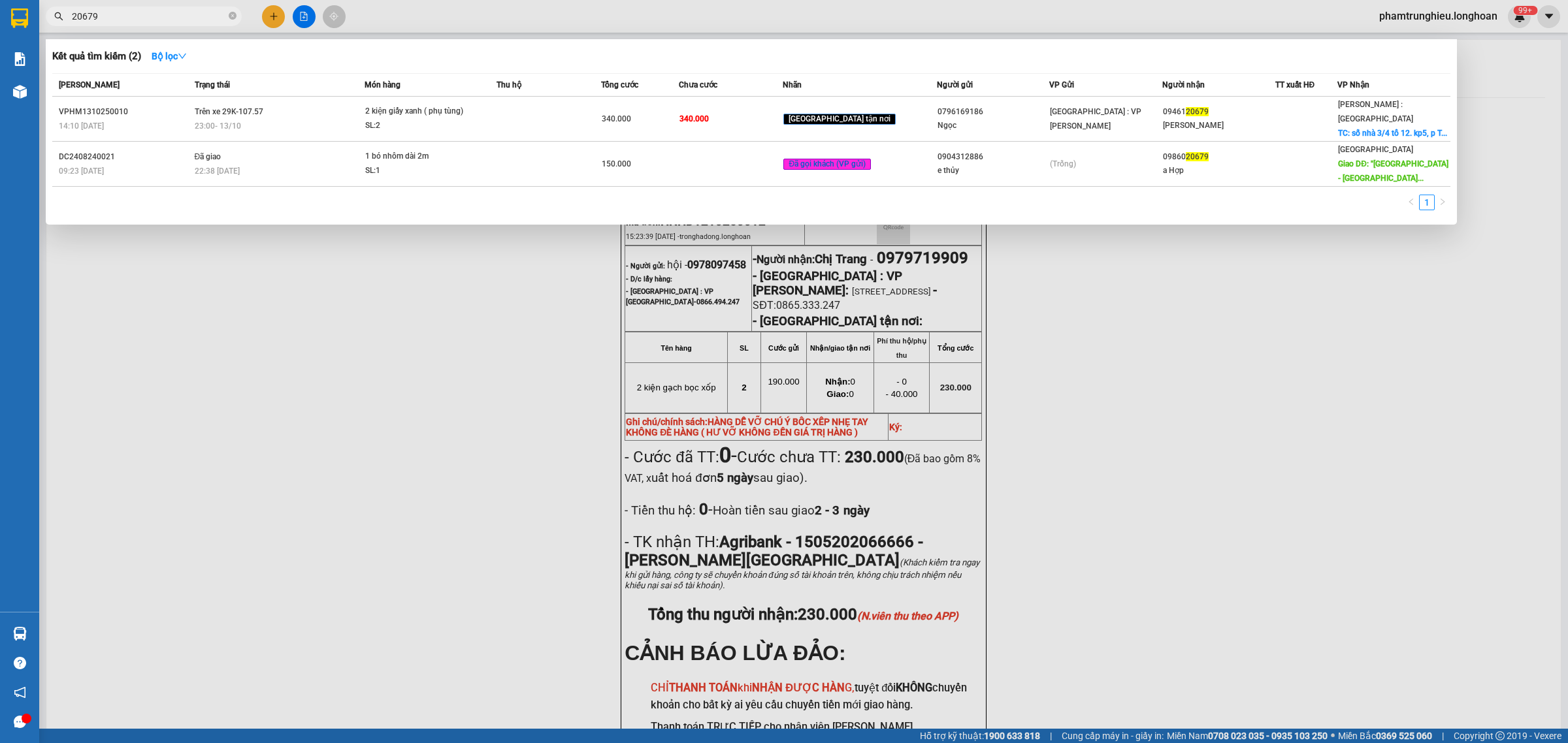
paste input "0945659596"
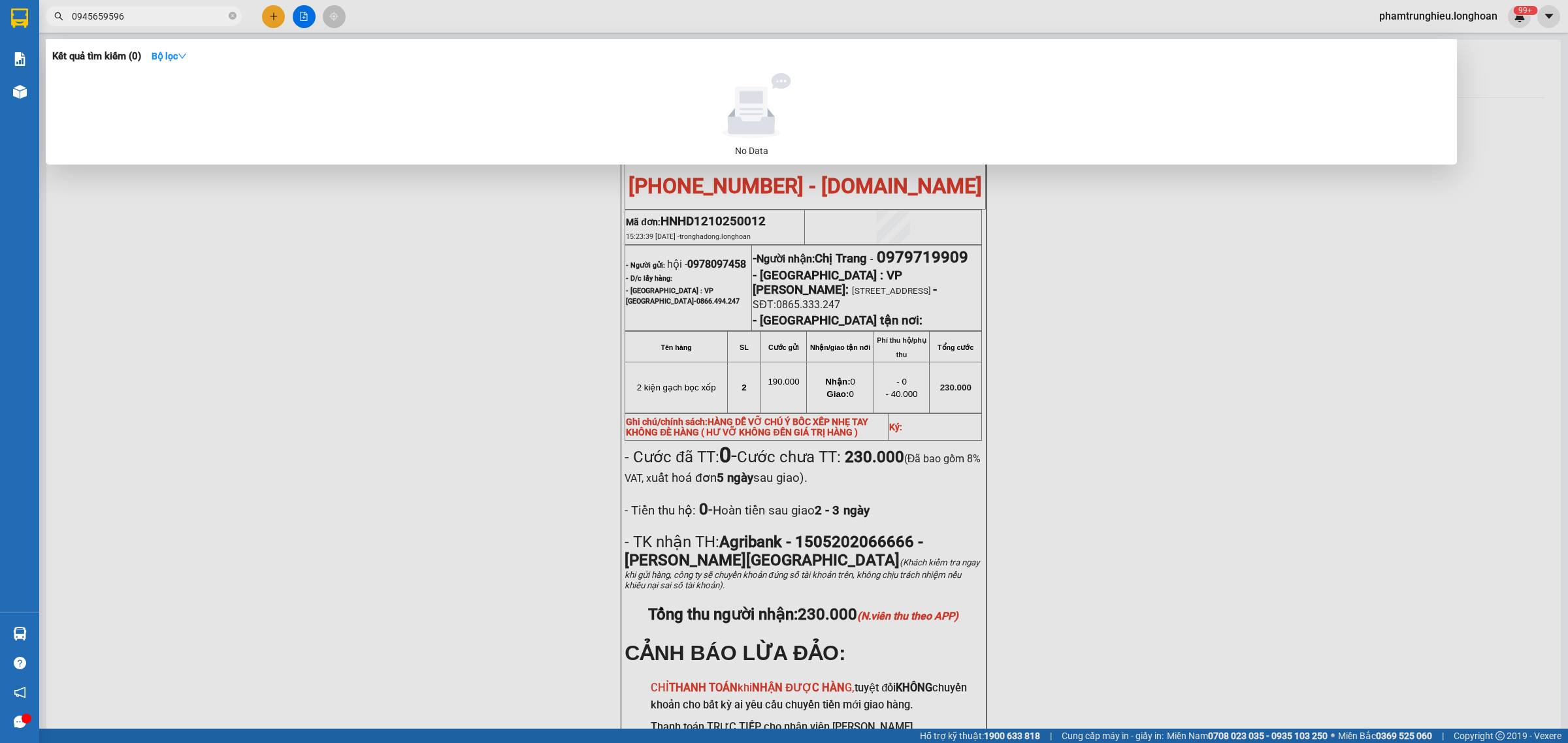
click at [196, 20] on input "0945659596" at bounding box center [148, 16] width 154 height 14
click at [195, 20] on input "0945659596" at bounding box center [148, 16] width 154 height 14
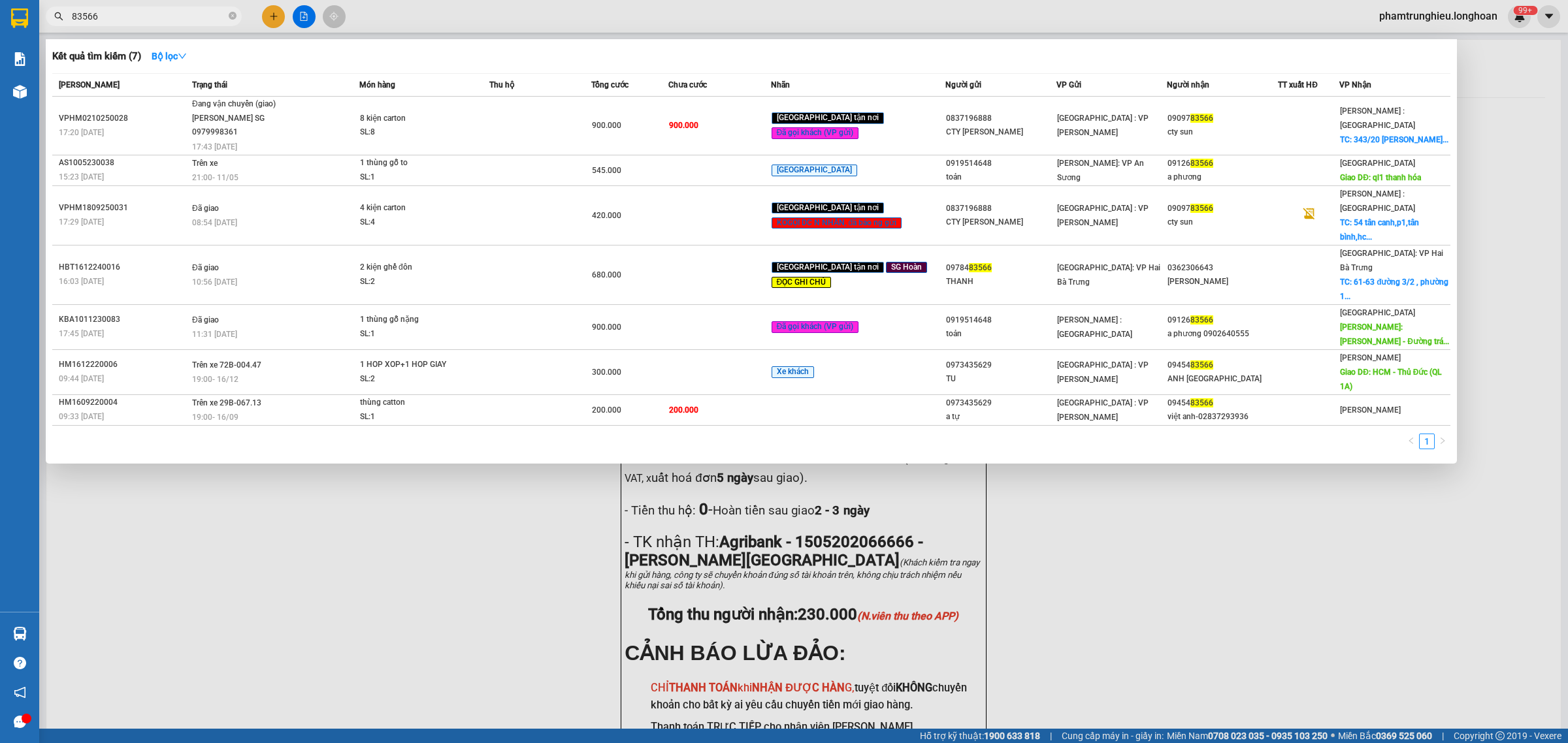
click at [145, 11] on input "83566" at bounding box center [148, 16] width 154 height 14
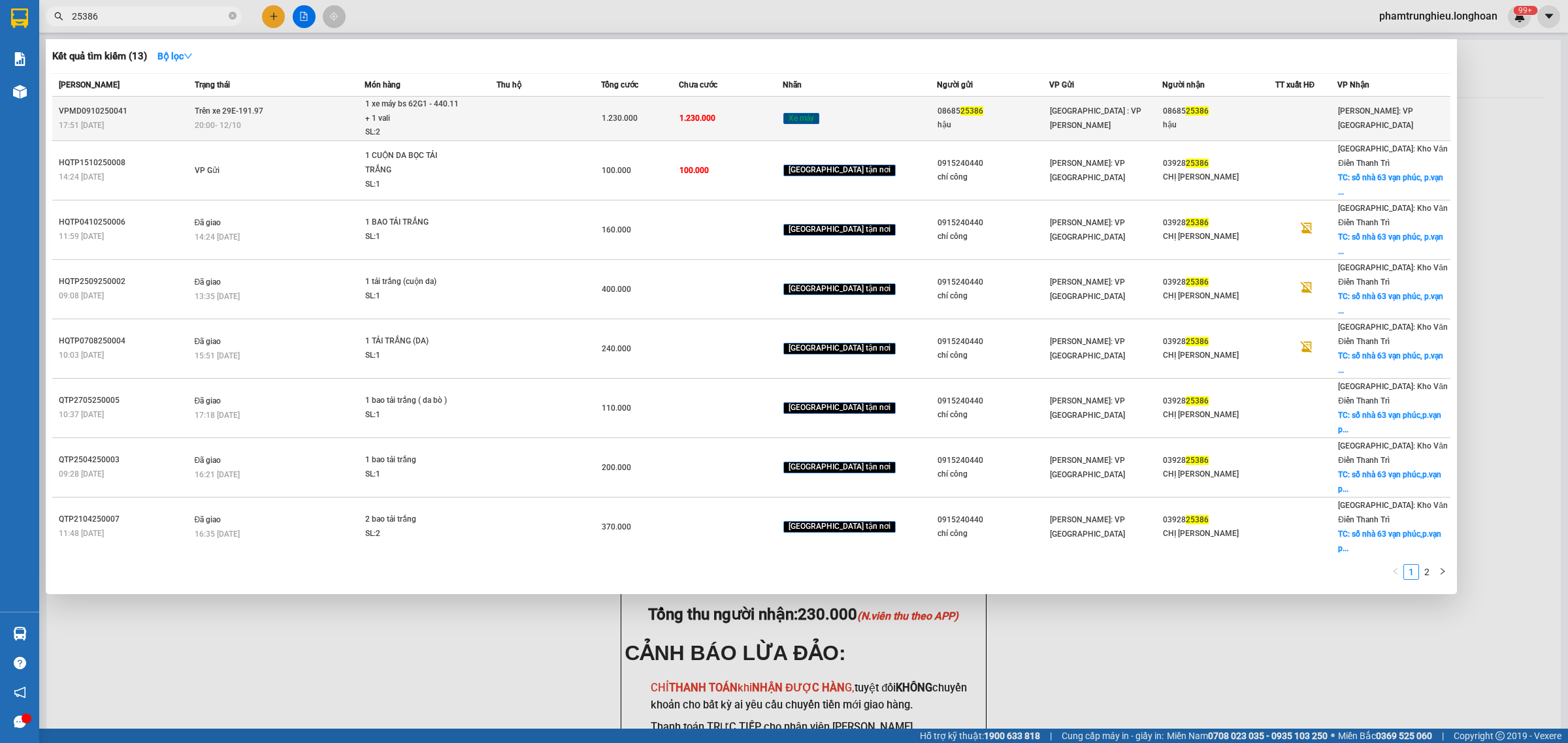
click at [441, 110] on div "1 xe máy bs 62G1 - 440.11 + 1 vali" at bounding box center [414, 111] width 98 height 28
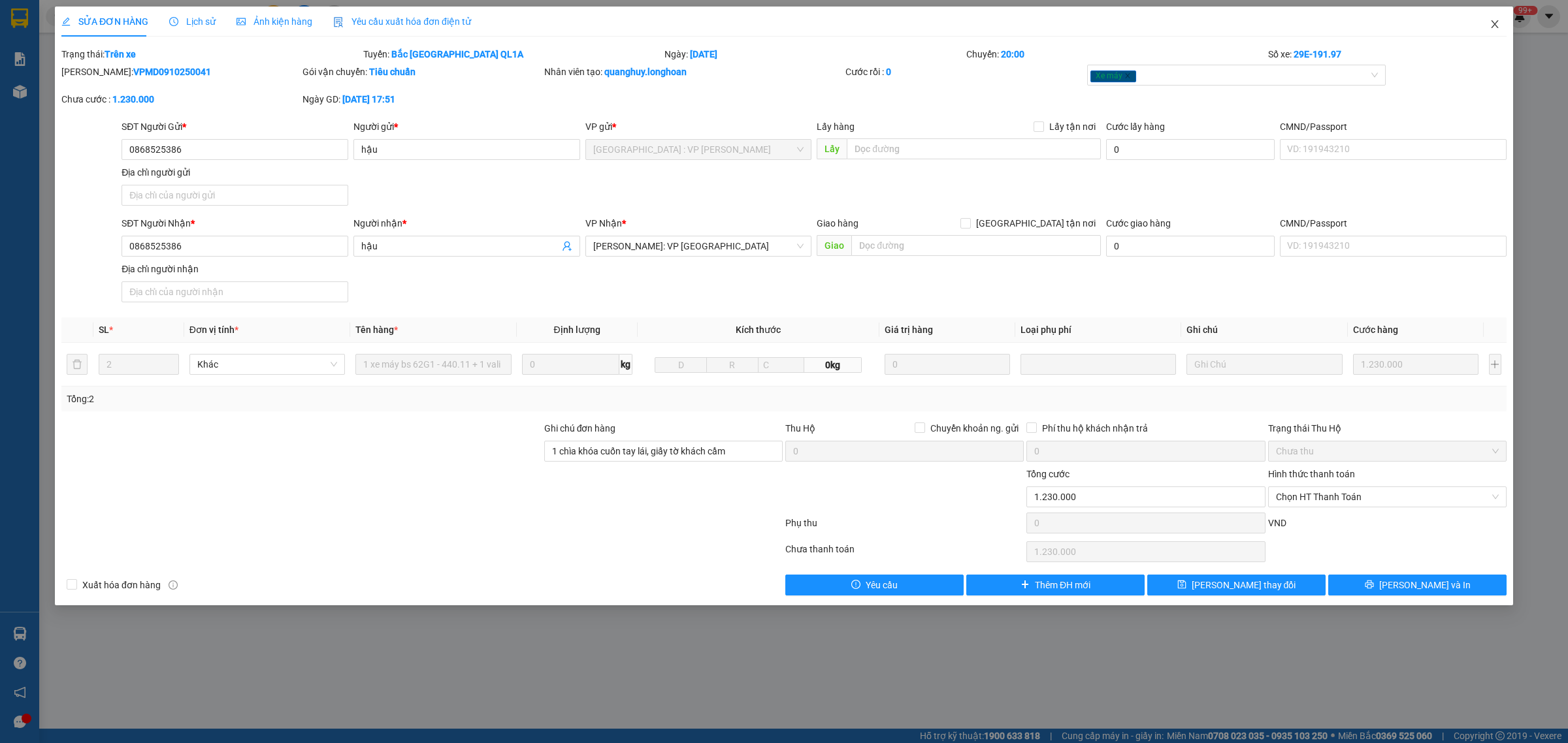
click at [1490, 24] on icon "close" at bounding box center [1495, 24] width 11 height 11
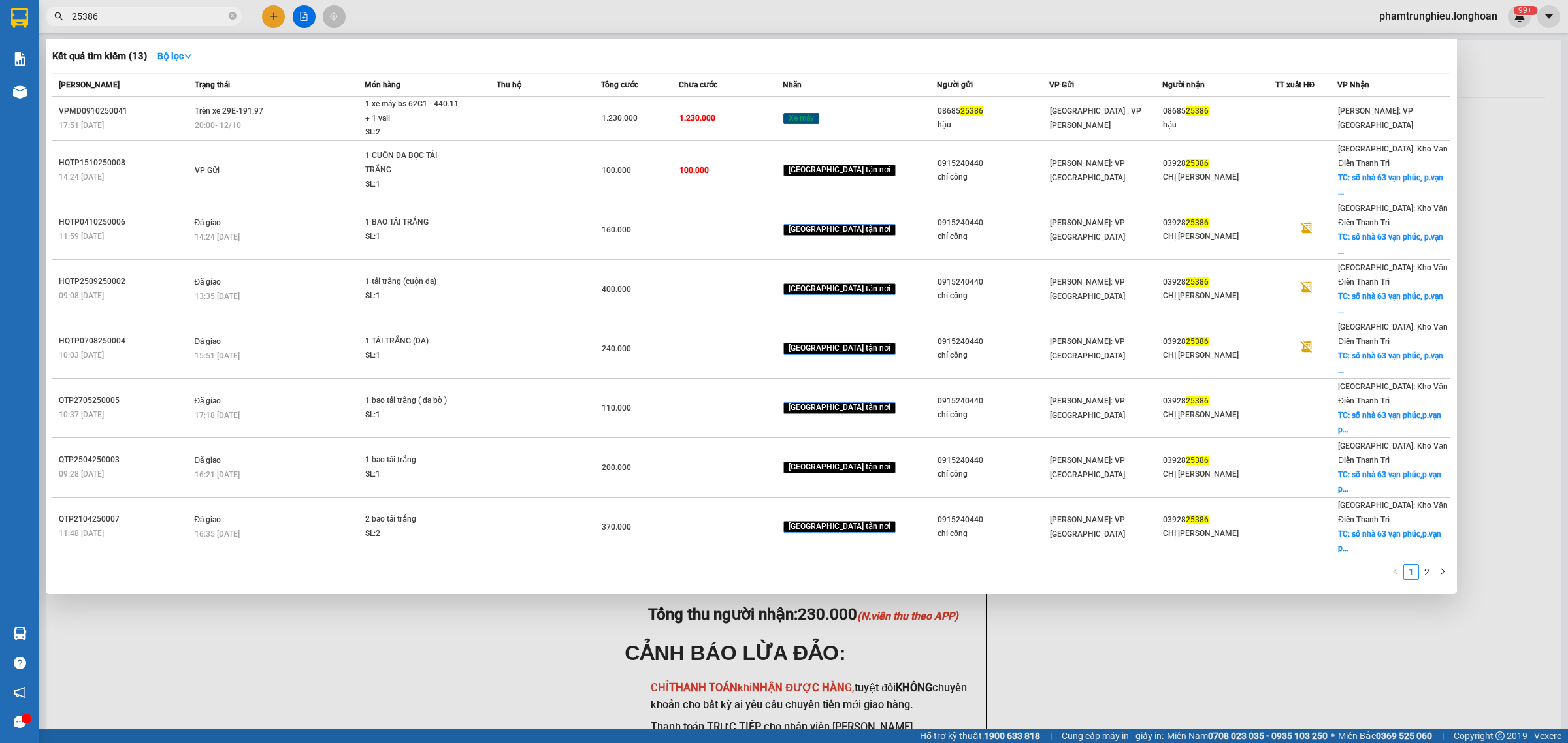
click at [173, 14] on input "25386" at bounding box center [148, 16] width 154 height 14
click at [177, 14] on input "25386" at bounding box center [148, 16] width 154 height 14
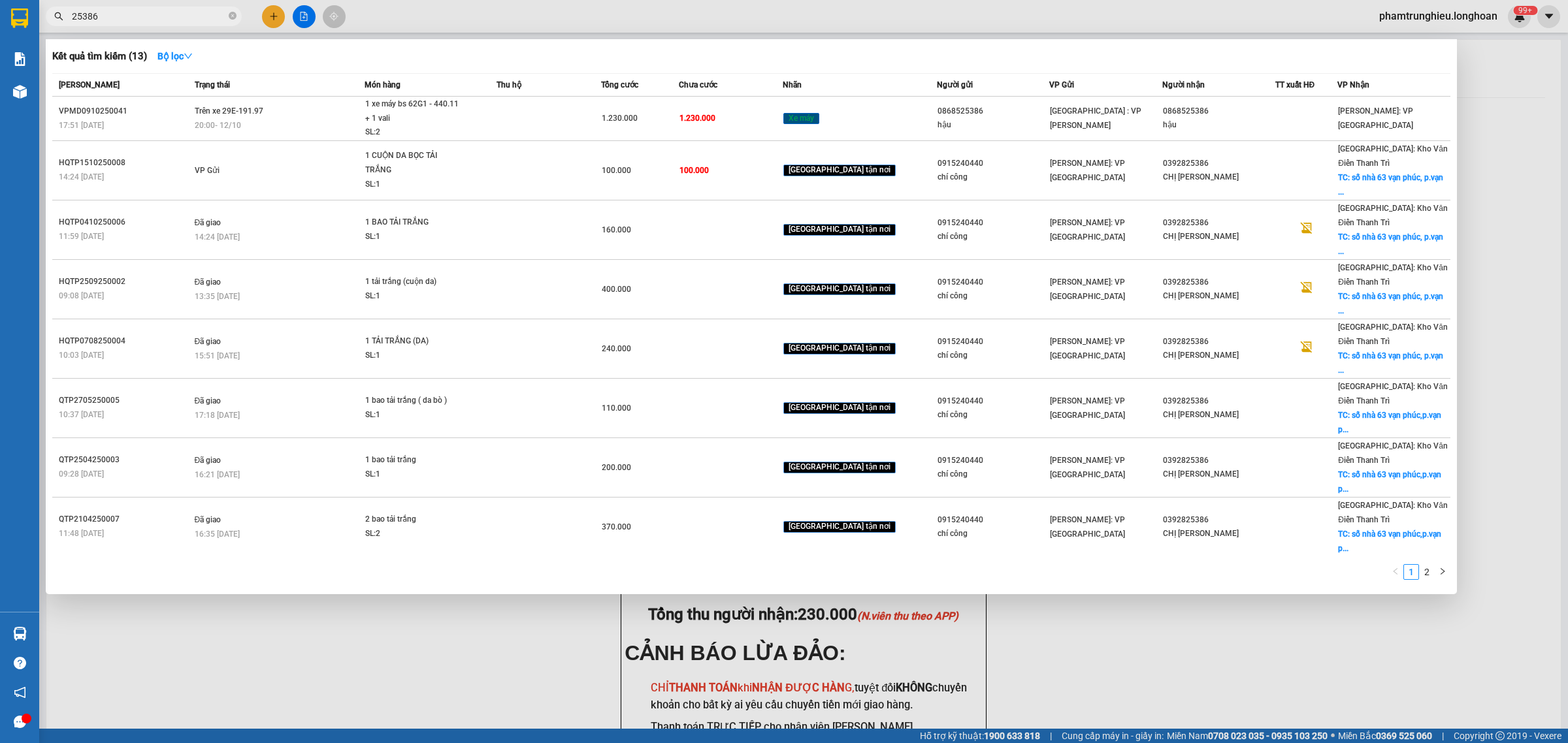
click at [177, 14] on input "25386" at bounding box center [148, 16] width 154 height 14
paste input "VHBT0610250033"
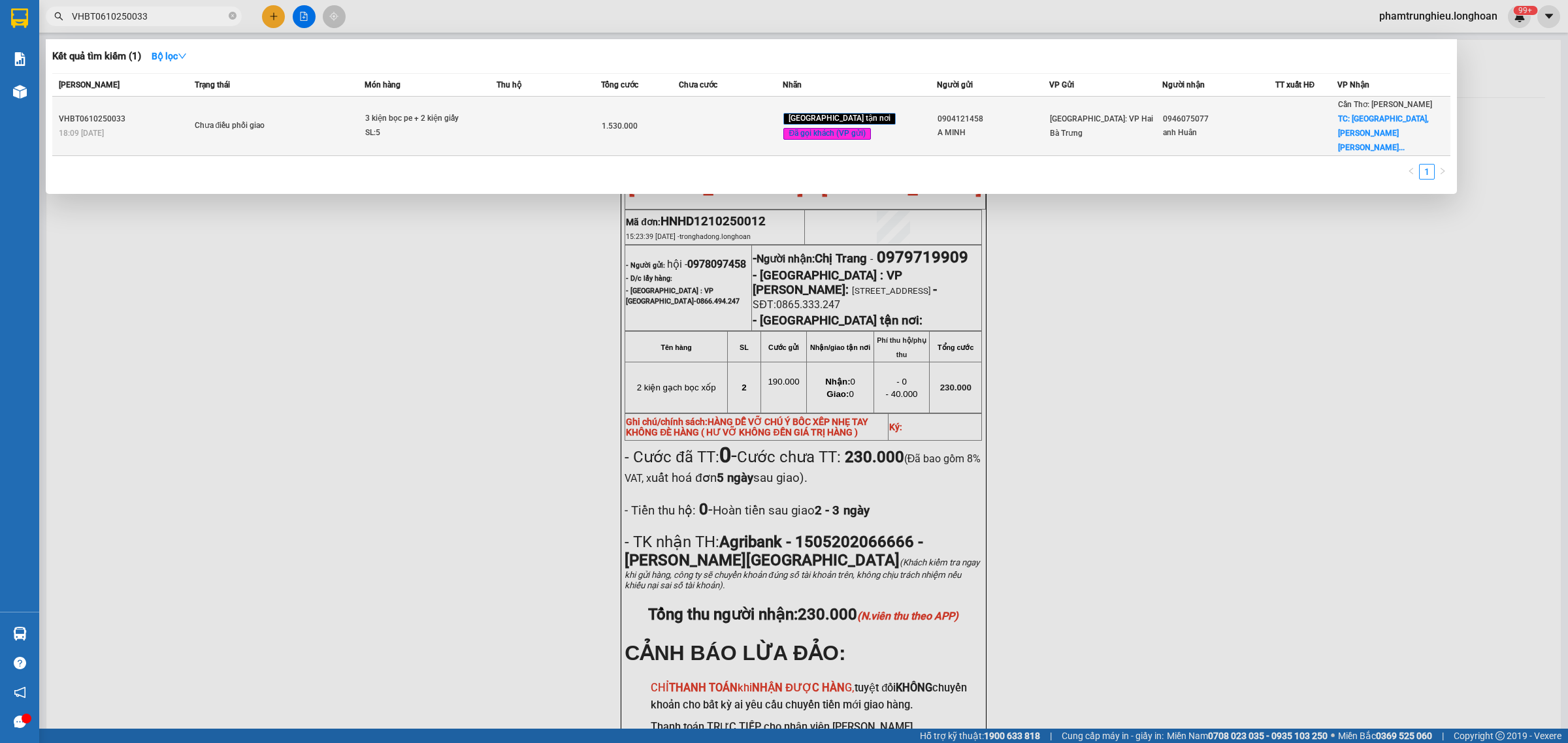
click at [583, 111] on td at bounding box center [548, 126] width 104 height 59
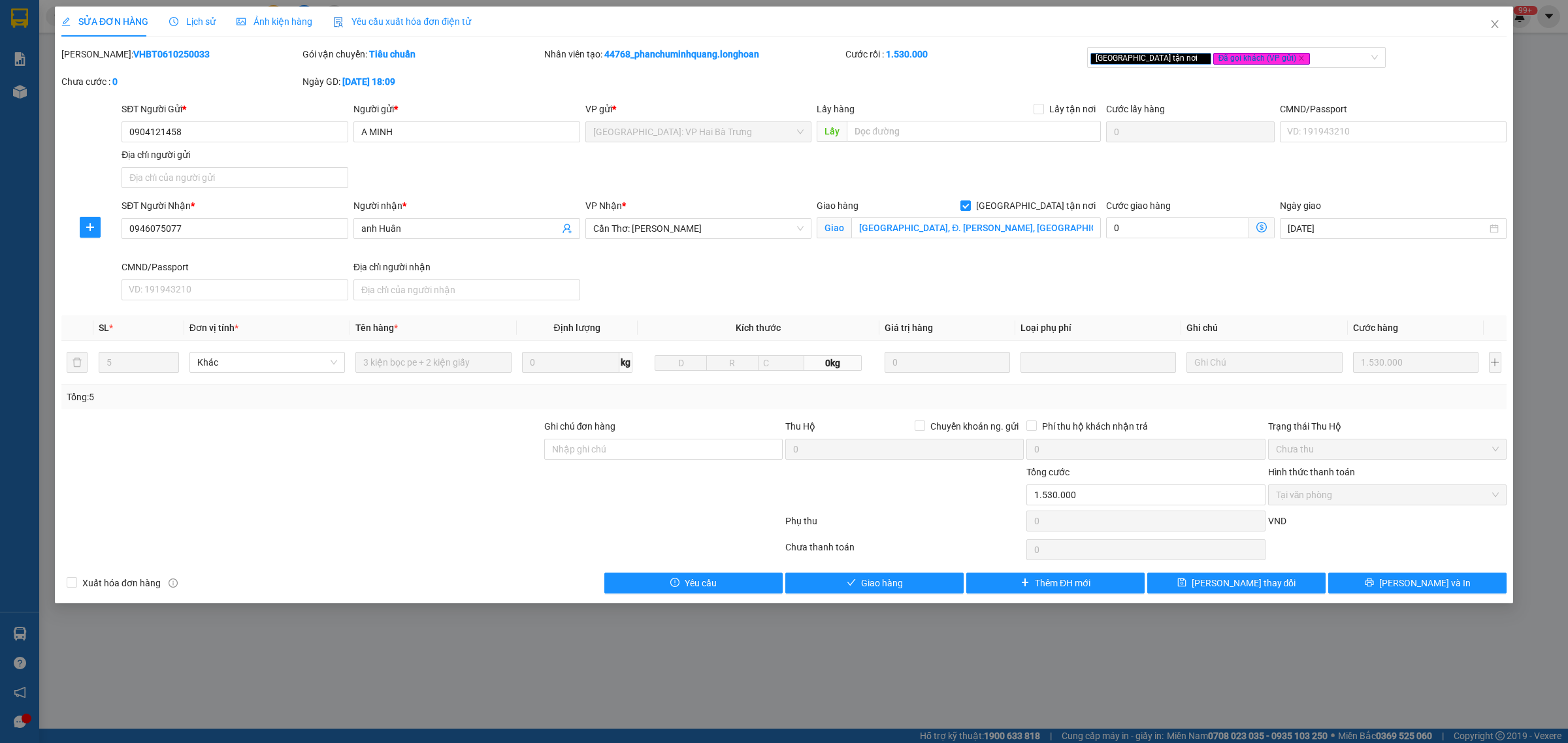
click at [191, 21] on span "Lịch sử" at bounding box center [192, 21] width 46 height 11
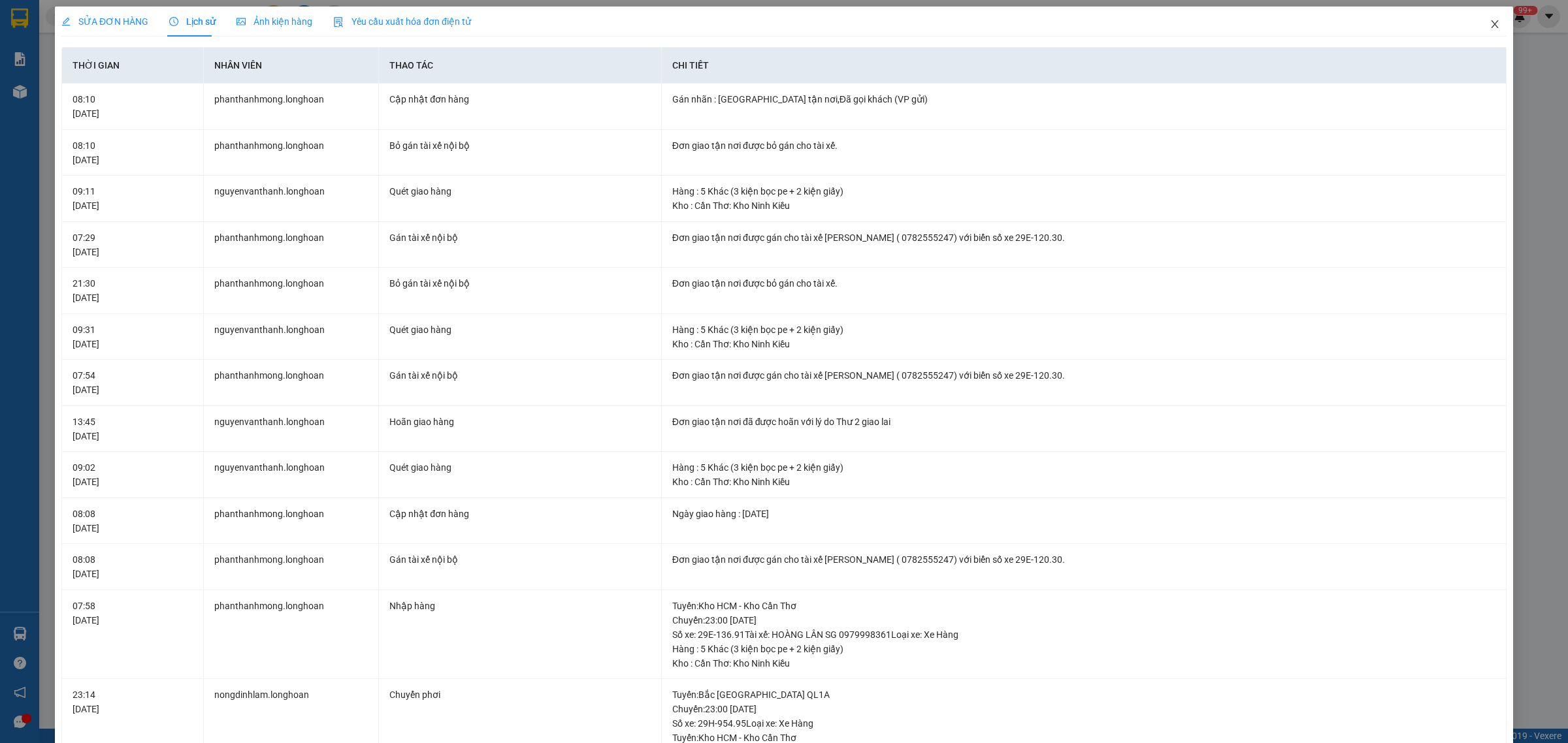
click at [1487, 17] on span "Close" at bounding box center [1495, 25] width 37 height 37
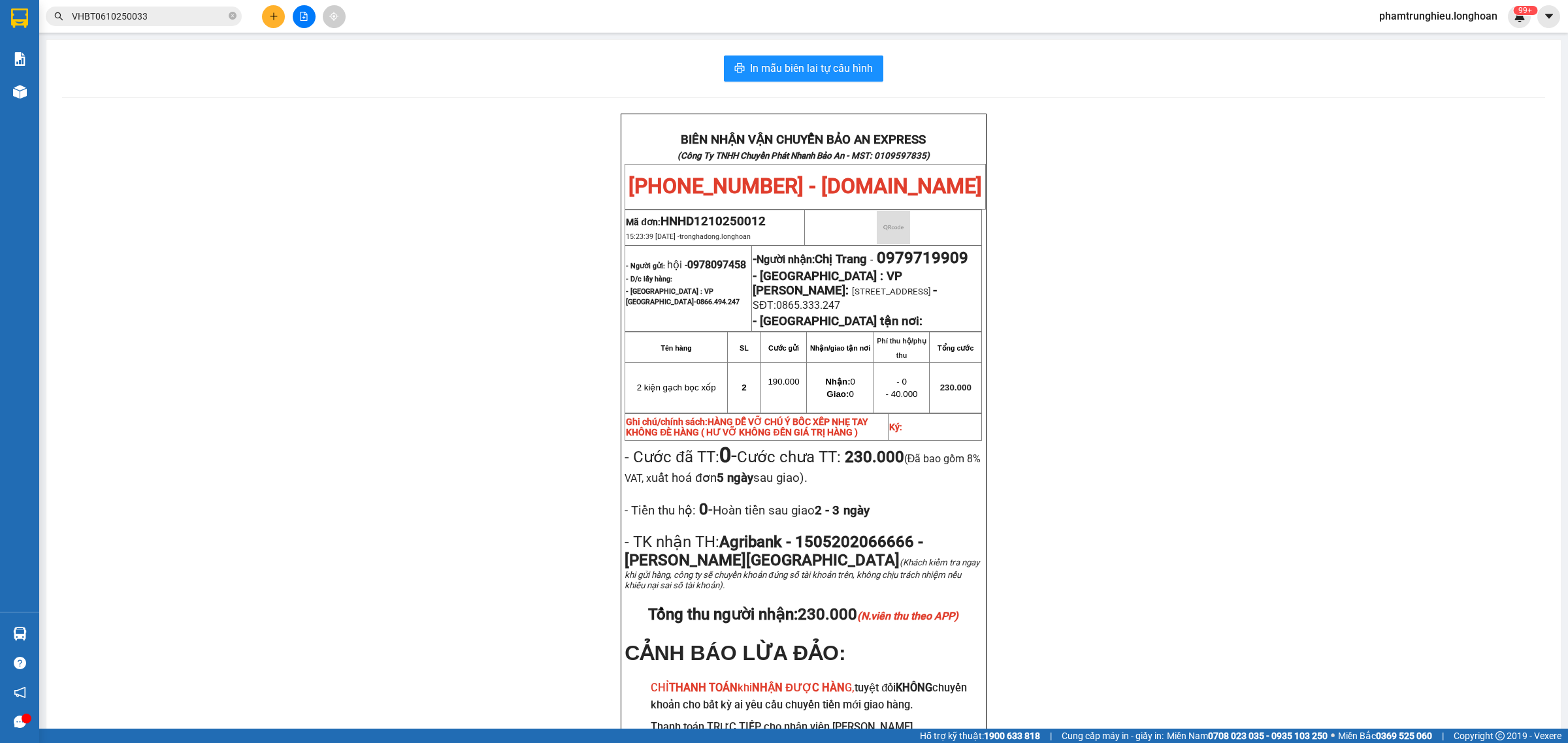
click at [171, 18] on input "VHBT0610250033" at bounding box center [148, 16] width 154 height 14
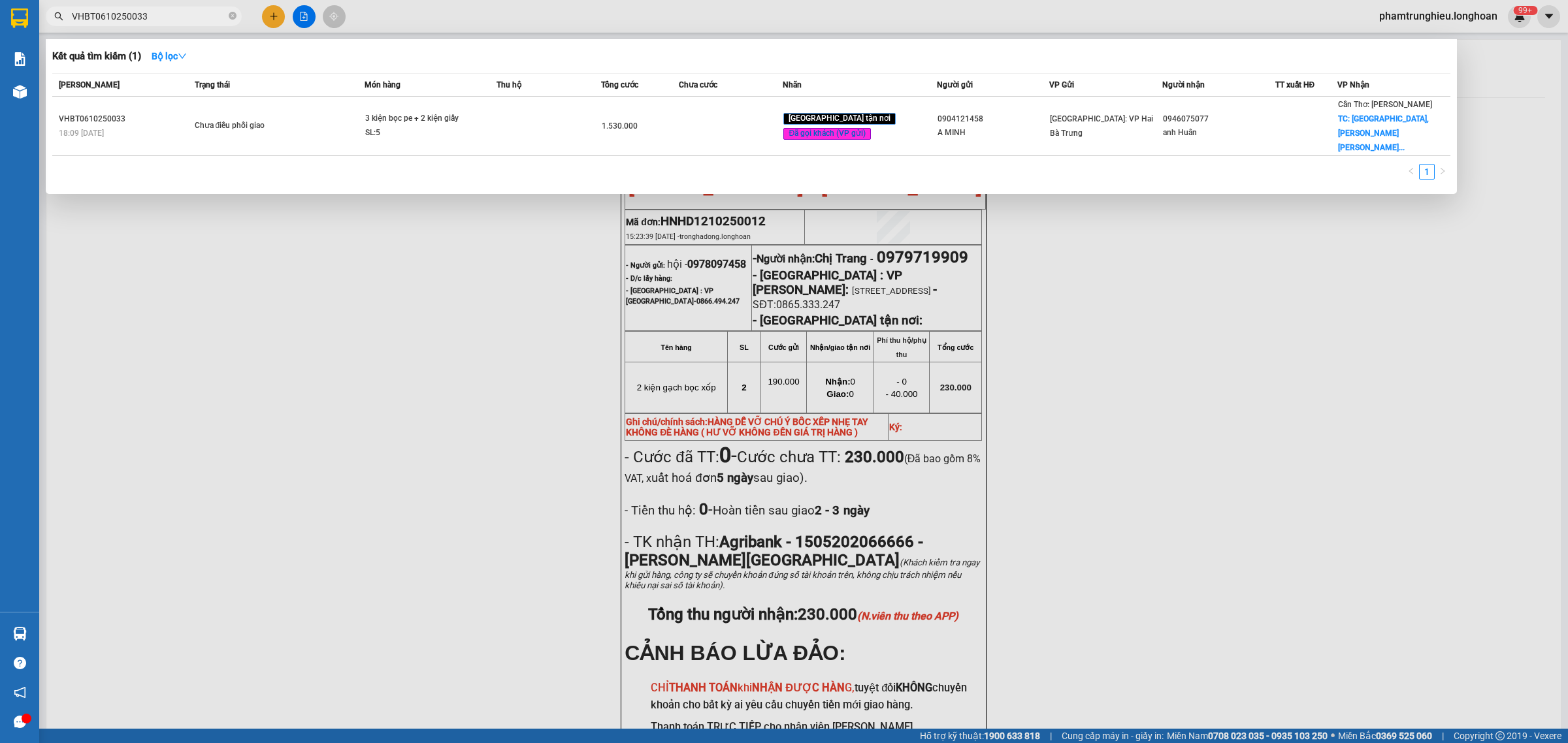
click at [171, 18] on input "VHBT0610250033" at bounding box center [148, 16] width 154 height 14
click at [178, 18] on input "VHBT0610250033" at bounding box center [148, 16] width 154 height 14
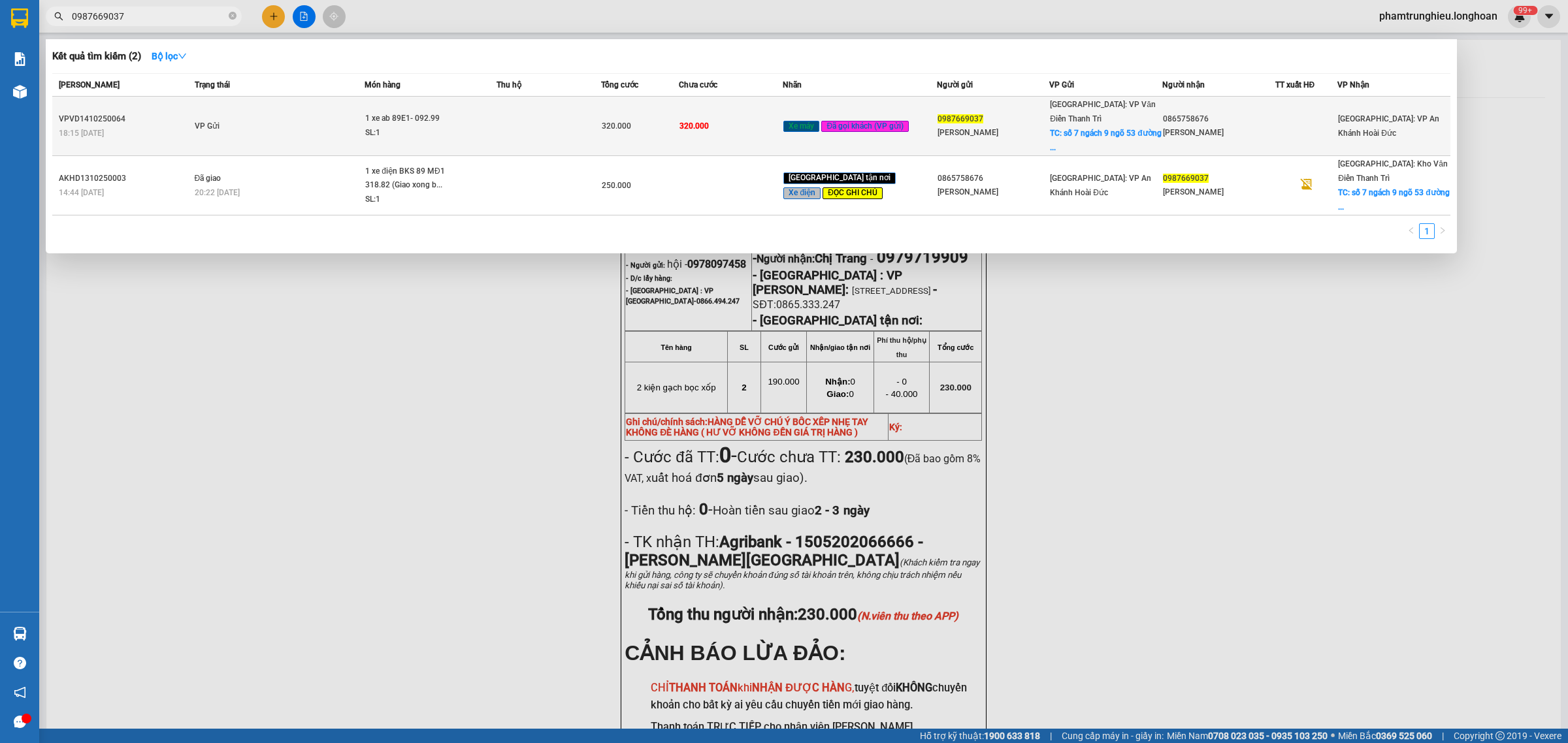
click at [462, 136] on td "1 xe ab 89E1- 092.99 SL: 1" at bounding box center [430, 126] width 132 height 59
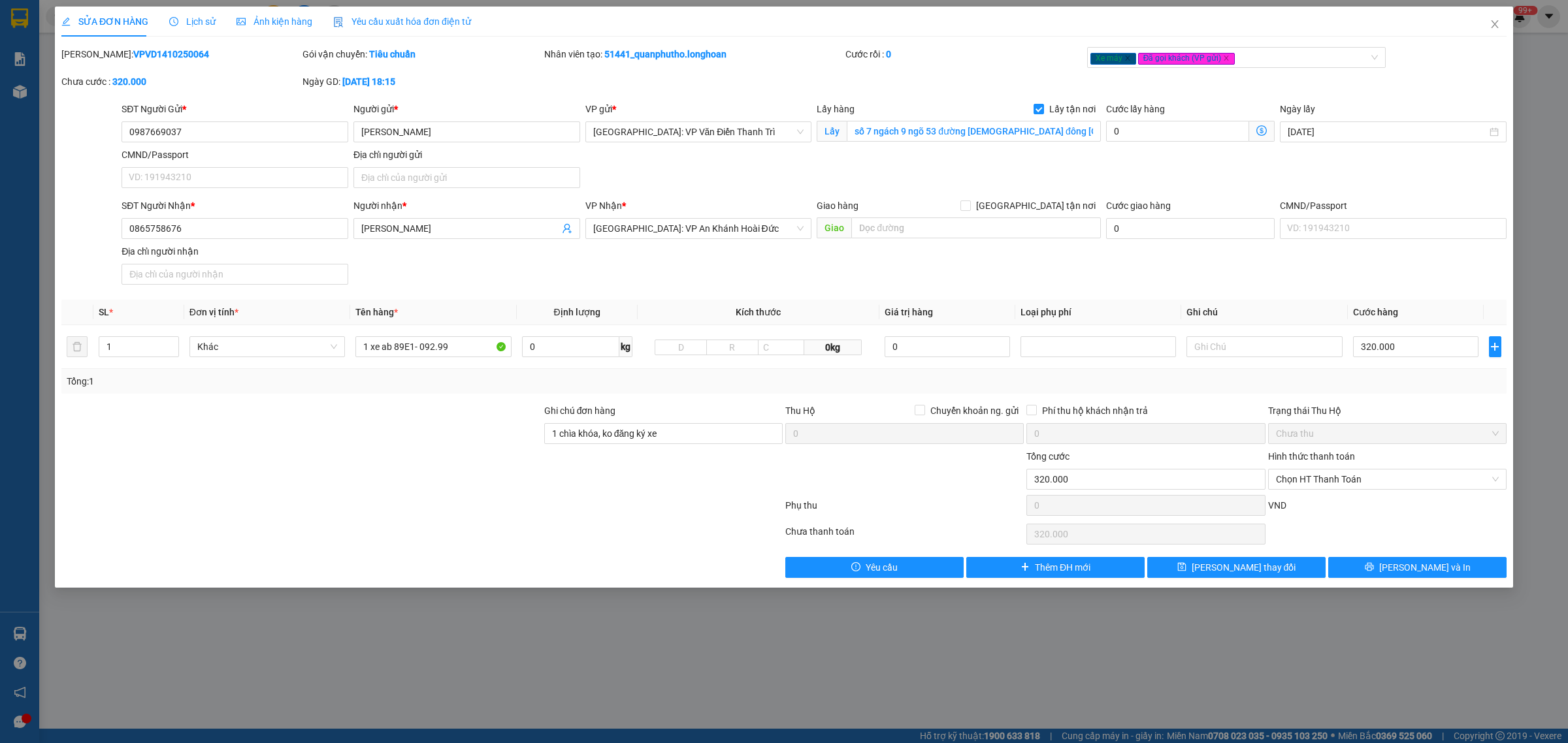
click at [196, 18] on span "Lịch sử" at bounding box center [192, 21] width 46 height 11
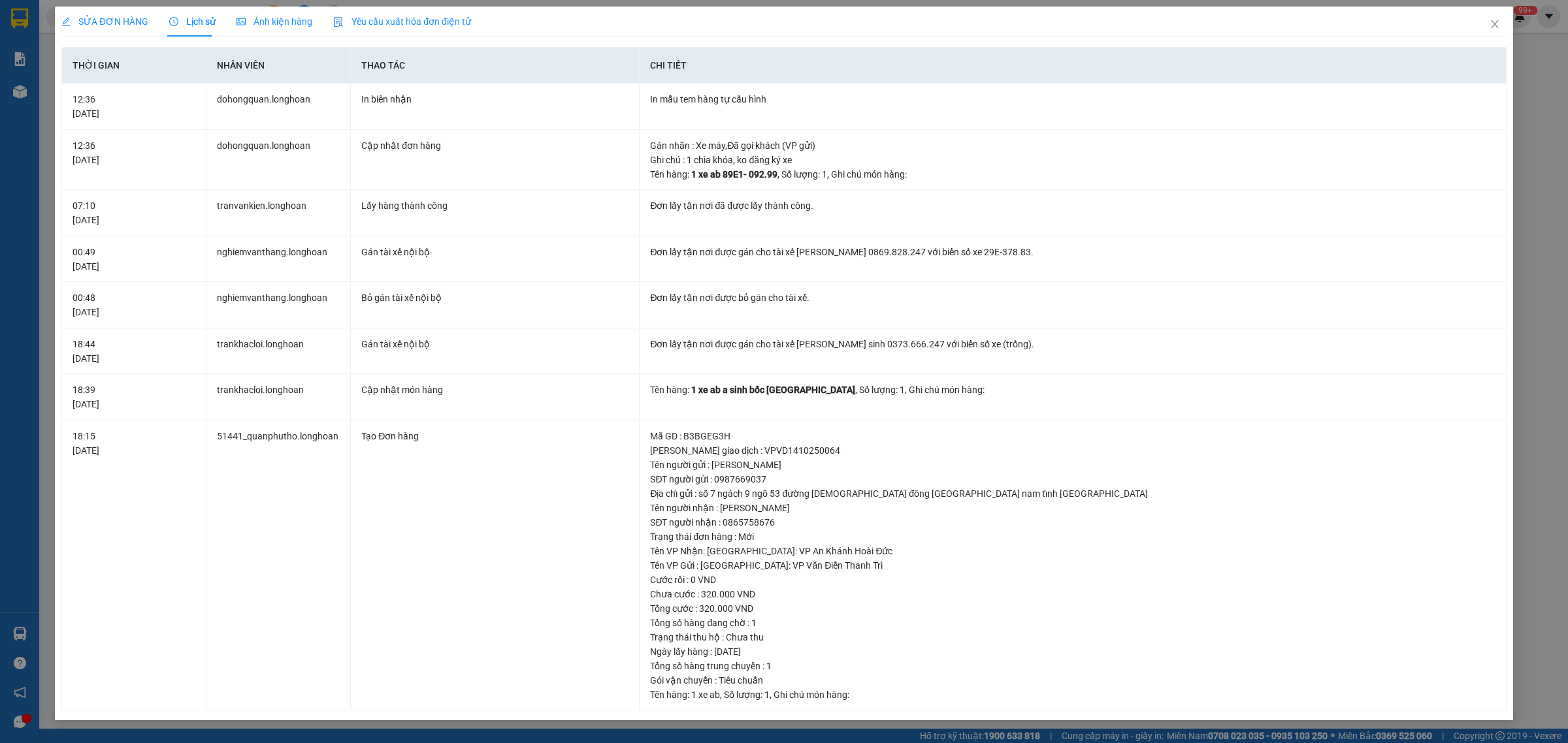
click at [123, 24] on span "SỬA ĐƠN HÀNG" at bounding box center [105, 21] width 87 height 11
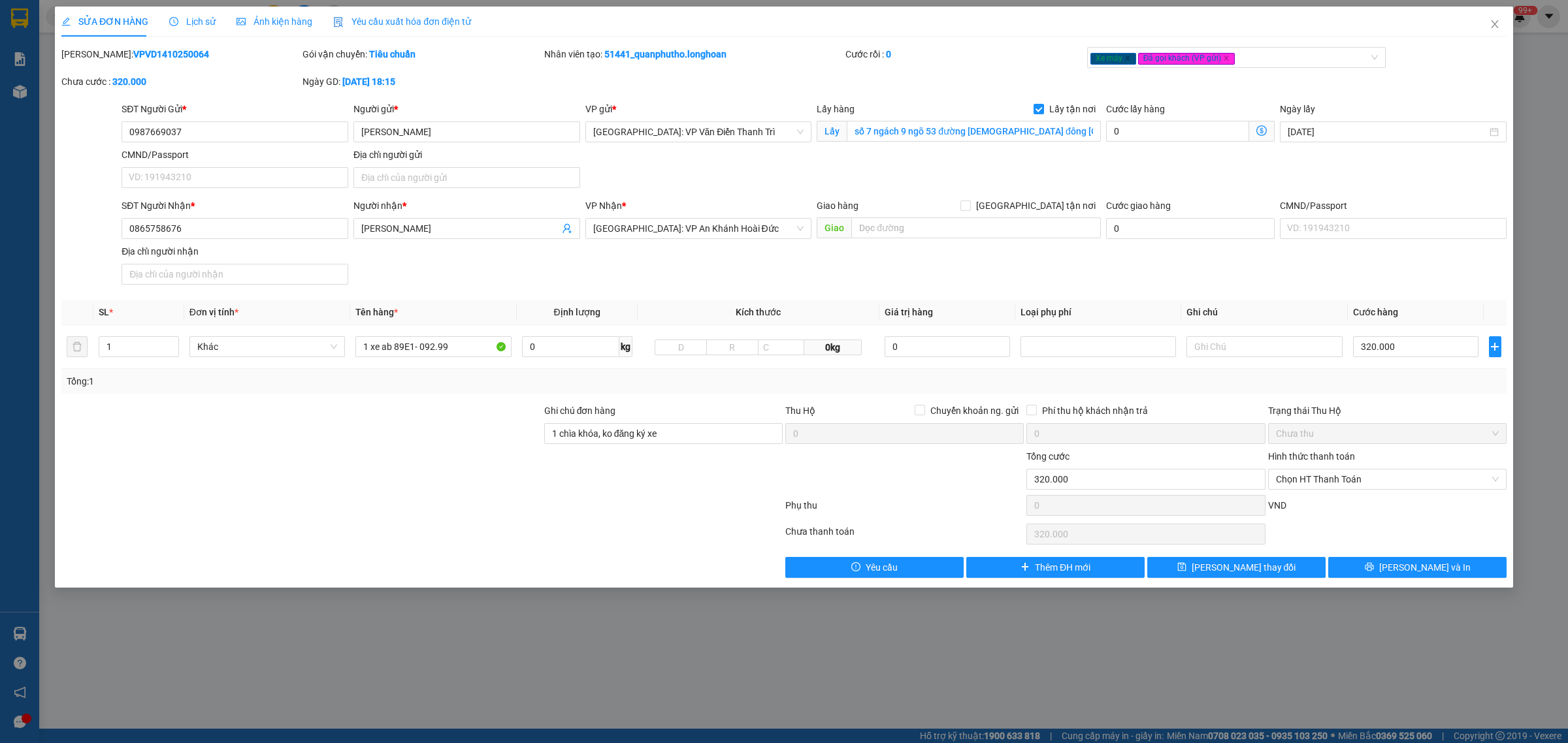
click at [200, 11] on div "Lịch sử" at bounding box center [192, 21] width 46 height 30
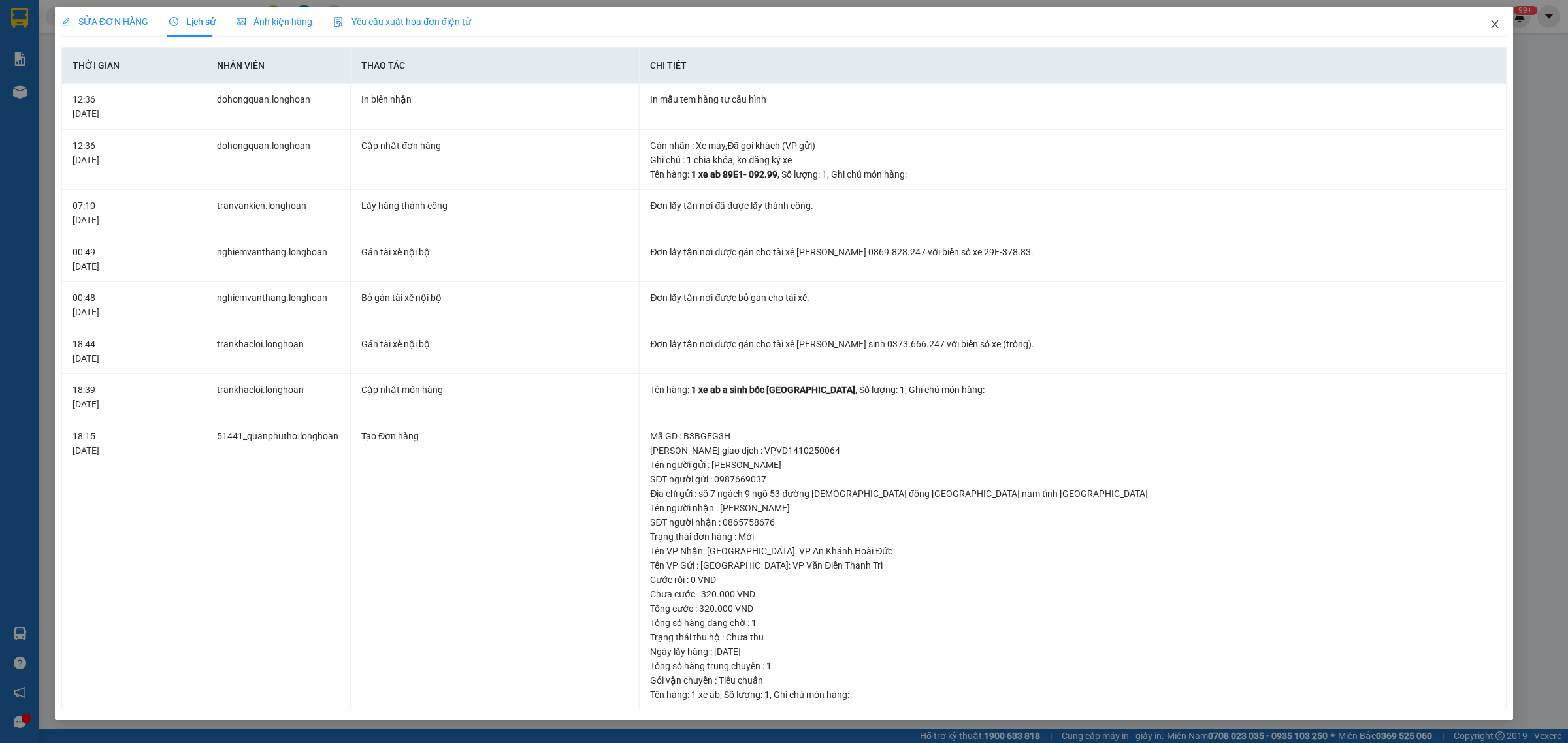
click at [1497, 24] on icon "close" at bounding box center [1495, 24] width 11 height 11
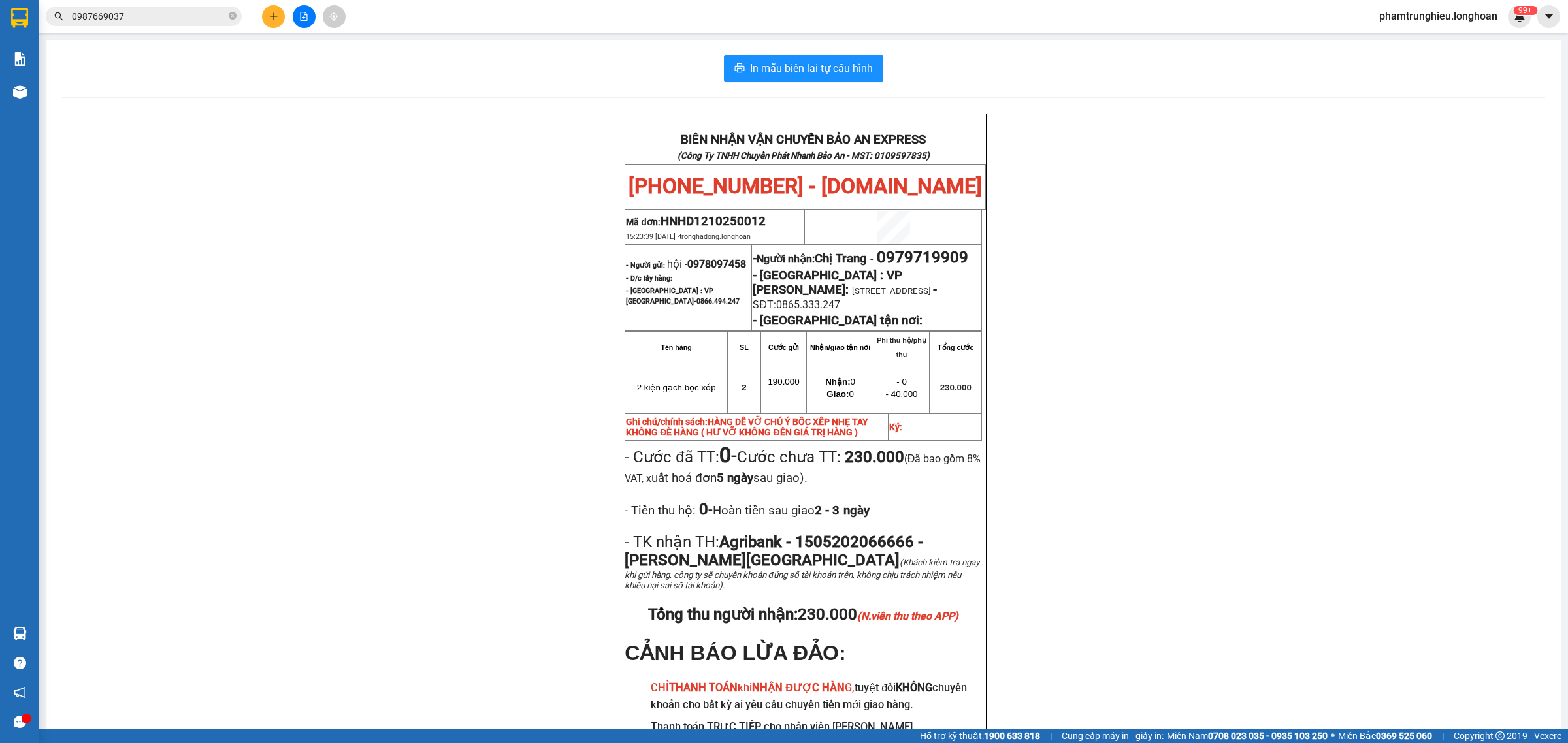
click at [193, 21] on input "0987669037" at bounding box center [148, 16] width 154 height 14
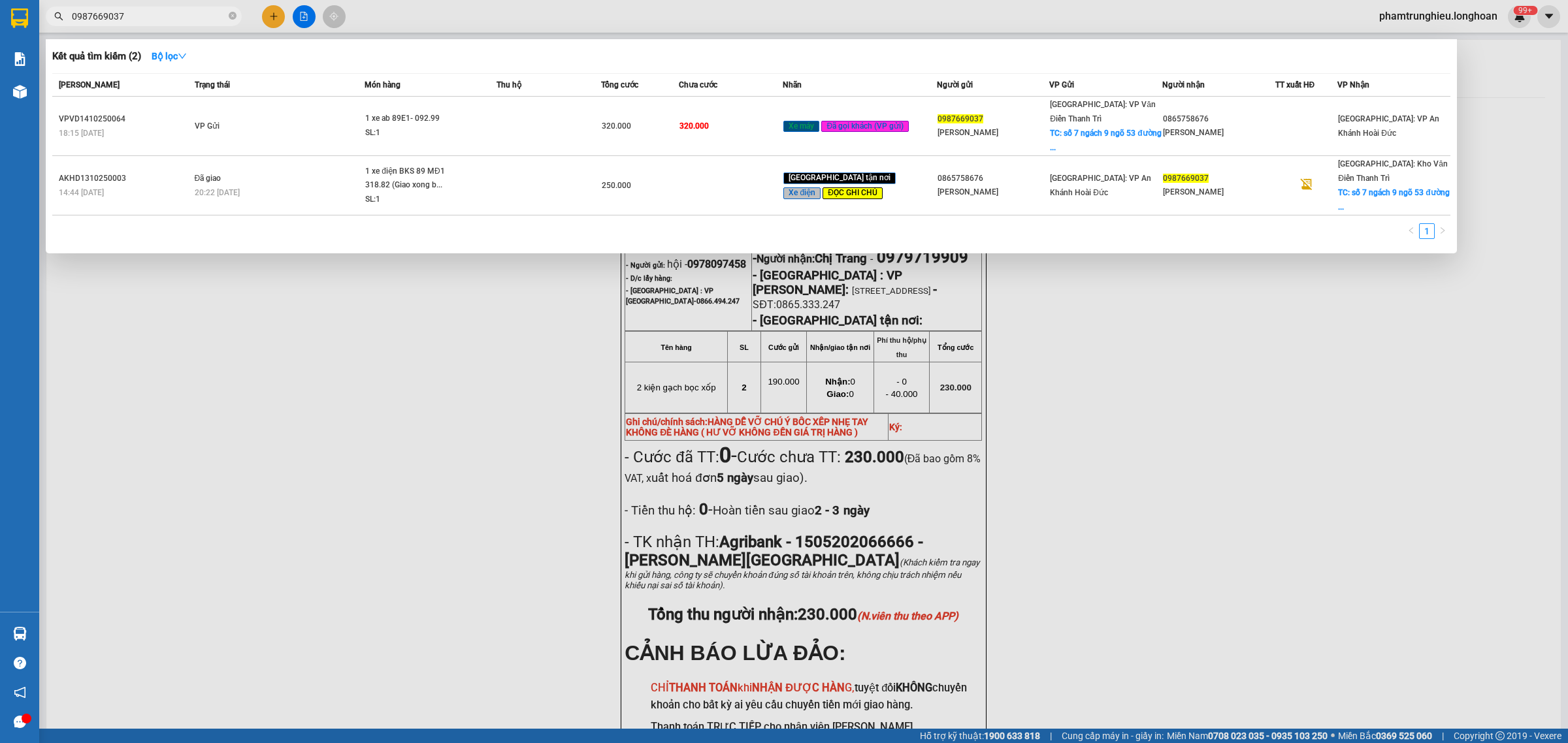
click at [193, 21] on input "0987669037" at bounding box center [148, 16] width 154 height 14
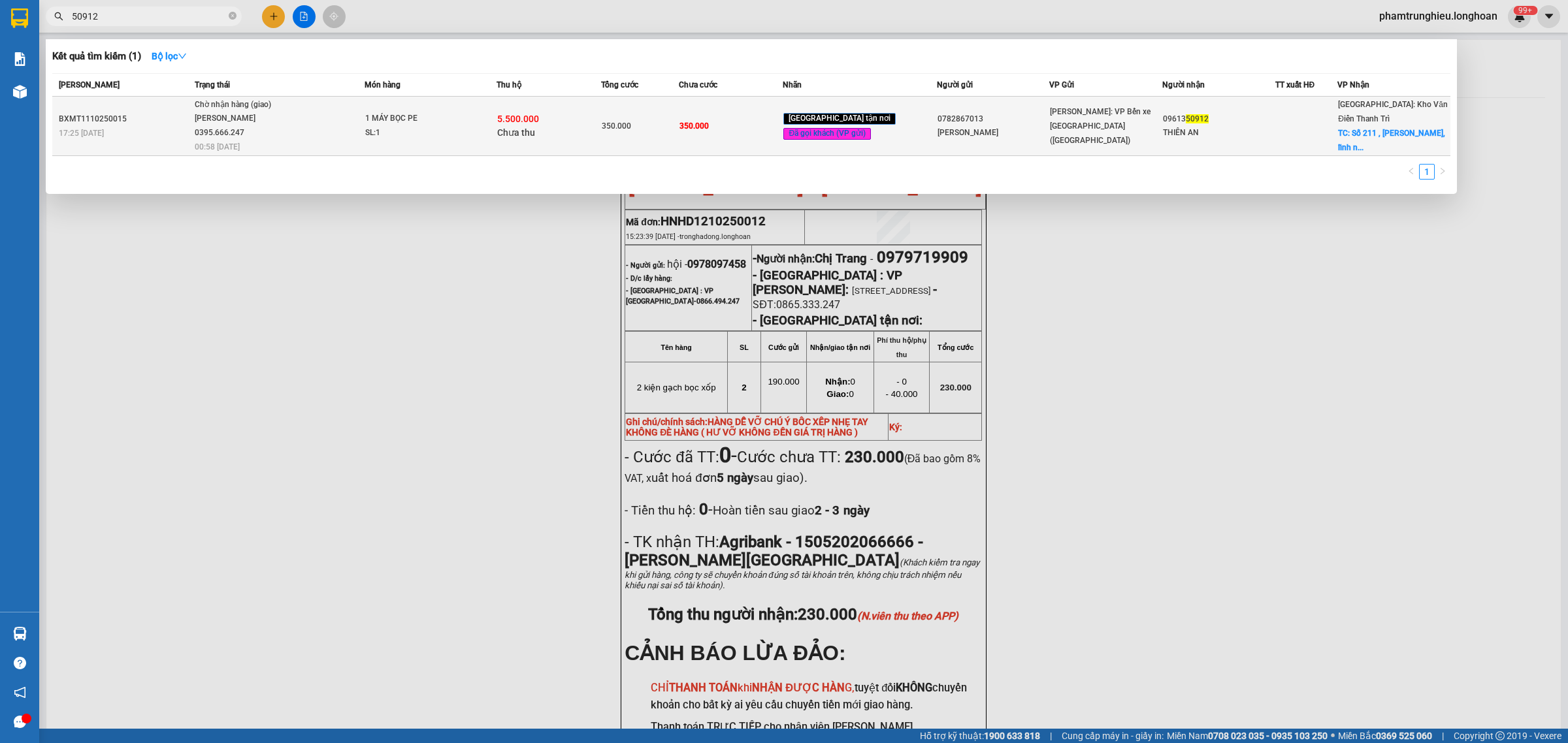
click at [365, 126] on span "Chờ nhận hàng (giao) [PERSON_NAME] 0395.666.247 00:58 [DATE]" at bounding box center [279, 125] width 170 height 54
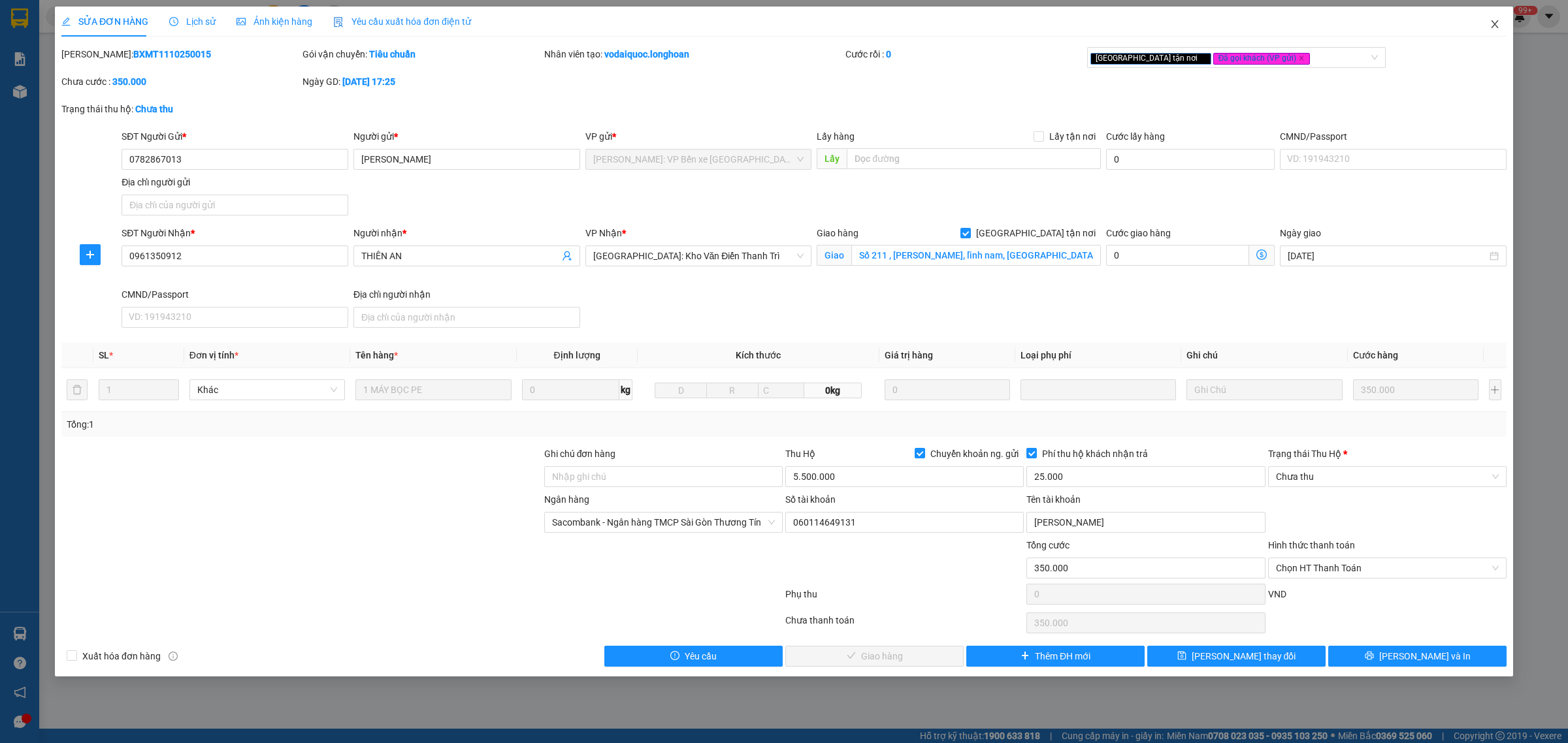
click at [1489, 24] on span "Close" at bounding box center [1495, 25] width 37 height 37
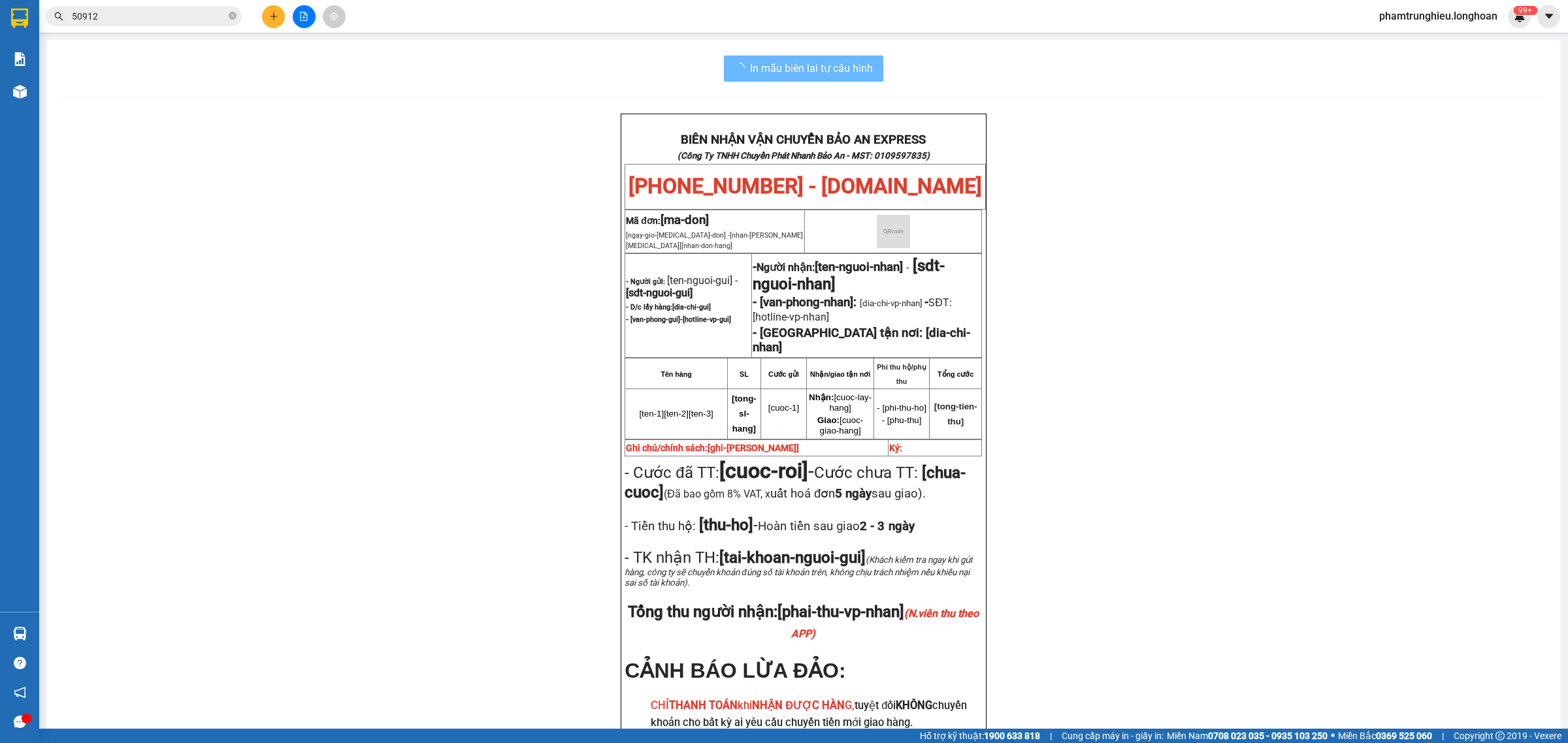
click at [208, 14] on input "50912" at bounding box center [148, 16] width 154 height 14
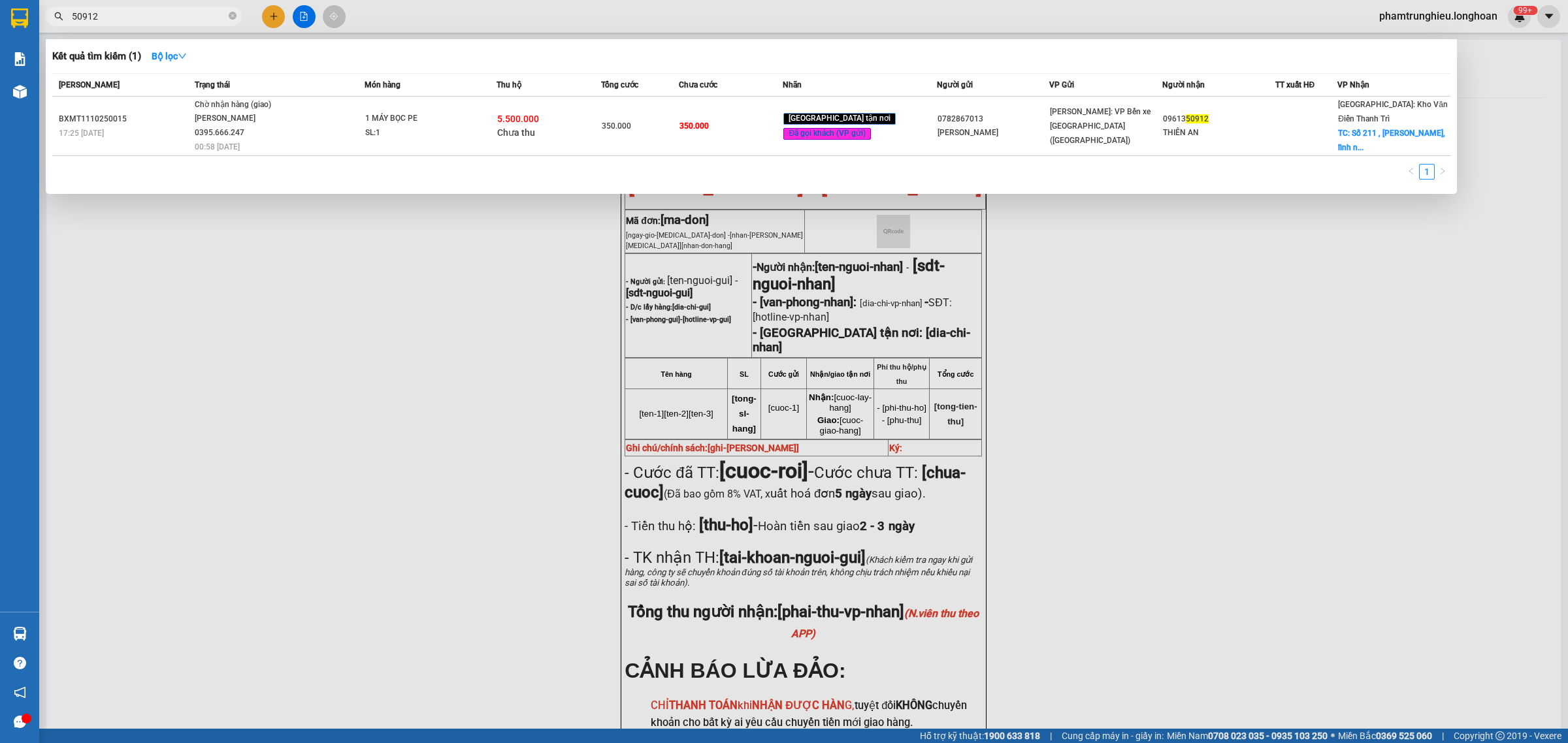
click at [208, 14] on input "50912" at bounding box center [148, 16] width 154 height 14
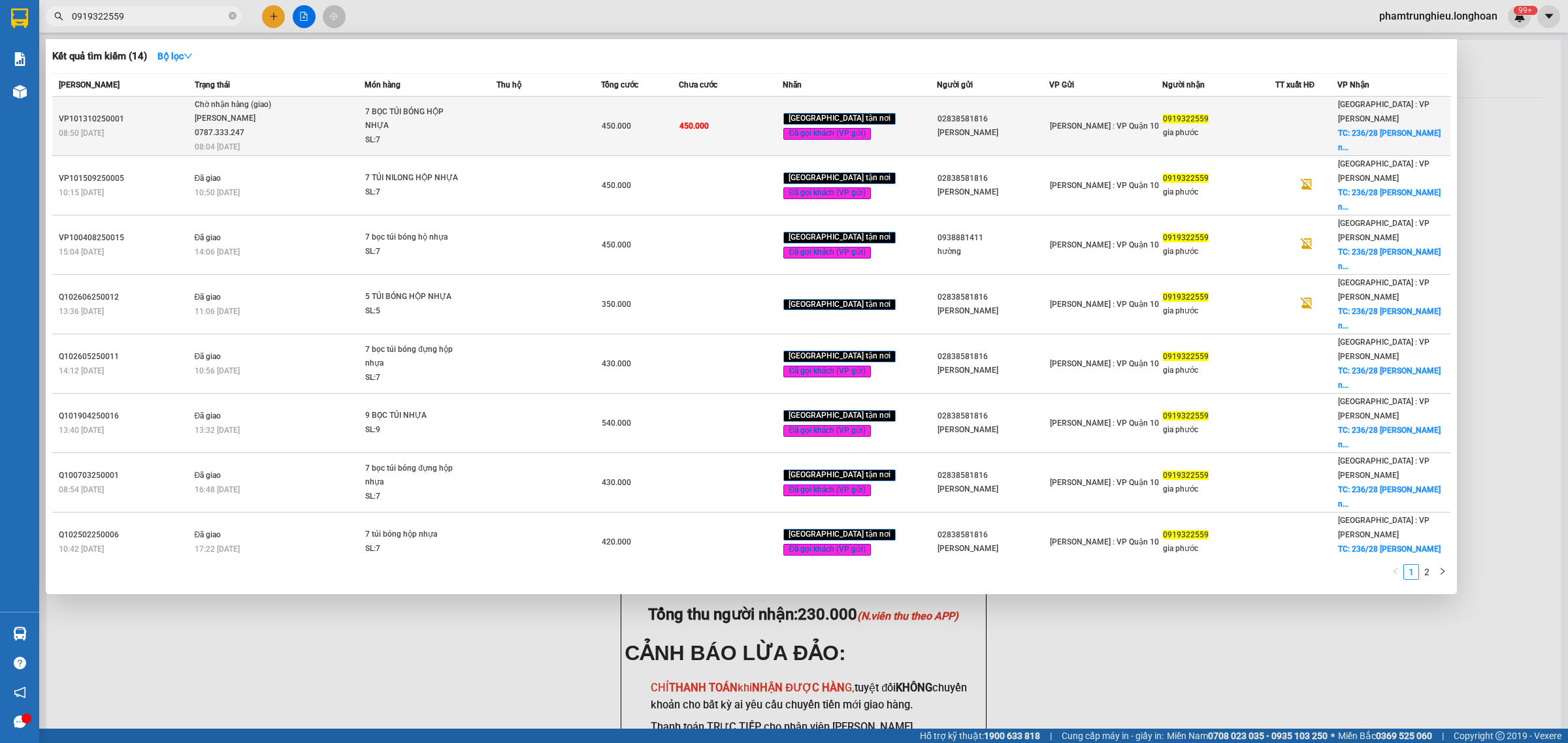
click at [399, 120] on div "7 BỌC TÚI BÓNG HỘP NHỰA" at bounding box center [414, 119] width 98 height 28
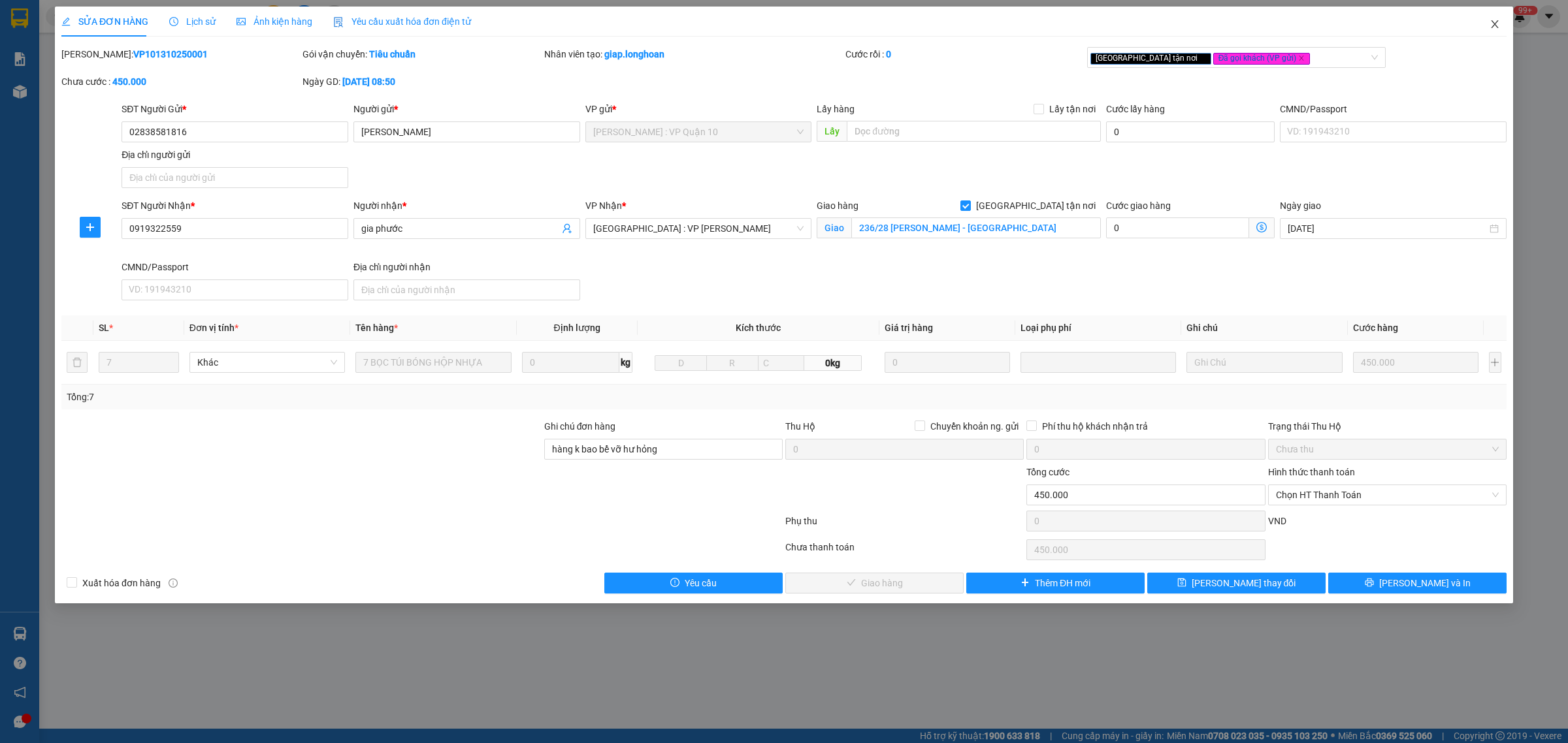
click at [1498, 21] on icon "close" at bounding box center [1495, 24] width 11 height 11
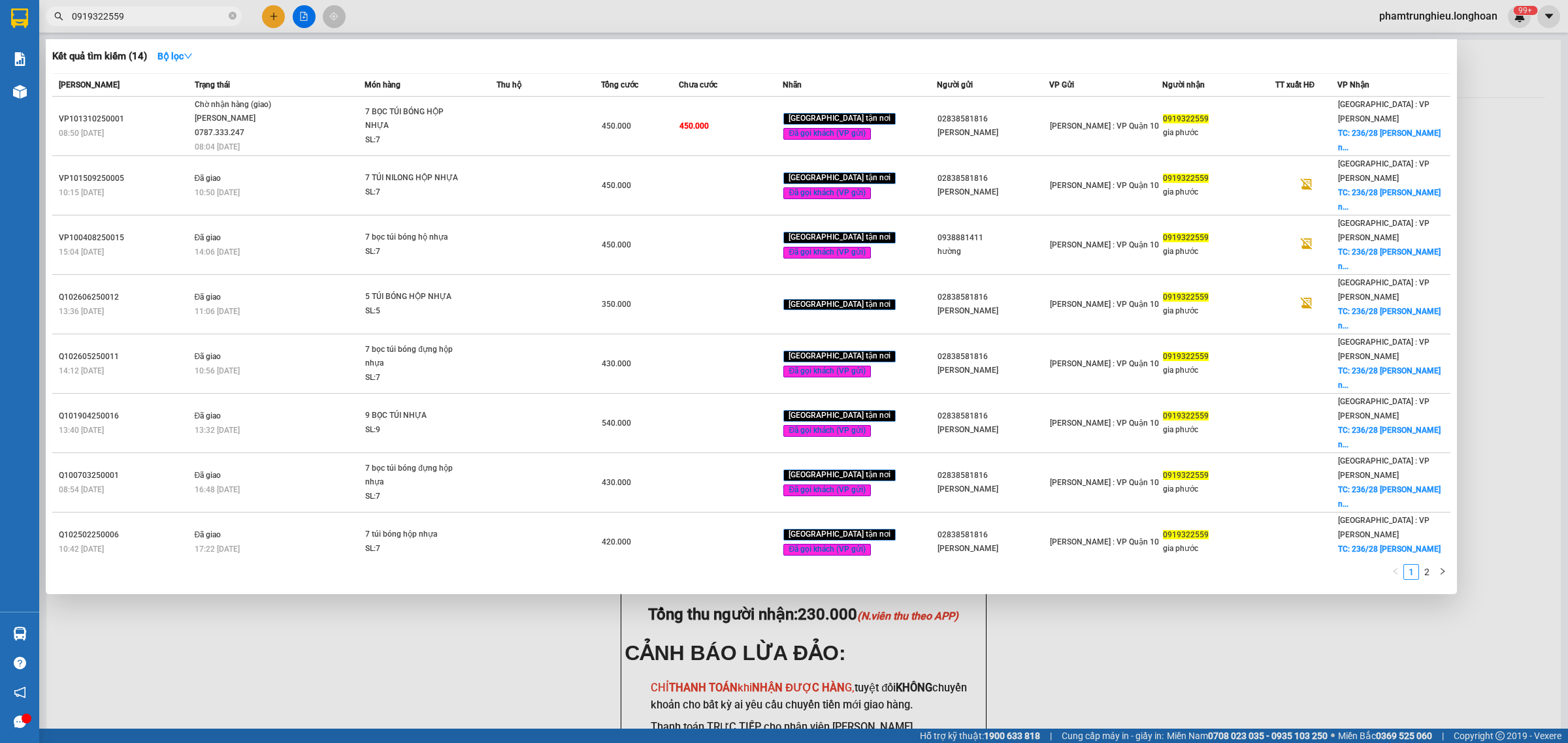
click at [154, 18] on input "0919322559" at bounding box center [148, 16] width 154 height 14
paste input "77311766"
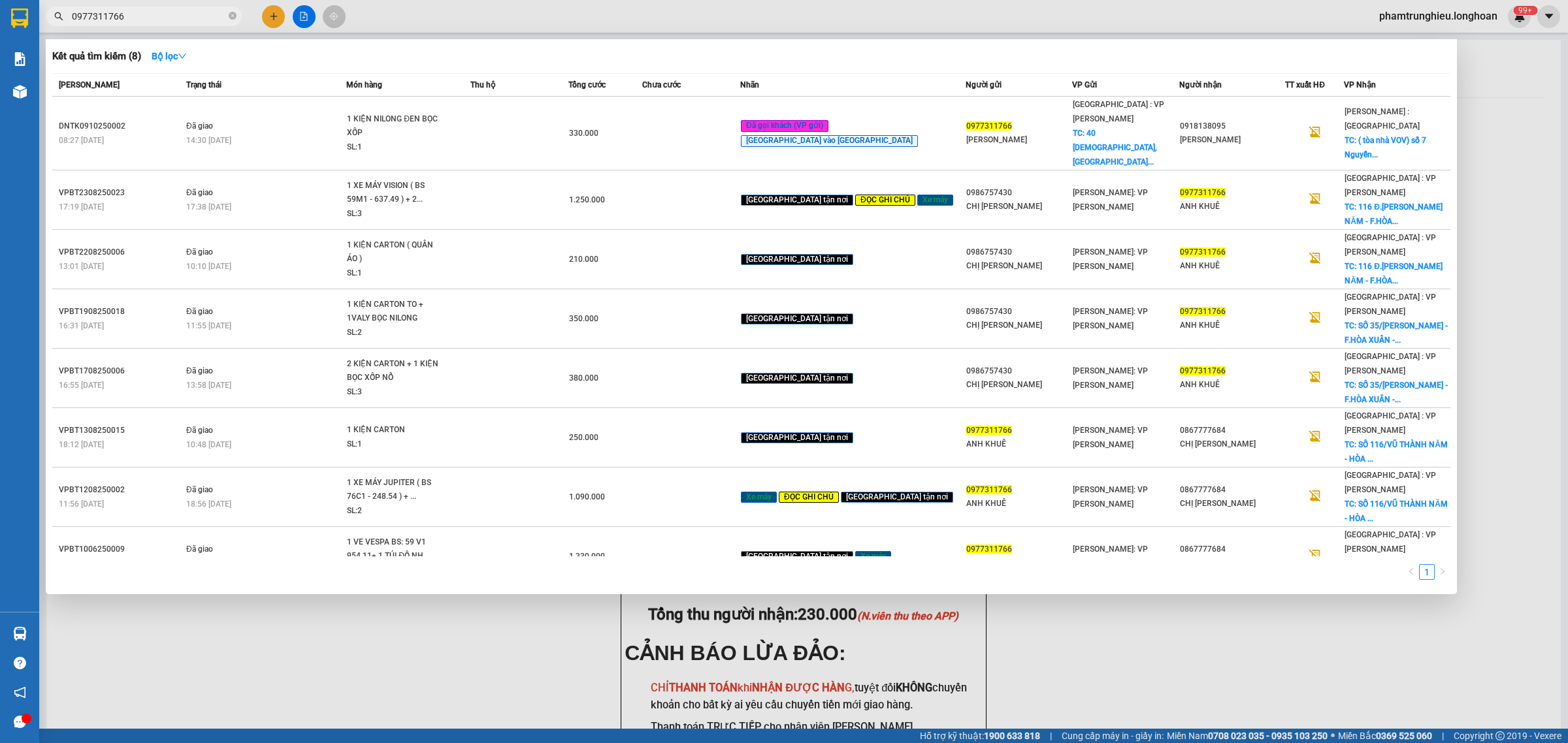
click at [168, 11] on input "0977311766" at bounding box center [148, 16] width 154 height 14
paste input "18138095"
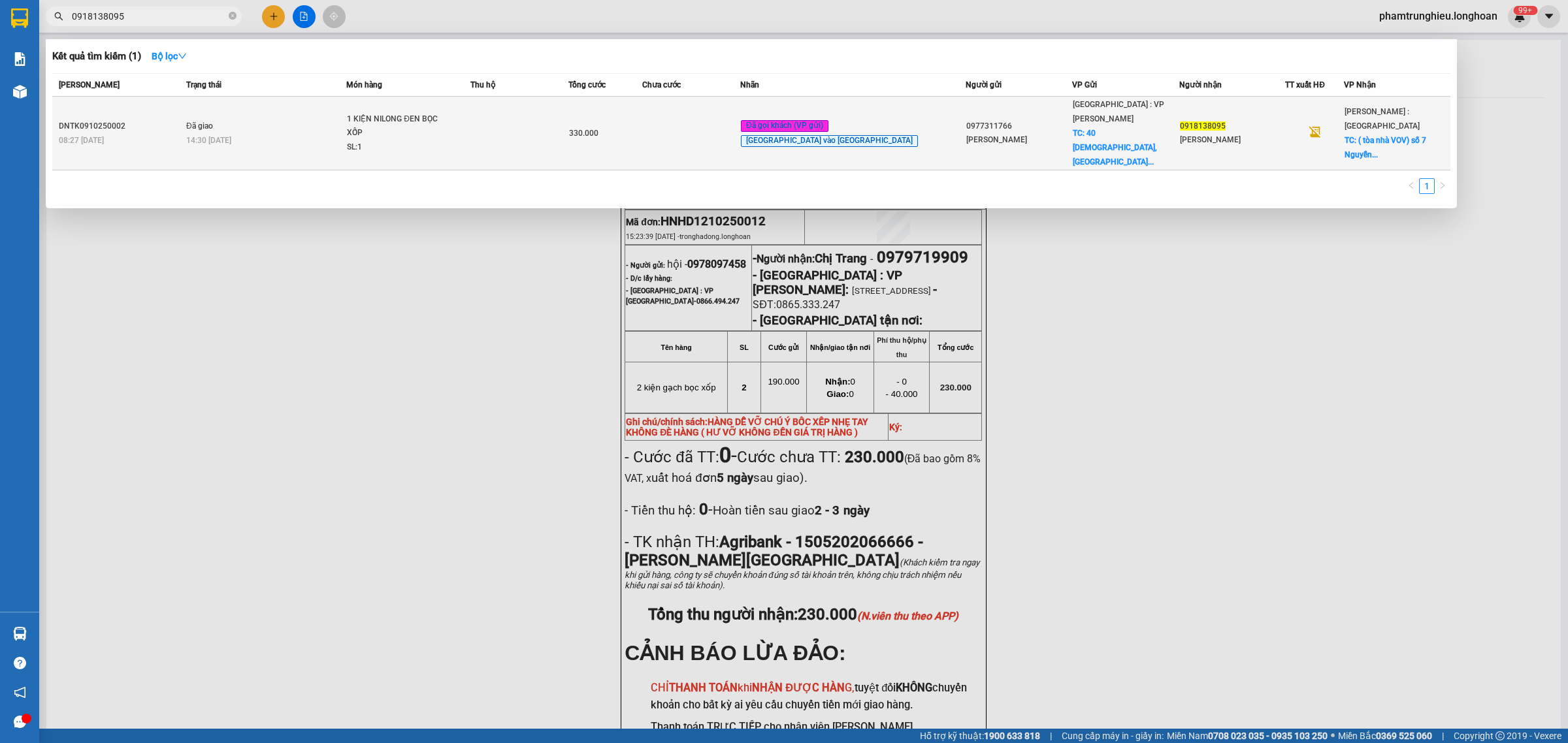
click at [546, 121] on td at bounding box center [519, 133] width 98 height 74
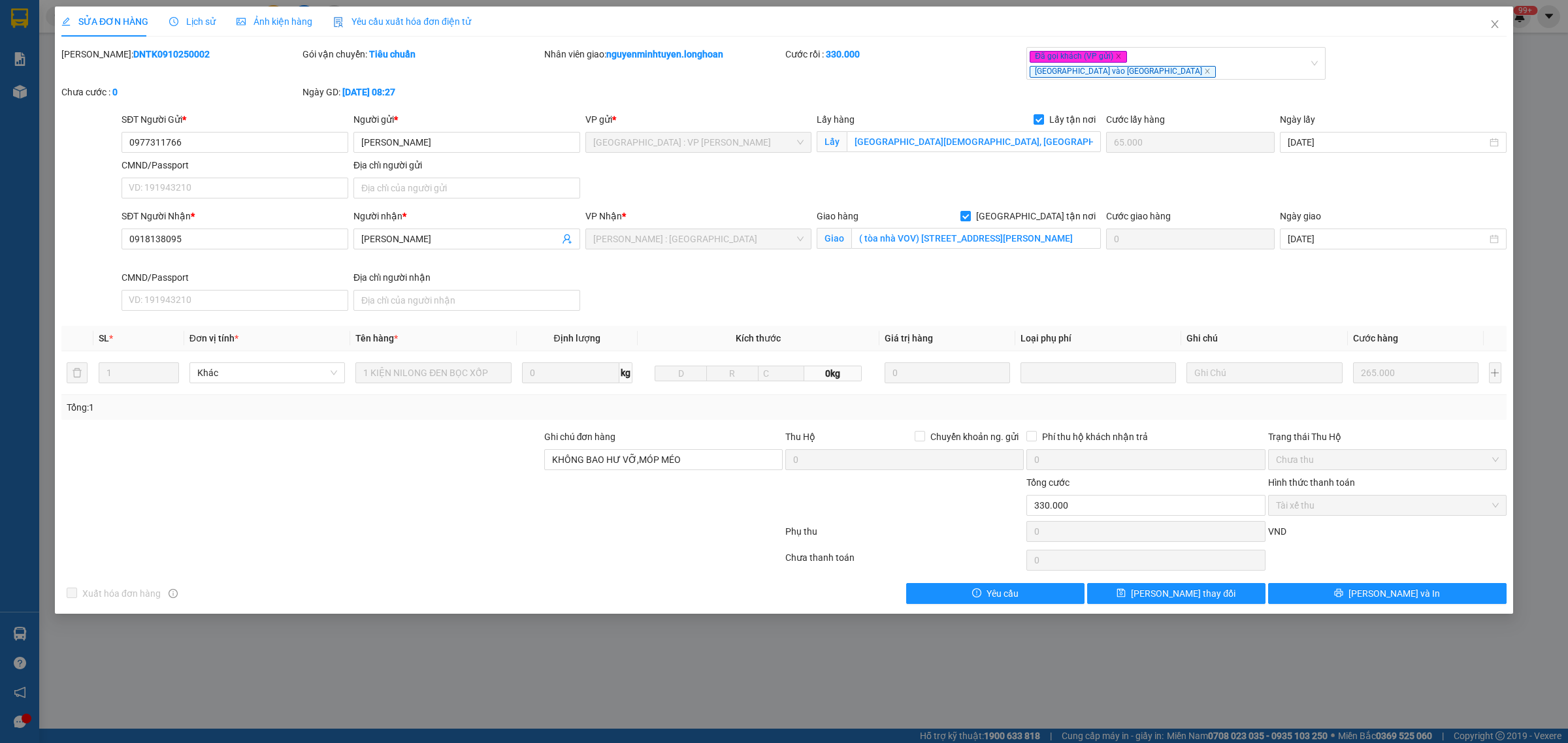
click at [185, 26] on span "Lịch sử" at bounding box center [192, 21] width 46 height 11
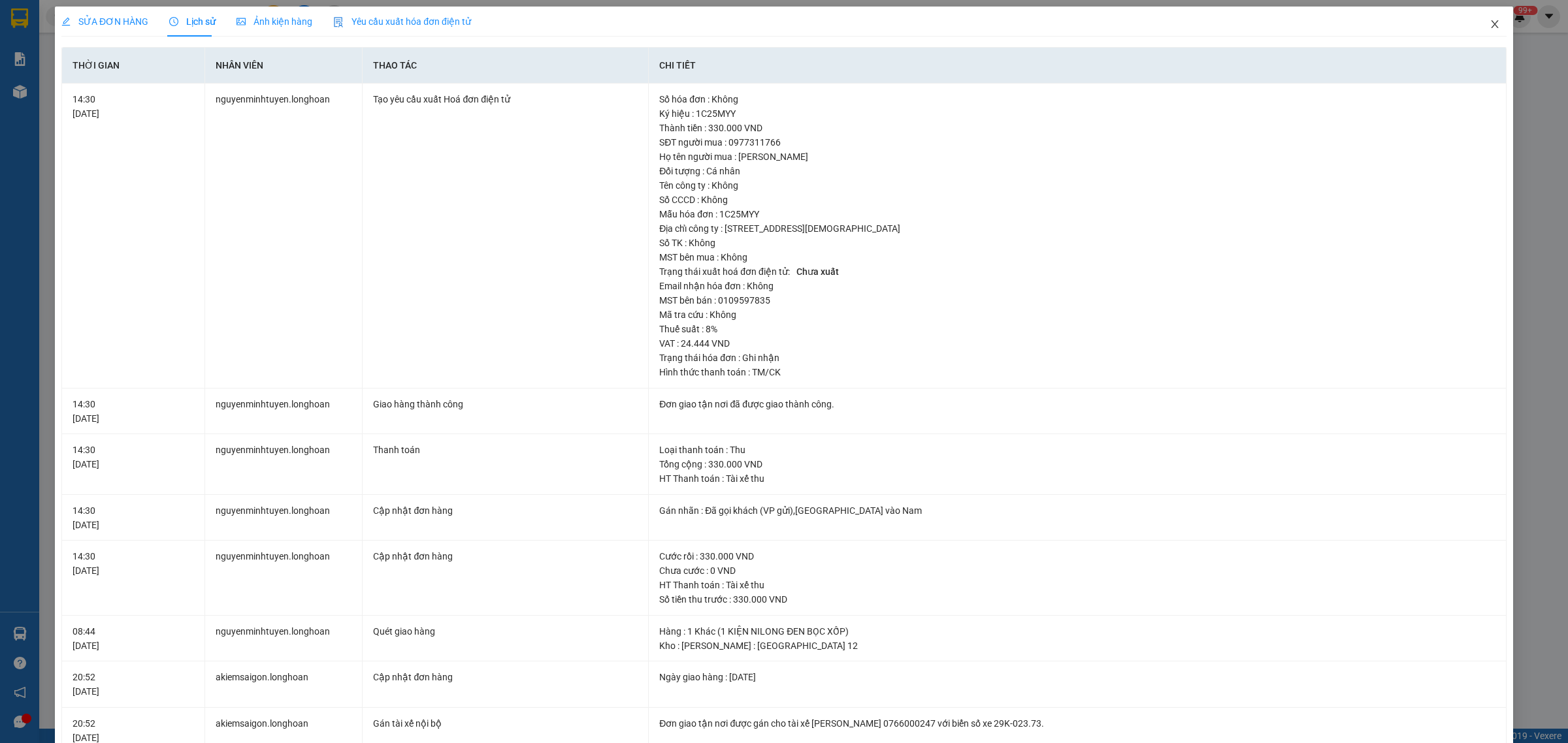
click at [1491, 24] on icon "close" at bounding box center [1494, 24] width 7 height 8
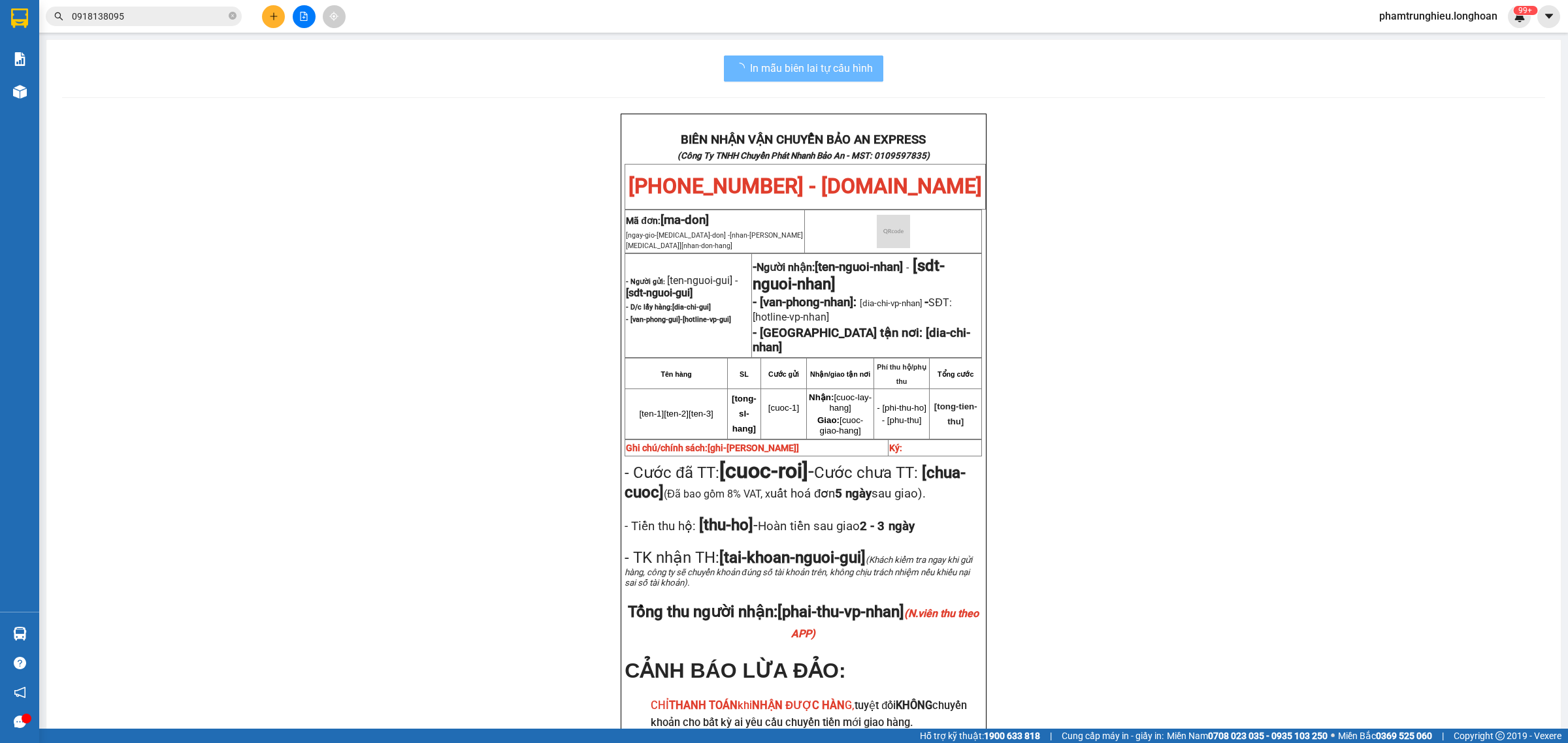
click at [190, 11] on input "0918138095" at bounding box center [148, 16] width 154 height 14
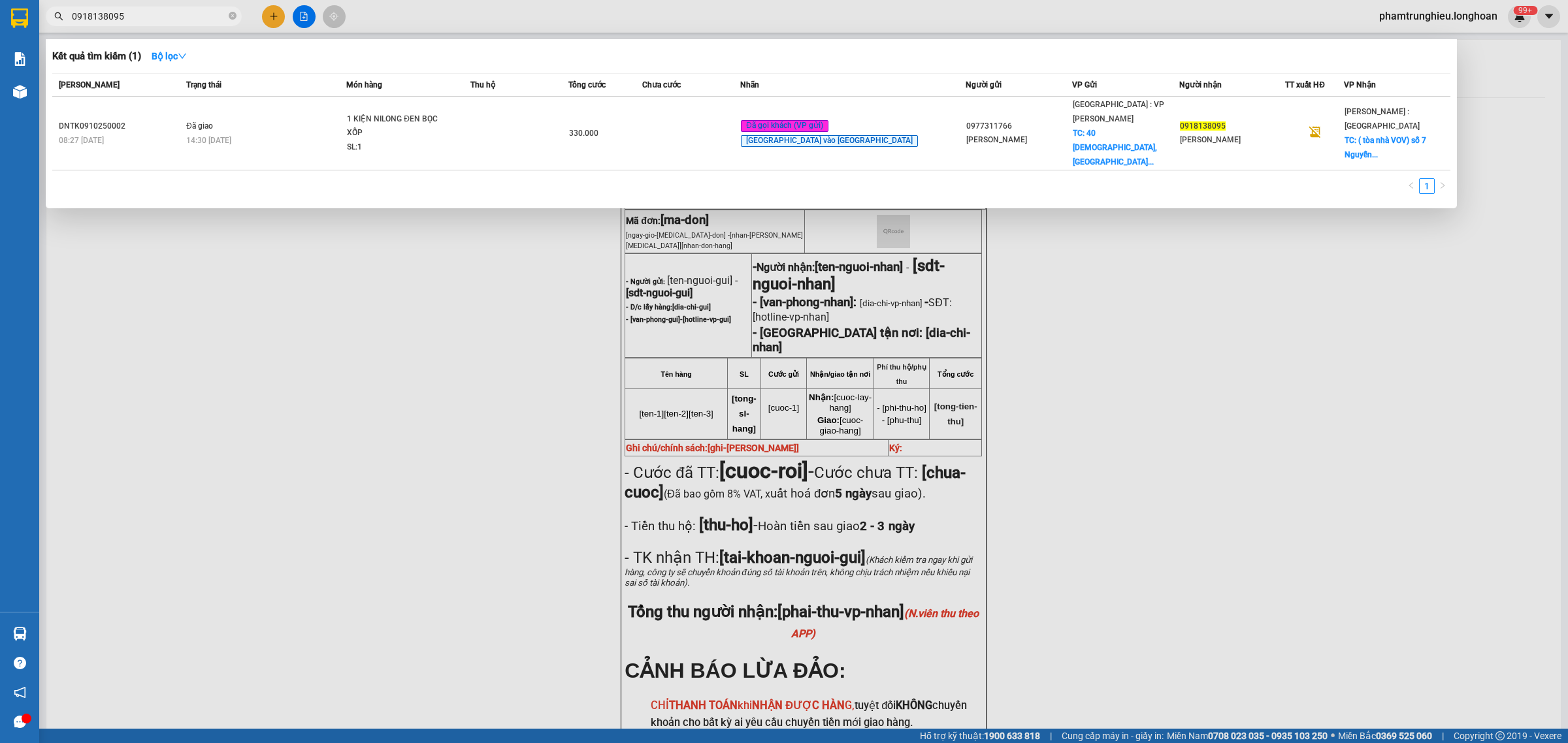
click at [190, 11] on input "0918138095" at bounding box center [148, 16] width 154 height 14
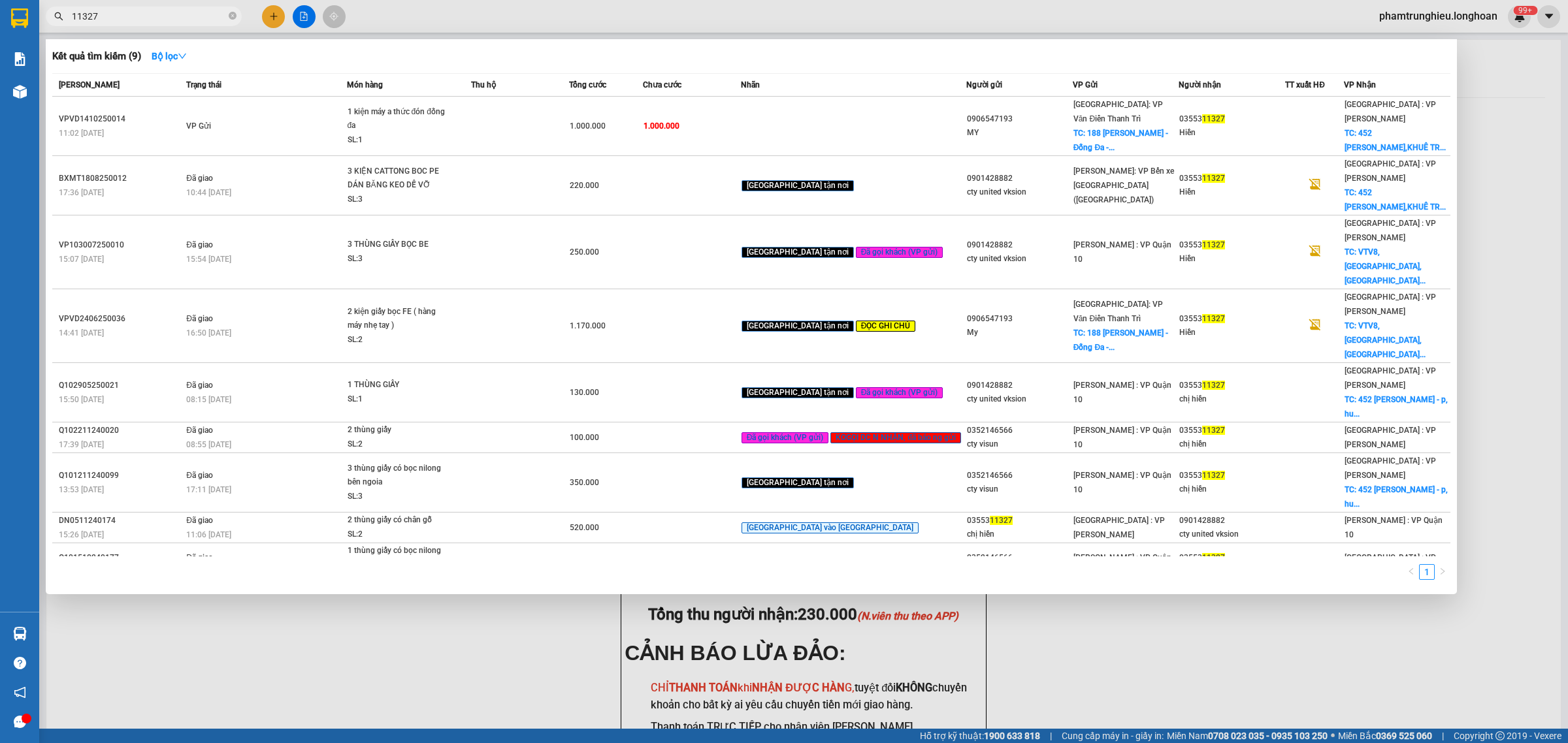
click at [137, 13] on input "11327" at bounding box center [148, 16] width 154 height 14
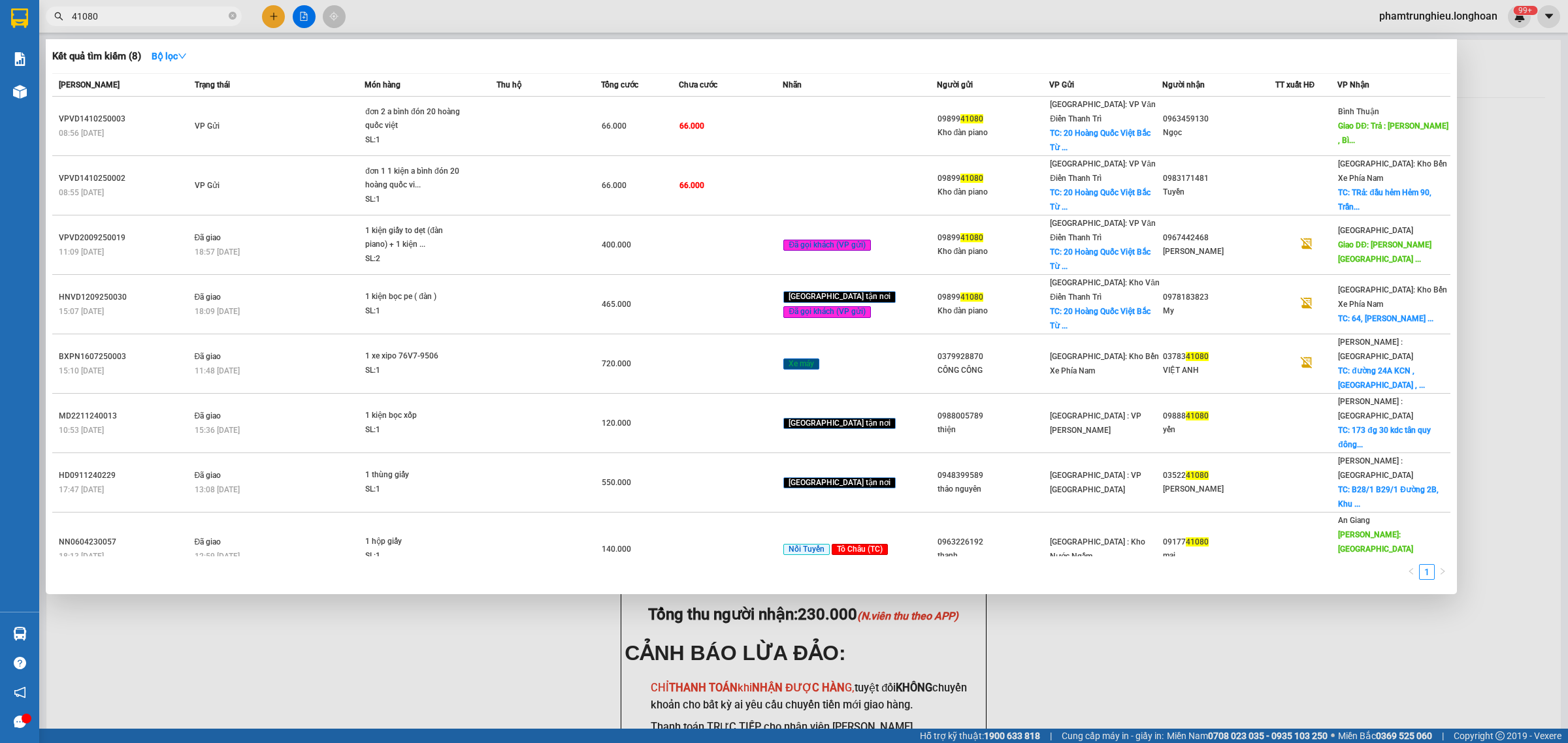
click at [171, 18] on input "41080" at bounding box center [148, 16] width 154 height 14
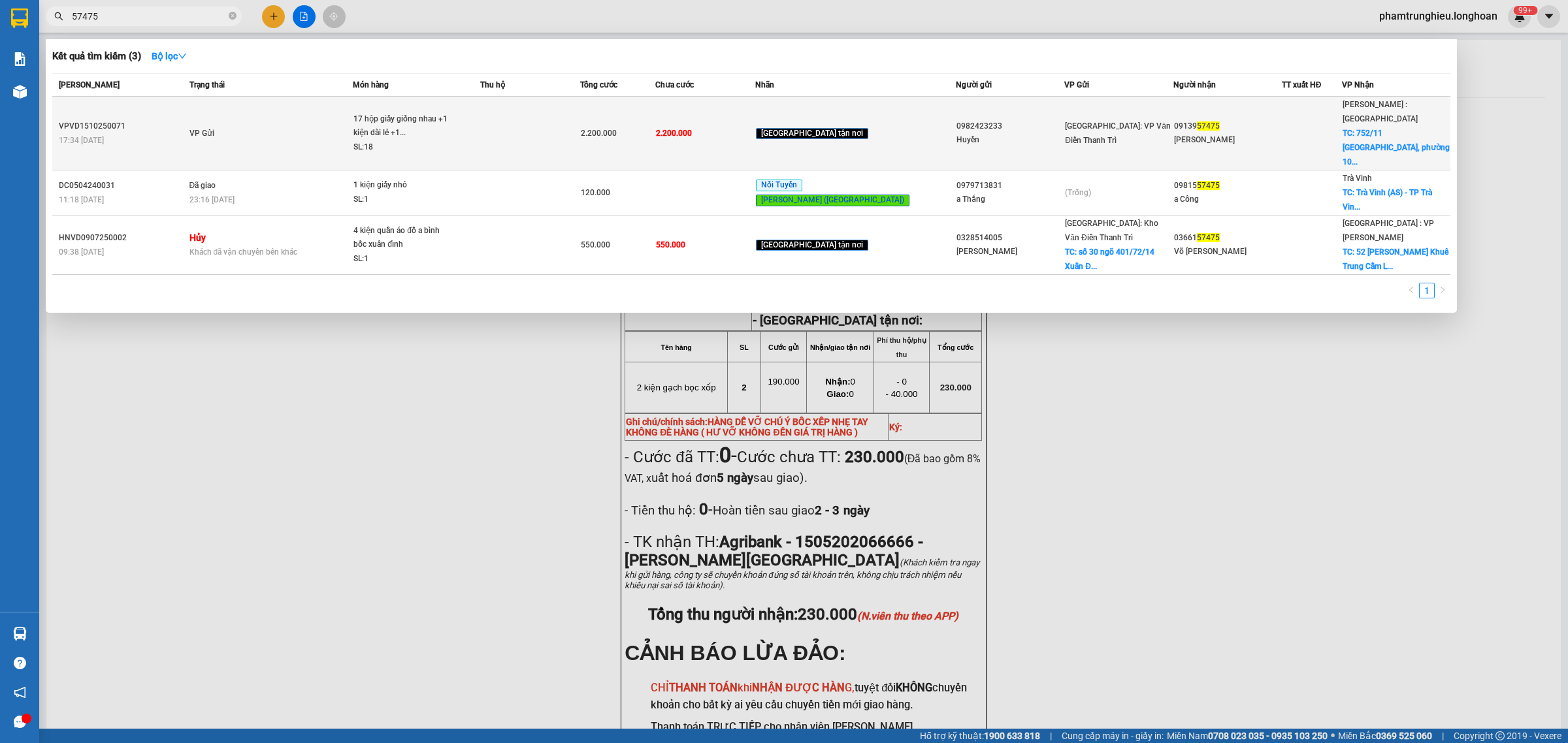
click at [295, 129] on td "VP Gửi" at bounding box center [270, 133] width 168 height 74
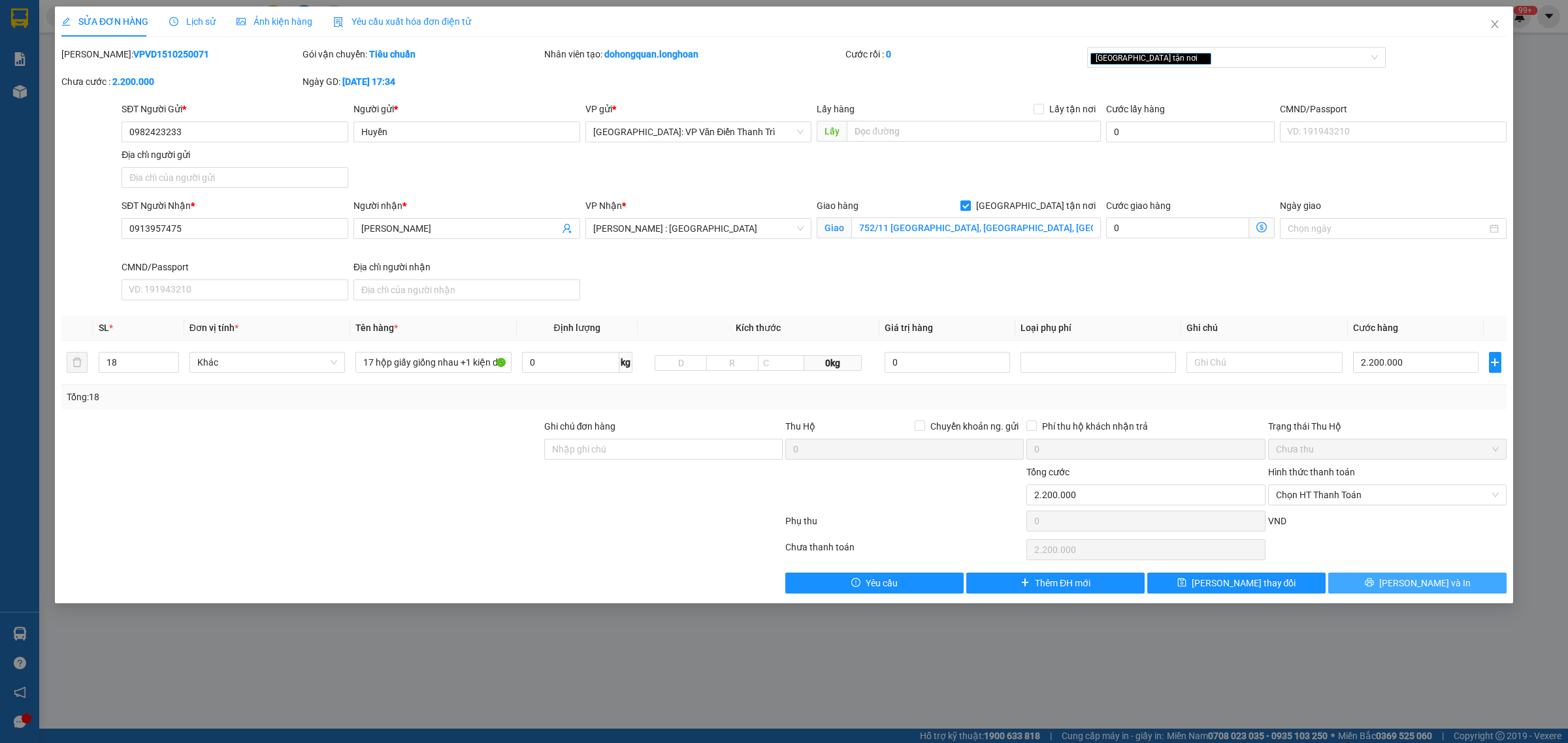
click at [1444, 587] on button "[PERSON_NAME] và In" at bounding box center [1417, 582] width 178 height 21
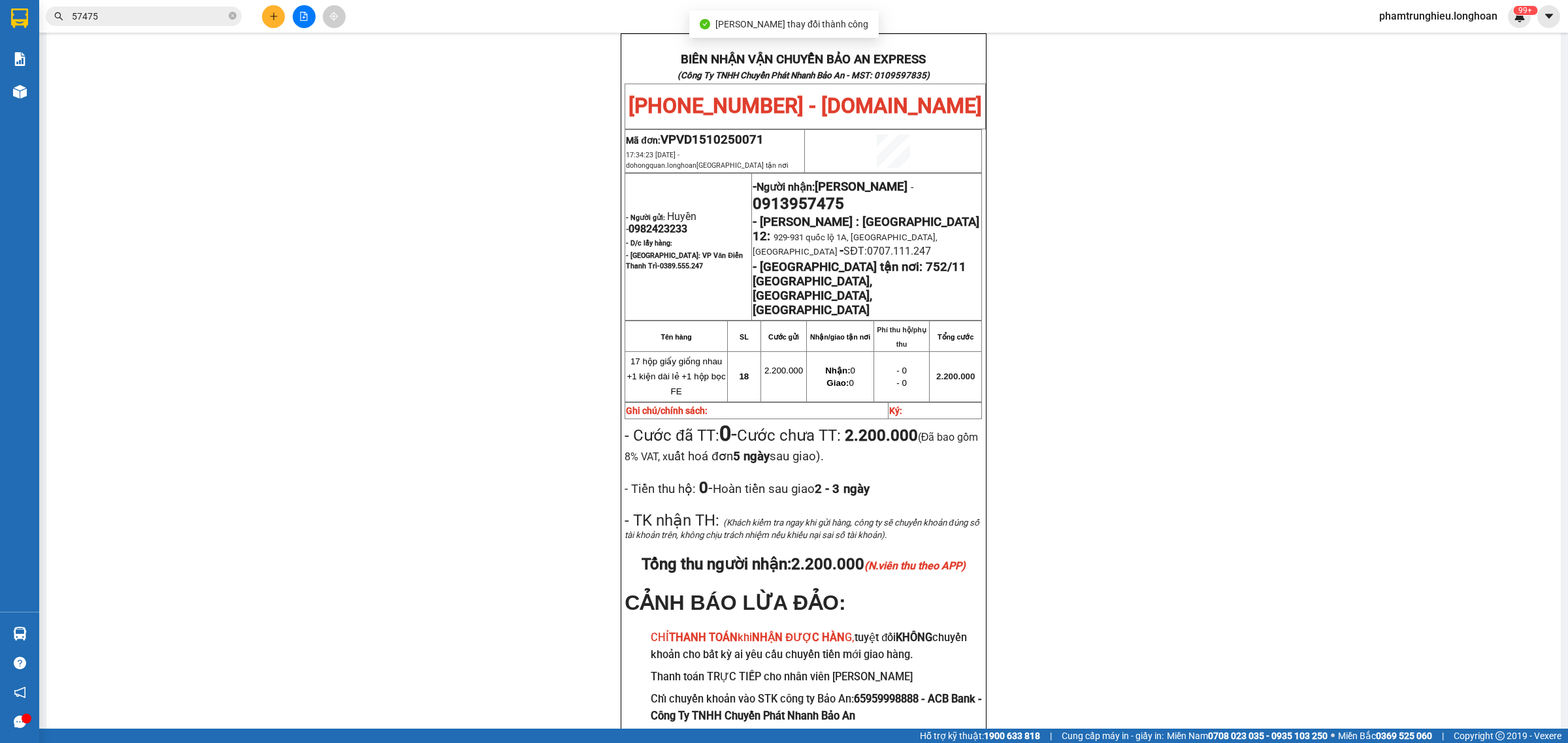
scroll to position [81, 0]
click at [190, 18] on input "57475" at bounding box center [148, 16] width 154 height 14
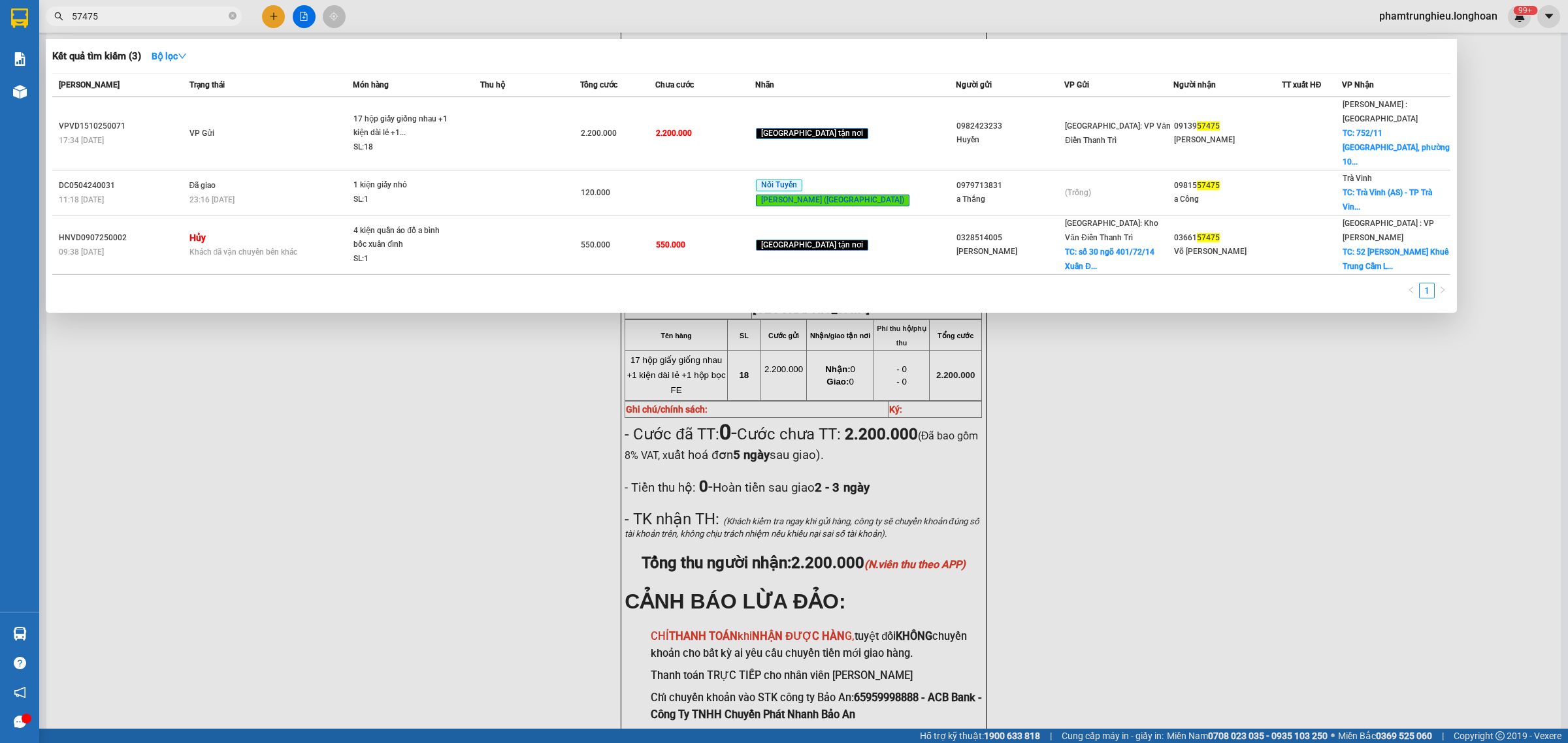
click at [190, 18] on input "57475" at bounding box center [148, 16] width 154 height 14
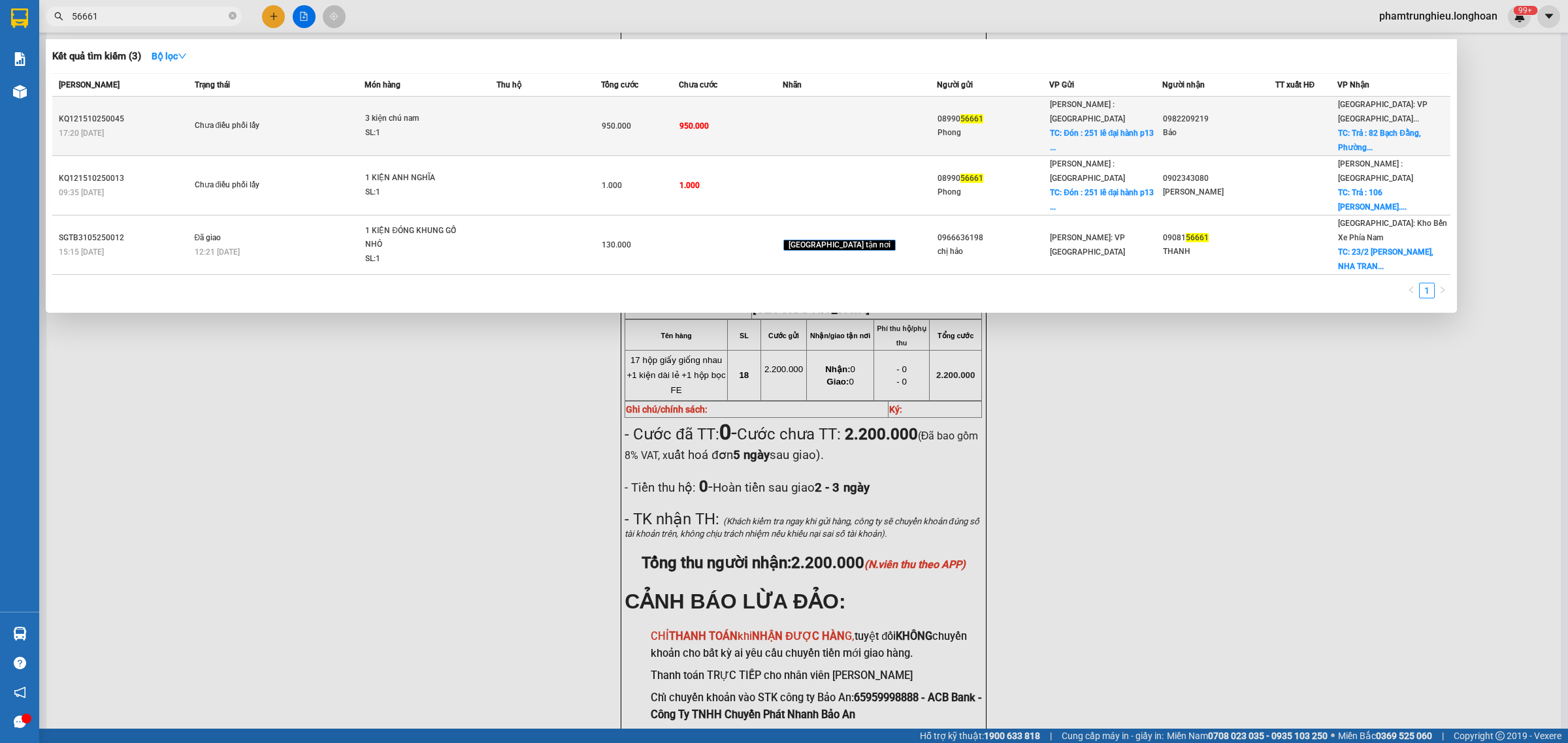
click at [356, 119] on span "Chưa điều phối lấy" at bounding box center [279, 126] width 170 height 14
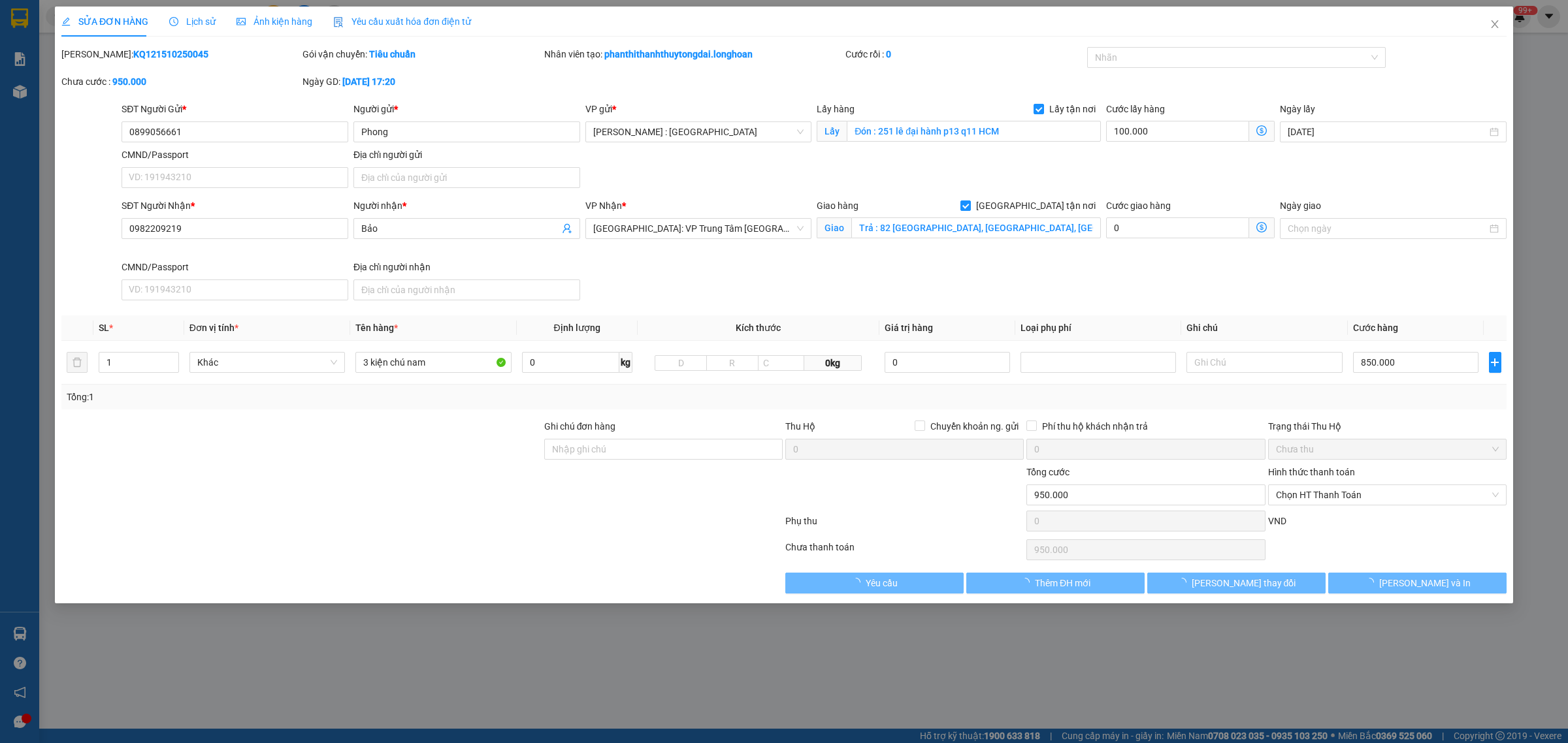
click at [191, 24] on span "Lịch sử" at bounding box center [192, 21] width 46 height 11
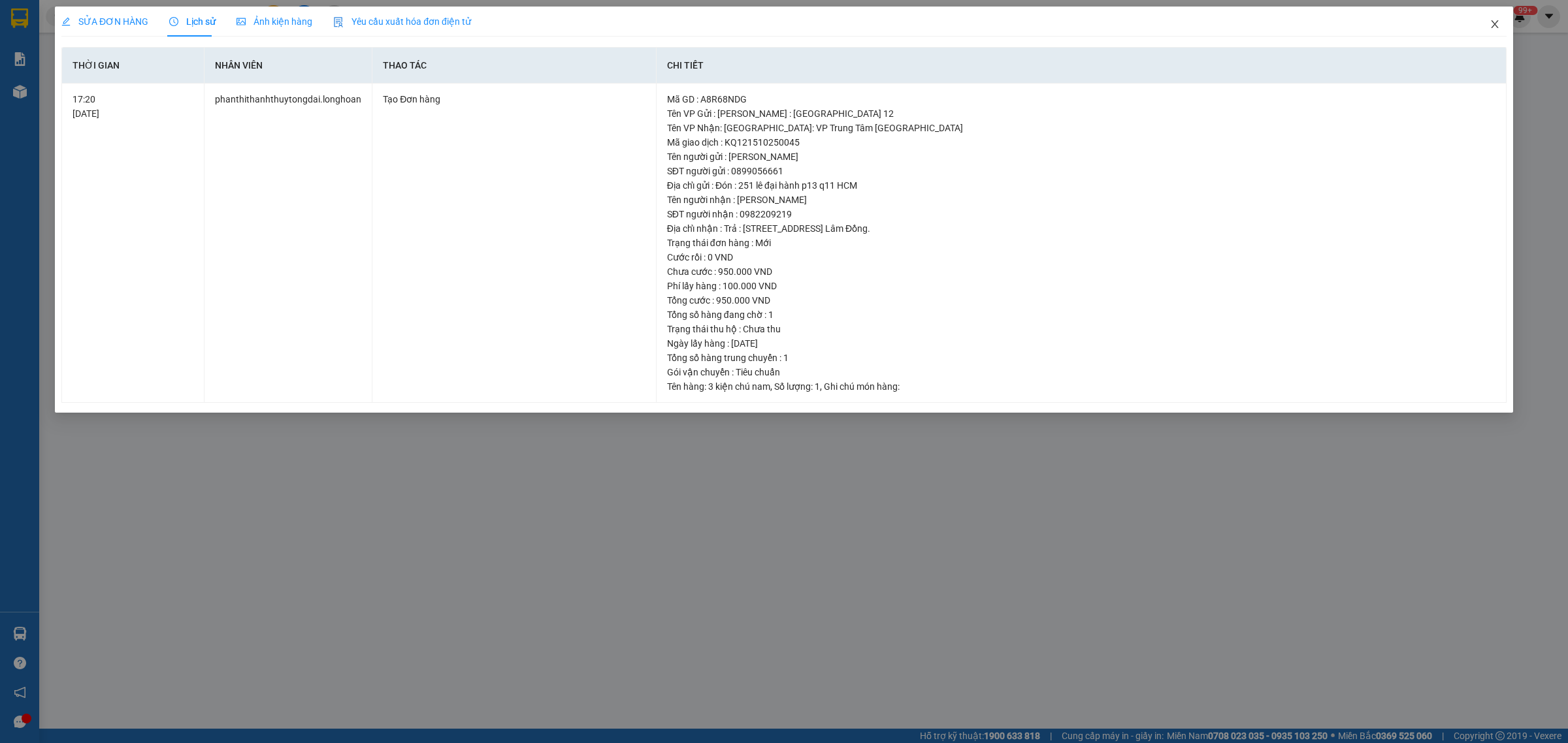
click at [1493, 21] on icon "close" at bounding box center [1495, 24] width 11 height 11
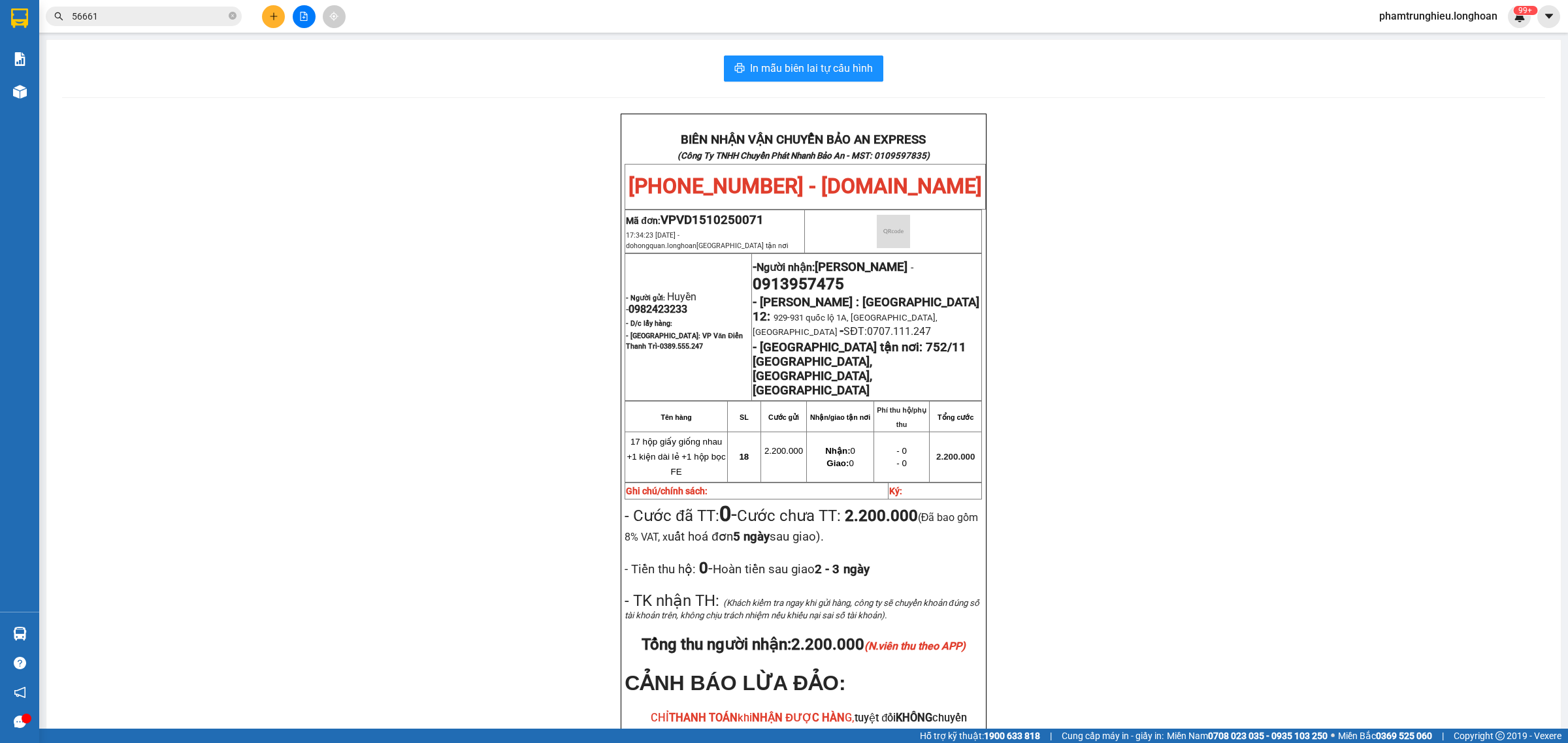
drag, startPoint x: 144, startPoint y: 18, endPoint x: 174, endPoint y: 53, distance: 46.1
click at [142, 18] on input "56661" at bounding box center [148, 16] width 154 height 14
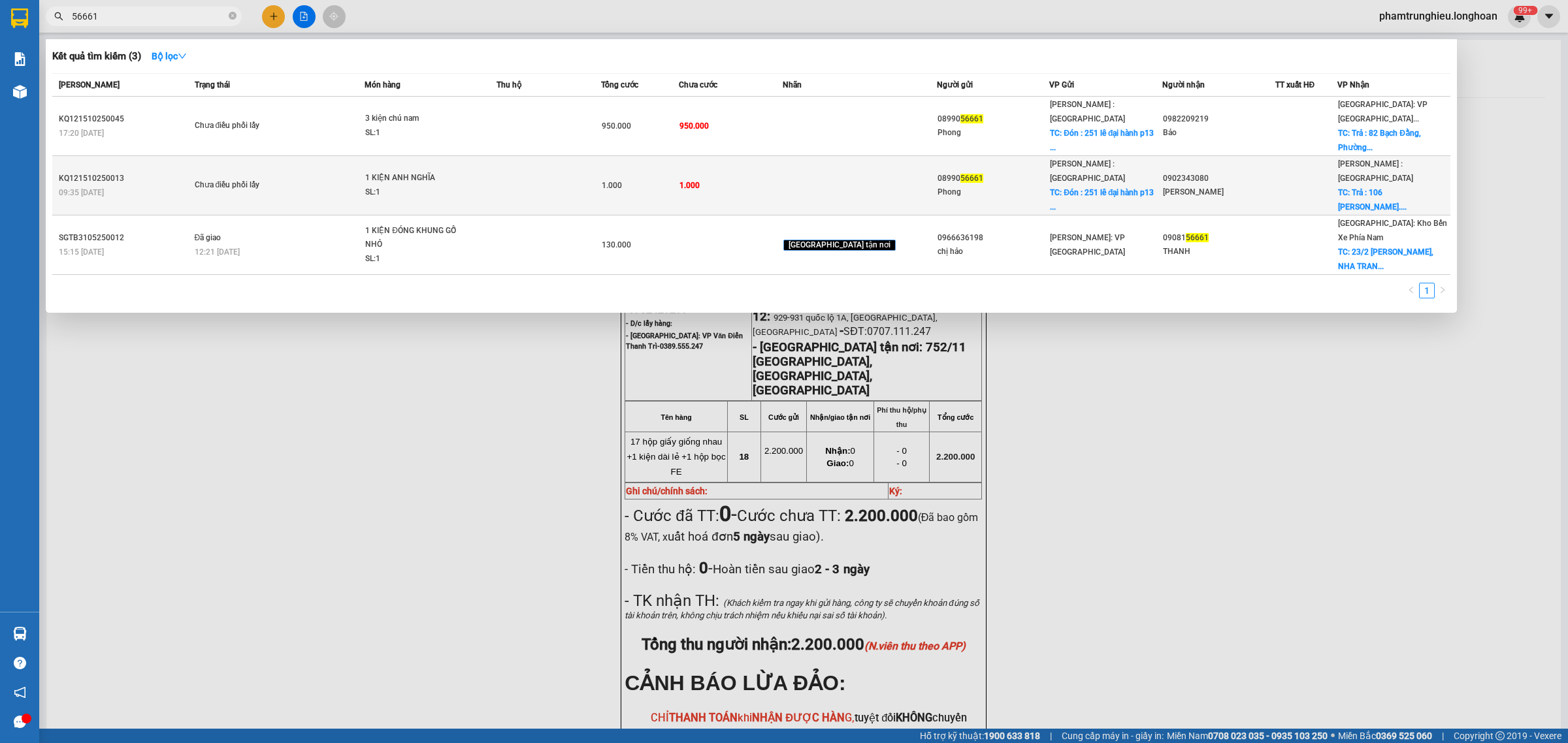
click at [260, 178] on div "Chưa điều phối lấy" at bounding box center [244, 185] width 98 height 14
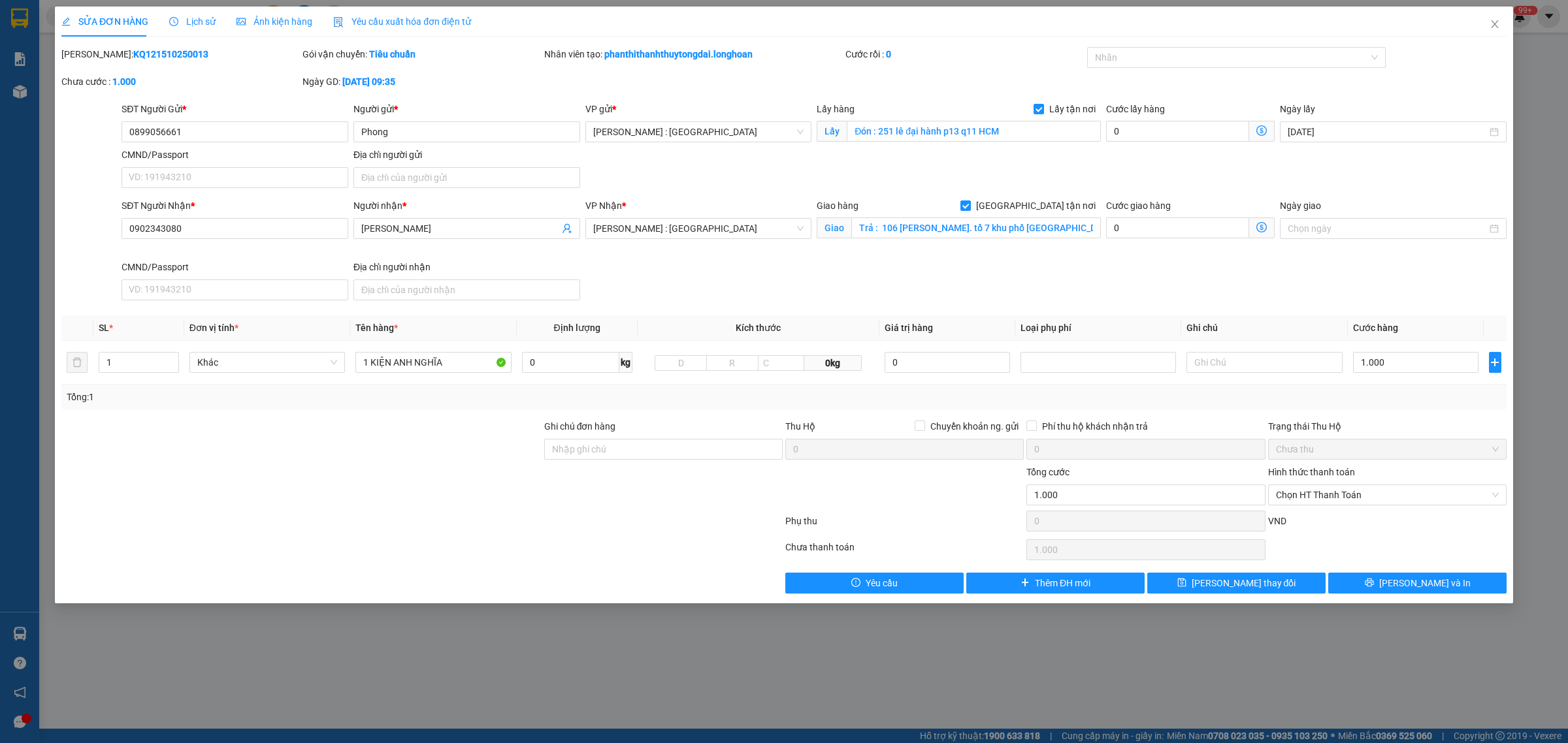
click at [195, 20] on span "Lịch sử" at bounding box center [192, 21] width 46 height 11
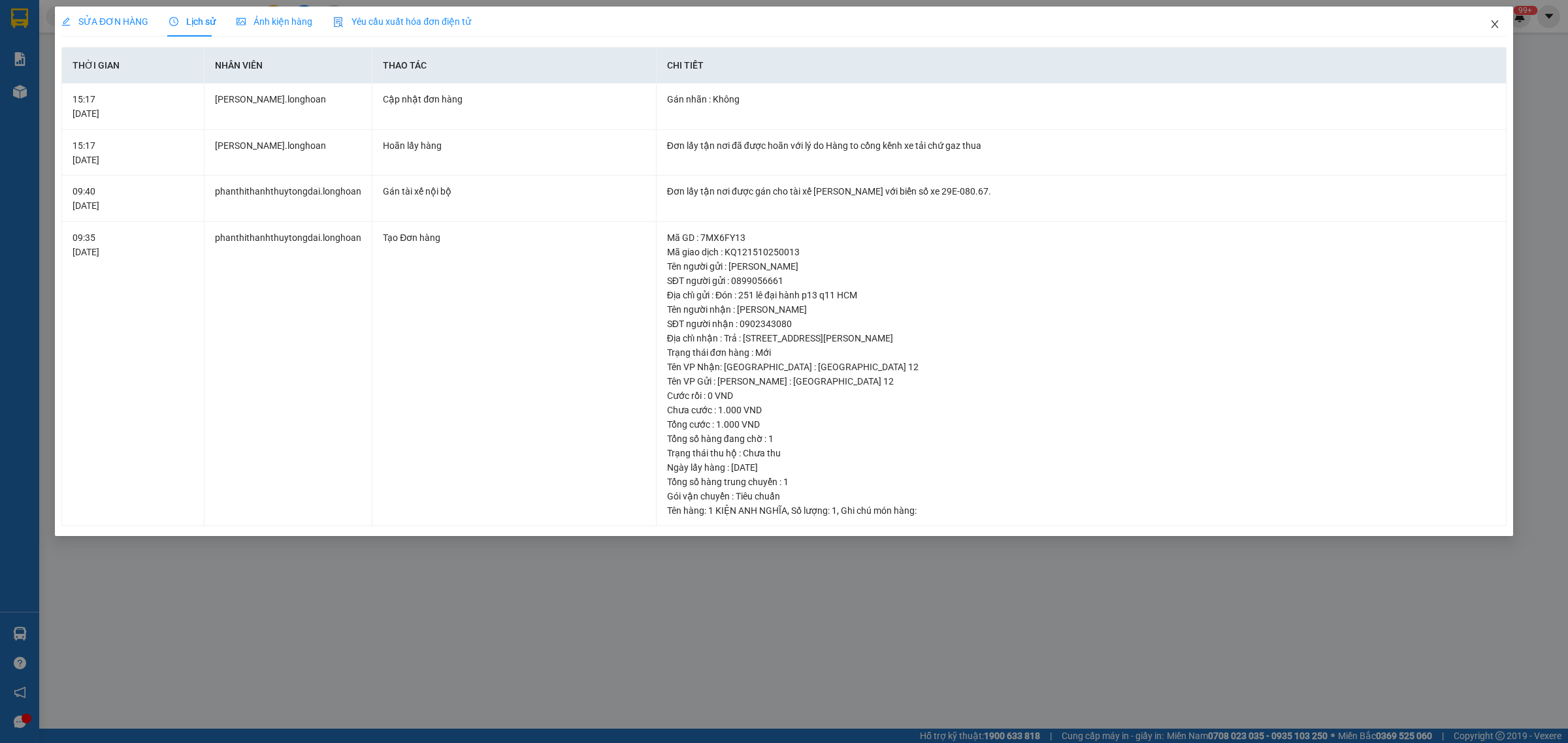
click at [1493, 18] on span "Close" at bounding box center [1495, 25] width 37 height 37
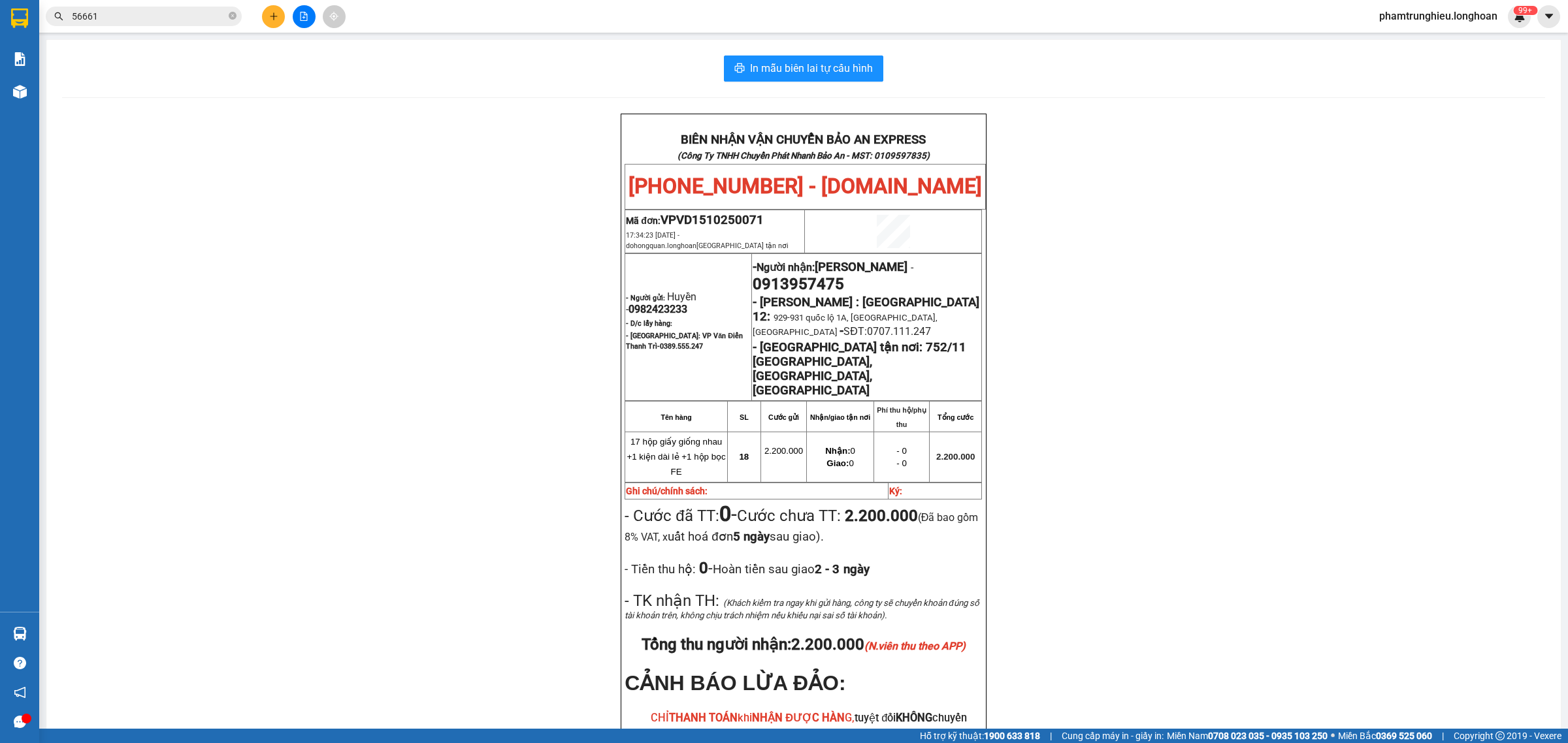
click at [164, 14] on input "56661" at bounding box center [148, 16] width 154 height 14
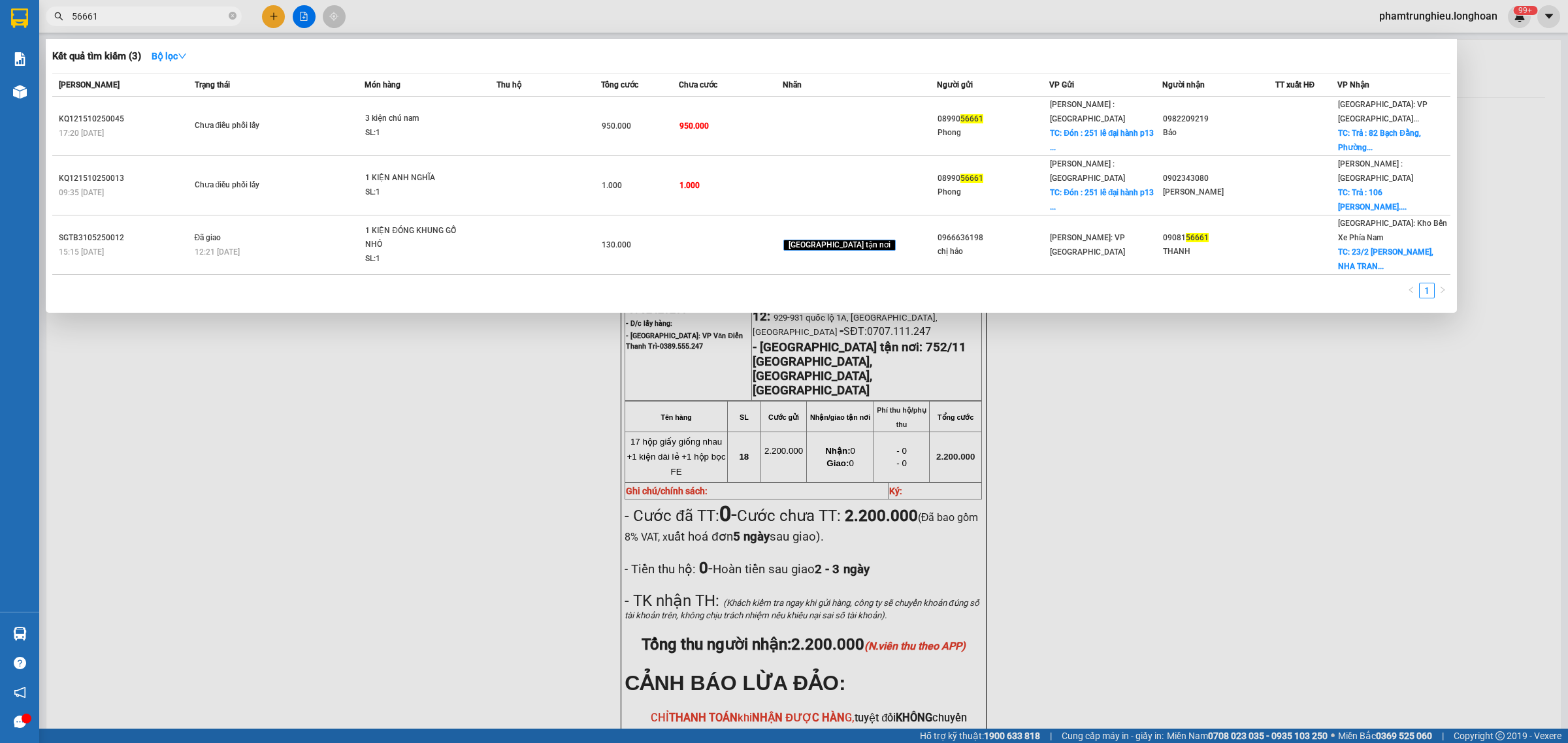
click at [149, 14] on input "56661" at bounding box center [148, 16] width 154 height 14
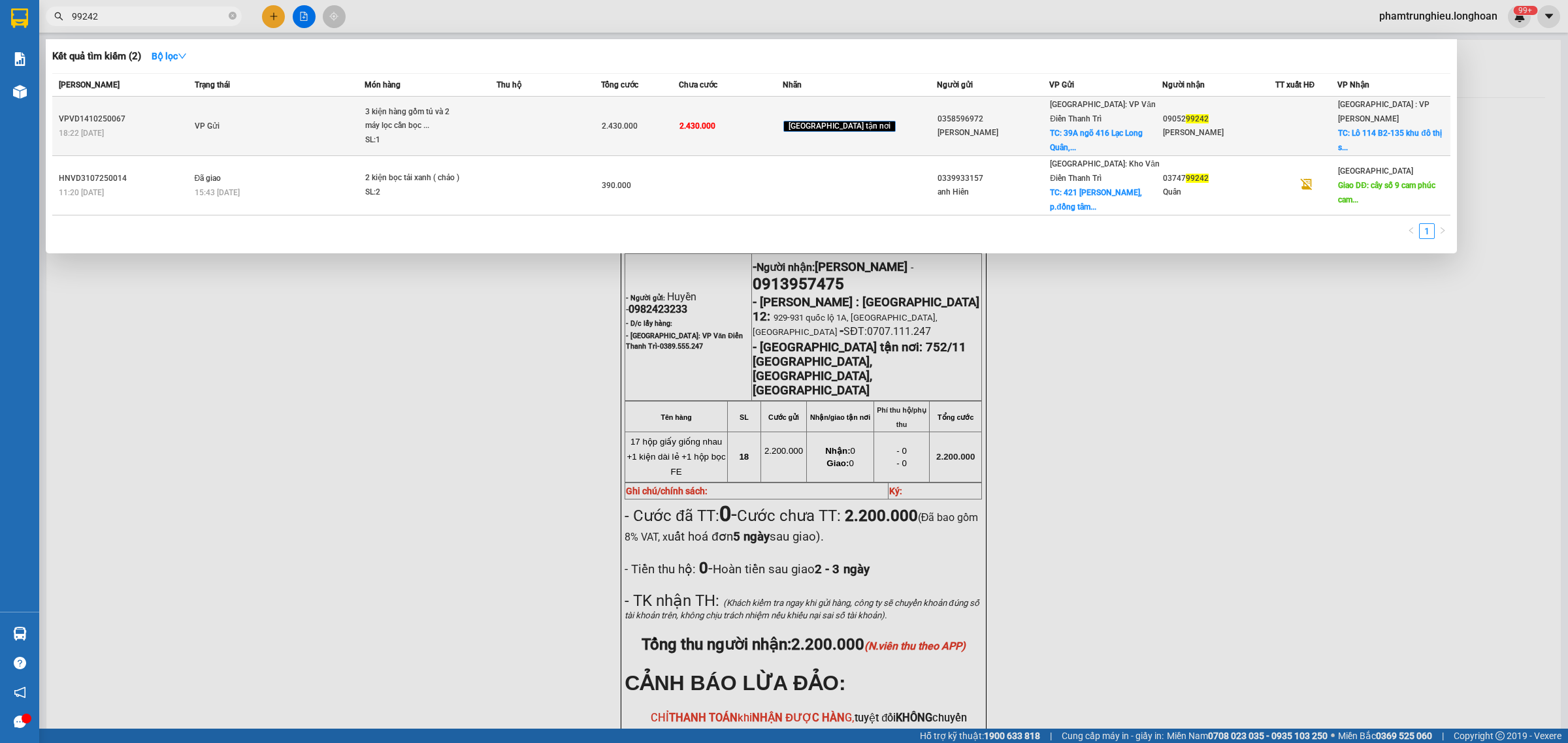
click at [527, 122] on td at bounding box center [548, 126] width 104 height 59
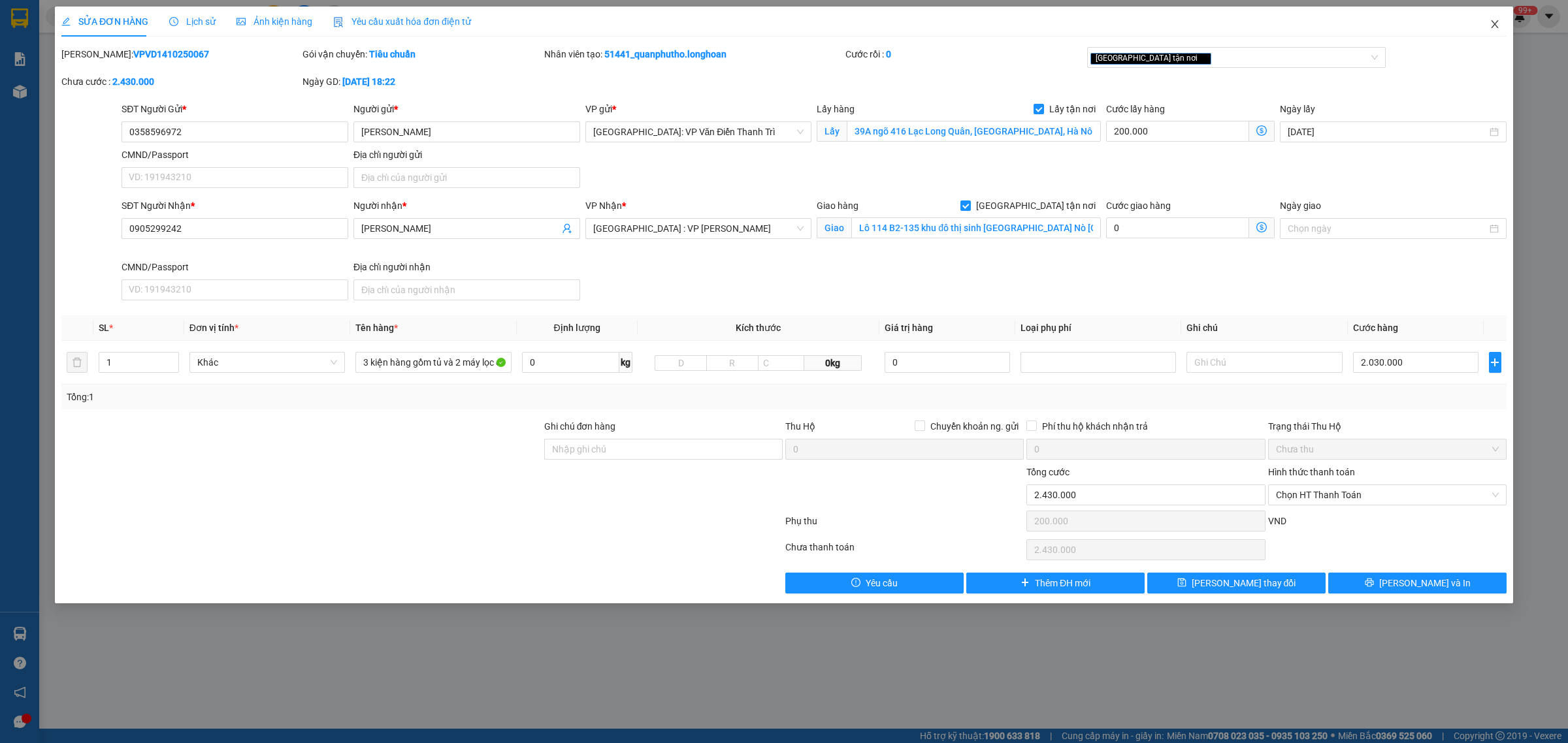
click at [1506, 24] on span "Close" at bounding box center [1495, 25] width 37 height 37
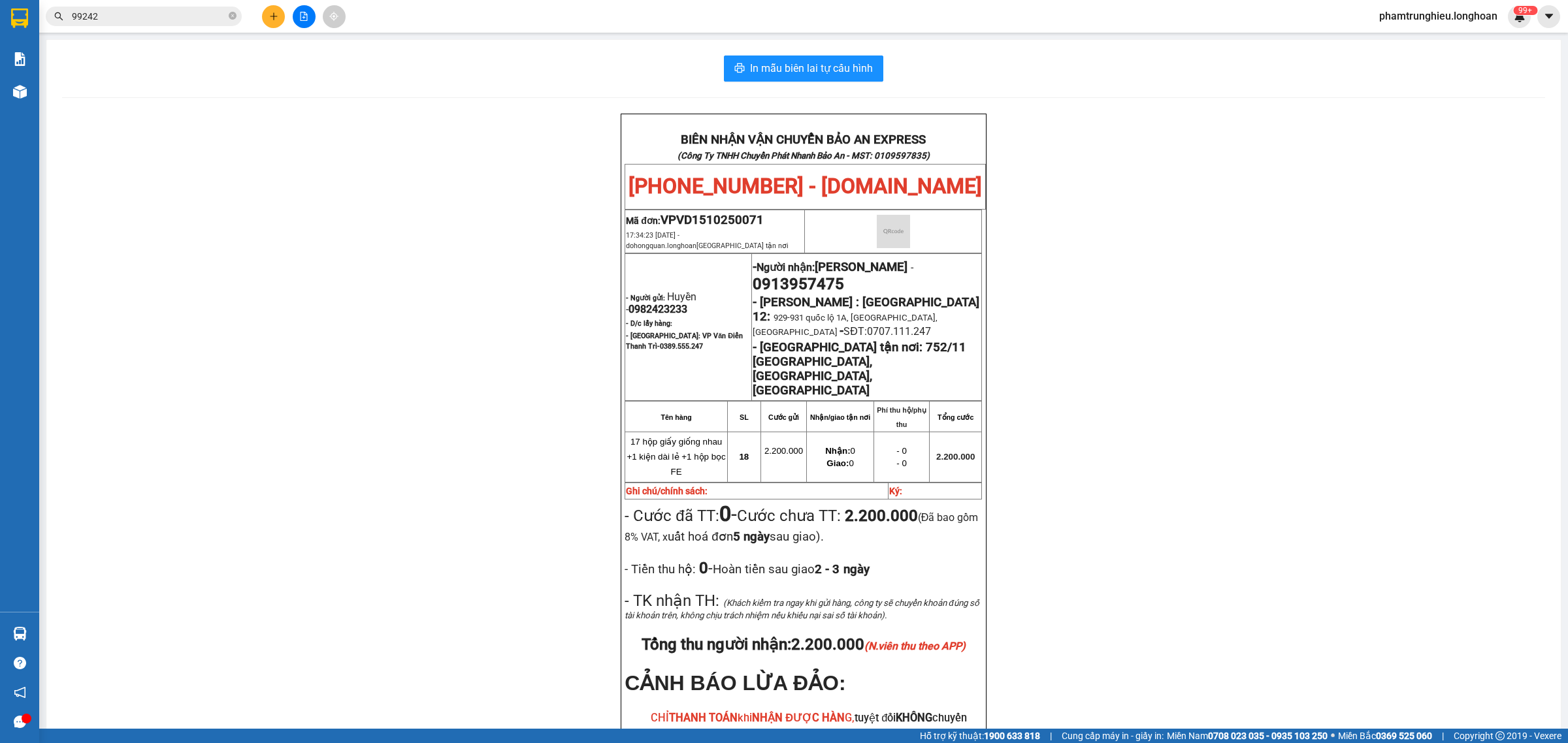
click at [158, 15] on input "99242" at bounding box center [148, 16] width 154 height 14
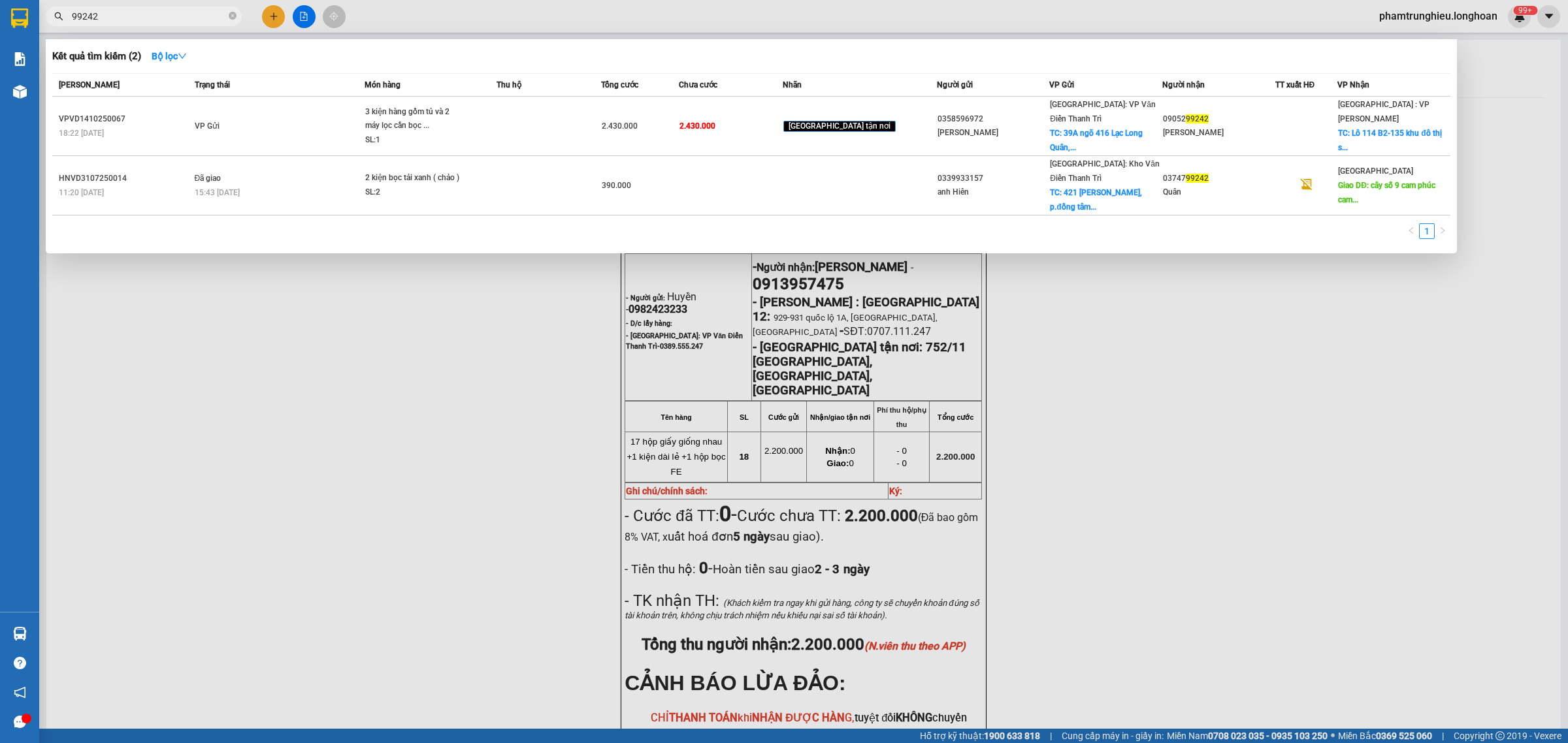
click at [158, 15] on input "99242" at bounding box center [148, 16] width 154 height 14
paste input "0395698757"
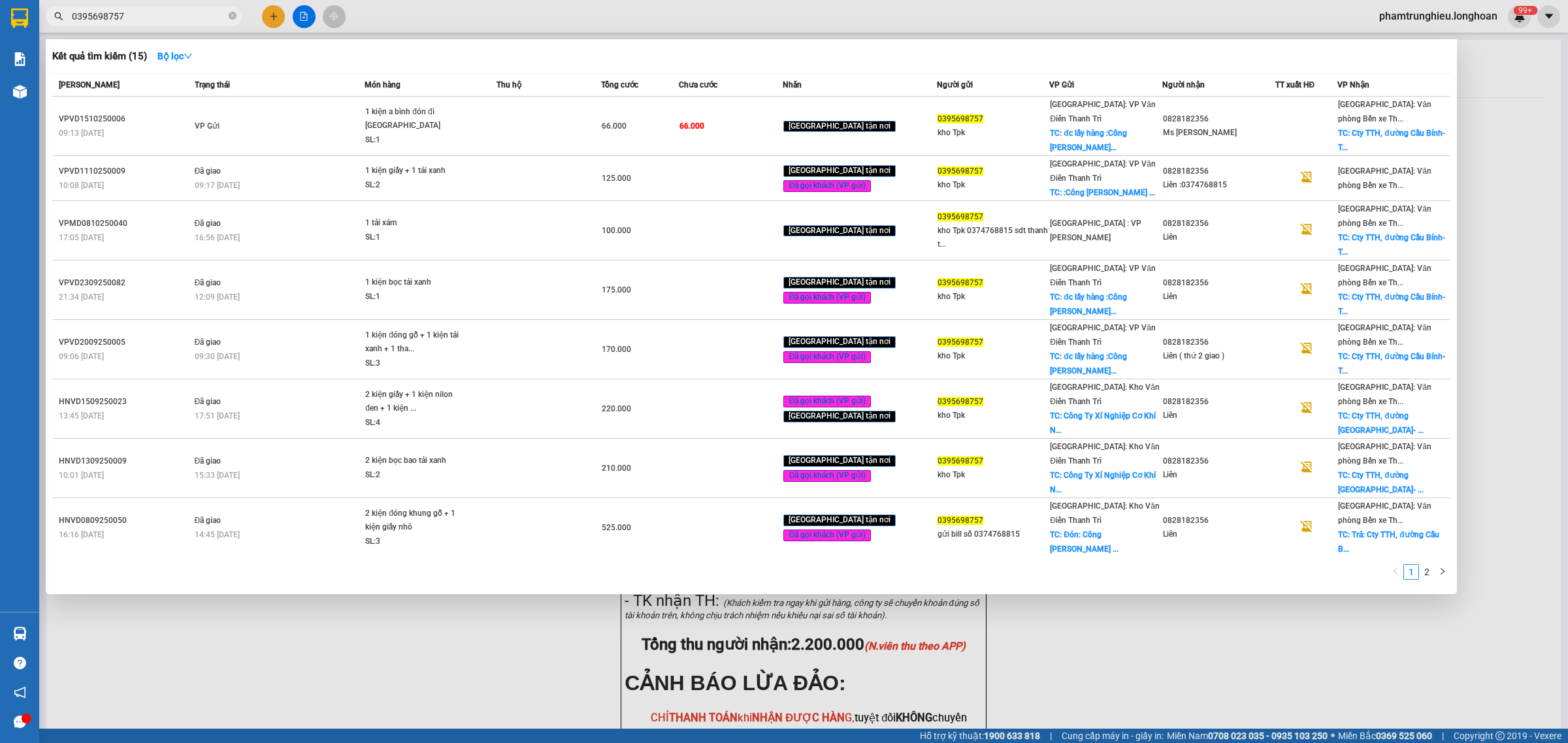
click at [177, 11] on input "0395698757" at bounding box center [148, 16] width 154 height 14
paste input "98208028"
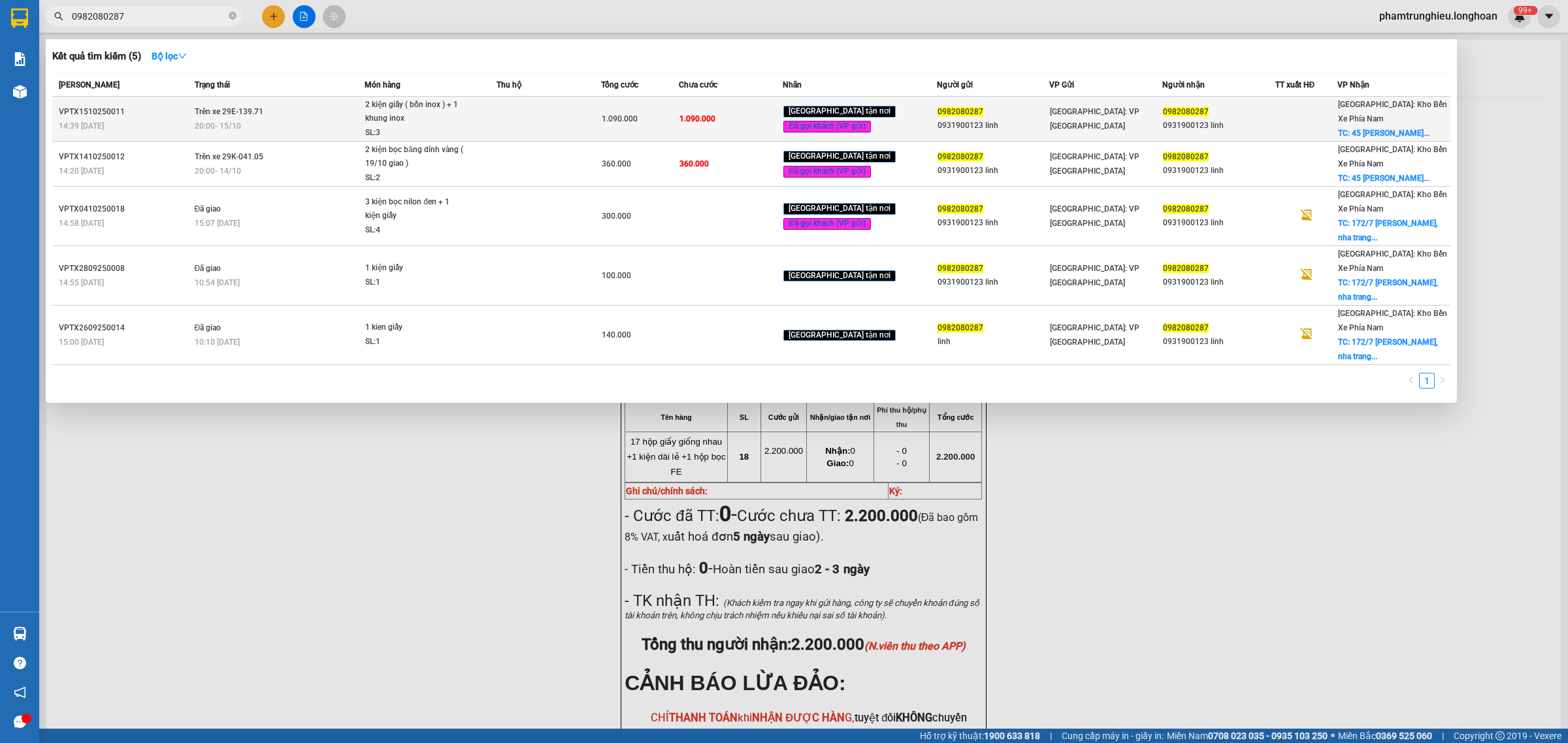
click at [320, 120] on td "Trên xe 29E-139.71 20:00 [DATE]" at bounding box center [278, 119] width 174 height 45
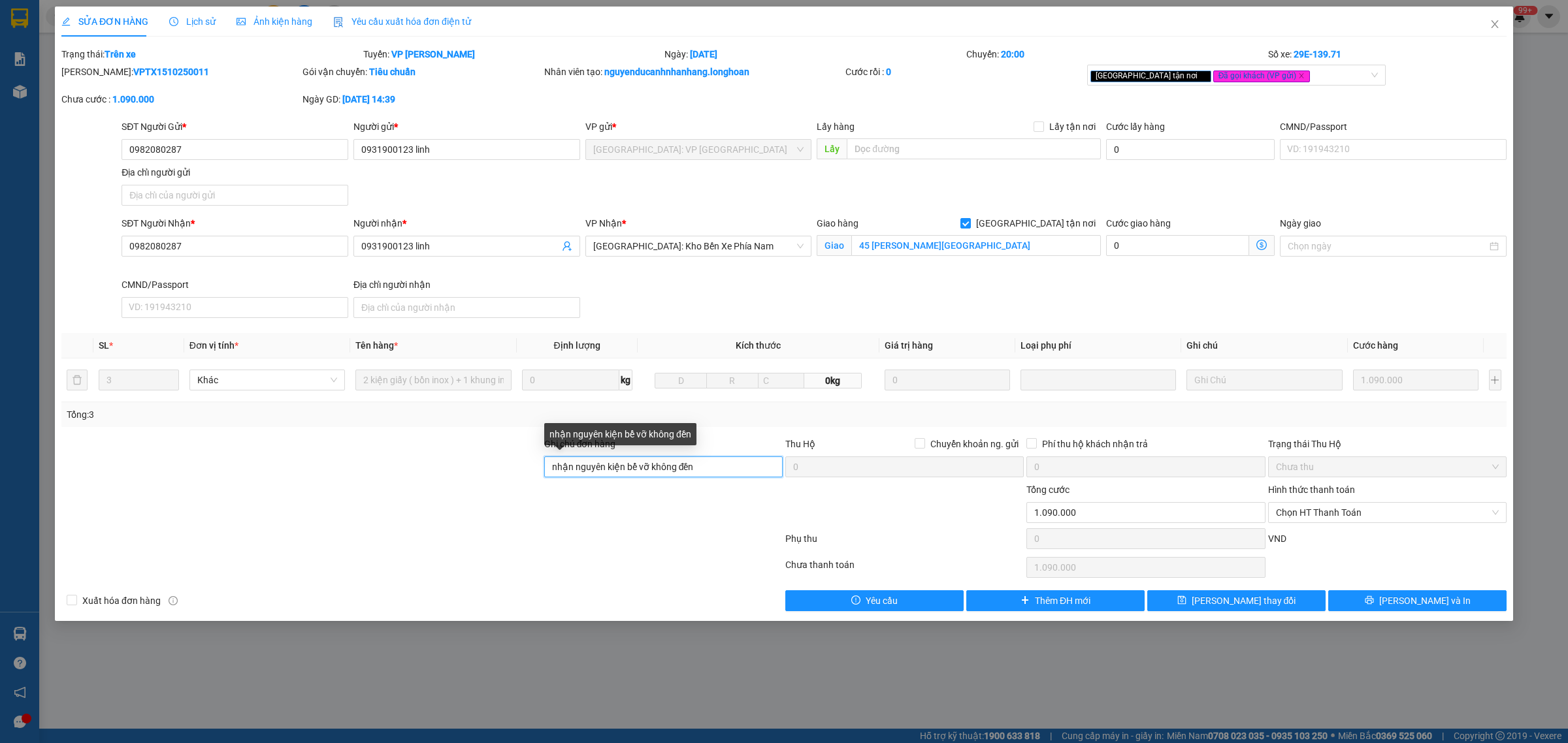
click at [727, 472] on input "nhận nguyên kiện bể vỡ không đền" at bounding box center [663, 467] width 238 height 21
click at [1265, 602] on span "[PERSON_NAME] thay đổi" at bounding box center [1244, 601] width 104 height 14
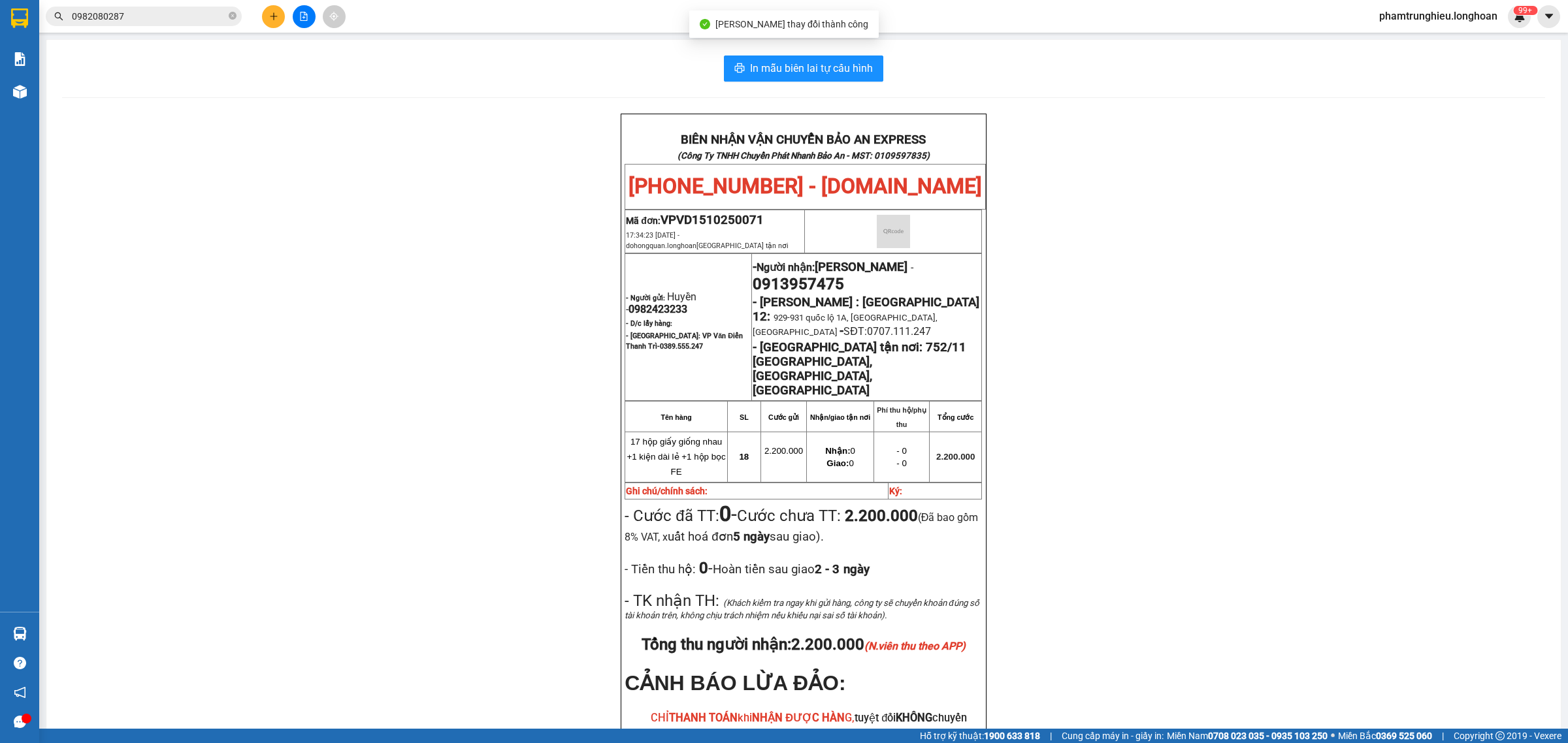
click at [182, 13] on input "0982080287" at bounding box center [148, 16] width 154 height 14
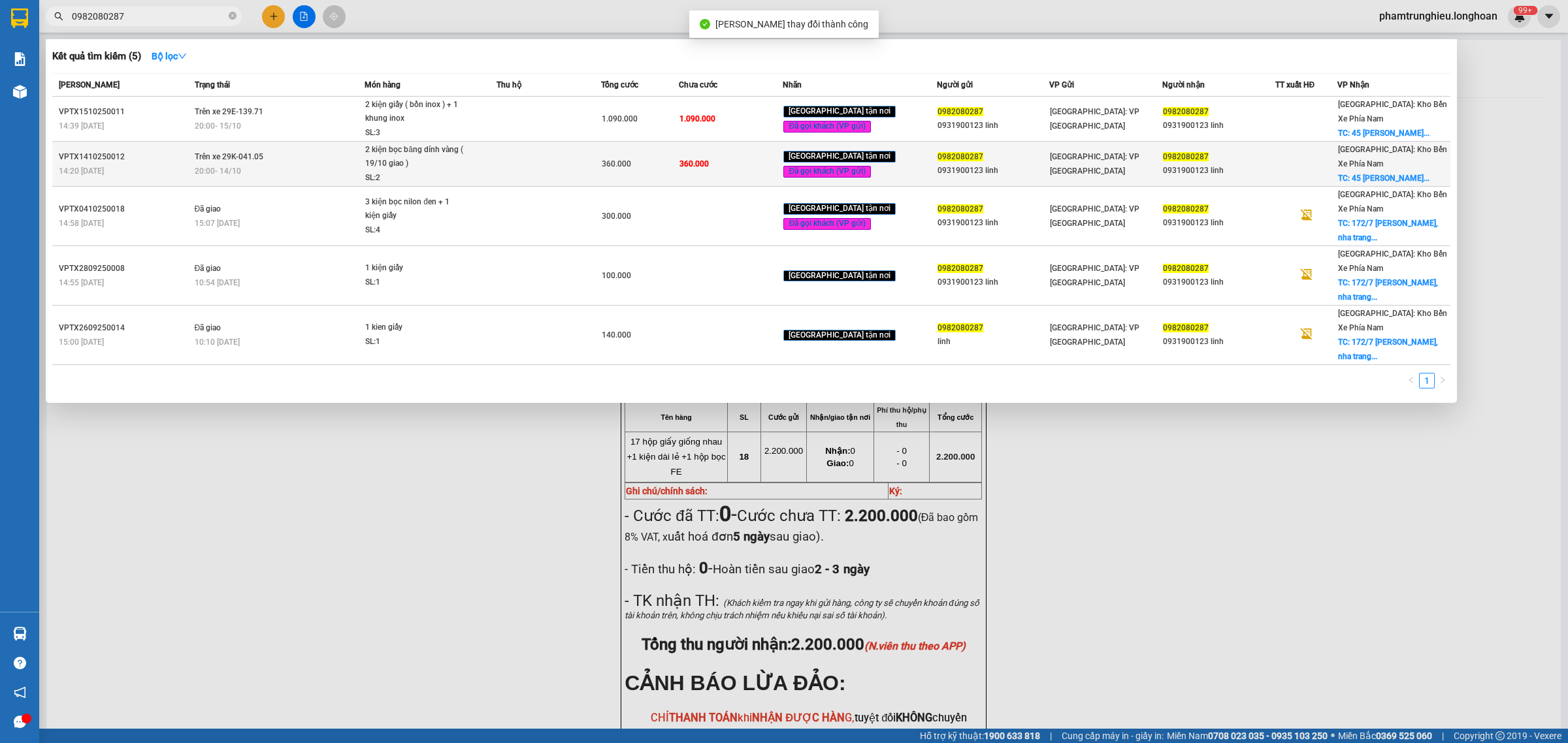
click at [331, 178] on div "20:00 [DATE]" at bounding box center [279, 171] width 170 height 14
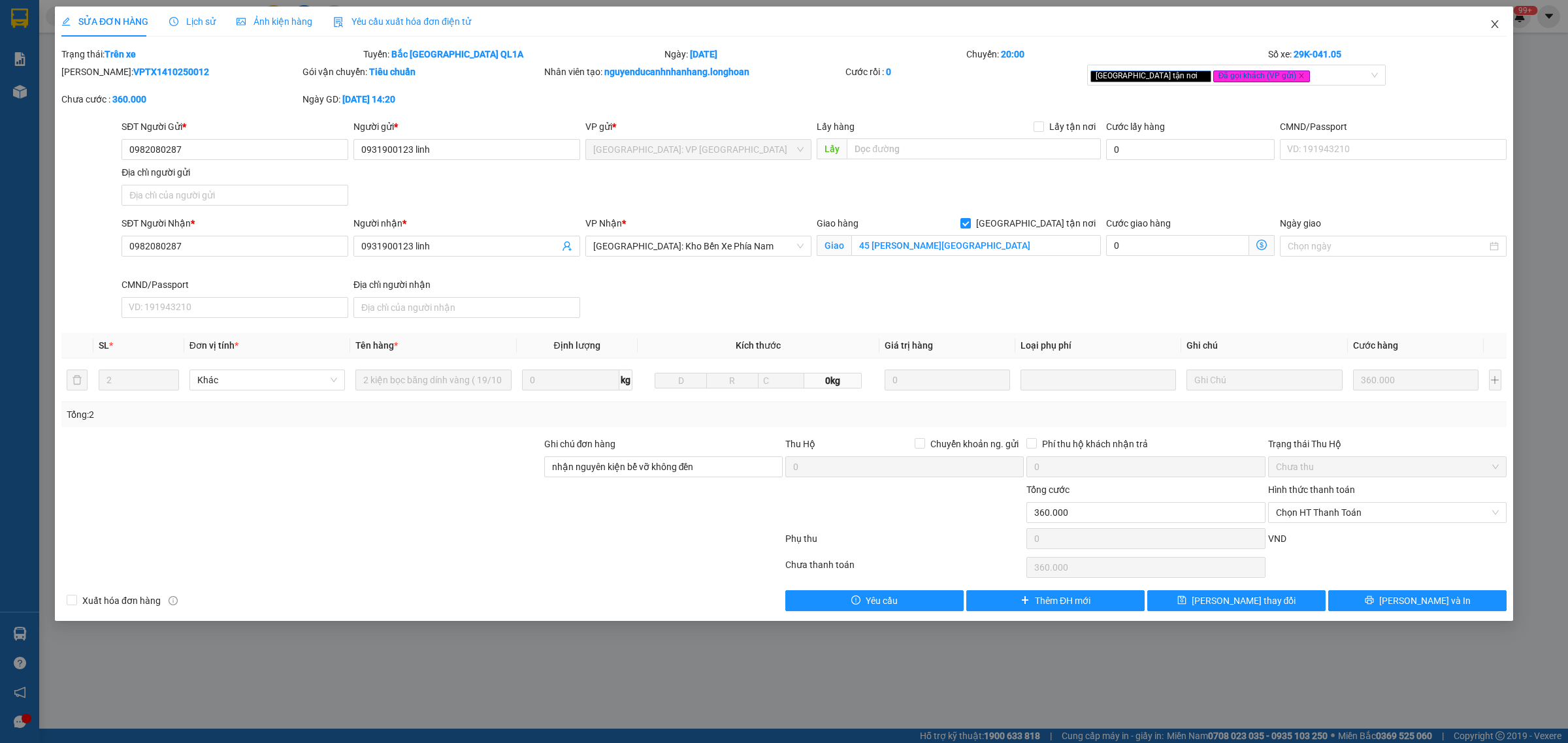
drag, startPoint x: 1490, startPoint y: 26, endPoint x: 518, endPoint y: 30, distance: 972.0
click at [1489, 26] on span "Close" at bounding box center [1495, 25] width 37 height 37
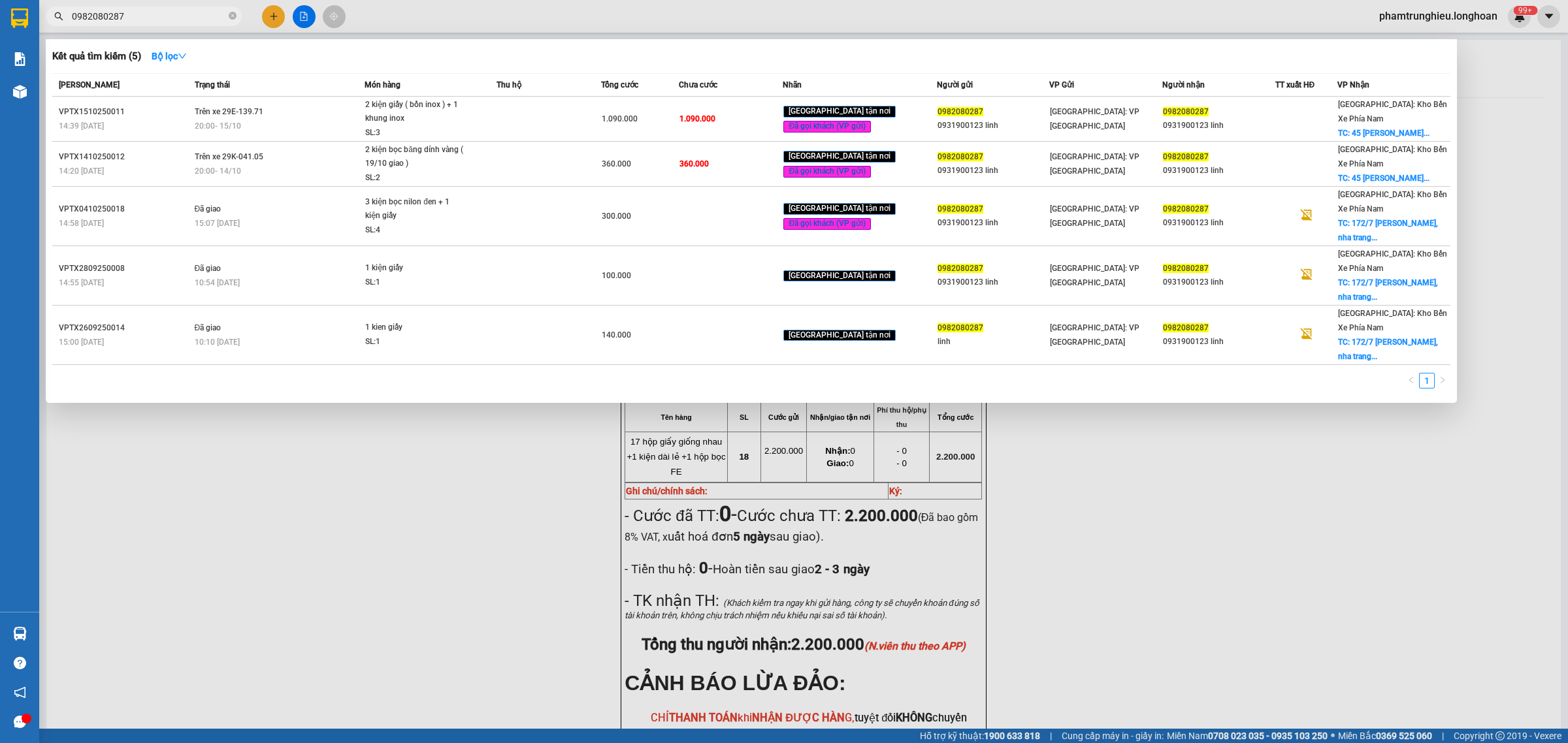
click at [145, 14] on input "0982080287" at bounding box center [148, 16] width 154 height 14
click at [174, 11] on input "0982080287" at bounding box center [148, 16] width 154 height 14
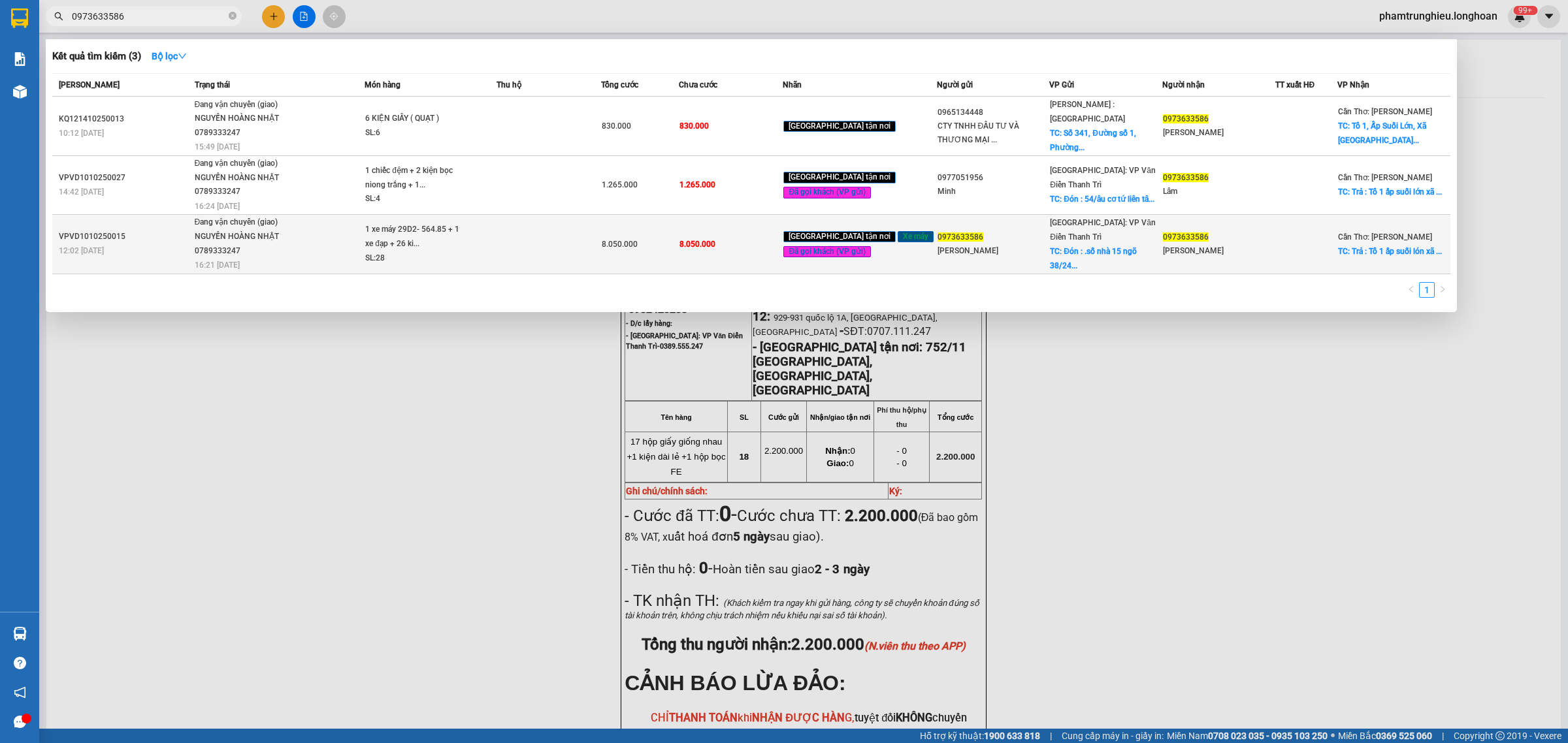
click at [386, 232] on div "1 xe máy 29D2- 564.85 + 1 xe đạp + 26 ki..." at bounding box center [414, 237] width 98 height 28
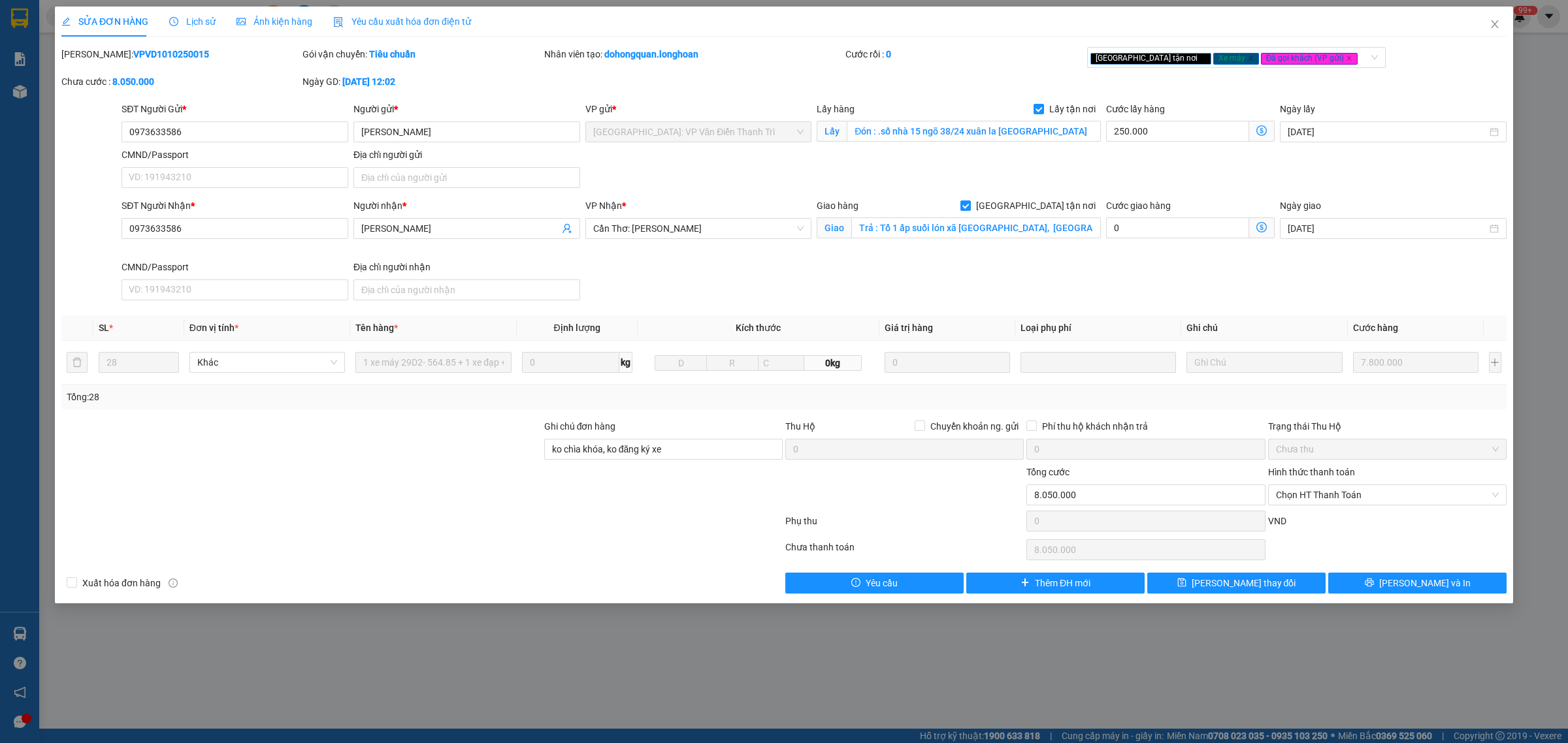
click at [206, 21] on span "Lịch sử" at bounding box center [192, 21] width 46 height 11
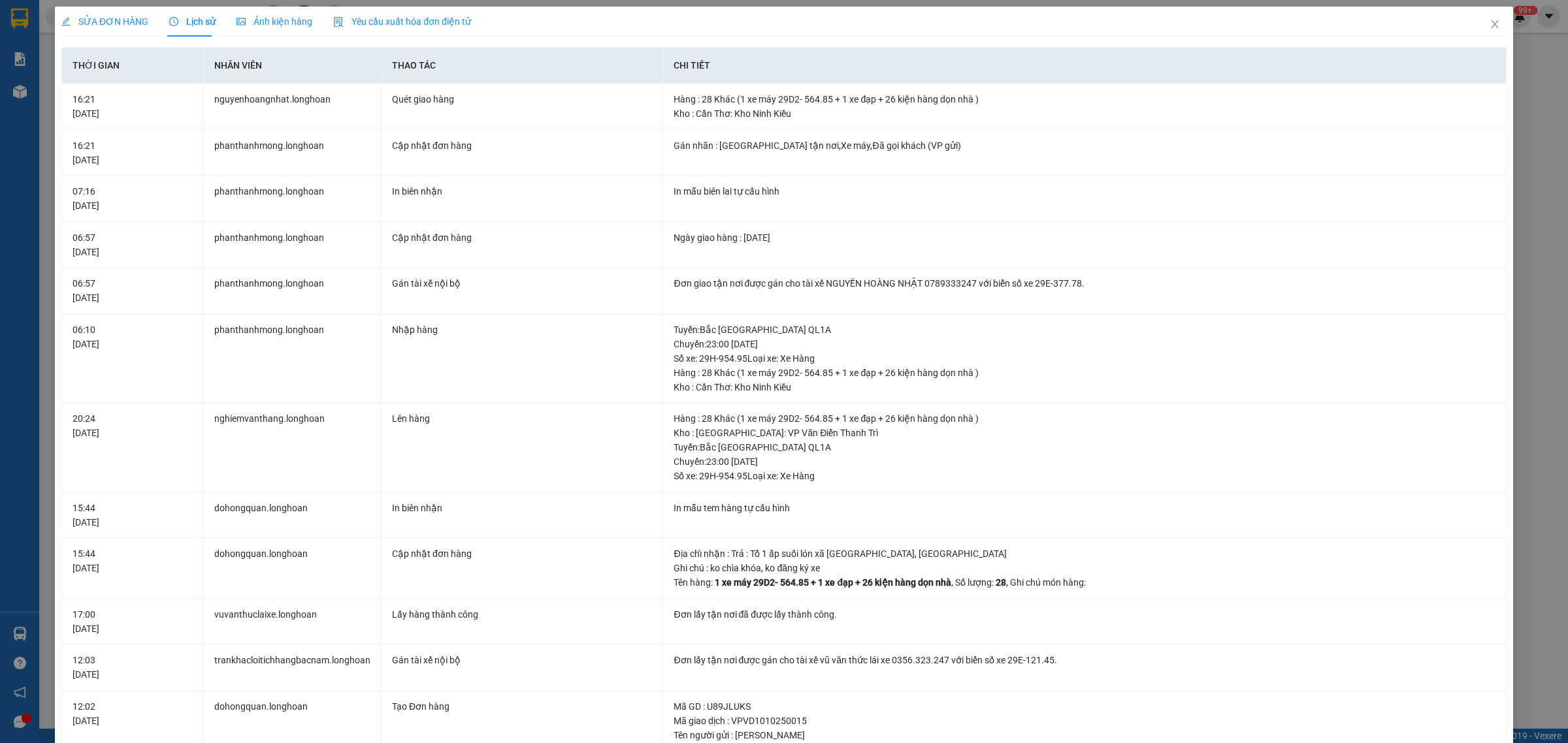
click at [102, 18] on span "SỬA ĐƠN HÀNG" at bounding box center [105, 21] width 87 height 11
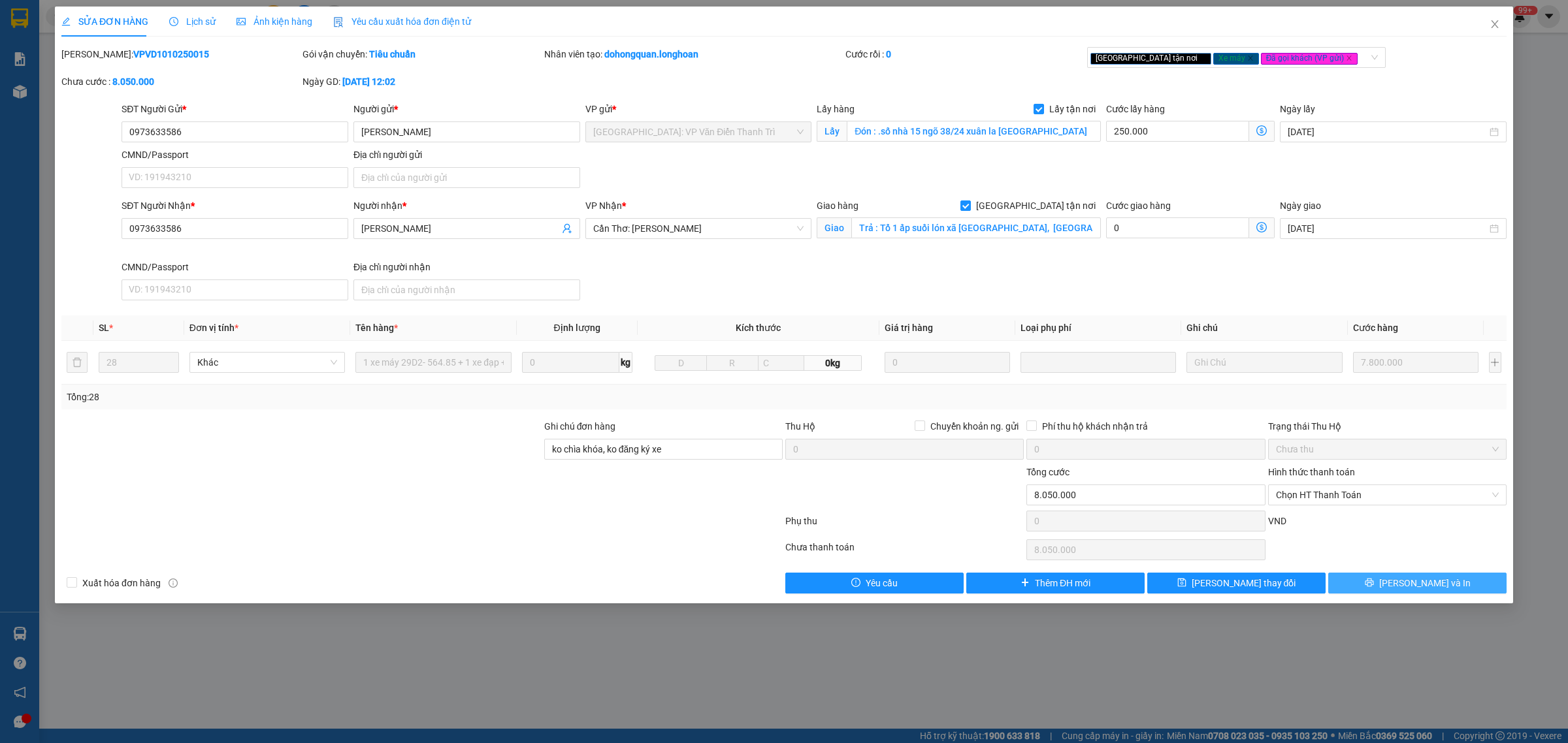
click at [1381, 590] on button "[PERSON_NAME] và In" at bounding box center [1417, 582] width 178 height 21
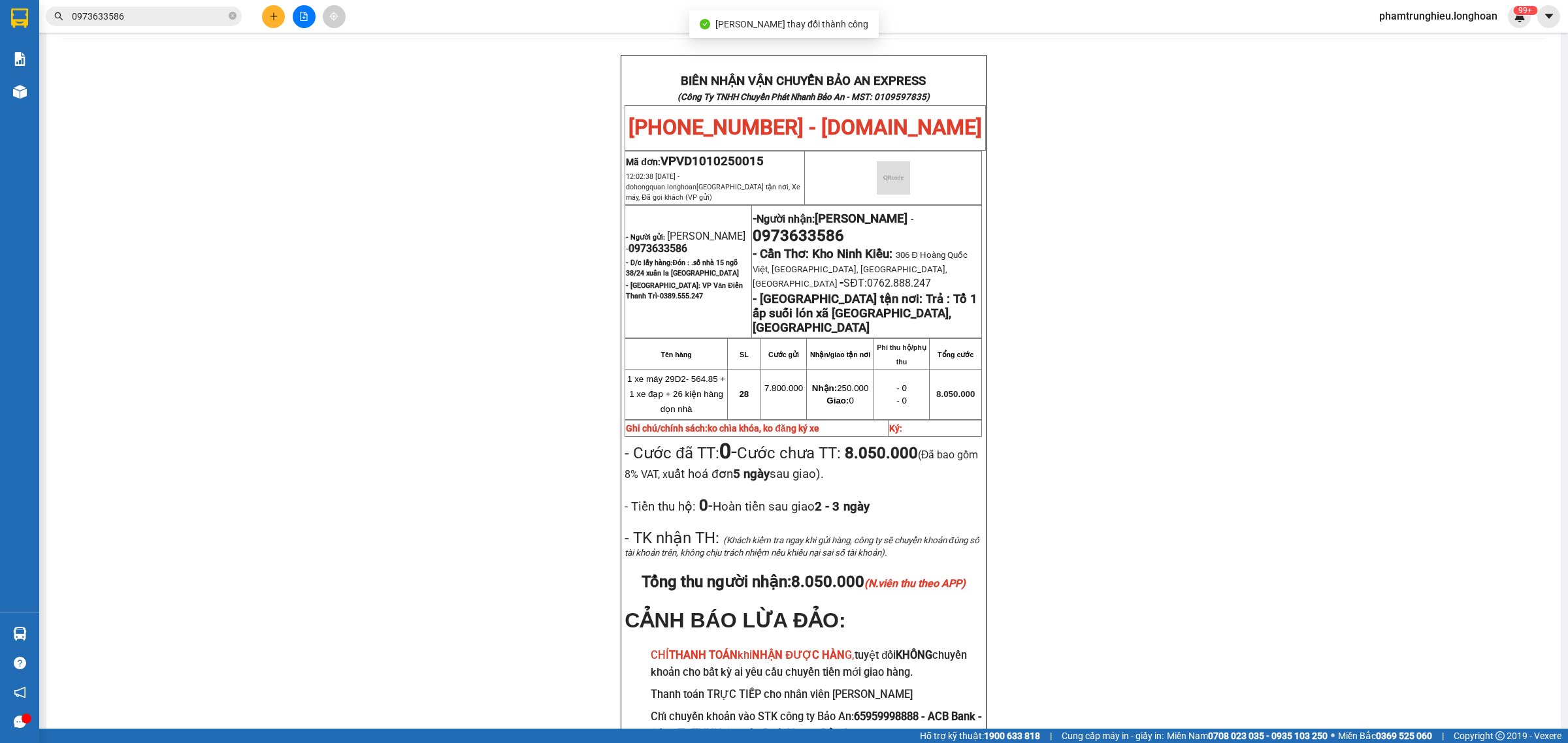
scroll to position [81, 0]
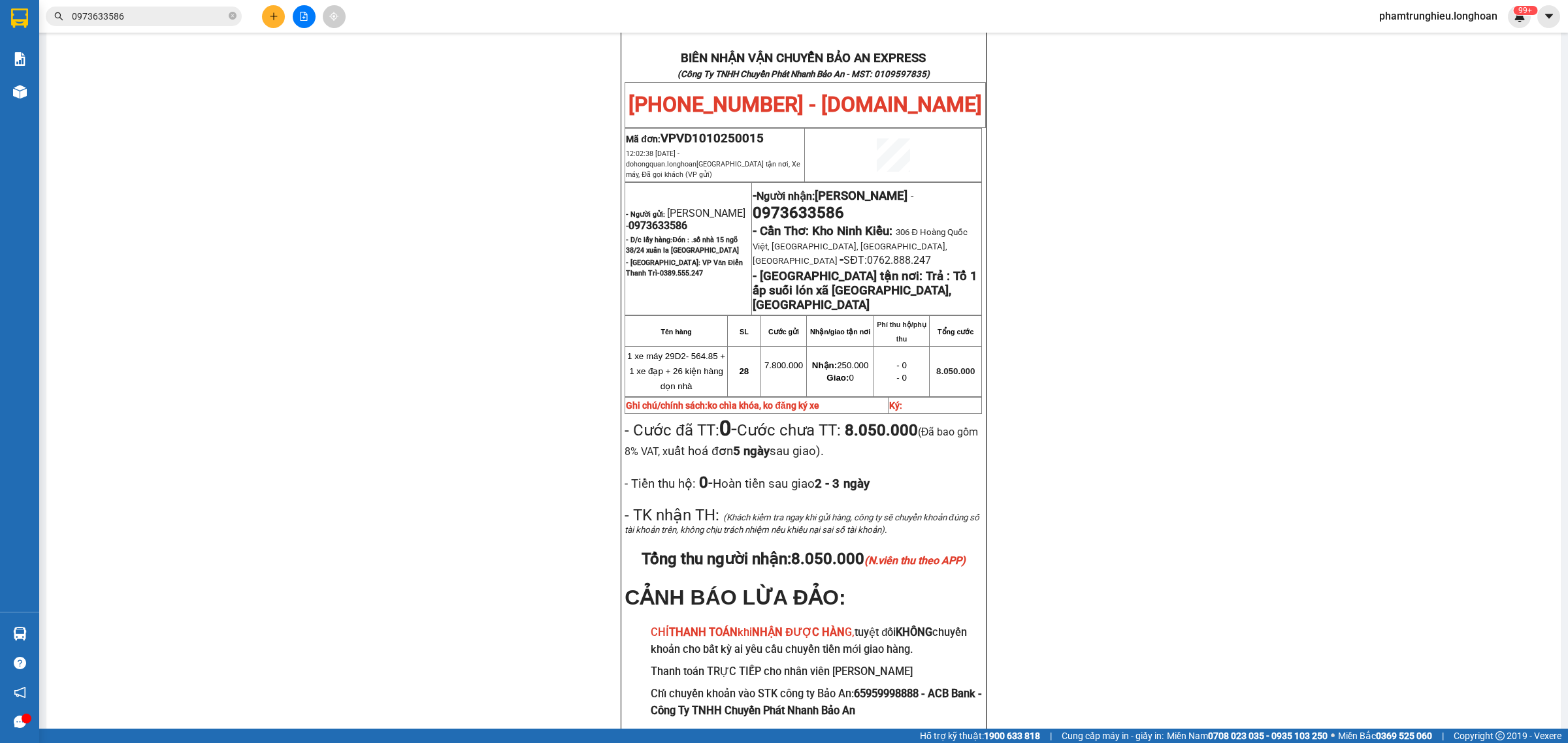
click at [137, 14] on input "0973633586" at bounding box center [148, 16] width 154 height 14
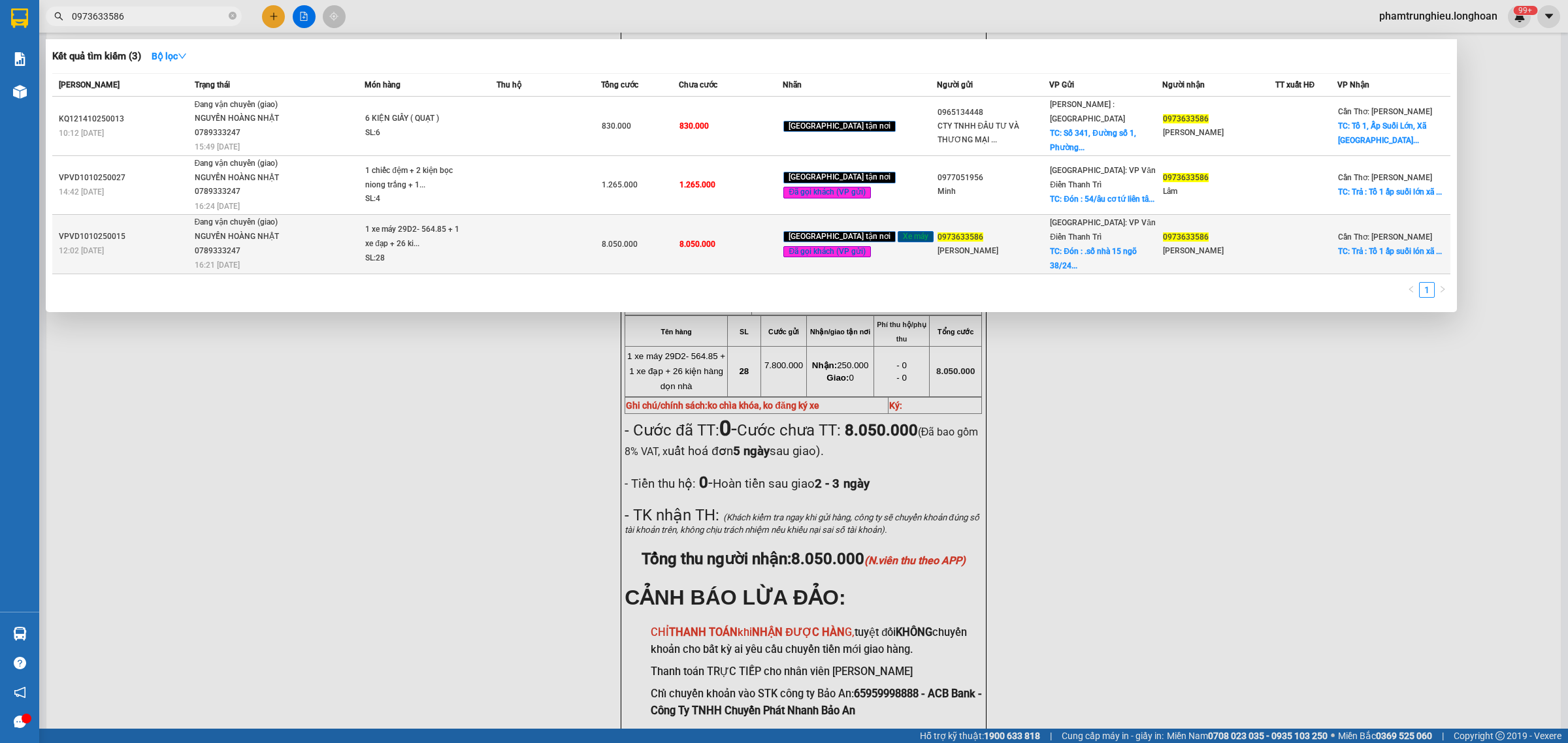
click at [347, 232] on span "Đang vận chuyển (giao) [GEOGRAPHIC_DATA] 0789333247 16:21 [DATE]" at bounding box center [279, 242] width 170 height 54
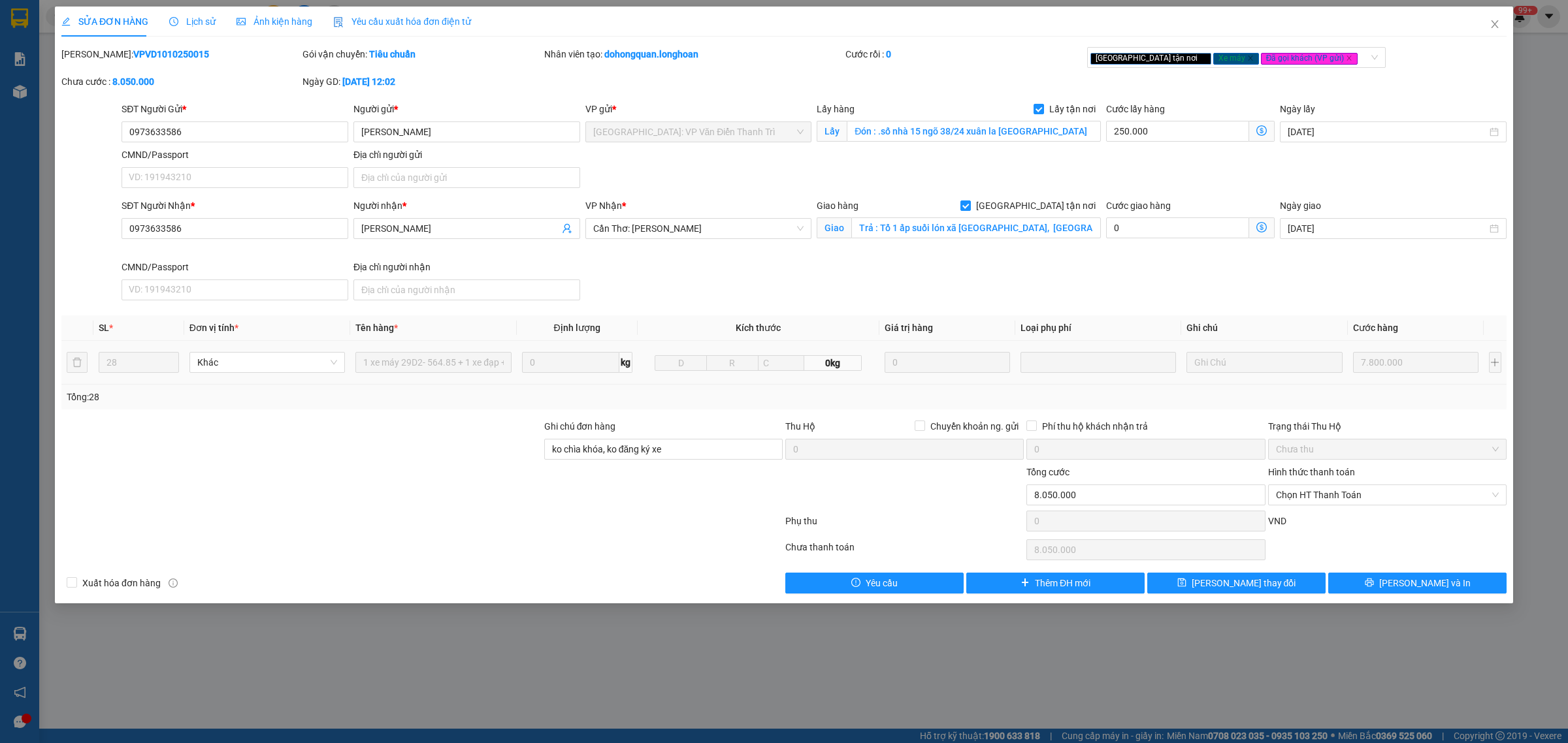
click at [197, 24] on span "Lịch sử" at bounding box center [192, 21] width 46 height 11
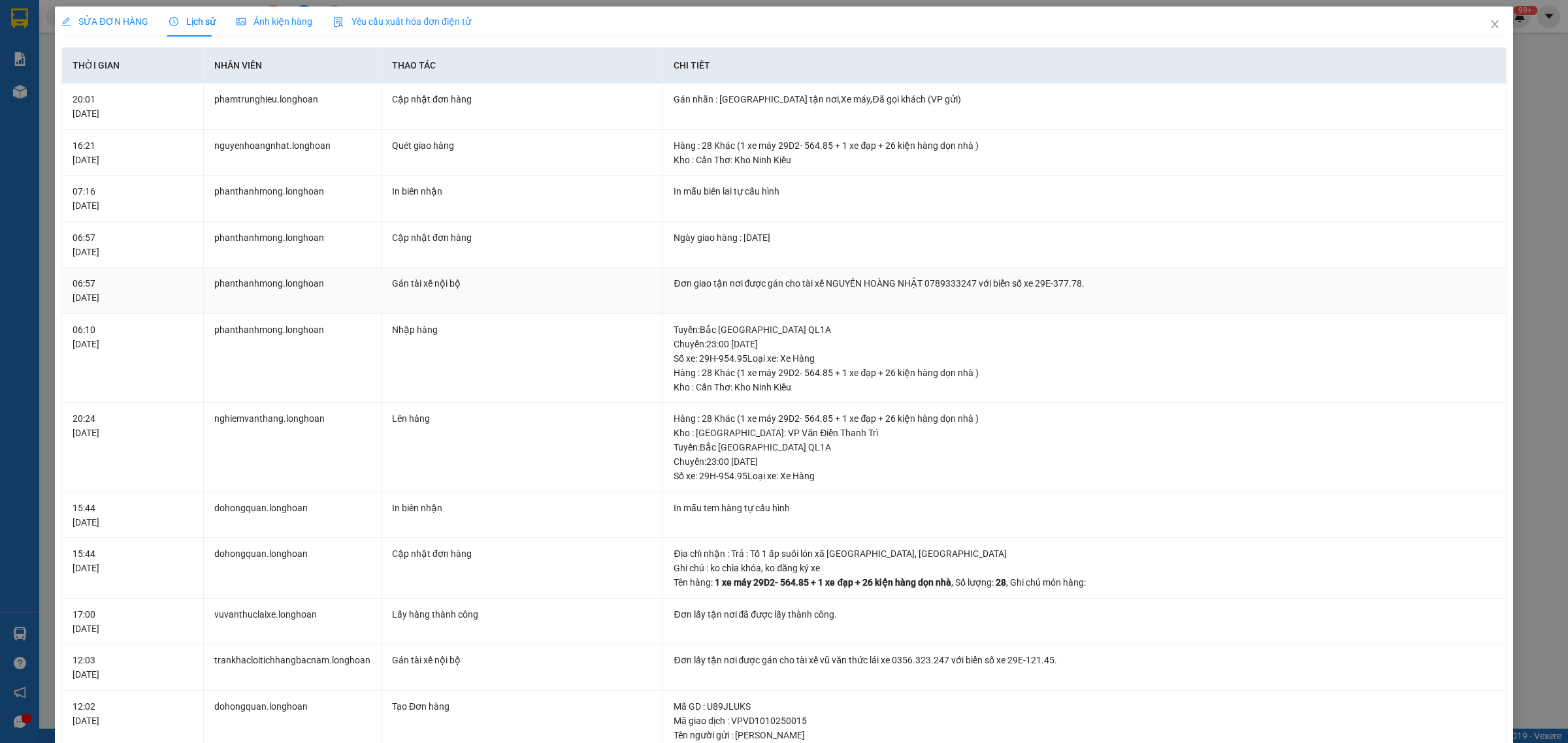
click at [942, 288] on div "Đơn giao tận nơi được gán cho tài xế NGUYẾN HOÀNG NHẬT 0789333247 với biển số x…" at bounding box center [1084, 283] width 822 height 14
copy div "0789333247"
click at [106, 26] on span "SỬA ĐƠN HÀNG" at bounding box center [105, 21] width 87 height 11
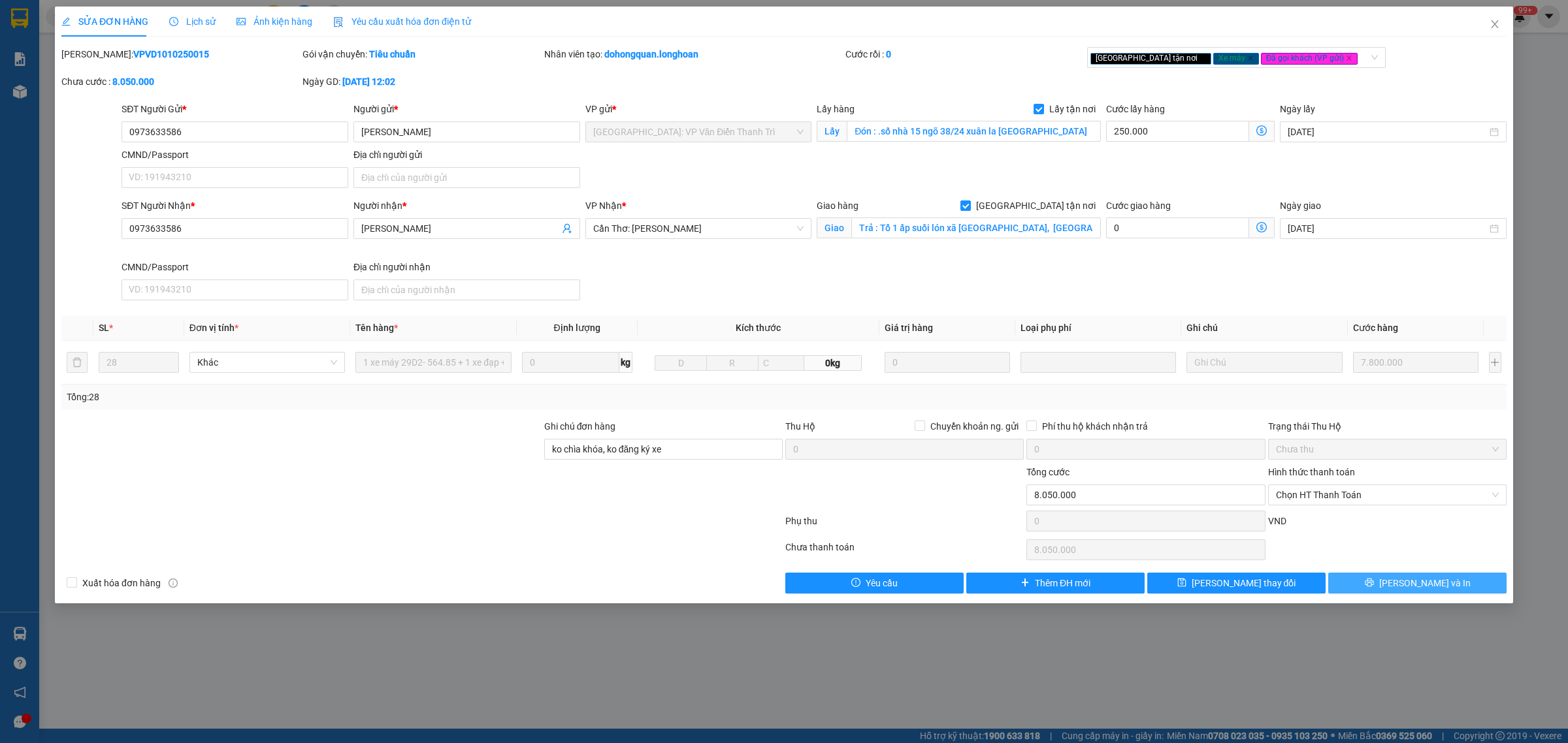
click at [1390, 588] on button "[PERSON_NAME] và In" at bounding box center [1417, 582] width 178 height 21
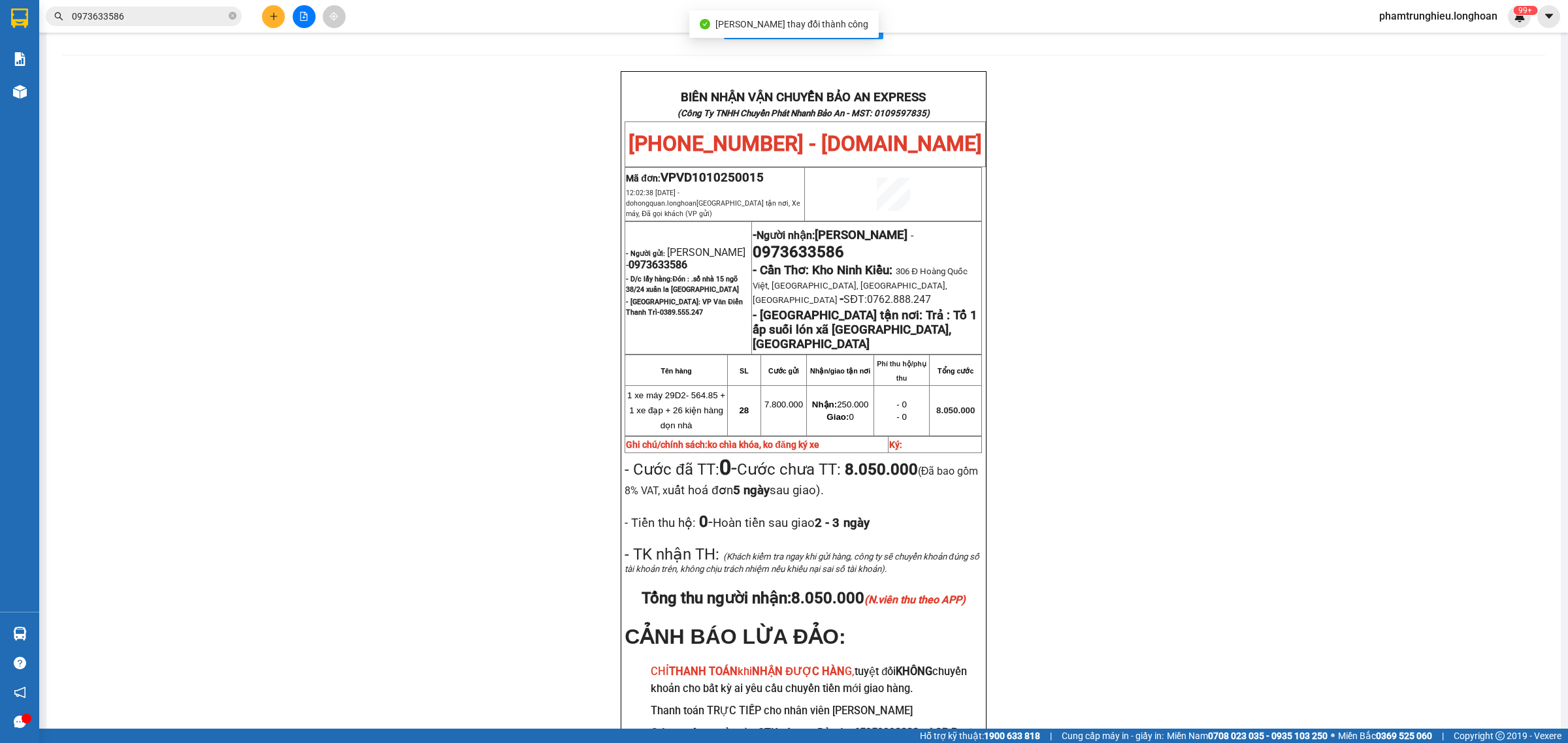
scroll to position [81, 0]
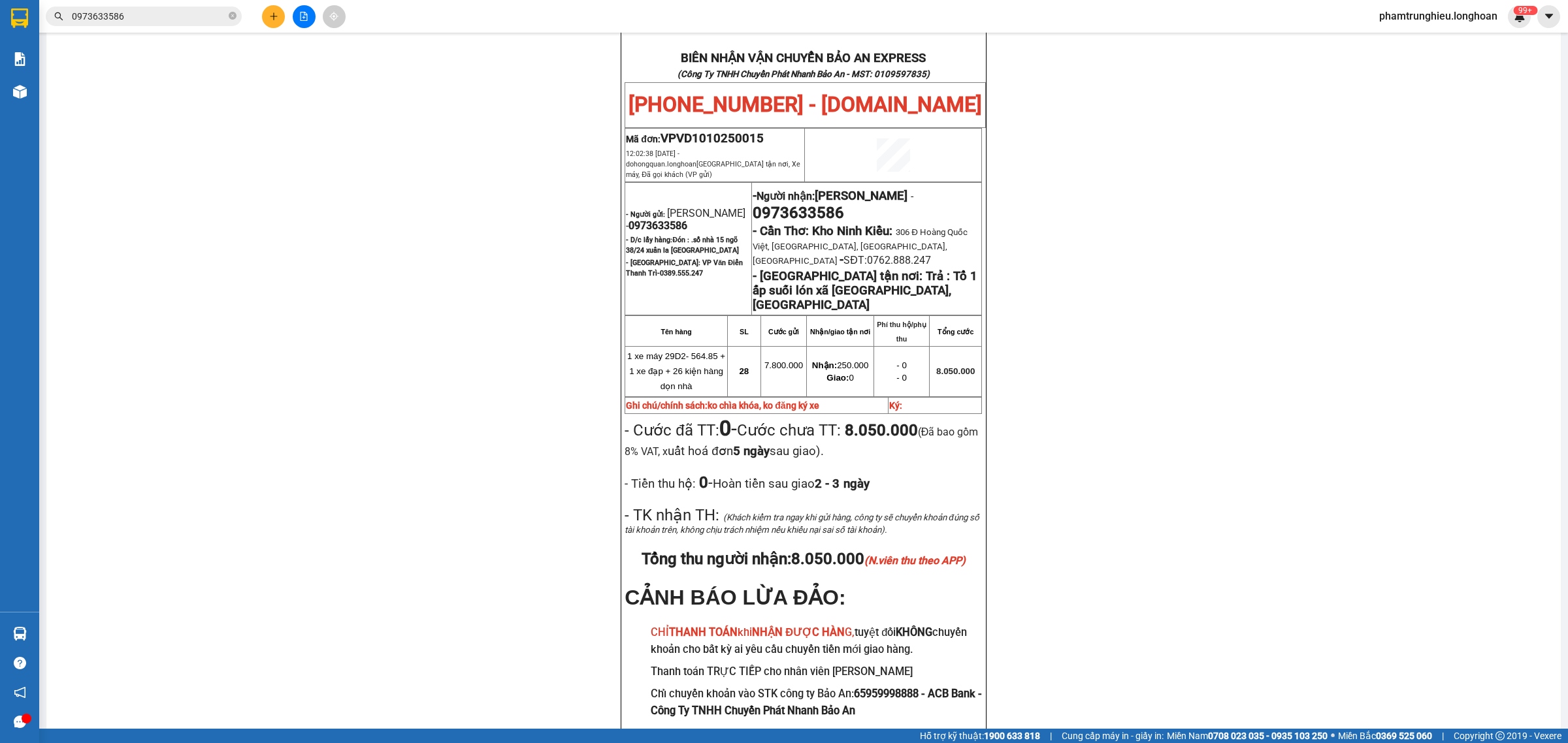
click at [187, 23] on input "0973633586" at bounding box center [148, 16] width 154 height 14
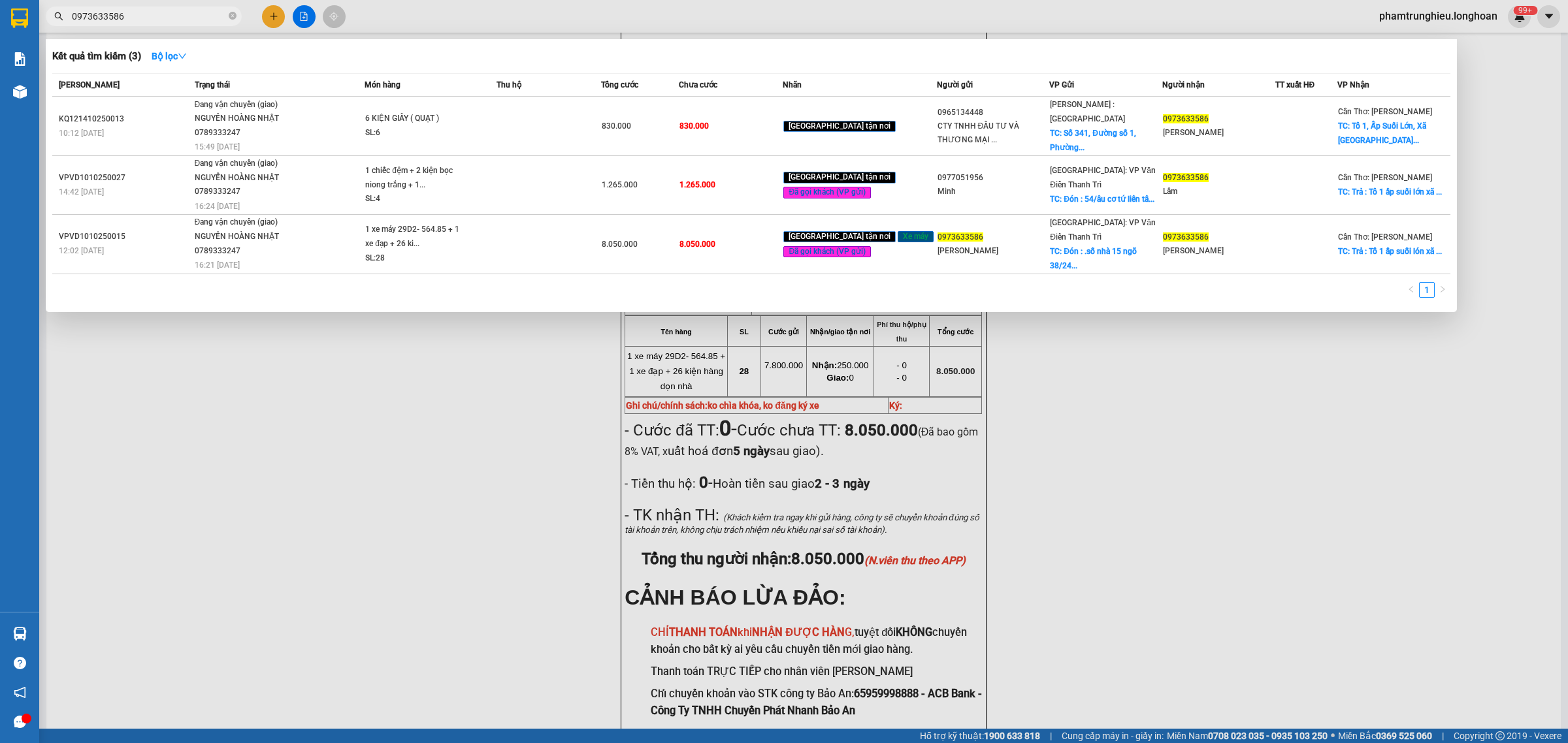
click at [187, 23] on input "0973633586" at bounding box center [148, 16] width 154 height 14
paste input "69527968"
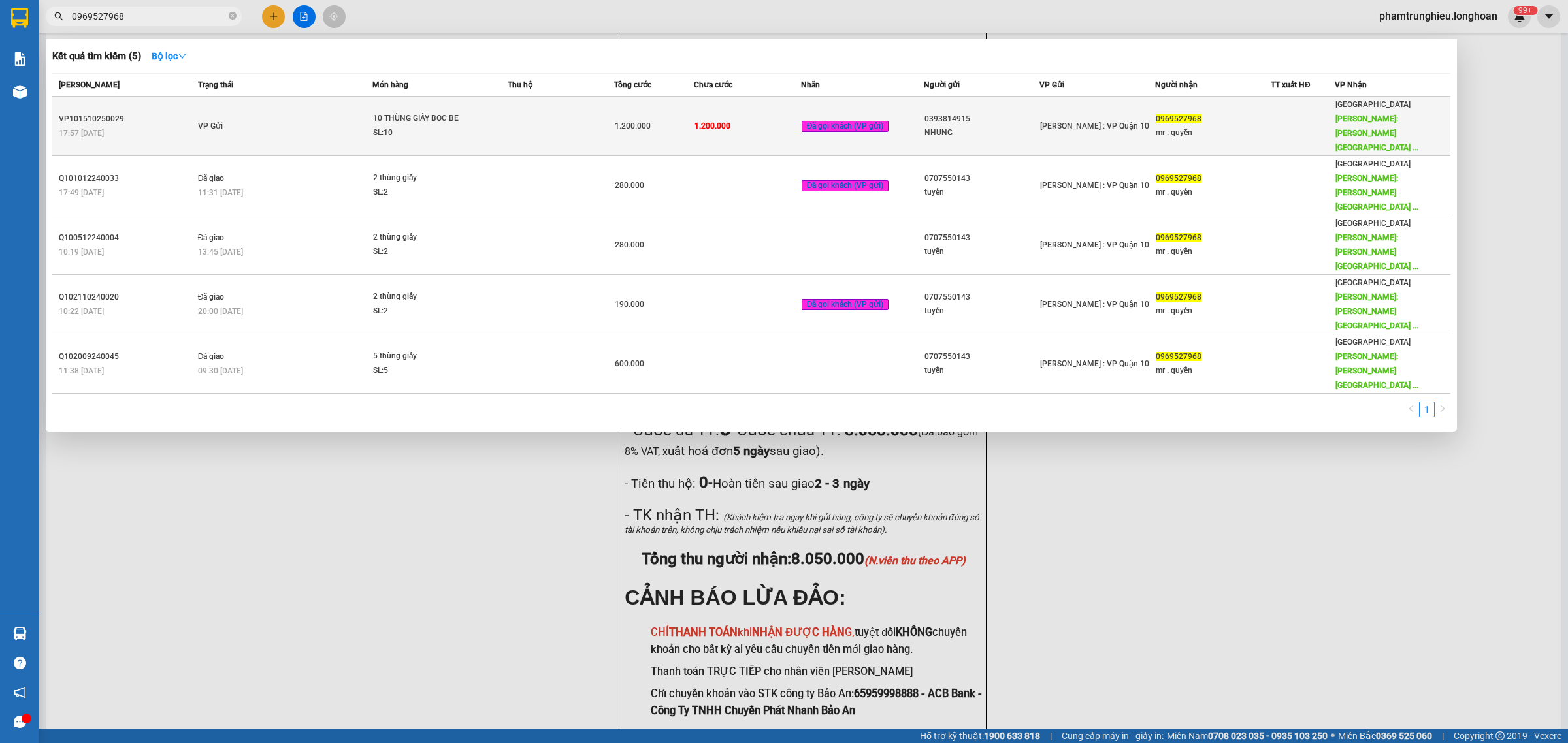
click at [445, 113] on div "10 THÙNG GIẤY BOC BE" at bounding box center [422, 119] width 98 height 14
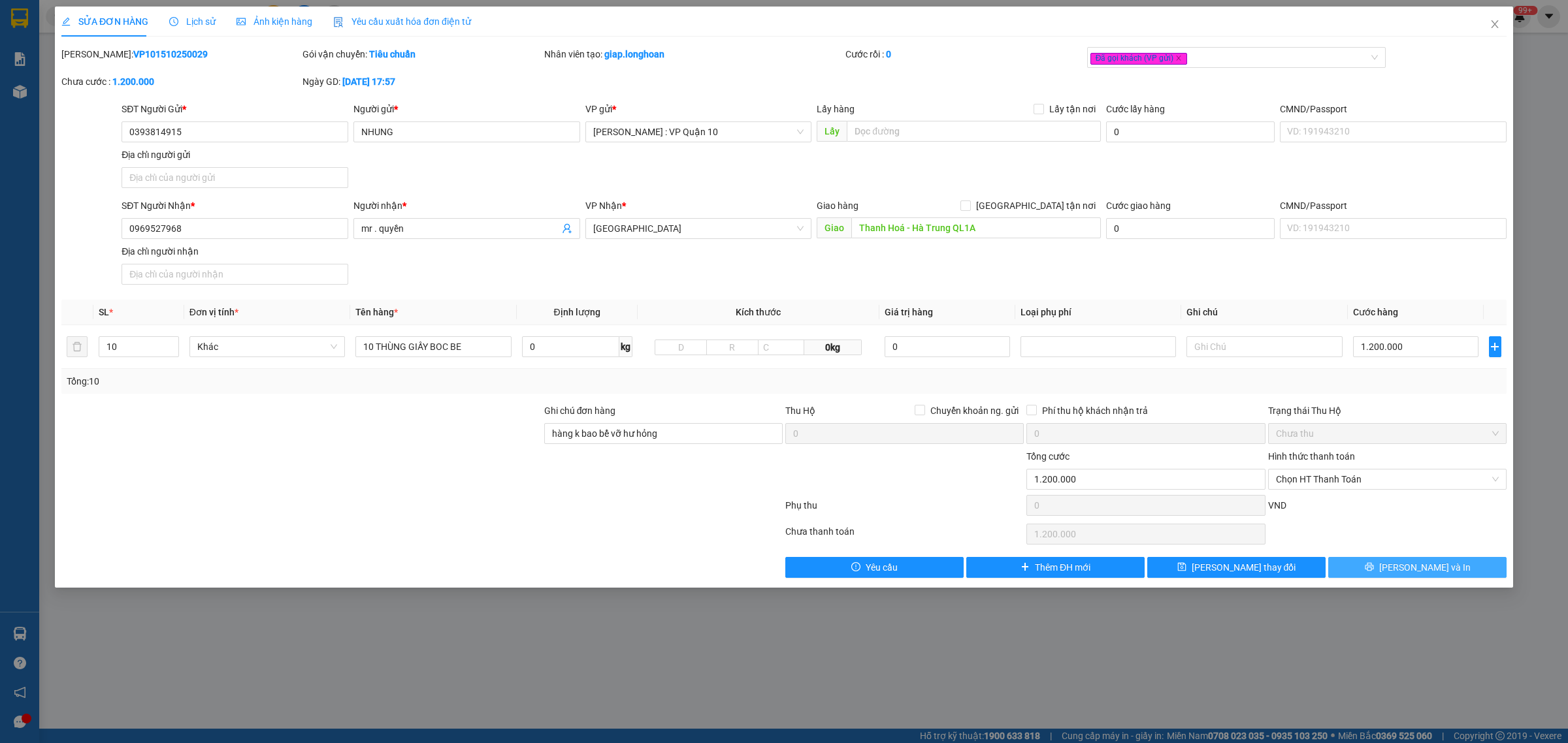
click at [1406, 572] on span "[PERSON_NAME] và In" at bounding box center [1425, 567] width 91 height 14
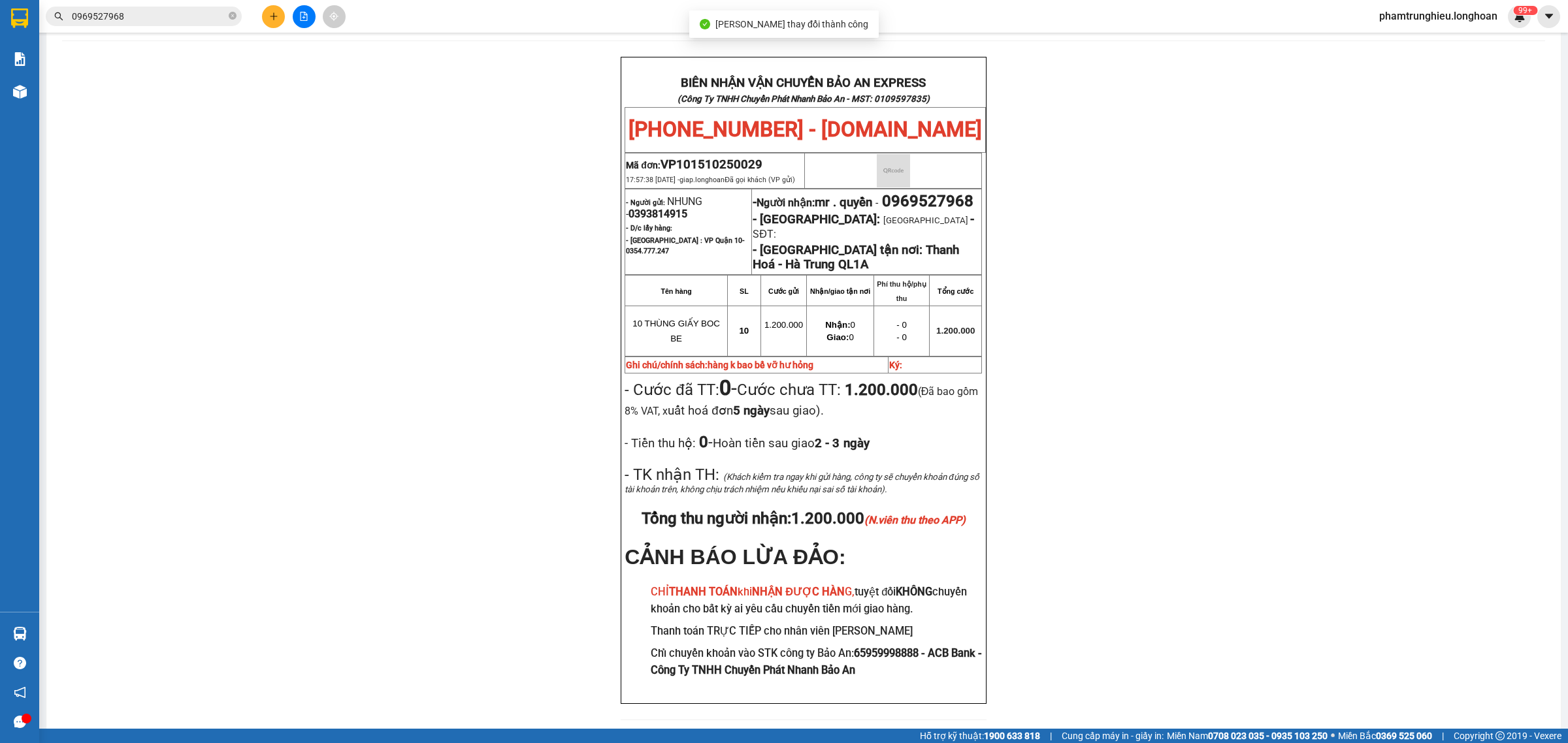
scroll to position [81, 0]
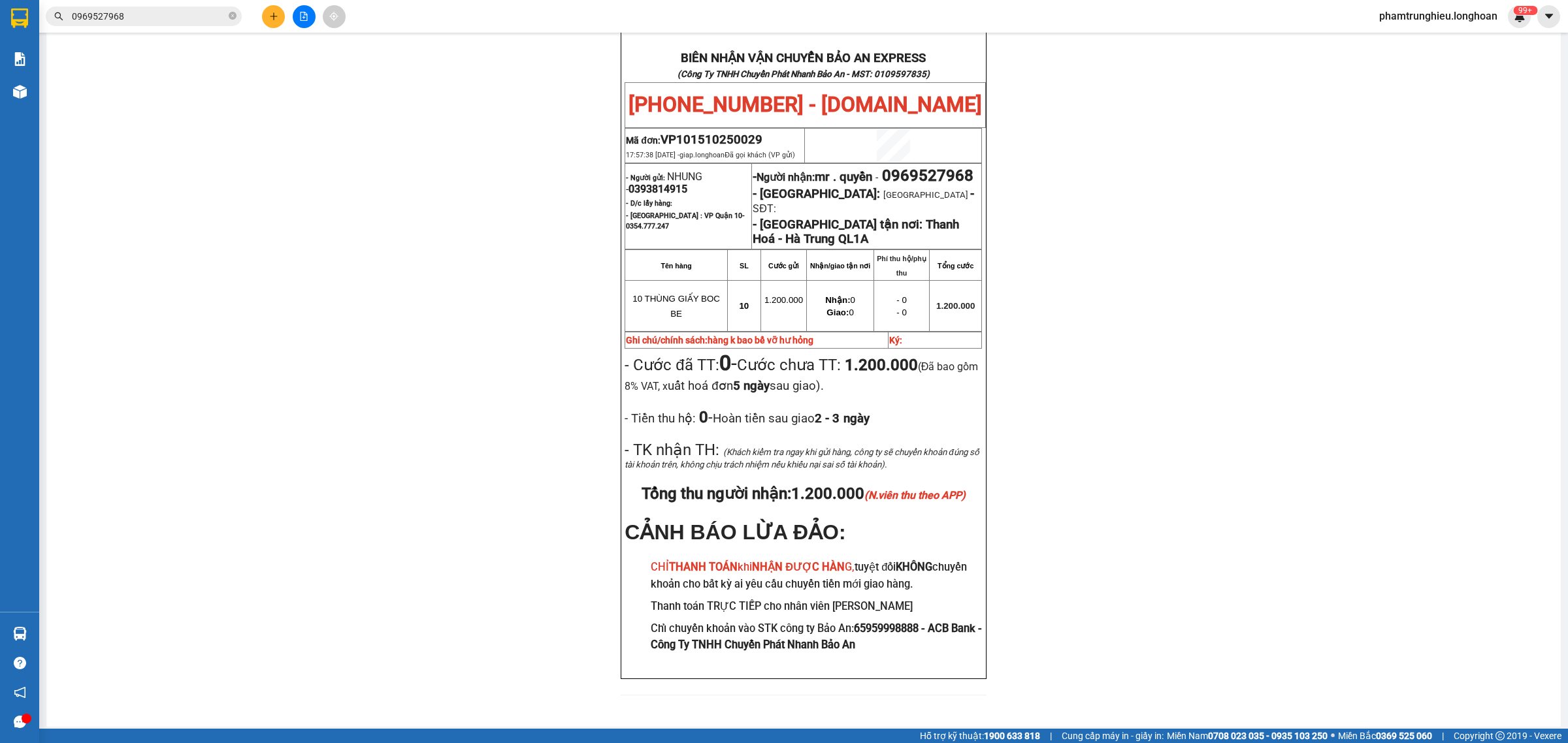
click at [142, 15] on input "0969527968" at bounding box center [148, 16] width 154 height 14
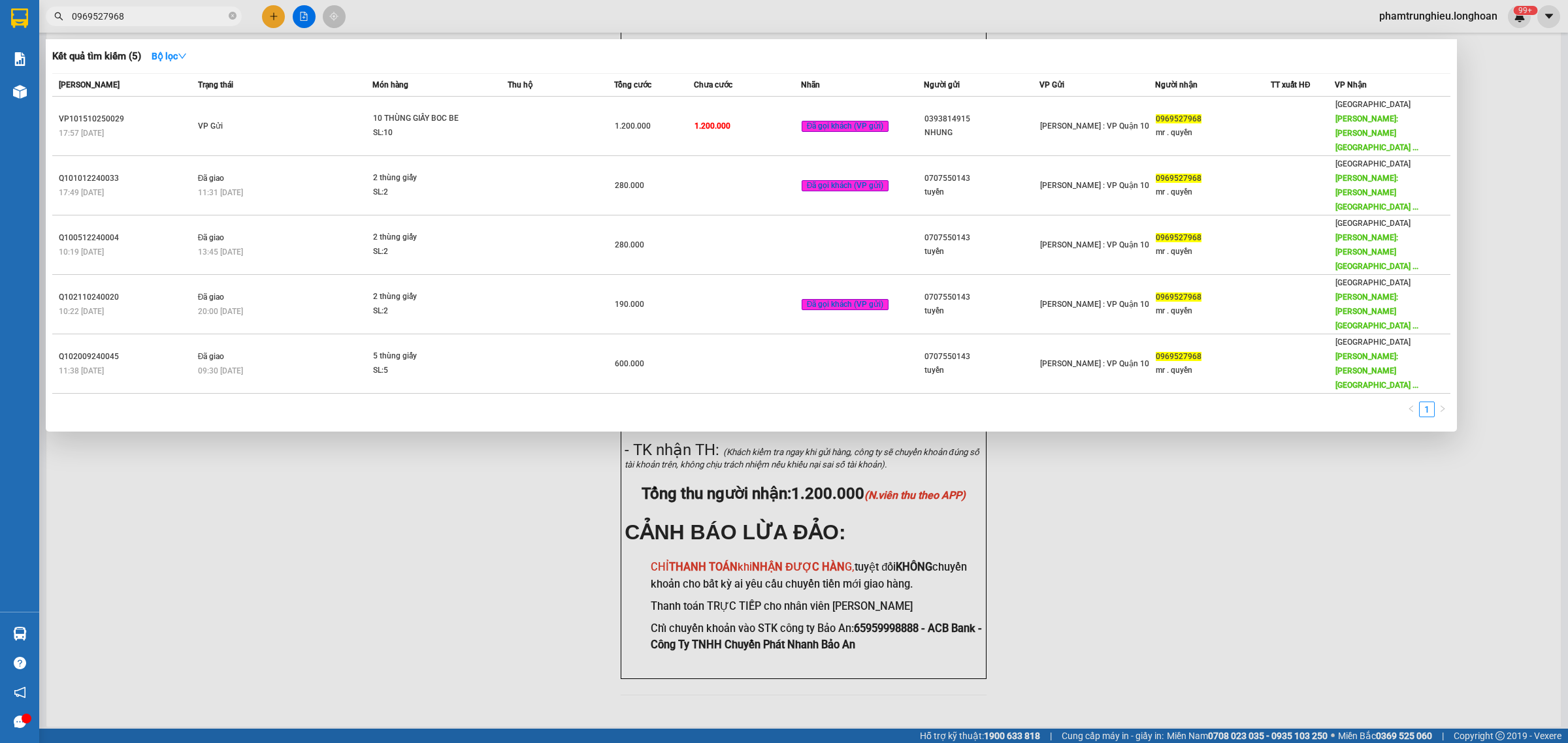
click at [142, 15] on input "0969527968" at bounding box center [148, 16] width 154 height 14
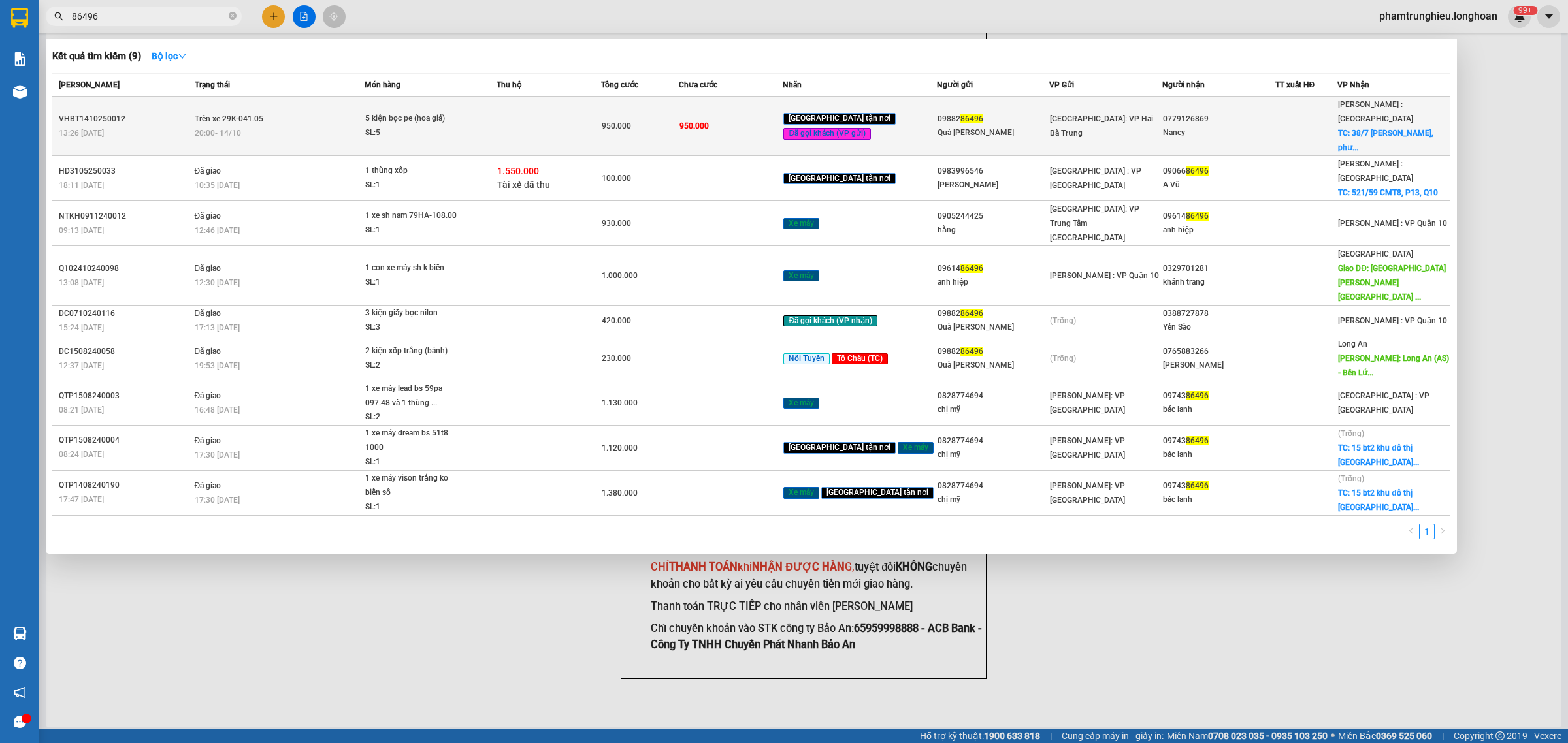
click at [271, 126] on div "20:00 [DATE]" at bounding box center [279, 133] width 170 height 14
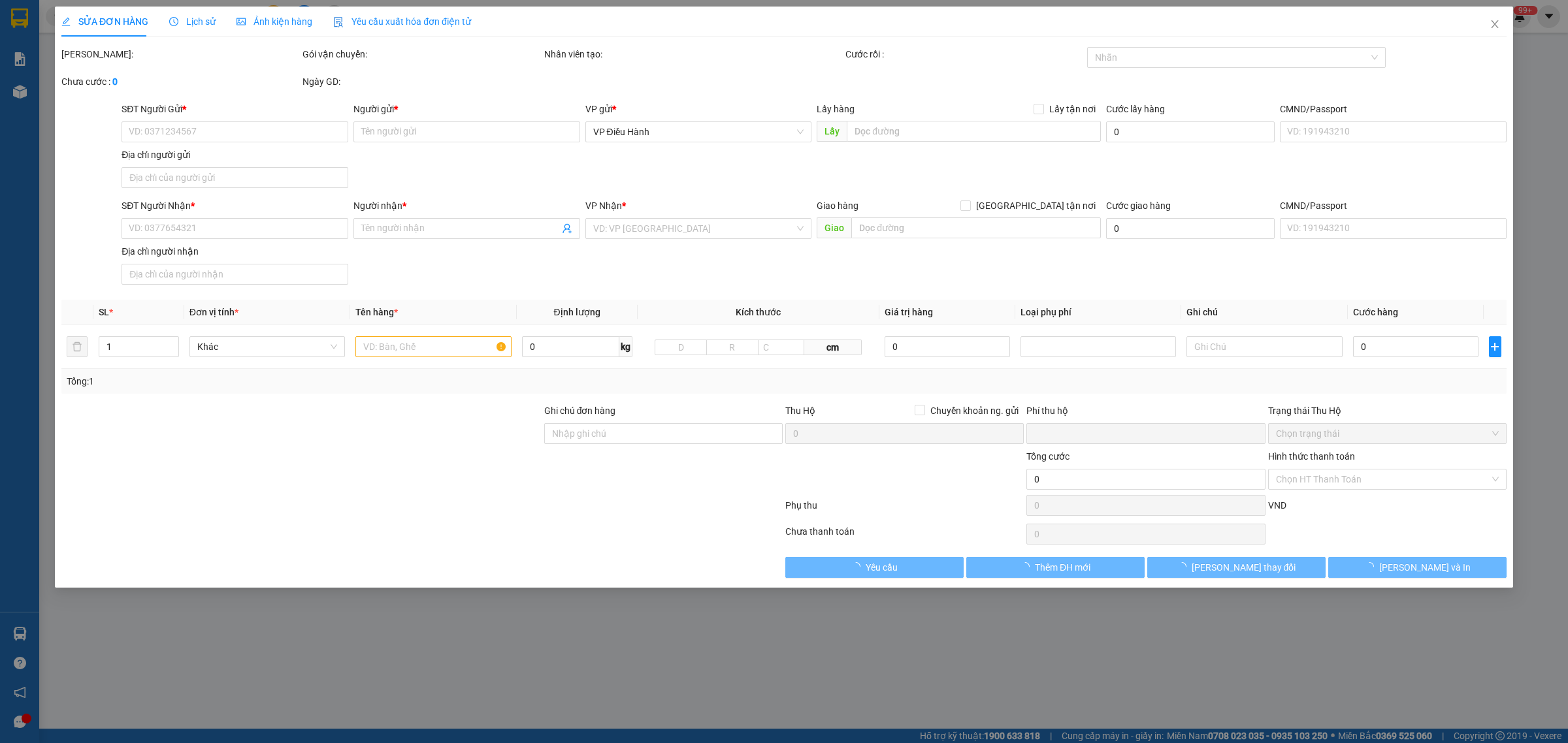
click at [190, 21] on span "Lịch sử" at bounding box center [192, 21] width 46 height 11
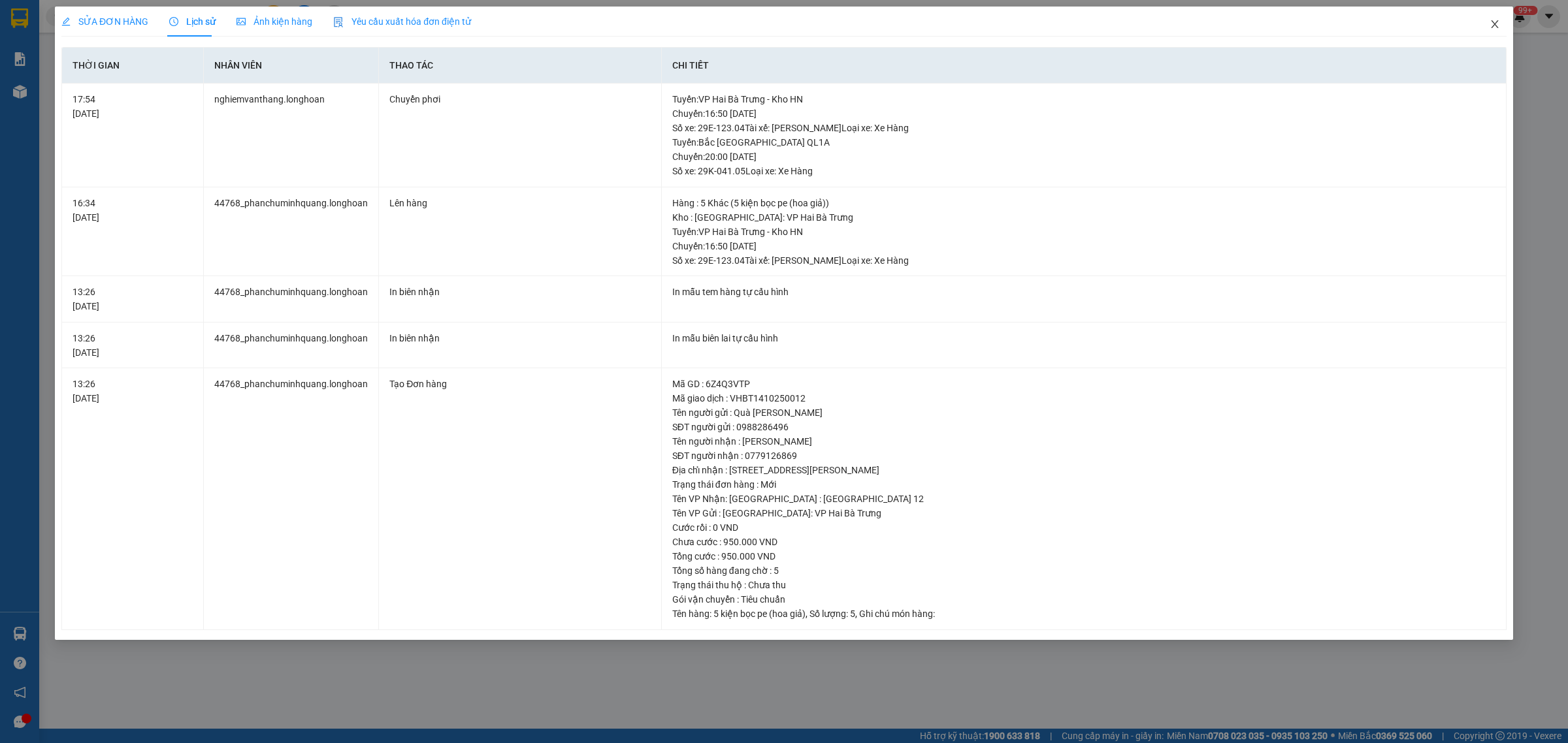
click at [1485, 18] on span "Close" at bounding box center [1495, 25] width 37 height 37
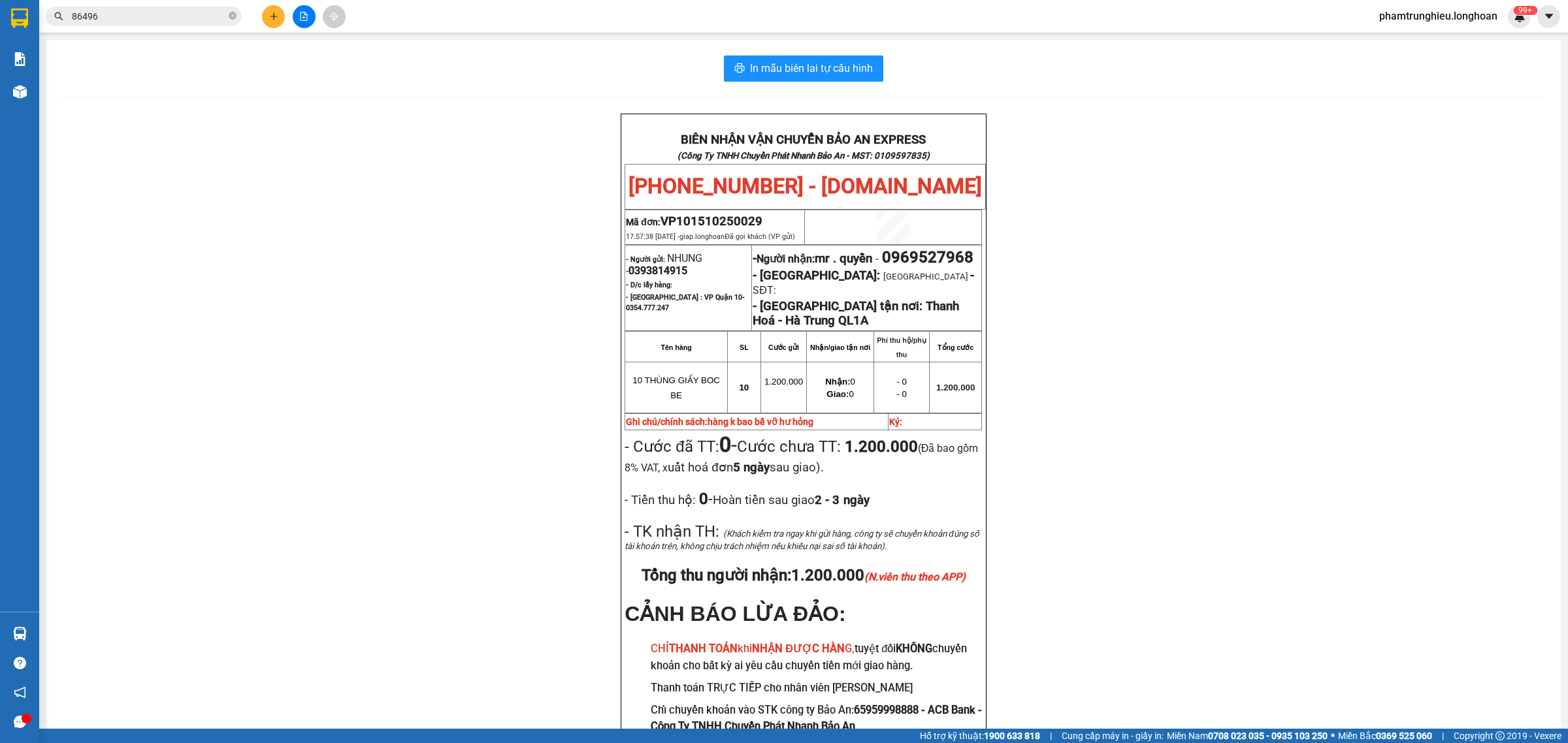
click at [171, 14] on input "86496" at bounding box center [148, 16] width 154 height 14
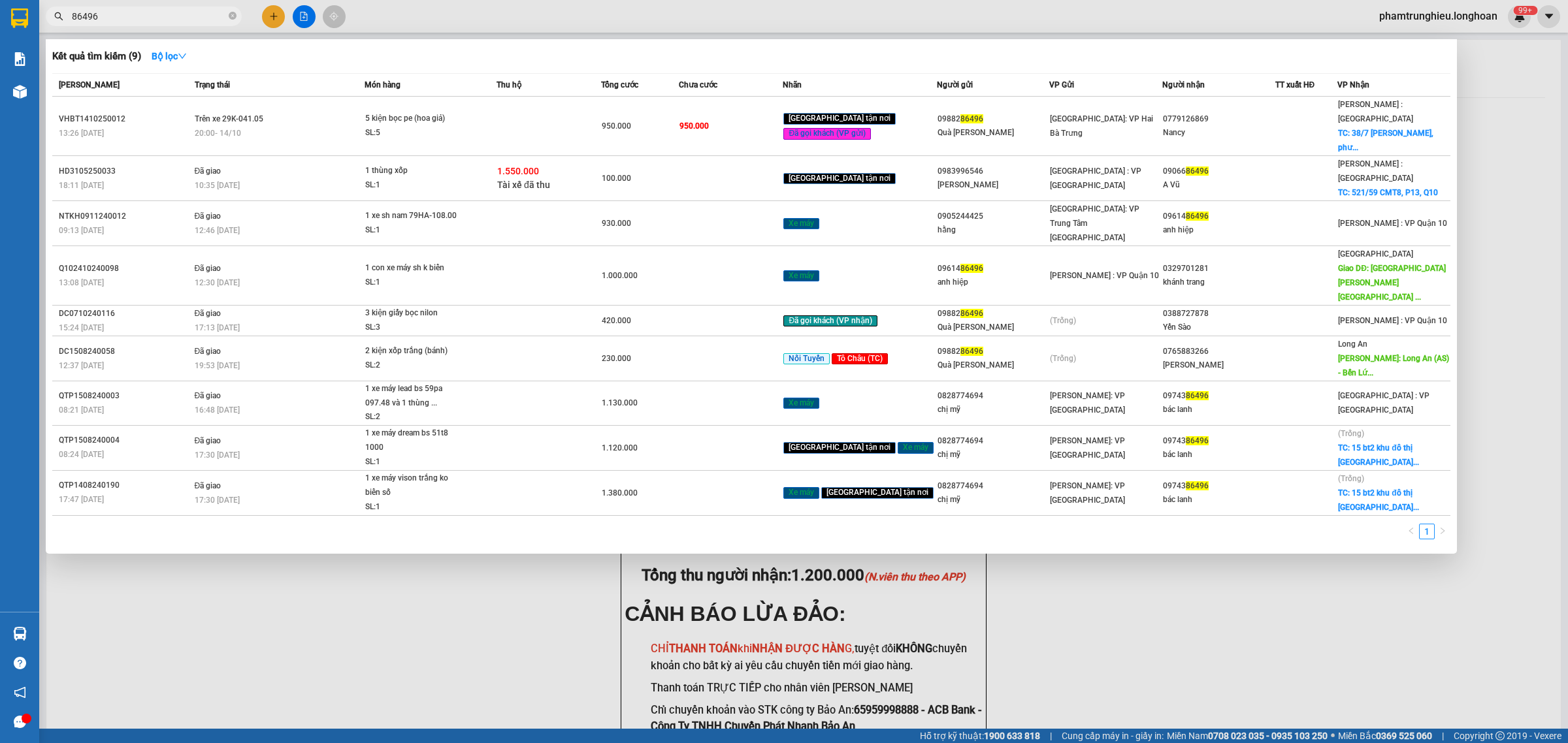
click at [171, 14] on input "86496" at bounding box center [148, 16] width 154 height 14
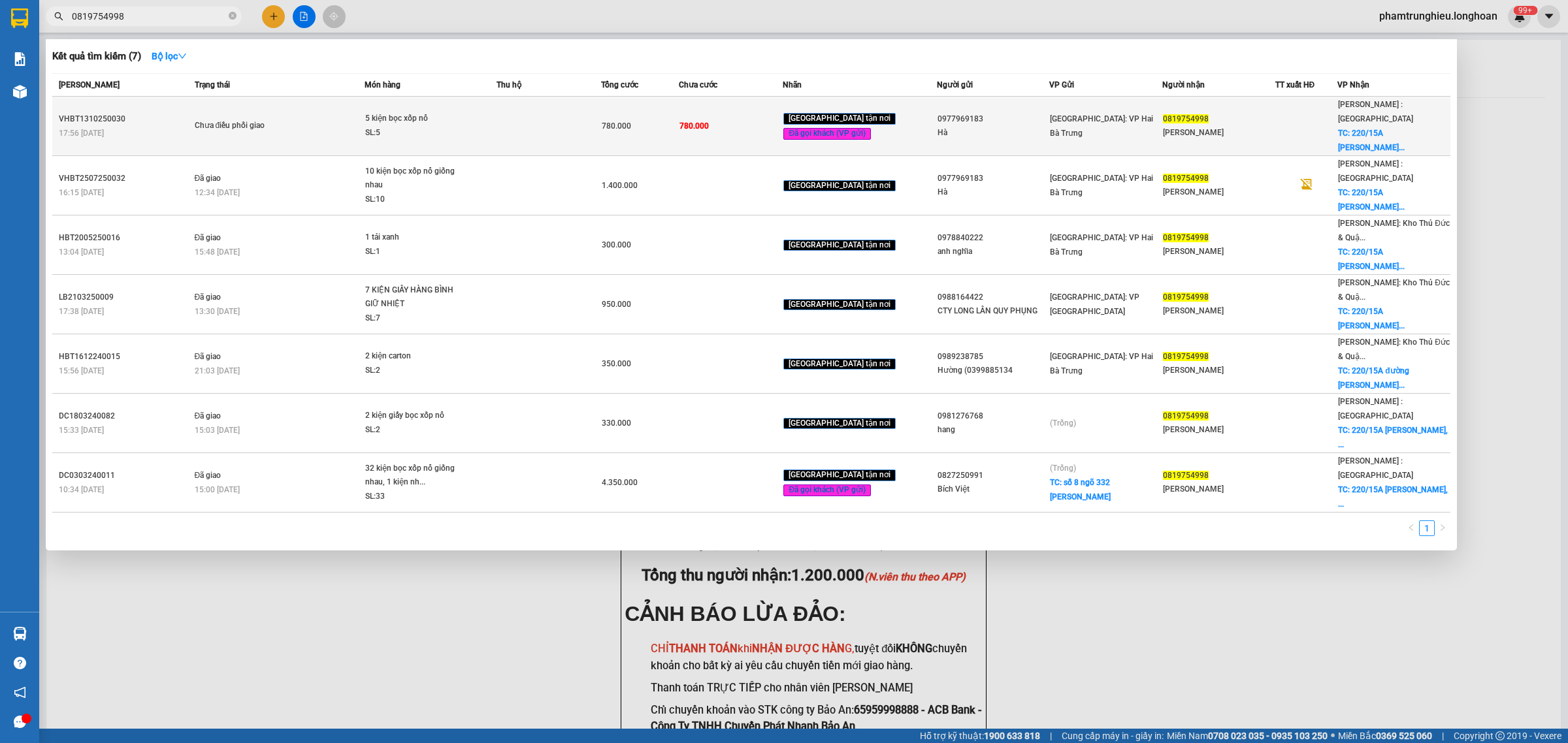
click at [388, 126] on div "SL: 5" at bounding box center [414, 133] width 98 height 14
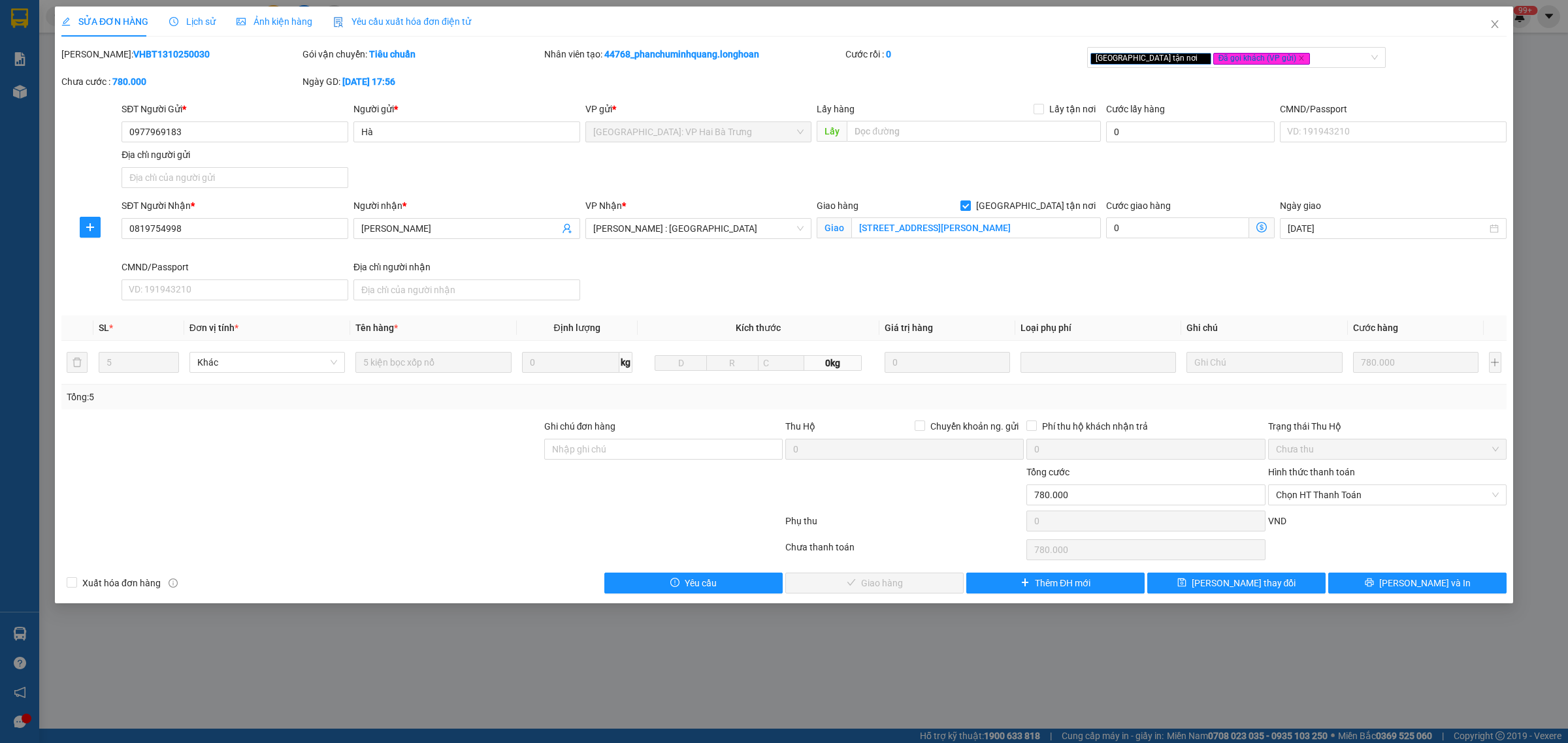
click at [188, 21] on span "Lịch sử" at bounding box center [192, 21] width 46 height 11
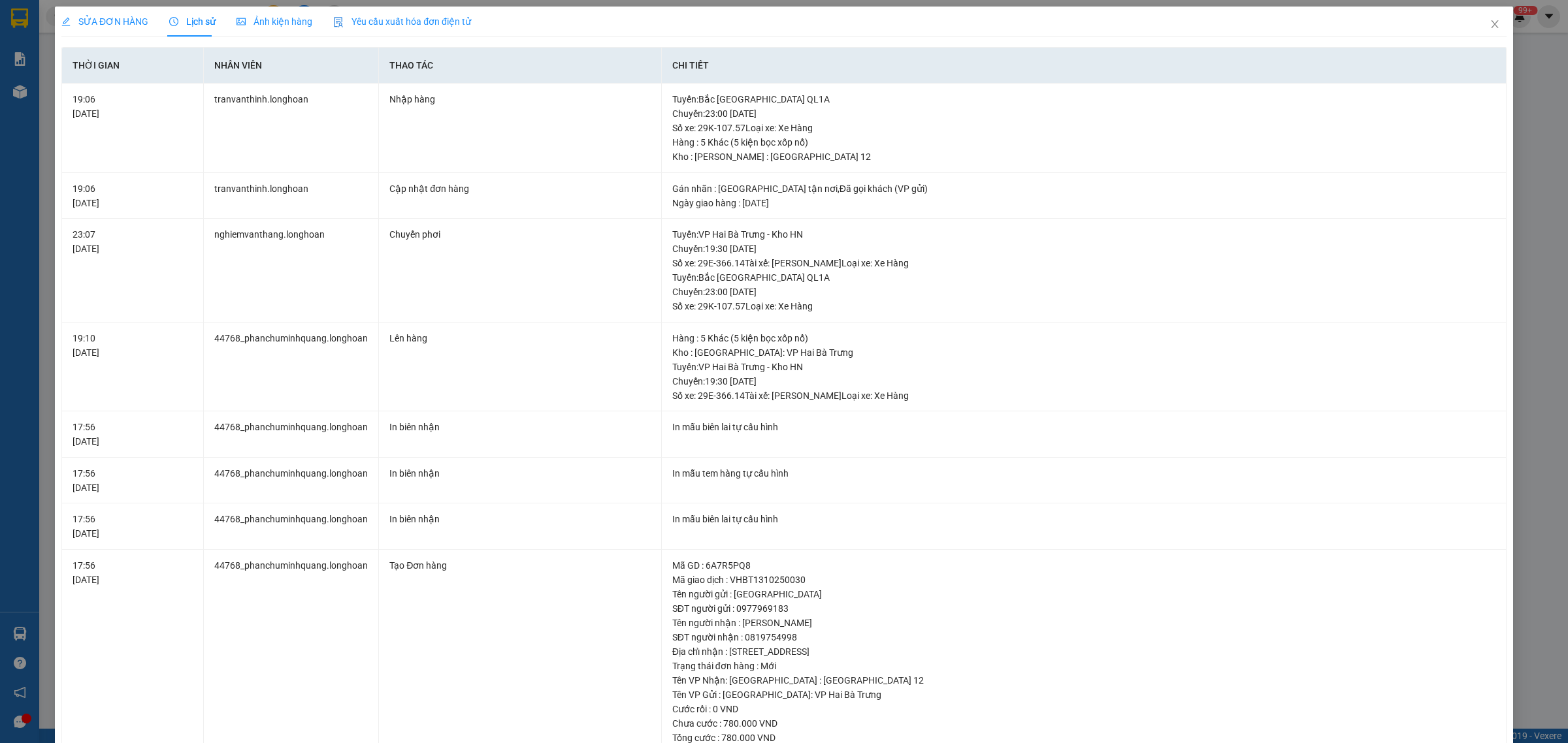
click at [122, 18] on span "SỬA ĐƠN HÀNG" at bounding box center [105, 21] width 87 height 11
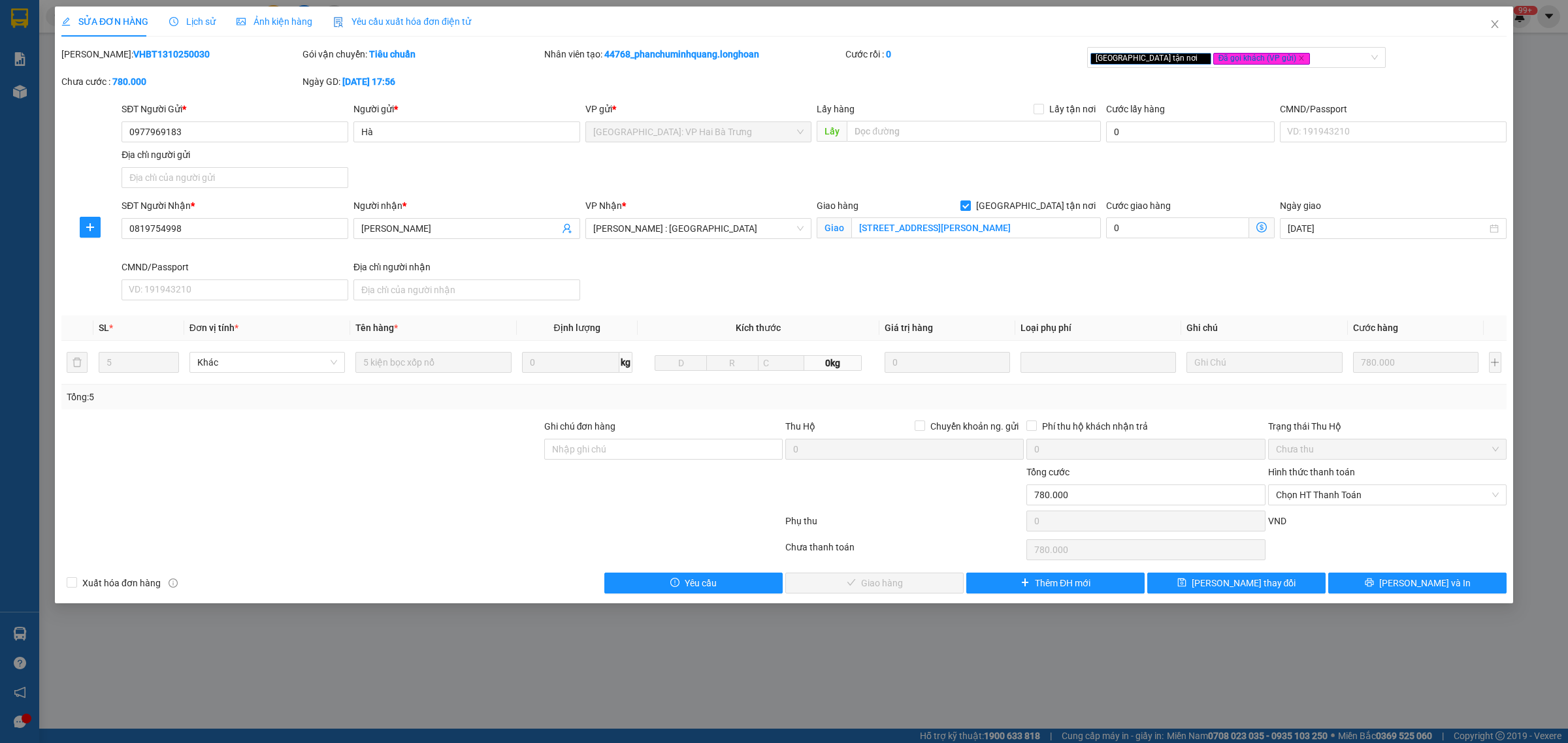
click at [201, 24] on span "Lịch sử" at bounding box center [192, 21] width 46 height 11
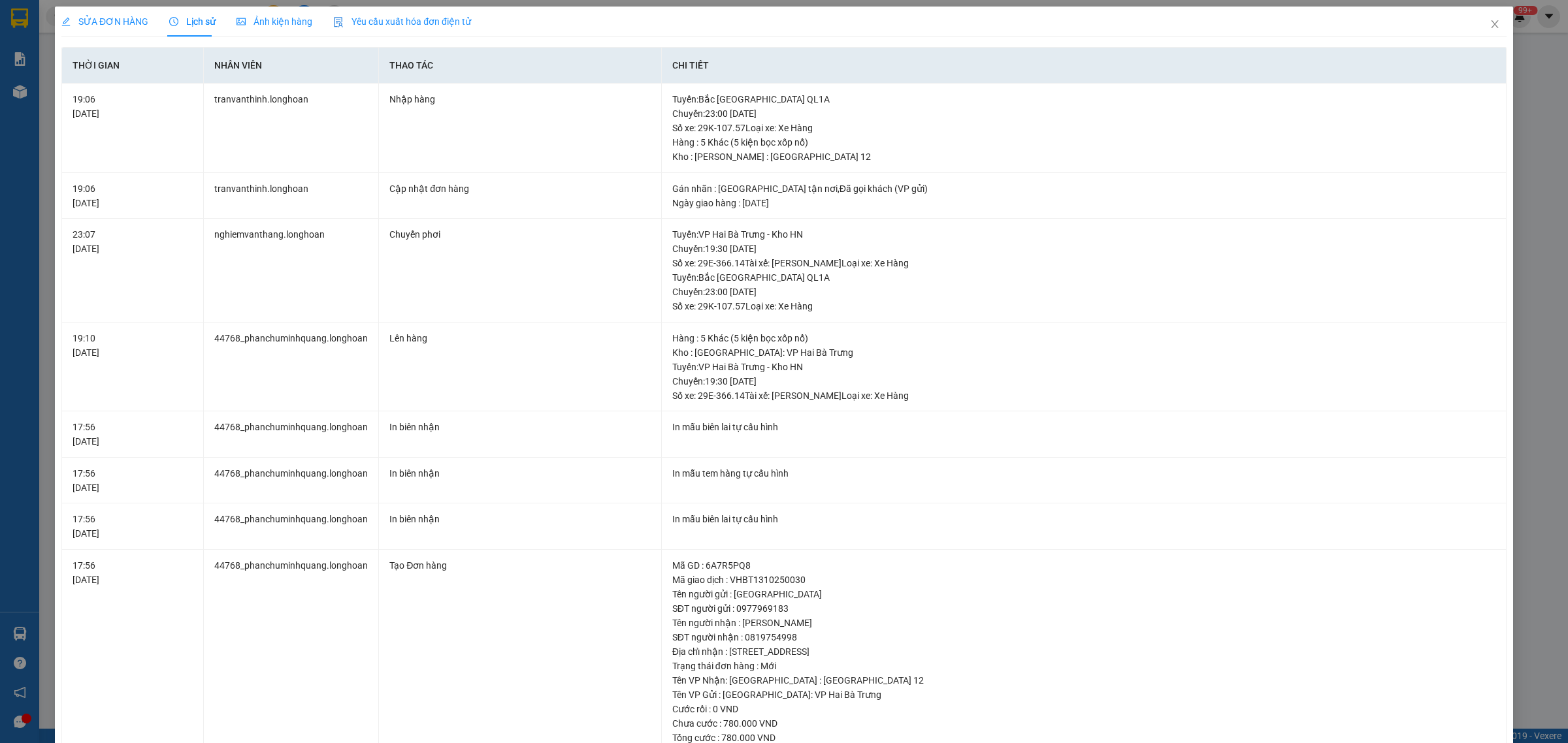
click at [131, 13] on div "SỬA ĐƠN HÀNG" at bounding box center [105, 21] width 87 height 30
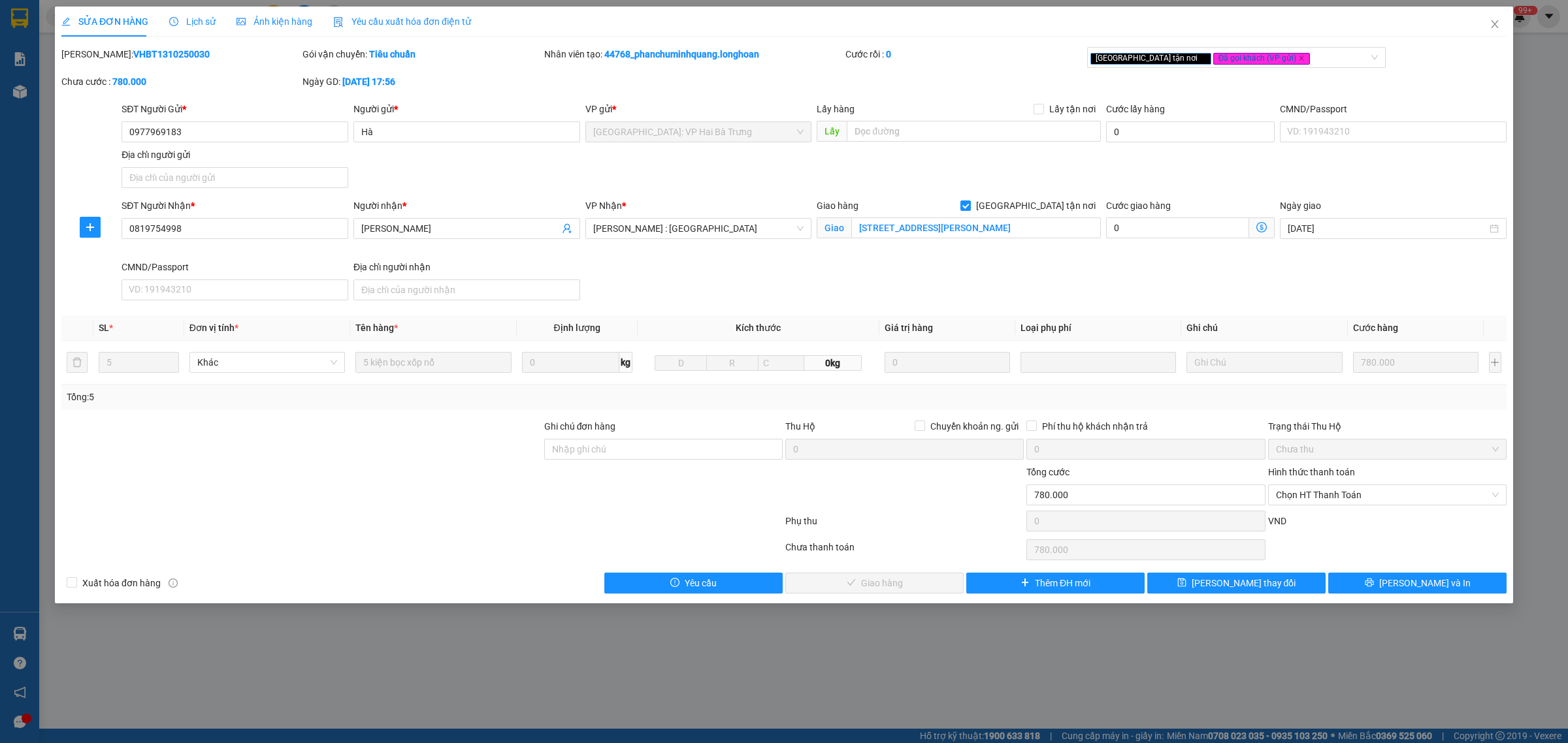
click at [177, 20] on span "Lịch sử" at bounding box center [192, 21] width 46 height 11
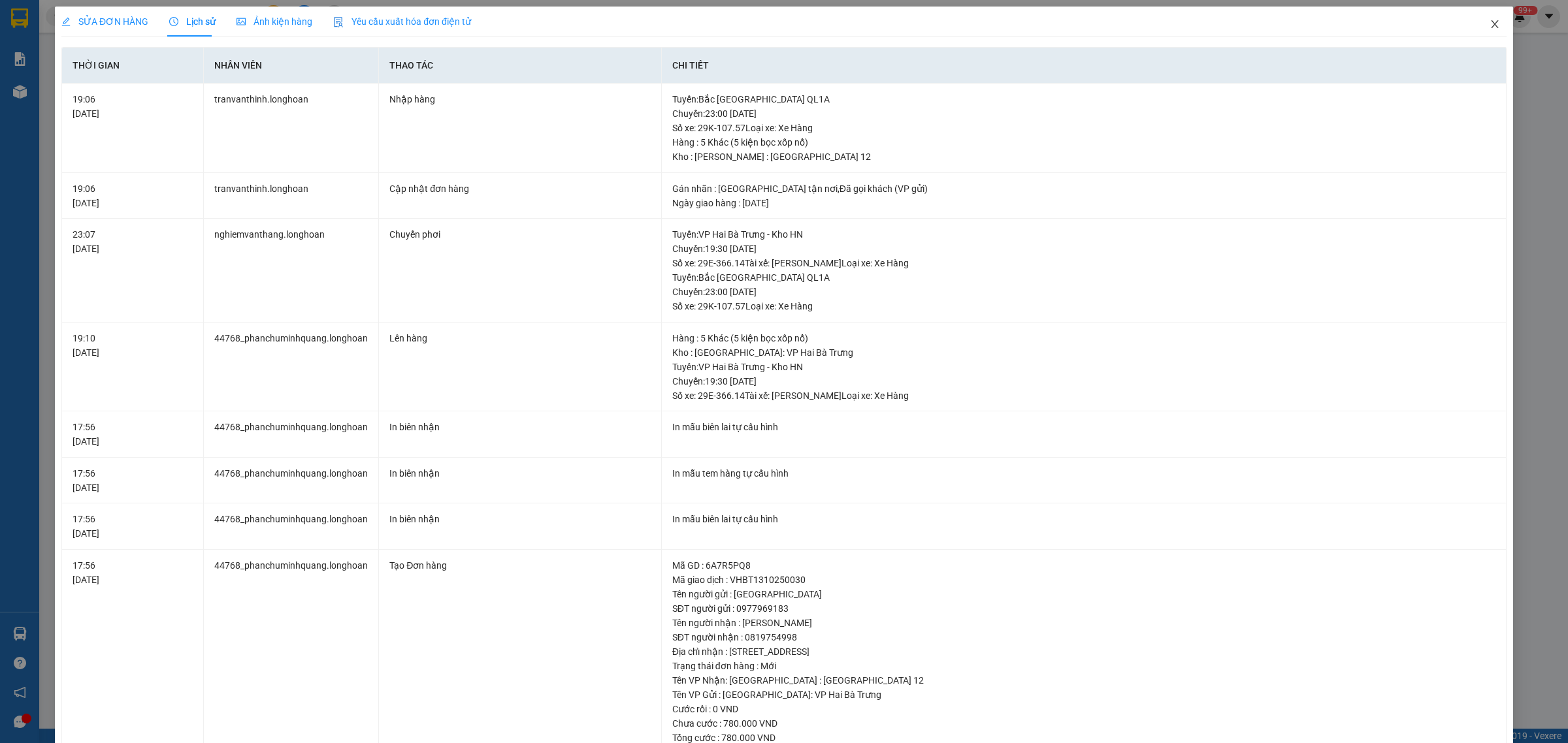
click at [1490, 24] on icon "close" at bounding box center [1495, 24] width 11 height 11
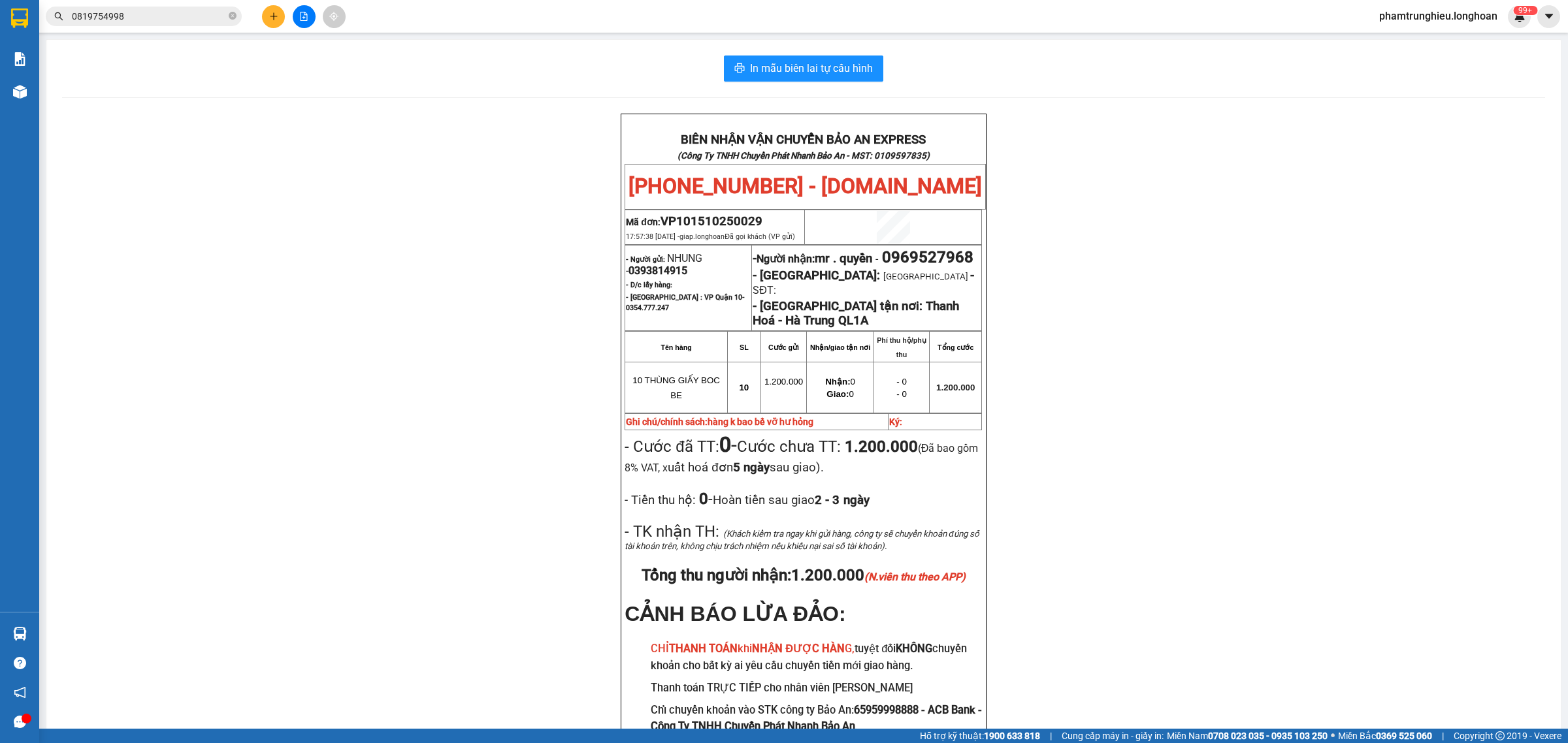
click at [151, 20] on input "0819754998" at bounding box center [148, 16] width 154 height 14
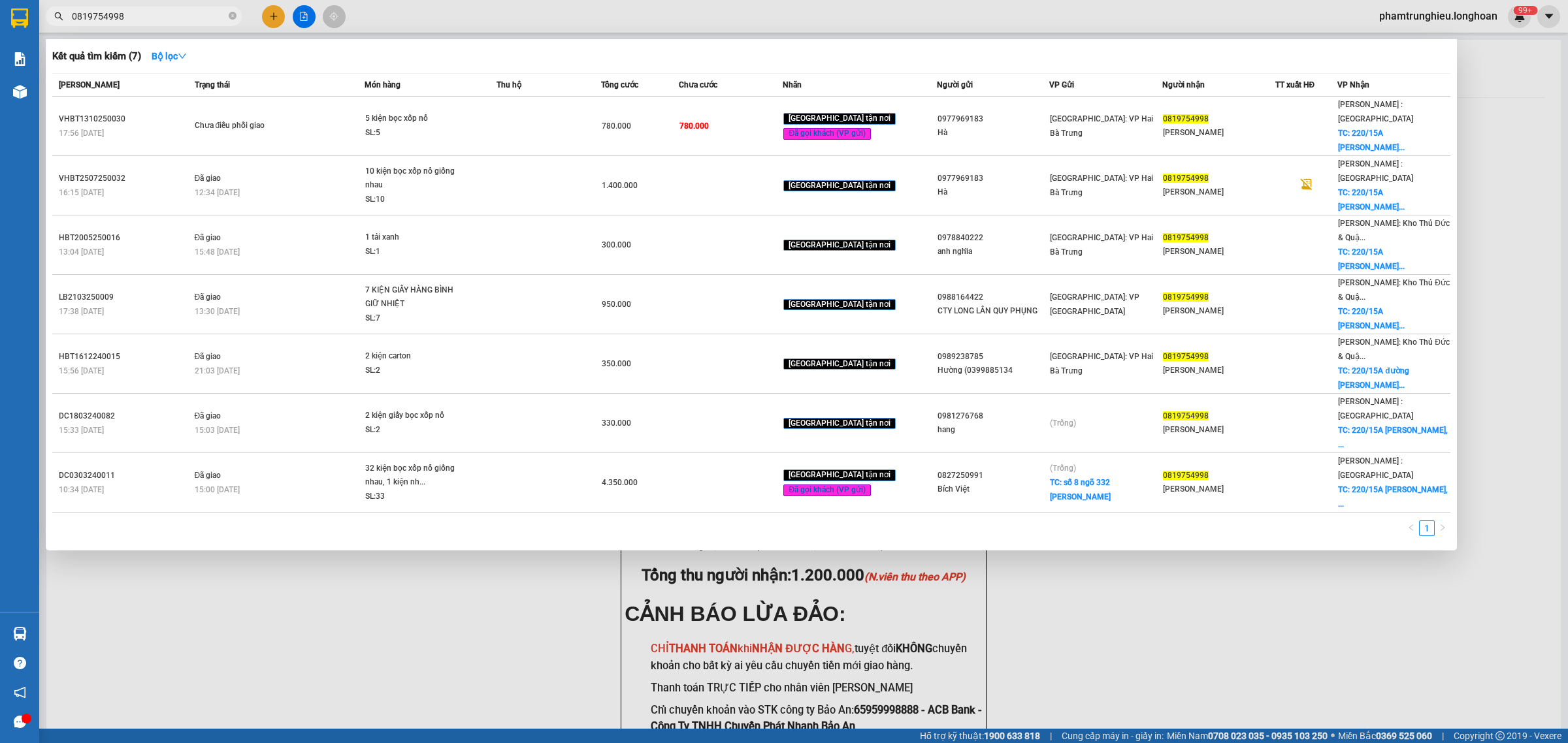
click at [151, 20] on input "0819754998" at bounding box center [148, 16] width 154 height 14
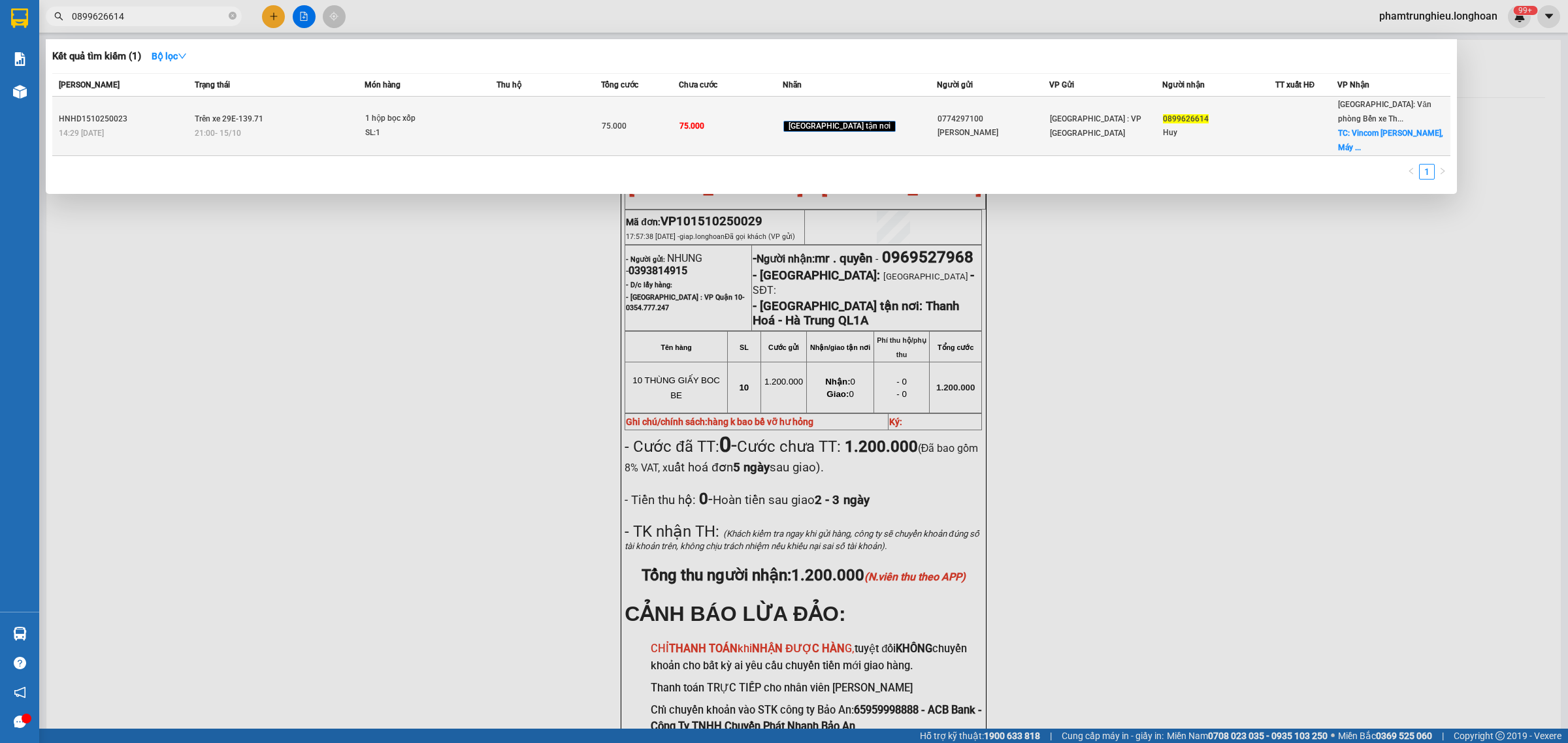
click at [441, 126] on div "SL: 1" at bounding box center [414, 133] width 98 height 14
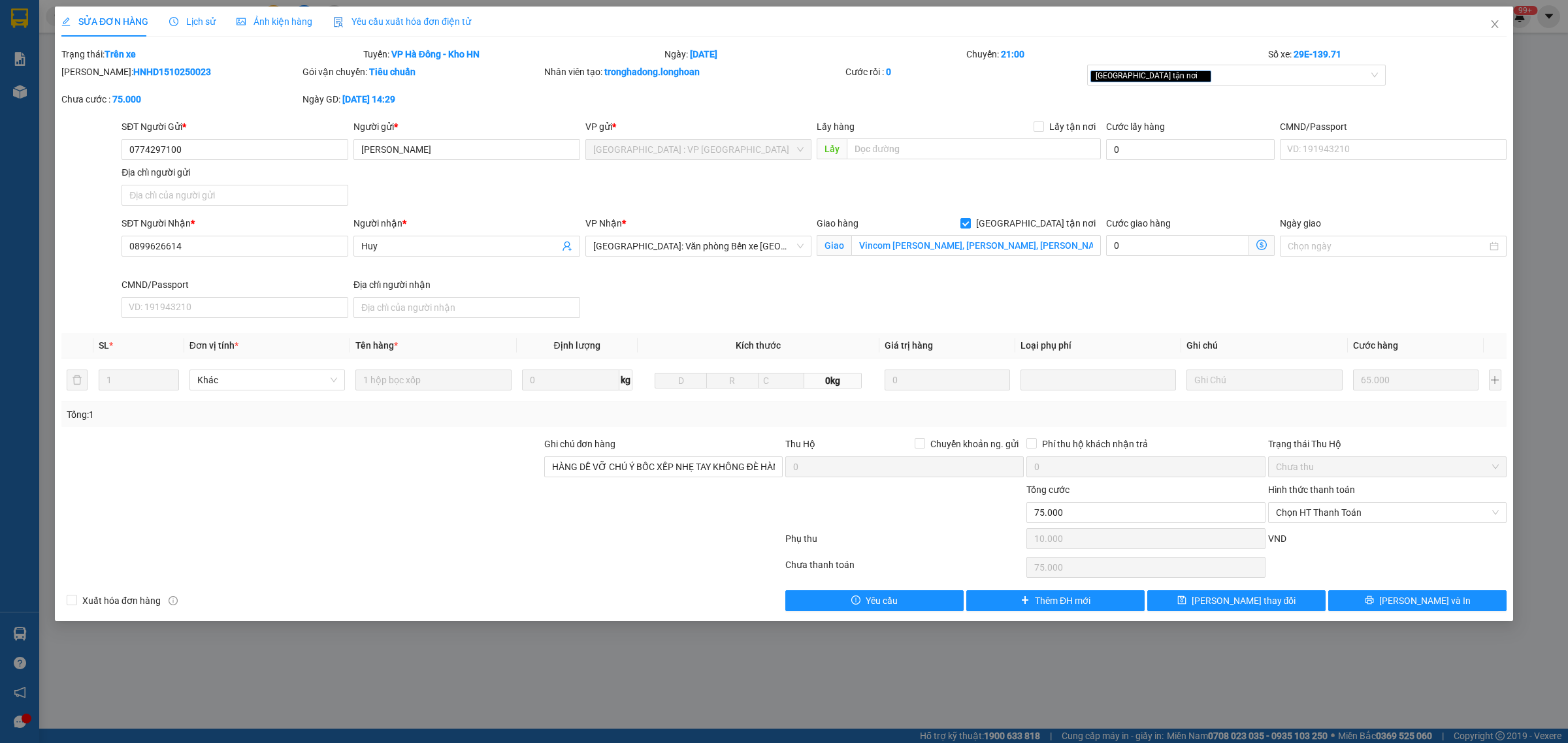
click at [193, 24] on span "Lịch sử" at bounding box center [192, 21] width 46 height 11
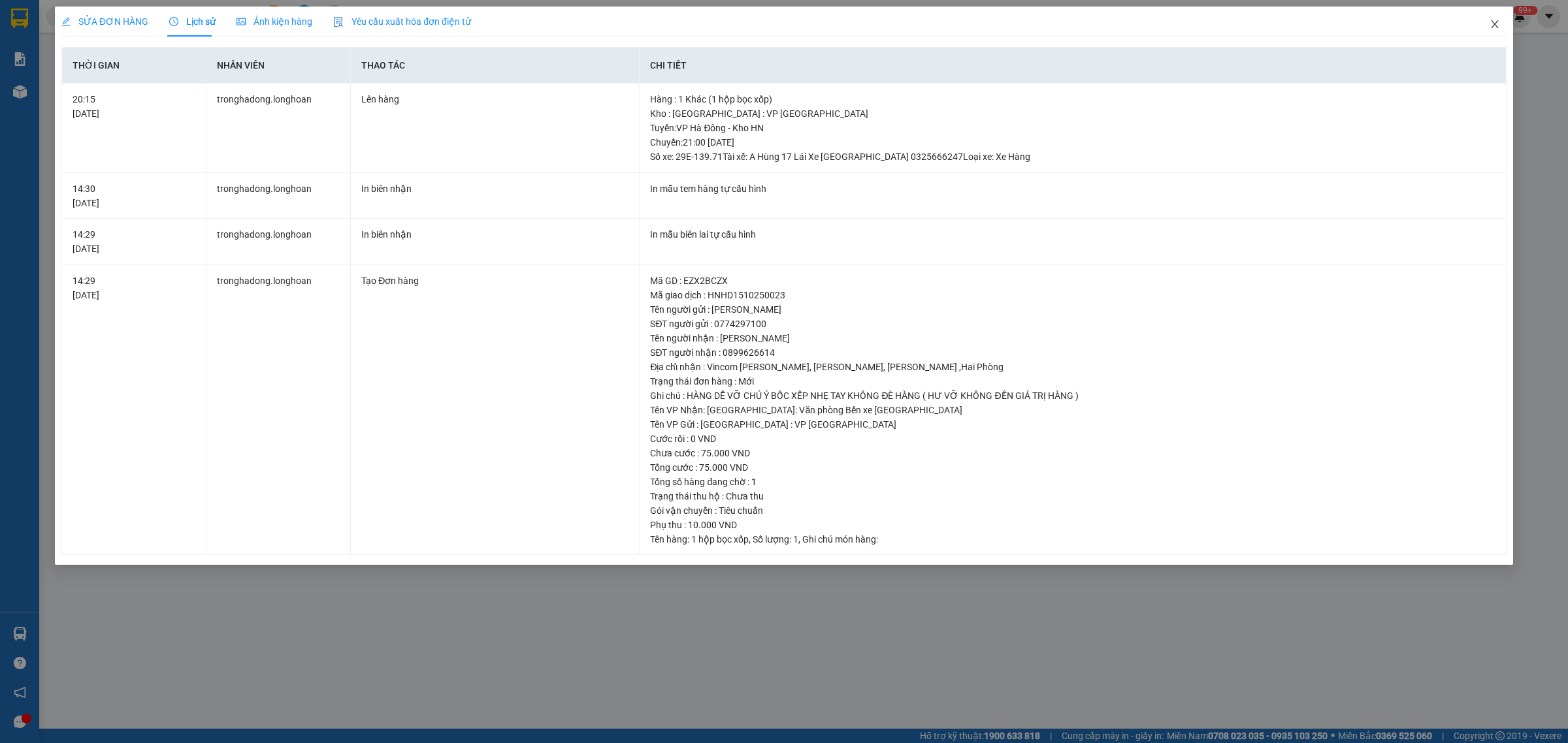
click at [1492, 17] on span "Close" at bounding box center [1495, 25] width 37 height 37
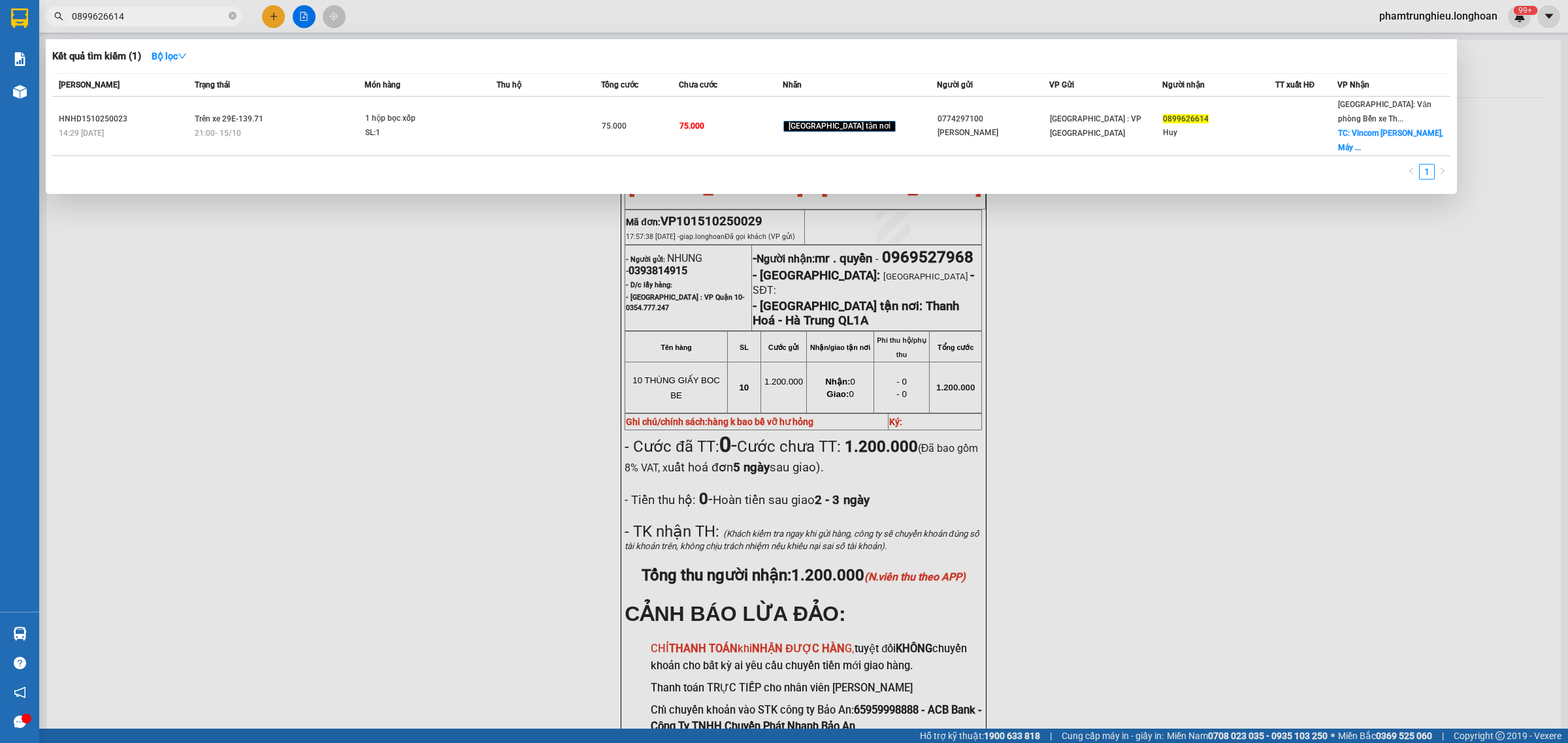
click at [171, 15] on input "0899626614" at bounding box center [148, 16] width 154 height 14
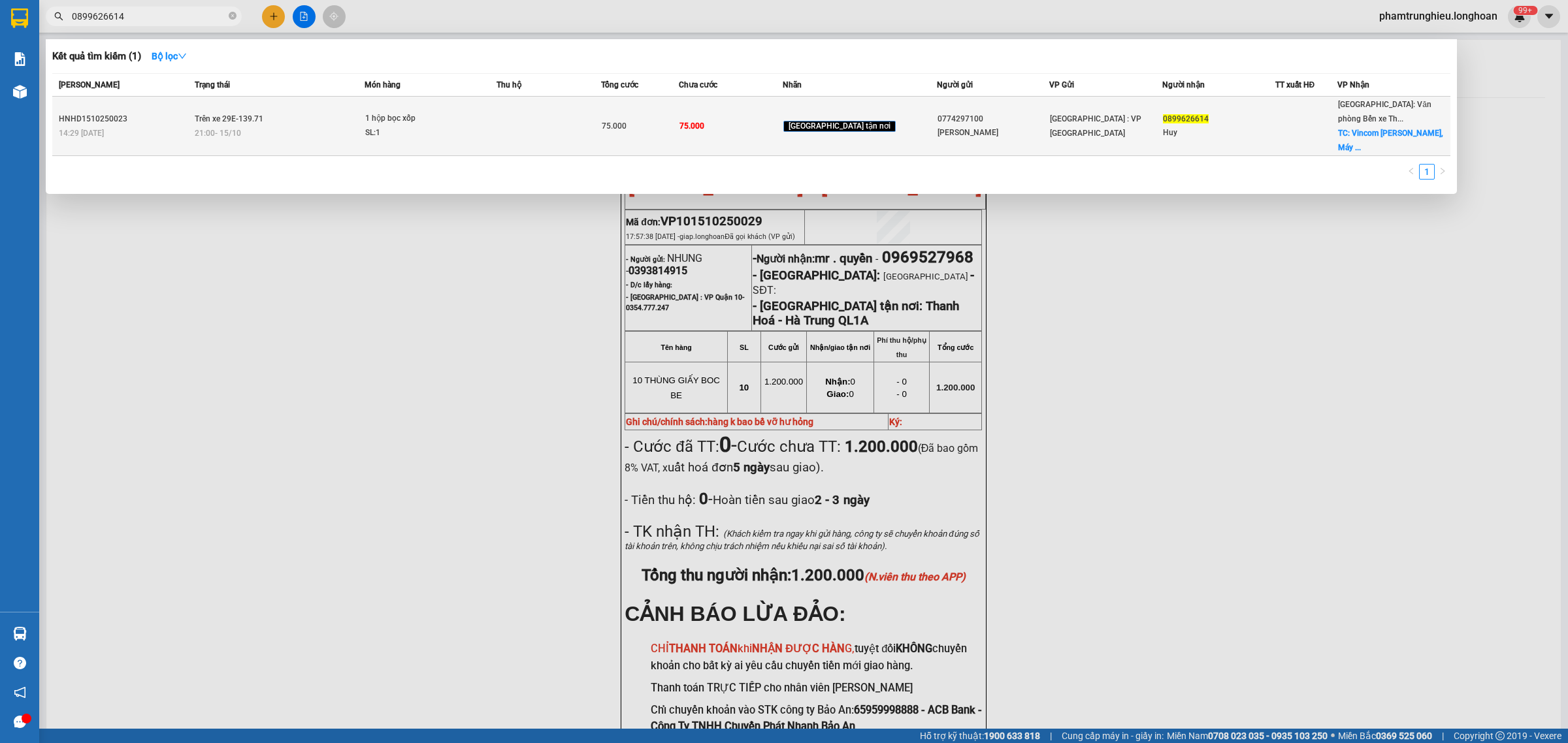
click at [426, 127] on div "SL: 1" at bounding box center [414, 133] width 98 height 14
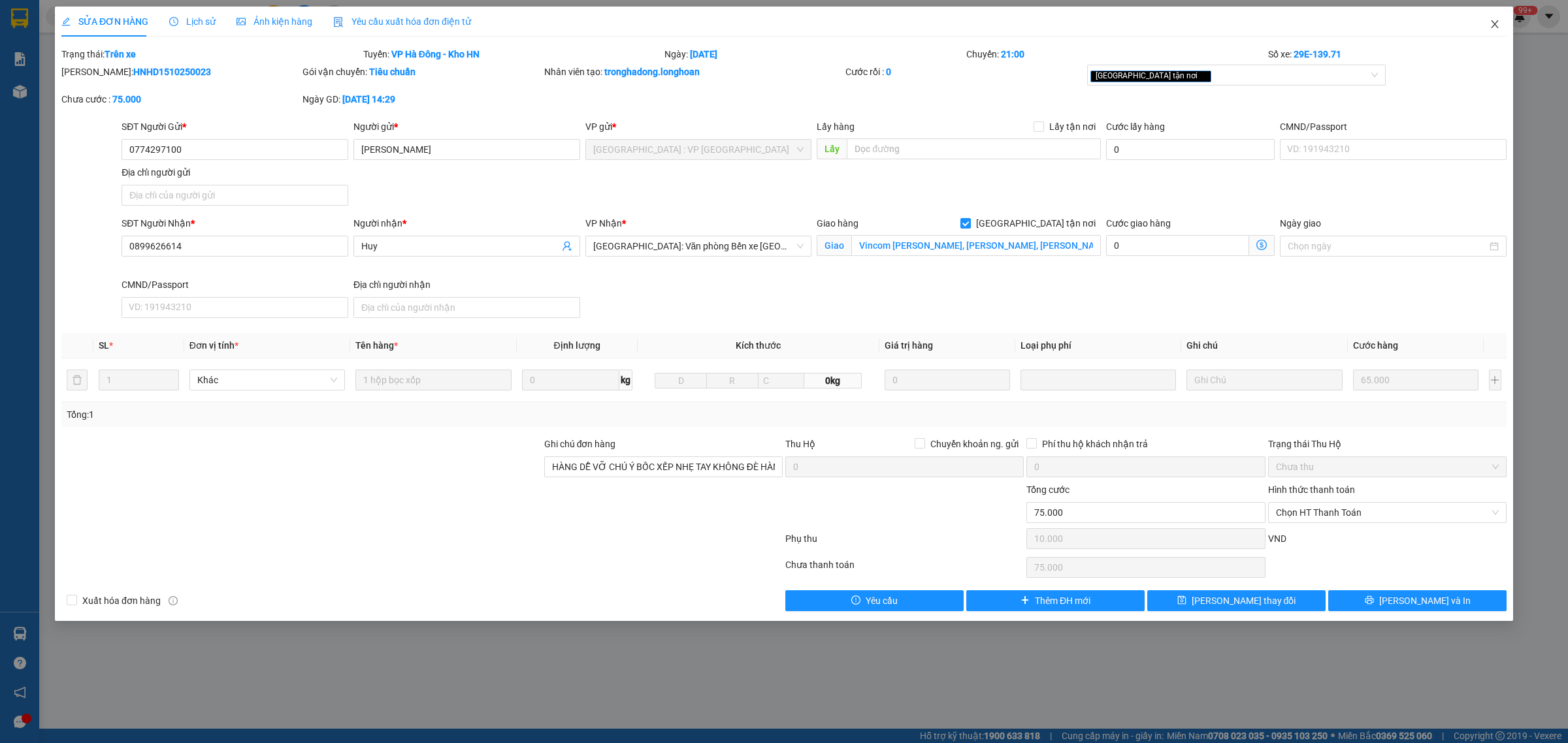
click at [1498, 30] on span "Close" at bounding box center [1495, 25] width 37 height 37
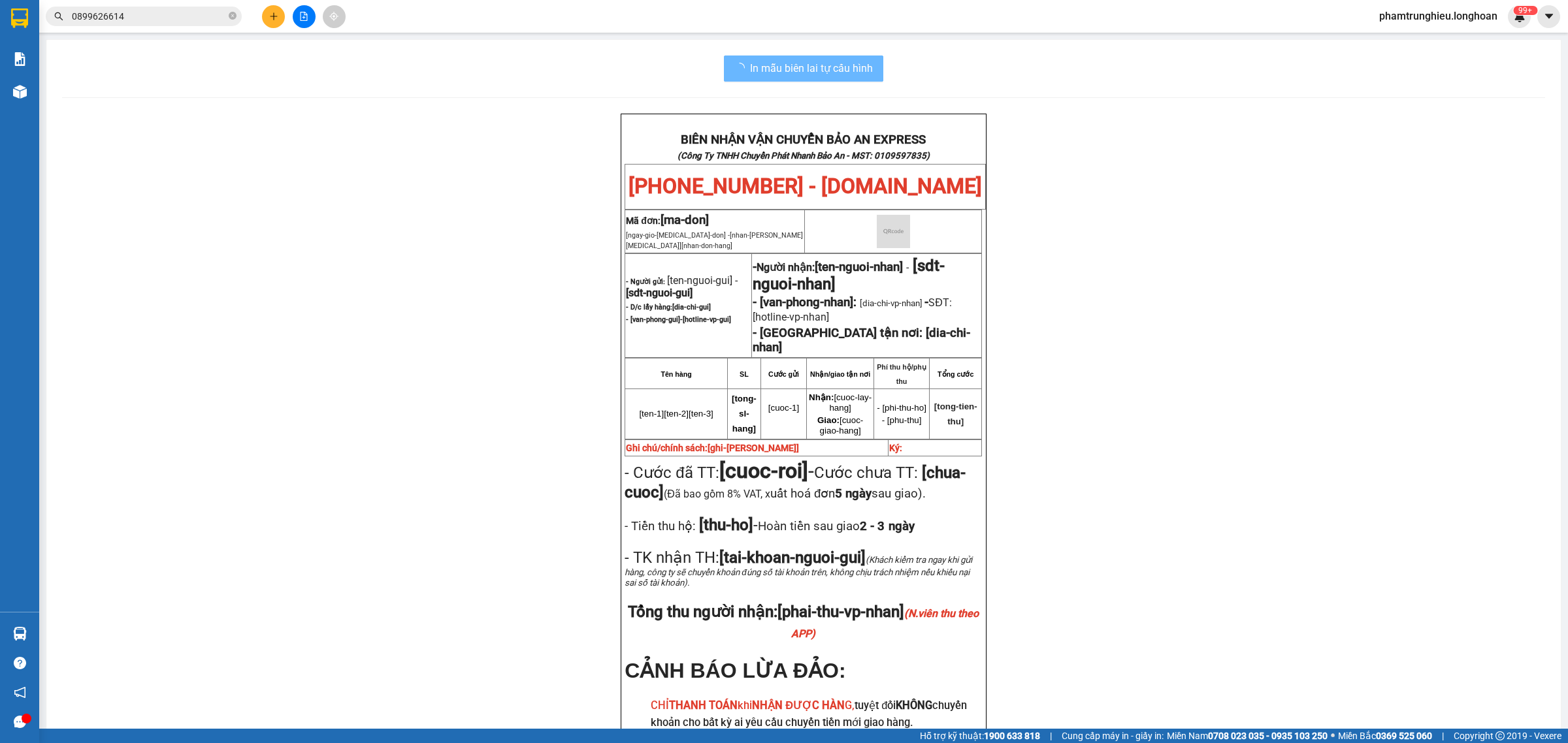
click at [164, 20] on input "0899626614" at bounding box center [148, 16] width 154 height 14
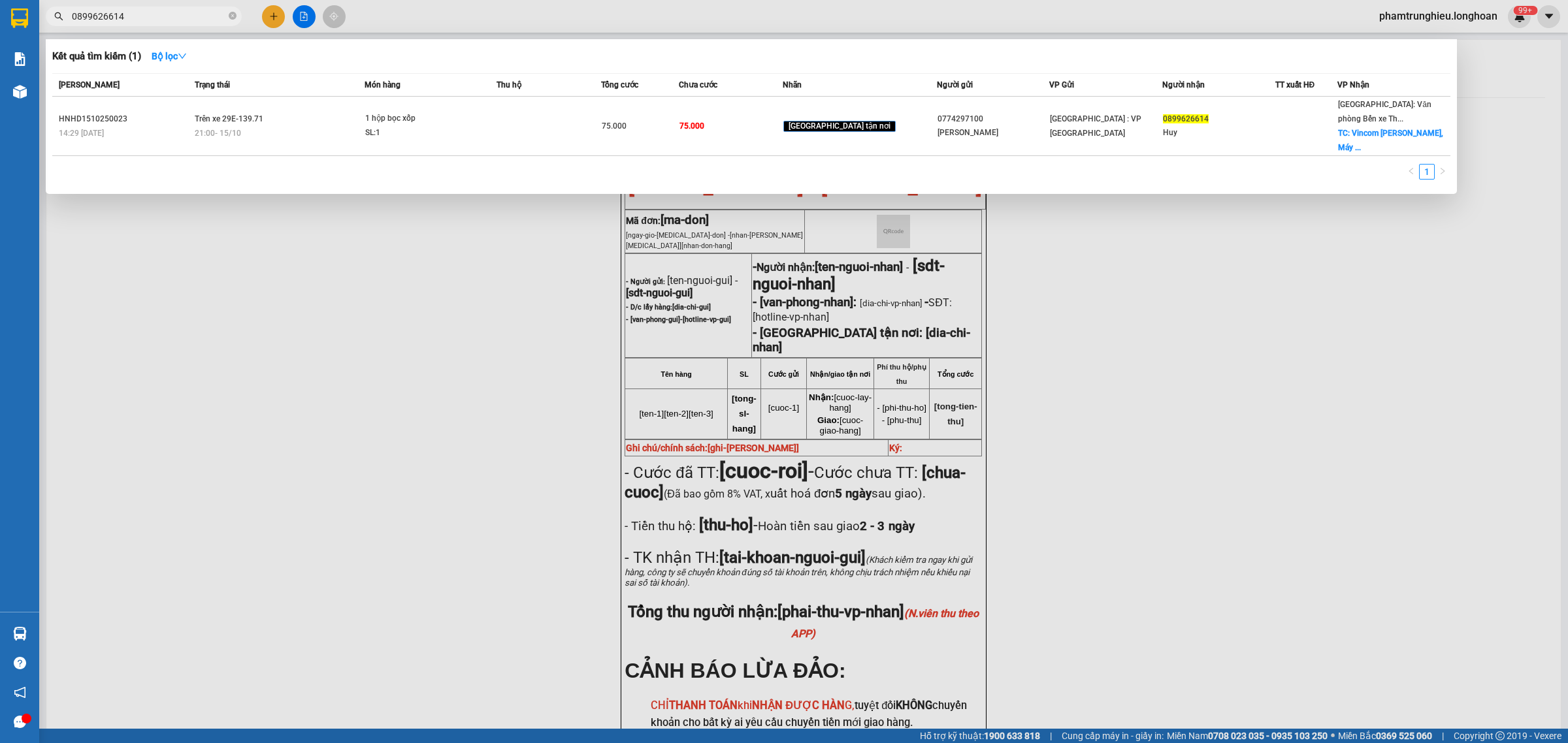
click at [164, 20] on input "0899626614" at bounding box center [148, 16] width 154 height 14
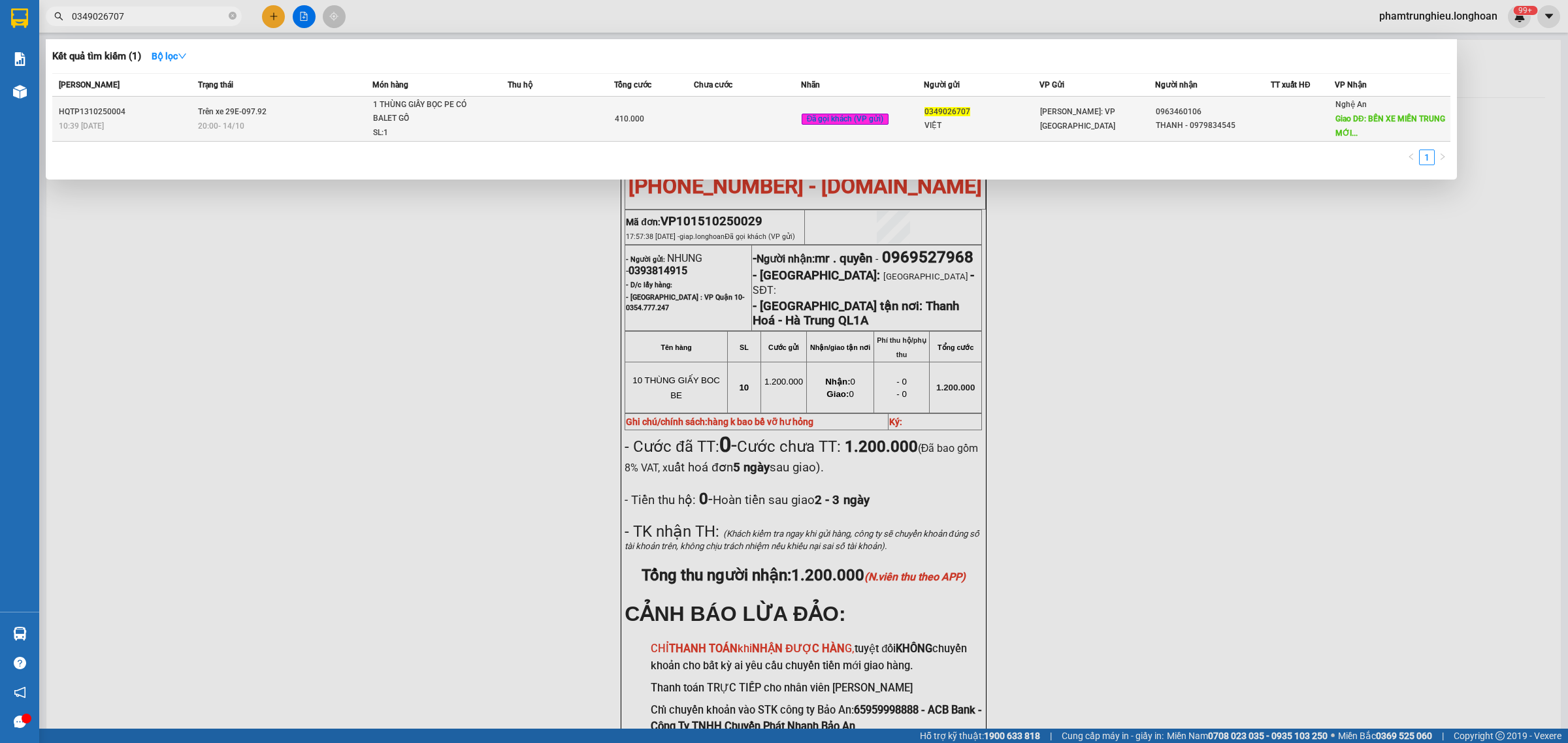
click at [361, 116] on td "Trên xe 29E-097.92 20:00 [DATE]" at bounding box center [283, 119] width 177 height 45
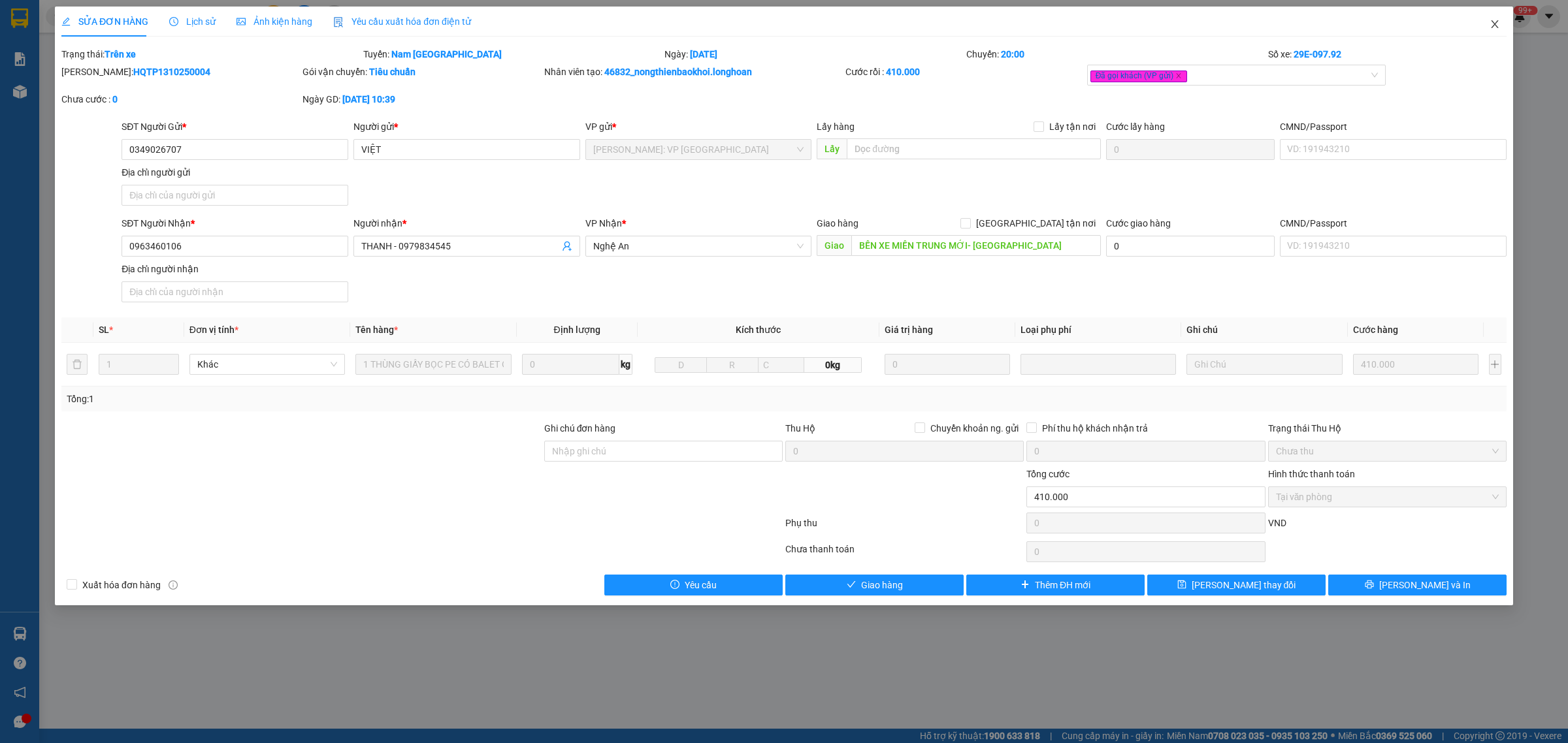
click at [1493, 20] on icon "close" at bounding box center [1495, 24] width 11 height 11
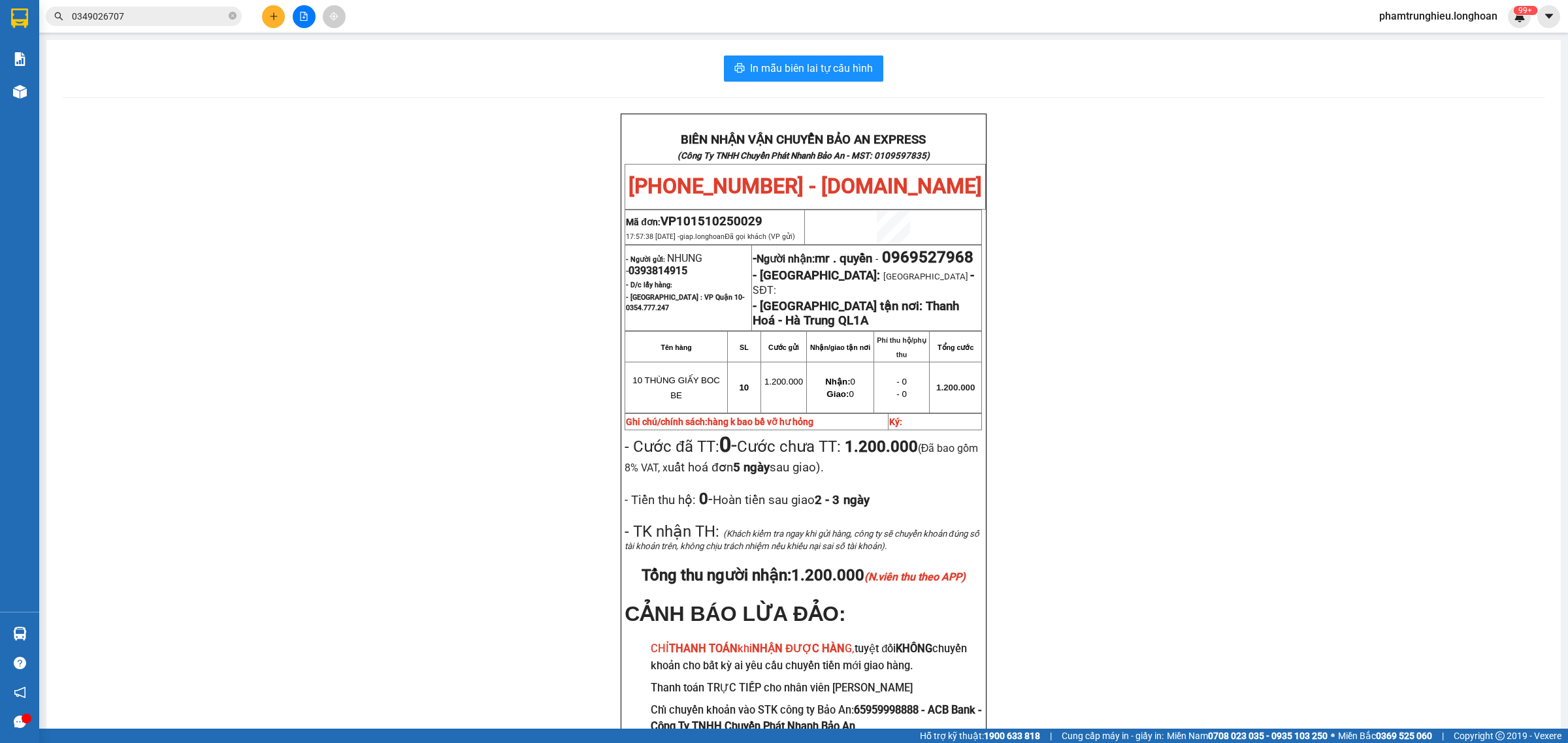
click at [168, 10] on input "0349026707" at bounding box center [148, 16] width 154 height 14
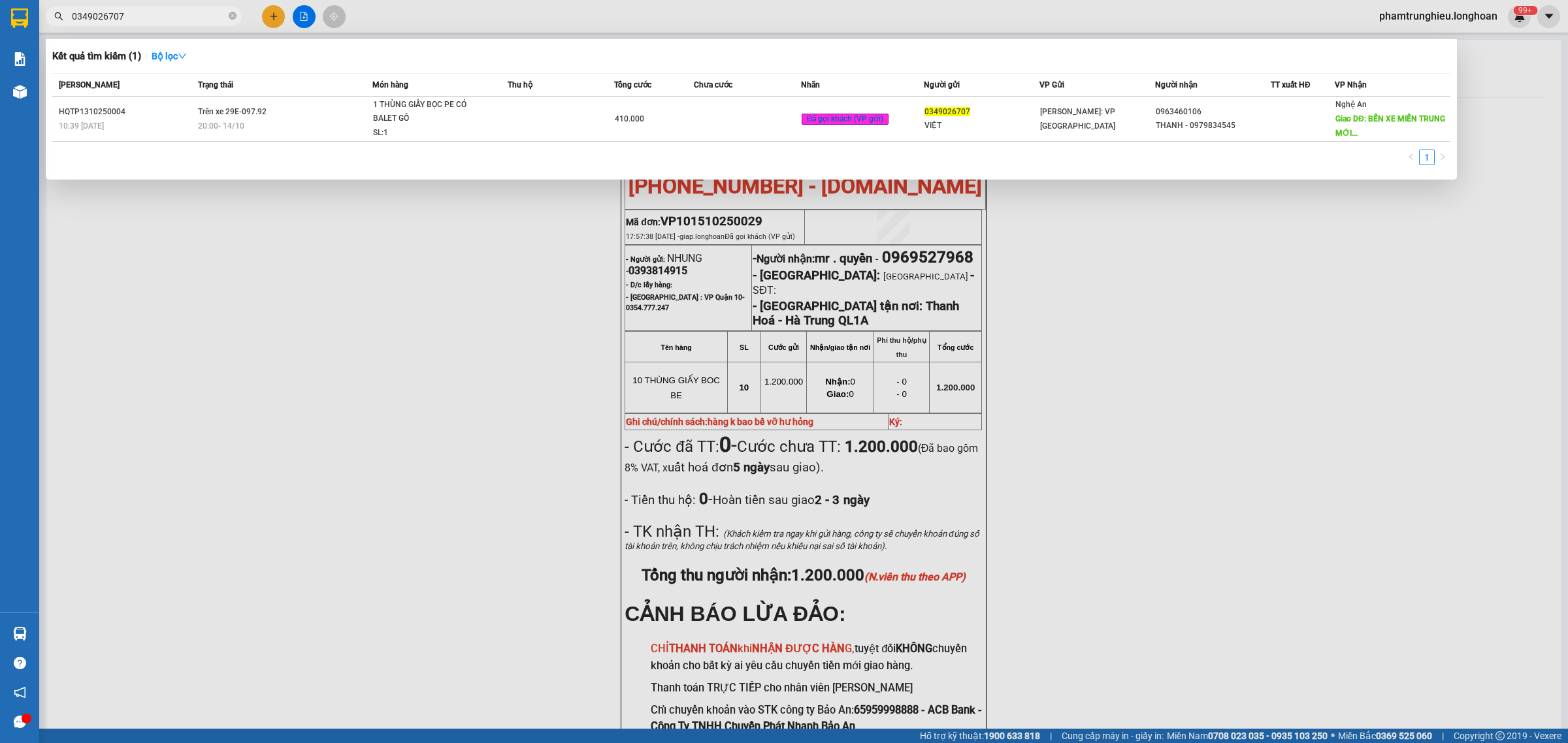
click at [161, 15] on input "0349026707" at bounding box center [148, 16] width 154 height 14
click at [158, 14] on input "0349026707" at bounding box center [148, 16] width 154 height 14
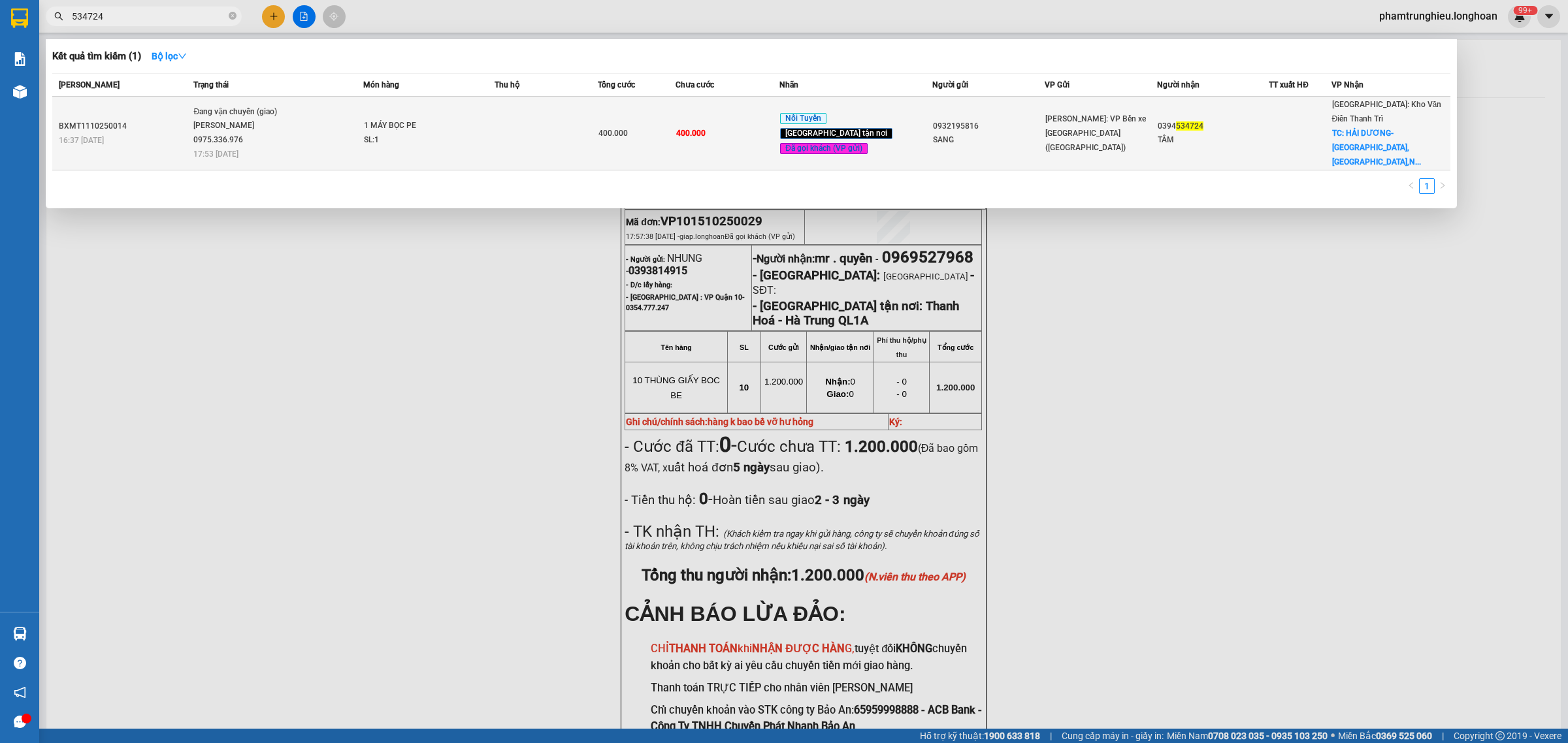
click at [351, 135] on span "Đang vận chuyển (giao) [PERSON_NAME] 0975.336.976 17:53 [DATE]" at bounding box center [277, 132] width 168 height 54
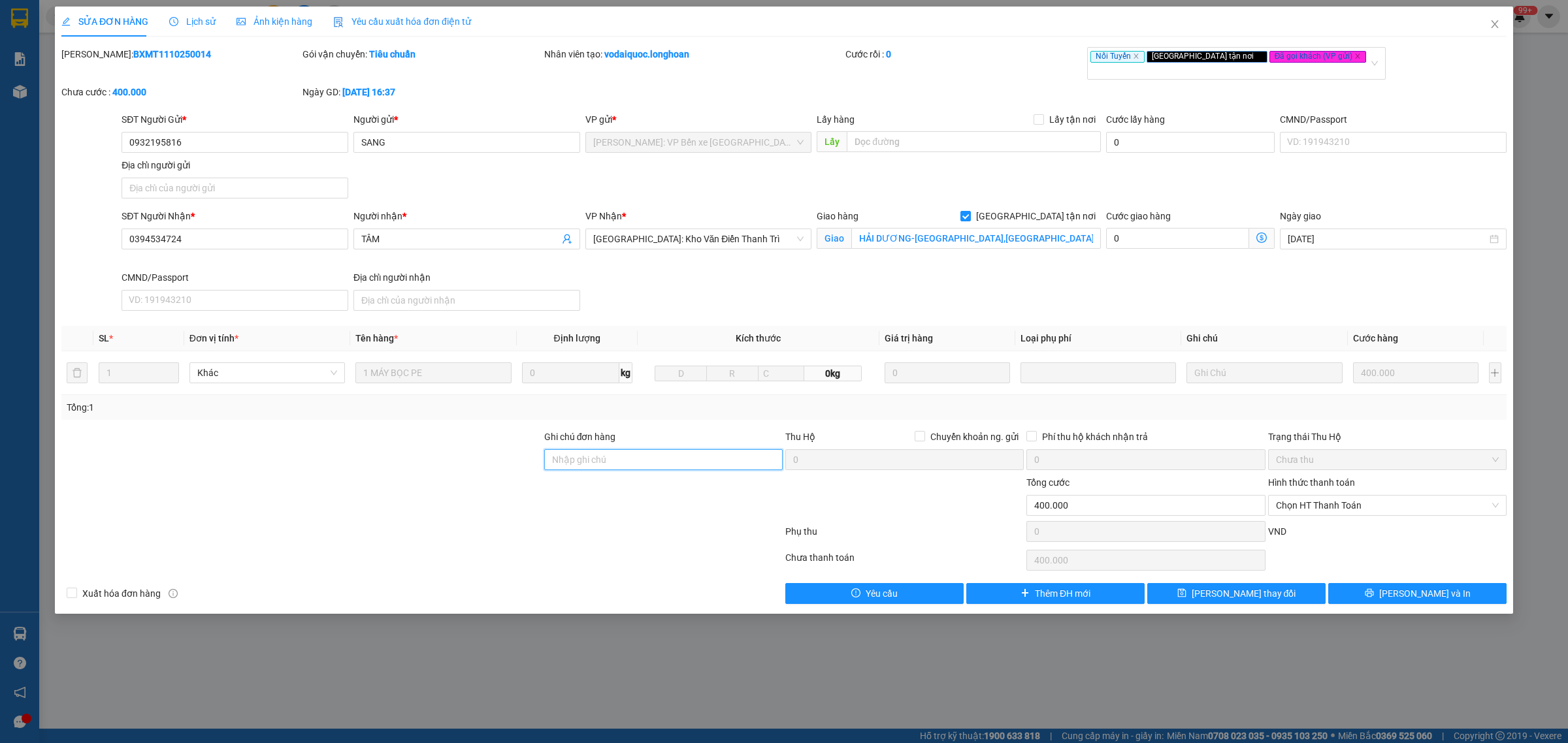
click at [609, 452] on input "Ghi chú đơn hàng" at bounding box center [663, 459] width 238 height 21
click at [1295, 583] on button "[PERSON_NAME] thay đổi" at bounding box center [1237, 593] width 178 height 21
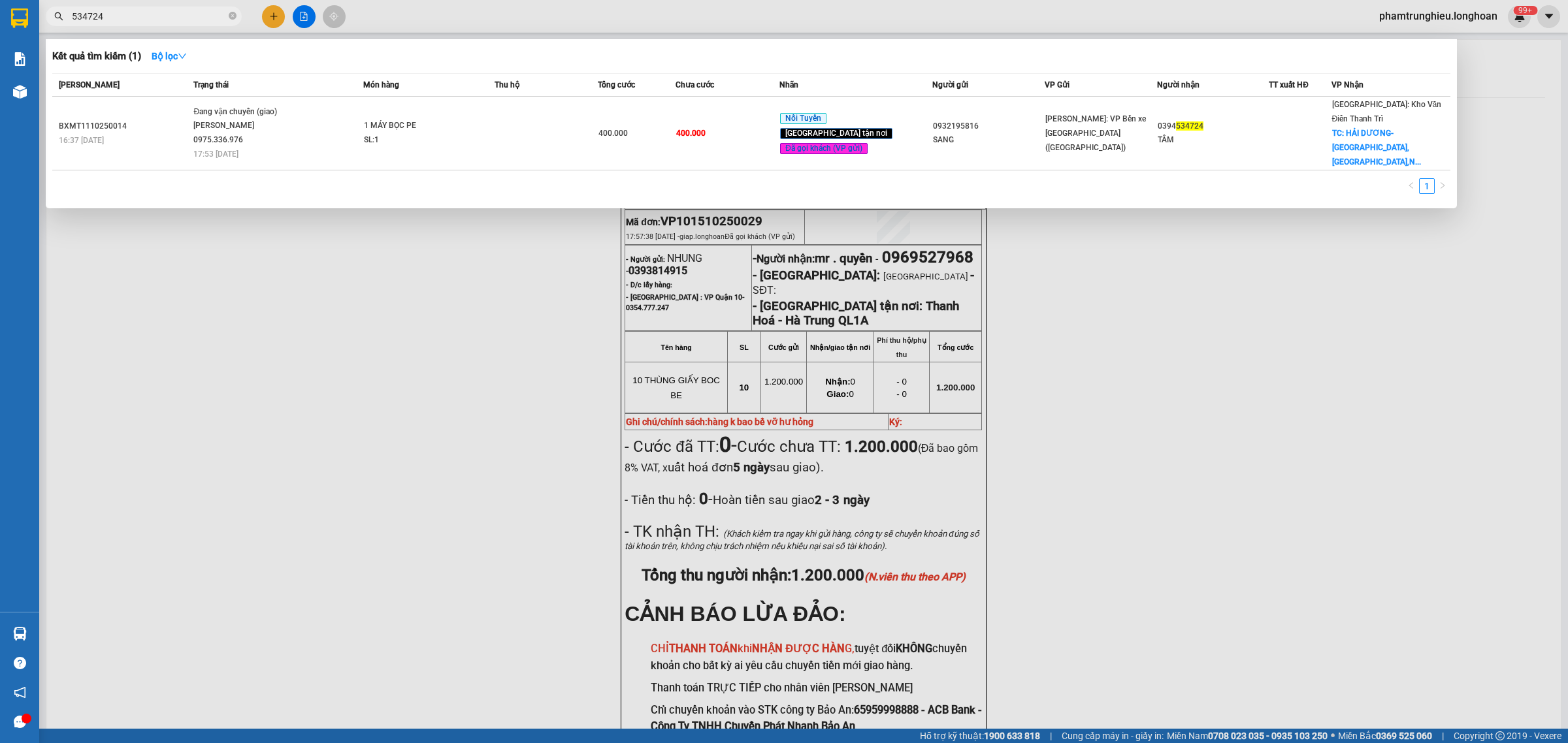
click at [171, 16] on input "534724" at bounding box center [148, 16] width 154 height 14
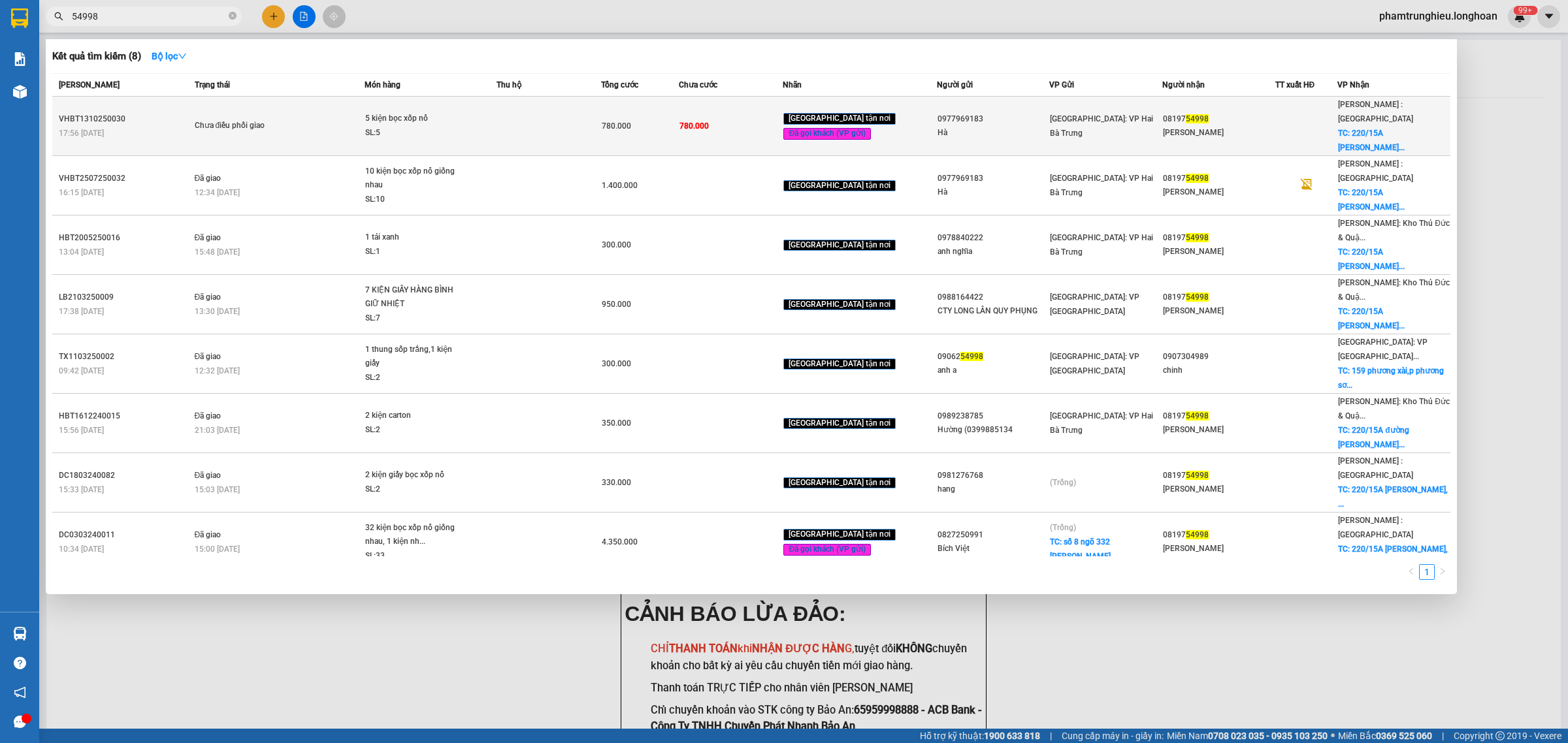
click at [337, 119] on span "Chưa điều phối giao" at bounding box center [279, 126] width 170 height 14
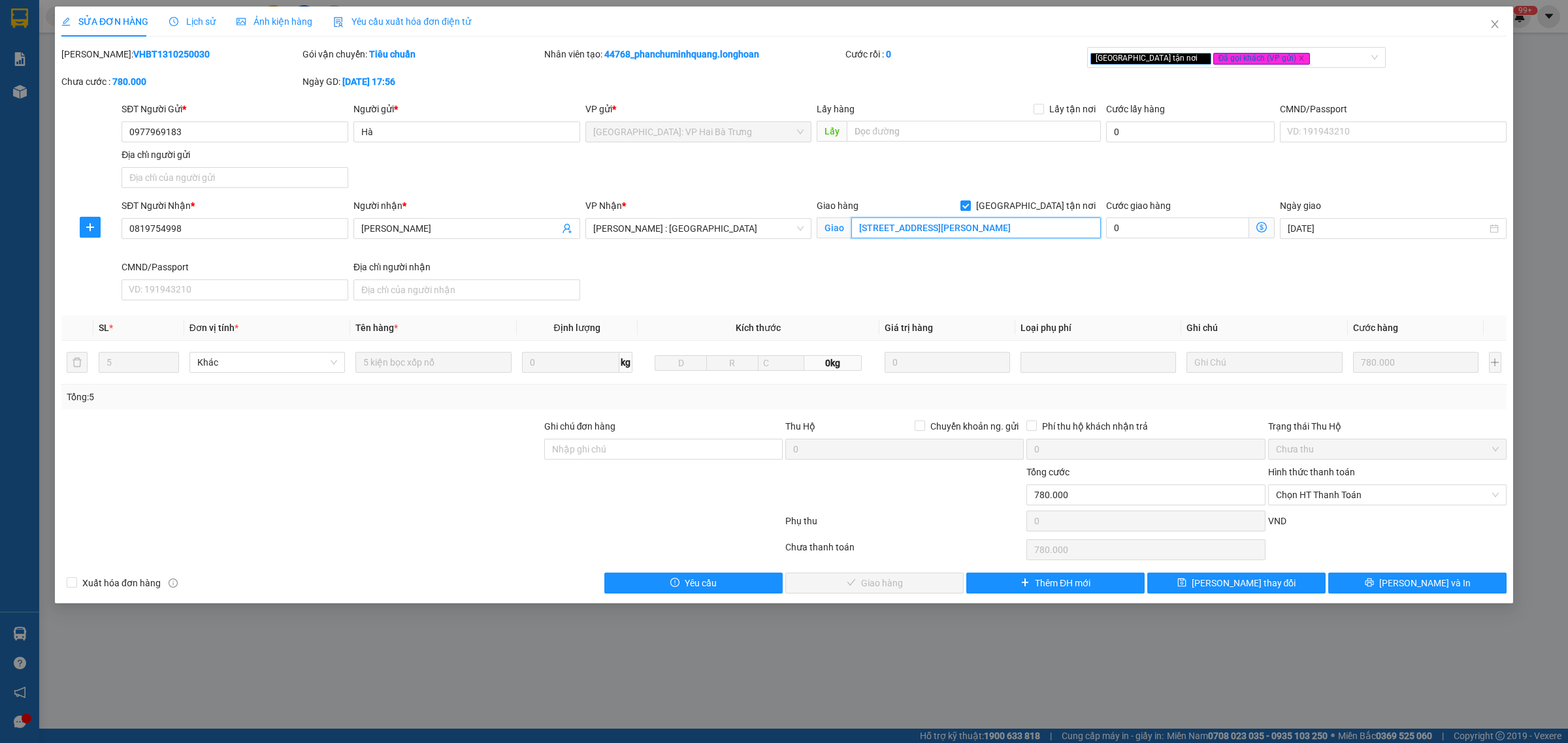
click at [1071, 228] on input "[STREET_ADDRESS][PERSON_NAME]" at bounding box center [976, 228] width 250 height 21
click at [1084, 230] on input "[STREET_ADDRESS][PERSON_NAME]" at bounding box center [976, 228] width 250 height 21
click at [1492, 27] on icon "close" at bounding box center [1495, 24] width 11 height 11
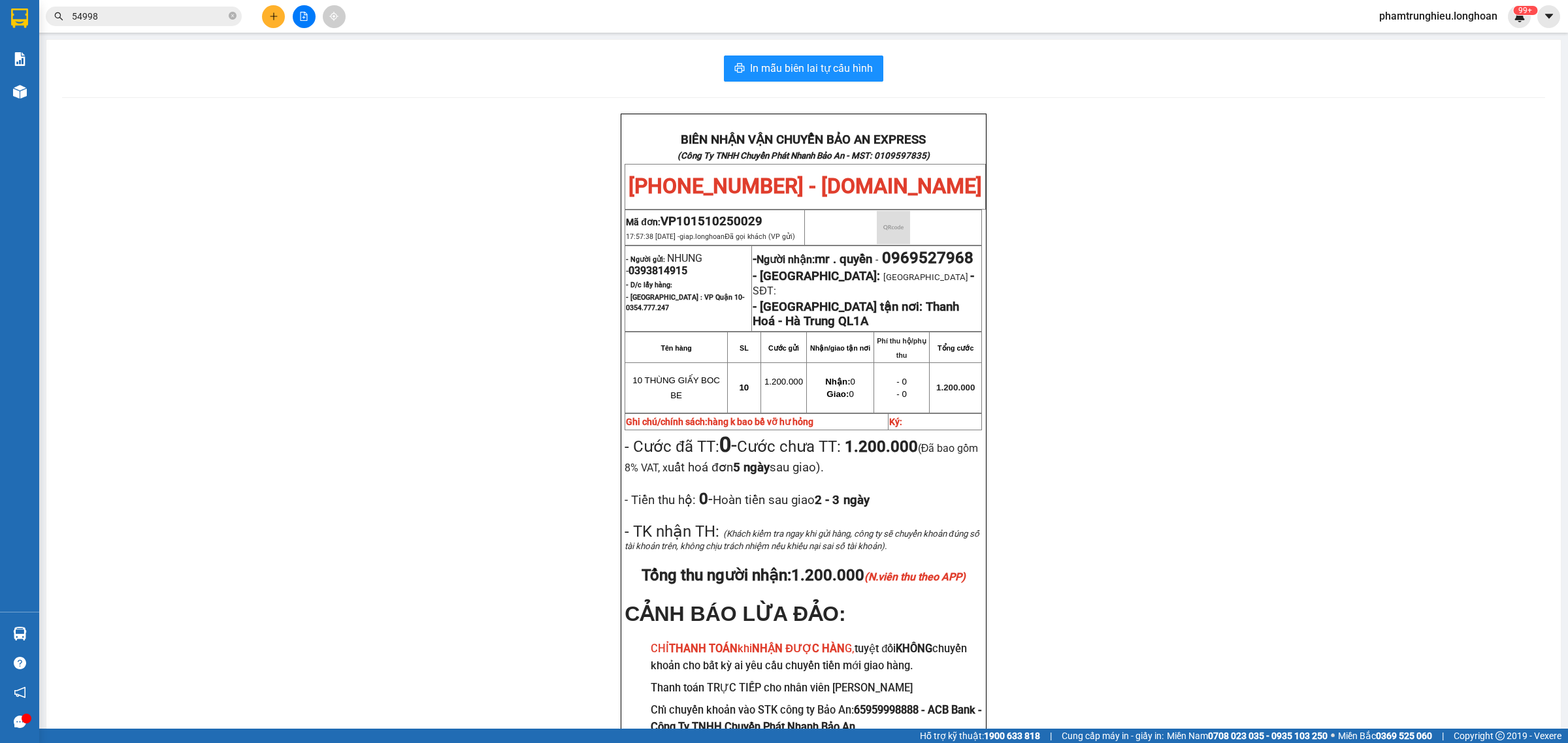
click at [174, 16] on input "54998" at bounding box center [148, 16] width 154 height 14
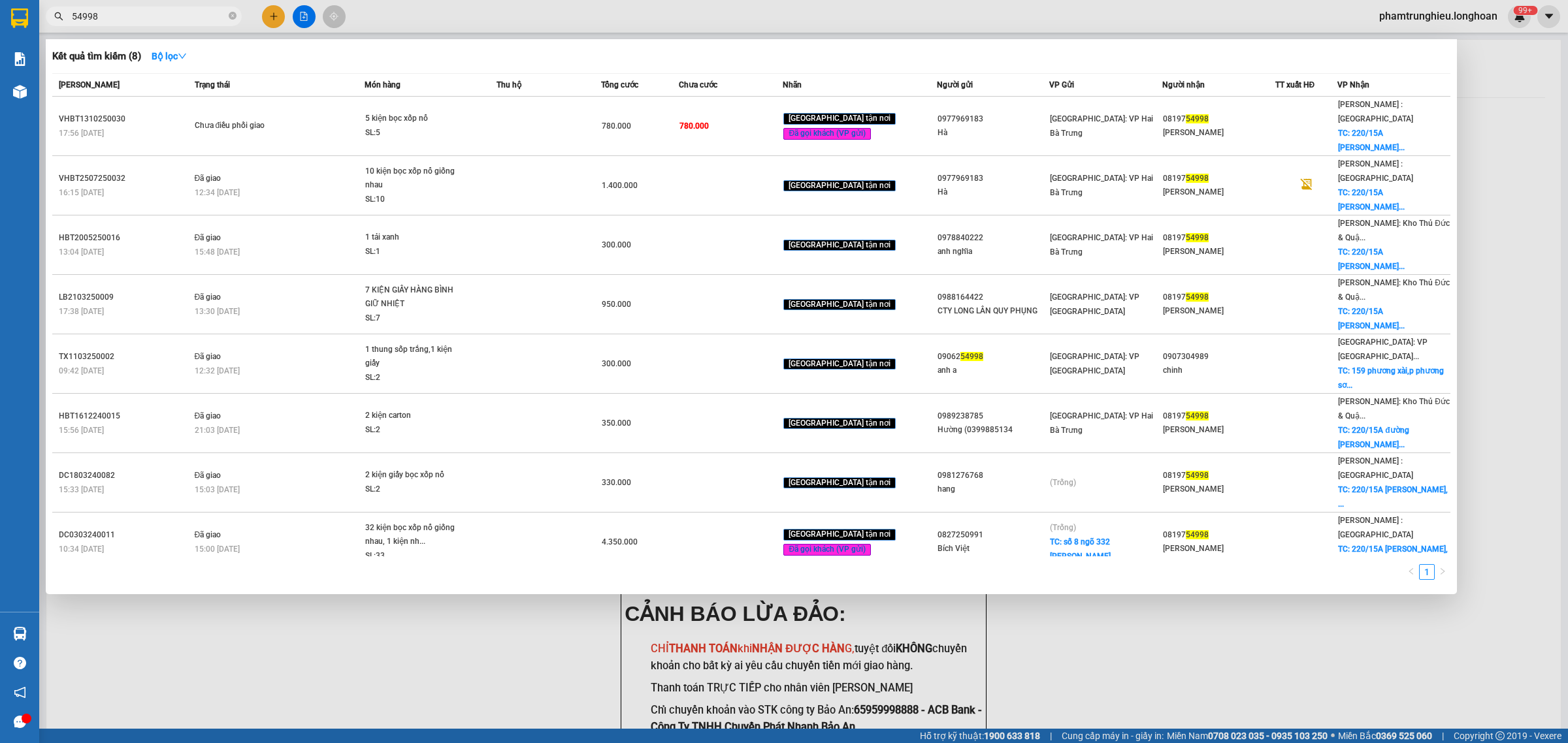
click at [174, 16] on input "54998" at bounding box center [148, 16] width 154 height 14
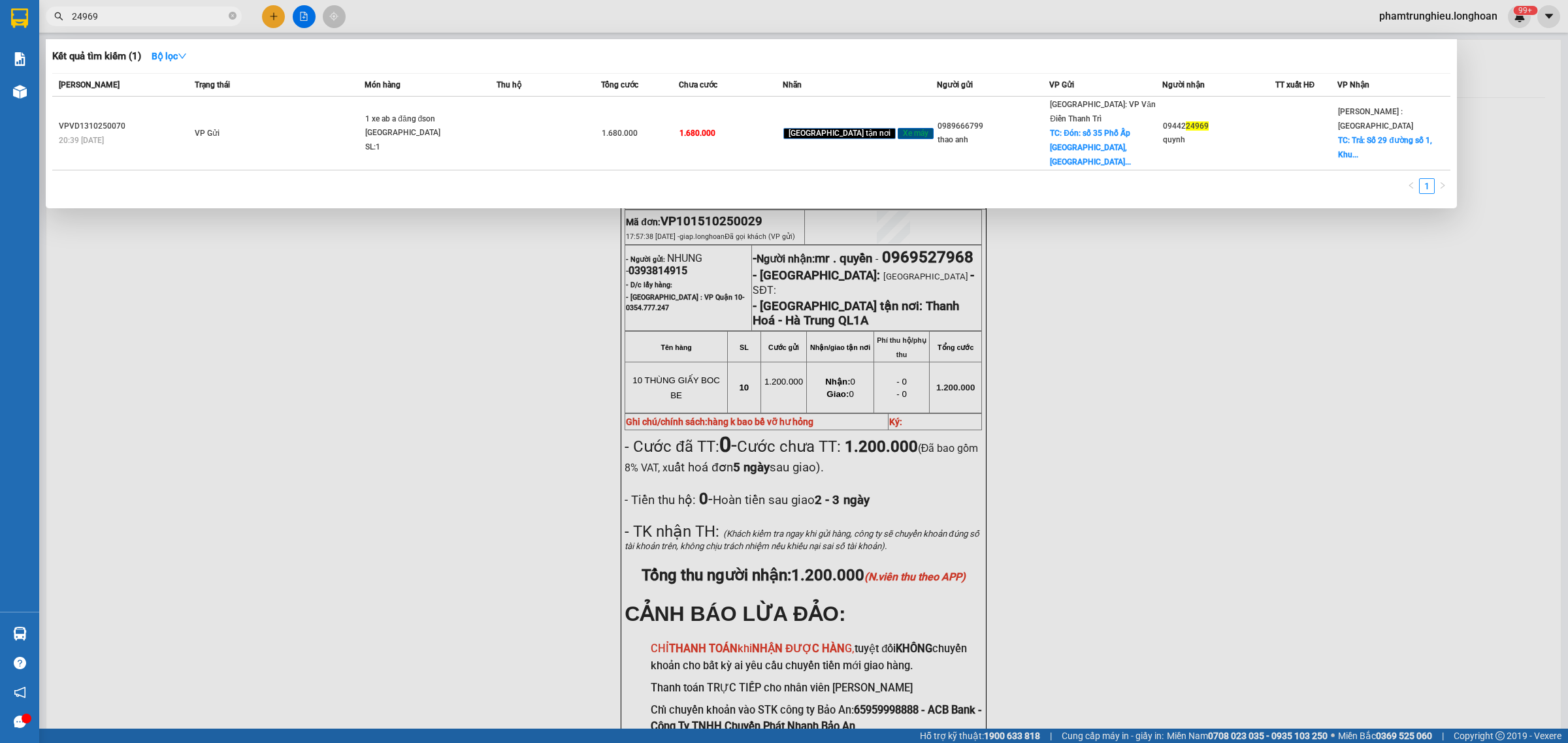
click at [159, 14] on input "24969" at bounding box center [148, 16] width 154 height 14
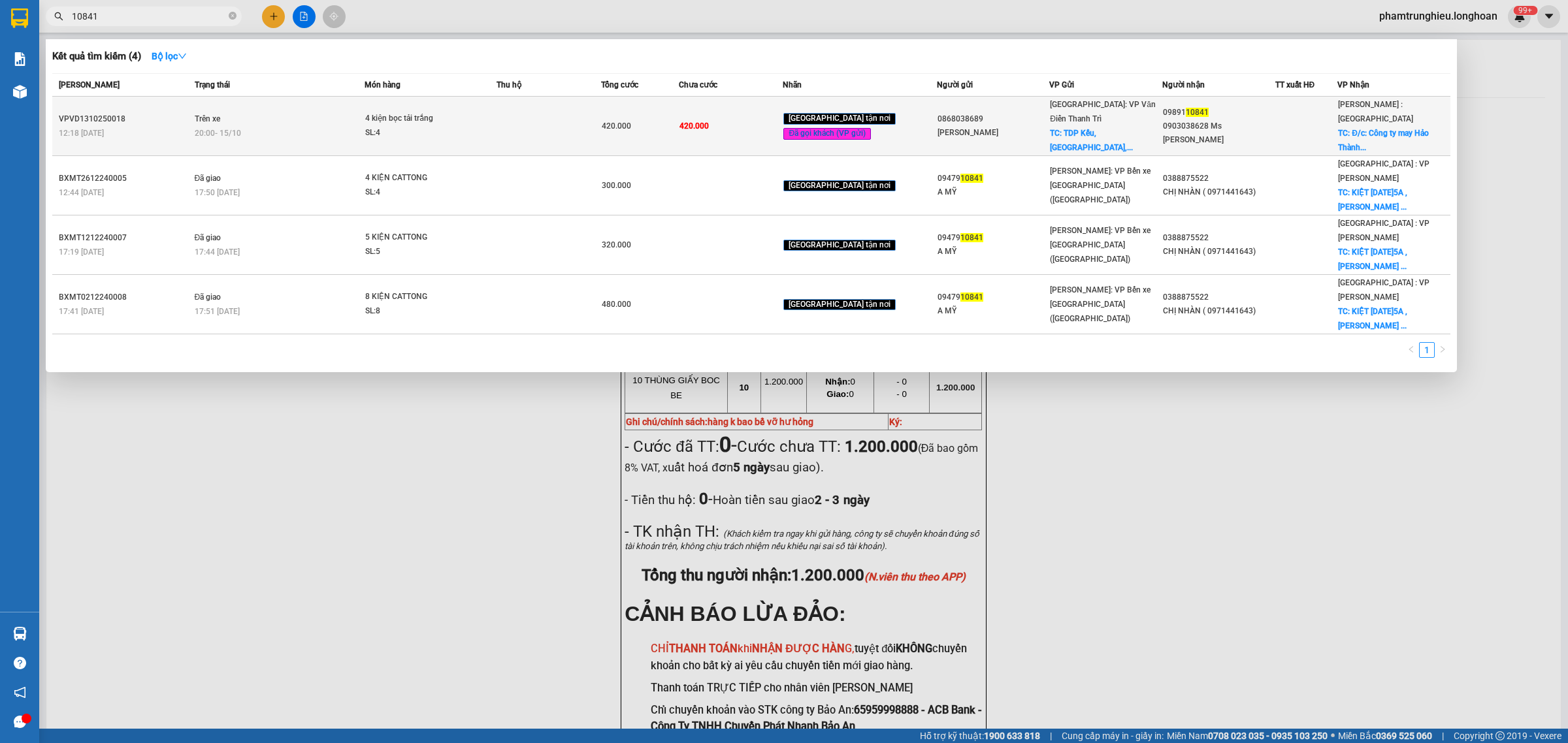
click at [448, 126] on div "SL: 4" at bounding box center [414, 133] width 98 height 14
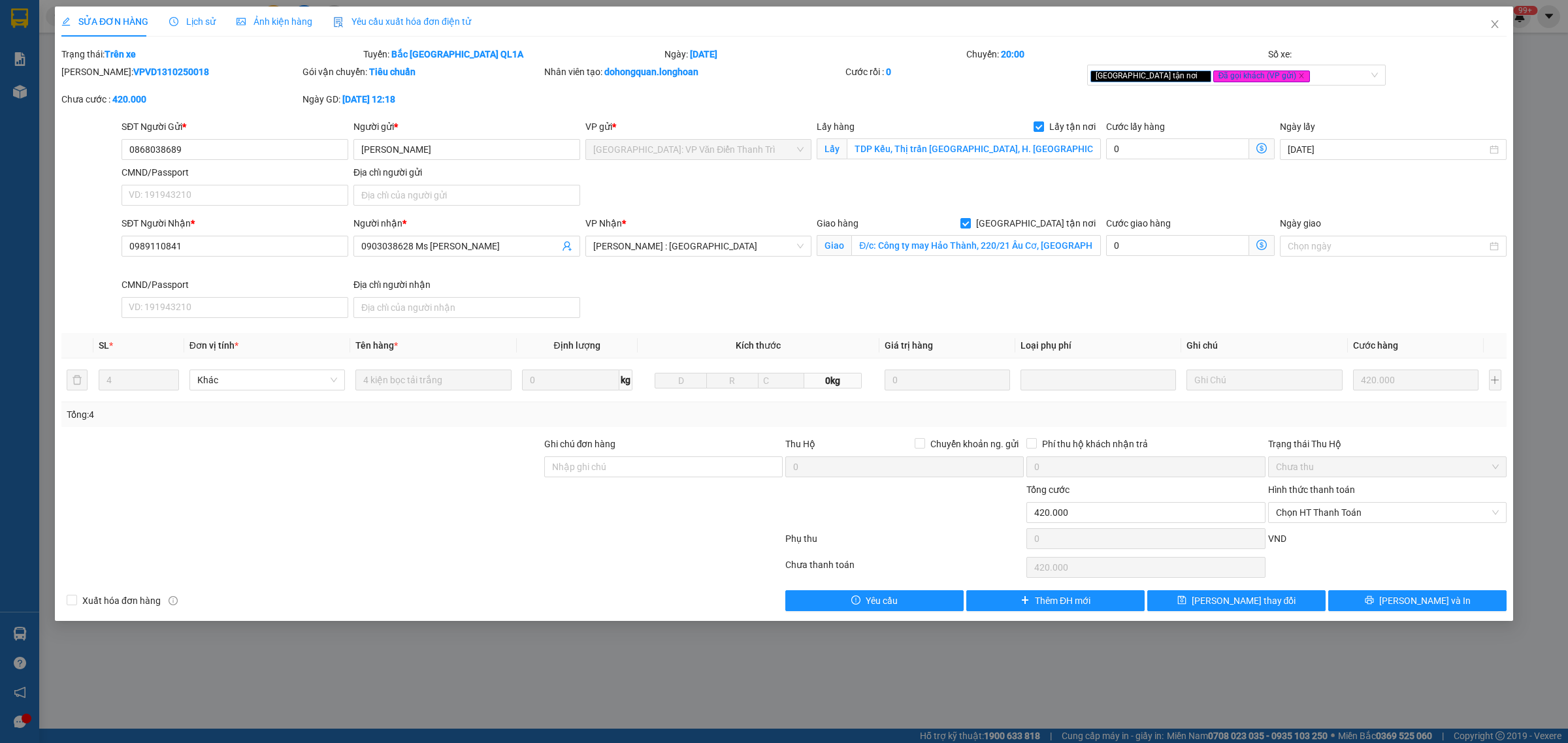
click at [193, 27] on span "Lịch sử" at bounding box center [192, 21] width 46 height 11
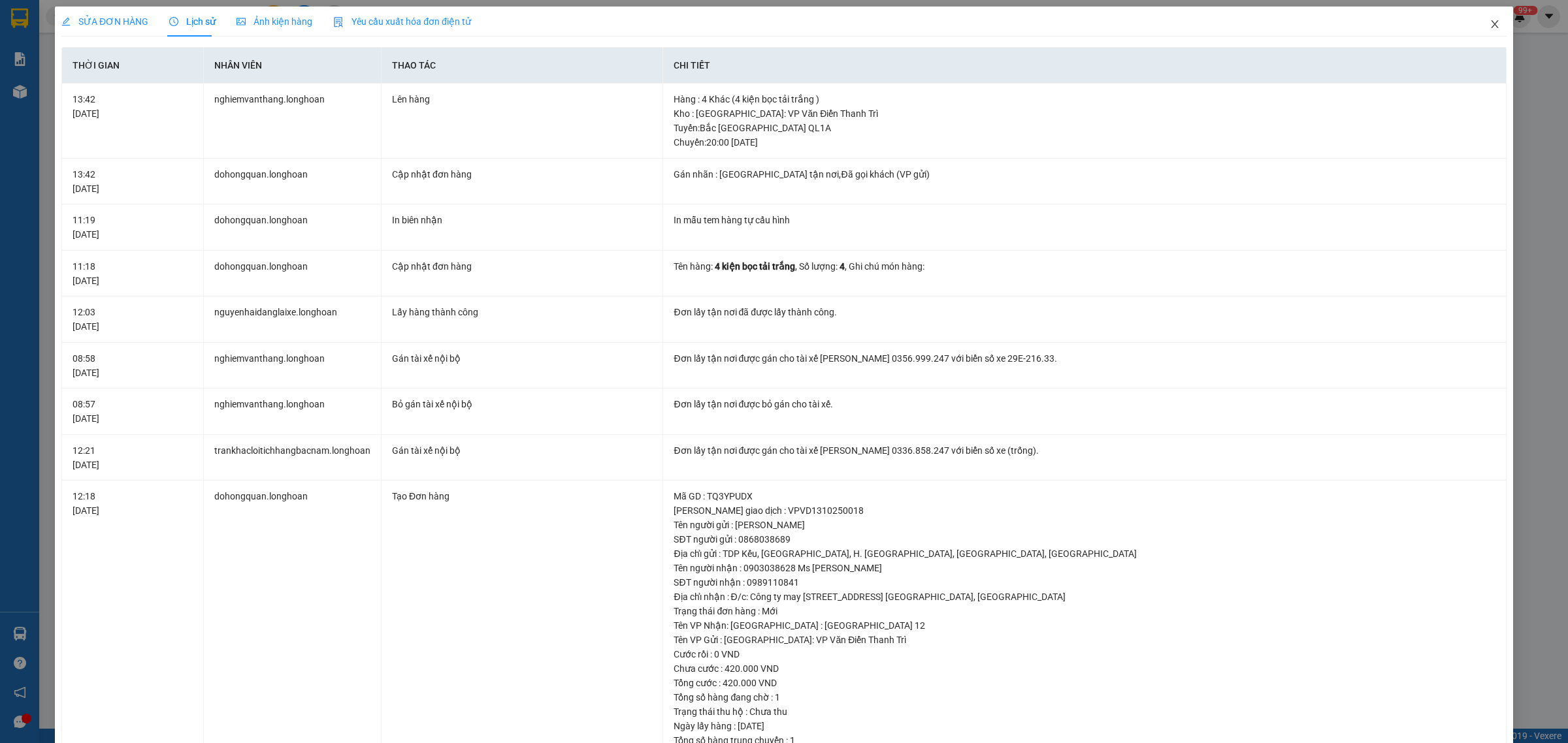
click at [1490, 27] on icon "close" at bounding box center [1495, 24] width 11 height 11
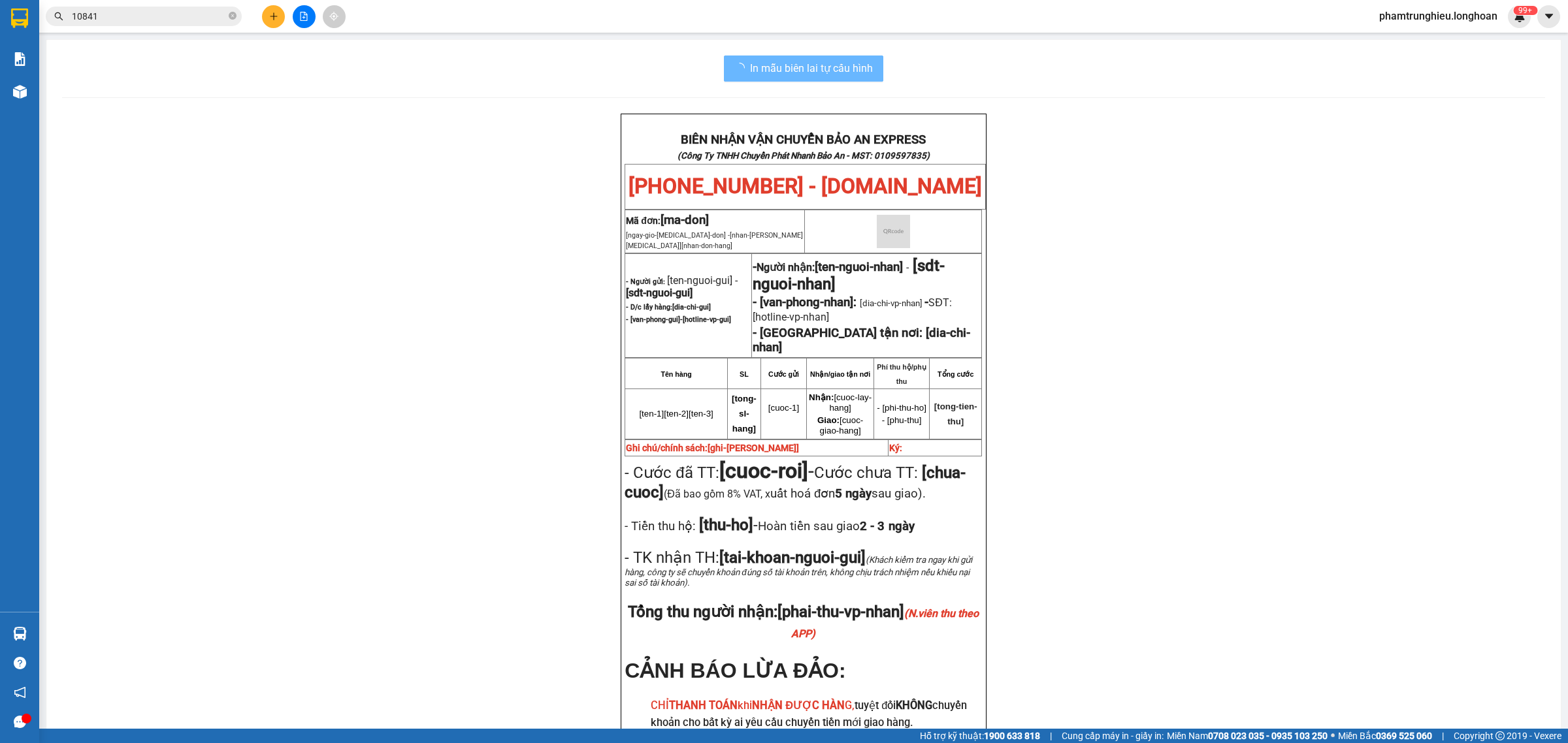
click at [164, 23] on input "10841" at bounding box center [148, 16] width 154 height 14
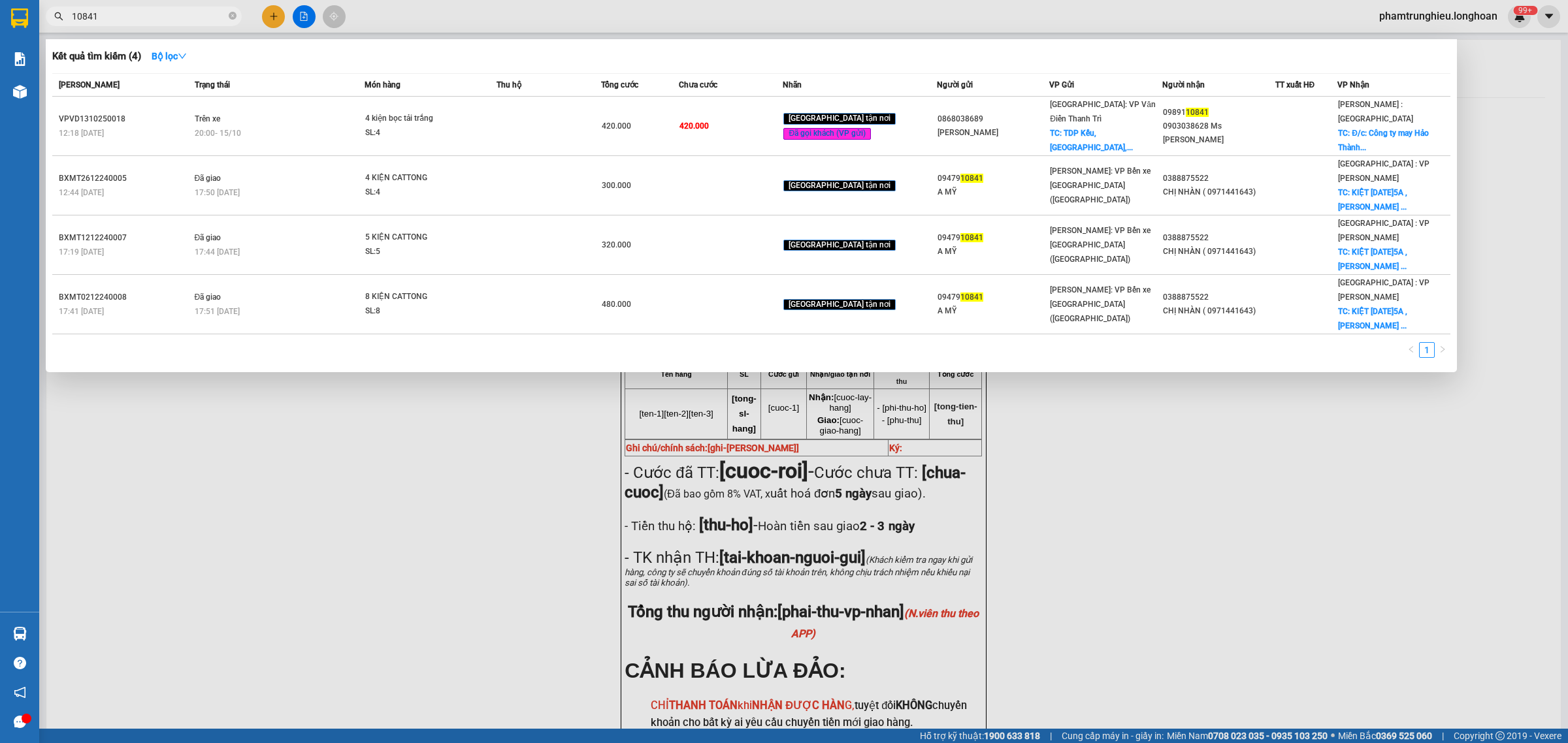
click at [164, 23] on input "10841" at bounding box center [148, 16] width 154 height 14
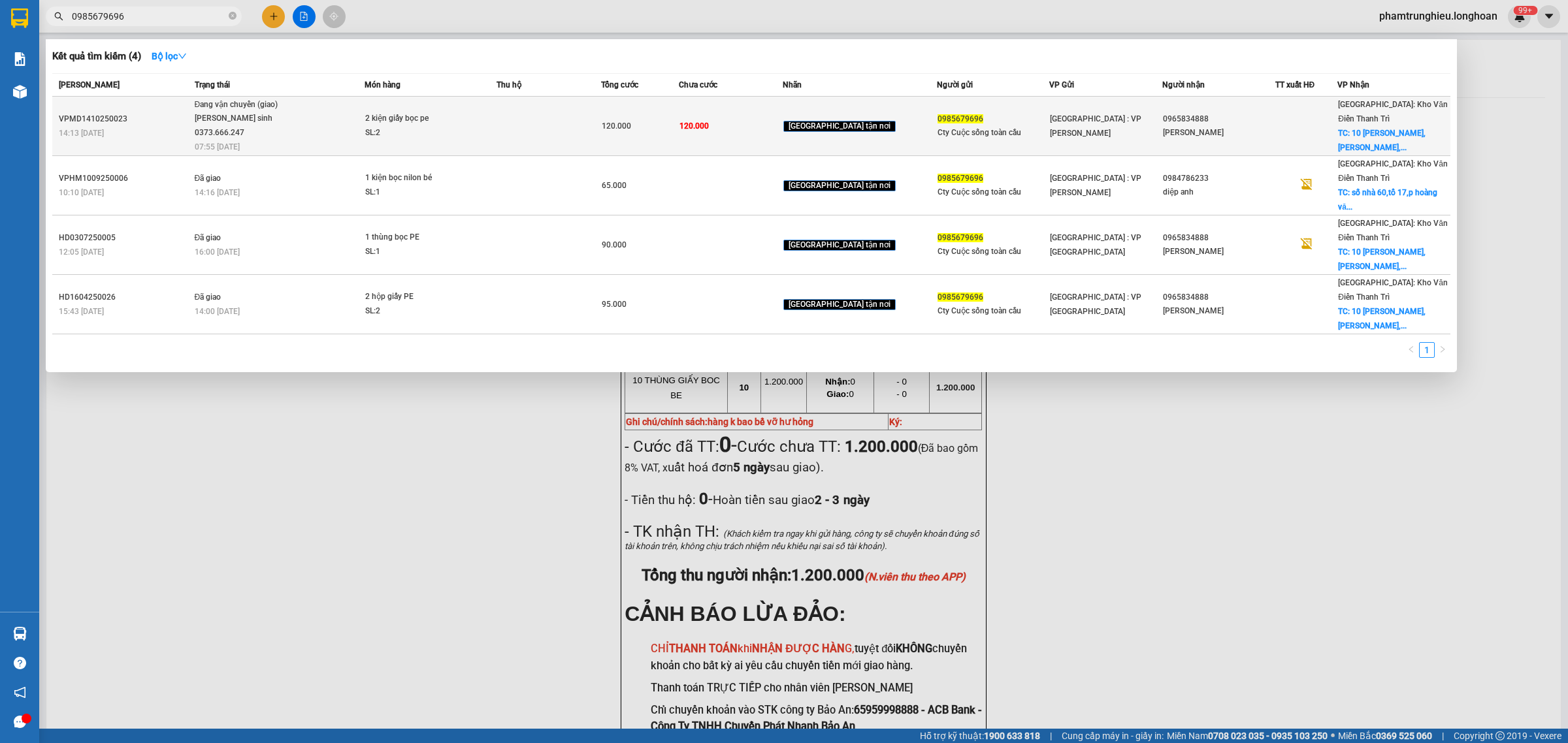
click at [449, 126] on div "SL: 2" at bounding box center [414, 133] width 98 height 14
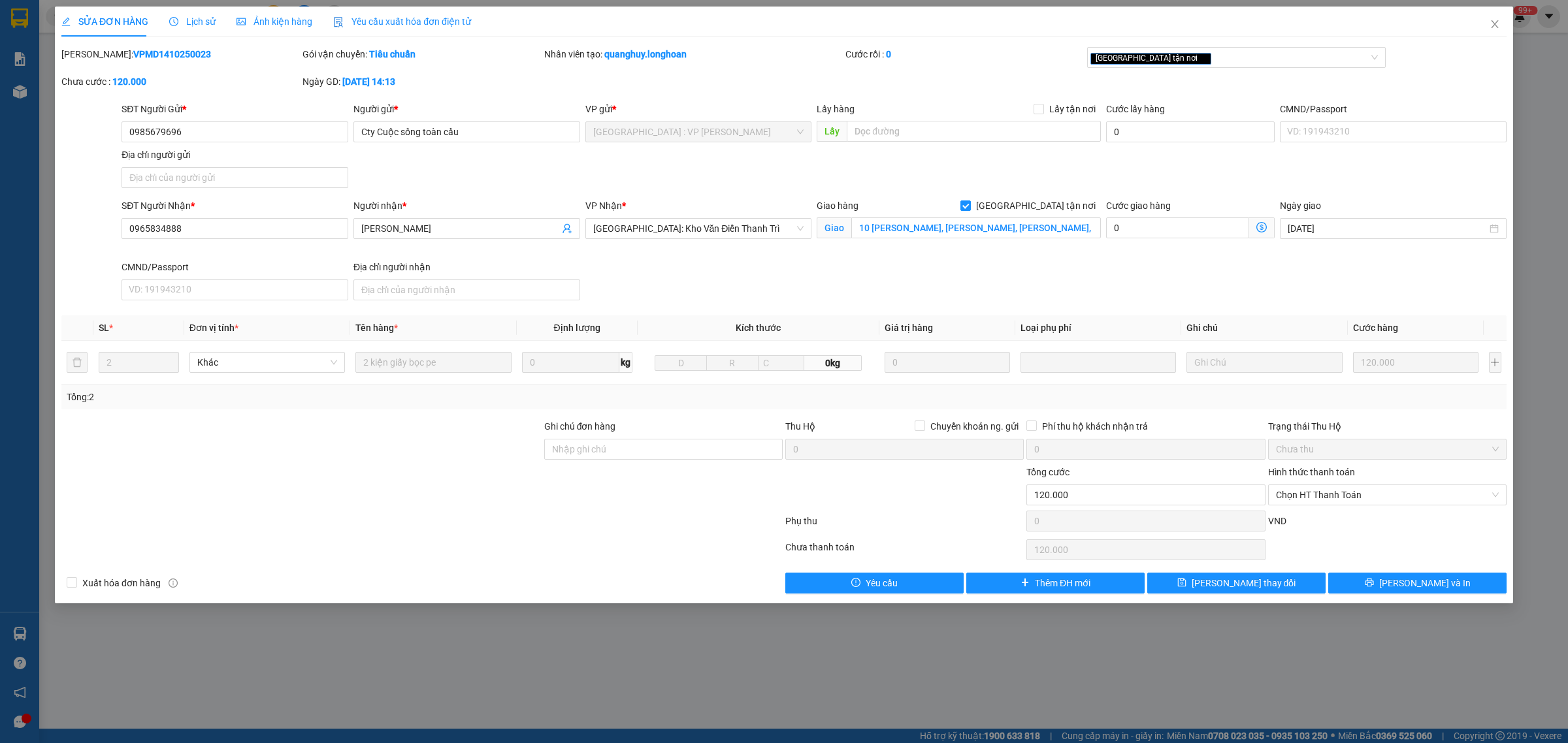
click at [190, 14] on div "Lịch sử" at bounding box center [192, 21] width 46 height 14
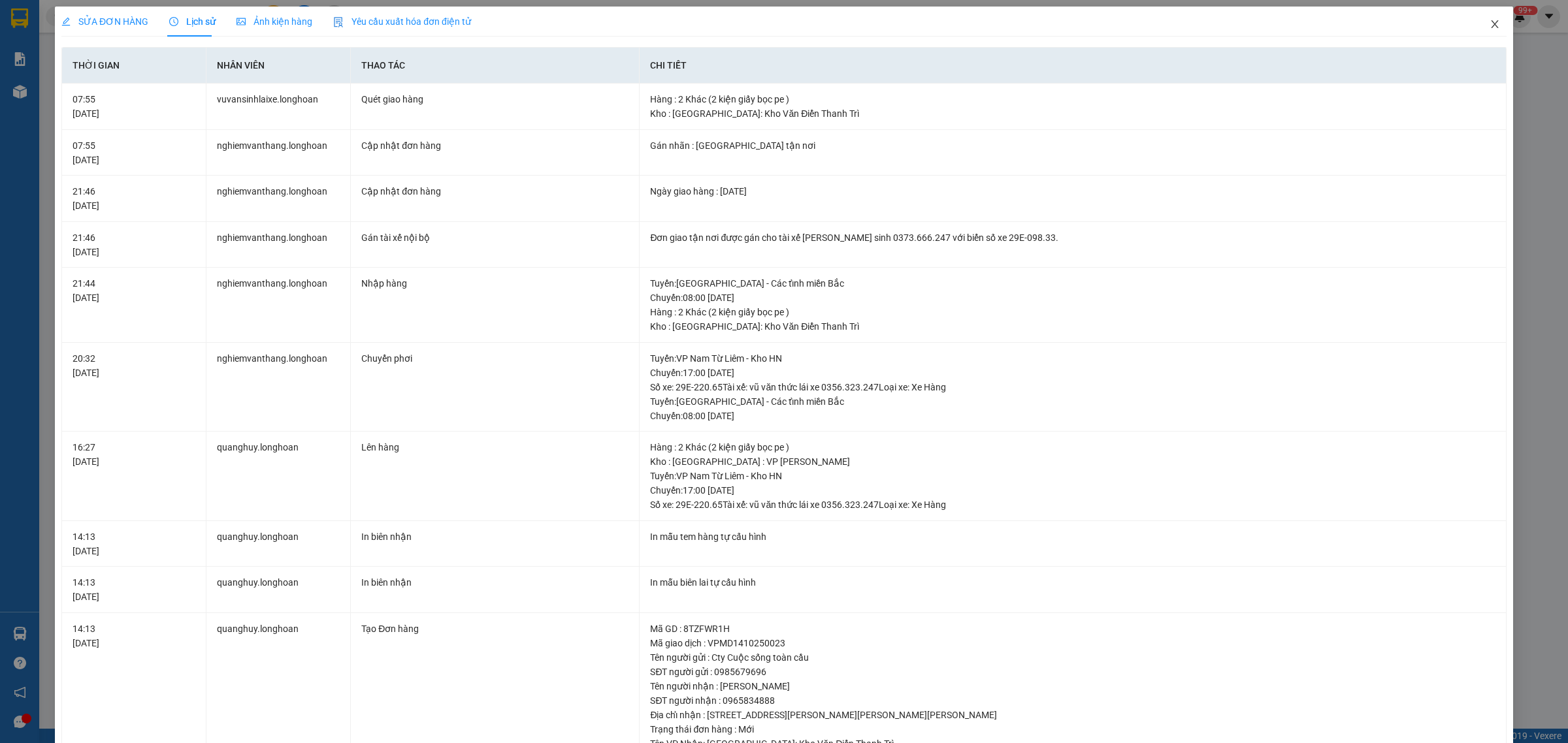
click at [1490, 24] on icon "close" at bounding box center [1495, 24] width 11 height 11
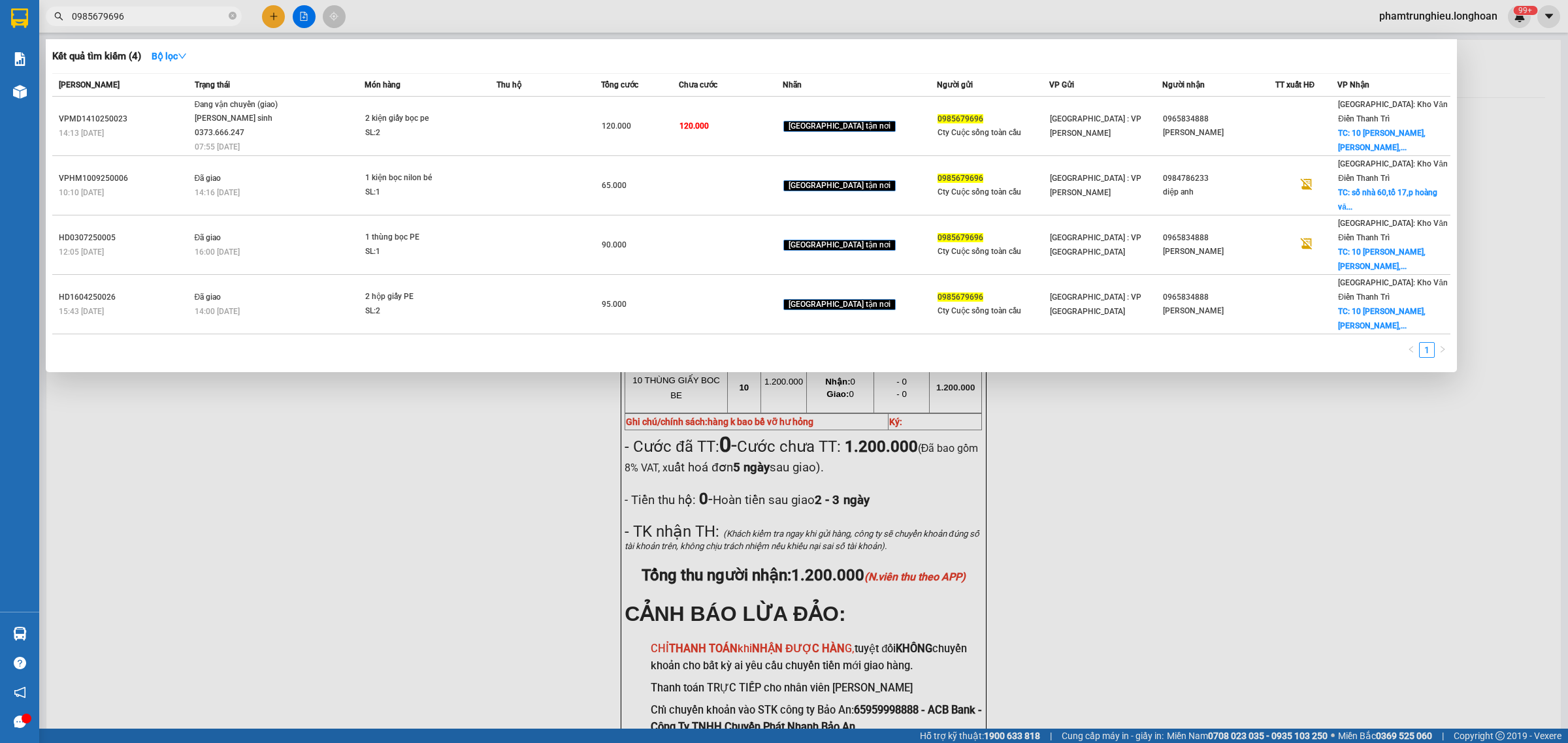
click at [149, 11] on input "0985679696" at bounding box center [148, 16] width 154 height 14
paste input "73915372"
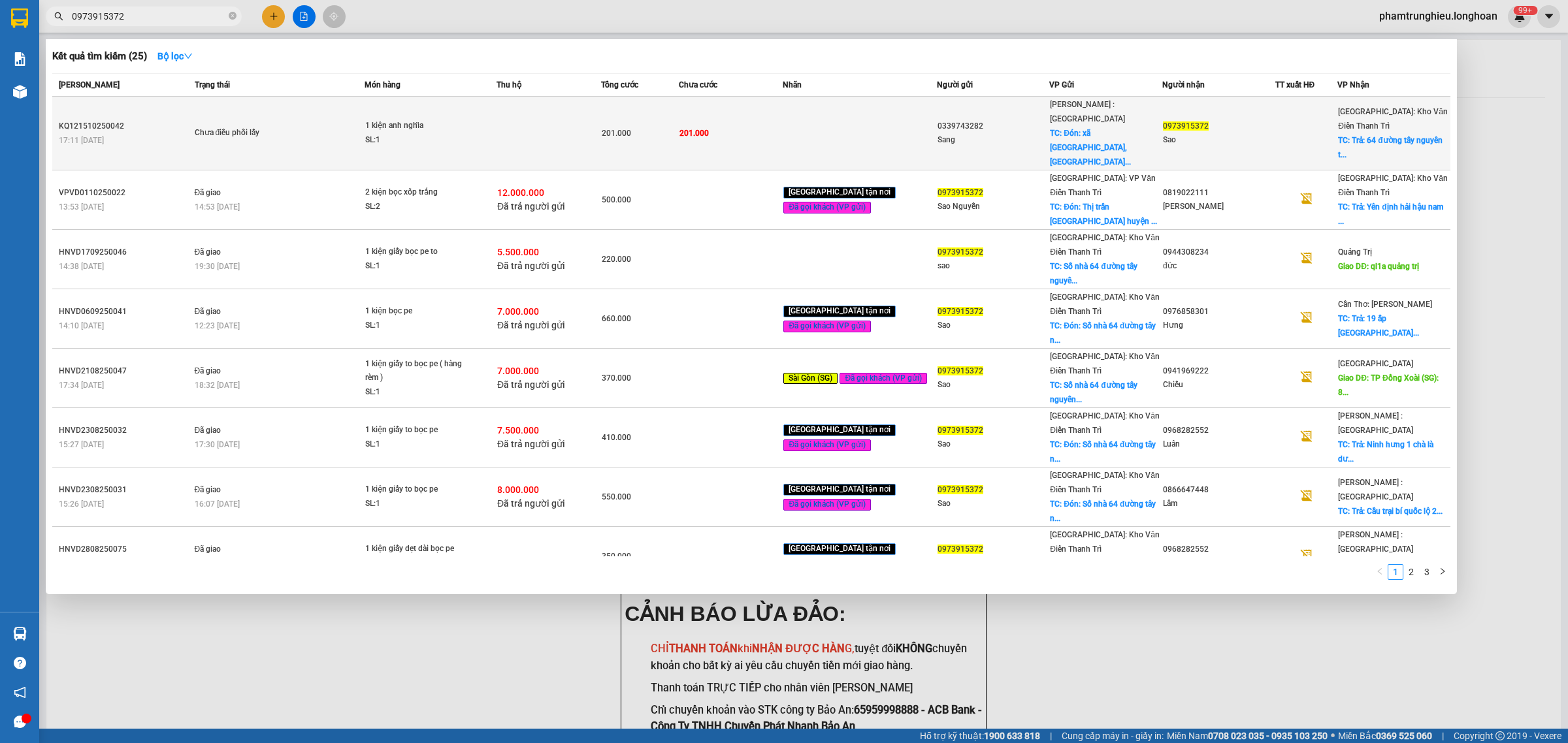
click at [402, 133] on div "SL: 1" at bounding box center [414, 140] width 98 height 14
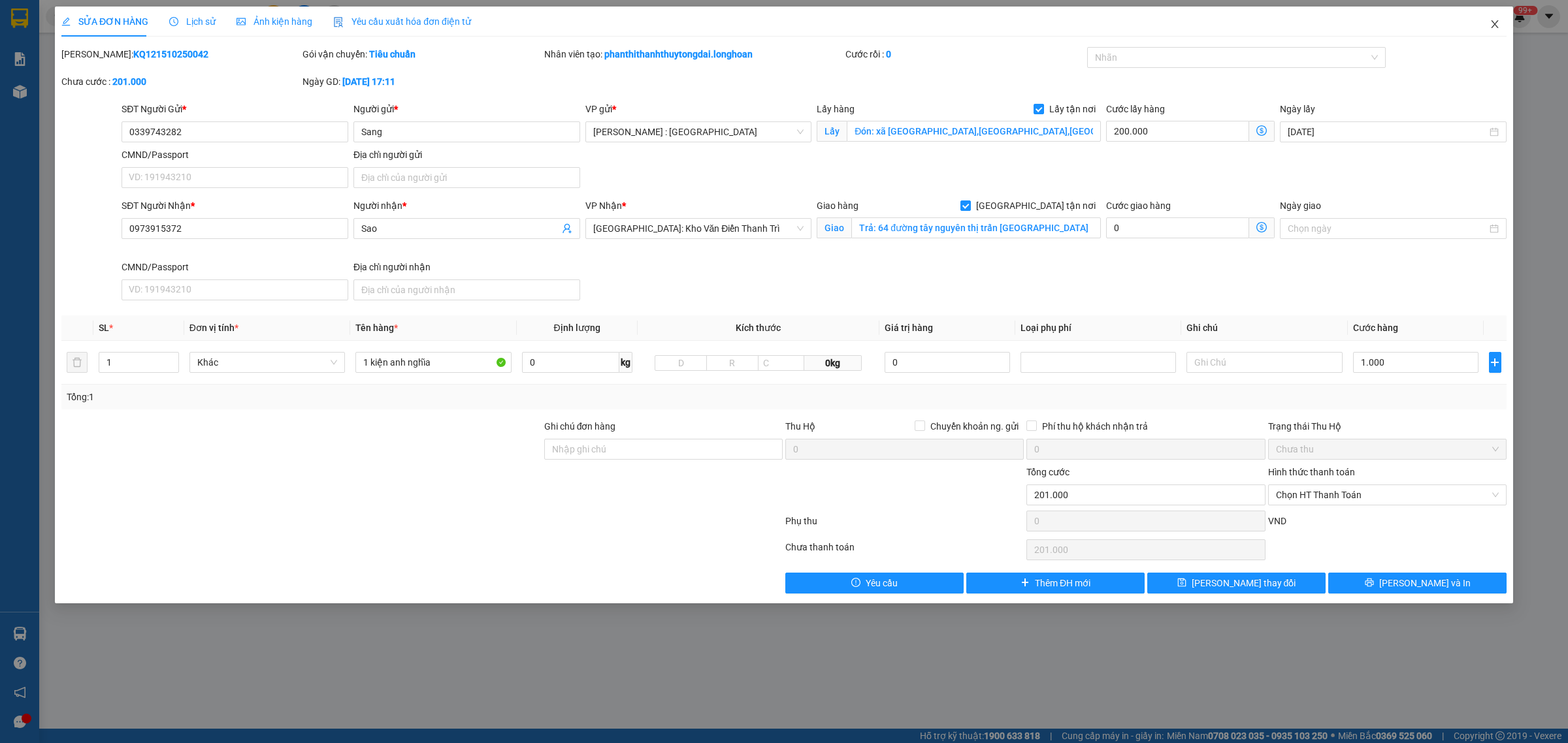
click at [1497, 26] on icon "close" at bounding box center [1495, 24] width 11 height 11
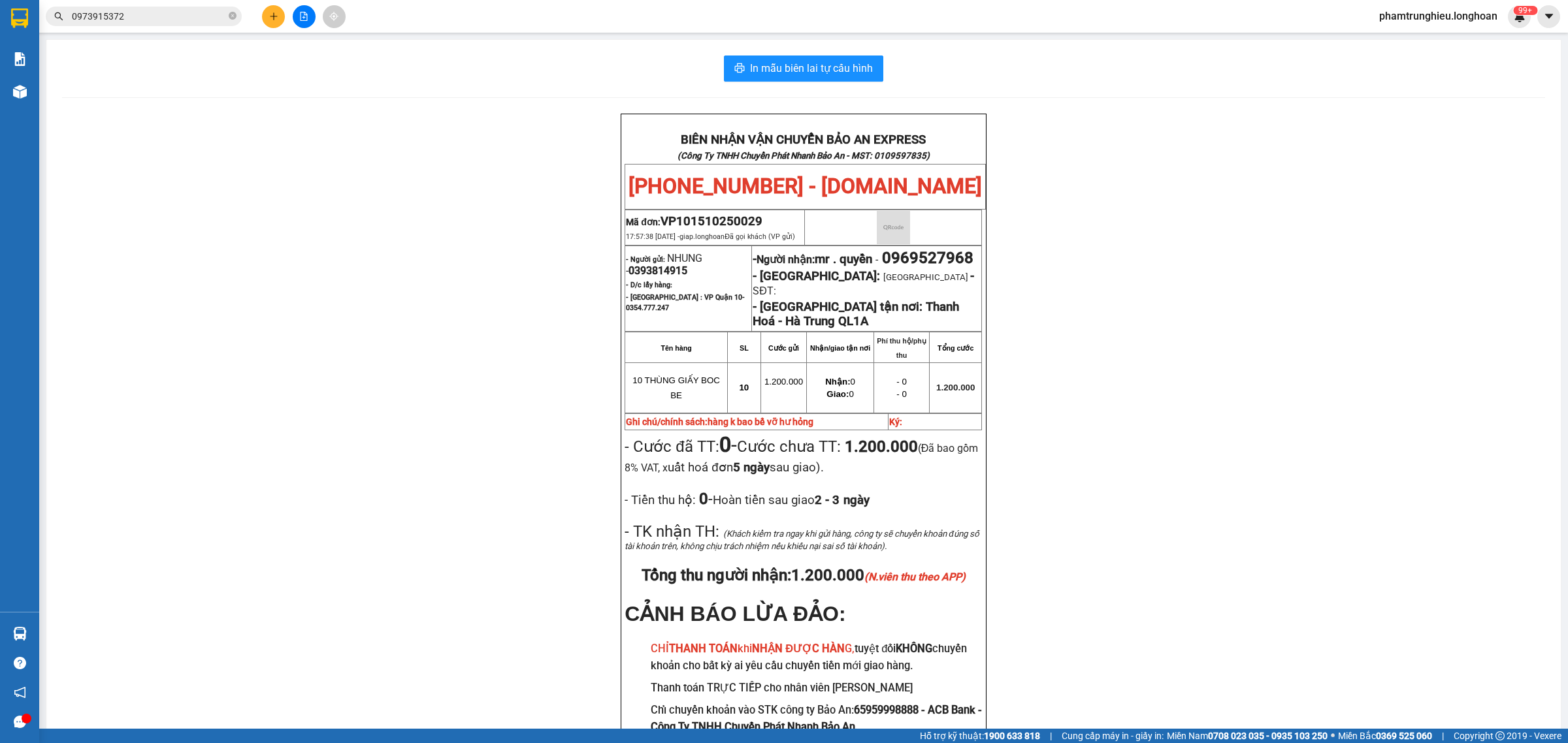
click at [203, 10] on input "0973915372" at bounding box center [148, 16] width 154 height 14
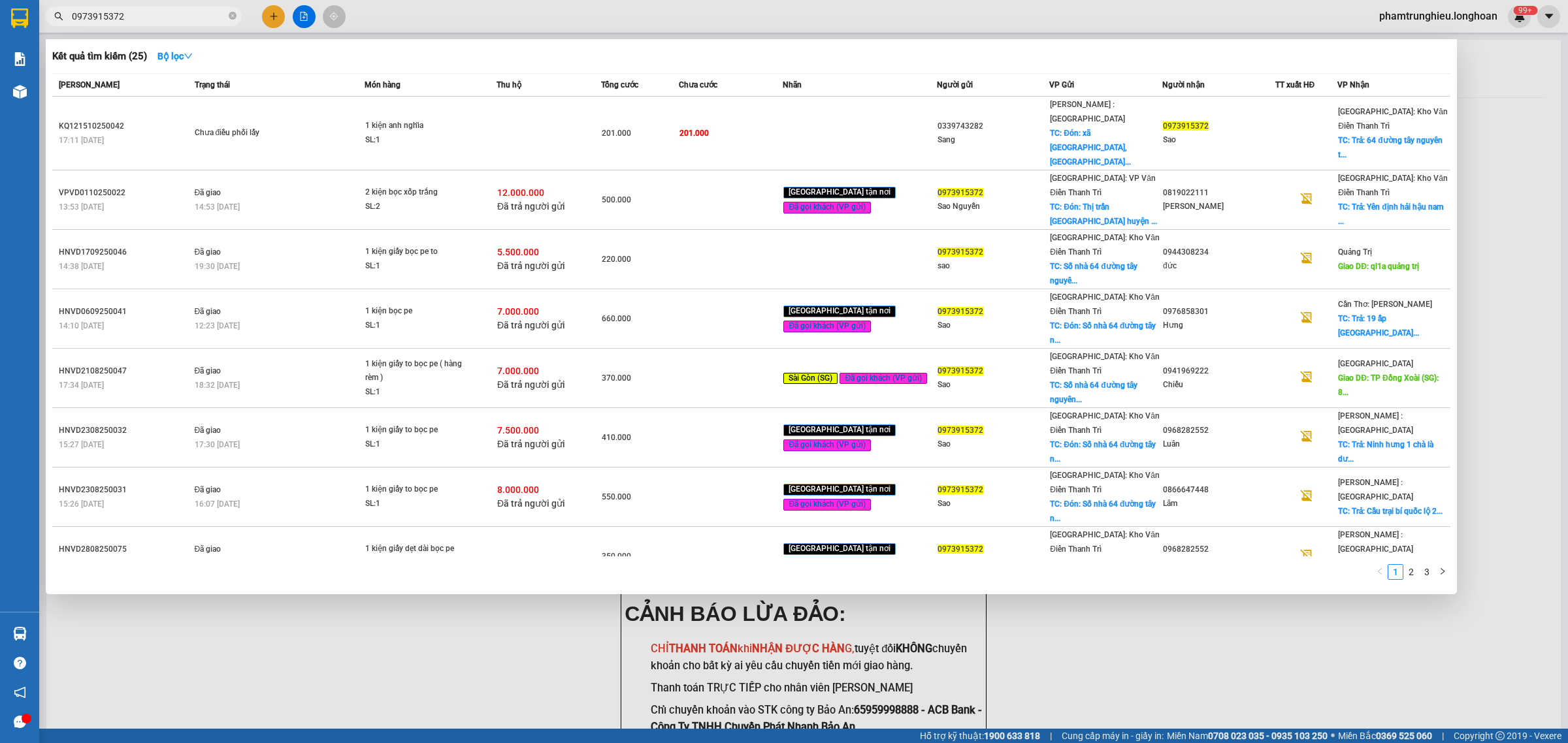
click at [203, 10] on input "0973915372" at bounding box center [148, 16] width 154 height 14
paste input "0529924"
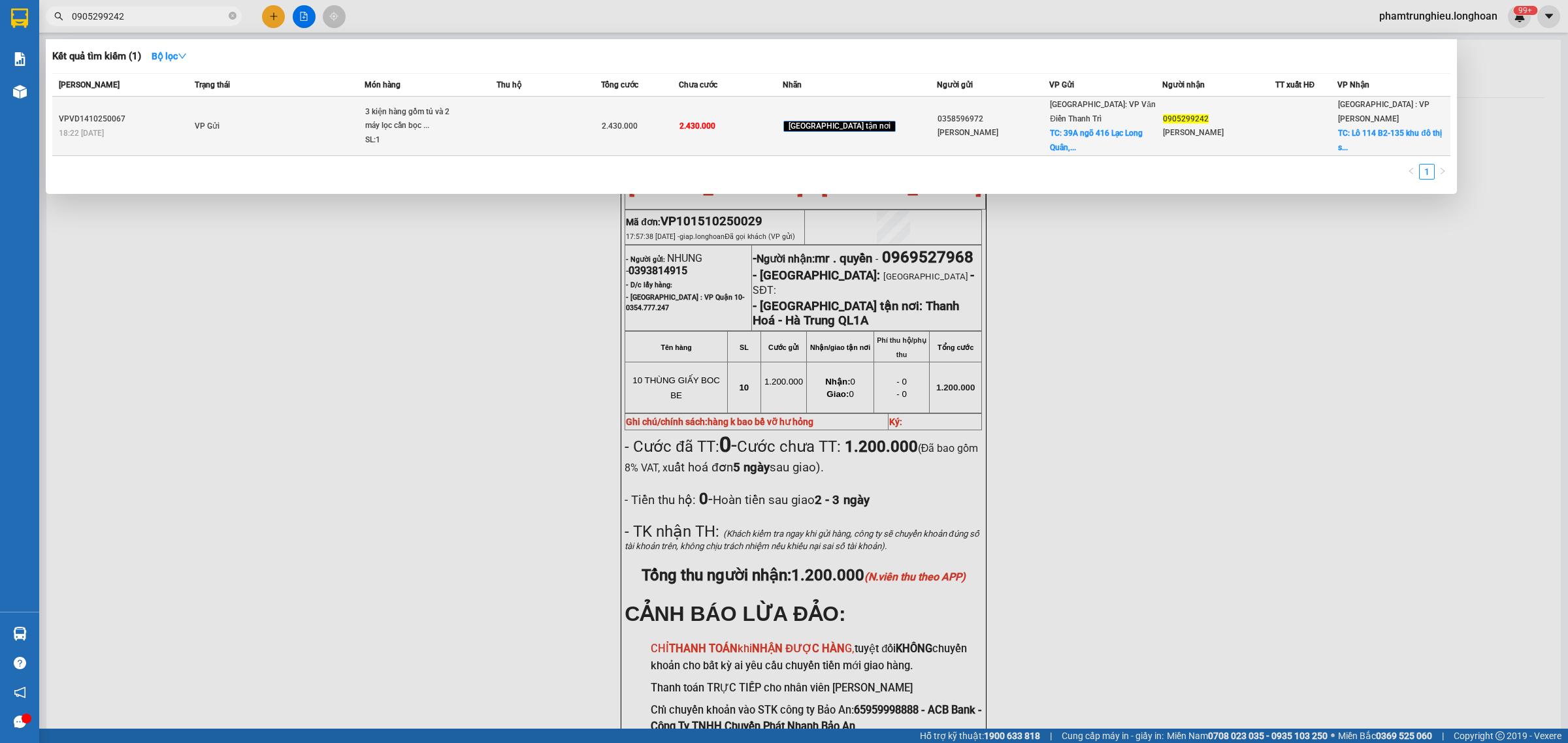
click at [456, 121] on div "3 kiện hàng gồm tủ và 2 máy lọc cần bọc ..." at bounding box center [414, 119] width 98 height 28
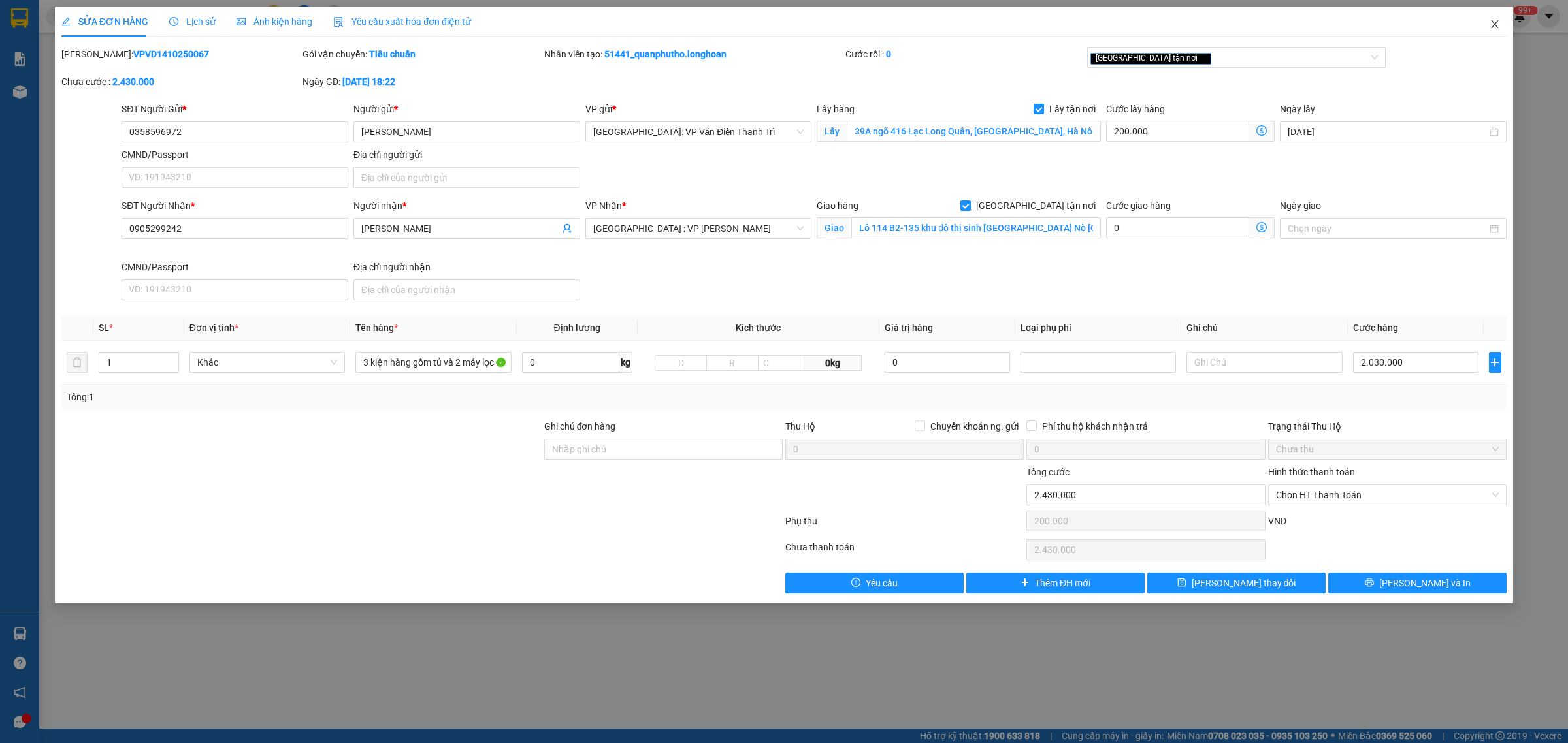
click at [1494, 20] on icon "close" at bounding box center [1495, 24] width 11 height 11
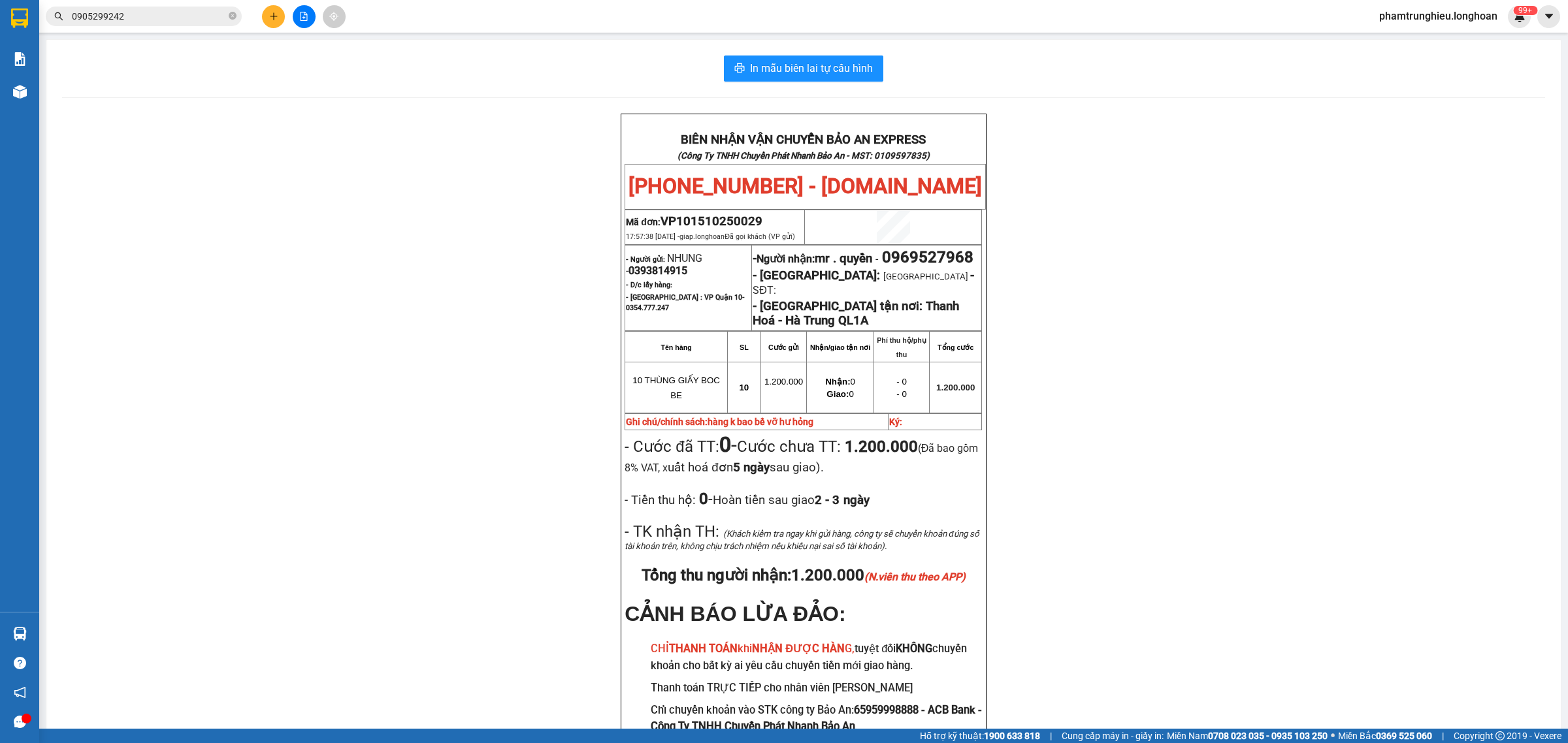
click at [187, 18] on input "0905299242" at bounding box center [148, 16] width 154 height 14
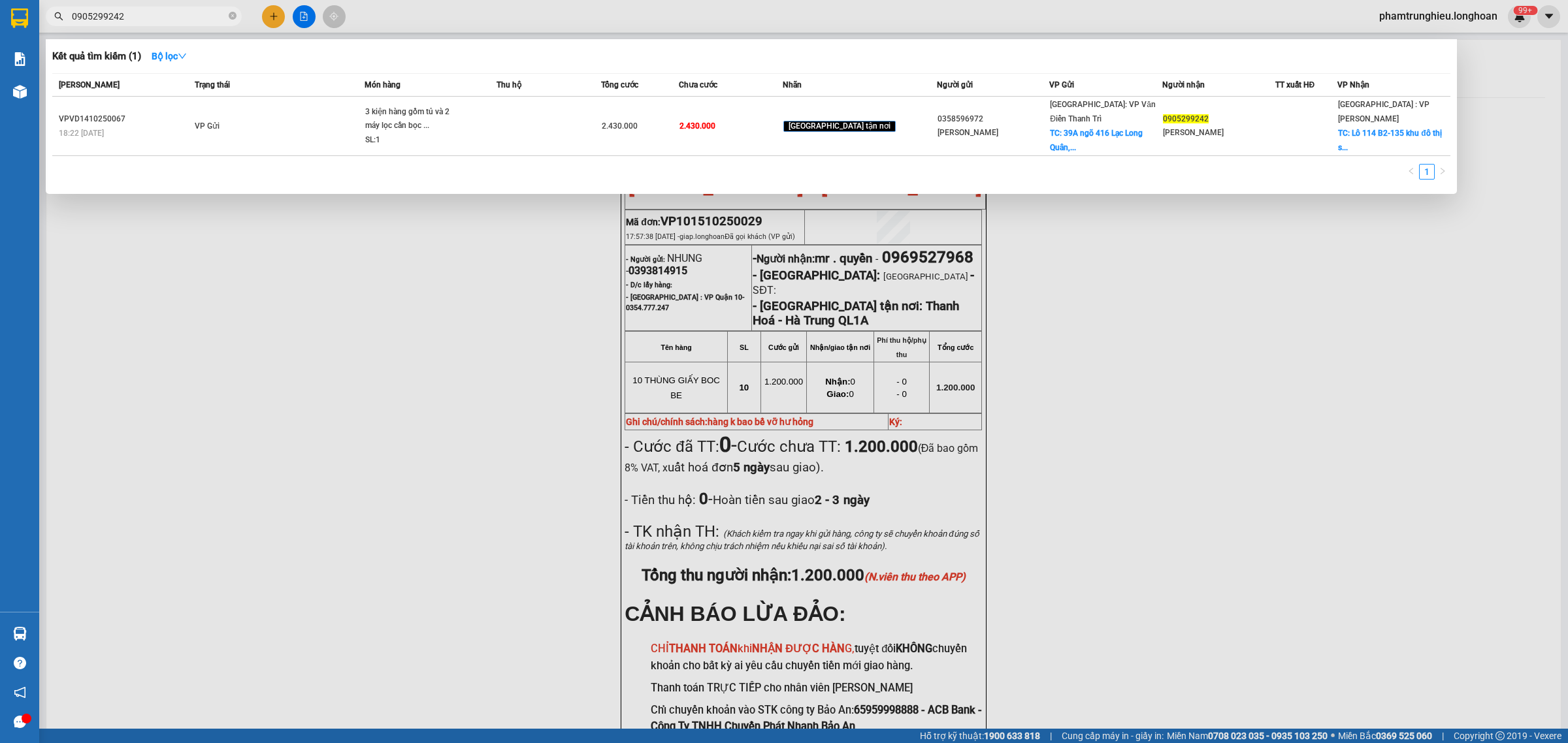
click at [187, 18] on input "0905299242" at bounding box center [148, 16] width 154 height 14
paste input "82382107"
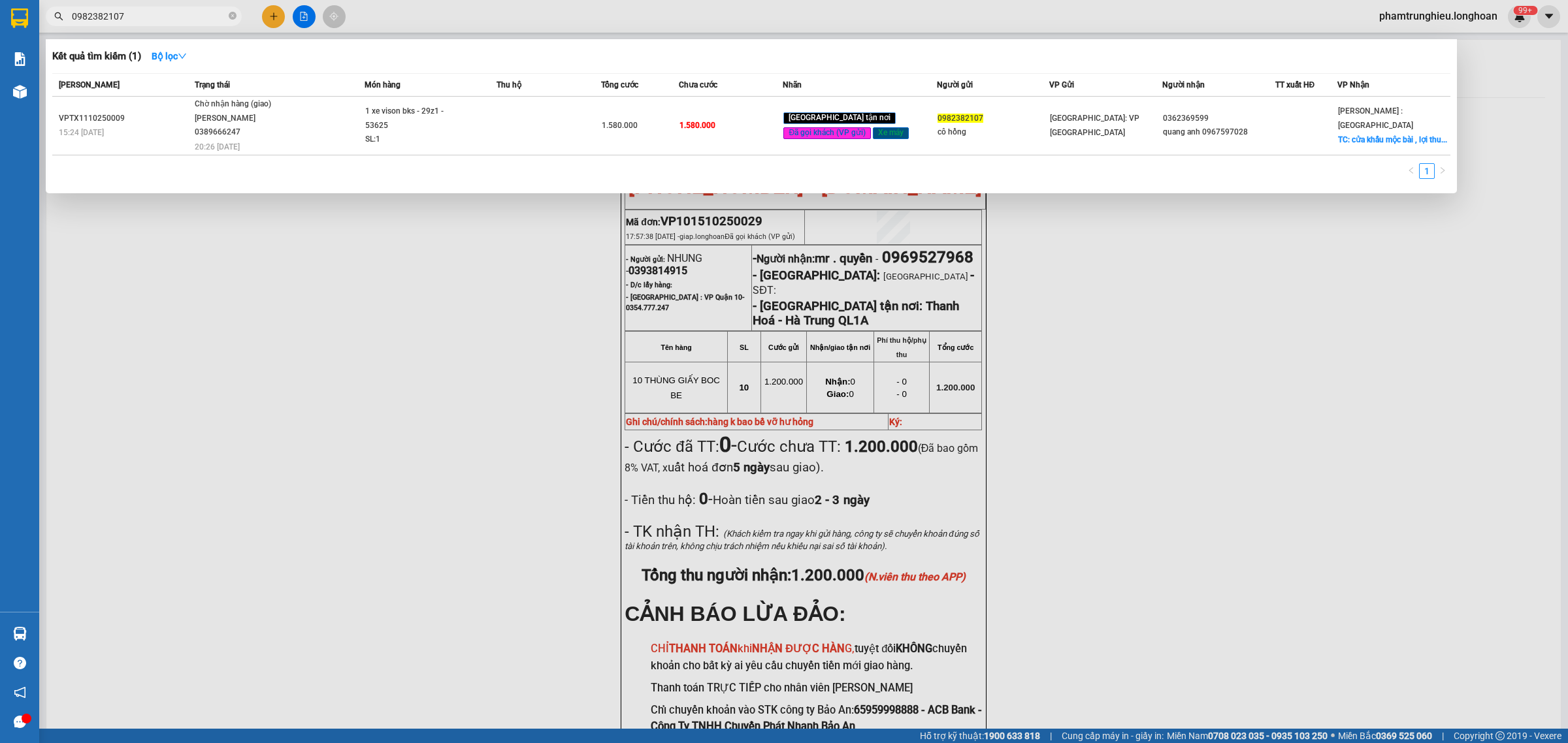
click at [191, 7] on span "0982382107" at bounding box center [143, 17] width 196 height 20
click at [175, 11] on input "0982382107" at bounding box center [148, 16] width 154 height 14
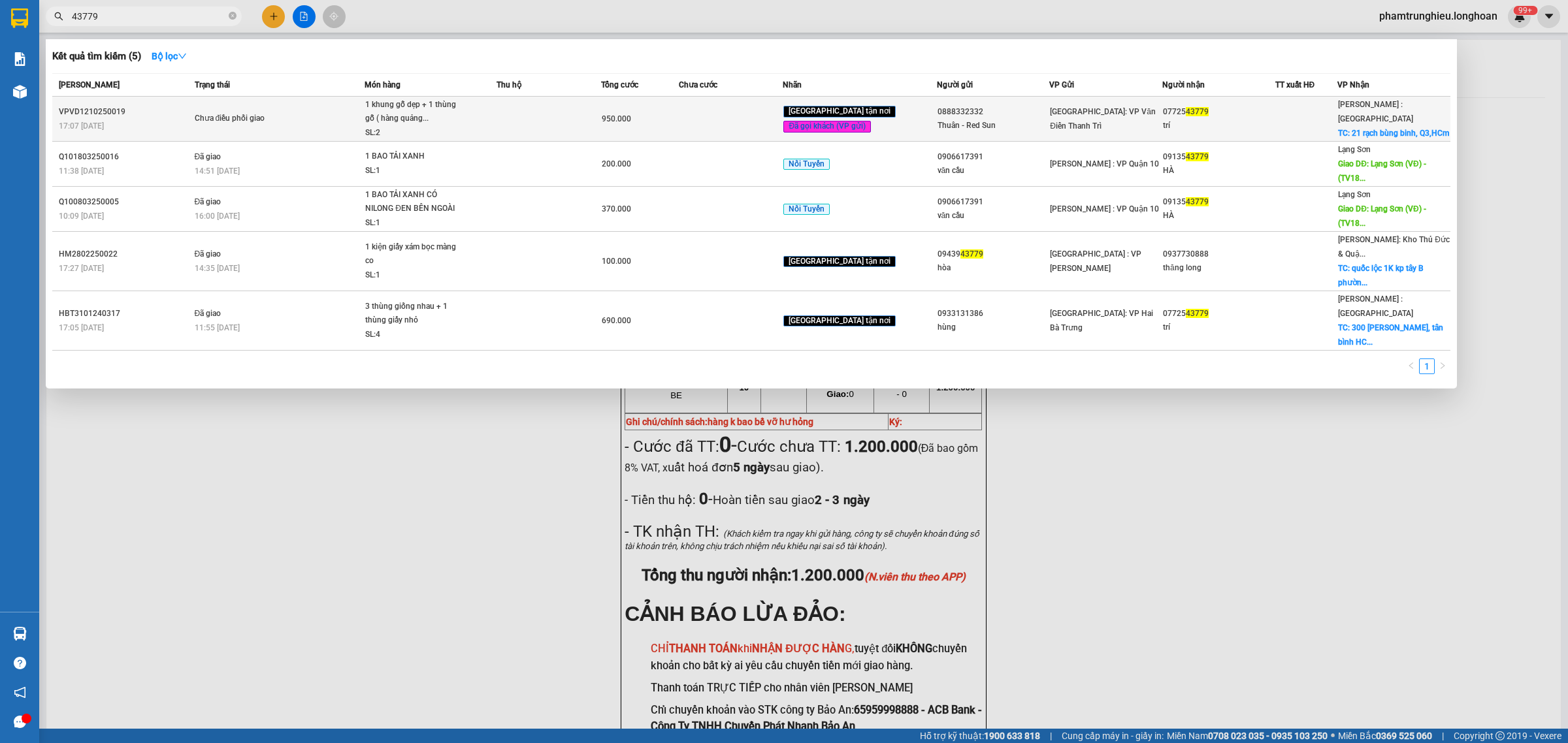
click at [444, 119] on div "1 khung gỗ dẹp + 1 thùng gỗ ( hàng quảng..." at bounding box center [414, 112] width 98 height 28
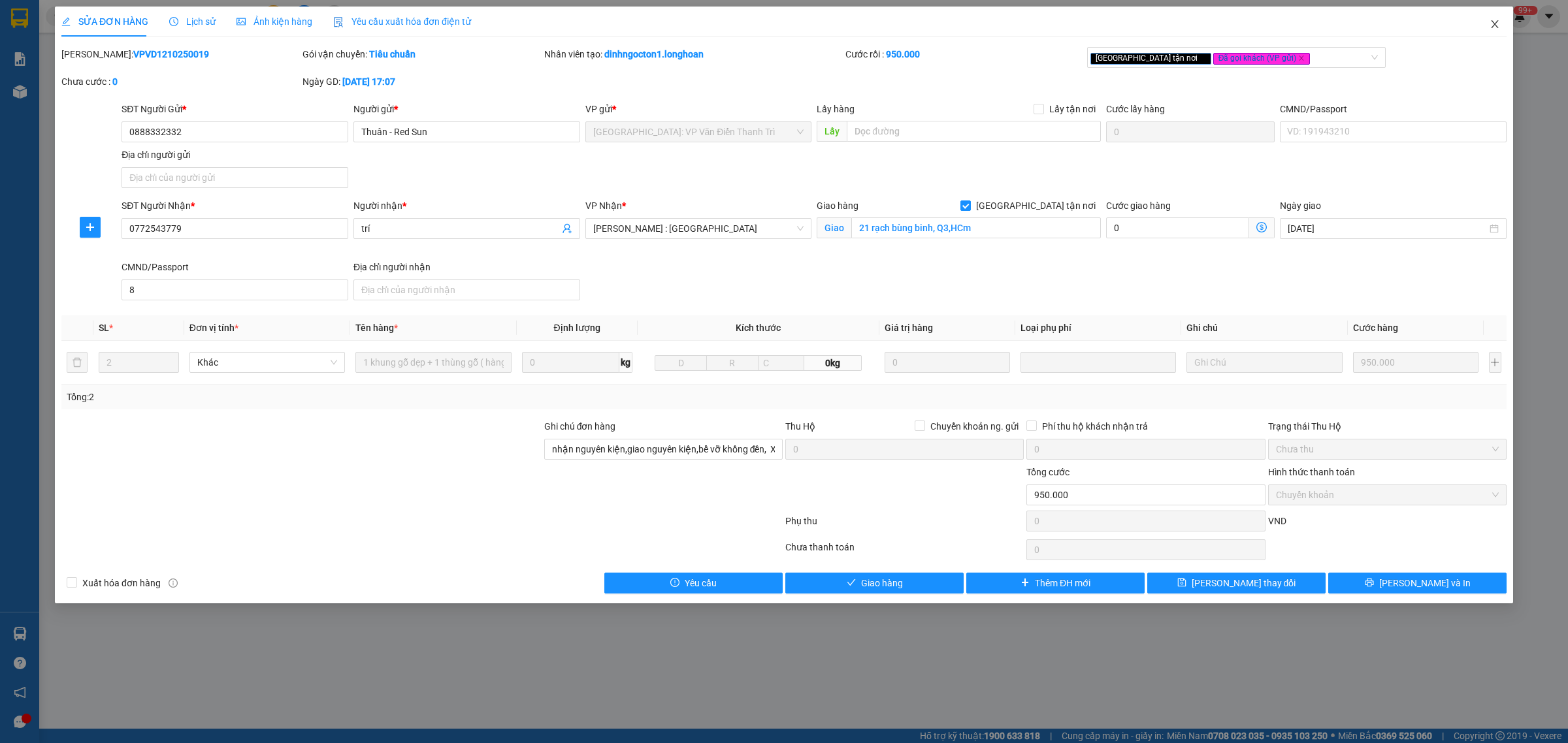
click at [1494, 24] on icon "close" at bounding box center [1494, 24] width 7 height 8
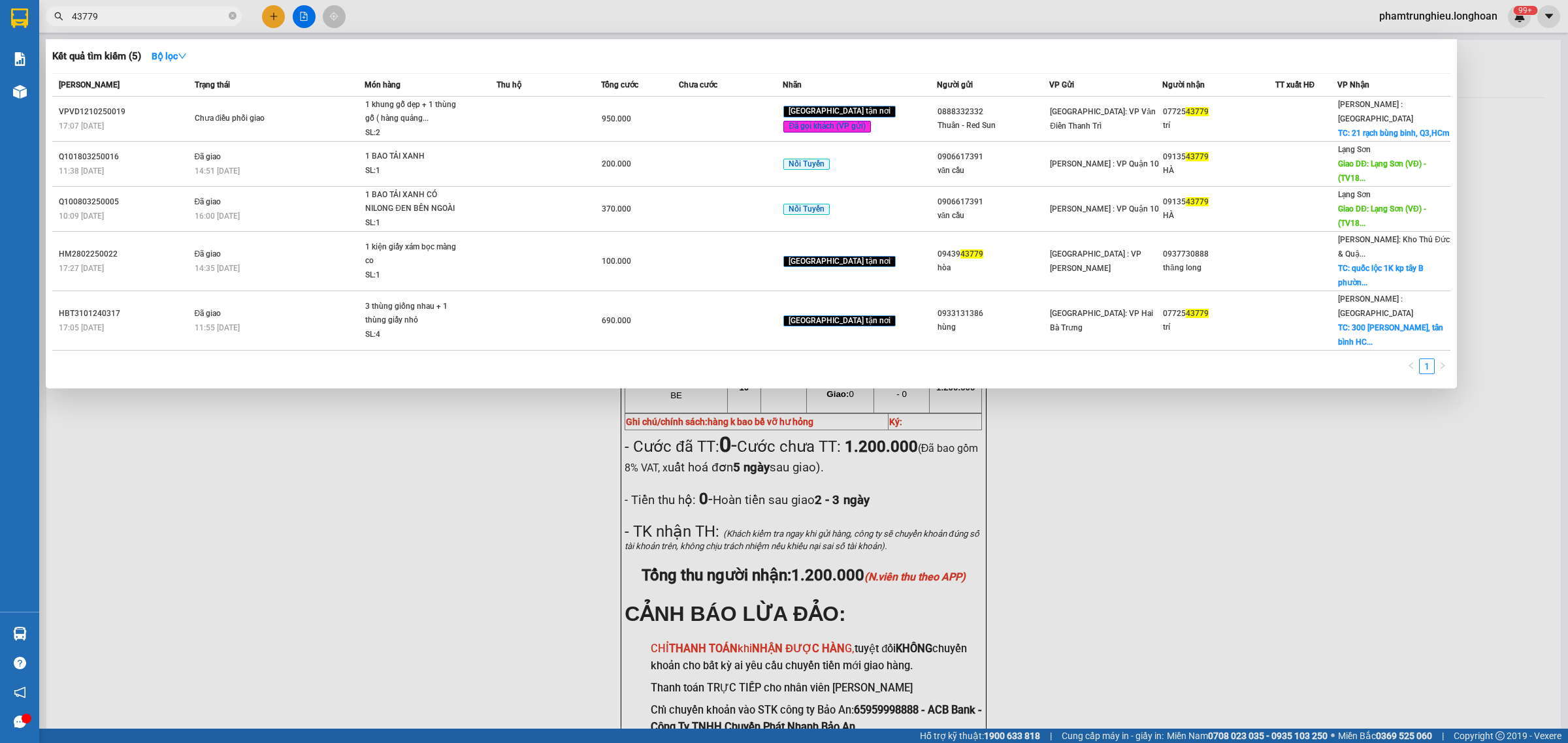
click at [152, 10] on input "43779" at bounding box center [148, 16] width 154 height 14
paste input "0969527968"
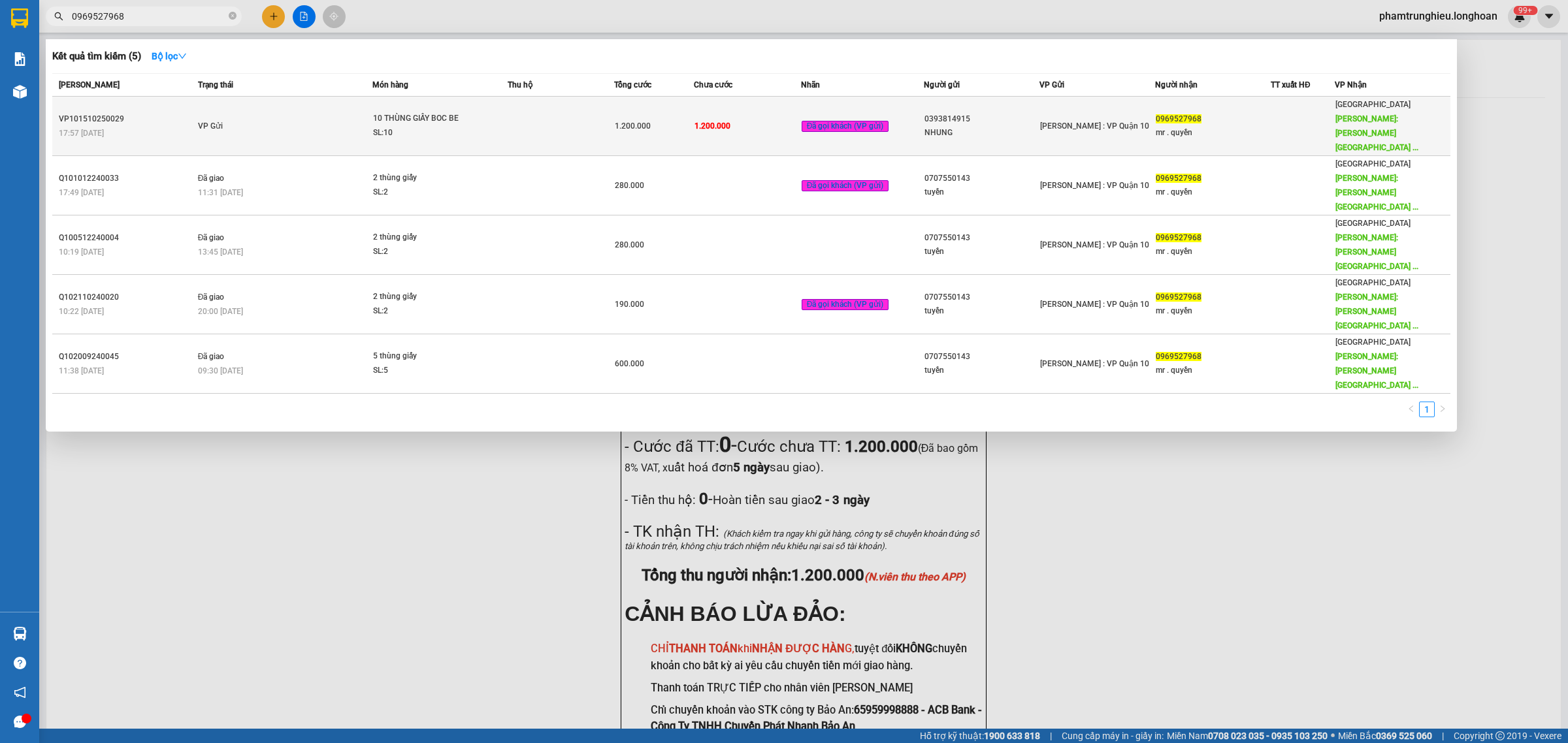
click at [403, 112] on div "10 THÙNG GIẤY BOC BE" at bounding box center [422, 119] width 98 height 14
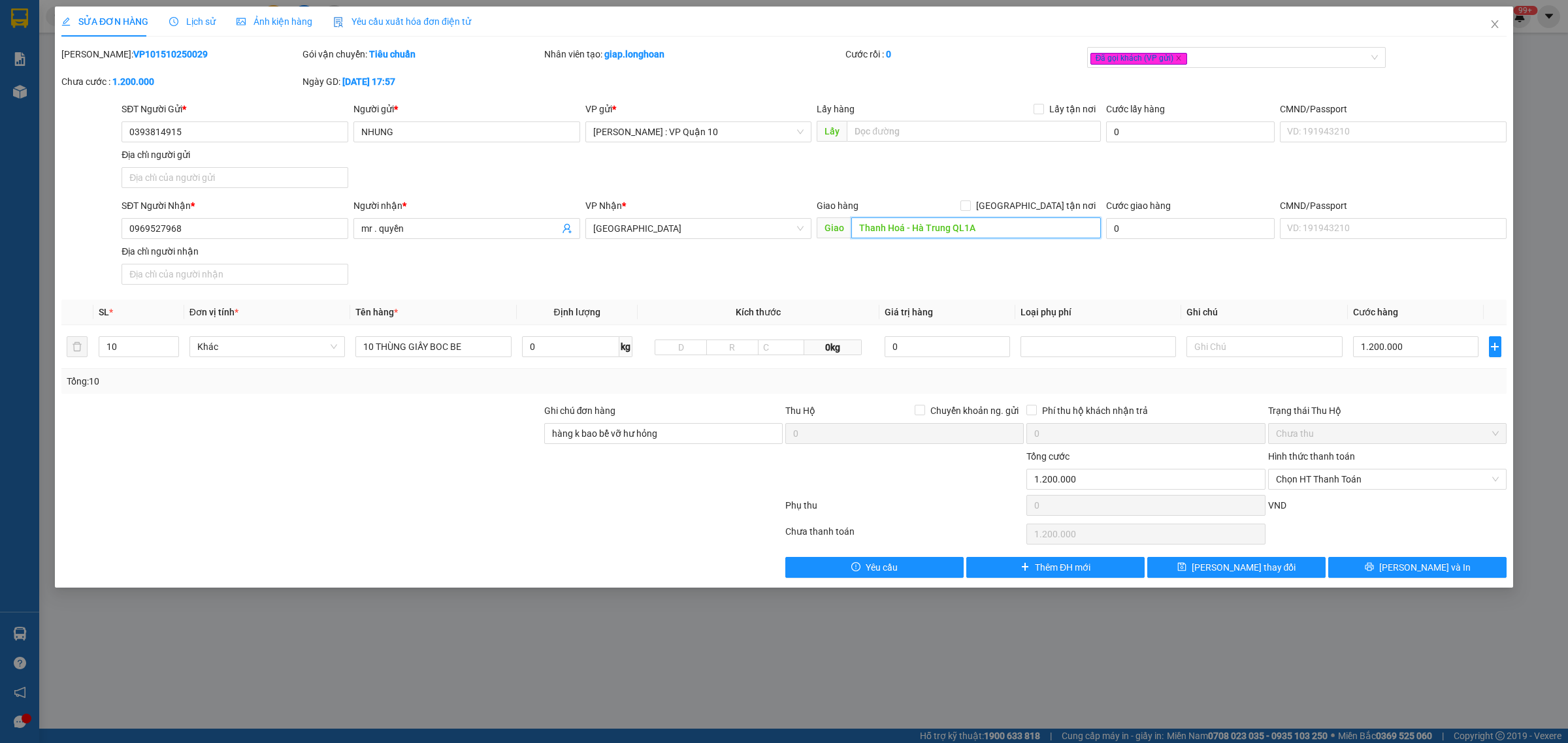
click at [1016, 218] on input "Thanh Hoá - Hà Trung QL1A" at bounding box center [976, 228] width 250 height 21
click at [1369, 569] on button "[PERSON_NAME] và In" at bounding box center [1417, 567] width 178 height 21
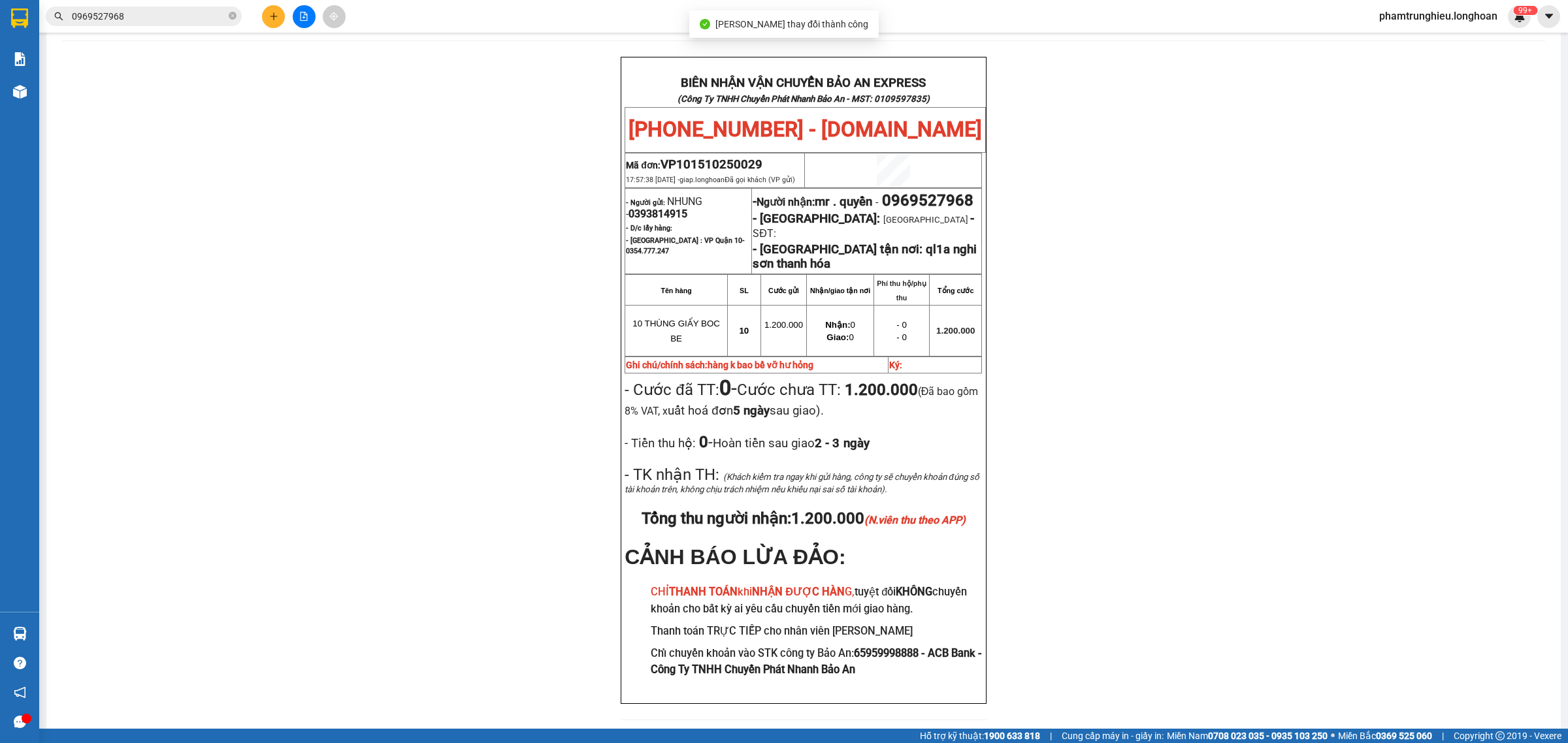
scroll to position [81, 0]
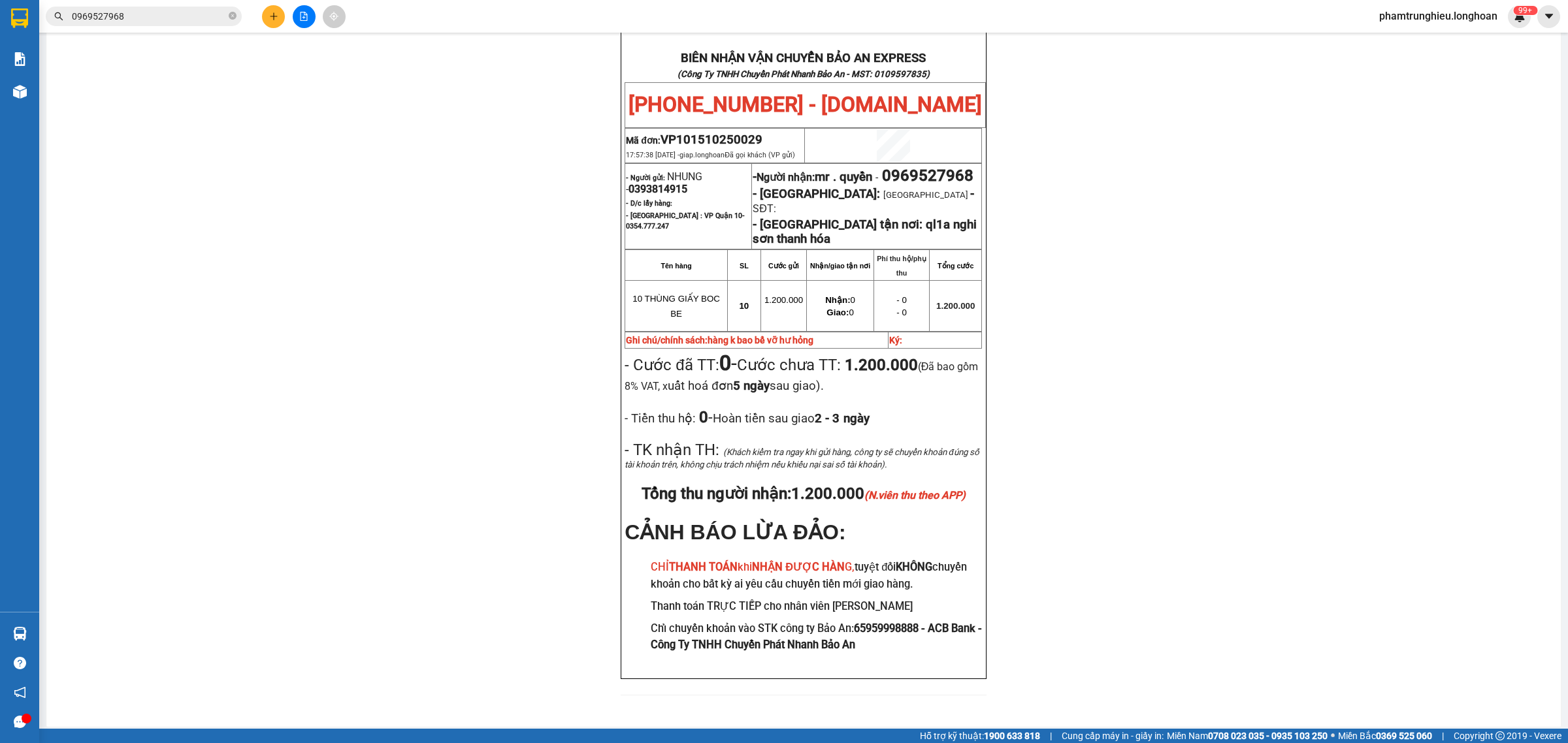
click at [198, 16] on input "0969527968" at bounding box center [148, 16] width 154 height 14
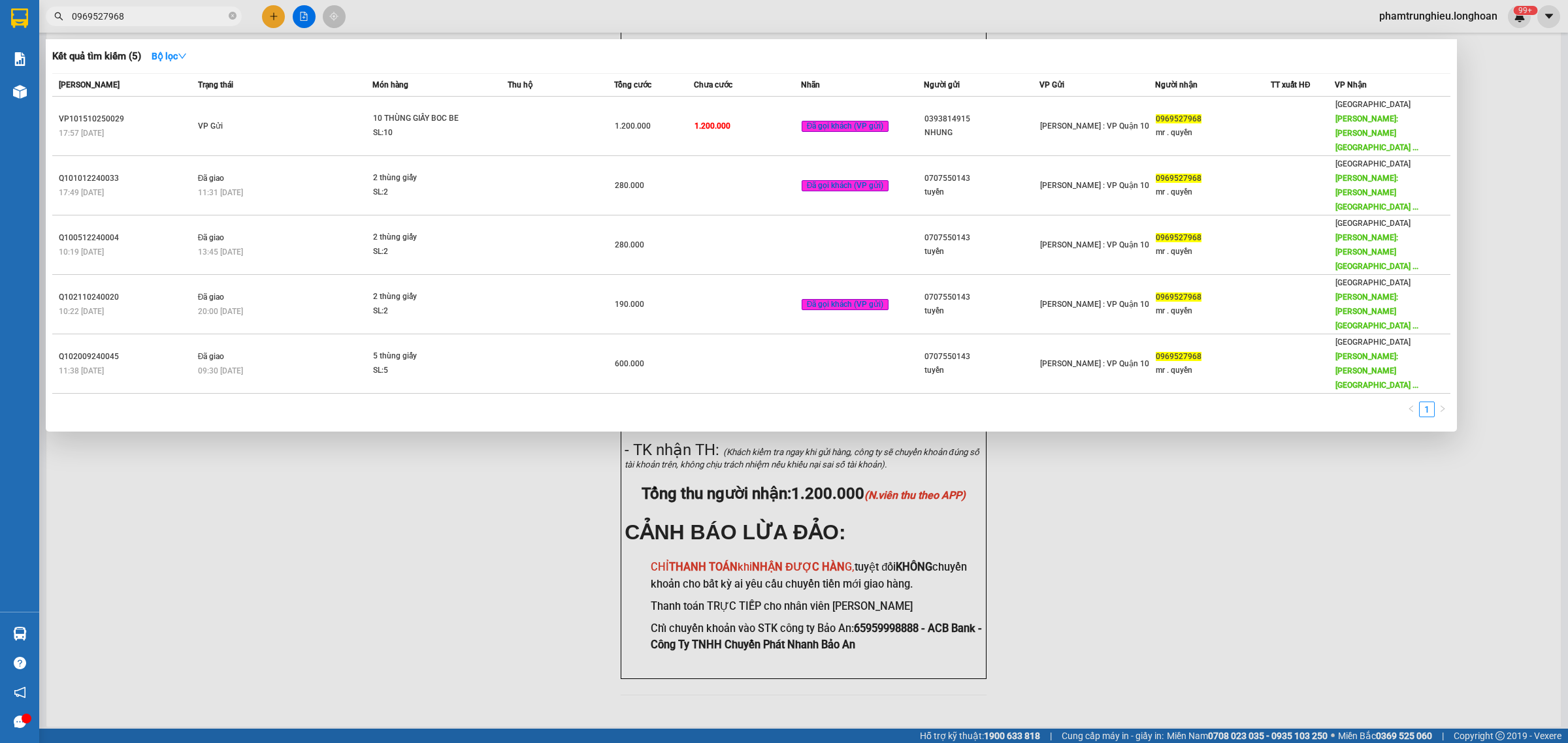
click at [198, 16] on input "0969527968" at bounding box center [148, 16] width 154 height 14
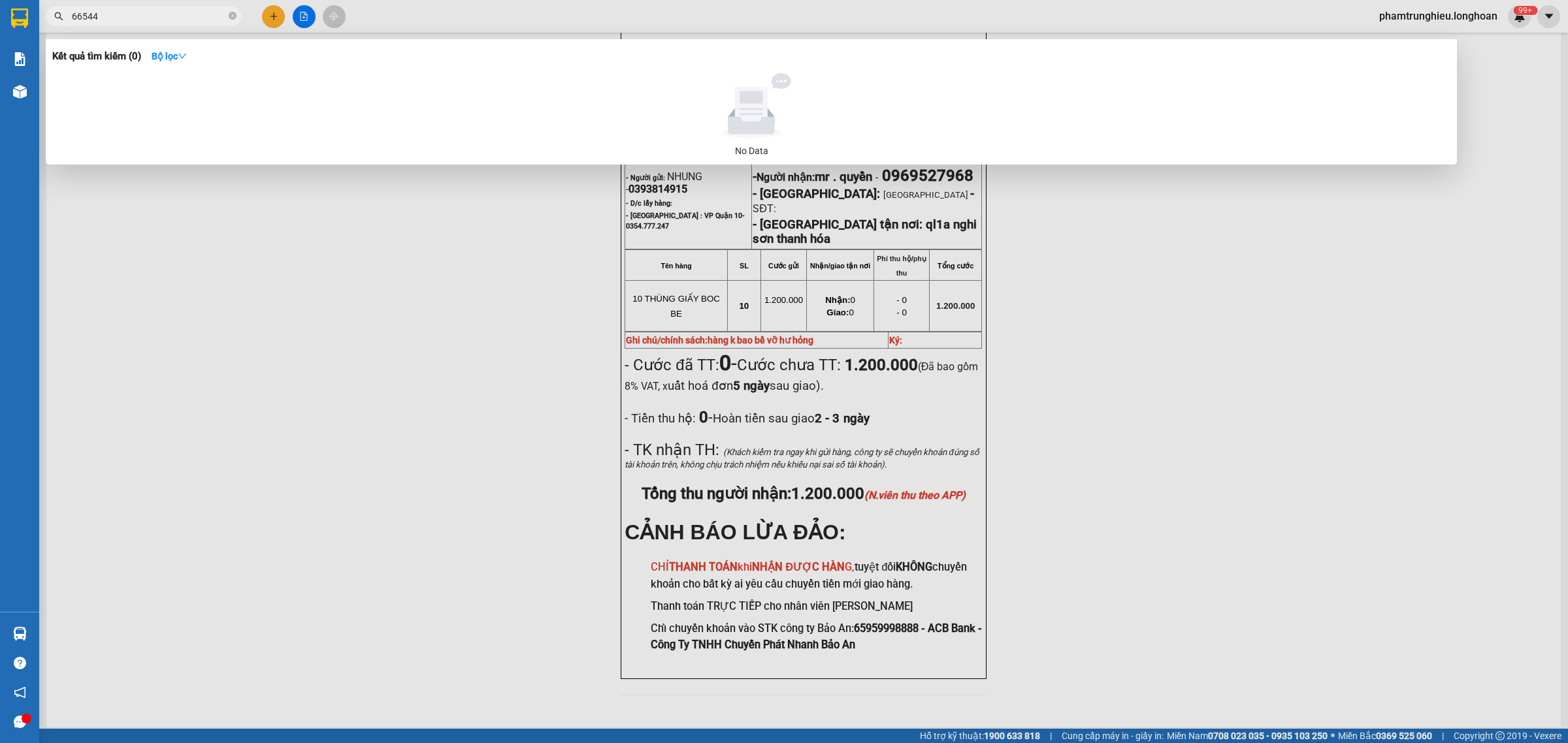
click at [180, 20] on input "66544" at bounding box center [148, 16] width 154 height 14
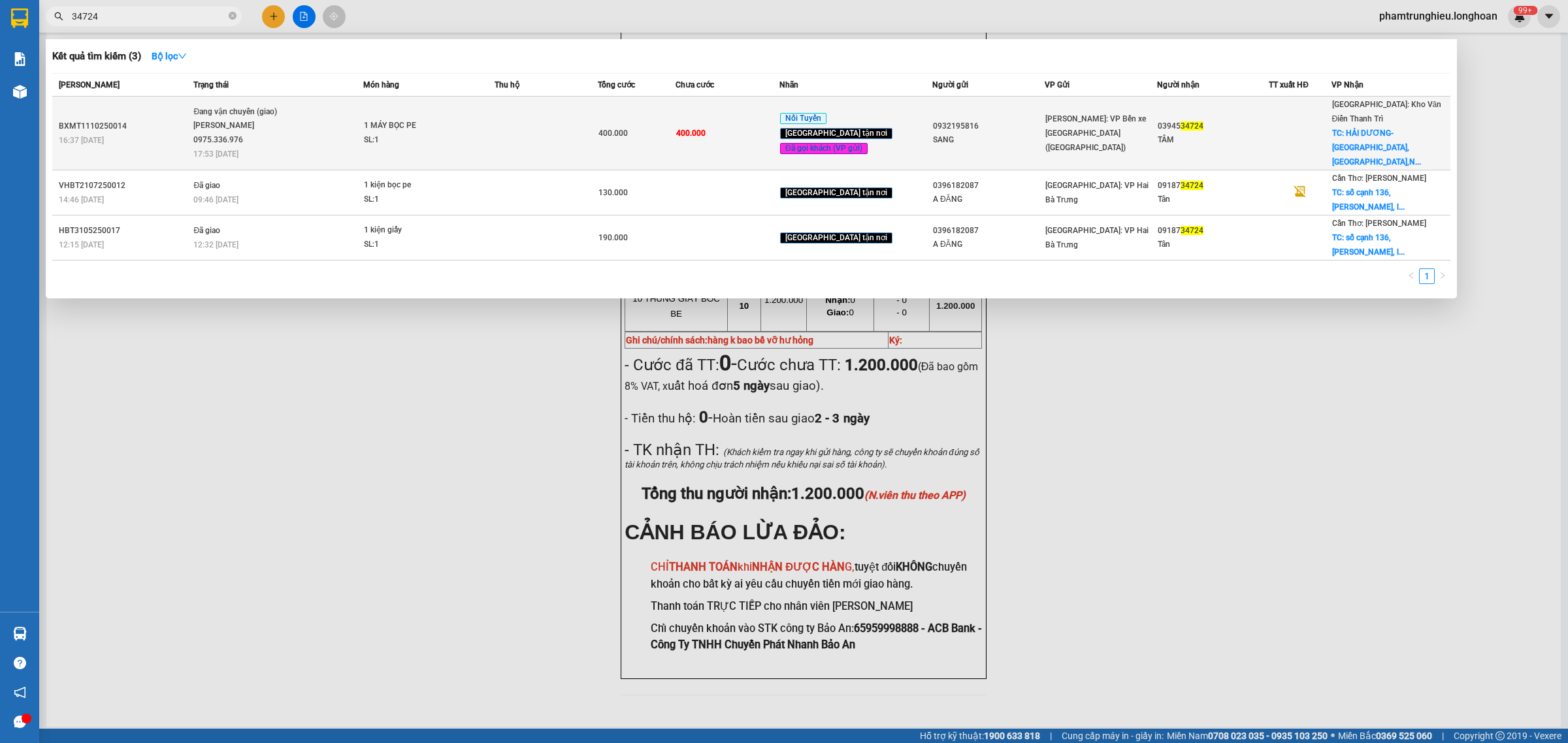
click at [334, 122] on span "Đang vận chuyển (giao) [PERSON_NAME] 0975.336.976 17:53 [DATE]" at bounding box center [277, 132] width 168 height 54
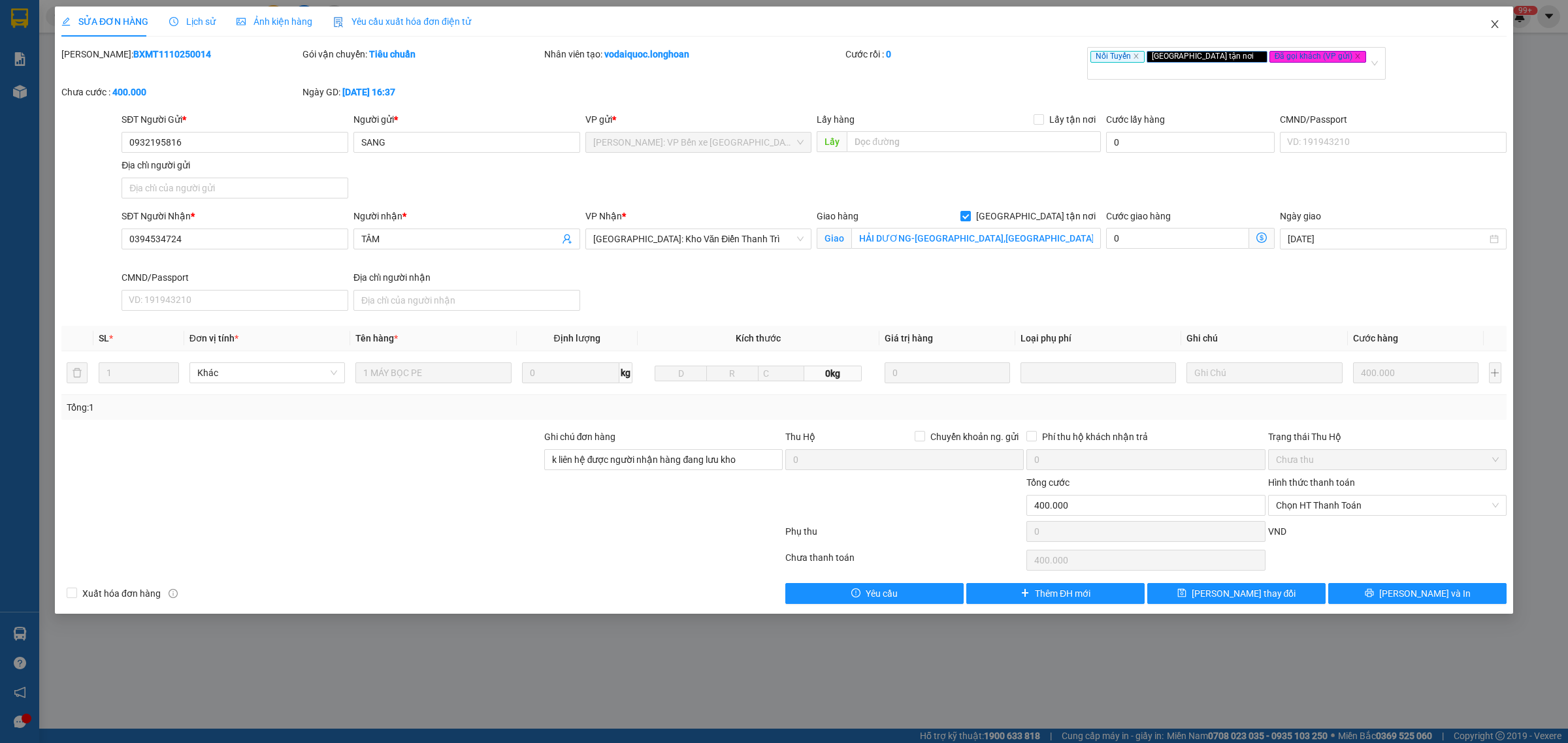
click at [1490, 24] on icon "close" at bounding box center [1495, 24] width 11 height 11
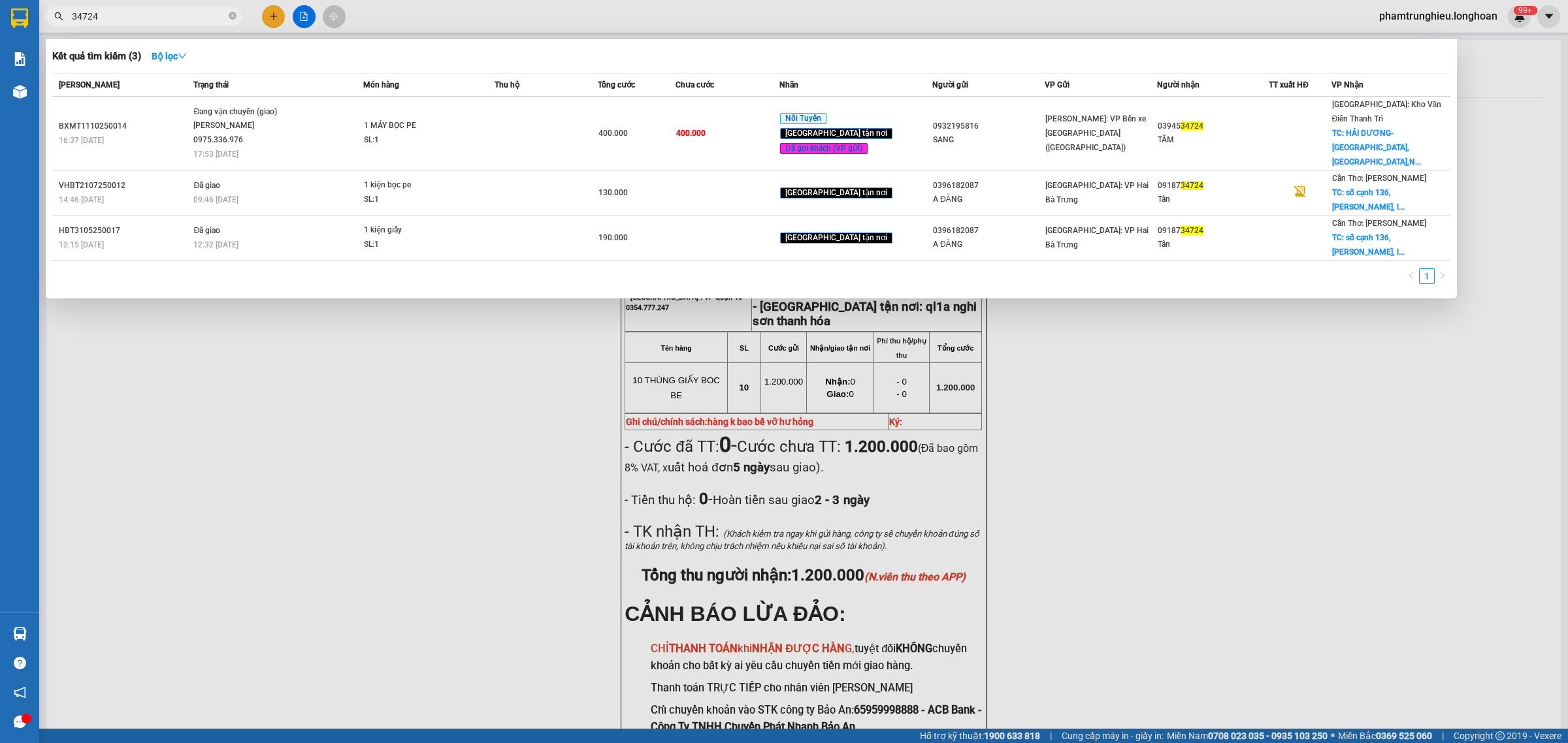
click at [190, 20] on input "34724" at bounding box center [148, 16] width 154 height 14
paste input "0989849861"
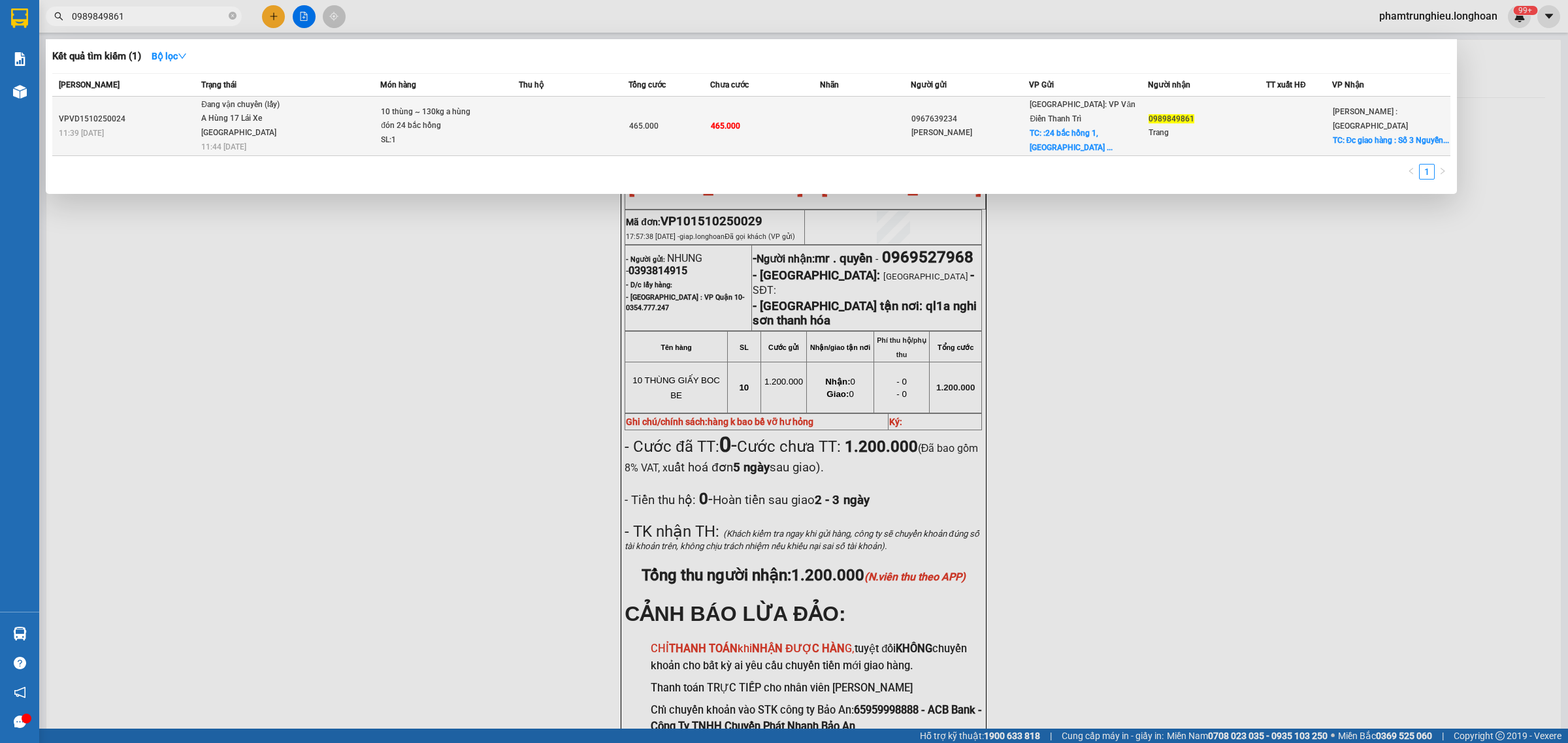
click at [536, 122] on td at bounding box center [573, 126] width 109 height 59
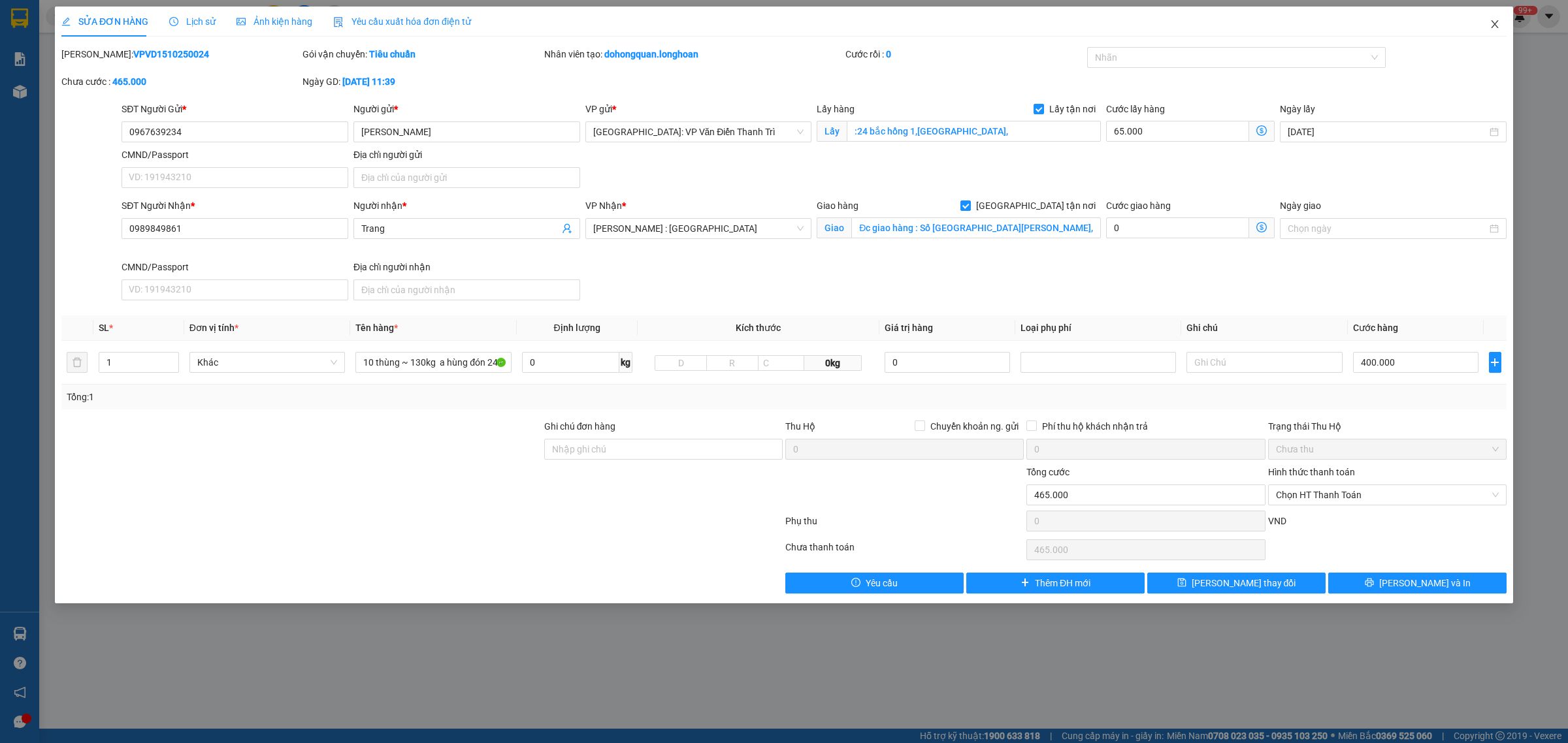
click at [1493, 24] on icon "close" at bounding box center [1495, 24] width 11 height 11
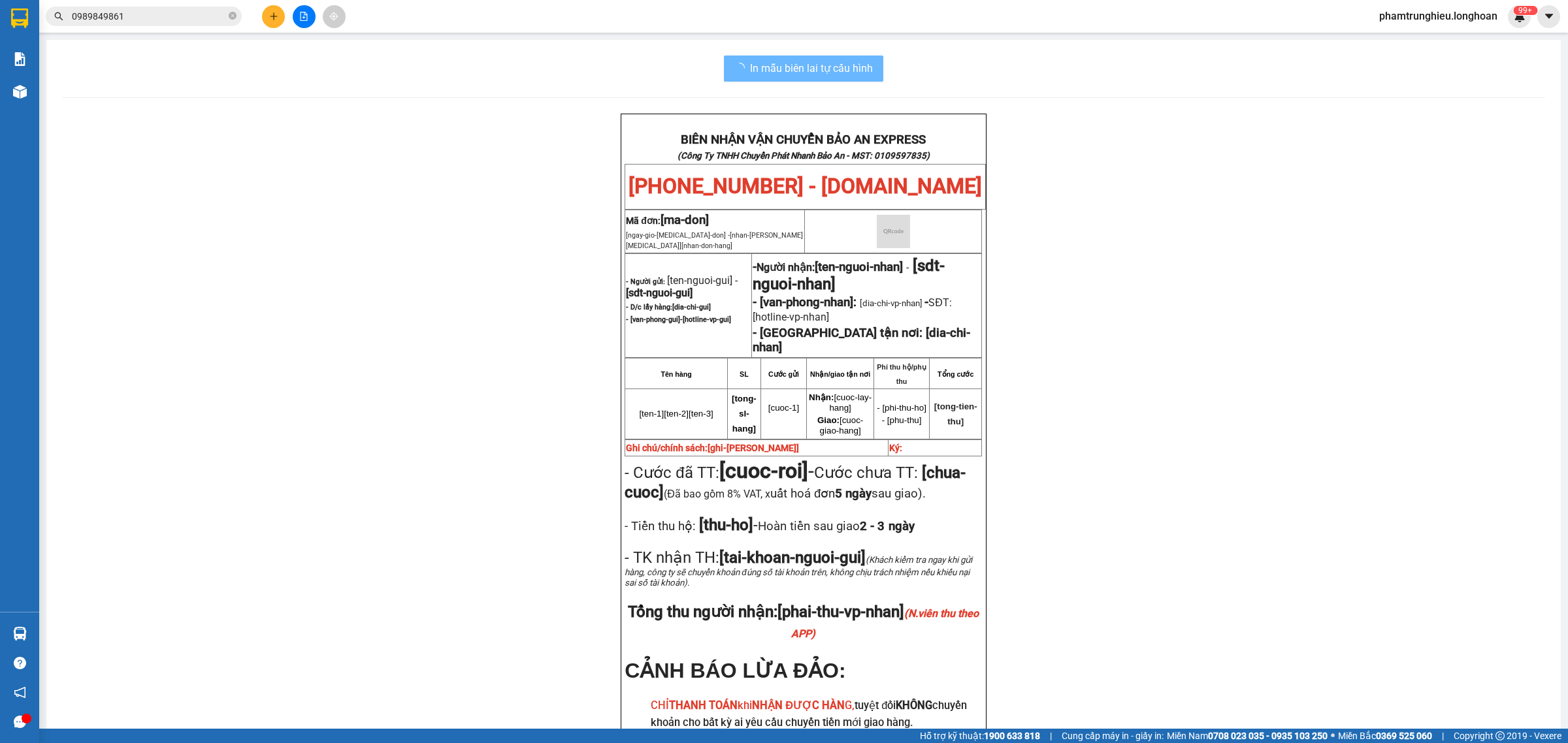
click at [170, 16] on input "0989849861" at bounding box center [148, 16] width 154 height 14
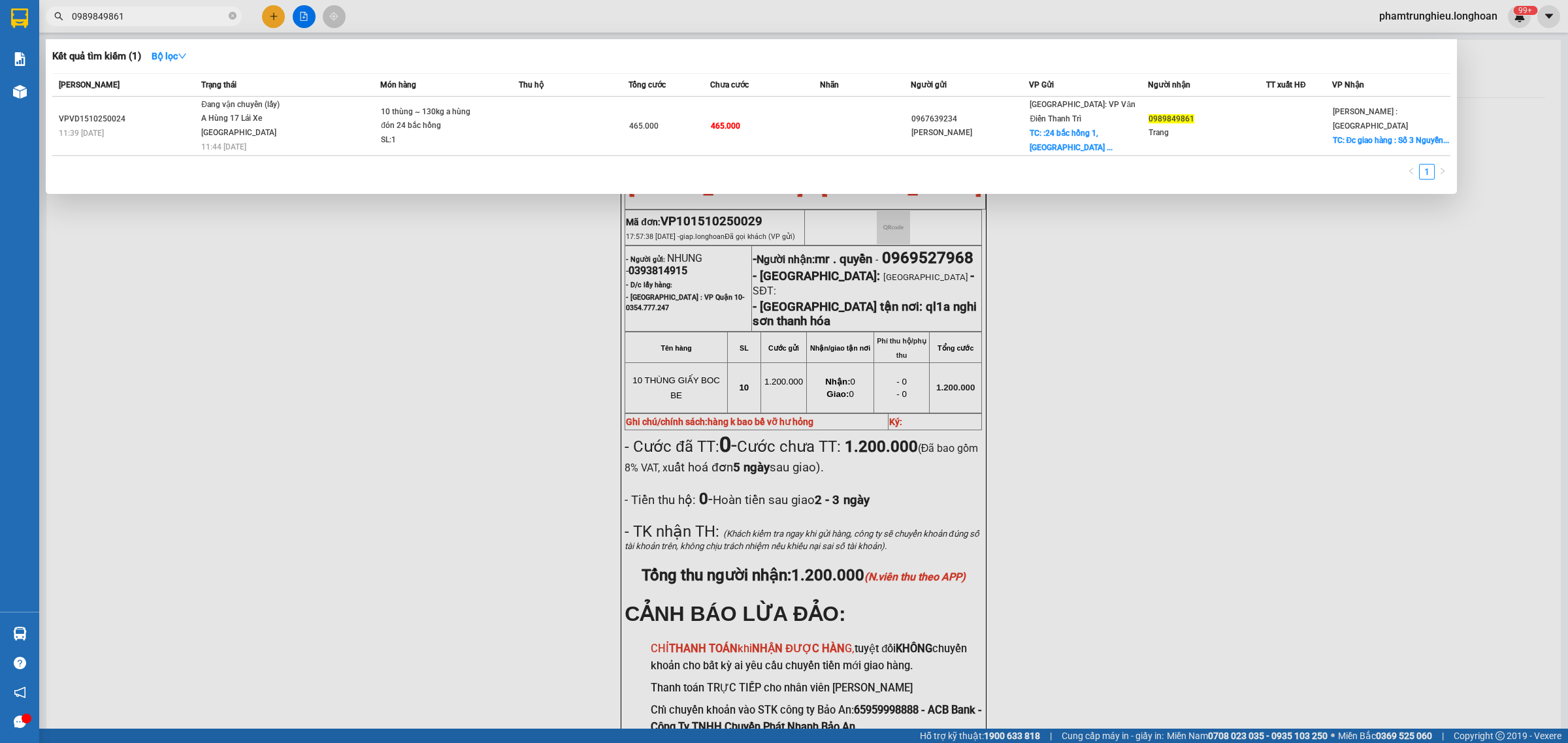
click at [170, 16] on input "0989849861" at bounding box center [148, 16] width 154 height 14
